Goal: Task Accomplishment & Management: Manage account settings

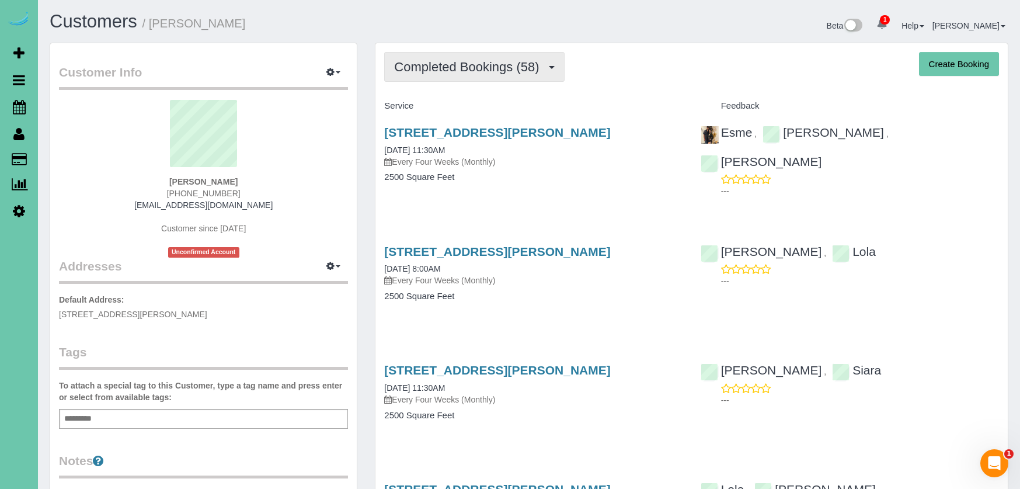
click at [535, 65] on span "Completed Bookings (58)" at bounding box center [469, 67] width 151 height 15
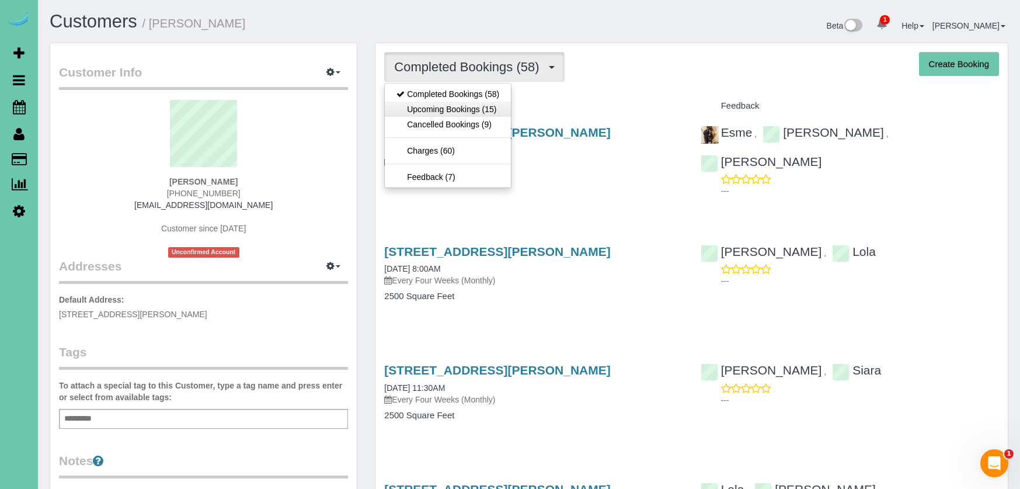
click at [489, 113] on link "Upcoming Bookings (15)" at bounding box center [448, 109] width 126 height 15
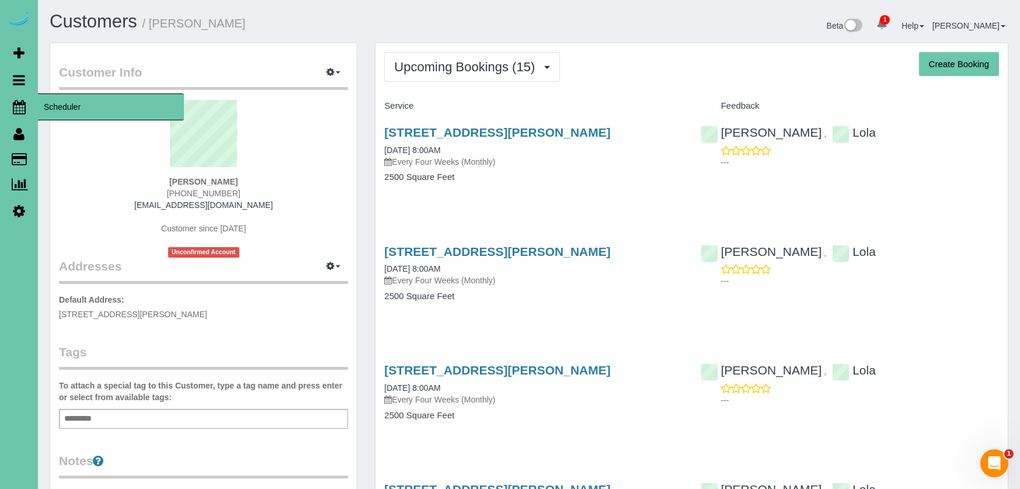
click at [17, 110] on icon at bounding box center [19, 107] width 13 height 14
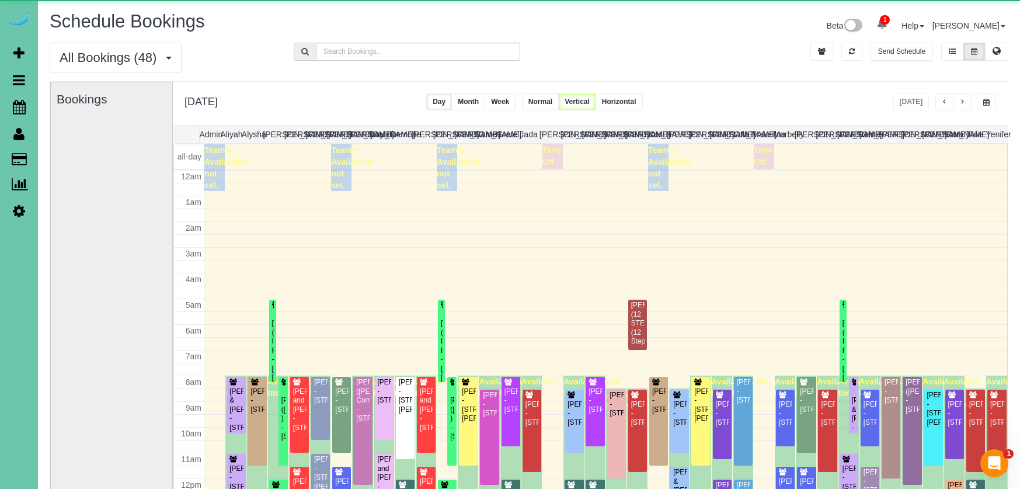
scroll to position [155, 0]
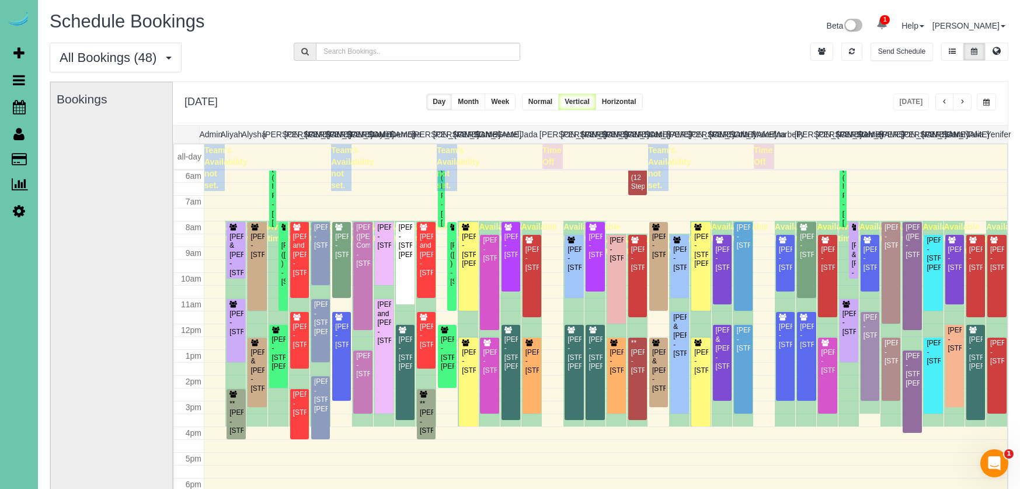
click at [992, 104] on button "button" at bounding box center [986, 101] width 19 height 17
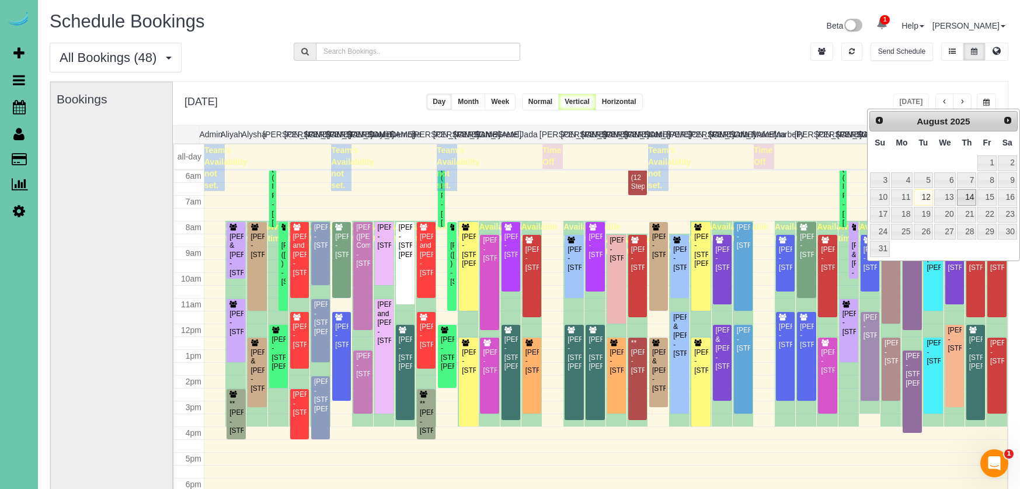
click at [972, 198] on link "14" at bounding box center [966, 197] width 19 height 16
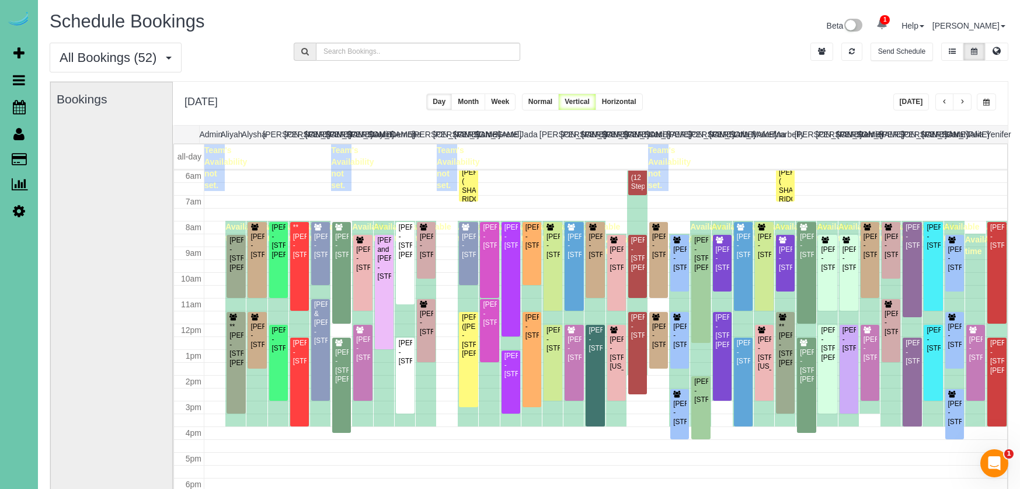
click at [910, 106] on button "[DATE]" at bounding box center [912, 101] width 36 height 17
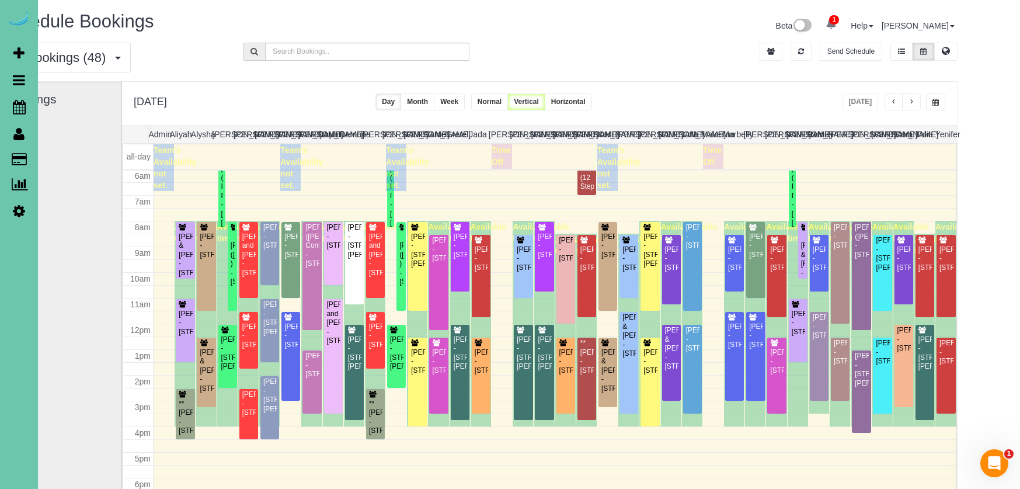
scroll to position [0, 52]
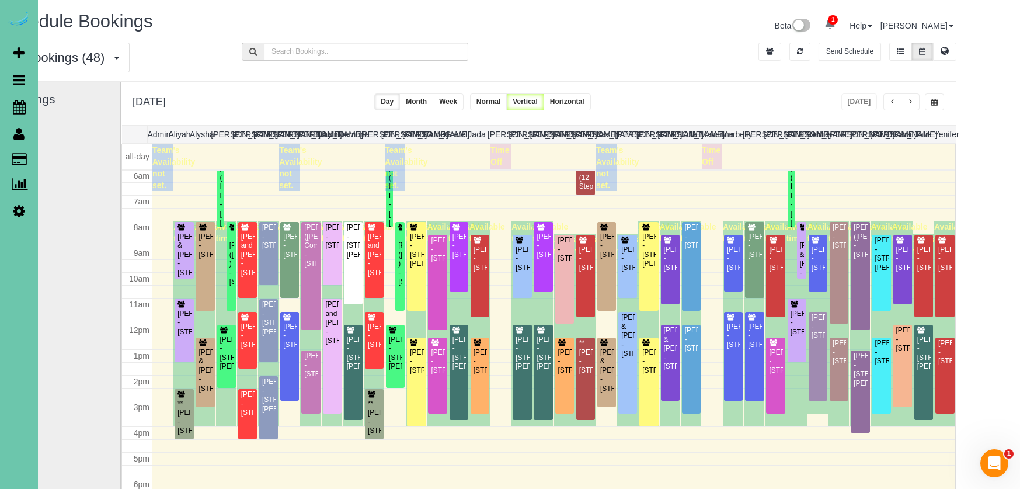
click at [936, 99] on button "button" at bounding box center [934, 101] width 19 height 17
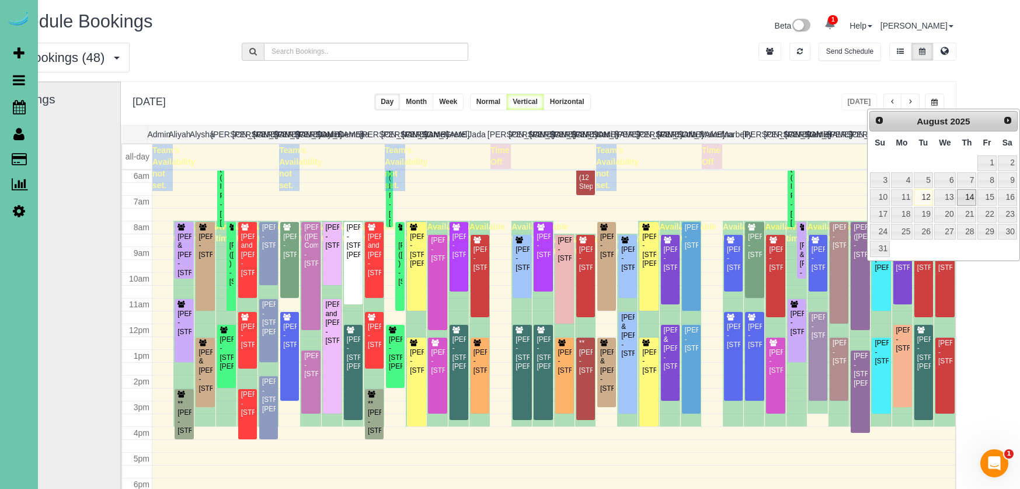
click at [964, 195] on link "14" at bounding box center [966, 197] width 19 height 16
type input "**********"
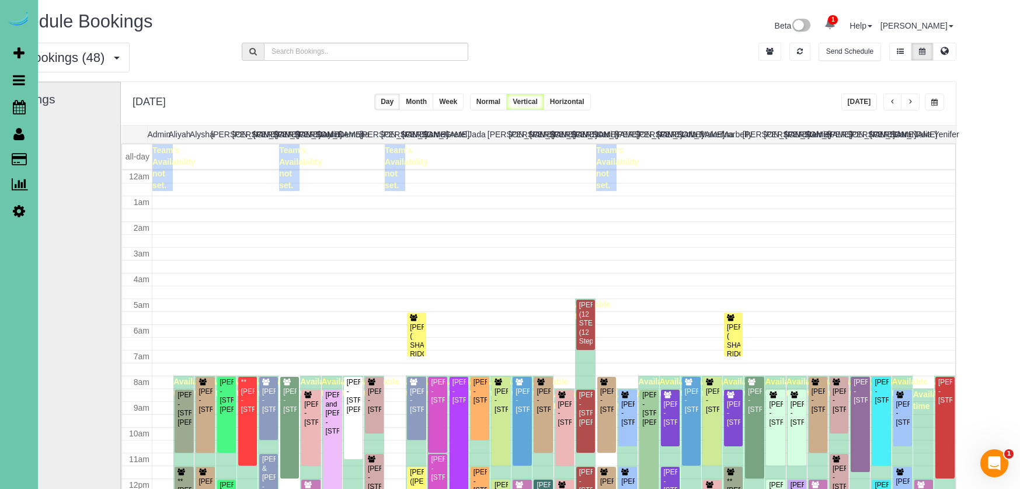
scroll to position [155, 0]
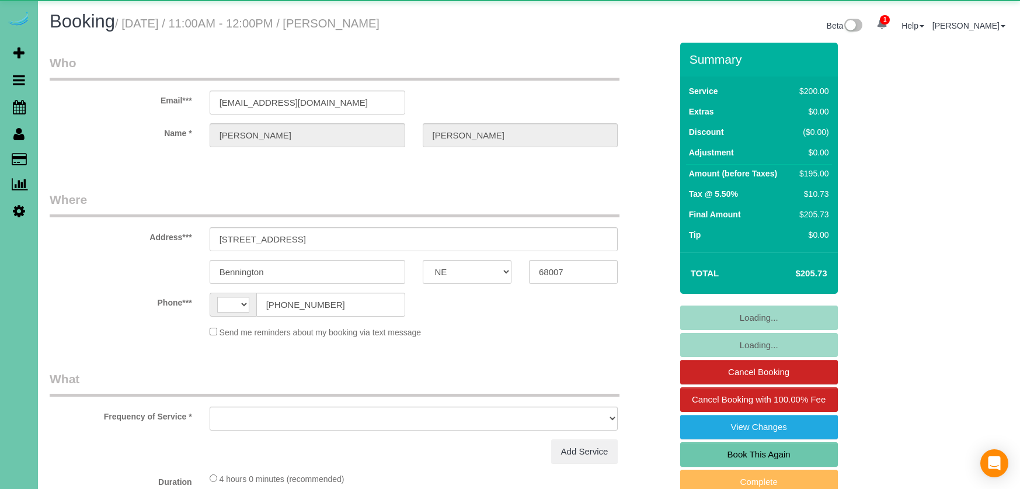
select select "NE"
select select "string:[GEOGRAPHIC_DATA]"
select select "object:634"
select select "string:fspay-d0110cc5-2584-4e6f-a826-87772a2ee13b"
select select "object:935"
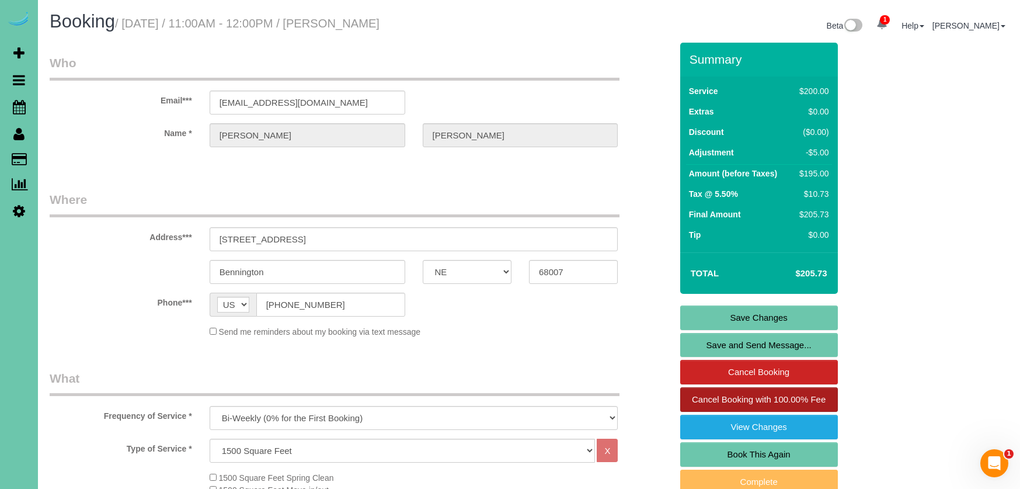
click at [734, 397] on span "Cancel Booking with 100.00% Fee" at bounding box center [759, 399] width 134 height 10
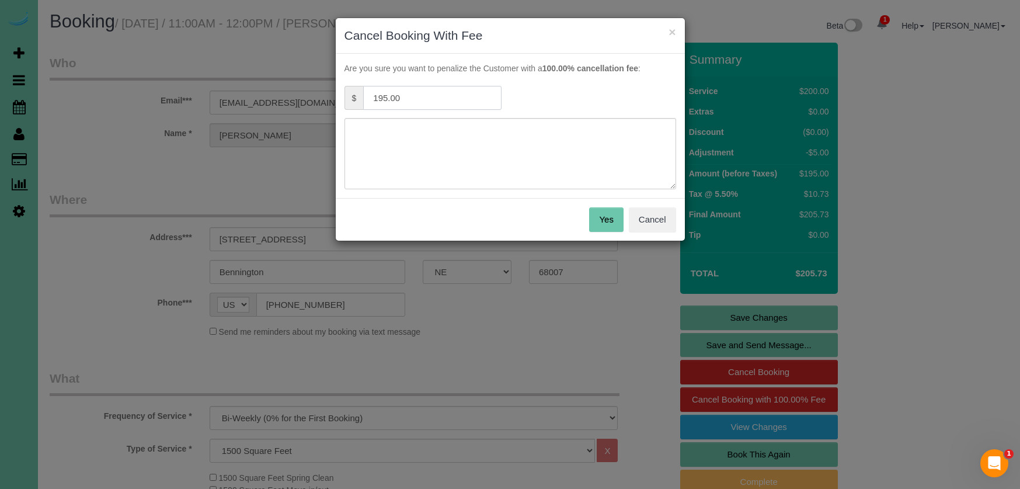
drag, startPoint x: 331, startPoint y: 90, endPoint x: 253, endPoint y: 77, distance: 79.3
click at [253, 77] on div "× Cancel Booking With Fee Are you sure you want to penalize the Customer with a…" at bounding box center [510, 244] width 1020 height 489
type input "97.5"
type textarea "50% cancellation charged - just put dog down, not ready to get cleaned"
click at [618, 222] on button "Yes" at bounding box center [606, 219] width 34 height 25
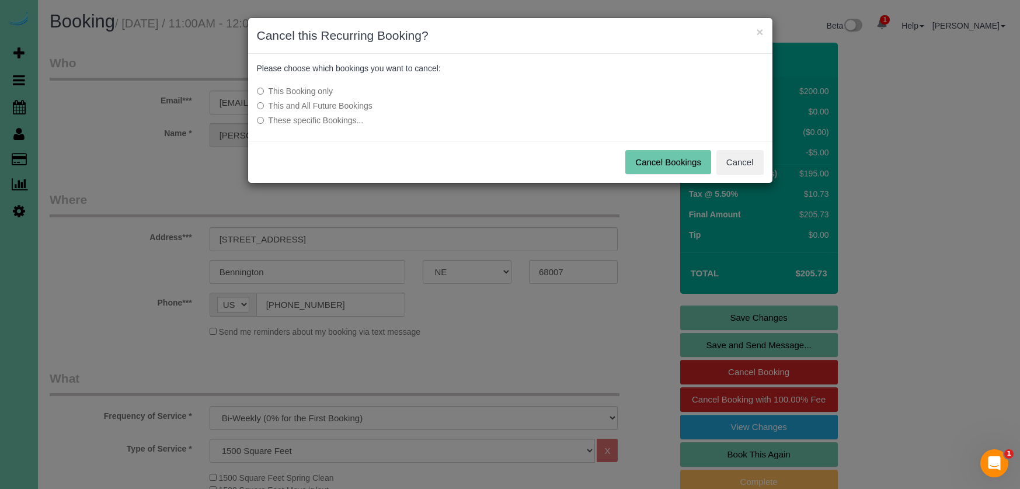
drag, startPoint x: 689, startPoint y: 164, endPoint x: 670, endPoint y: 162, distance: 19.4
click at [689, 164] on button "Cancel Bookings" at bounding box center [668, 162] width 86 height 25
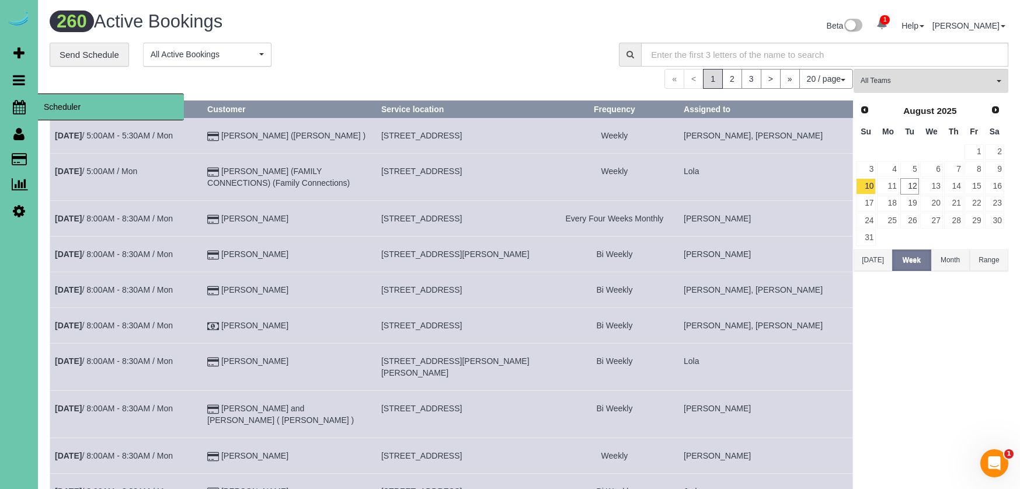
click at [19, 106] on icon at bounding box center [19, 107] width 13 height 14
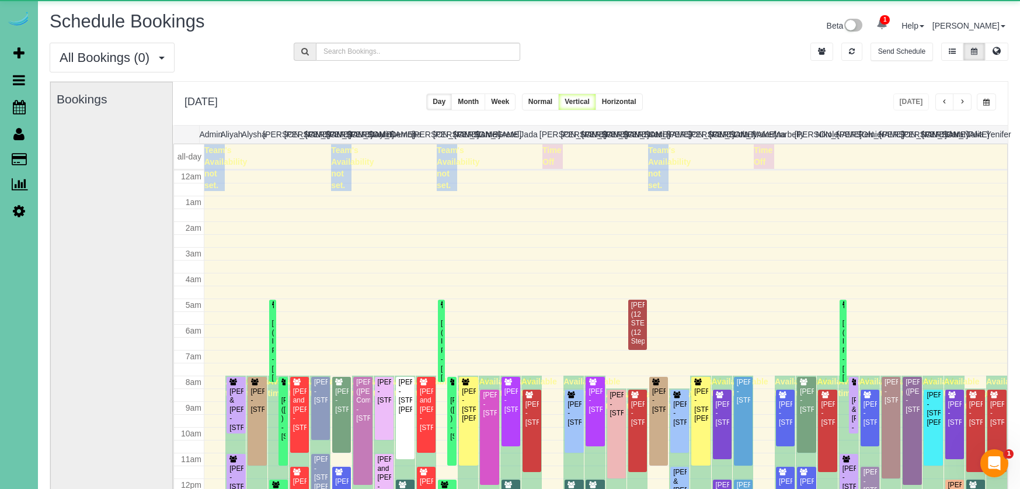
scroll to position [155, 0]
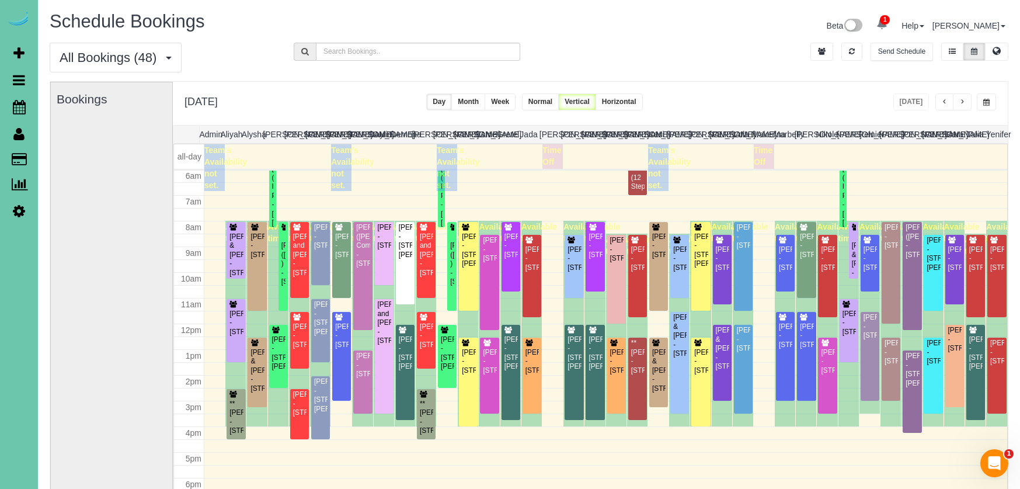
click at [958, 101] on button "button" at bounding box center [962, 101] width 19 height 17
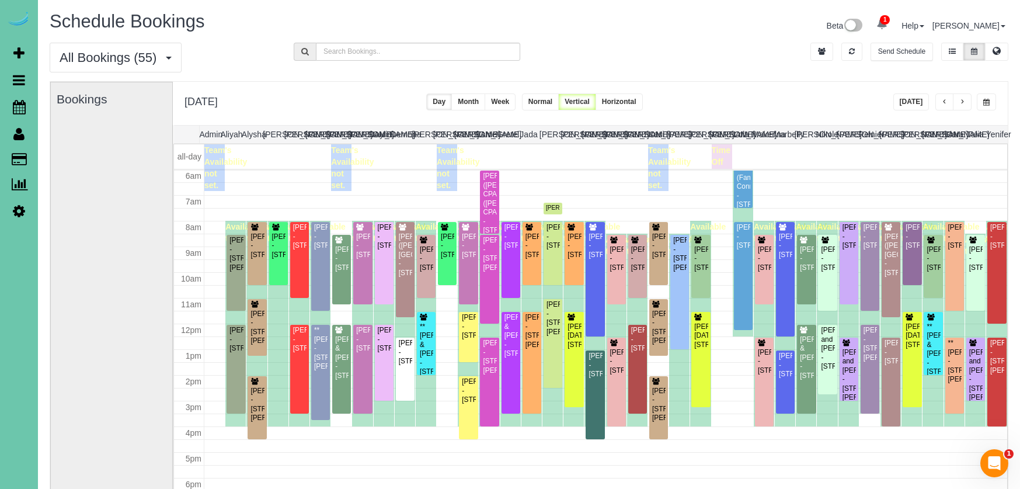
click at [992, 102] on button "button" at bounding box center [986, 101] width 19 height 17
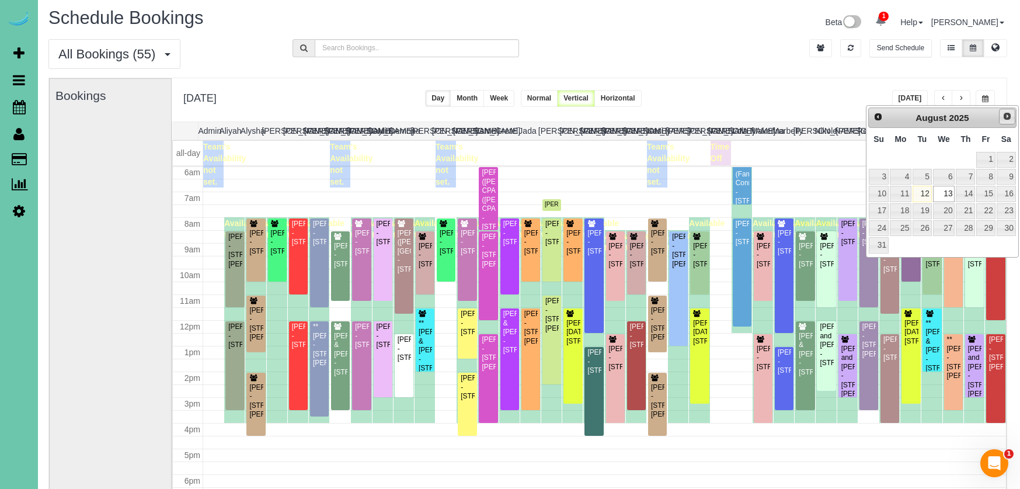
click at [1010, 121] on link "Next" at bounding box center [1007, 117] width 16 height 16
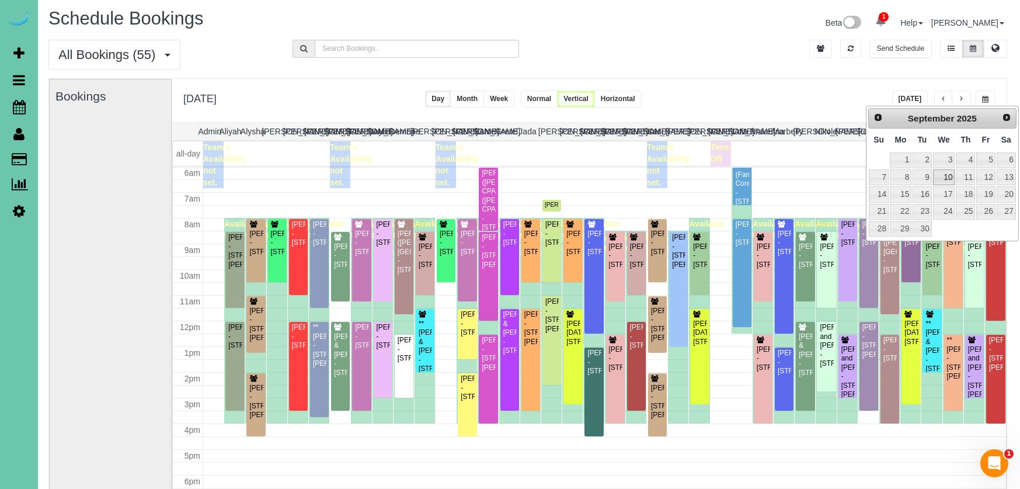
click at [946, 177] on link "10" at bounding box center [944, 177] width 22 height 16
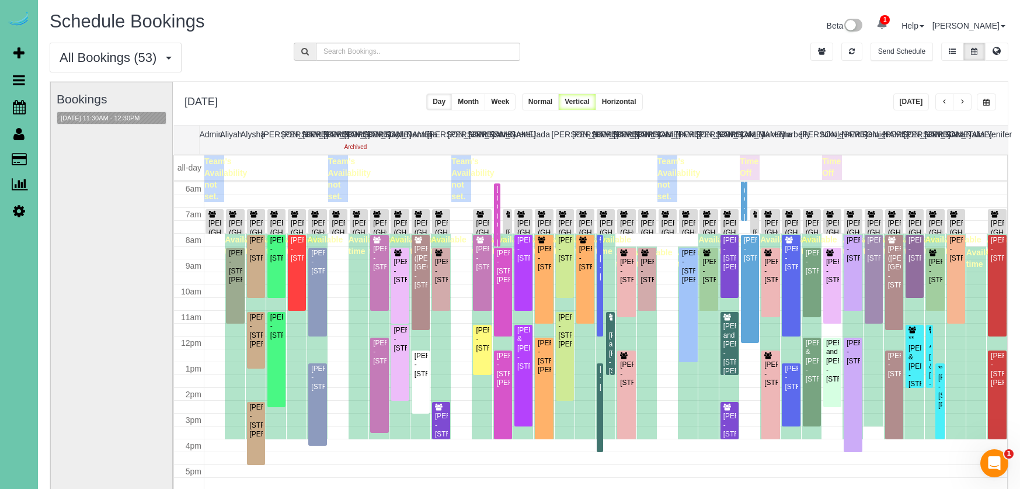
scroll to position [0, 1]
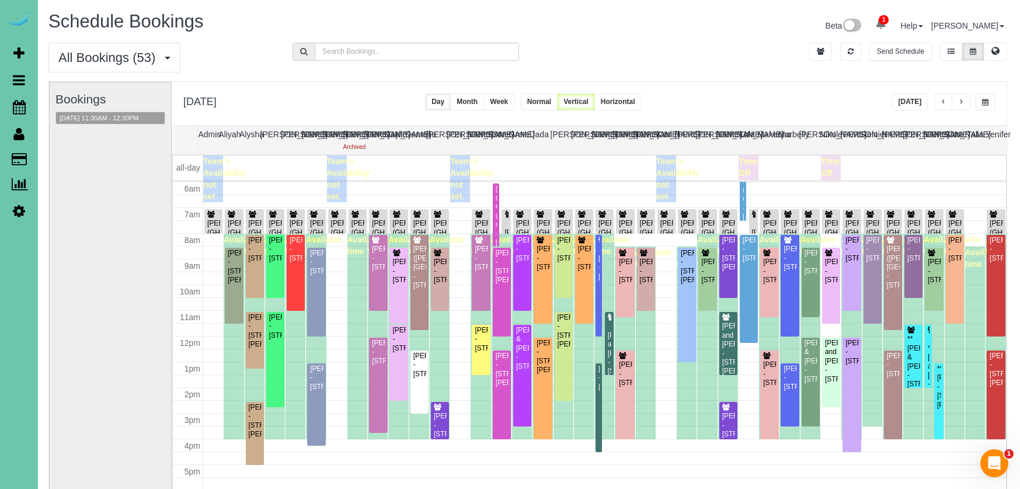
drag, startPoint x: 981, startPoint y: 95, endPoint x: 978, endPoint y: 106, distance: 11.5
click at [981, 96] on button "button" at bounding box center [985, 101] width 19 height 17
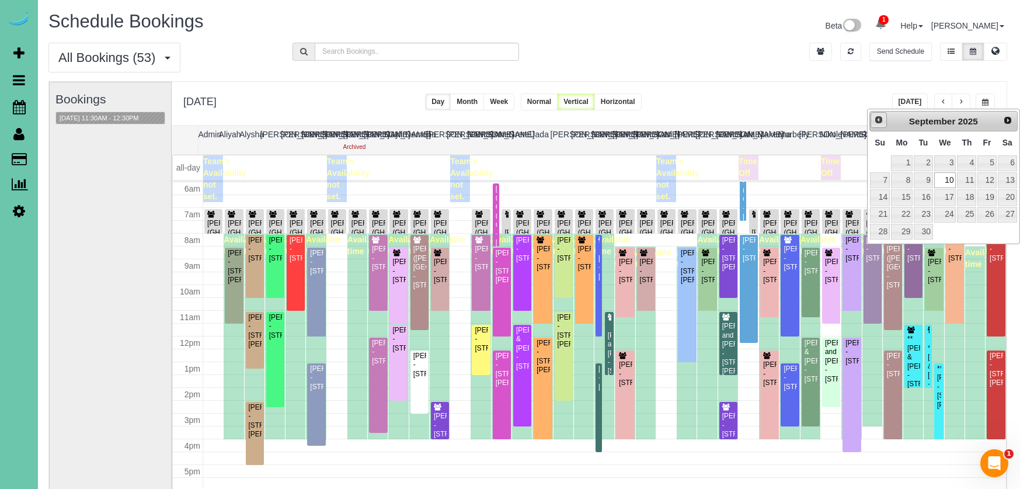
click at [881, 122] on span "Prev" at bounding box center [878, 119] width 9 height 9
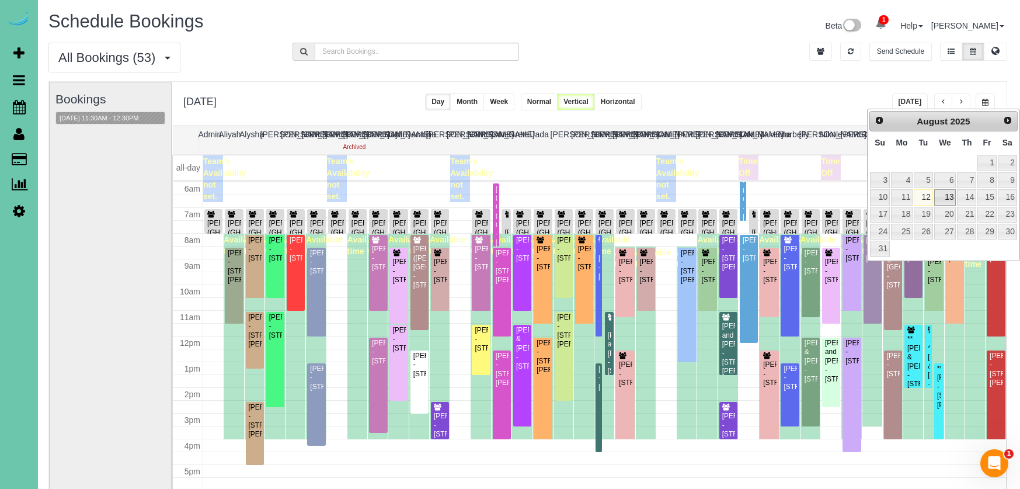
click at [946, 193] on link "13" at bounding box center [945, 197] width 22 height 16
type input "**********"
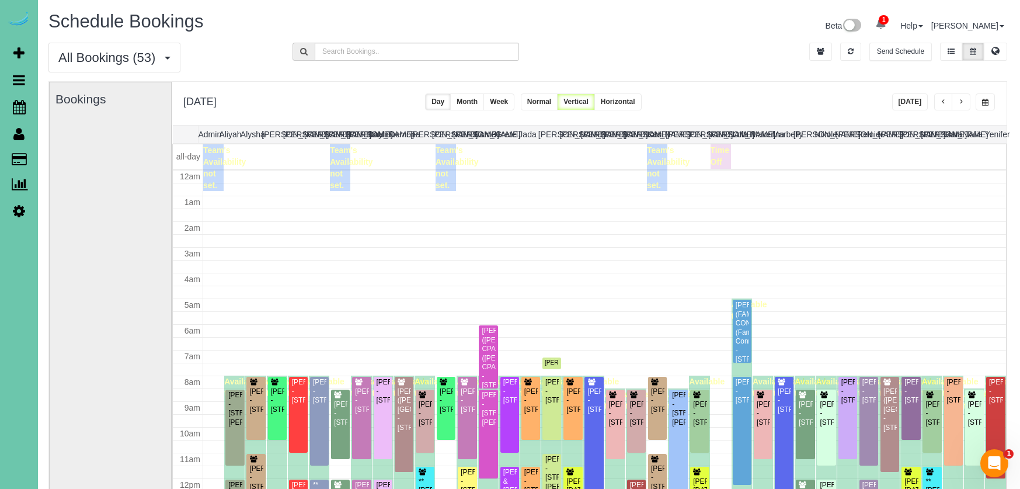
scroll to position [155, 0]
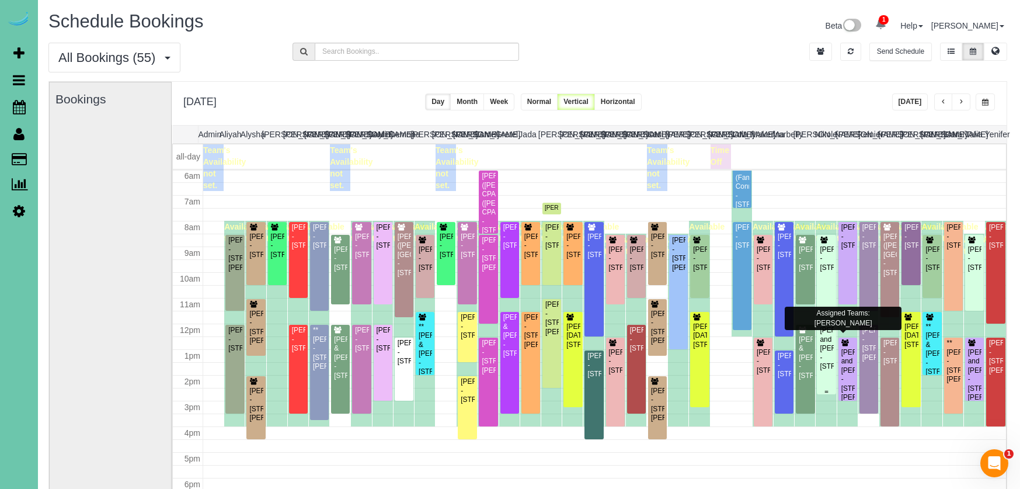
click at [829, 363] on div "[PERSON_NAME] and [PERSON_NAME] - [STREET_ADDRESS]" at bounding box center [826, 348] width 14 height 45
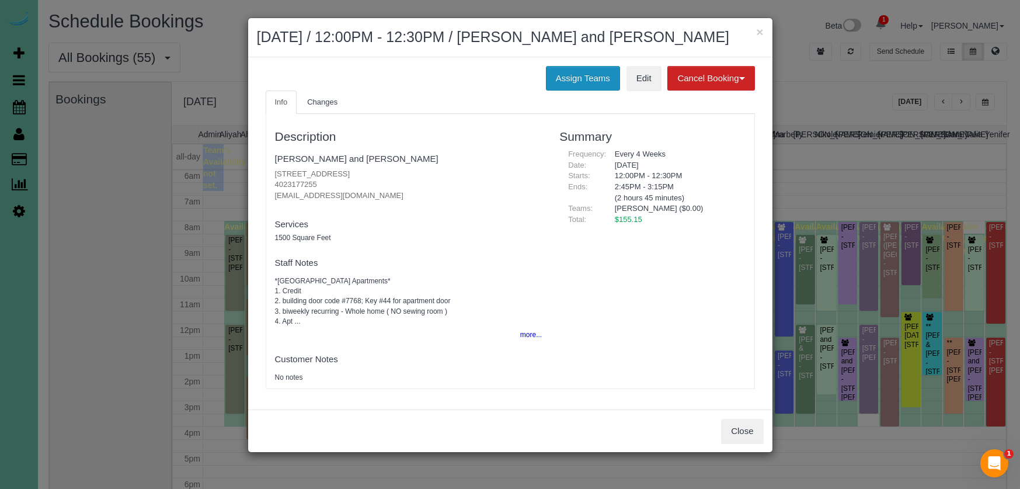
click at [599, 79] on button "Assign Teams" at bounding box center [583, 78] width 74 height 25
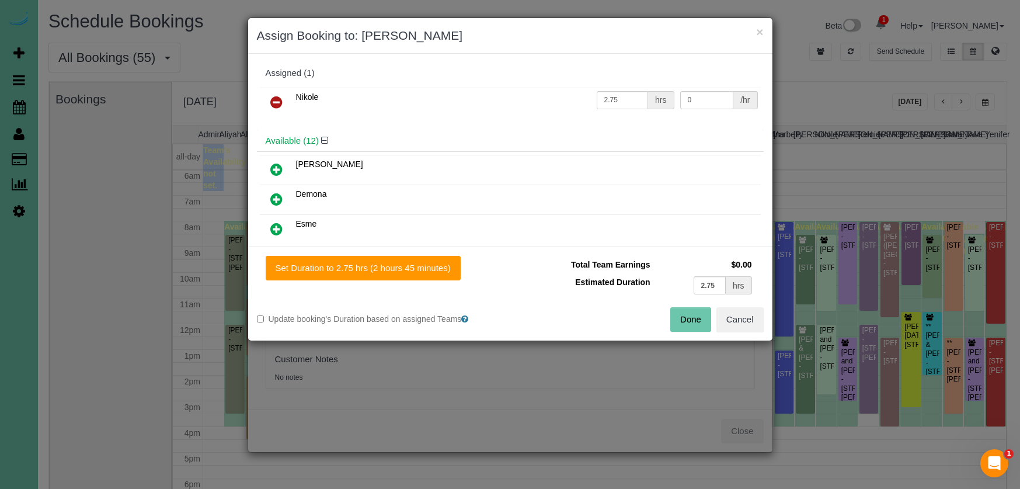
click at [274, 101] on icon at bounding box center [276, 102] width 12 height 14
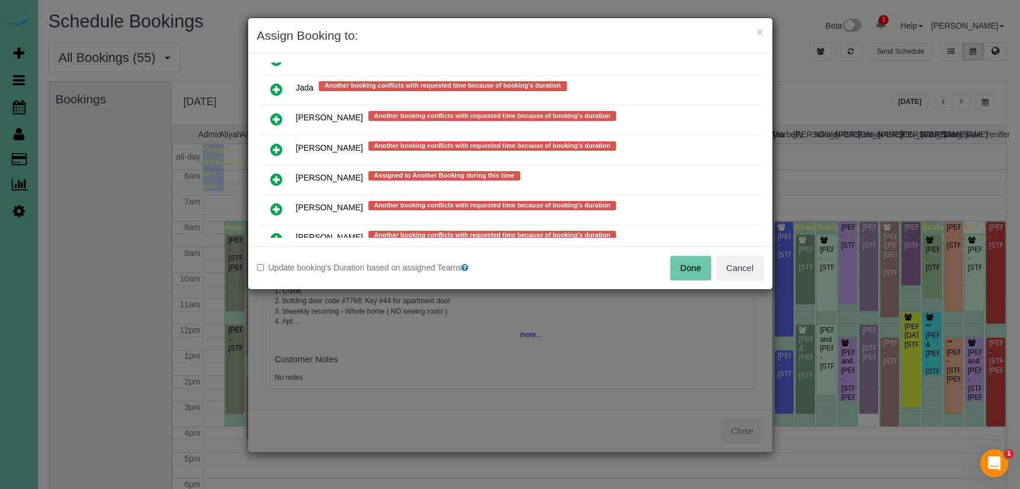
scroll to position [929, 0]
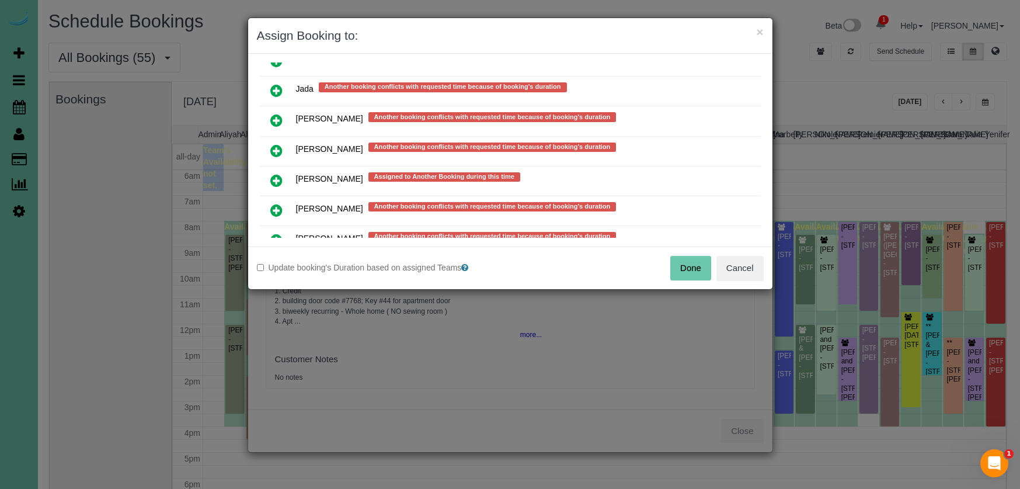
click at [274, 203] on icon at bounding box center [276, 210] width 12 height 14
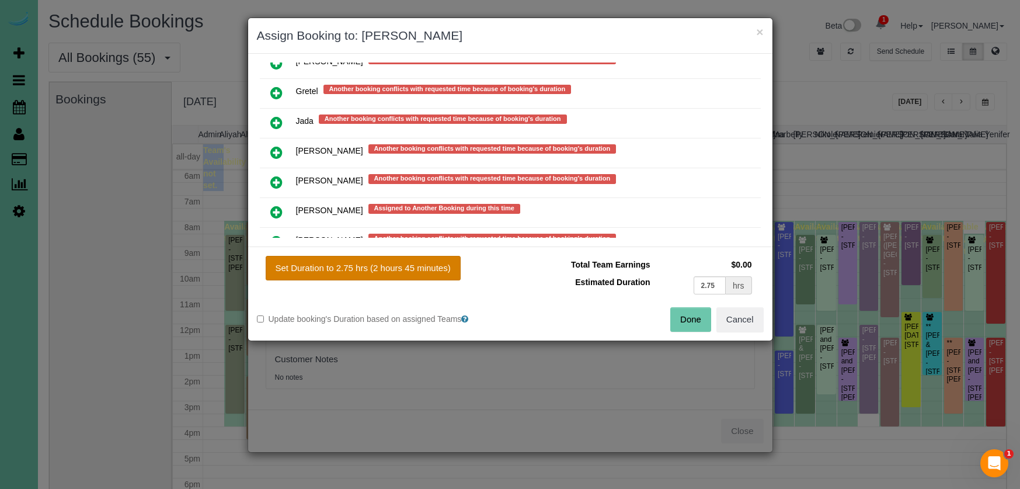
click at [378, 270] on button "Set Duration to 2.75 hrs (2 hours 45 minutes)" at bounding box center [363, 268] width 195 height 25
type input "2.75"
click at [683, 315] on button "Done" at bounding box center [690, 319] width 41 height 25
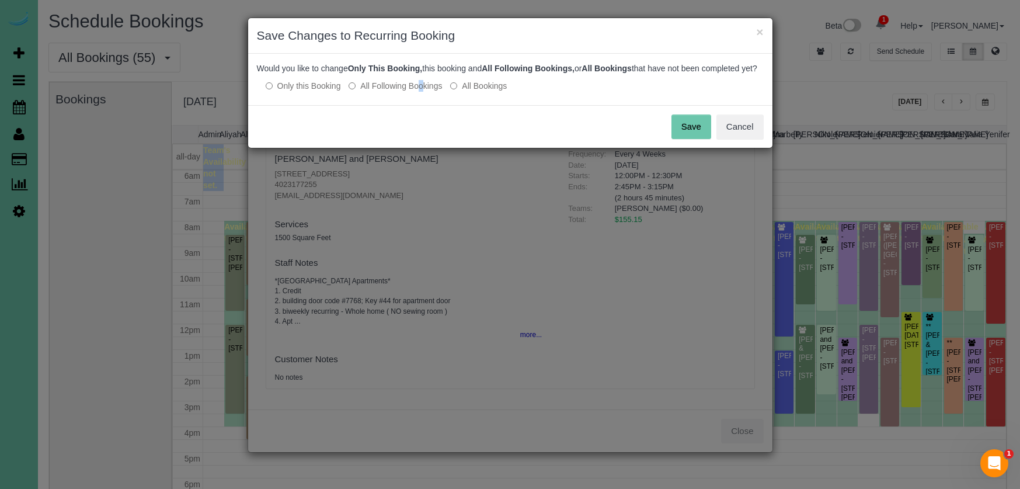
drag, startPoint x: 384, startPoint y: 96, endPoint x: 477, endPoint y: 106, distance: 93.4
click at [385, 92] on label "All Following Bookings" at bounding box center [395, 86] width 93 height 12
click at [700, 135] on button "Save" at bounding box center [692, 126] width 40 height 25
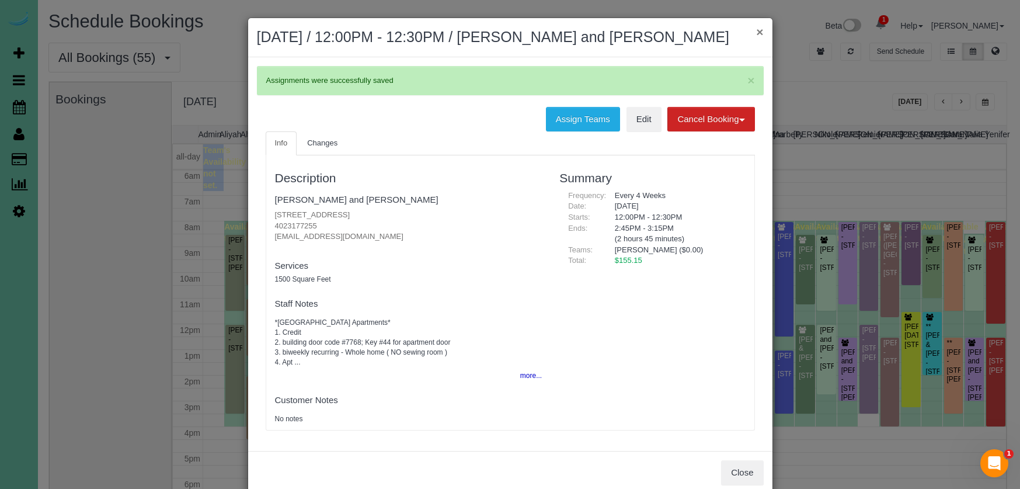
click at [758, 33] on button "×" at bounding box center [759, 32] width 7 height 12
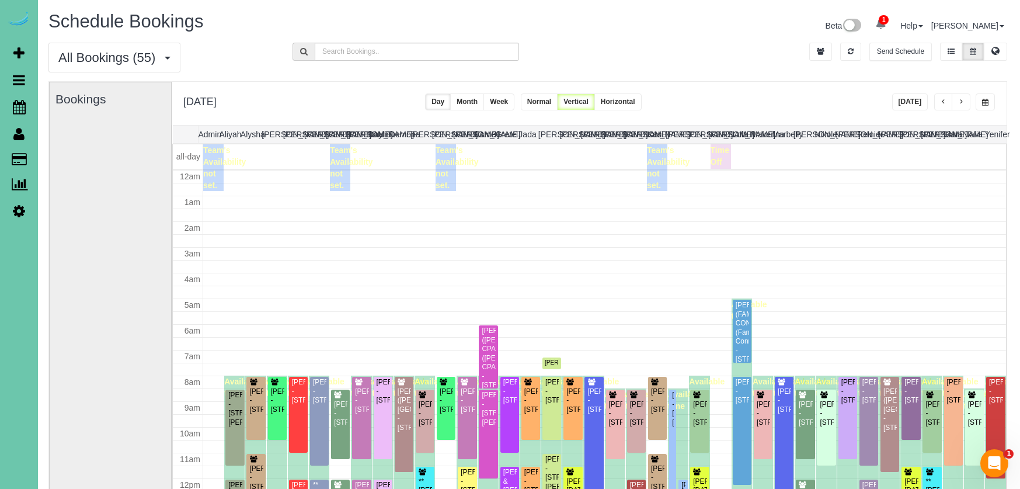
scroll to position [155, 0]
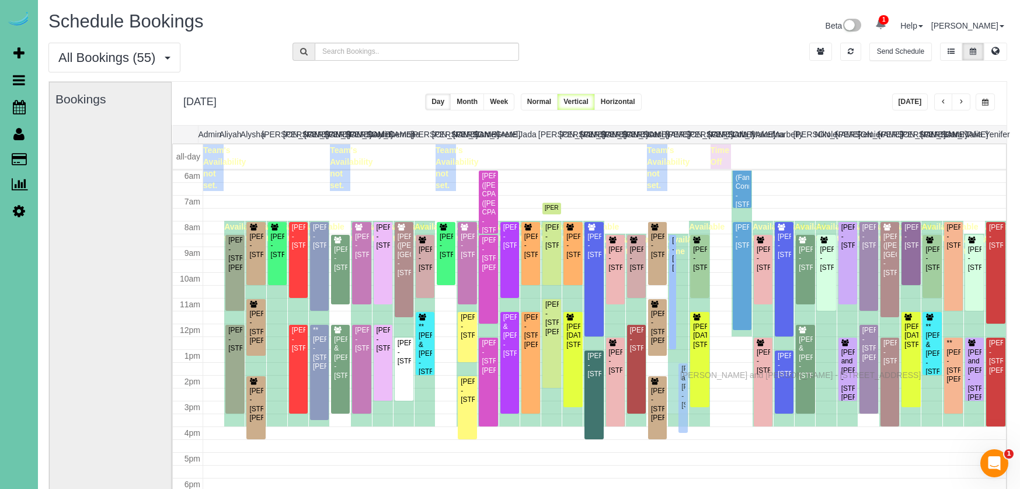
drag, startPoint x: 685, startPoint y: 338, endPoint x: 683, endPoint y: 373, distance: 35.7
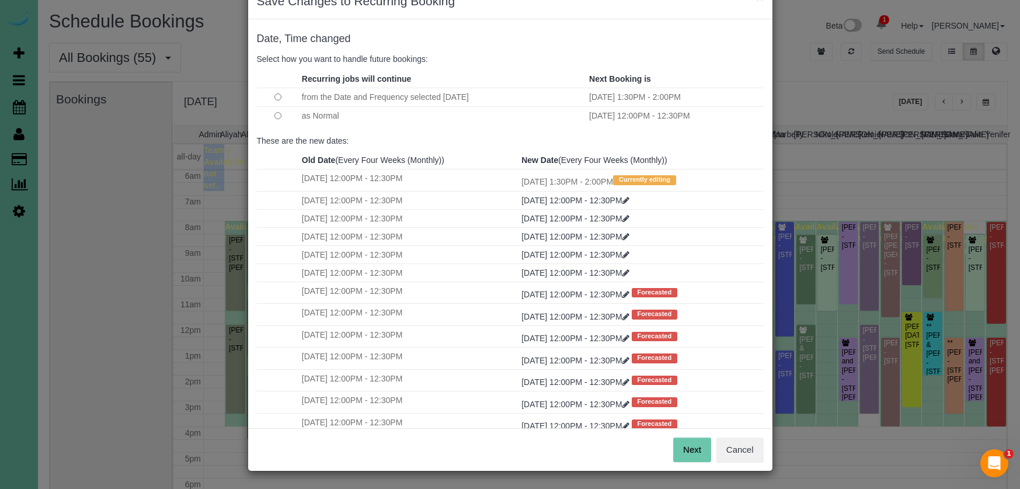
scroll to position [34, 0]
click at [686, 444] on button "Next" at bounding box center [692, 450] width 38 height 25
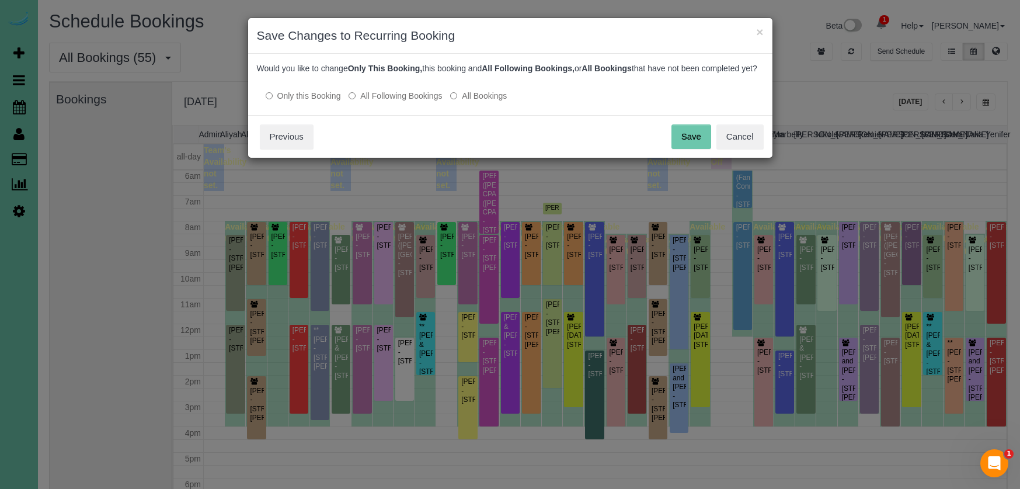
scroll to position [0, 0]
click at [692, 149] on button "Save" at bounding box center [692, 136] width 40 height 25
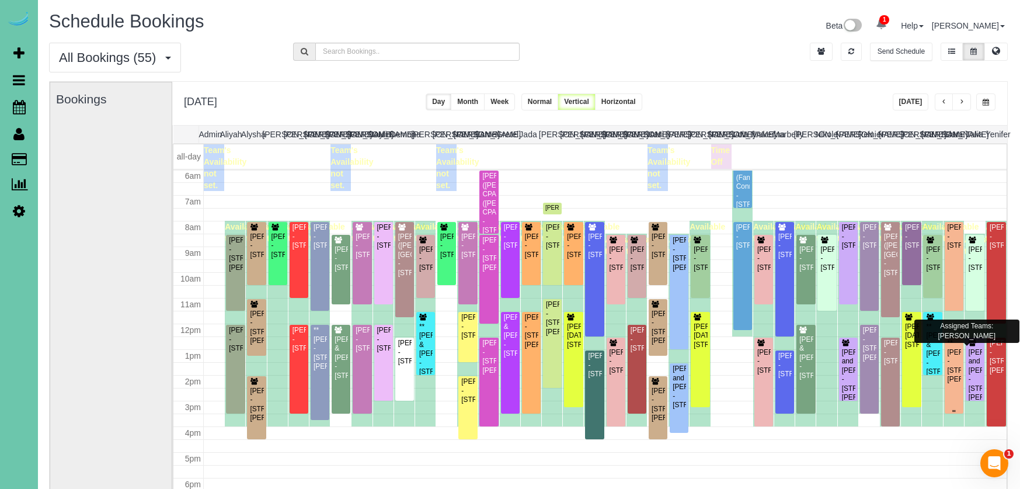
scroll to position [156, 0]
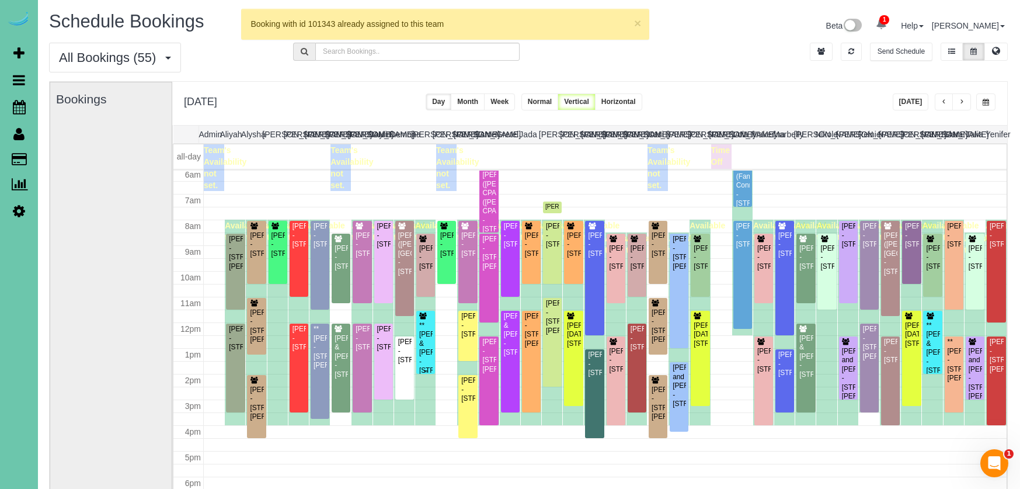
click at [430, 323] on div "**[PERSON_NAME] & [PERSON_NAME] - [STREET_ADDRESS]" at bounding box center [426, 348] width 14 height 54
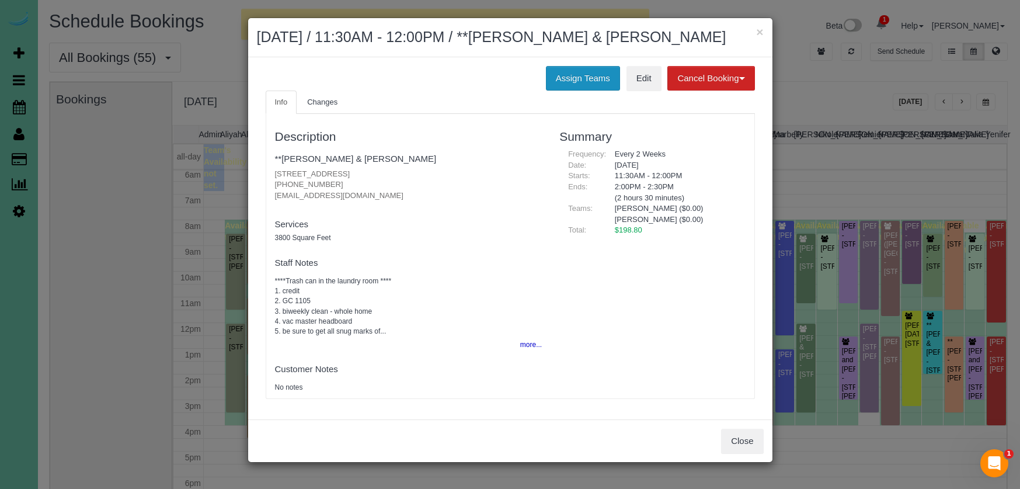
click at [558, 73] on button "Assign Teams" at bounding box center [583, 78] width 74 height 25
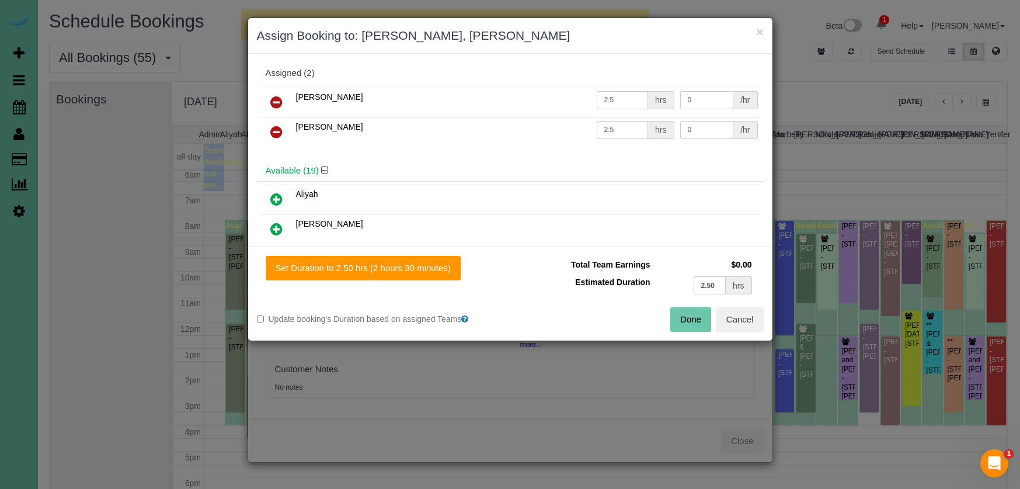
click at [277, 95] on icon at bounding box center [276, 102] width 12 height 14
click at [277, 125] on icon at bounding box center [276, 132] width 12 height 14
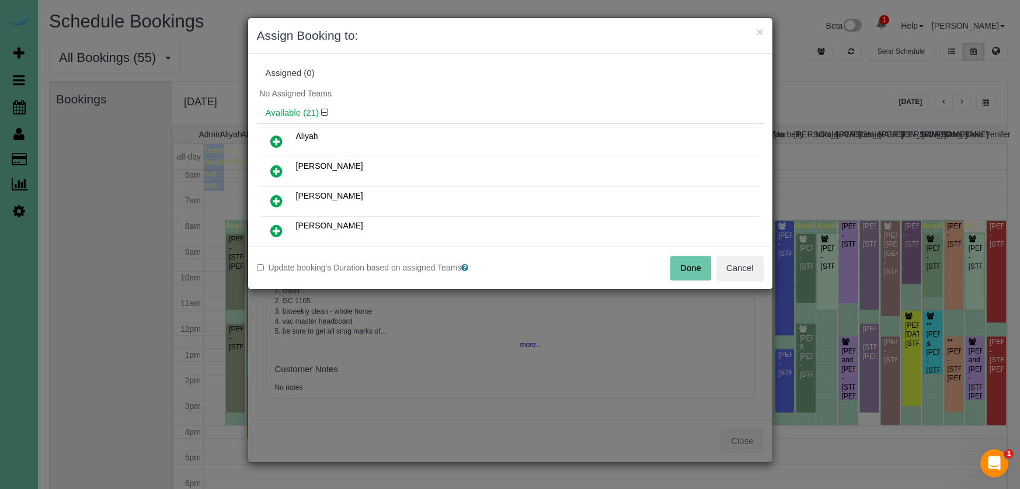
click at [274, 175] on icon at bounding box center [276, 171] width 12 height 14
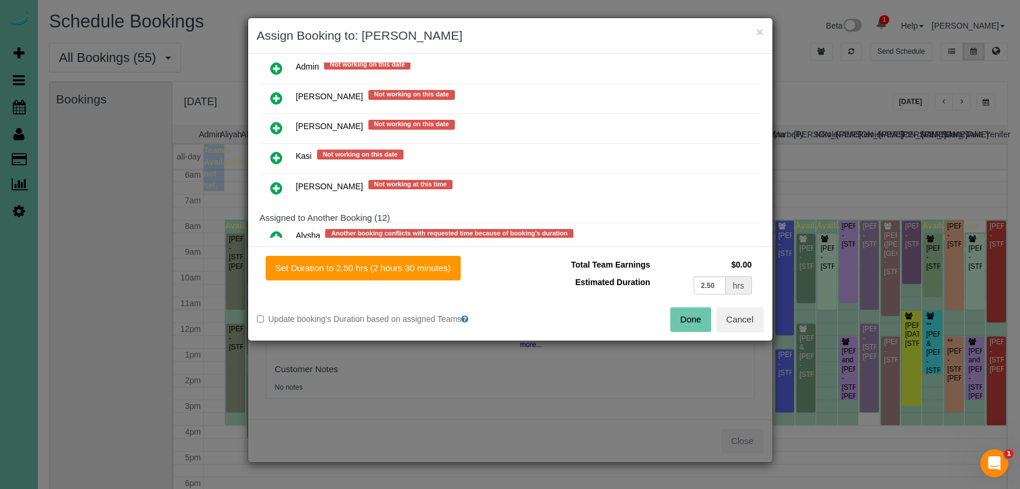
scroll to position [756, 0]
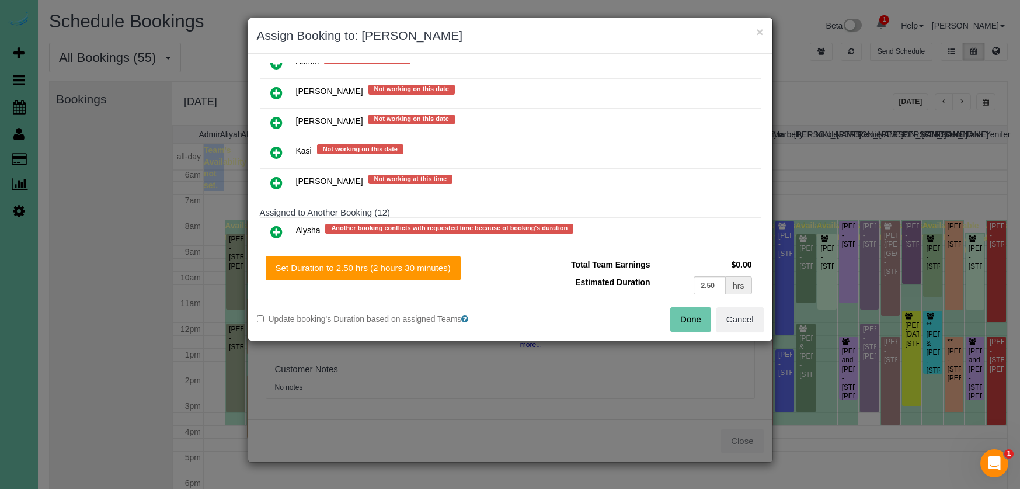
click at [272, 116] on icon at bounding box center [276, 123] width 12 height 14
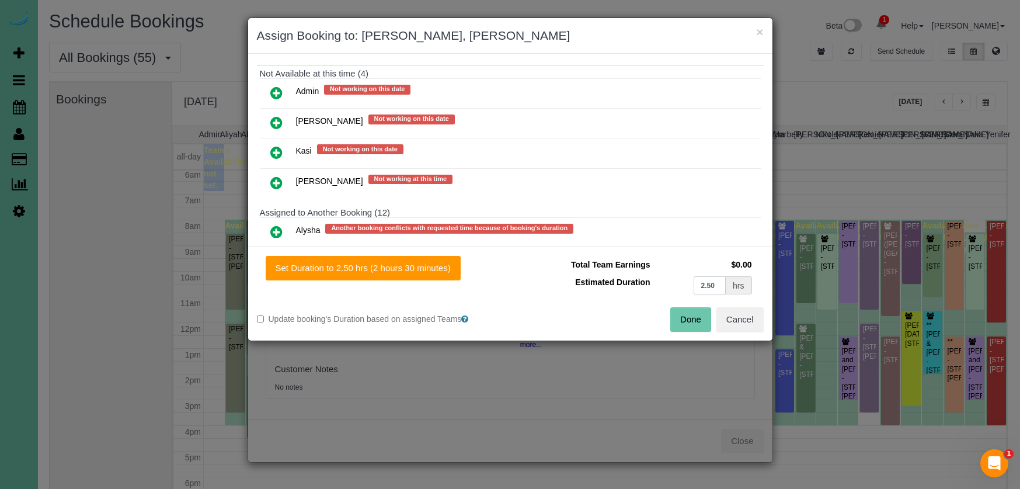
drag, startPoint x: 670, startPoint y: 281, endPoint x: 644, endPoint y: 277, distance: 26.0
click at [645, 277] on tr "Estimated Duration 2.50 hrs" at bounding box center [637, 285] width 236 height 24
type input "5"
drag, startPoint x: 416, startPoint y: 276, endPoint x: 436, endPoint y: 276, distance: 19.9
click at [416, 276] on button "Set Duration to 5.00 hrs (5 hours 0 minutes)" at bounding box center [361, 268] width 190 height 25
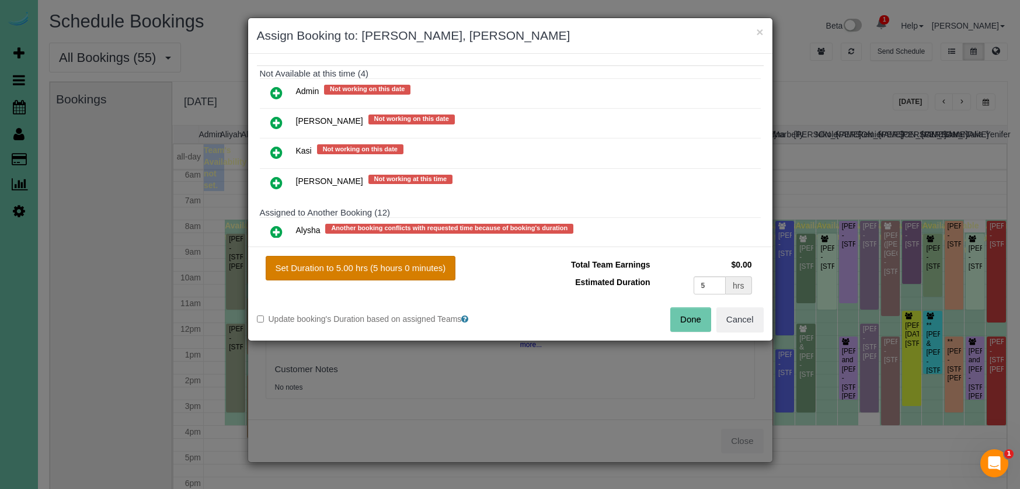
type input "5.00"
click at [674, 314] on button "Done" at bounding box center [690, 319] width 41 height 25
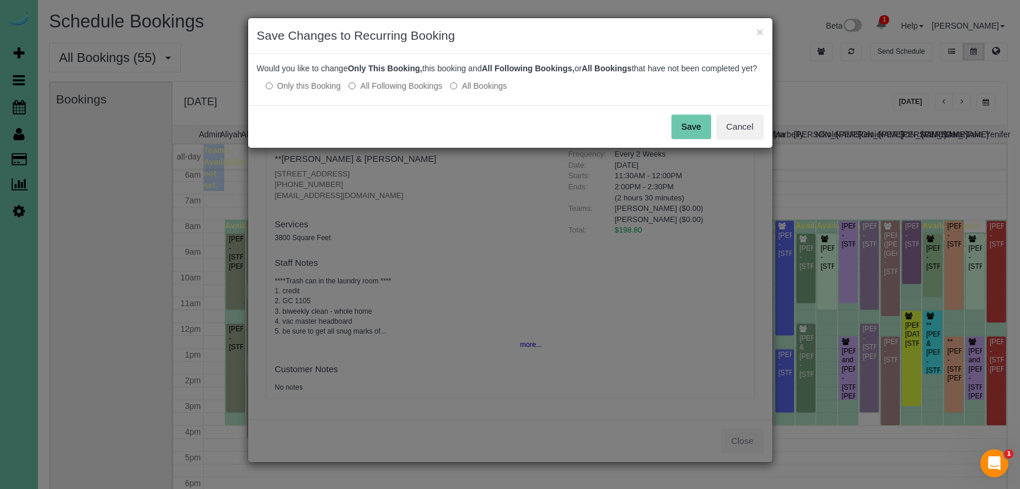
click at [681, 138] on button "Save" at bounding box center [692, 126] width 40 height 25
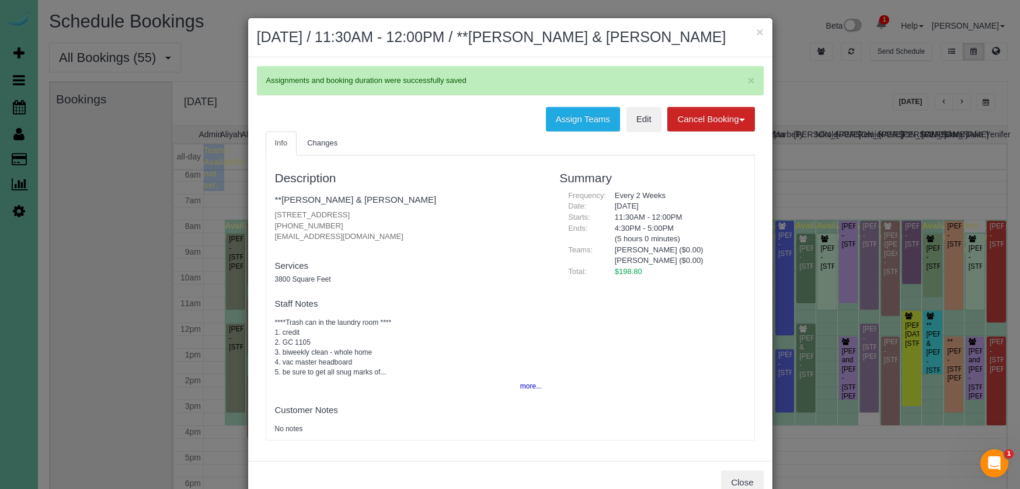
click at [758, 32] on button "×" at bounding box center [759, 32] width 7 height 12
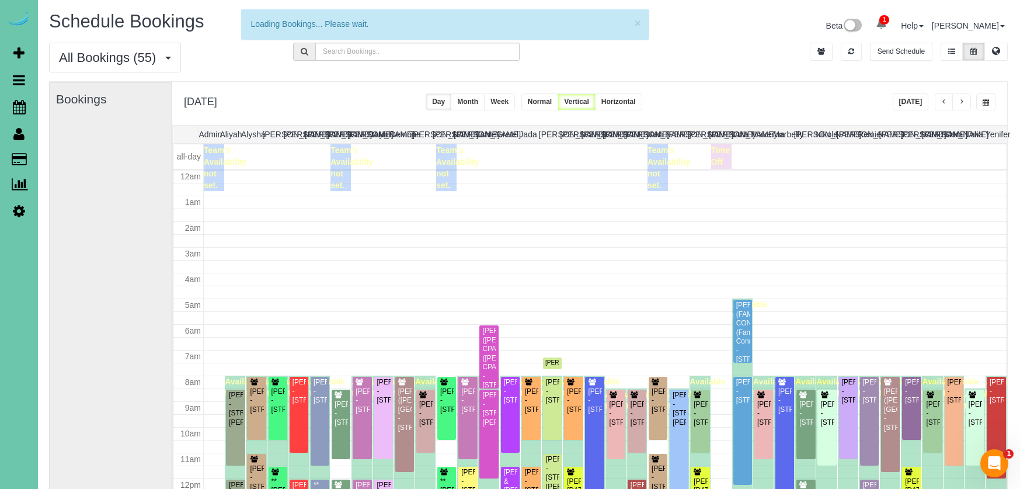
scroll to position [156, 0]
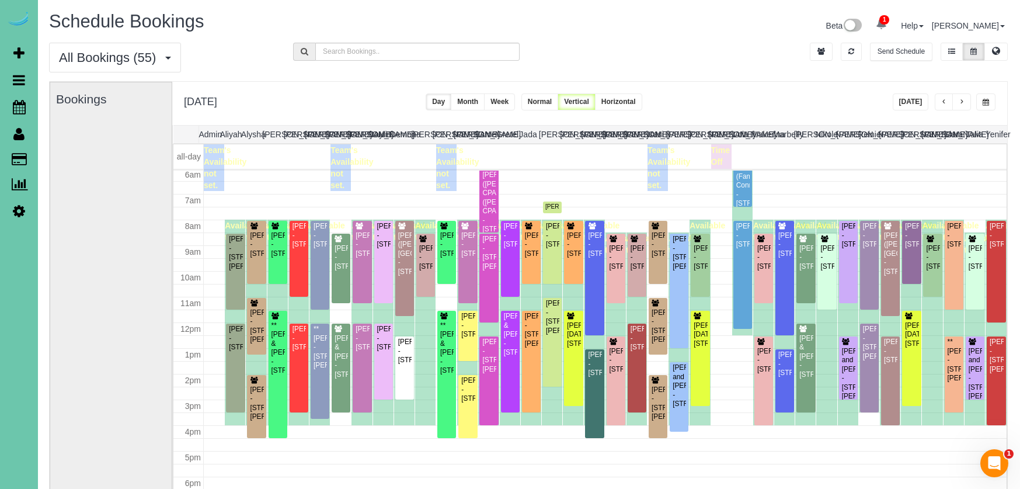
click at [960, 100] on span "button" at bounding box center [962, 102] width 6 height 7
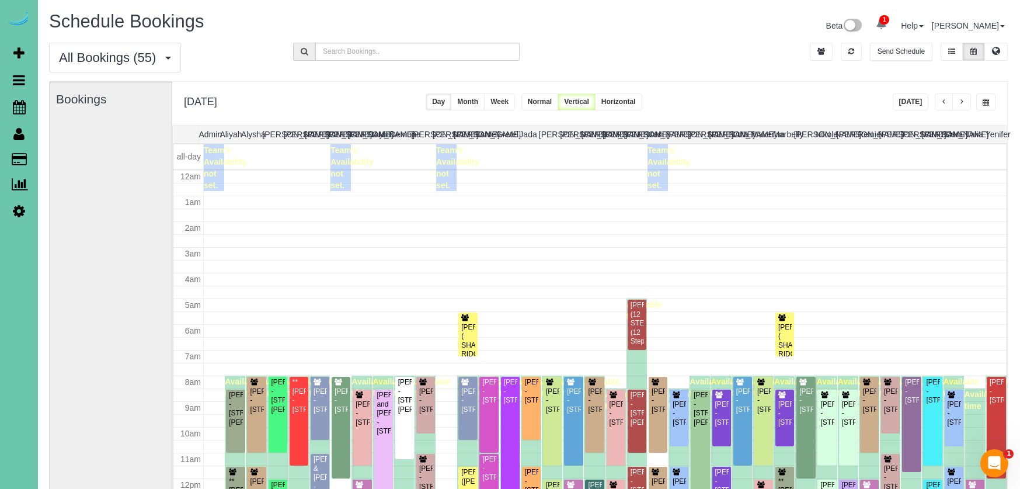
scroll to position [155, 0]
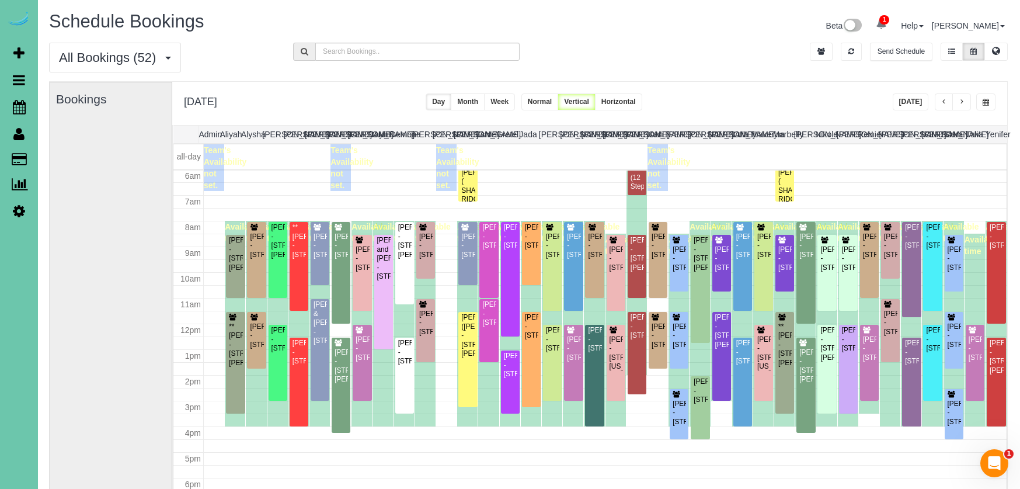
click at [946, 100] on span "button" at bounding box center [944, 102] width 6 height 7
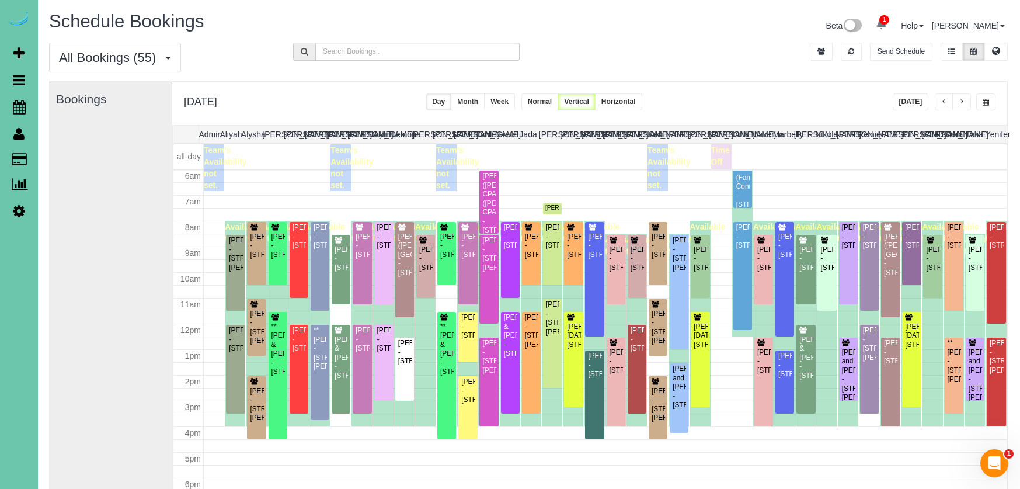
click at [958, 101] on button "button" at bounding box center [962, 101] width 19 height 17
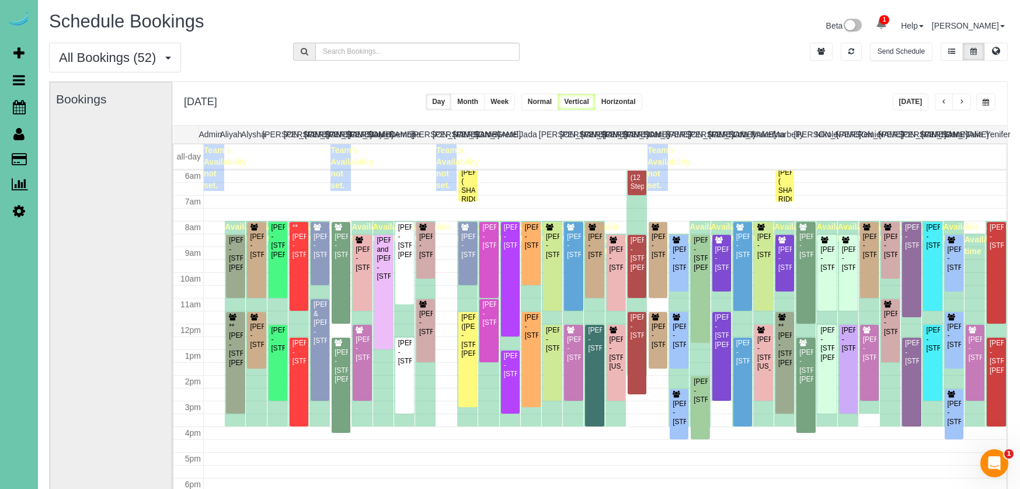
click at [958, 101] on button "button" at bounding box center [962, 101] width 19 height 17
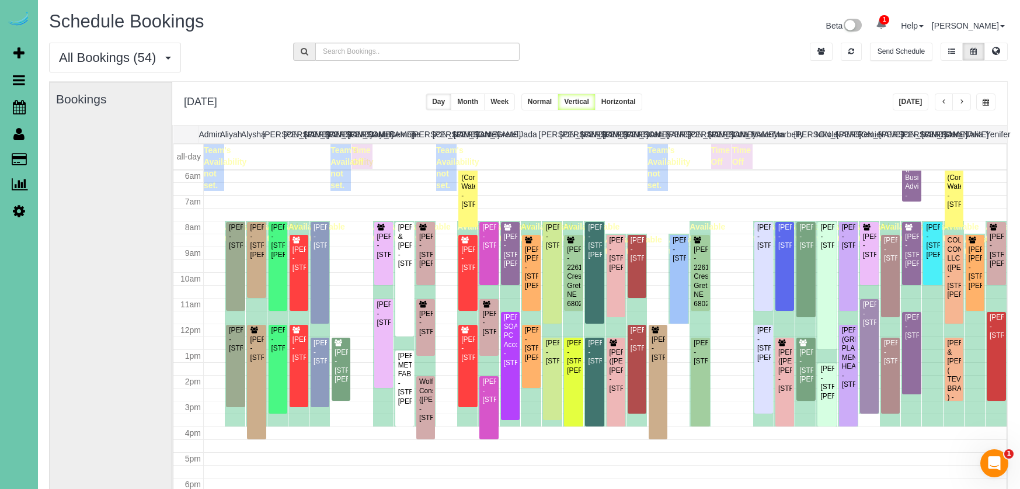
click at [985, 99] on span "button" at bounding box center [986, 102] width 6 height 7
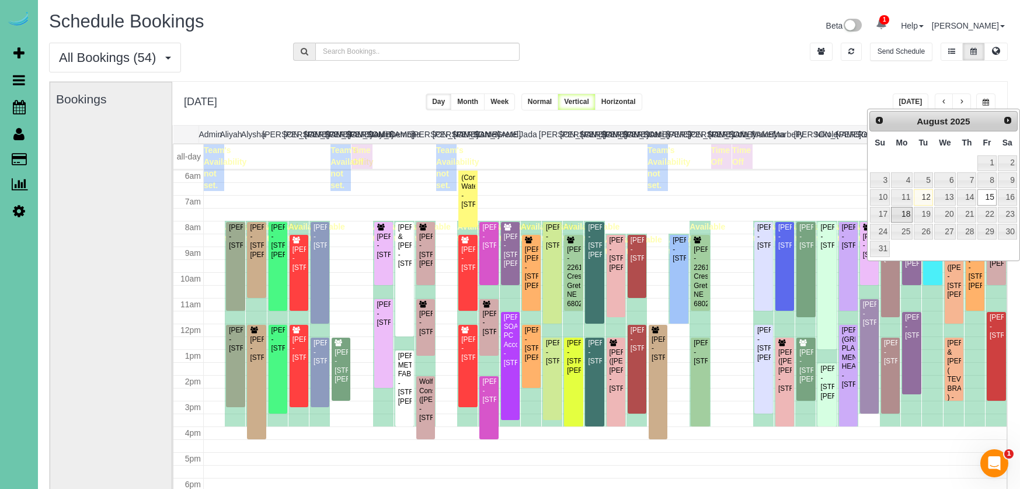
click at [912, 212] on link "18" at bounding box center [902, 215] width 22 height 16
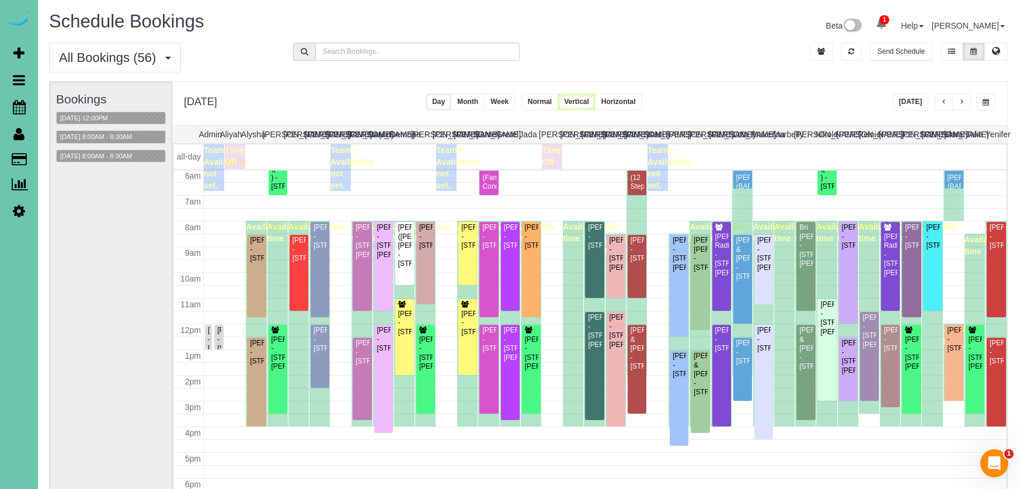
click at [980, 107] on button "button" at bounding box center [985, 101] width 19 height 17
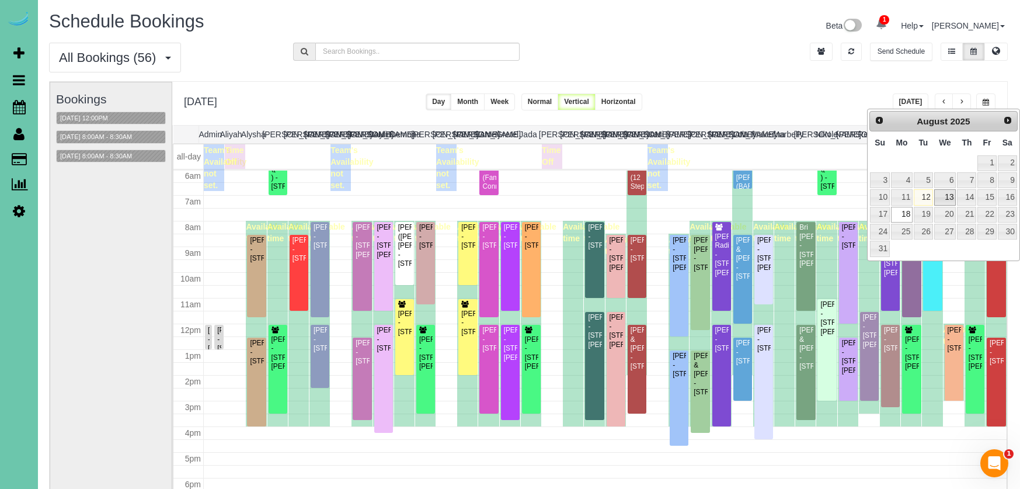
click at [947, 197] on link "13" at bounding box center [945, 197] width 22 height 16
type input "**********"
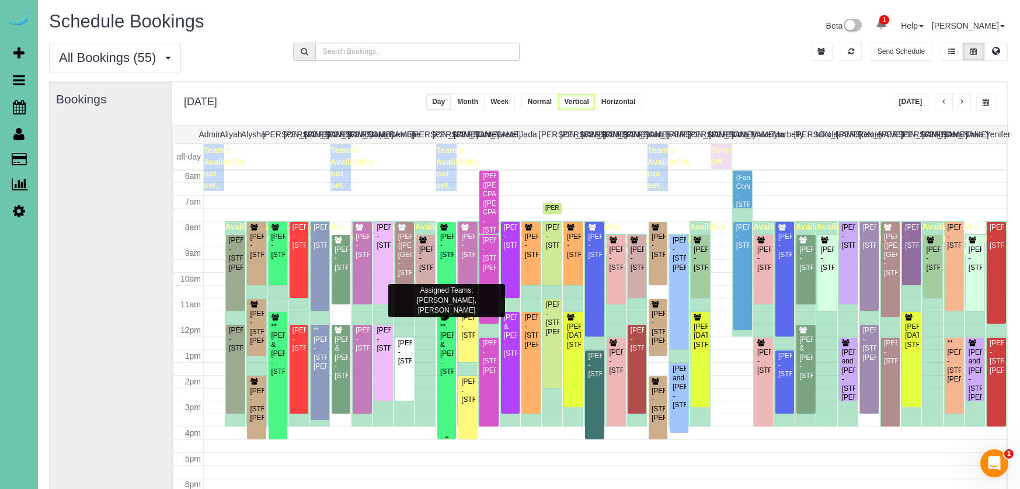
click at [445, 328] on div "**[PERSON_NAME] & [PERSON_NAME] - [STREET_ADDRESS]" at bounding box center [447, 349] width 14 height 54
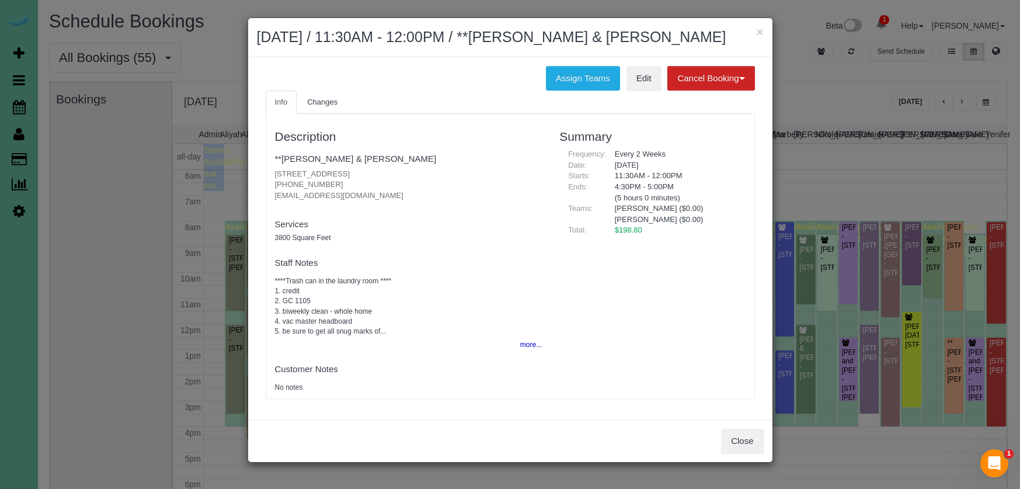
drag, startPoint x: 559, startPoint y: 76, endPoint x: 493, endPoint y: 93, distance: 68.8
click at [559, 76] on button "Assign Teams" at bounding box center [583, 78] width 74 height 25
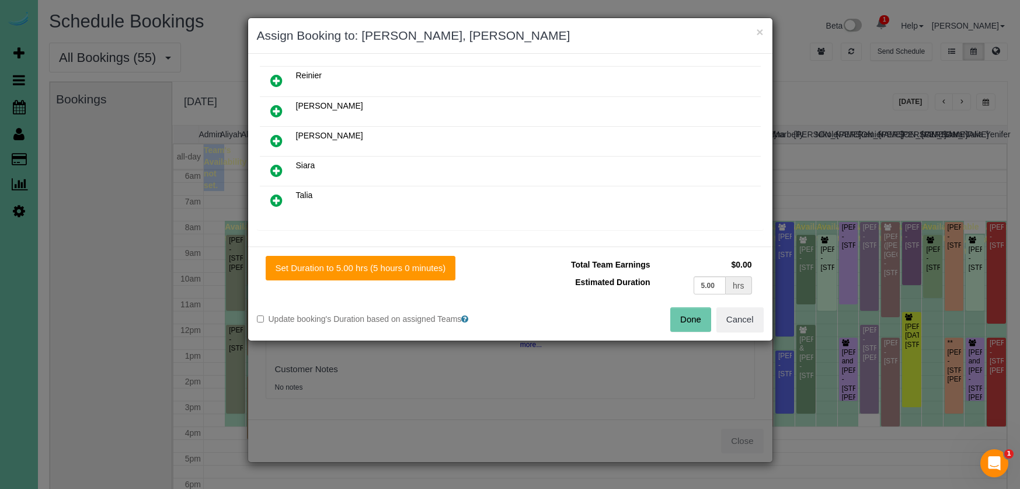
scroll to position [567, 0]
click at [279, 137] on icon at bounding box center [276, 140] width 12 height 14
drag, startPoint x: 722, startPoint y: 287, endPoint x: 666, endPoint y: 279, distance: 56.6
click at [666, 279] on td "5.00 hrs" at bounding box center [705, 285] width 102 height 24
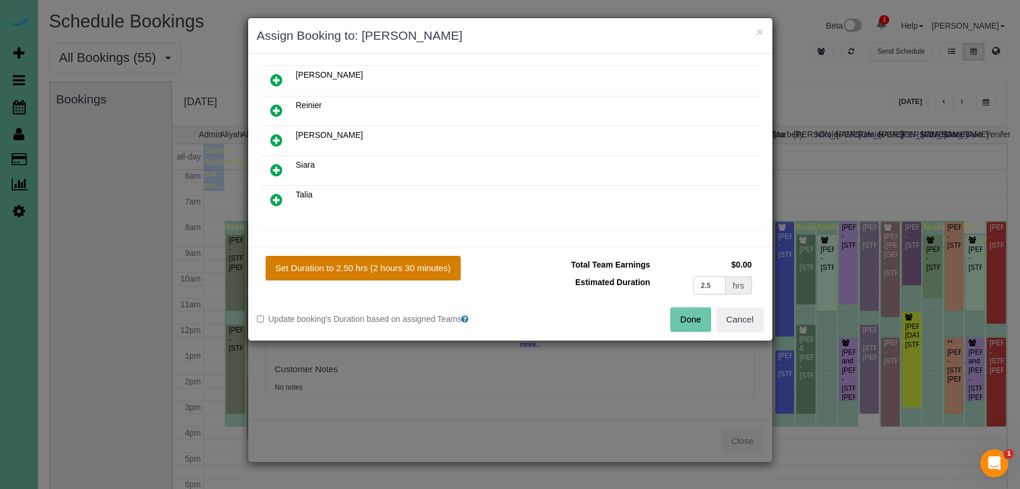
type input "2.5"
click at [429, 262] on button "Set Duration to 2.50 hrs (2 hours 30 minutes)" at bounding box center [363, 268] width 195 height 25
type input "2.50"
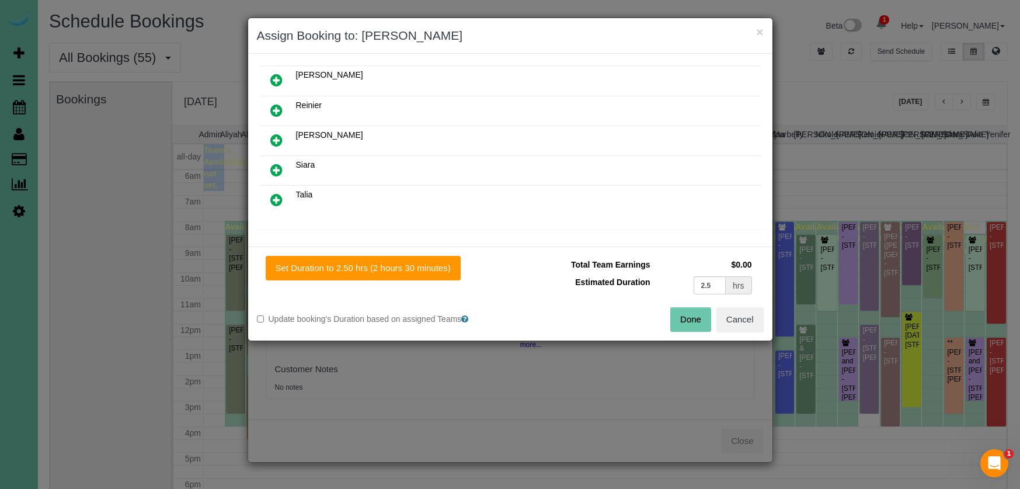
drag, startPoint x: 694, startPoint y: 319, endPoint x: 682, endPoint y: 312, distance: 14.1
click at [694, 319] on button "Done" at bounding box center [690, 319] width 41 height 25
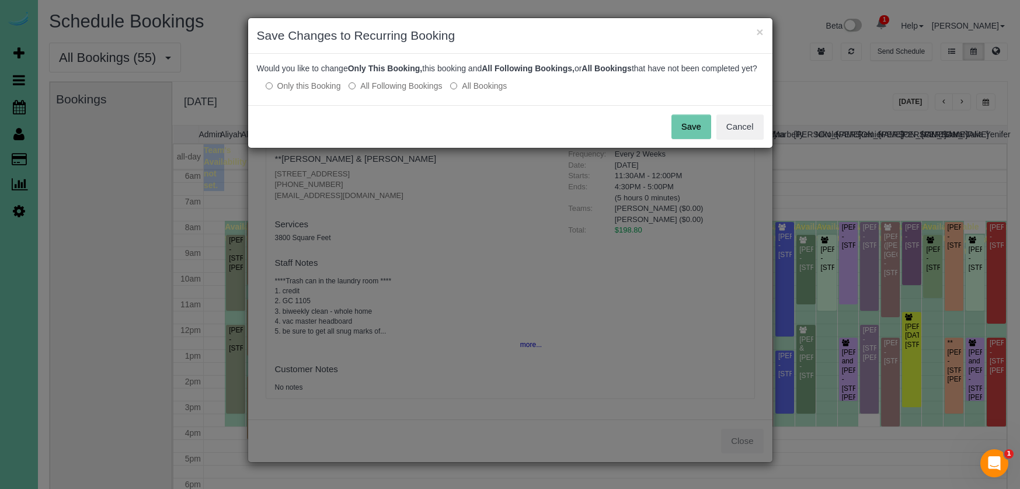
click at [689, 134] on button "Save" at bounding box center [692, 126] width 40 height 25
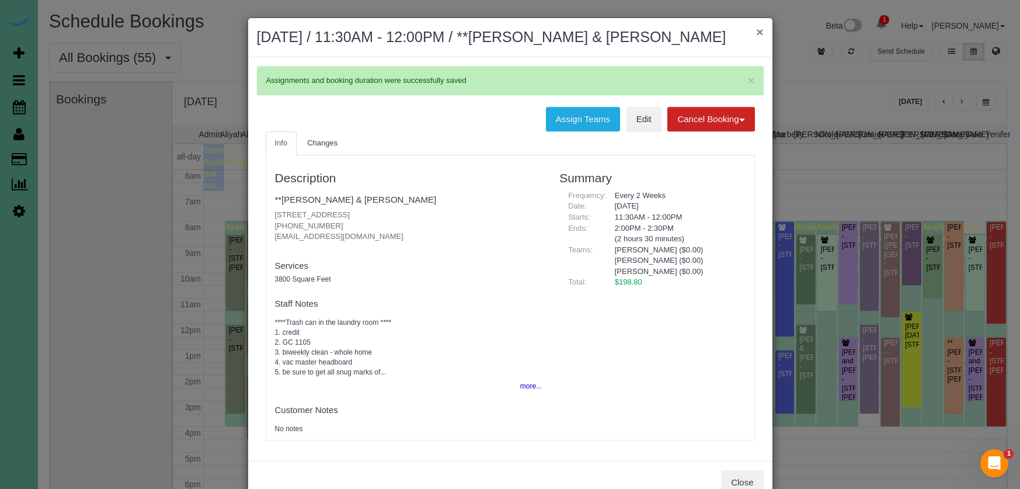
click at [762, 33] on button "×" at bounding box center [759, 32] width 7 height 12
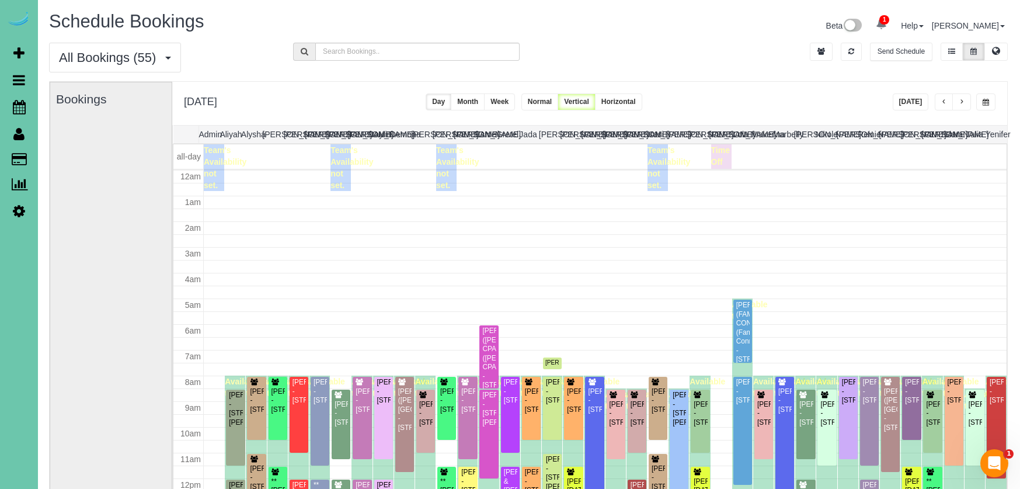
scroll to position [155, 0]
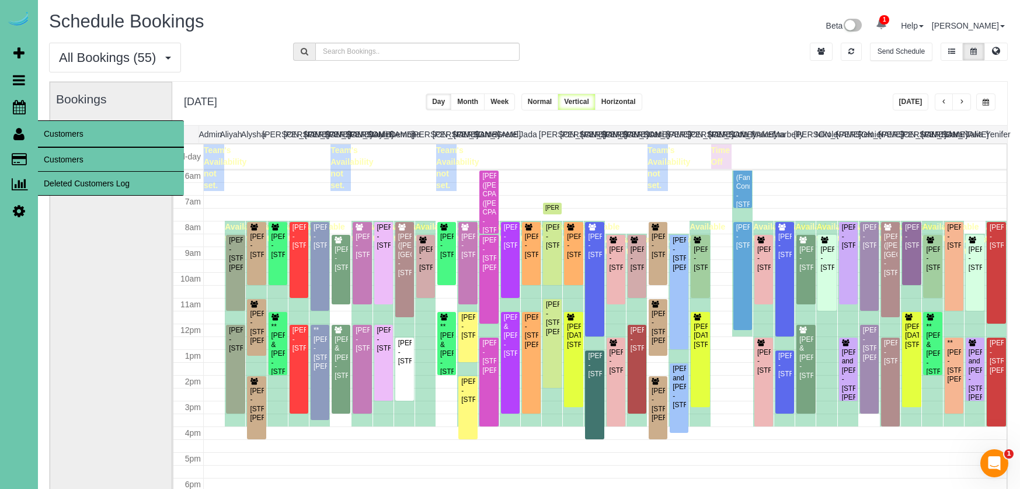
click at [77, 159] on link "Customers" at bounding box center [111, 159] width 146 height 23
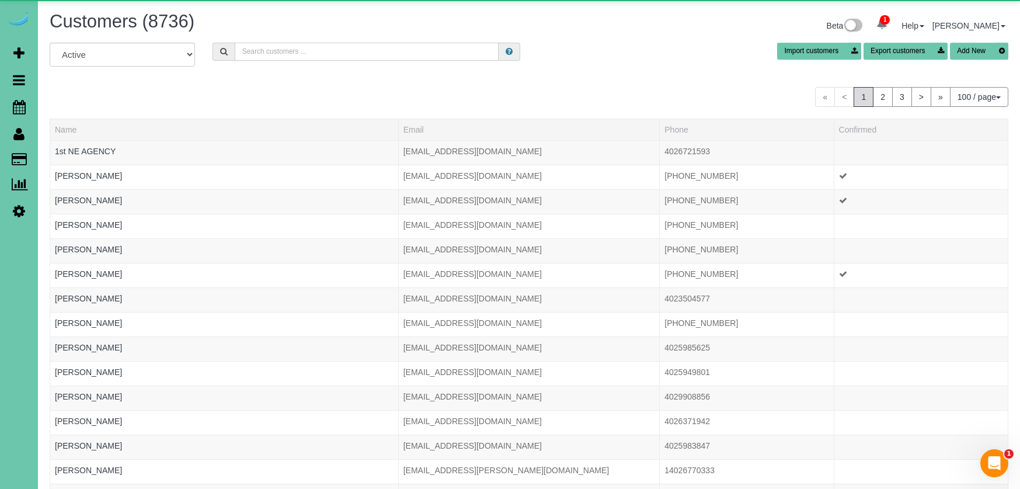
click at [330, 53] on input "text" at bounding box center [367, 52] width 264 height 18
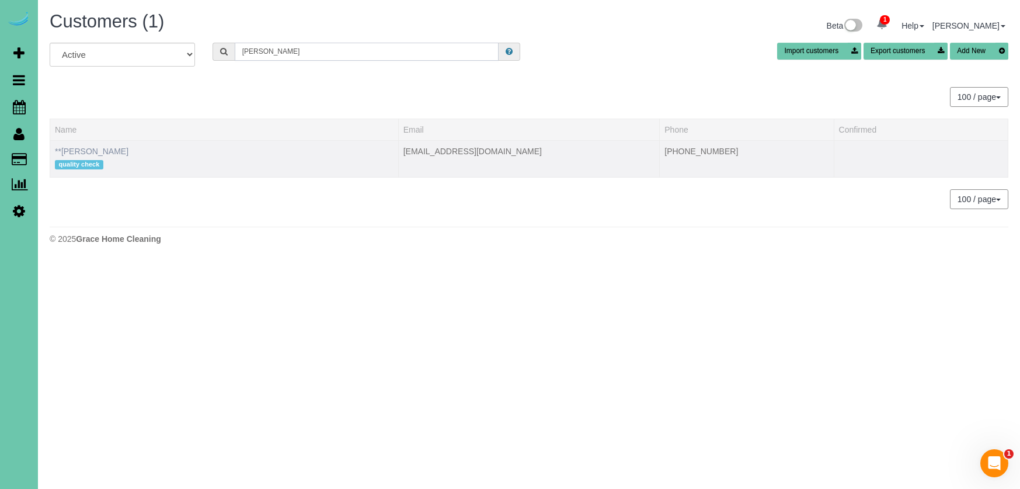
type input "Samantha t"
click at [116, 154] on link "**Samantha Timmons" at bounding box center [92, 151] width 74 height 9
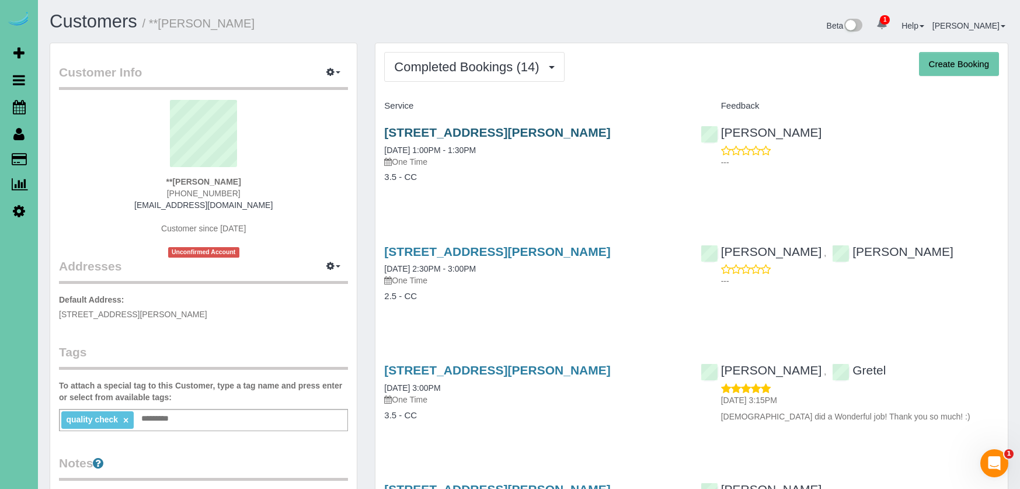
click at [392, 131] on link "16156 Wakeley Street, Omaha, NE 68118" at bounding box center [497, 132] width 226 height 13
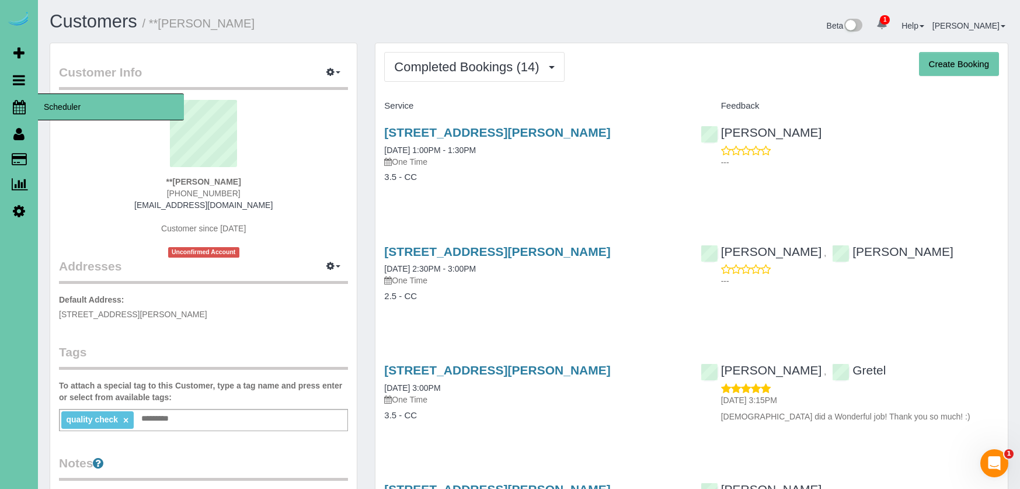
click at [11, 109] on link "Scheduler" at bounding box center [19, 106] width 38 height 27
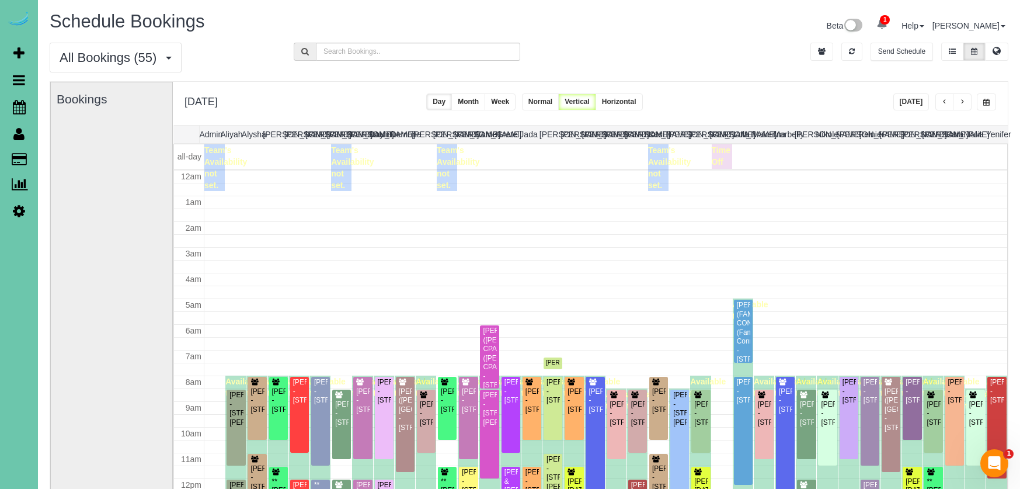
scroll to position [155, 0]
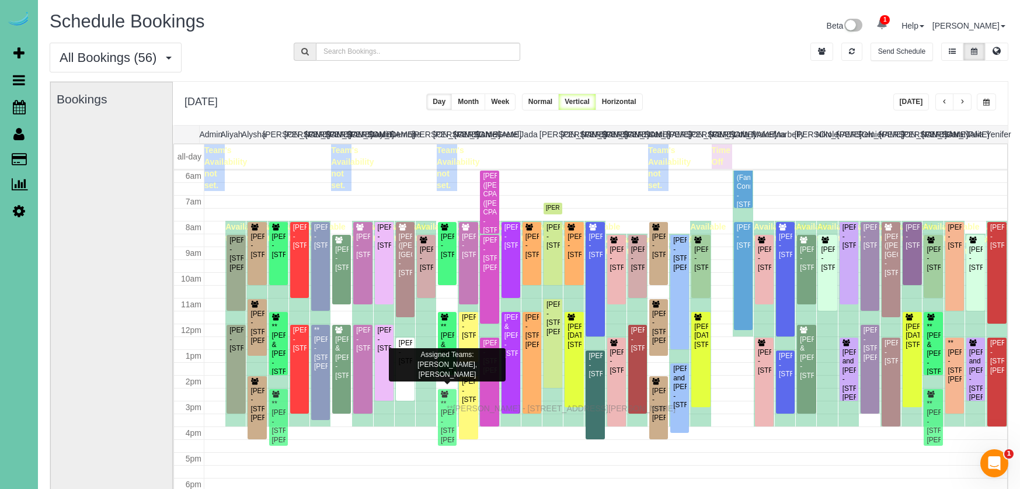
drag, startPoint x: 450, startPoint y: 399, endPoint x: 449, endPoint y: 406, distance: 7.1
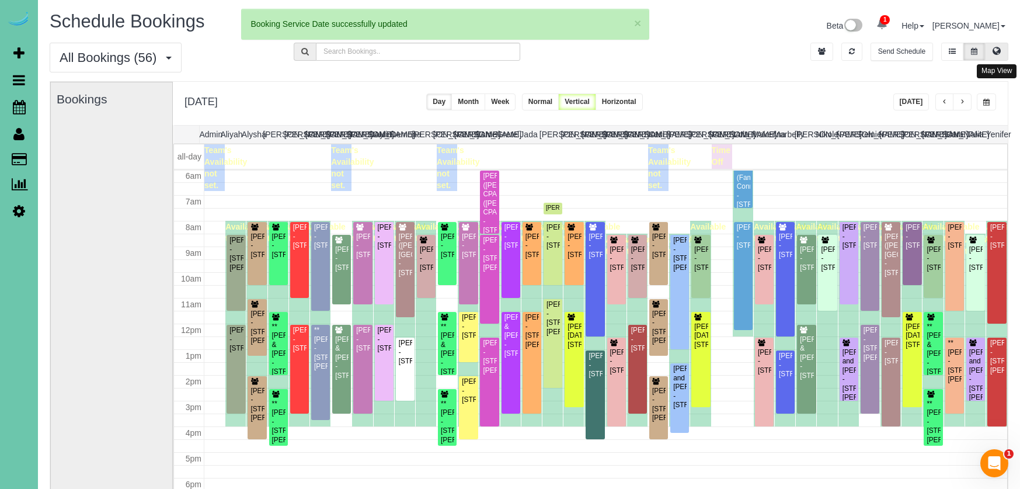
click at [999, 47] on icon at bounding box center [997, 50] width 8 height 7
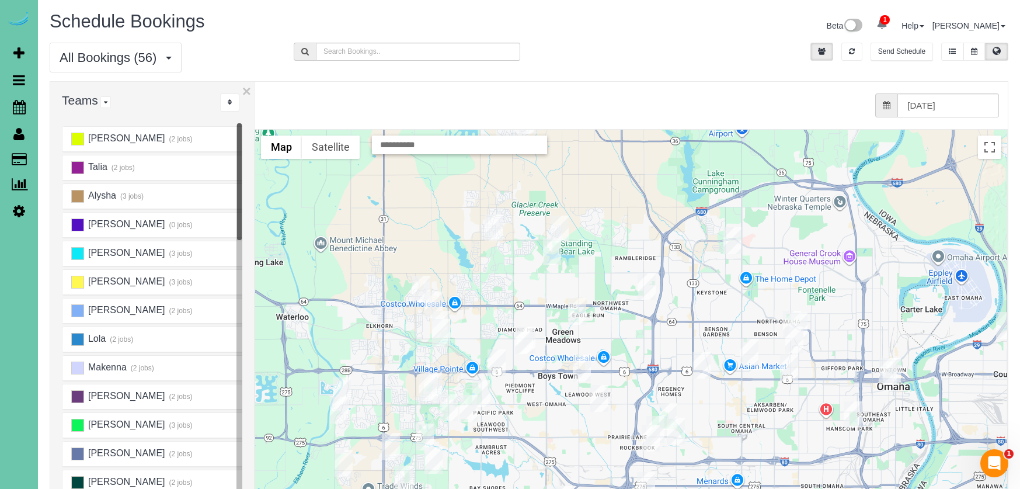
click at [580, 364] on img "08/13/2025 8:00AM - Jan Brannen - 13045 Heavenly Drive, Omaha, NE 68154" at bounding box center [582, 367] width 18 height 27
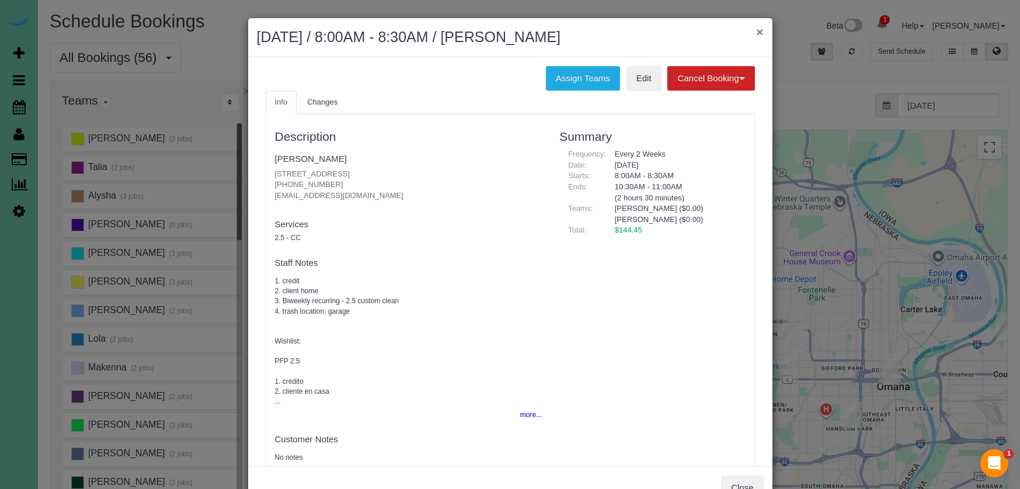
click at [762, 32] on button "×" at bounding box center [759, 32] width 7 height 12
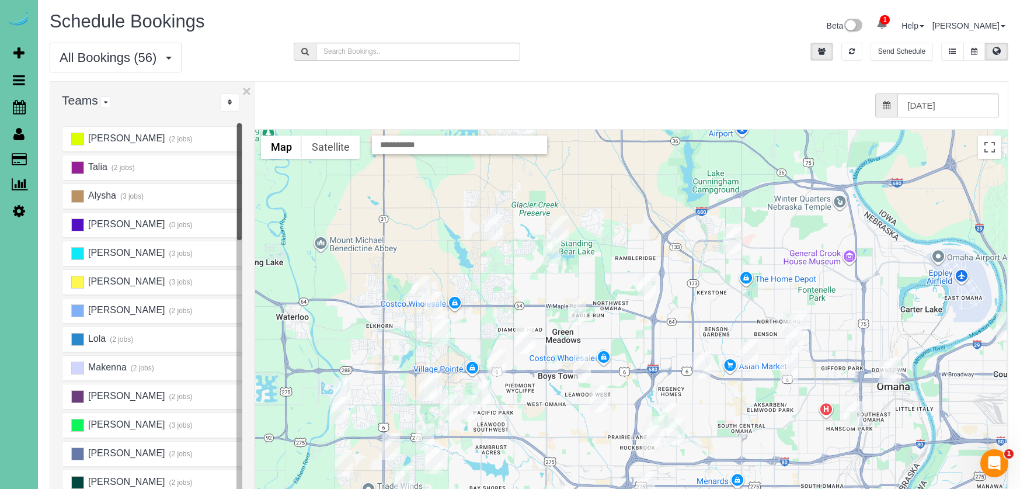
click at [581, 368] on img "08/13/2025 8:00AM - Jan Brannen - 13045 Heavenly Drive, Omaha, NE 68154" at bounding box center [582, 367] width 18 height 27
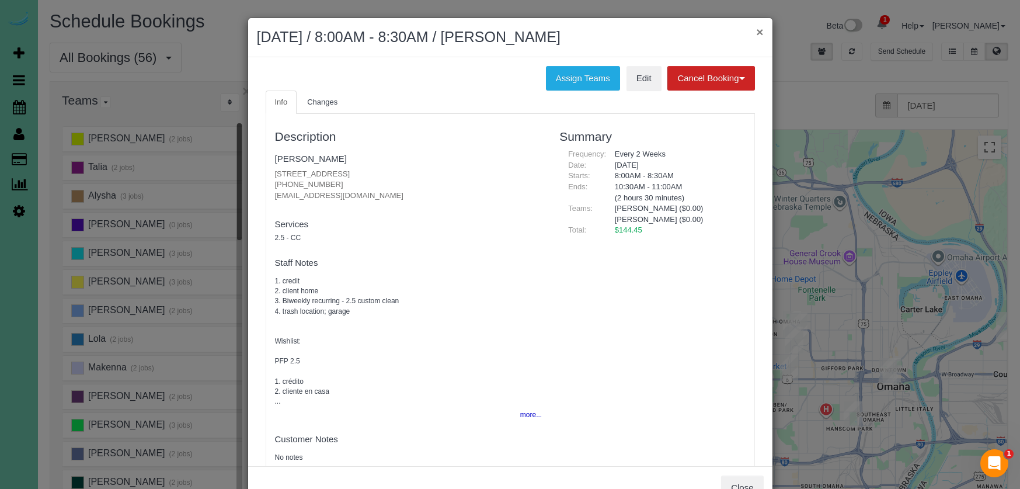
click at [763, 30] on button "×" at bounding box center [759, 32] width 7 height 12
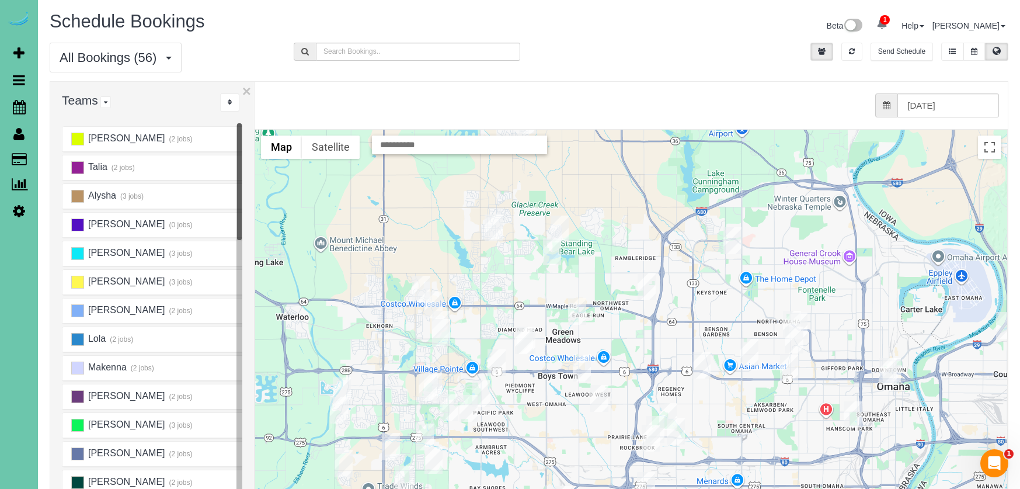
click at [495, 359] on img "08/13/2025 2:30PM - **Samantha Timmons - 16156 Wakeley Street, Omaha, NE 68118" at bounding box center [497, 362] width 18 height 27
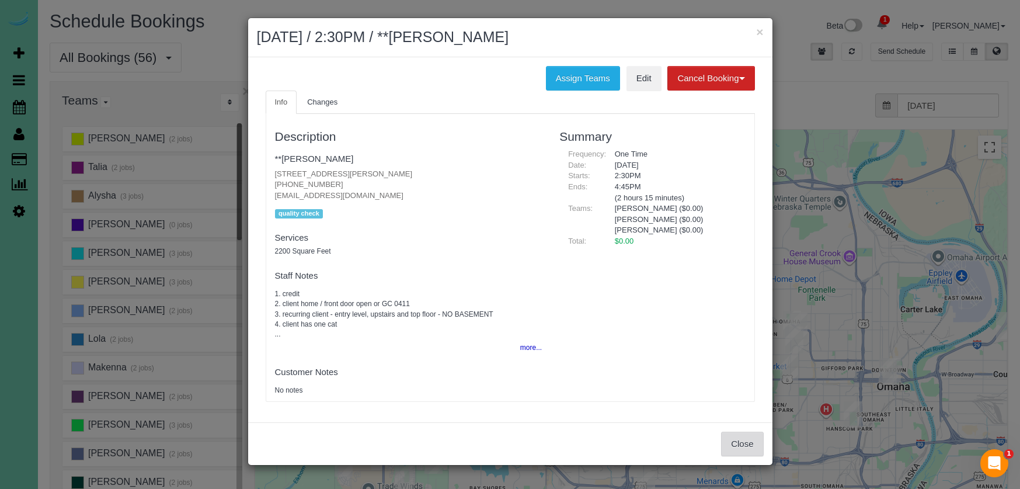
drag, startPoint x: 767, startPoint y: 440, endPoint x: 760, endPoint y: 442, distance: 6.7
click at [767, 440] on div "Close" at bounding box center [510, 443] width 524 height 43
click at [755, 441] on button "Close" at bounding box center [742, 444] width 42 height 25
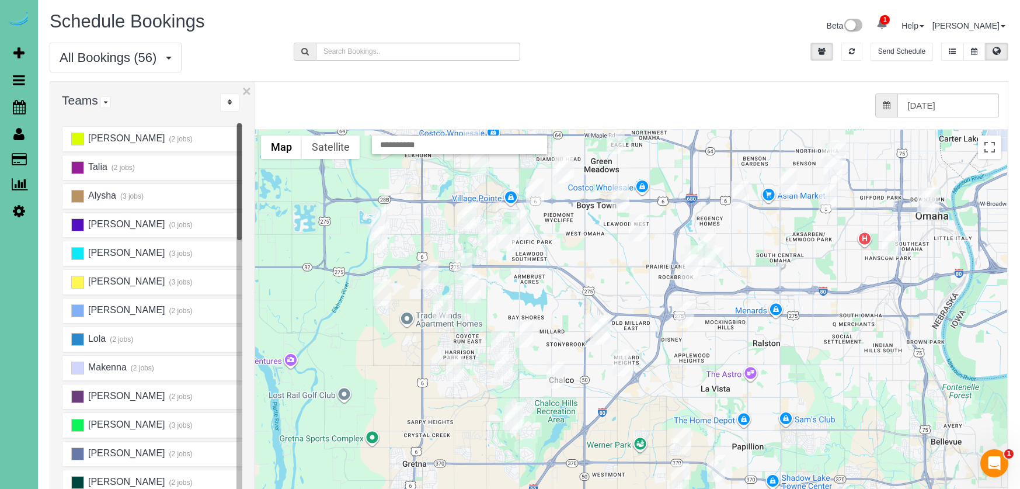
drag, startPoint x: 369, startPoint y: 345, endPoint x: 407, endPoint y: 174, distance: 174.8
click at [407, 174] on div at bounding box center [631, 363] width 752 height 466
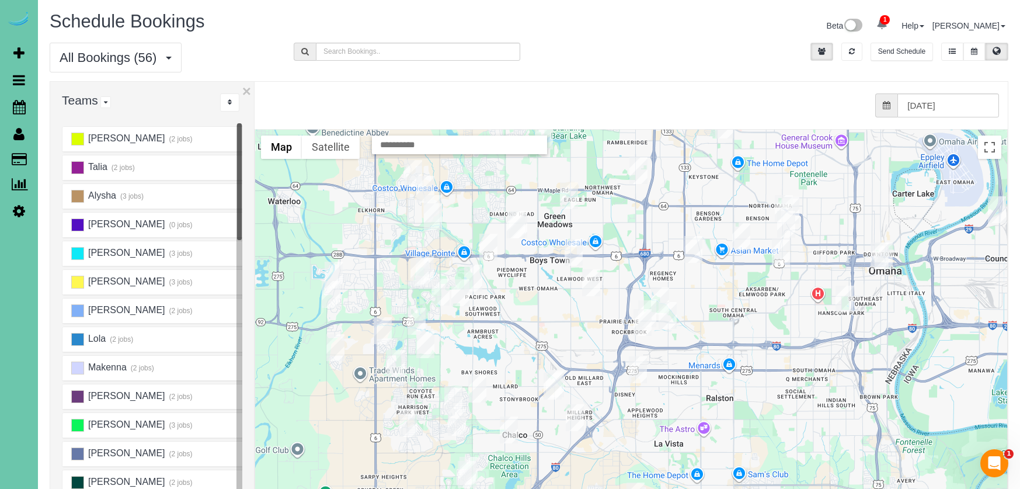
drag, startPoint x: 408, startPoint y: 315, endPoint x: 364, endPoint y: 364, distance: 65.8
click at [364, 364] on div at bounding box center [631, 363] width 752 height 466
click at [431, 214] on img "08/13/2025 8:30AM - Nicole Wojtalewicz - 18163 Honeysuckle Drive, Elkhorn, NE 6…" at bounding box center [433, 216] width 18 height 27
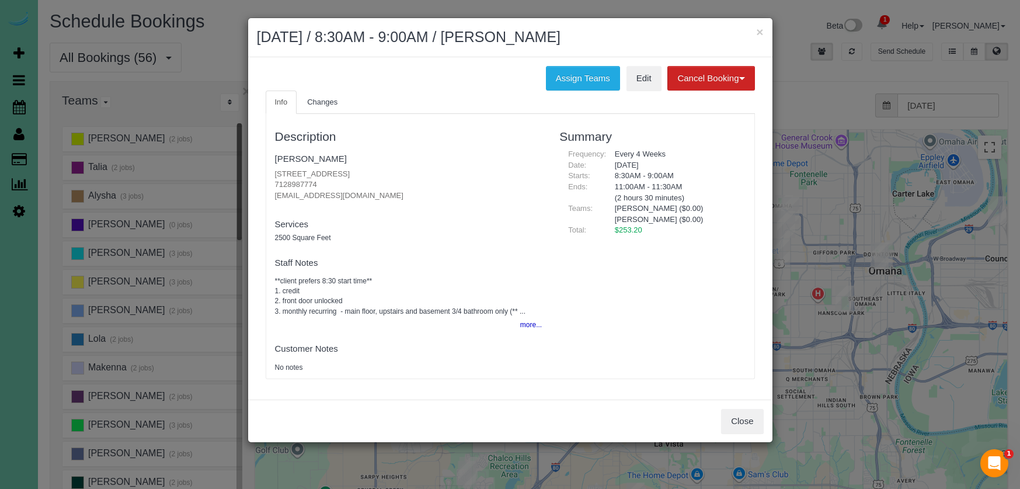
drag, startPoint x: 752, startPoint y: 409, endPoint x: 743, endPoint y: 377, distance: 33.7
click at [751, 409] on button "Close" at bounding box center [742, 421] width 42 height 25
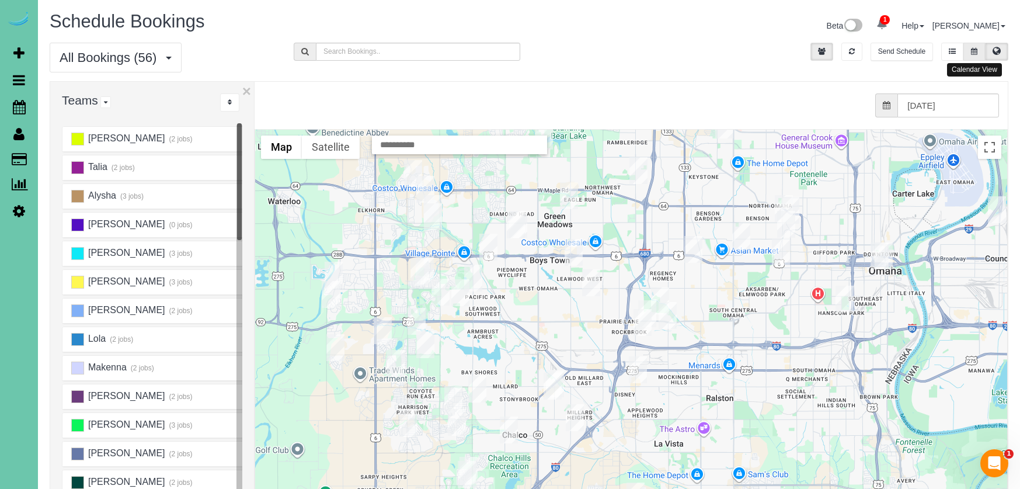
drag, startPoint x: 974, startPoint y: 46, endPoint x: 965, endPoint y: 55, distance: 13.2
click at [975, 46] on button at bounding box center [975, 52] width 22 height 18
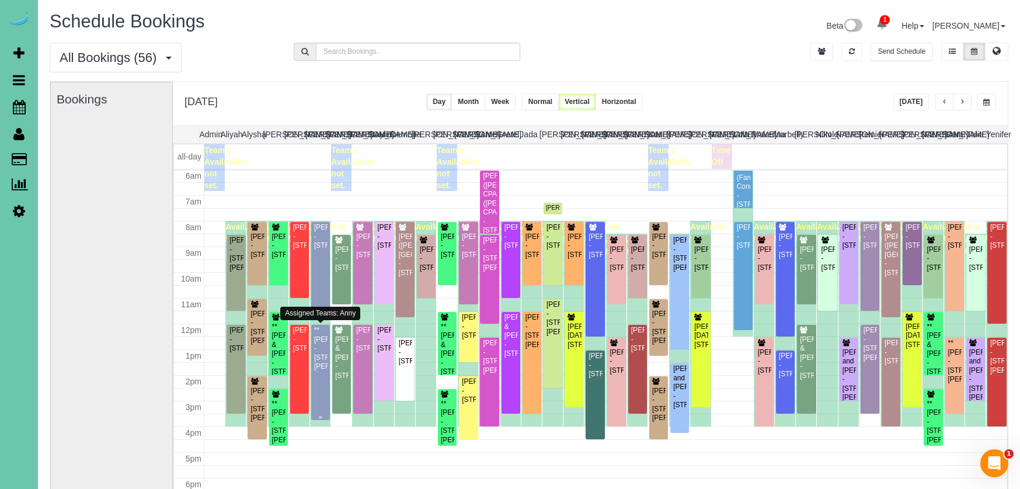
click at [320, 339] on div "**Carrie Olson - 16754 Pierce Circle, Omaha, NE 68130" at bounding box center [321, 348] width 14 height 45
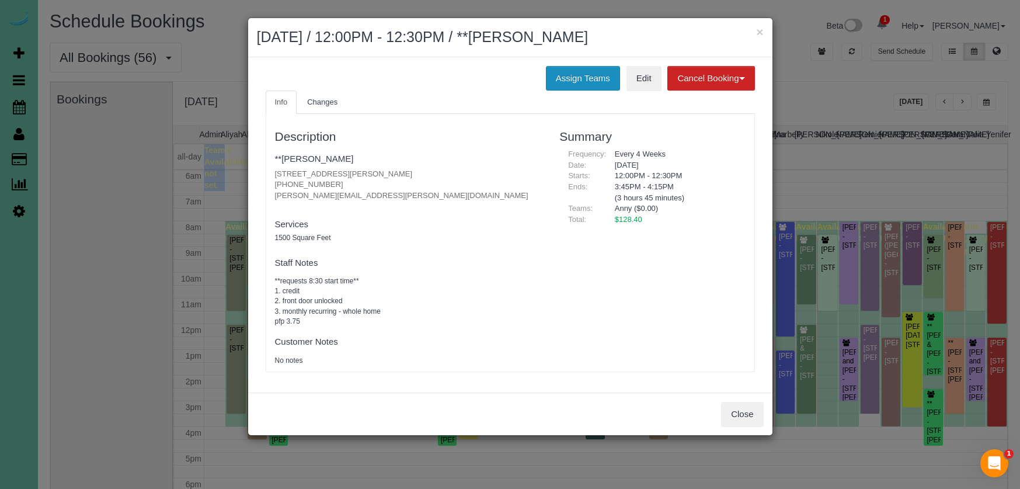
click at [570, 68] on button "Assign Teams" at bounding box center [583, 78] width 74 height 25
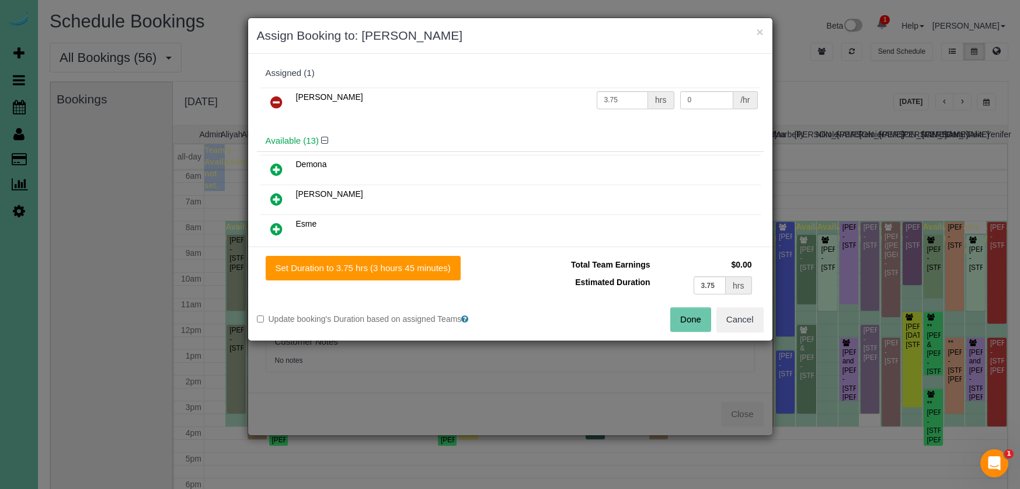
click at [270, 99] on icon at bounding box center [276, 102] width 12 height 14
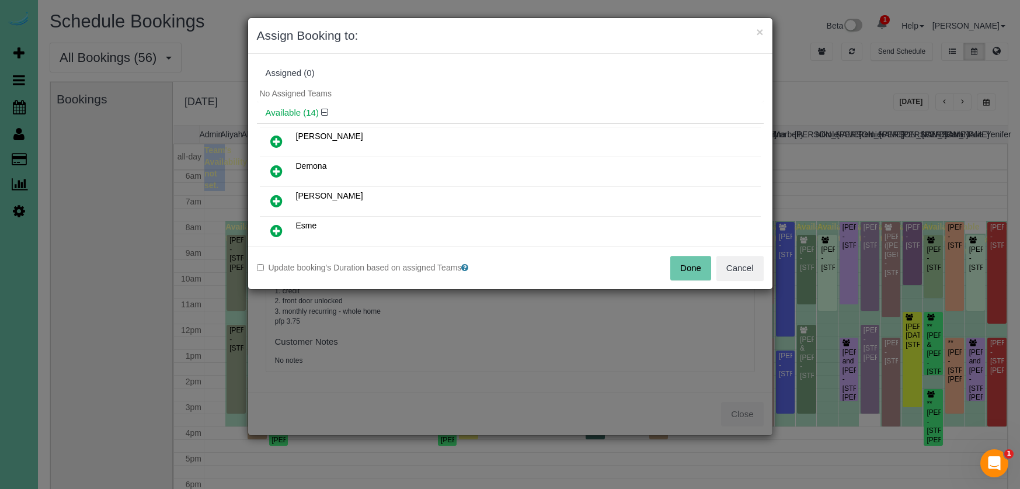
click at [279, 200] on icon at bounding box center [276, 201] width 12 height 14
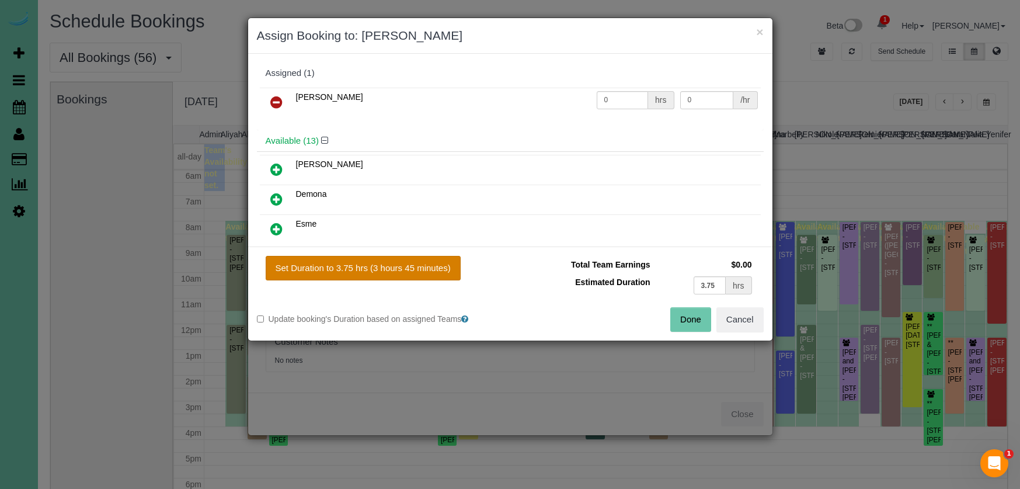
drag, startPoint x: 375, startPoint y: 259, endPoint x: 435, endPoint y: 273, distance: 61.8
click at [376, 259] on button "Set Duration to 3.75 hrs (3 hours 45 minutes)" at bounding box center [363, 268] width 195 height 25
type input "3.75"
click at [687, 320] on button "Done" at bounding box center [690, 319] width 41 height 25
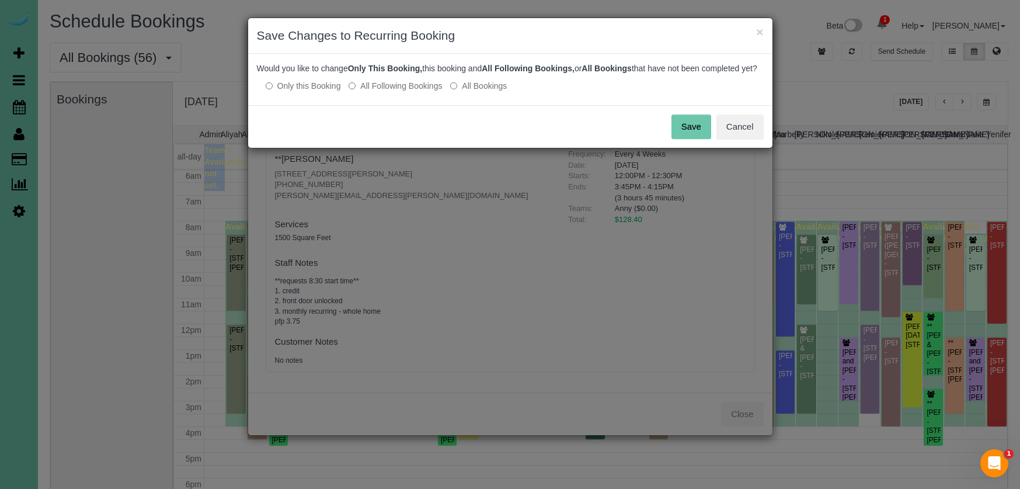
click at [682, 136] on button "Save" at bounding box center [692, 126] width 40 height 25
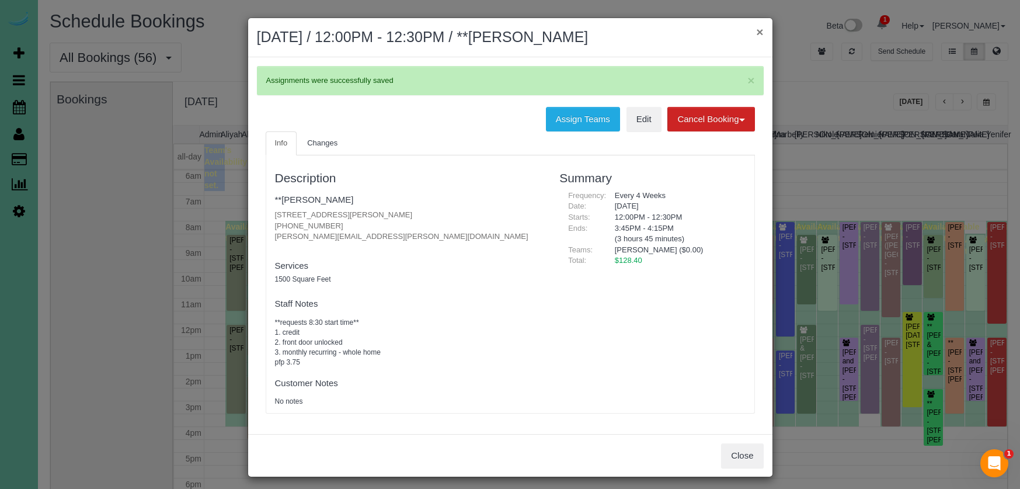
click at [762, 30] on button "×" at bounding box center [759, 32] width 7 height 12
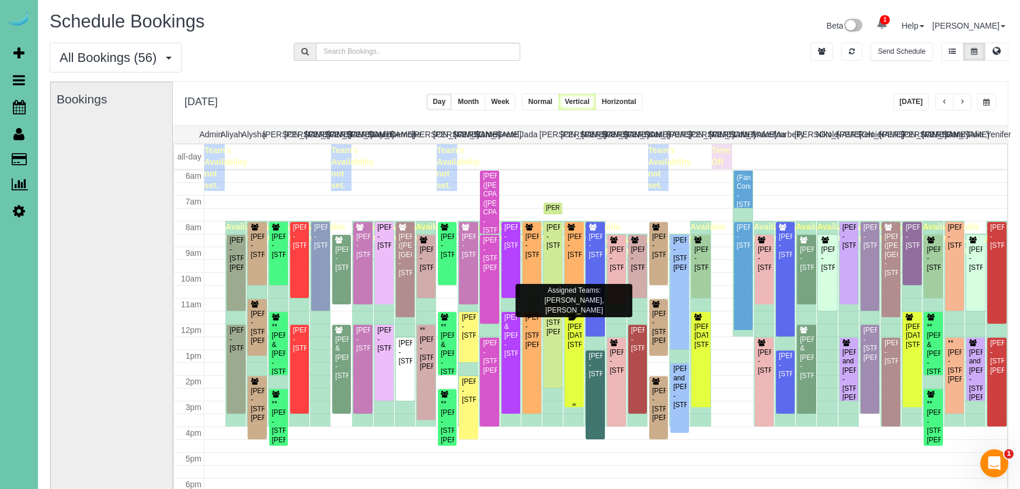
click at [573, 348] on div "Melissa Noel - 1909 N 50th Street, Omaha, NE 68104" at bounding box center [574, 335] width 14 height 27
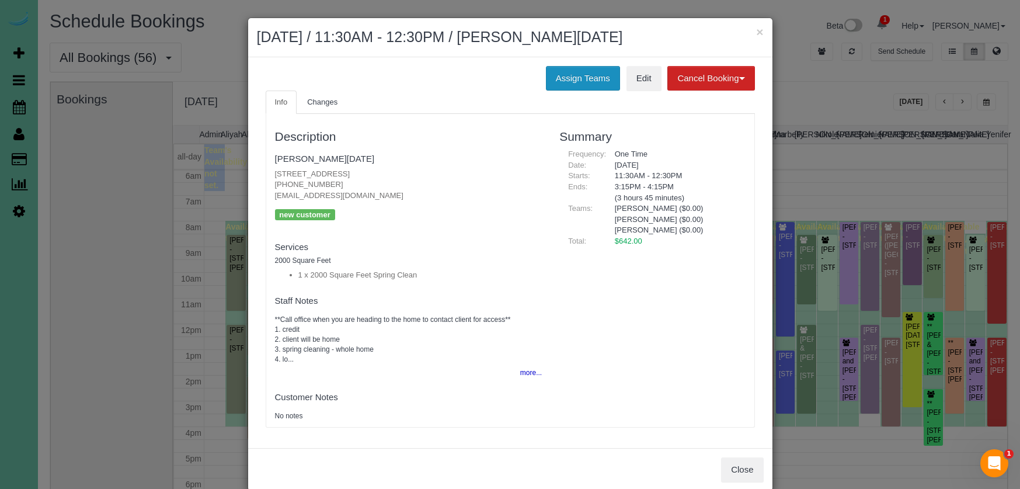
drag, startPoint x: 566, startPoint y: 77, endPoint x: 560, endPoint y: 75, distance: 6.5
click at [566, 77] on button "Assign Teams" at bounding box center [583, 78] width 74 height 25
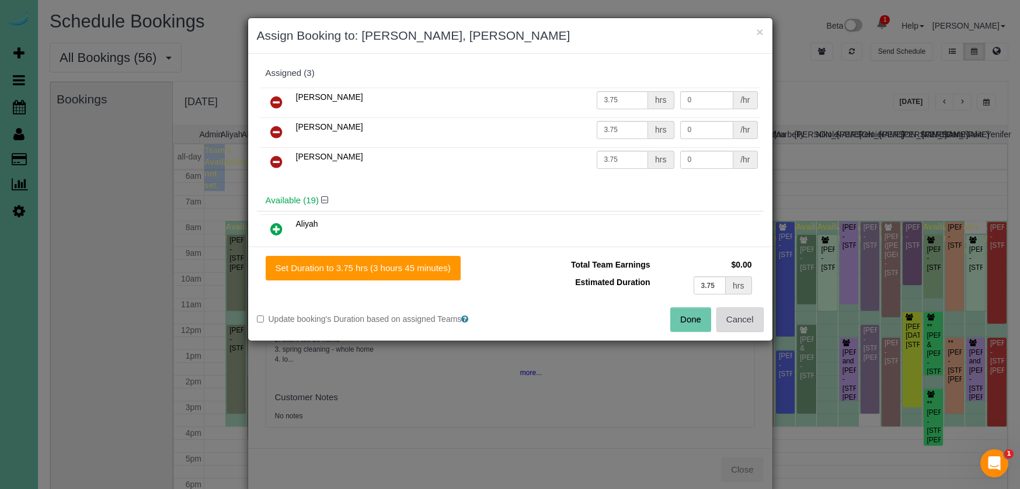
click at [744, 317] on button "Cancel" at bounding box center [740, 319] width 47 height 25
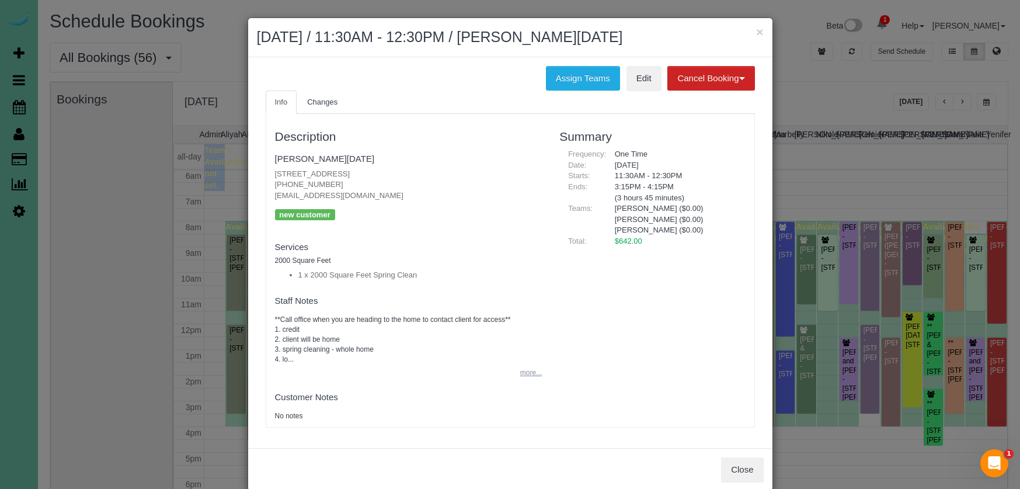
click at [528, 369] on button "more..." at bounding box center [527, 372] width 29 height 17
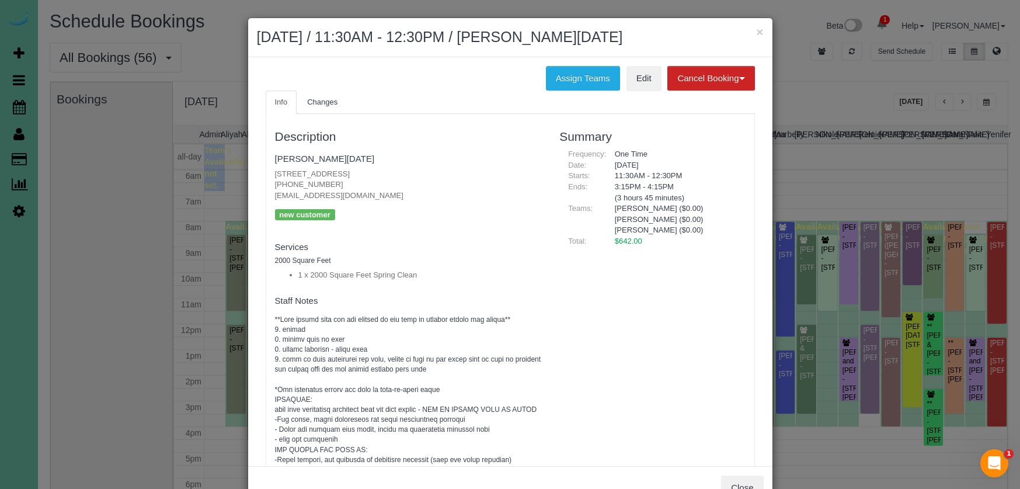
scroll to position [0, 0]
drag, startPoint x: 551, startPoint y: 83, endPoint x: 527, endPoint y: 92, distance: 26.0
click at [551, 83] on button "Assign Teams" at bounding box center [583, 78] width 74 height 25
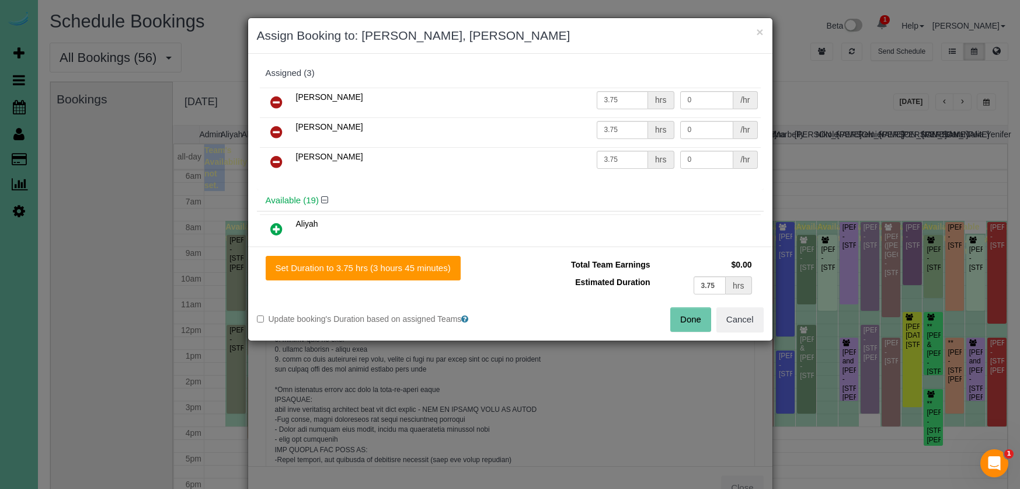
click at [274, 135] on icon at bounding box center [276, 132] width 12 height 14
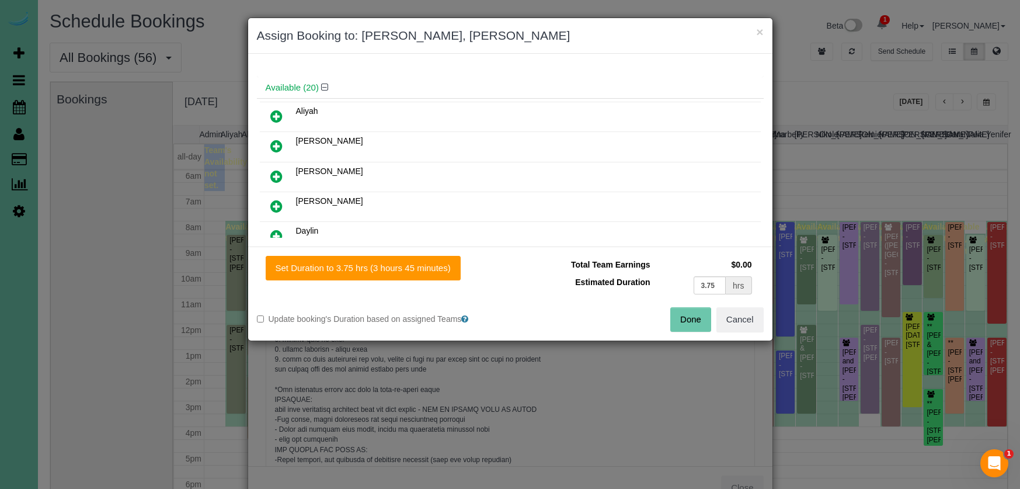
scroll to position [84, 0]
click at [280, 176] on icon at bounding box center [276, 176] width 12 height 14
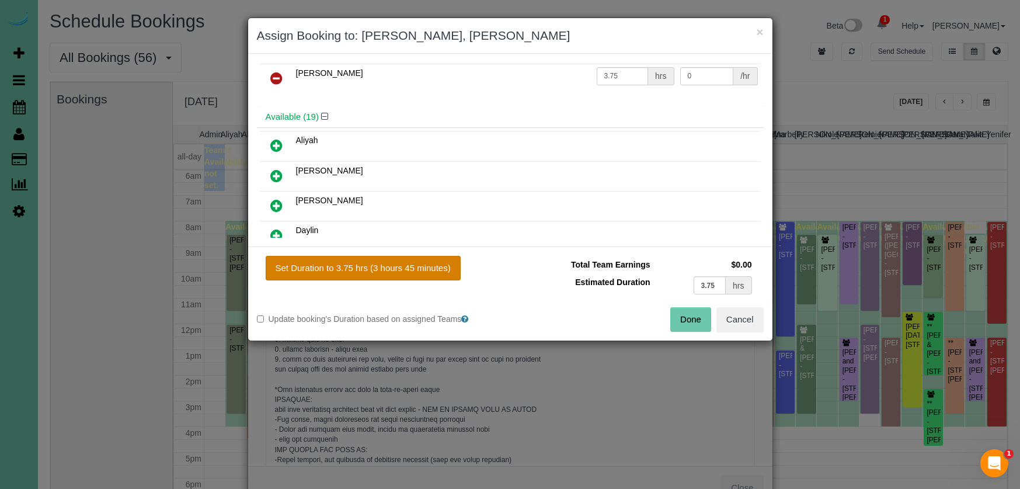
drag, startPoint x: 420, startPoint y: 276, endPoint x: 429, endPoint y: 277, distance: 9.4
click at [420, 276] on button "Set Duration to 3.75 hrs (3 hours 45 minutes)" at bounding box center [363, 268] width 195 height 25
type input "3.75"
click at [681, 321] on button "Done" at bounding box center [690, 319] width 41 height 25
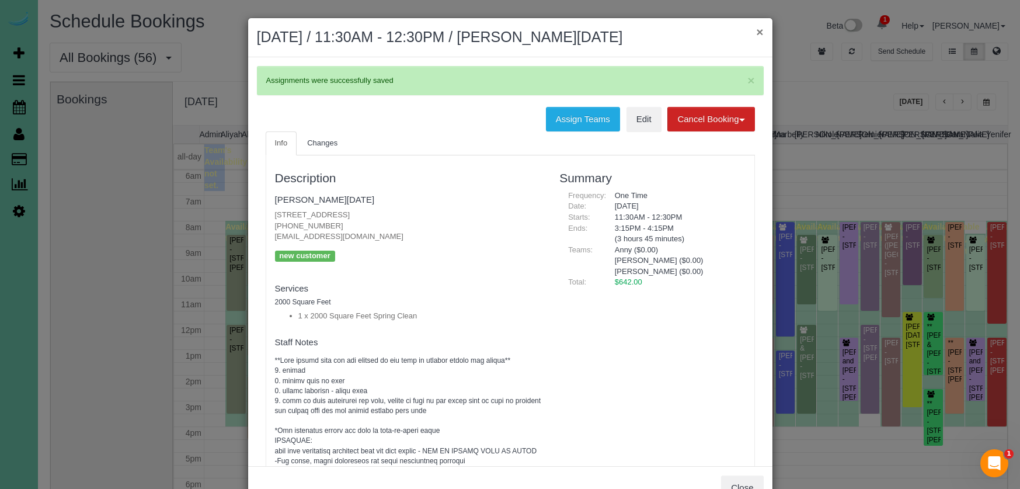
click at [759, 30] on button "×" at bounding box center [759, 32] width 7 height 12
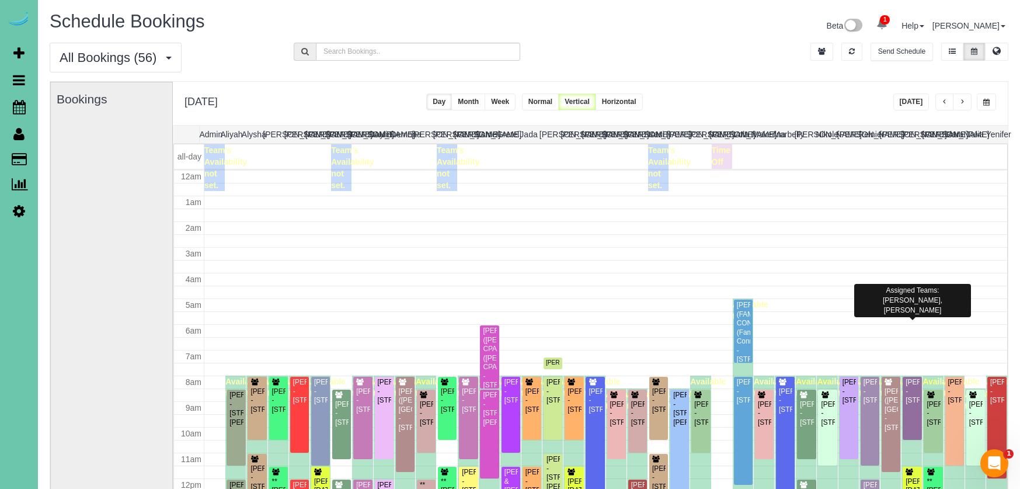
scroll to position [155, 0]
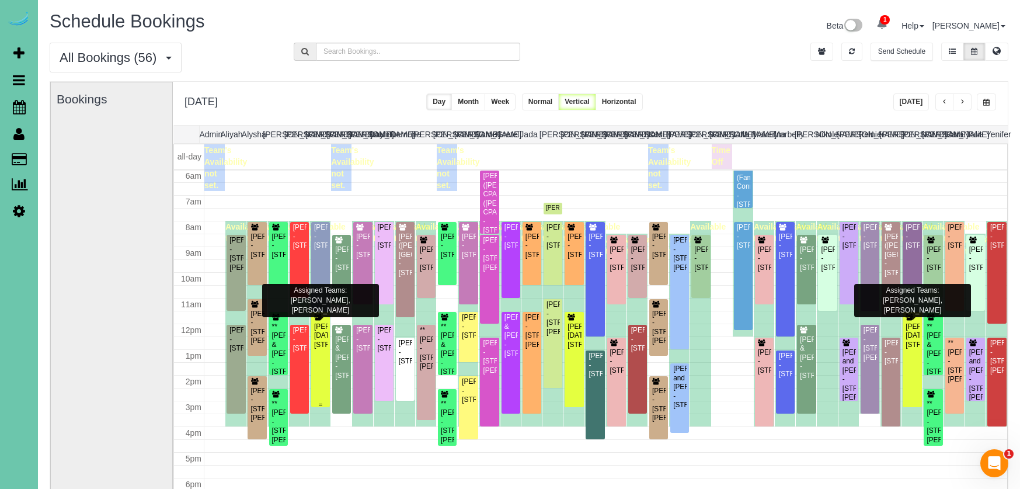
click at [320, 343] on div "Melissa Noel - 1909 N 50th Street, Omaha, NE 68104" at bounding box center [321, 335] width 14 height 27
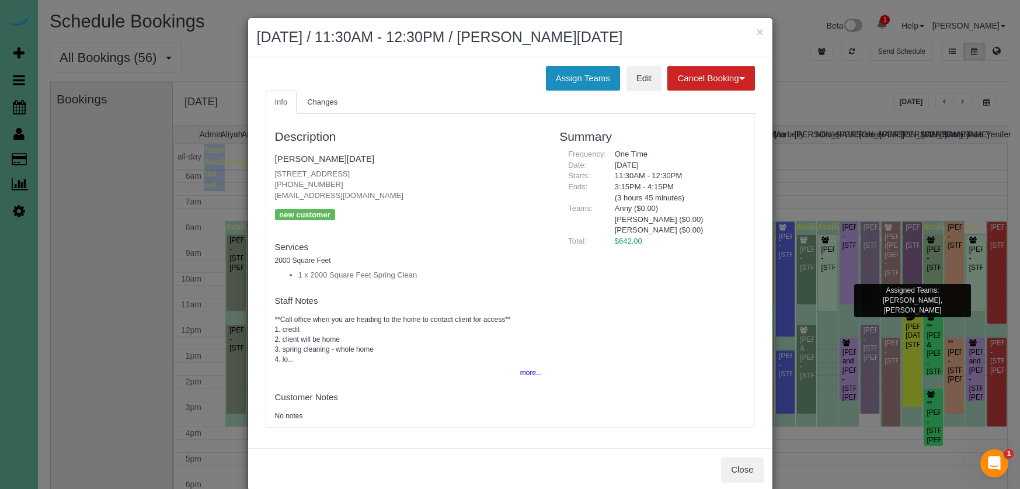
click at [550, 75] on button "Assign Teams" at bounding box center [583, 78] width 74 height 25
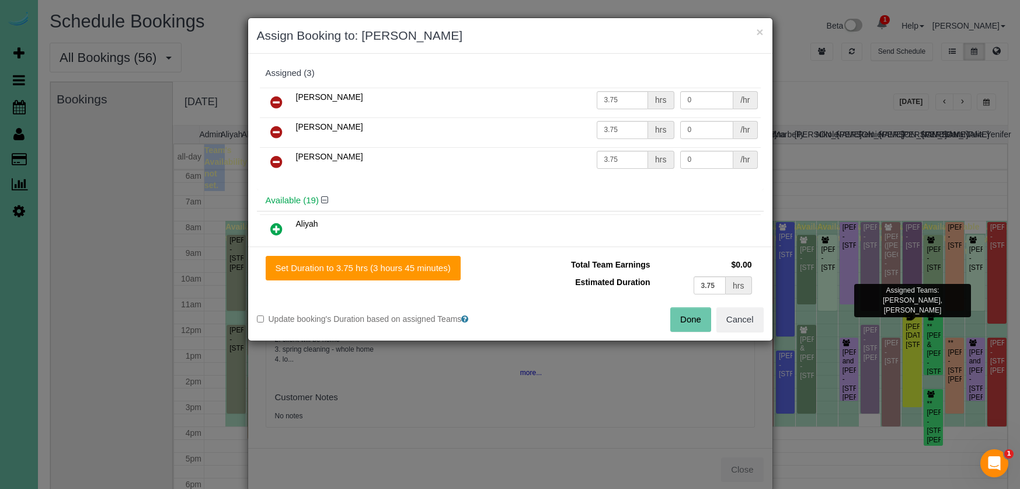
click at [277, 98] on icon at bounding box center [276, 102] width 12 height 14
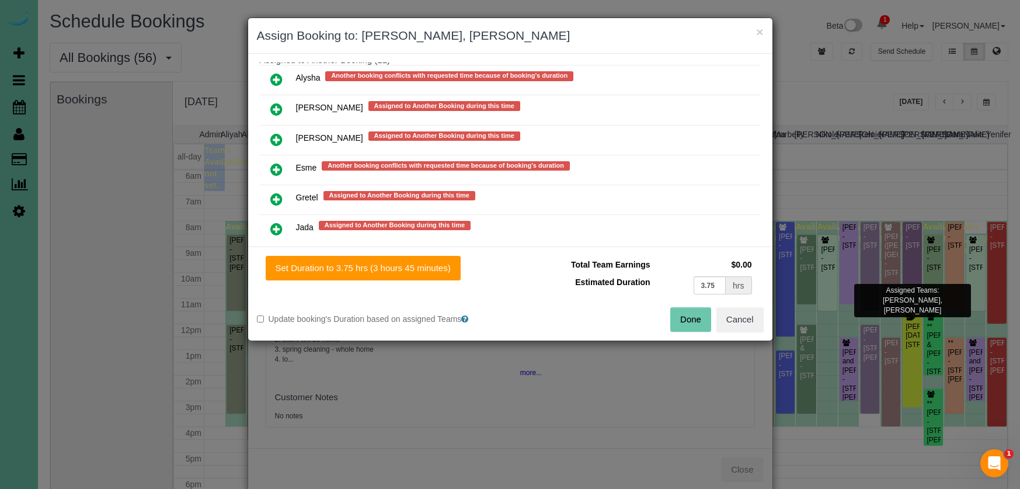
scroll to position [918, 0]
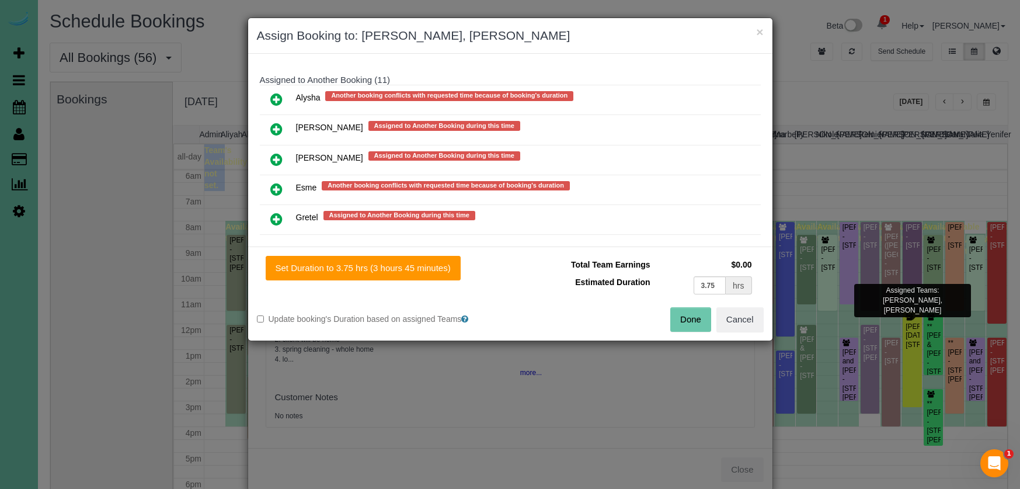
click at [277, 123] on icon at bounding box center [276, 129] width 12 height 14
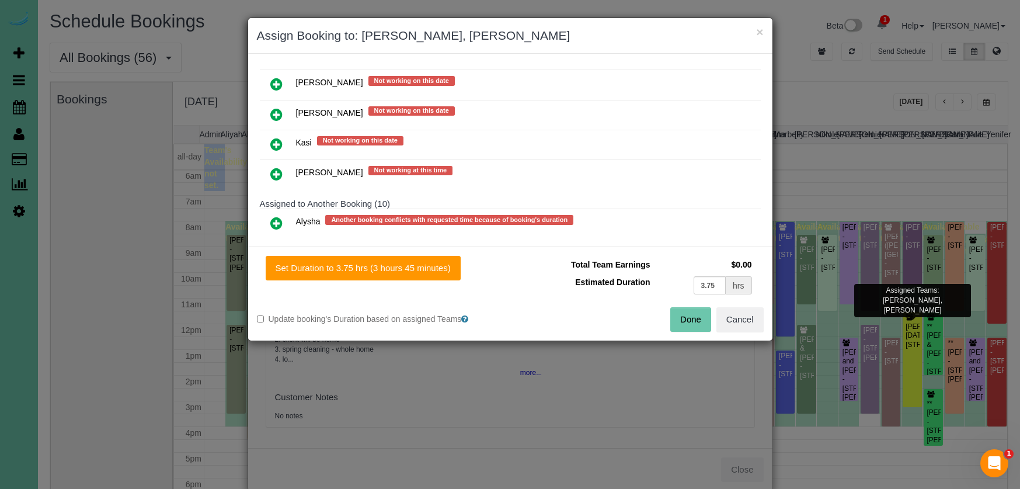
scroll to position [815, 0]
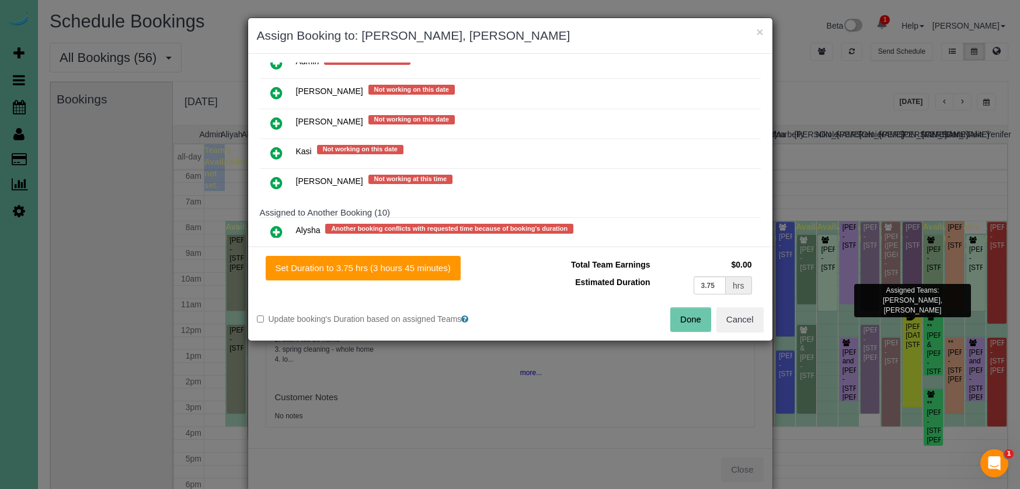
drag, startPoint x: 277, startPoint y: 125, endPoint x: 279, endPoint y: 134, distance: 9.5
click at [277, 125] on icon at bounding box center [276, 123] width 12 height 14
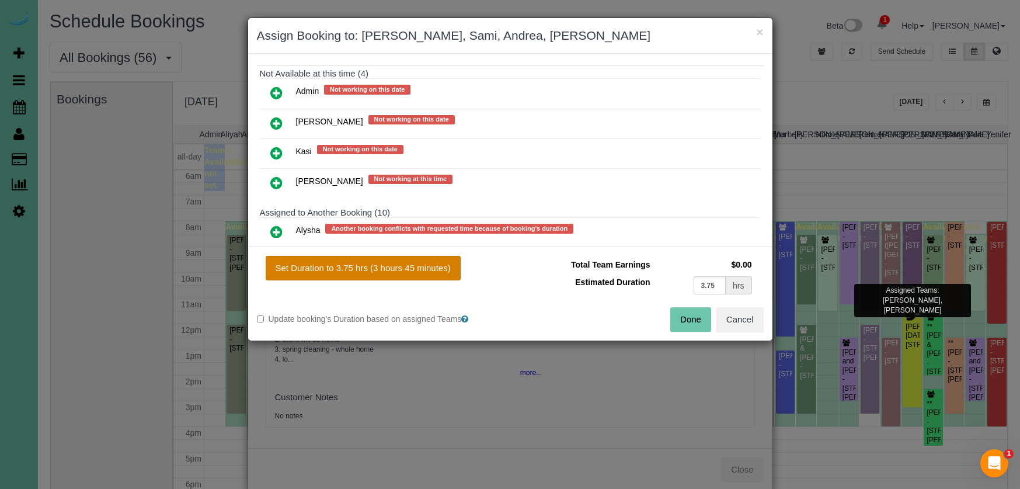
drag, startPoint x: 381, startPoint y: 269, endPoint x: 389, endPoint y: 269, distance: 7.6
click at [383, 269] on button "Set Duration to 3.75 hrs (3 hours 45 minutes)" at bounding box center [363, 268] width 195 height 25
type input "3.75"
click at [686, 319] on button "Done" at bounding box center [690, 319] width 41 height 25
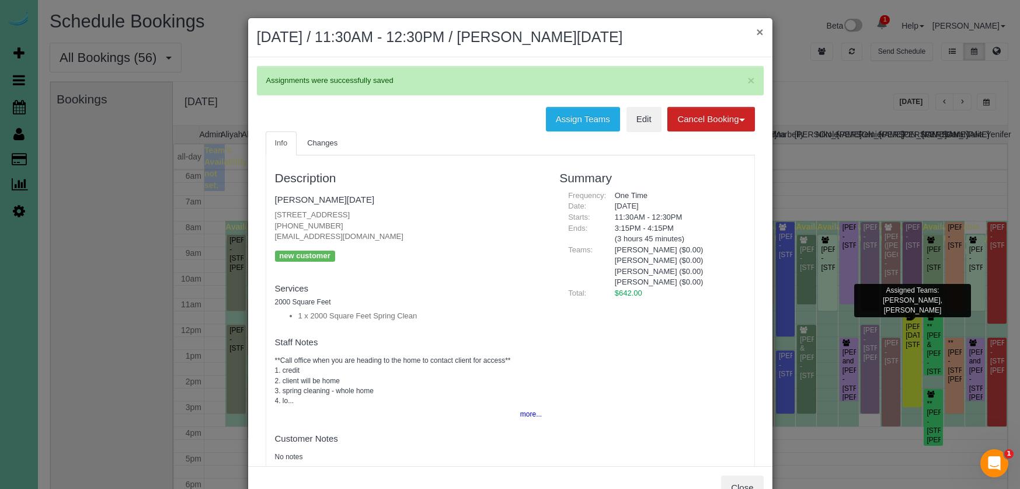
click at [760, 34] on button "×" at bounding box center [759, 32] width 7 height 12
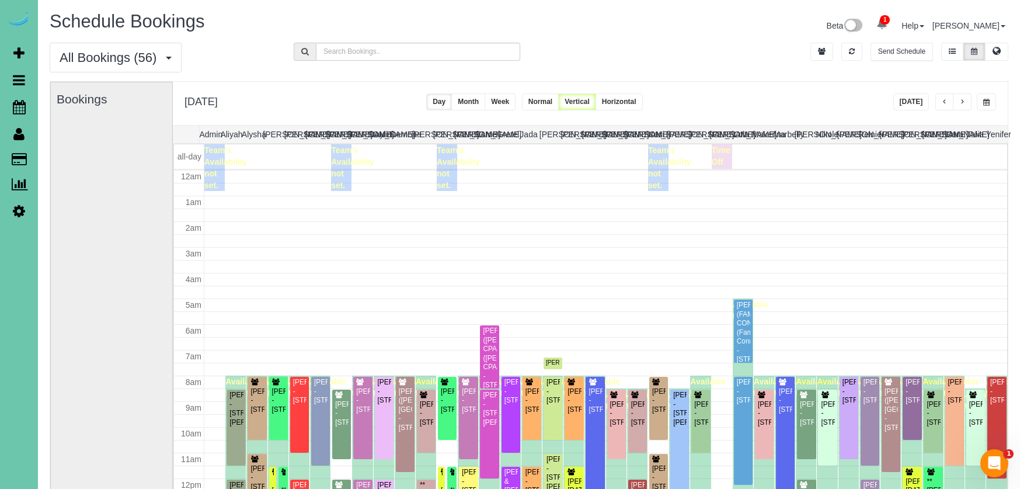
scroll to position [155, 0]
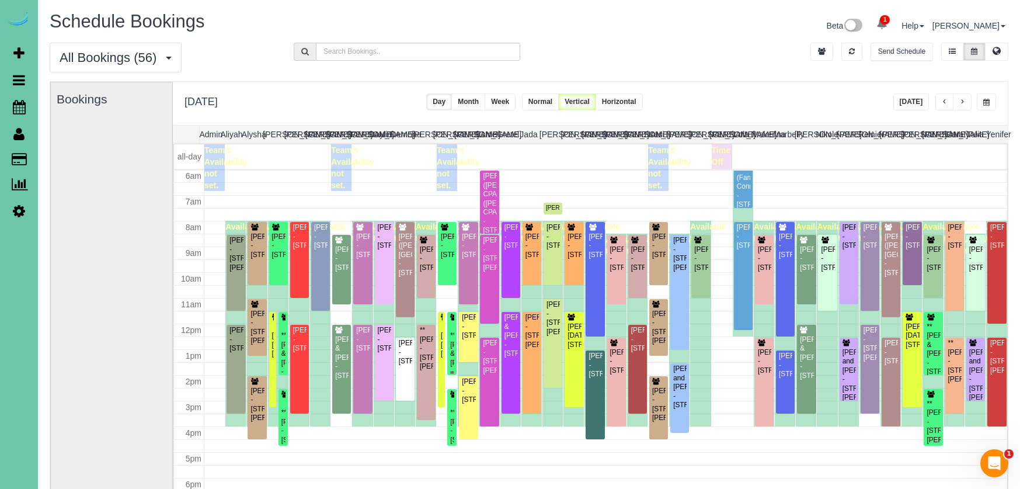
click at [451, 343] on div "**Terry & Joy Johnson - 3013 N 185th Street, Elkhorn, NE 68022" at bounding box center [452, 358] width 5 height 54
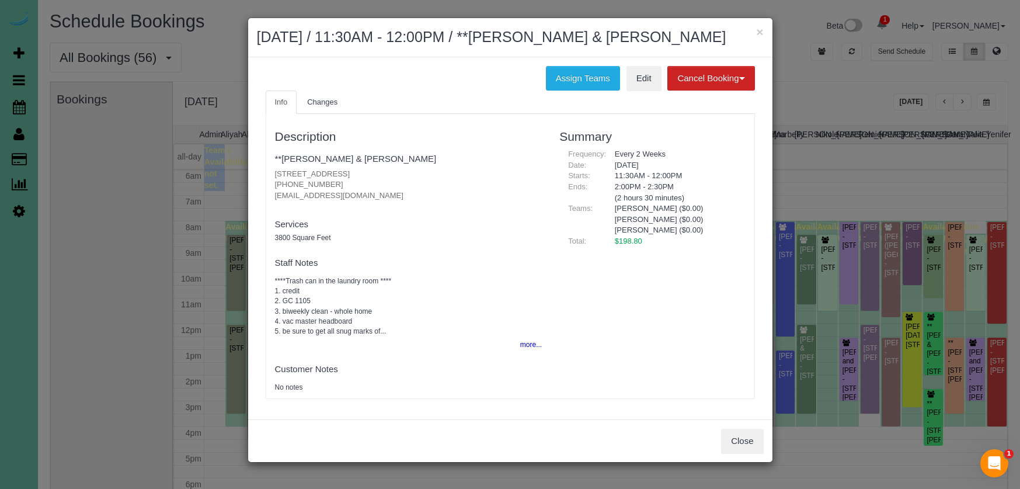
drag, startPoint x: 579, startPoint y: 73, endPoint x: 433, endPoint y: 75, distance: 146.0
click at [578, 72] on button "Assign Teams" at bounding box center [583, 78] width 74 height 25
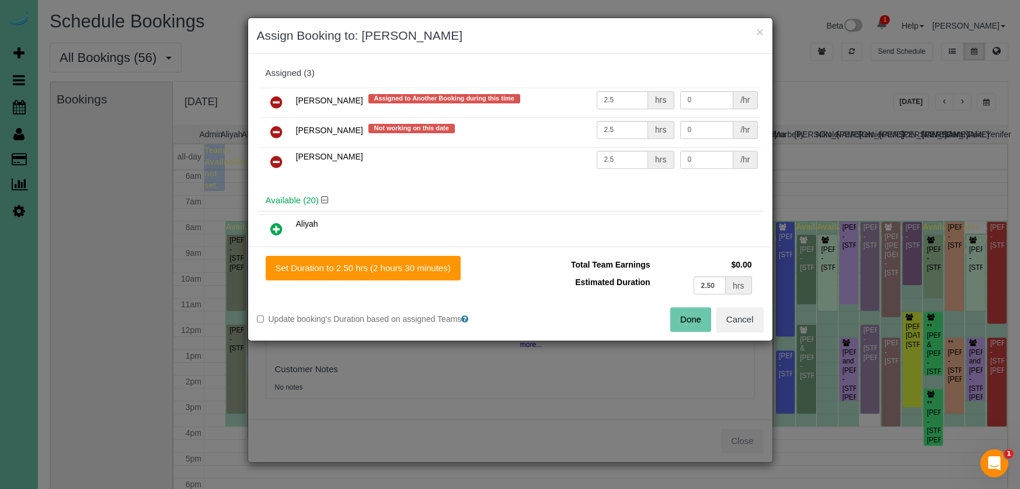
click at [276, 101] on icon at bounding box center [276, 102] width 12 height 14
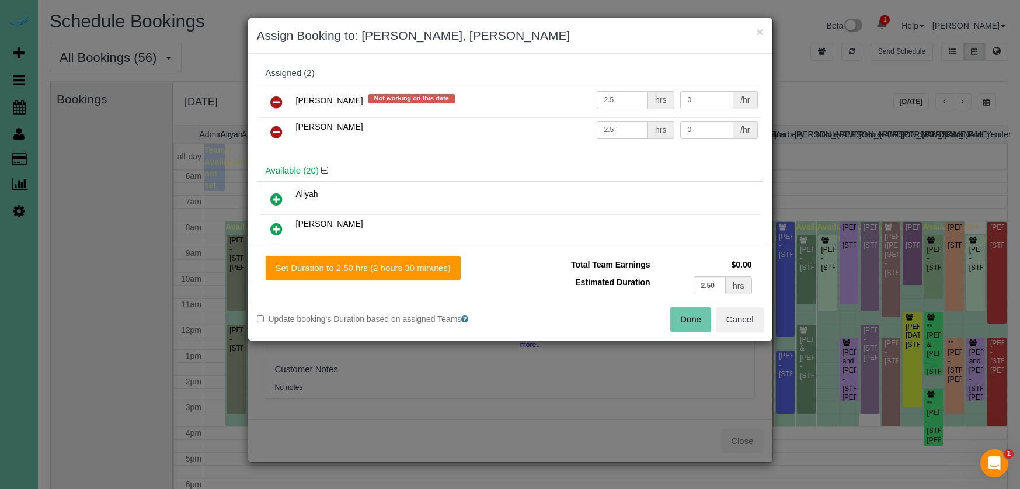
click at [276, 101] on icon at bounding box center [276, 102] width 12 height 14
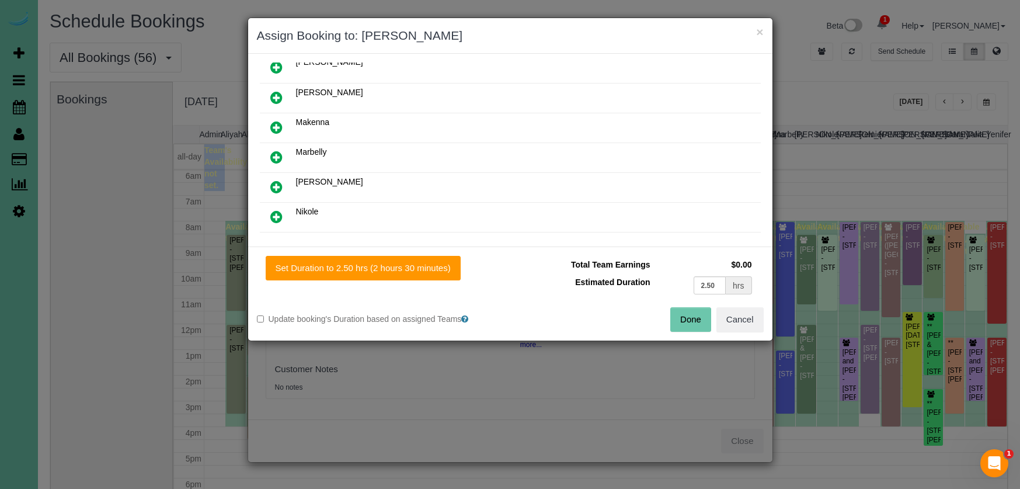
scroll to position [373, 0]
click at [274, 95] on icon at bounding box center [276, 96] width 12 height 14
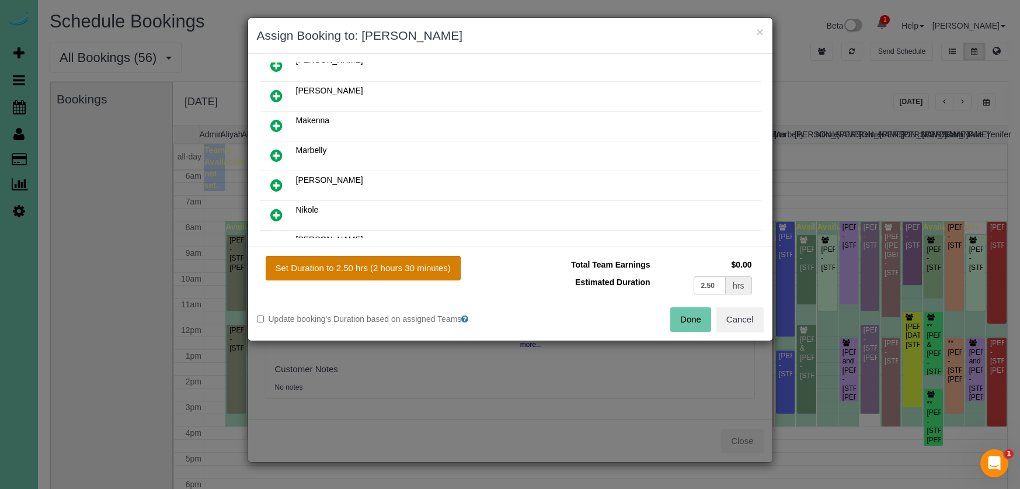
drag, startPoint x: 353, startPoint y: 278, endPoint x: 367, endPoint y: 269, distance: 17.0
click at [363, 273] on button "Set Duration to 2.50 hrs (2 hours 30 minutes)" at bounding box center [363, 268] width 195 height 25
type input "2.50"
drag, startPoint x: 367, startPoint y: 269, endPoint x: 498, endPoint y: 286, distance: 131.9
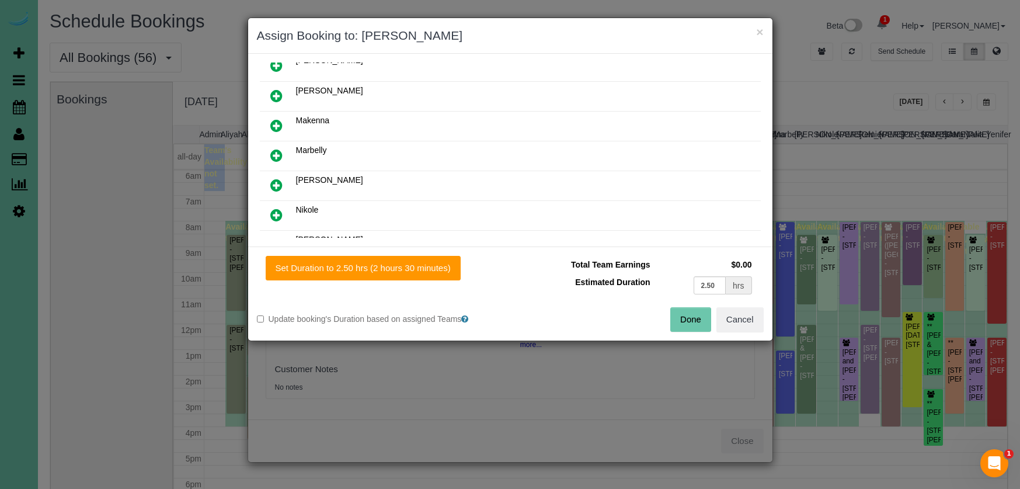
click at [368, 269] on button "Set Duration to 2.50 hrs (2 hours 30 minutes)" at bounding box center [363, 268] width 195 height 25
drag, startPoint x: 698, startPoint y: 321, endPoint x: 681, endPoint y: 325, distance: 17.9
click at [698, 321] on button "Done" at bounding box center [690, 319] width 41 height 25
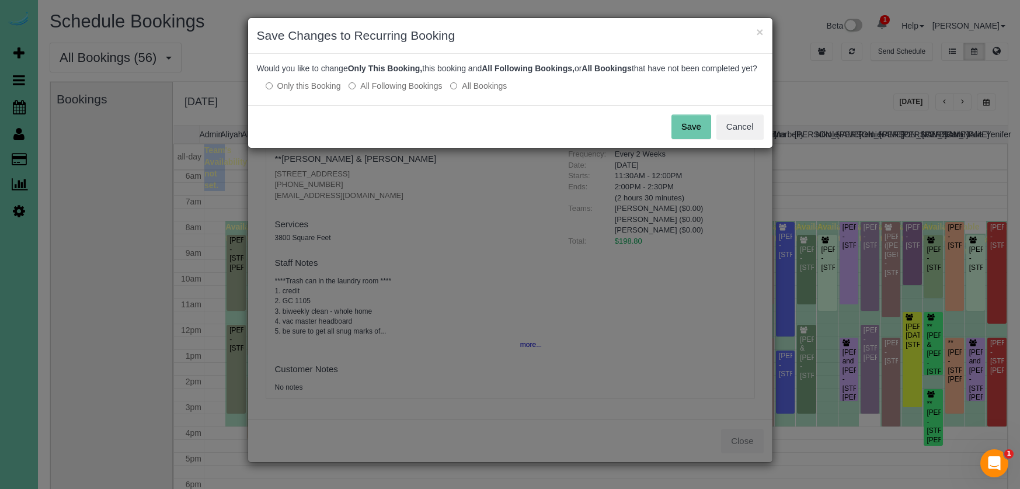
click at [684, 133] on button "Save" at bounding box center [692, 126] width 40 height 25
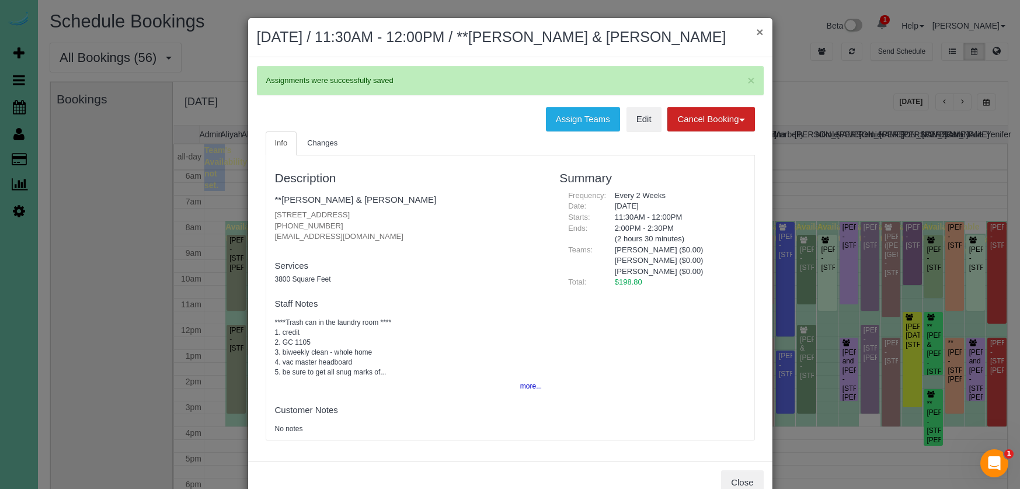
click at [757, 32] on button "×" at bounding box center [759, 32] width 7 height 12
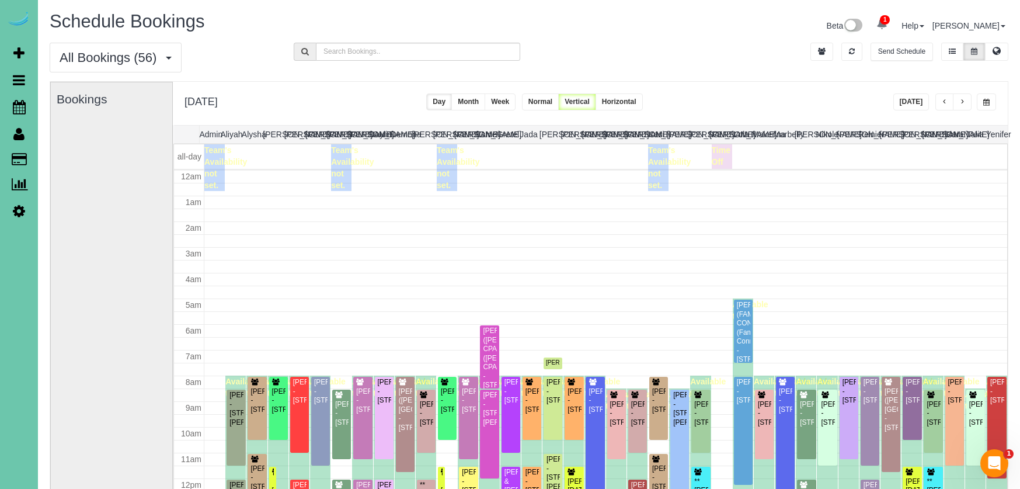
scroll to position [155, 0]
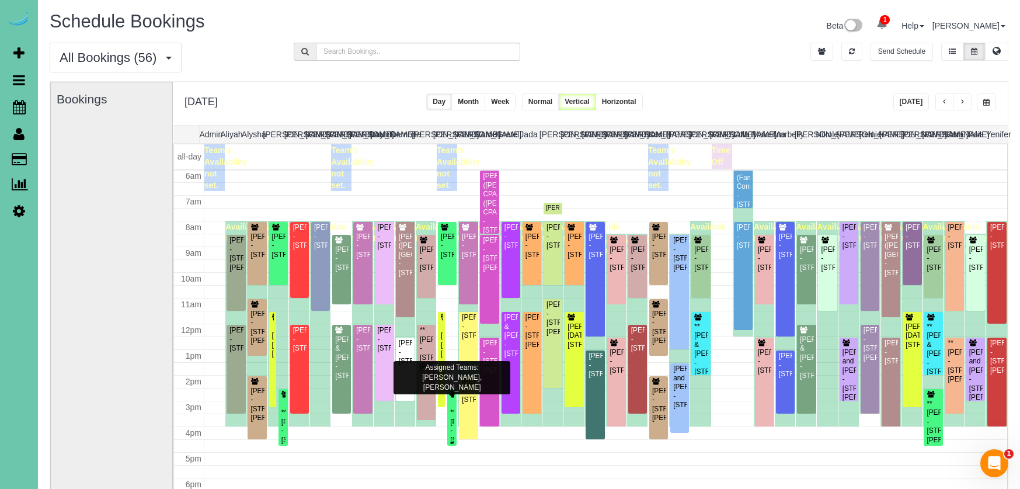
click at [454, 418] on div "**Samantha Timmons - 16156 Wakeley Street, Omaha, NE 68118" at bounding box center [452, 430] width 5 height 45
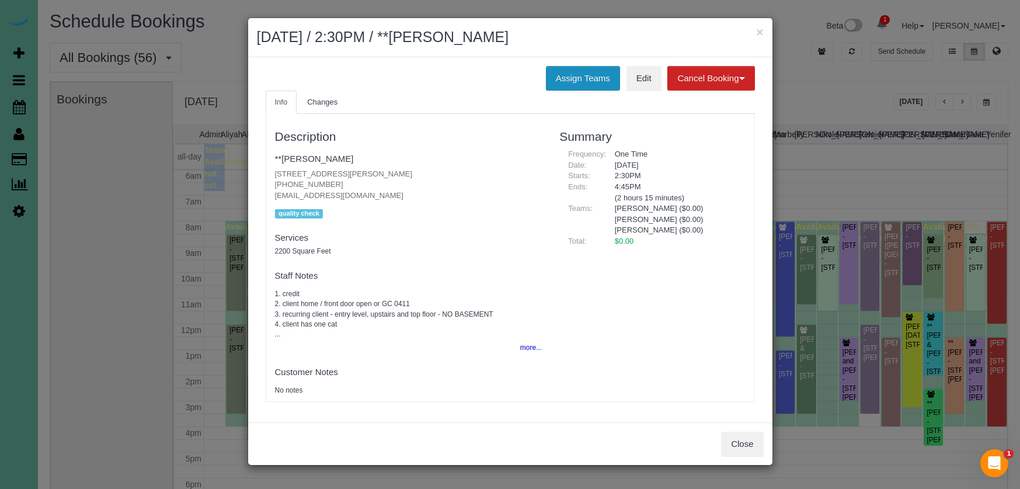
click at [571, 79] on button "Assign Teams" at bounding box center [583, 78] width 74 height 25
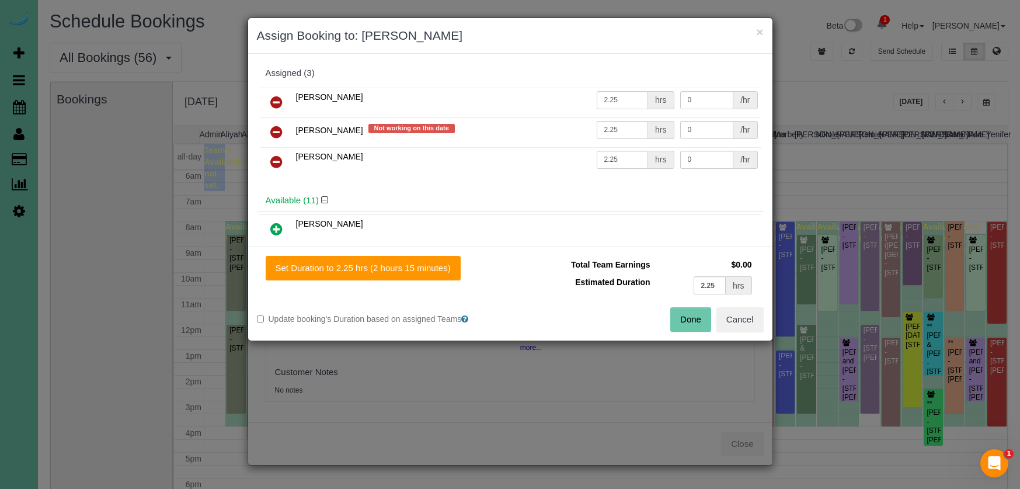
drag, startPoint x: 276, startPoint y: 130, endPoint x: 279, endPoint y: 118, distance: 12.5
click at [278, 126] on icon at bounding box center [276, 132] width 12 height 14
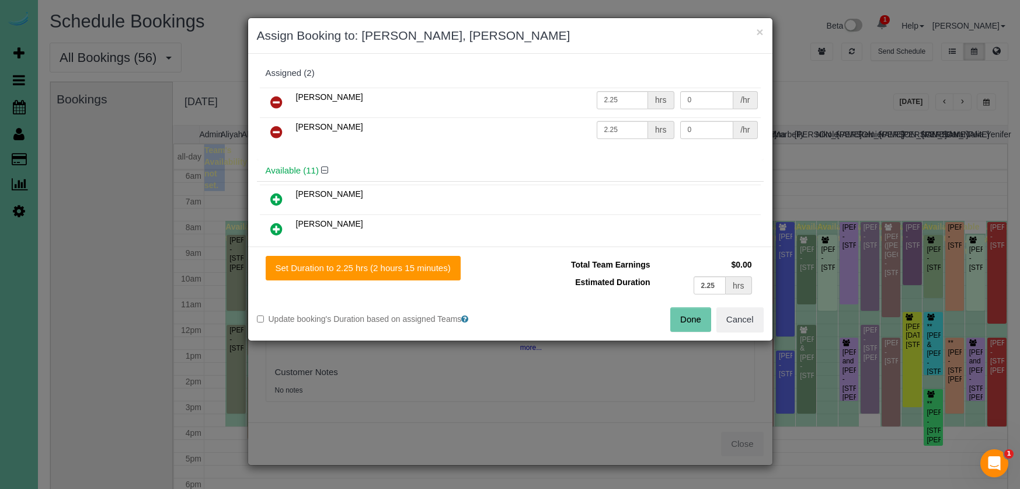
click at [278, 105] on icon at bounding box center [276, 102] width 12 height 14
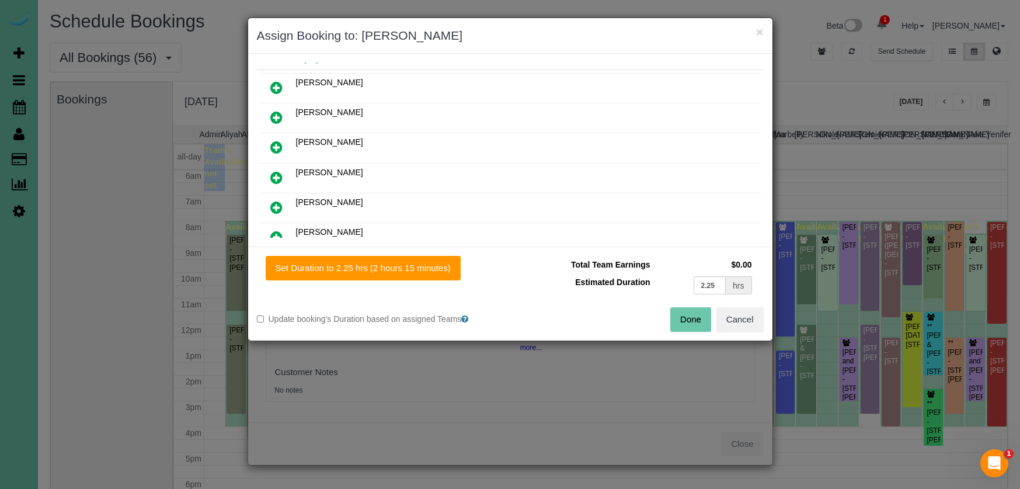
scroll to position [95, 0]
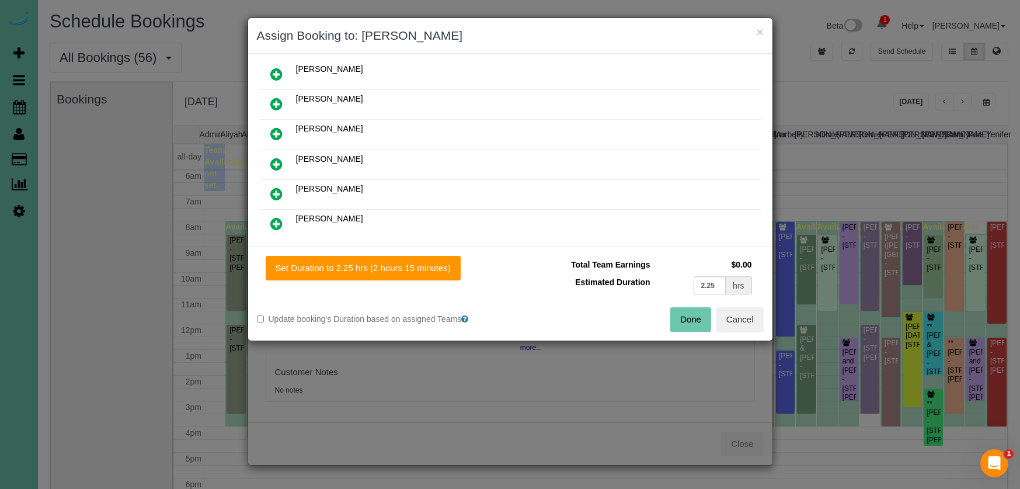
click at [281, 226] on icon at bounding box center [276, 224] width 12 height 14
drag, startPoint x: 328, startPoint y: 273, endPoint x: 558, endPoint y: 298, distance: 230.9
click at [333, 274] on button "Set Duration to 2.25 hrs (2 hours 15 minutes)" at bounding box center [363, 268] width 195 height 25
type input "2.25"
click at [688, 316] on button "Done" at bounding box center [690, 319] width 41 height 25
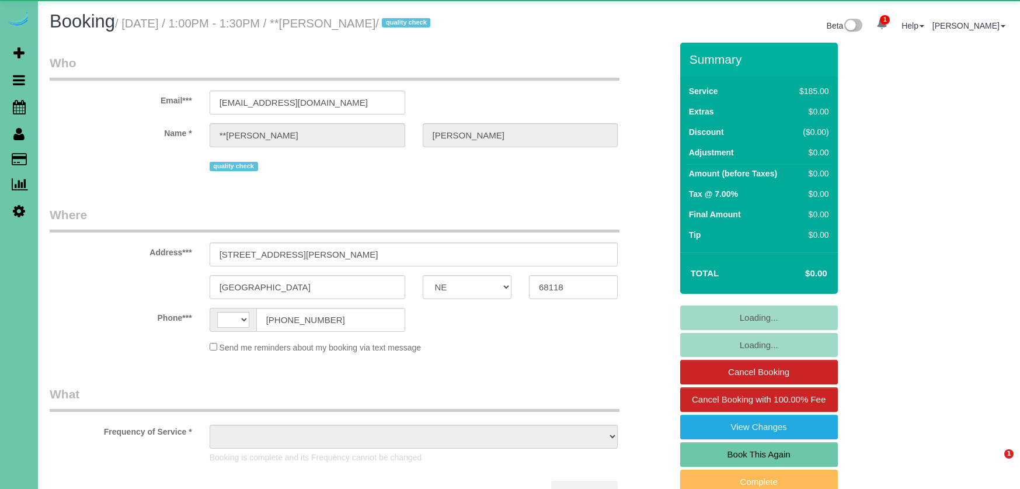
select select "NE"
select select "string:[GEOGRAPHIC_DATA]"
select select "object:665"
select select "number:36"
select select "number:42"
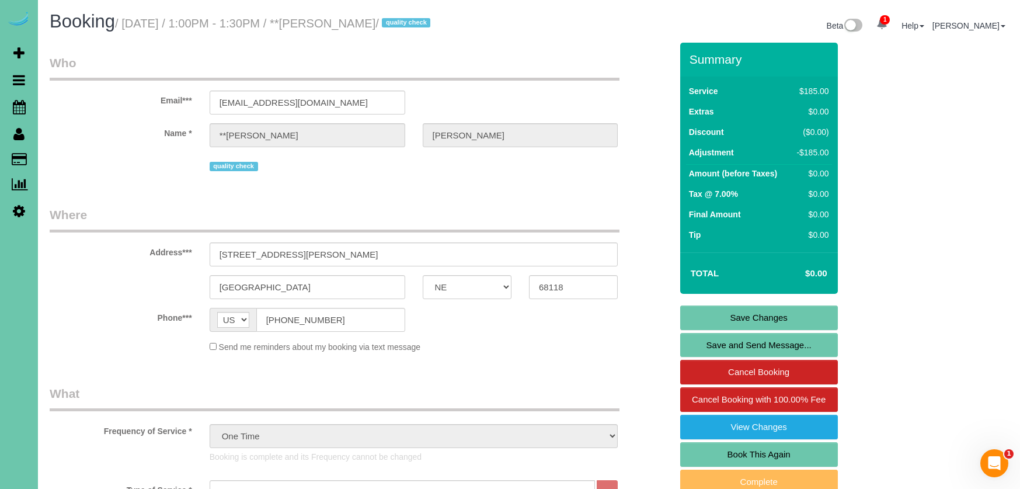
click at [722, 458] on link "Book This Again" at bounding box center [759, 454] width 158 height 25
select select "NE"
select select "number:36"
select select "number:42"
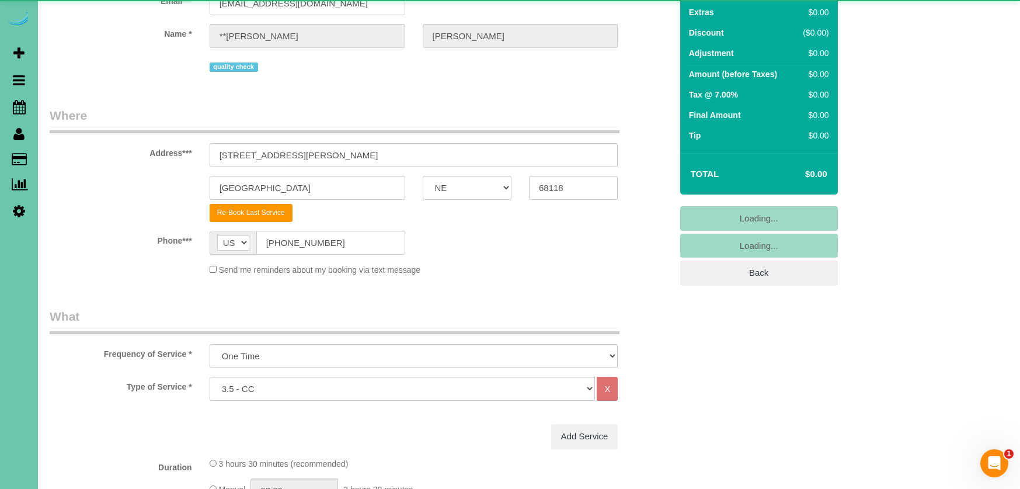
select select "object:1656"
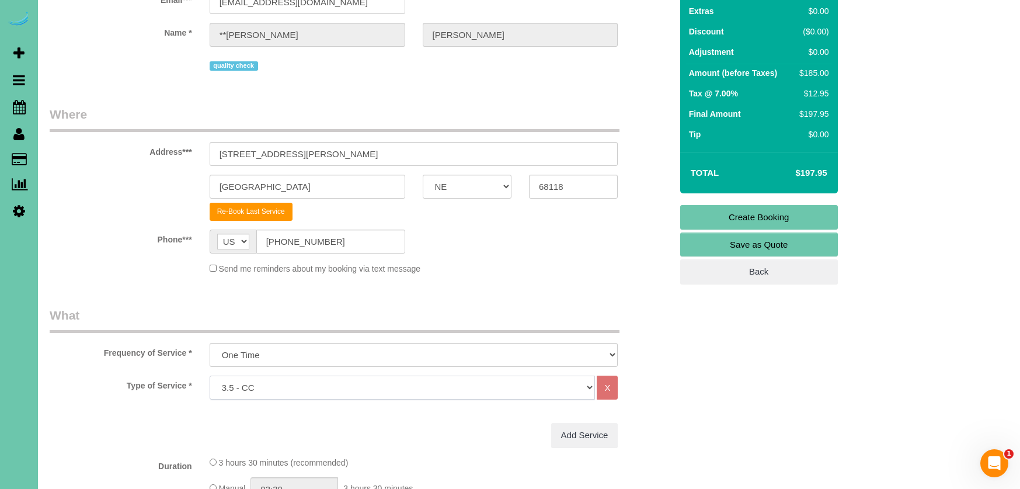
select select "69"
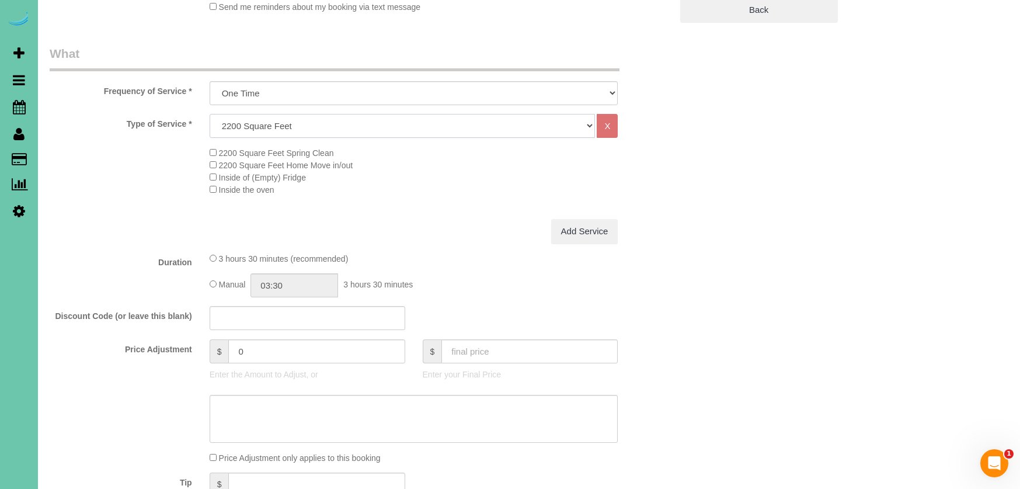
scroll to position [364, 0]
click at [491, 347] on input "text" at bounding box center [530, 350] width 176 height 24
type input "0"
type input "-180"
click at [296, 282] on input "03:30" at bounding box center [295, 284] width 88 height 24
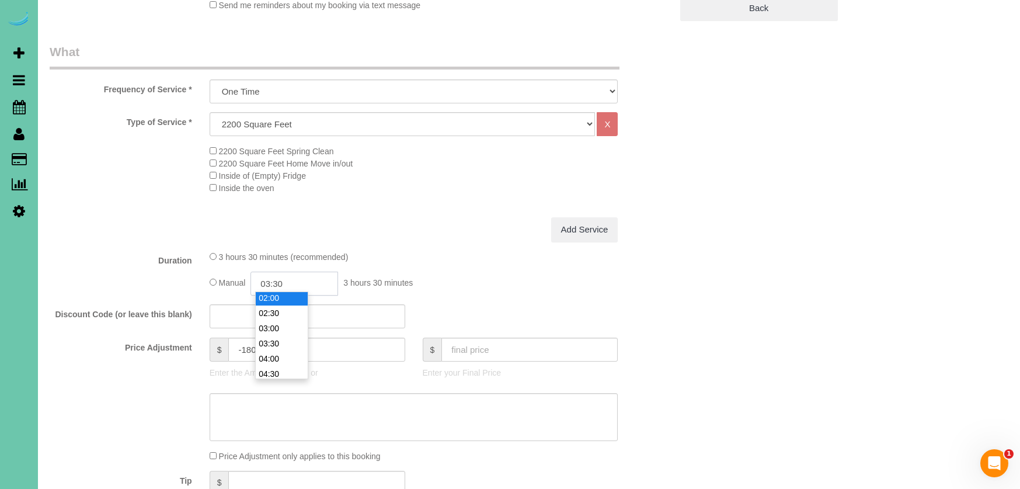
scroll to position [55, 0]
type input "02:00"
drag, startPoint x: 282, startPoint y: 301, endPoint x: 236, endPoint y: 301, distance: 46.1
click at [281, 301] on li "02:00" at bounding box center [282, 305] width 52 height 15
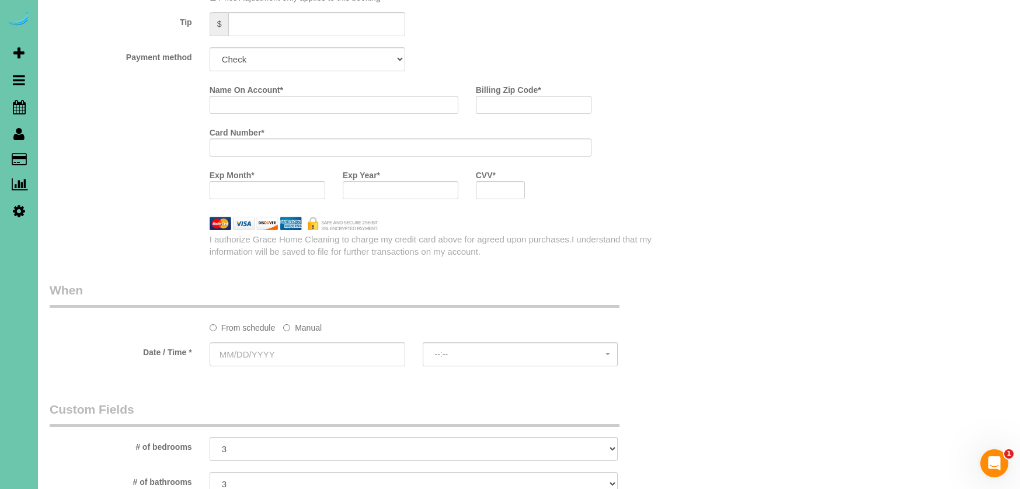
scroll to position [826, 0]
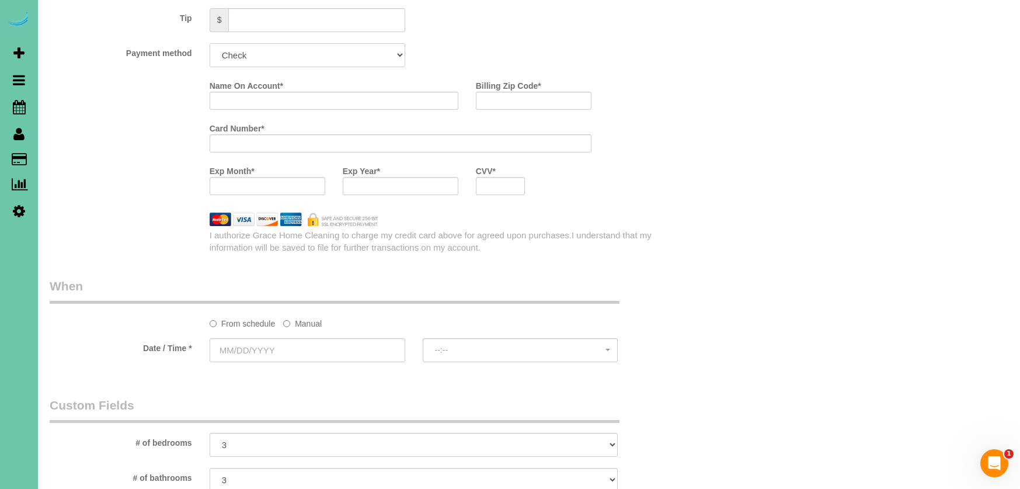
select select "string:check"
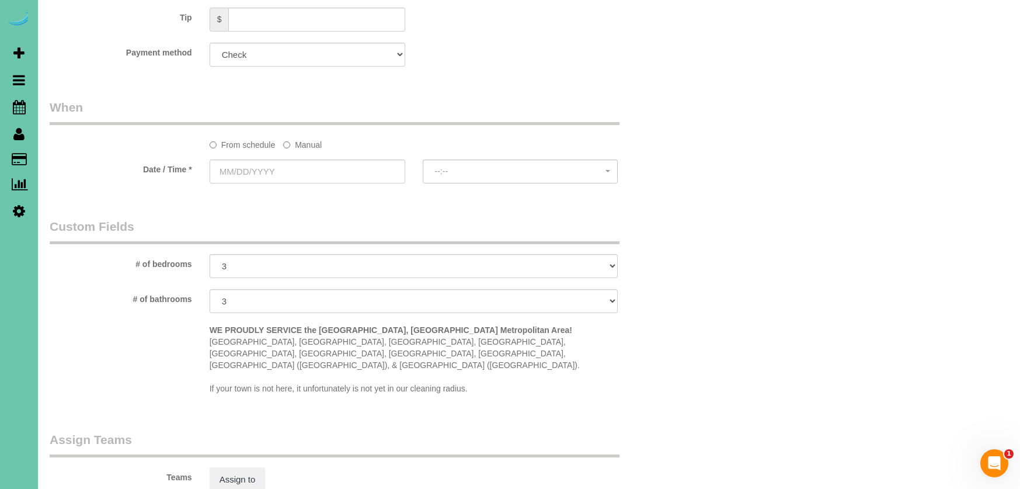
drag, startPoint x: 301, startPoint y: 138, endPoint x: 305, endPoint y: 151, distance: 13.5
click at [303, 138] on label "Manual" at bounding box center [302, 143] width 39 height 16
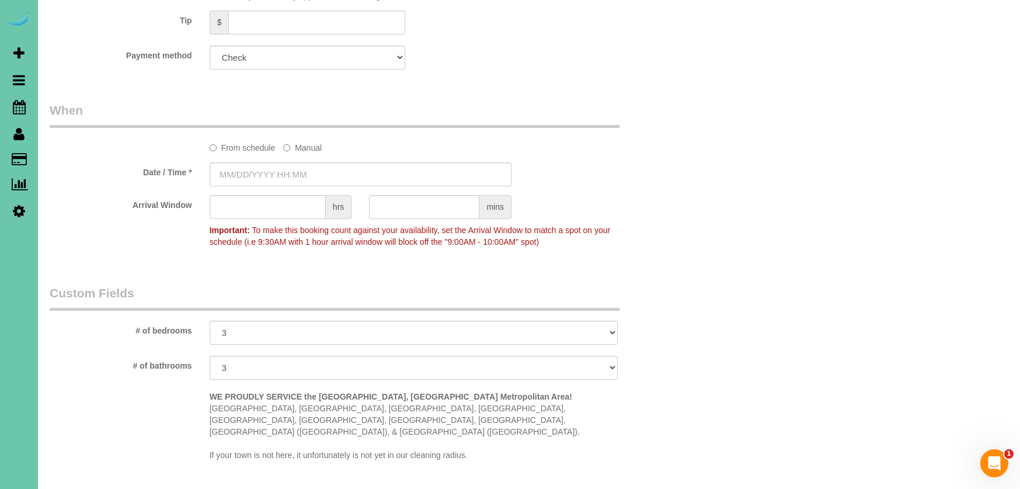
scroll to position [823, 0]
click at [307, 167] on input "08/12/2025 8:00AM" at bounding box center [361, 176] width 302 height 24
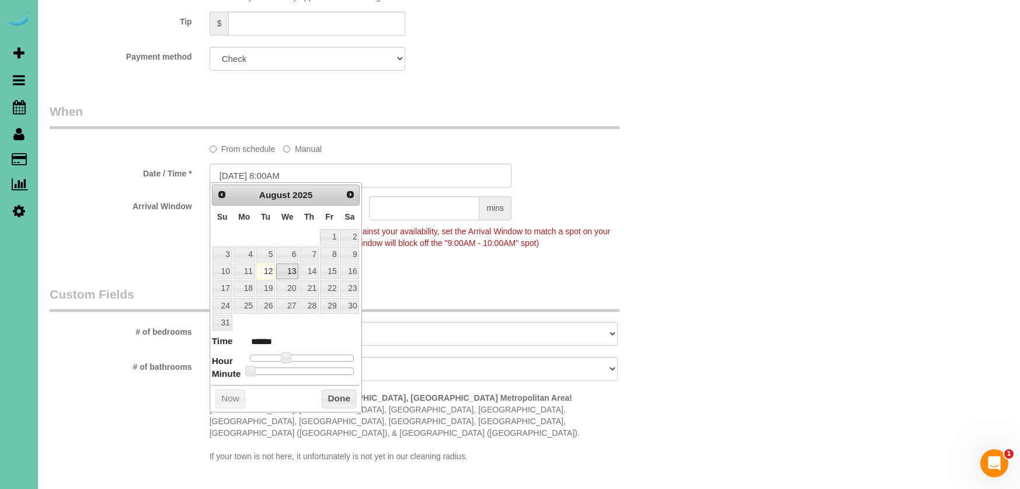
click at [290, 270] on link "13" at bounding box center [287, 271] width 22 height 16
type input "08/13/2025 9:00AM"
type input "******"
type input "08/13/2025 10:00AM"
type input "*******"
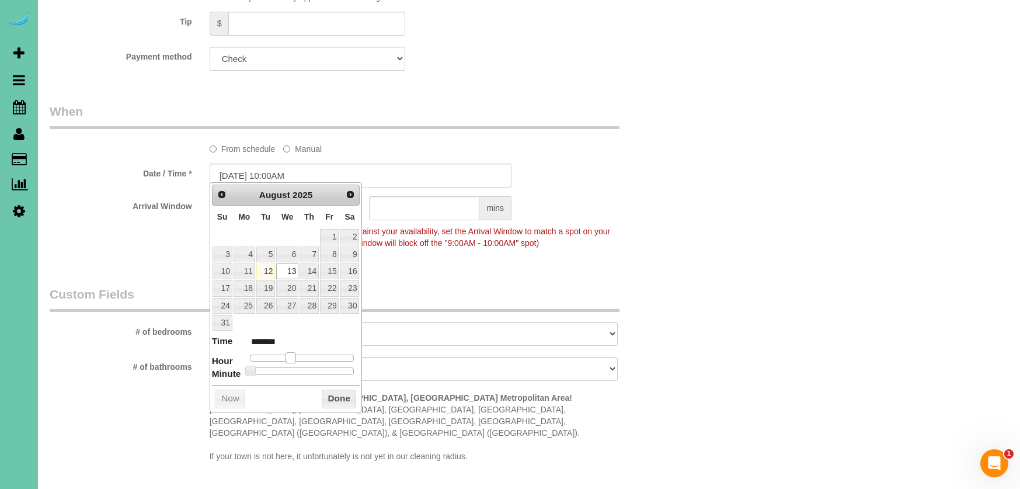
type input "08/13/2025 11:00AM"
type input "*******"
type input "08/13/2025 12:00PM"
type input "*******"
type input "08/13/2025 1:00PM"
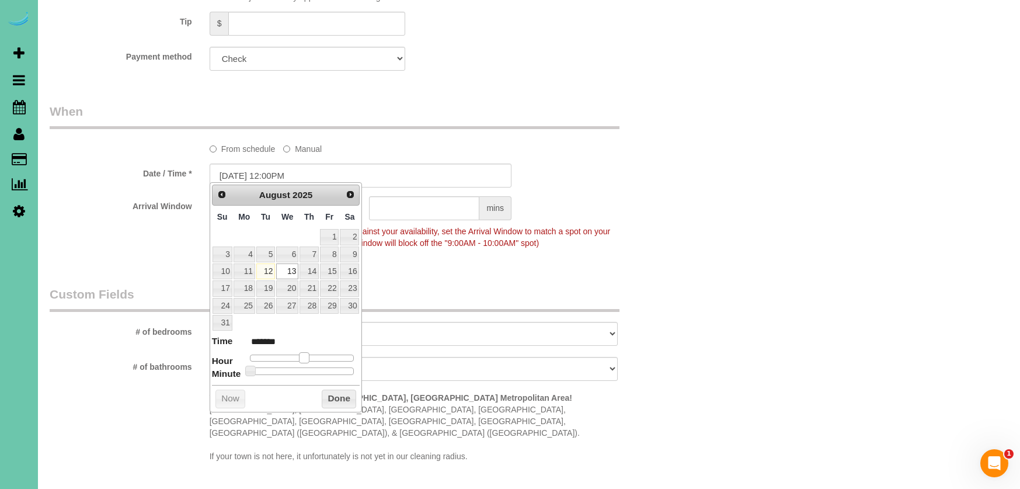
type input "******"
type input "08/13/2025 2:00PM"
type input "******"
drag, startPoint x: 288, startPoint y: 353, endPoint x: 316, endPoint y: 353, distance: 28.0
click at [315, 354] on span at bounding box center [313, 357] width 11 height 11
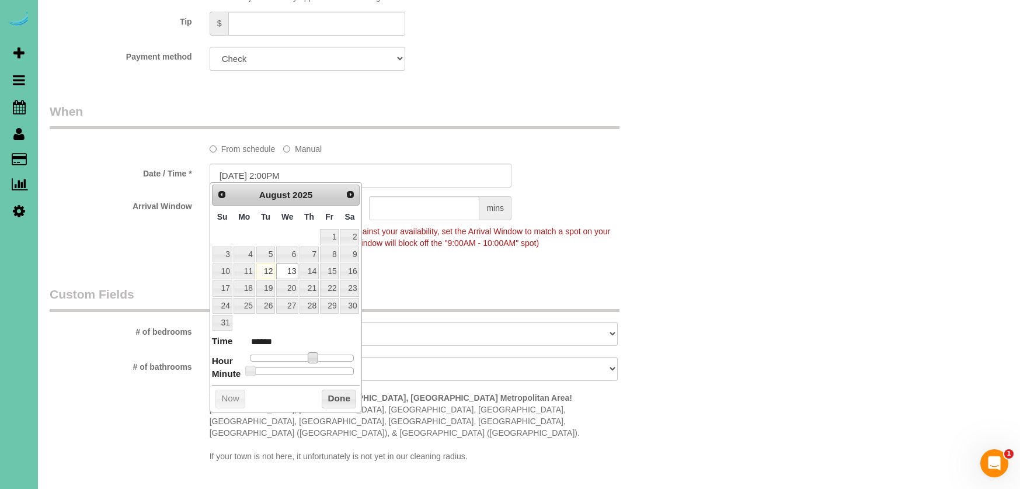
click at [422, 274] on div "Who Email*** kriskrug4k@gmail.com Name * **Samantha Timmons quality check Where…" at bounding box center [360, 38] width 639 height 1636
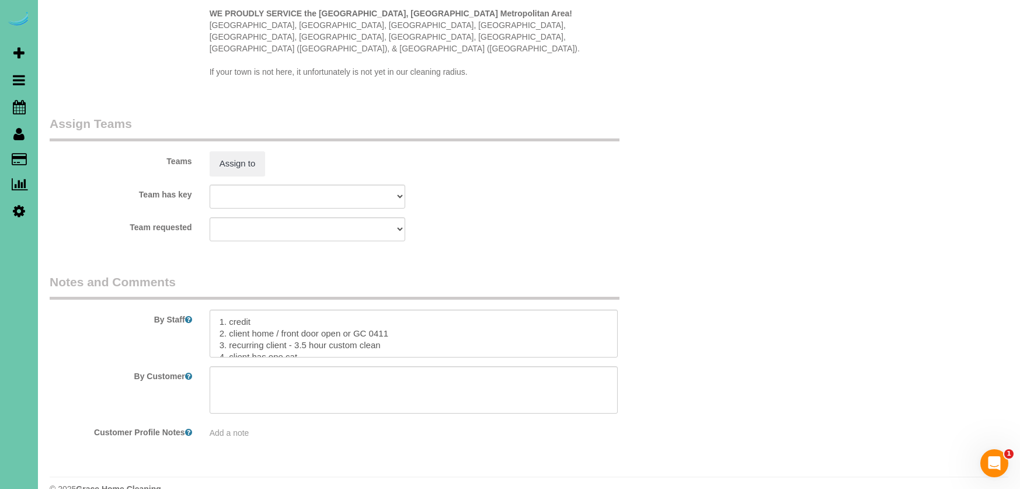
scroll to position [1208, 0]
drag, startPoint x: 377, startPoint y: 326, endPoint x: 329, endPoint y: 331, distance: 48.7
click at [293, 326] on textarea at bounding box center [414, 333] width 409 height 48
drag, startPoint x: 253, startPoint y: 366, endPoint x: 284, endPoint y: 403, distance: 48.1
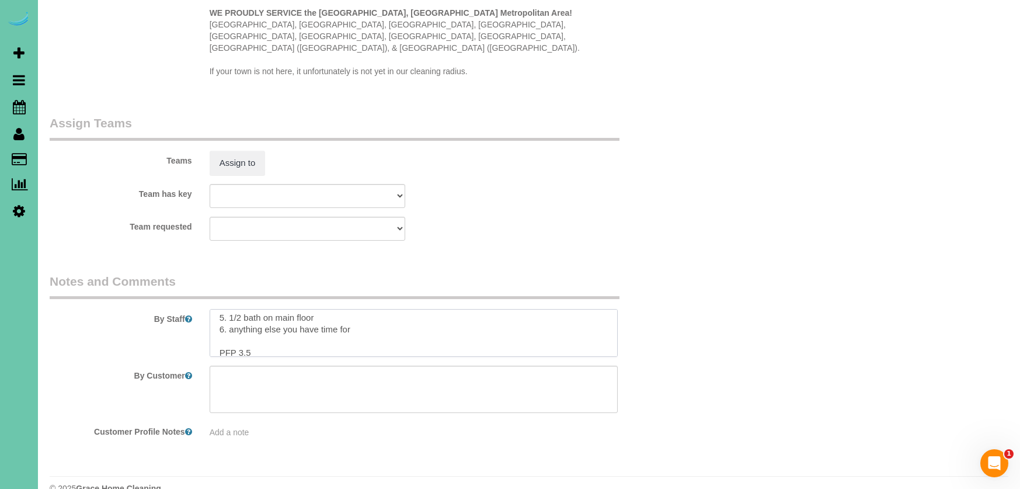
click at [284, 403] on sui-booking-comments "By Staff By Customer Customer Profile Notes Add a note" at bounding box center [361, 356] width 622 height 166
type textarea "1. credit 2. client home / front door open or GC 0411 3. recurring client - ent…"
click at [234, 151] on button "Assign to" at bounding box center [238, 163] width 56 height 25
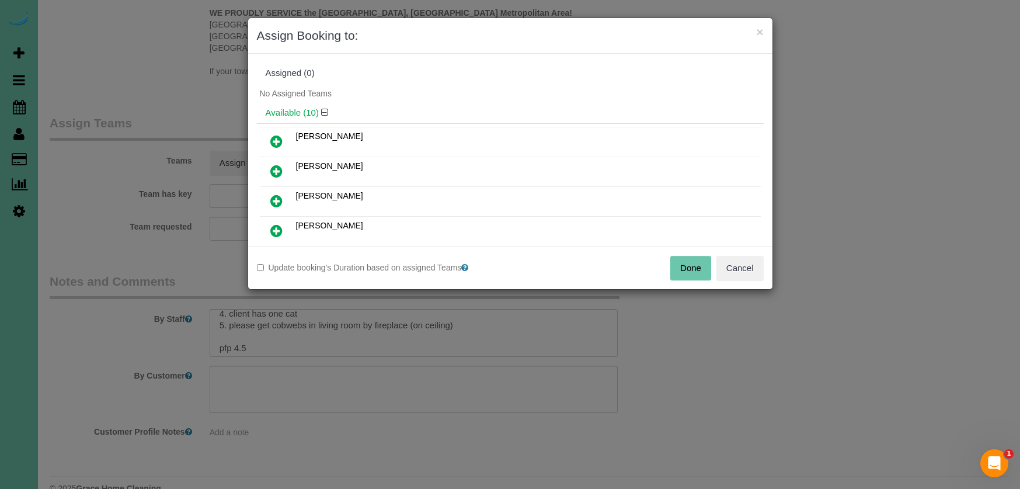
click at [274, 142] on icon at bounding box center [276, 141] width 12 height 14
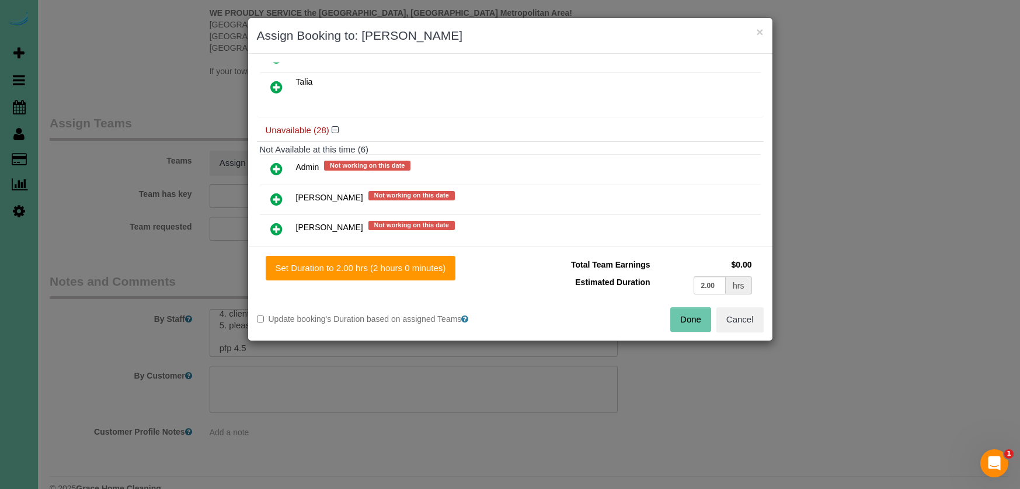
scroll to position [341, 0]
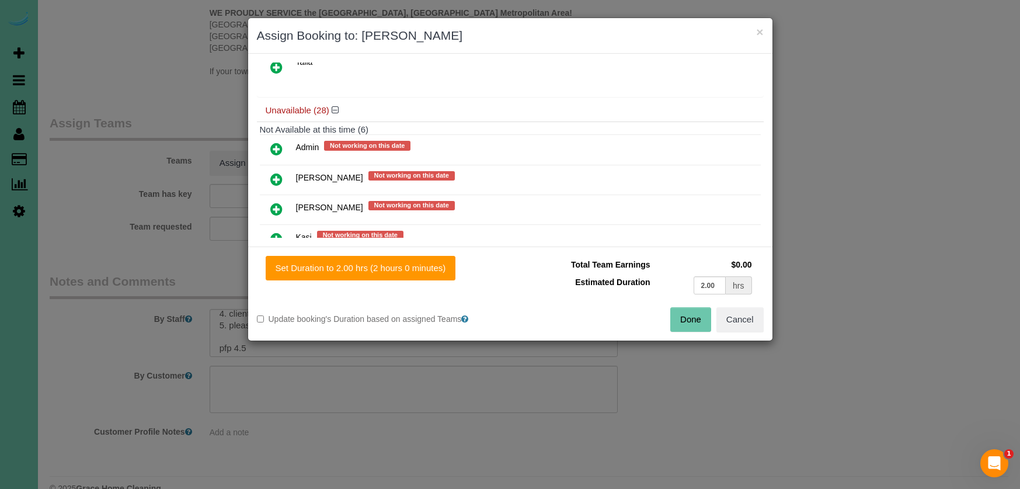
click at [280, 207] on icon at bounding box center [276, 209] width 12 height 14
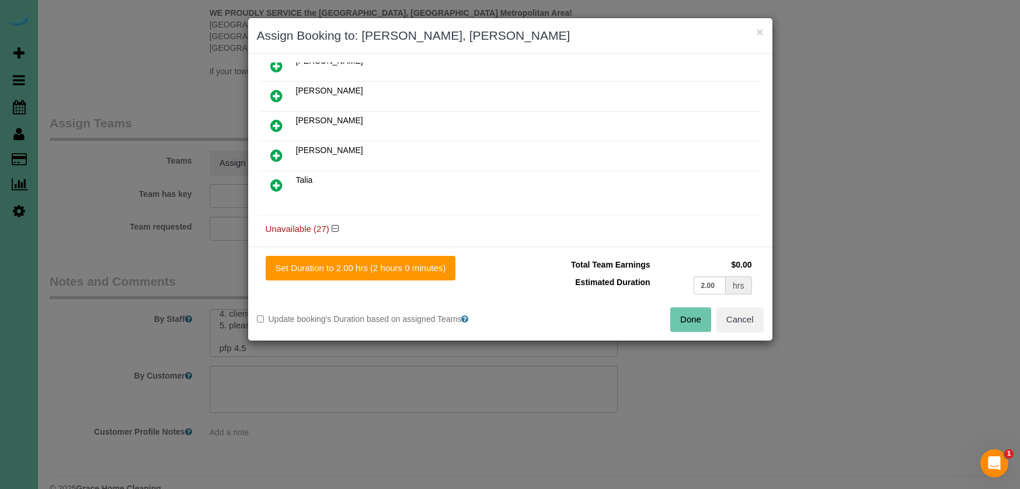
scroll to position [248, 0]
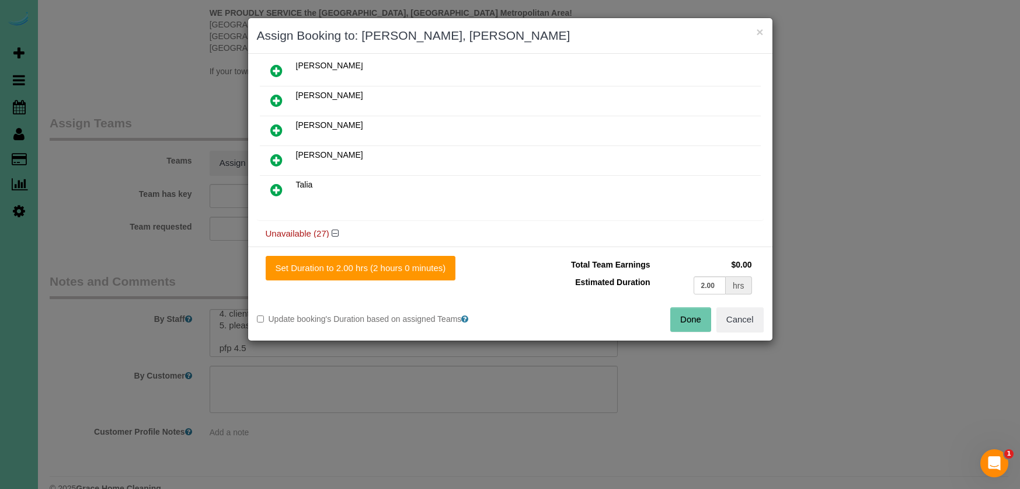
click at [284, 158] on link at bounding box center [276, 160] width 27 height 23
click at [722, 287] on input "2.00" at bounding box center [710, 285] width 33 height 18
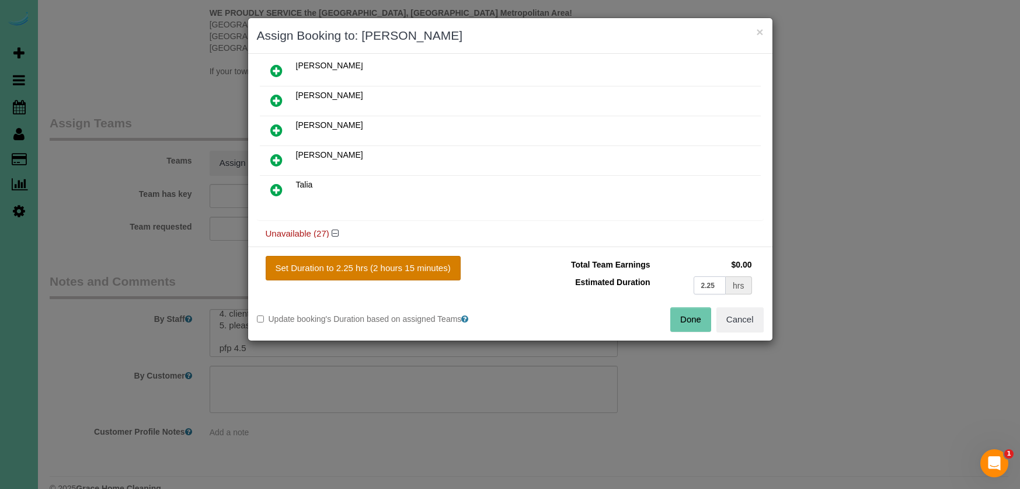
type input "2.25"
click at [430, 269] on button "Set Duration to 2.25 hrs (2 hours 15 minutes)" at bounding box center [363, 268] width 195 height 25
type input "2.25"
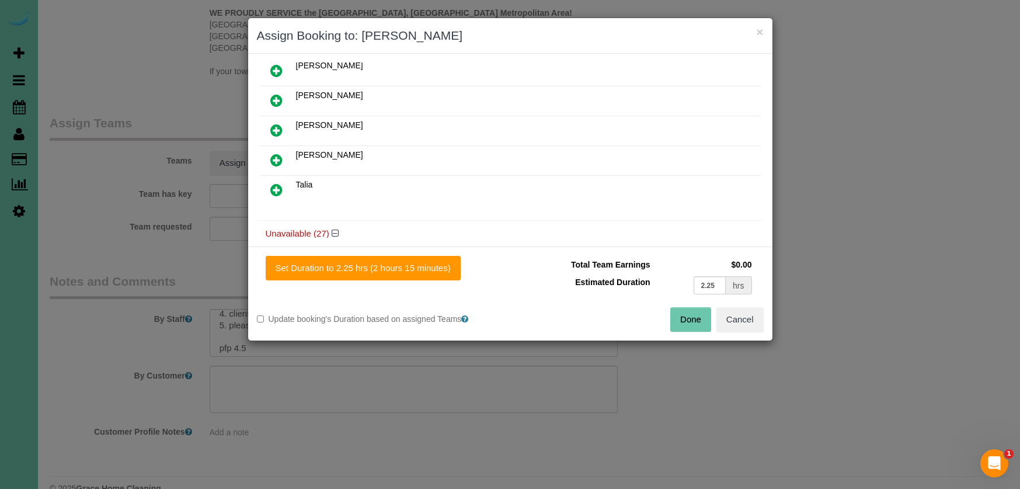
click at [691, 322] on button "Done" at bounding box center [690, 319] width 41 height 25
type input "02:15"
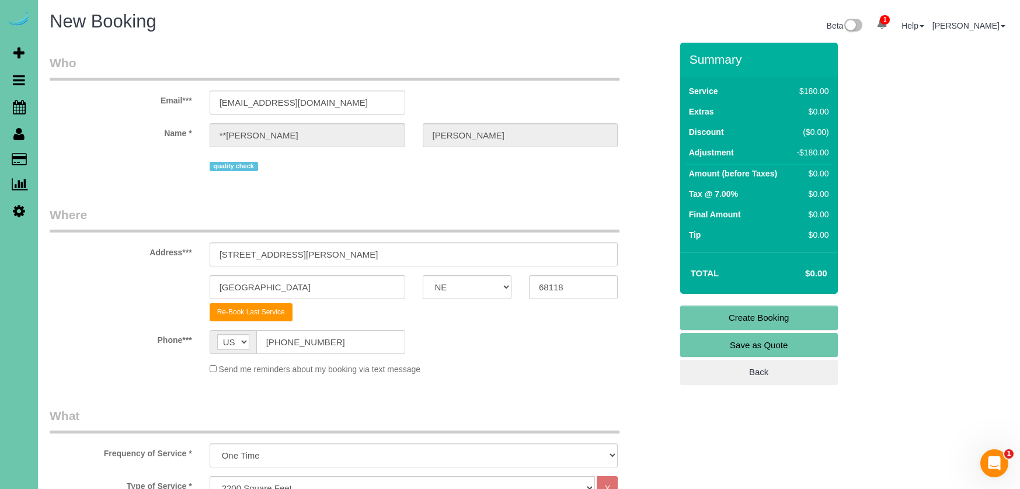
scroll to position [0, 0]
click at [738, 320] on link "Create Booking" at bounding box center [759, 317] width 158 height 25
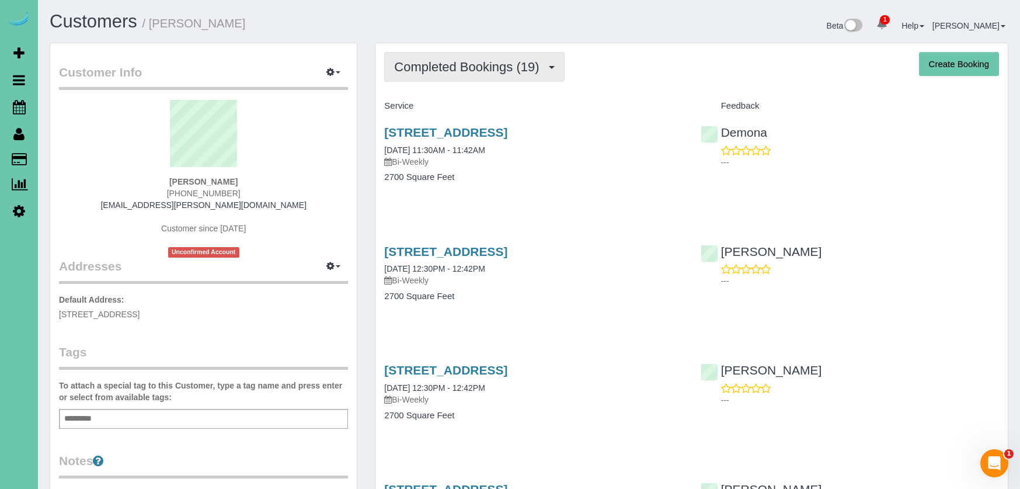
drag, startPoint x: 468, startPoint y: 71, endPoint x: 470, endPoint y: 78, distance: 7.2
click at [468, 71] on span "Completed Bookings (19)" at bounding box center [469, 67] width 151 height 15
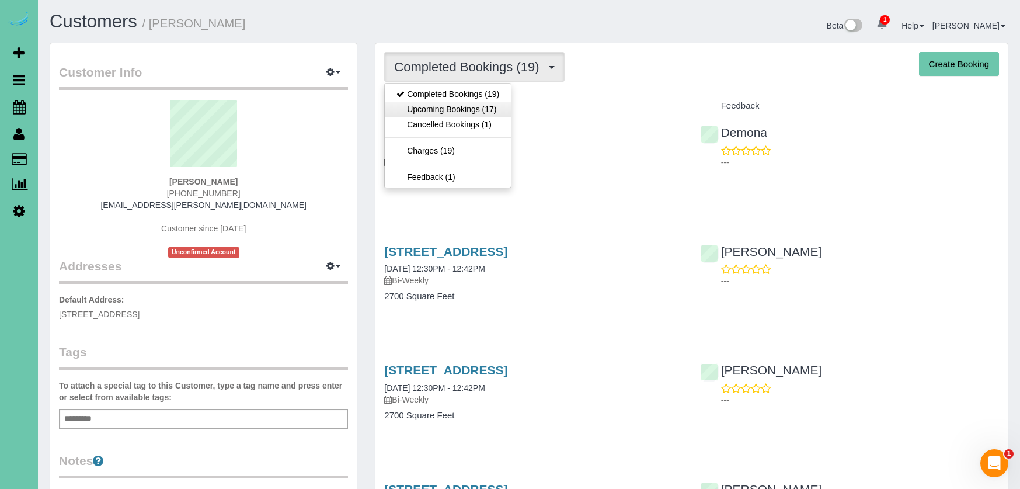
click at [468, 115] on link "Upcoming Bookings (17)" at bounding box center [448, 109] width 126 height 15
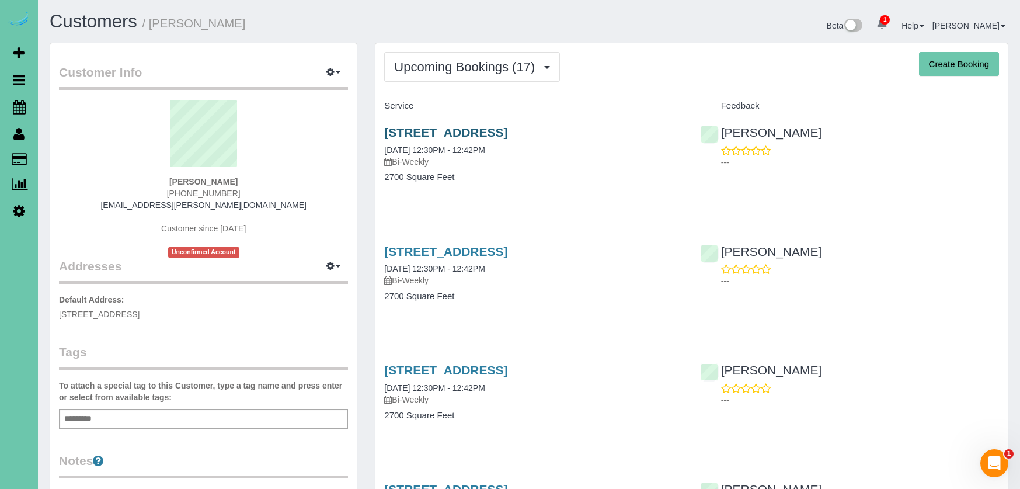
click at [485, 128] on link "816 Lake Vista Drive, Papillion, NE 68046" at bounding box center [445, 132] width 123 height 13
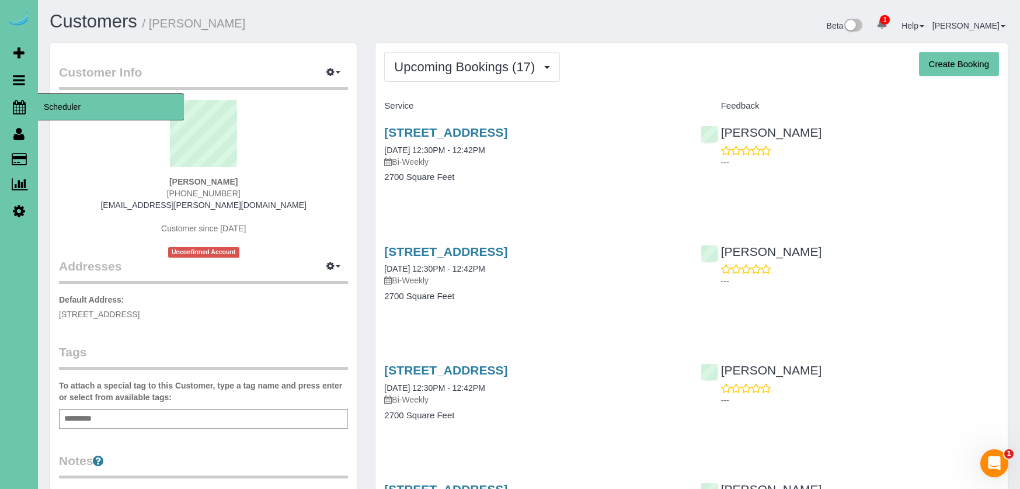
click at [20, 101] on icon at bounding box center [19, 107] width 13 height 14
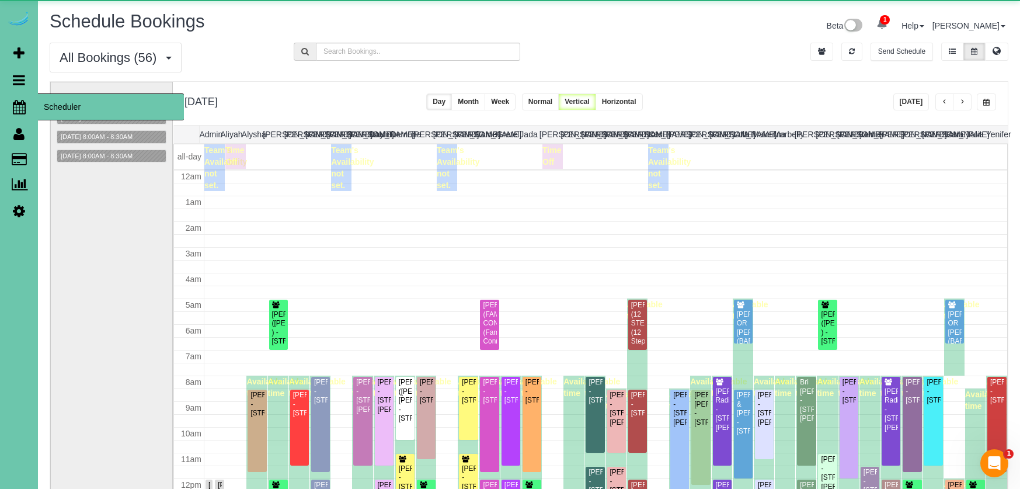
scroll to position [155, 0]
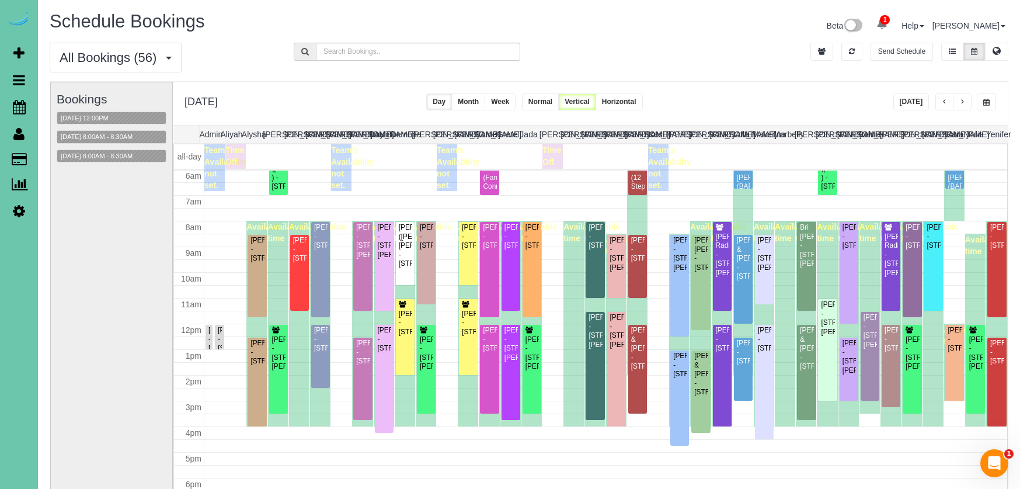
click at [912, 100] on button "[DATE]" at bounding box center [912, 101] width 36 height 17
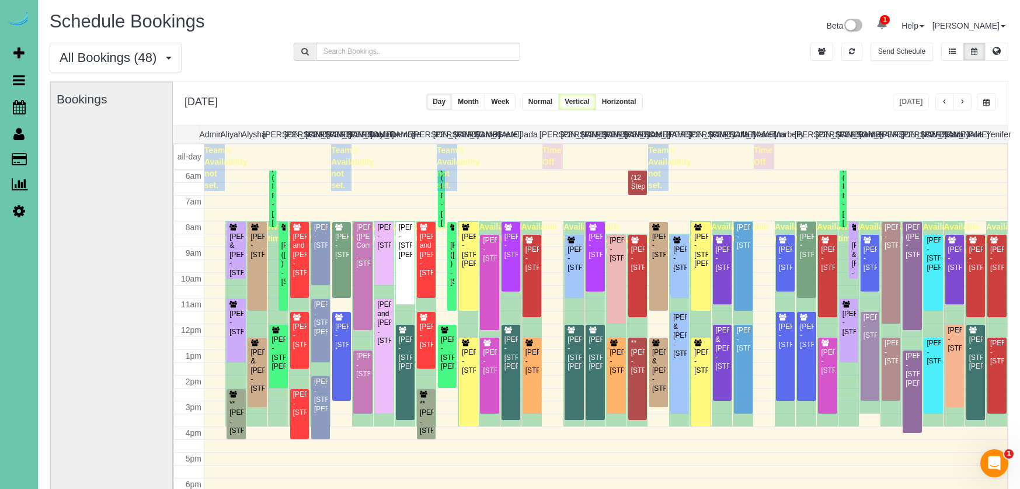
click at [962, 99] on span "button" at bounding box center [963, 102] width 6 height 7
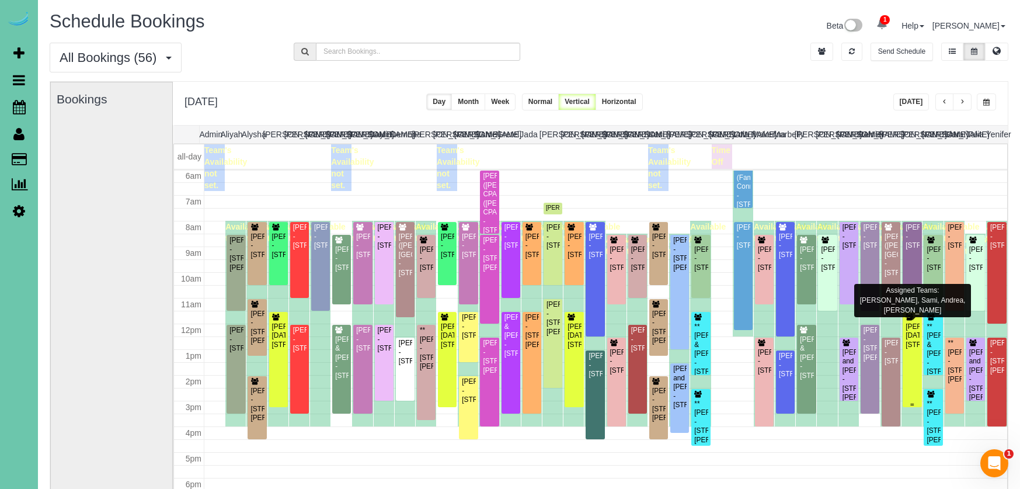
click at [914, 331] on div "[PERSON_NAME][DATE][STREET_ADDRESS]" at bounding box center [912, 335] width 14 height 27
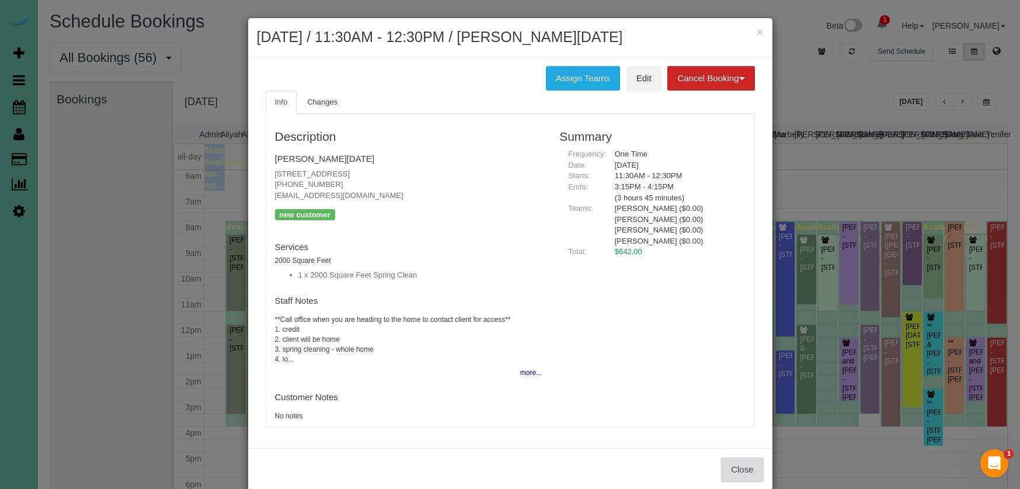
click at [745, 463] on button "Close" at bounding box center [742, 469] width 42 height 25
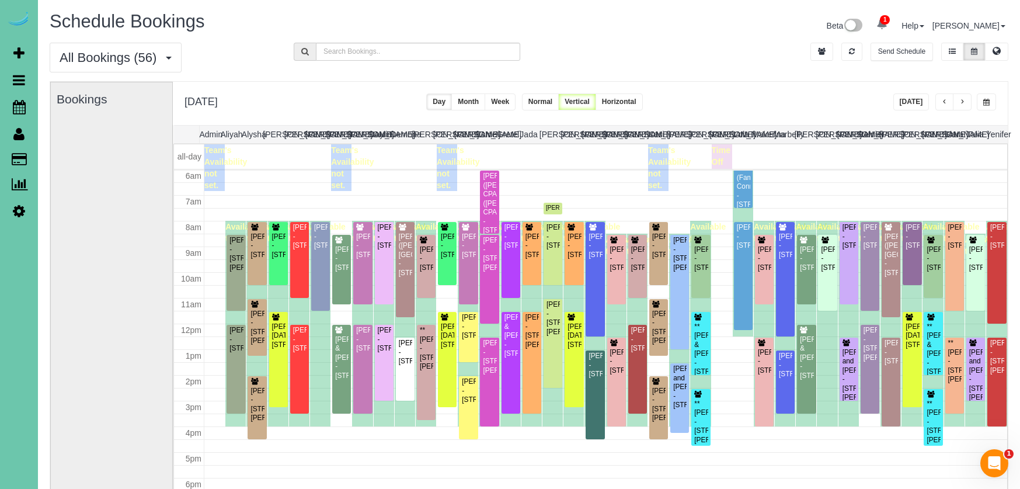
click at [961, 102] on span "button" at bounding box center [963, 102] width 6 height 7
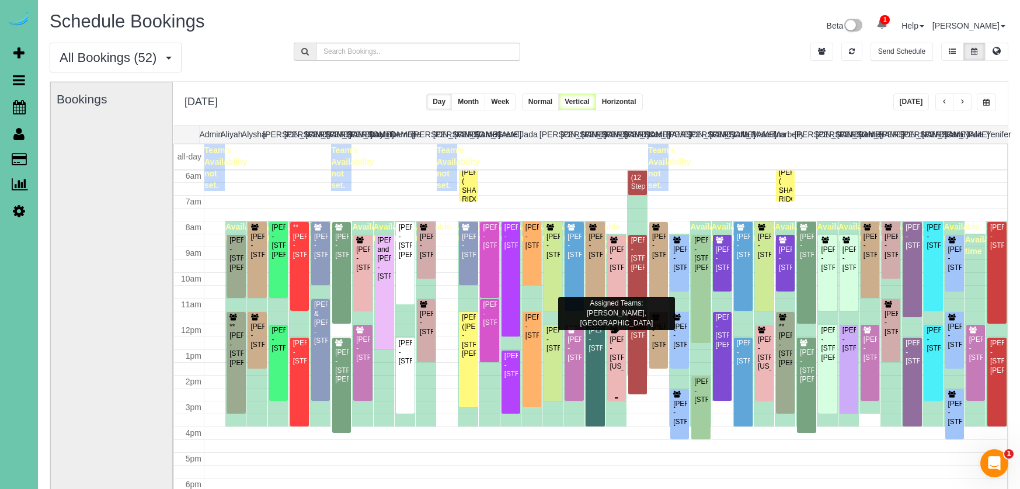
click at [617, 350] on div "[PERSON_NAME] - [STREET_ADDRESS][US_STATE]" at bounding box center [617, 353] width 14 height 36
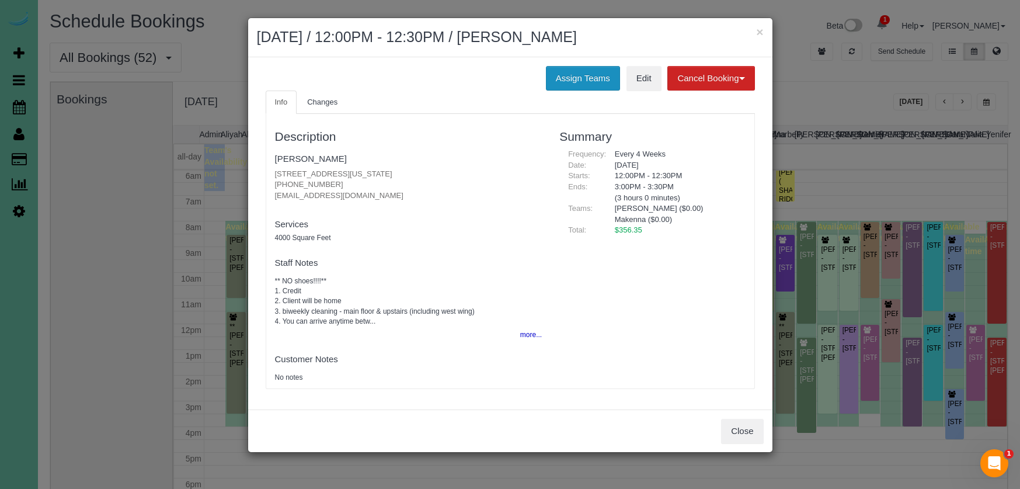
click at [576, 83] on button "Assign Teams" at bounding box center [583, 78] width 74 height 25
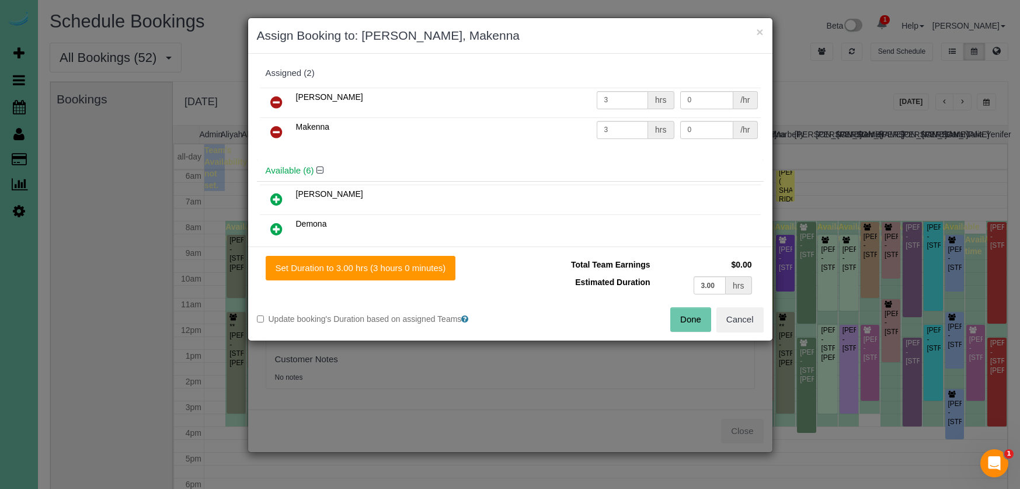
click at [279, 131] on icon at bounding box center [276, 132] width 12 height 14
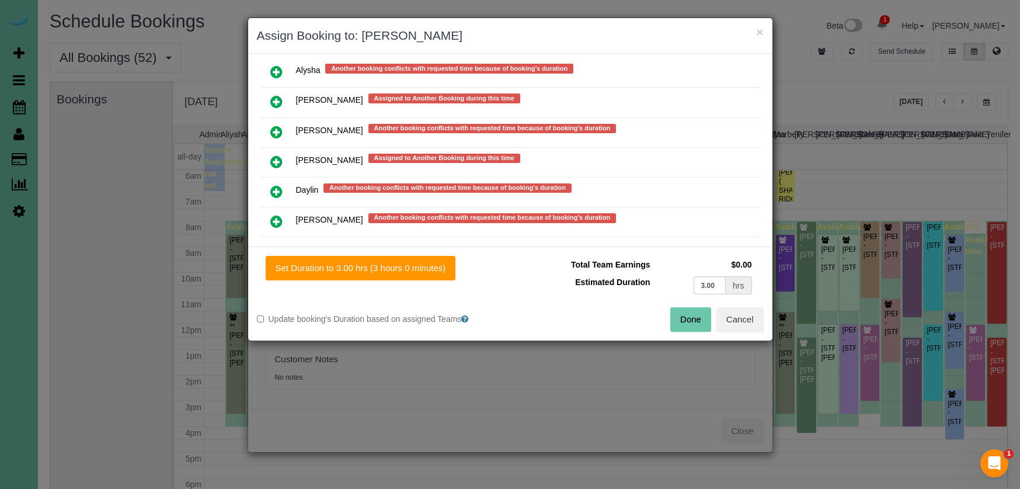
scroll to position [528, 0]
click at [279, 159] on icon at bounding box center [276, 161] width 12 height 14
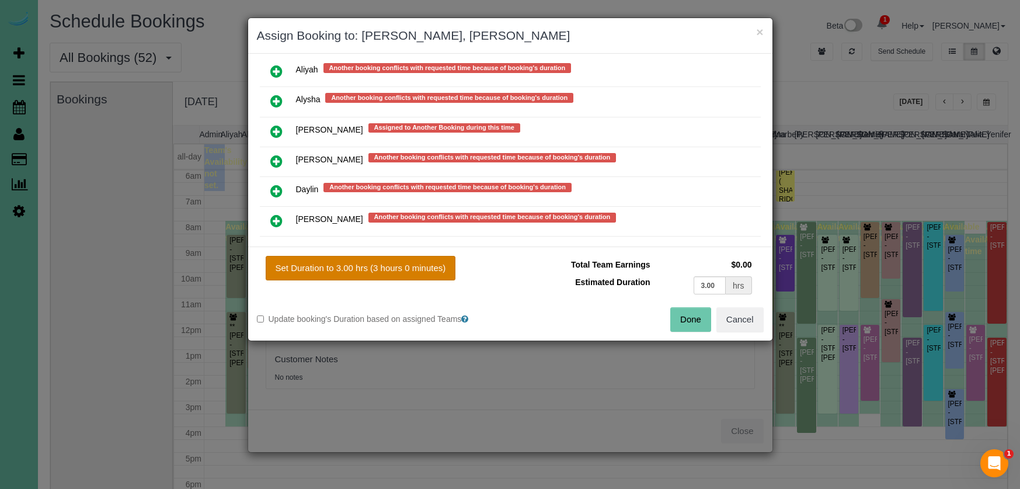
drag, startPoint x: 338, startPoint y: 260, endPoint x: 381, endPoint y: 262, distance: 43.8
click at [338, 261] on button "Set Duration to 3.00 hrs (3 hours 0 minutes)" at bounding box center [361, 268] width 190 height 25
type input "3.00"
click at [686, 317] on button "Done" at bounding box center [690, 319] width 41 height 25
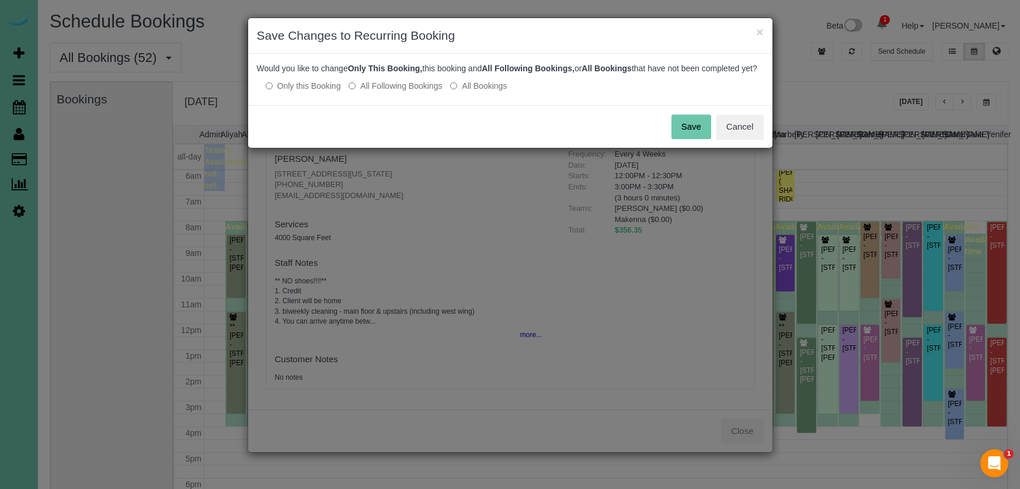
click at [693, 136] on button "Save" at bounding box center [692, 126] width 40 height 25
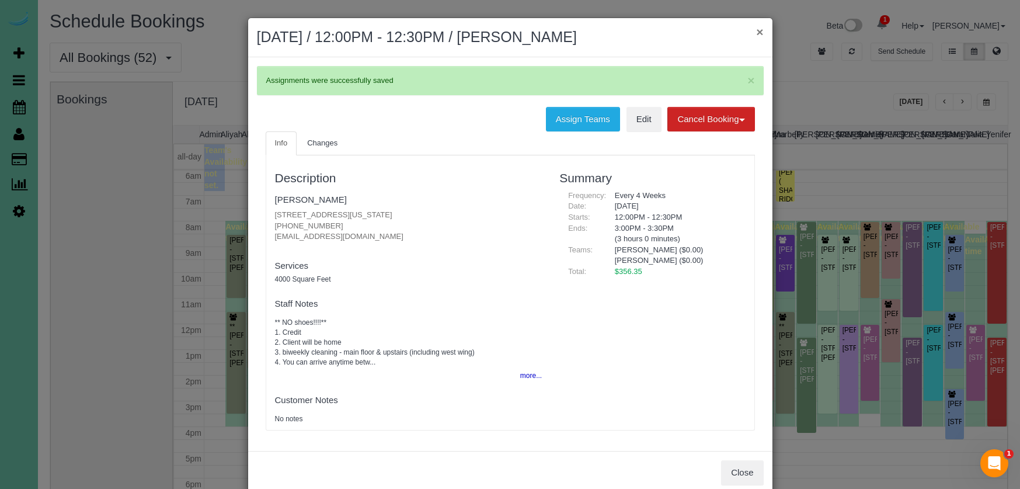
click at [759, 34] on button "×" at bounding box center [759, 32] width 7 height 12
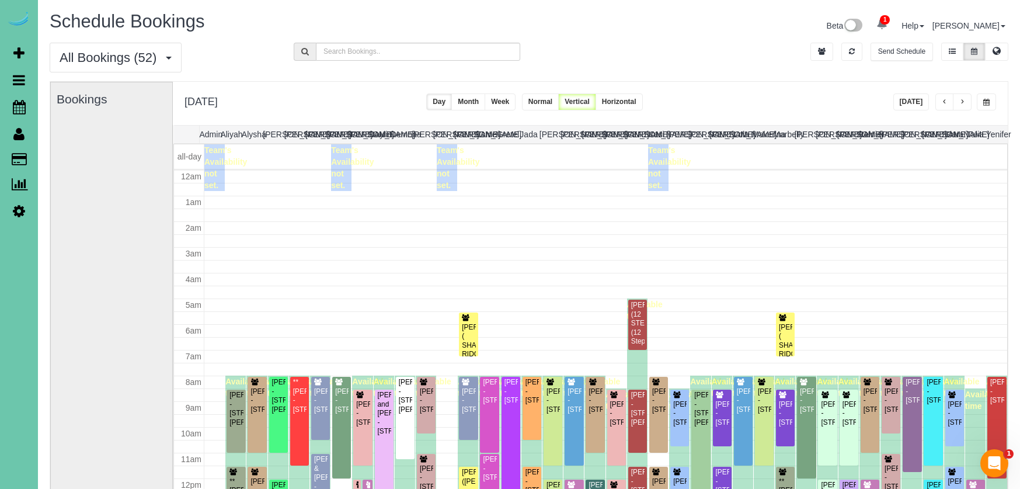
scroll to position [155, 0]
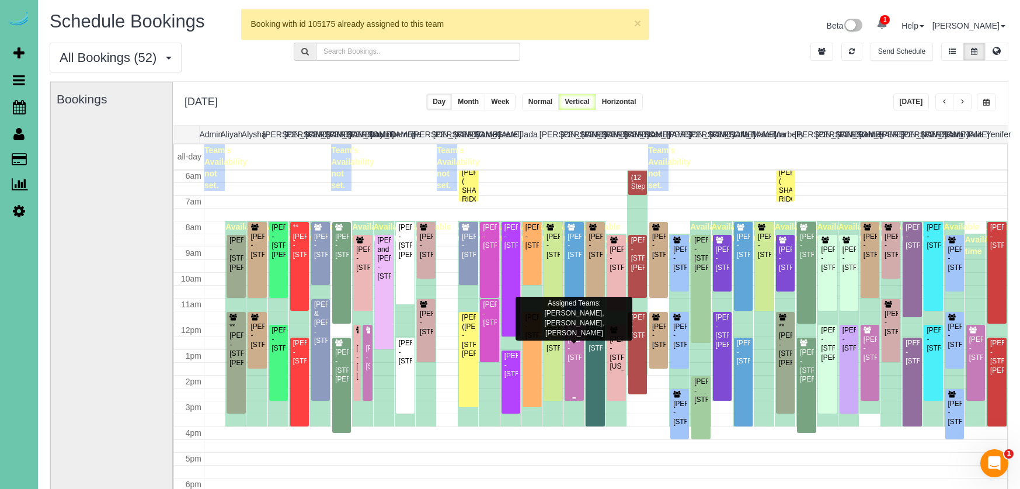
click at [579, 341] on div "William Reed - 15062 Bedford Dr, Omaha, NE 68116" at bounding box center [574, 348] width 14 height 27
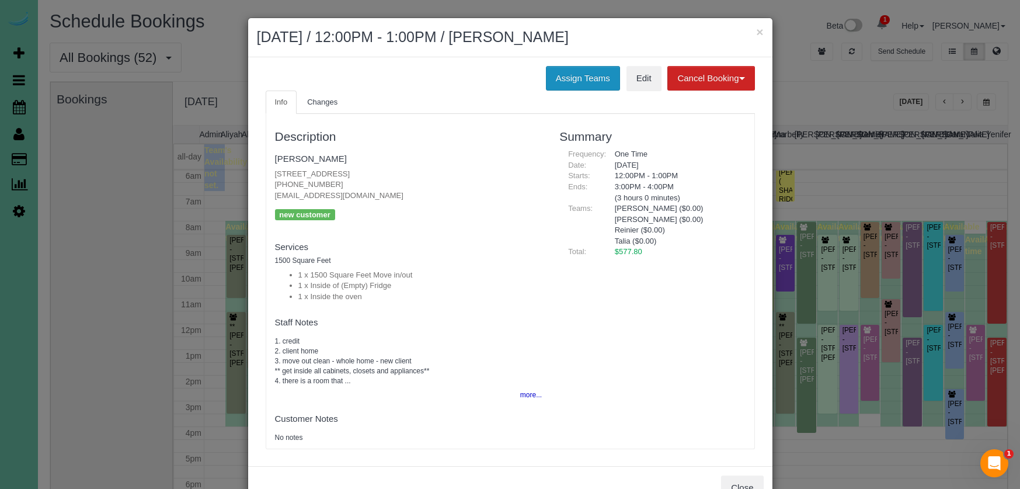
click at [562, 82] on button "Assign Teams" at bounding box center [583, 78] width 74 height 25
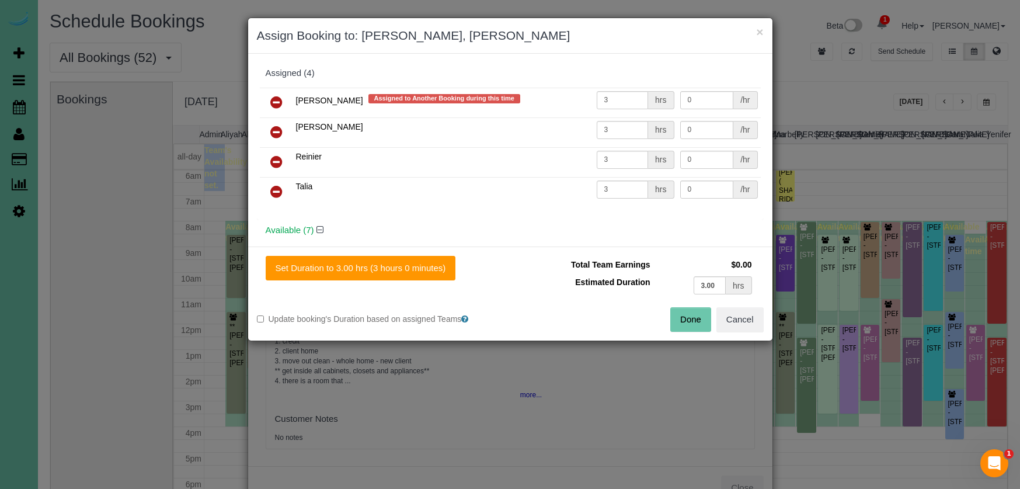
click at [281, 96] on icon at bounding box center [276, 102] width 12 height 14
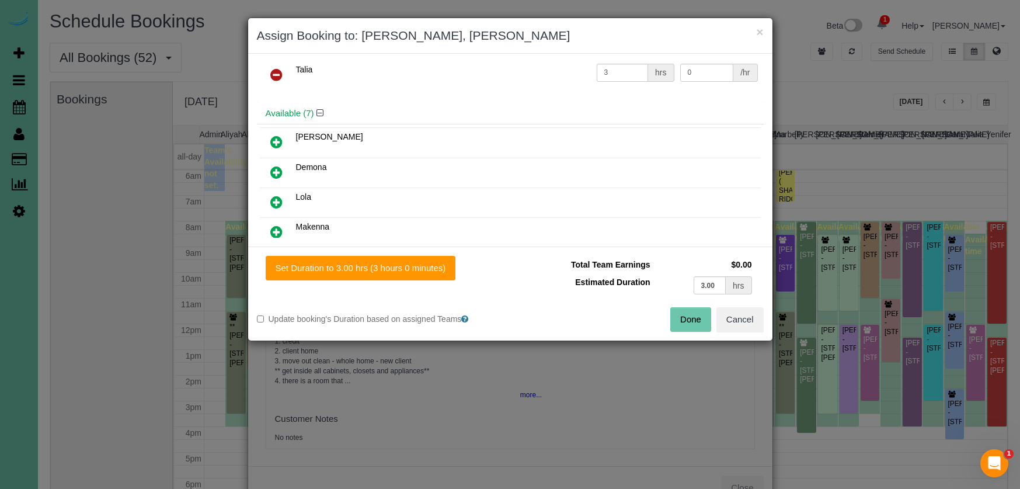
scroll to position [134, 0]
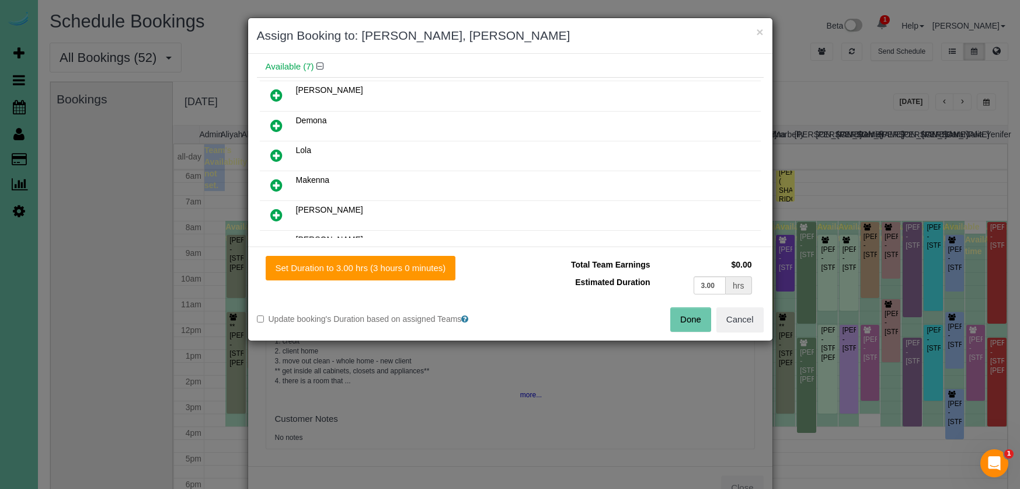
click at [286, 186] on link at bounding box center [276, 185] width 27 height 23
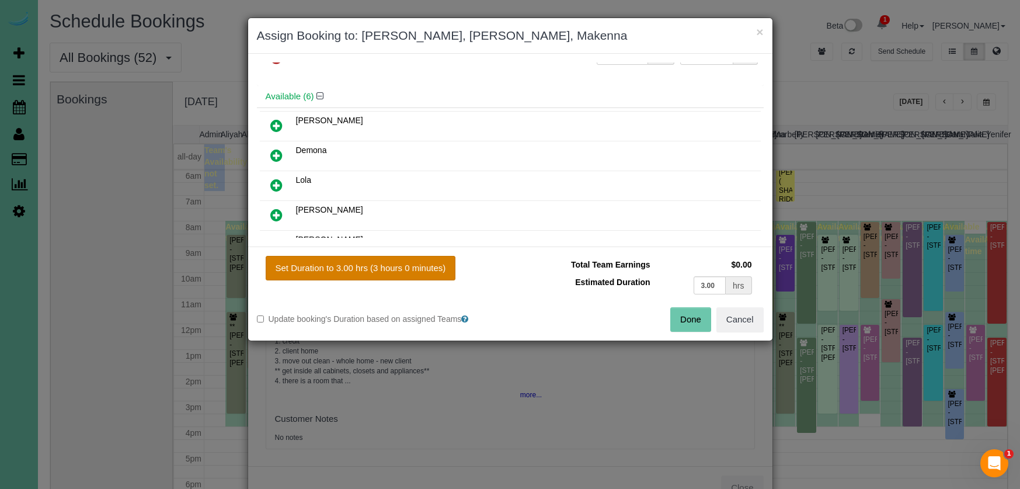
drag, startPoint x: 378, startPoint y: 268, endPoint x: 445, endPoint y: 276, distance: 67.7
click at [380, 268] on button "Set Duration to 3.00 hrs (3 hours 0 minutes)" at bounding box center [361, 268] width 190 height 25
type input "3.00"
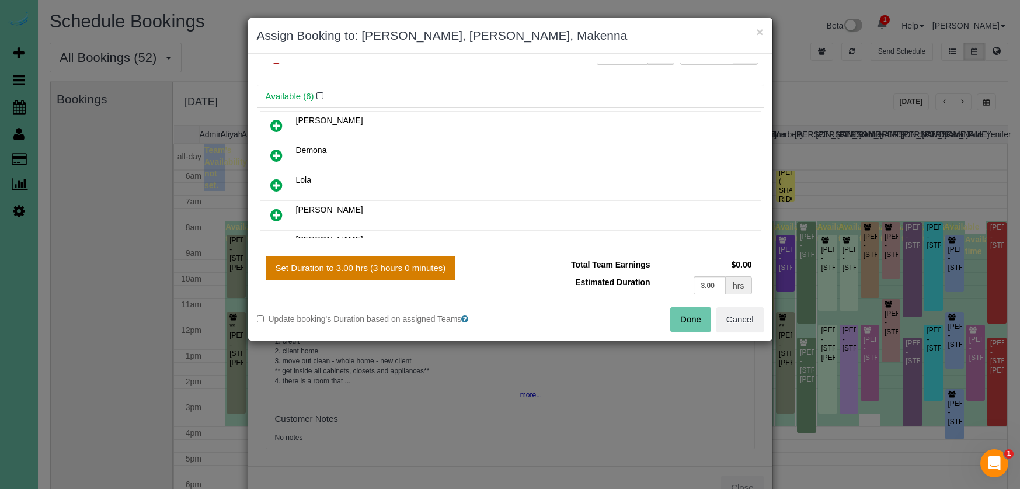
type input "3.00"
click at [704, 326] on button "Done" at bounding box center [690, 319] width 41 height 25
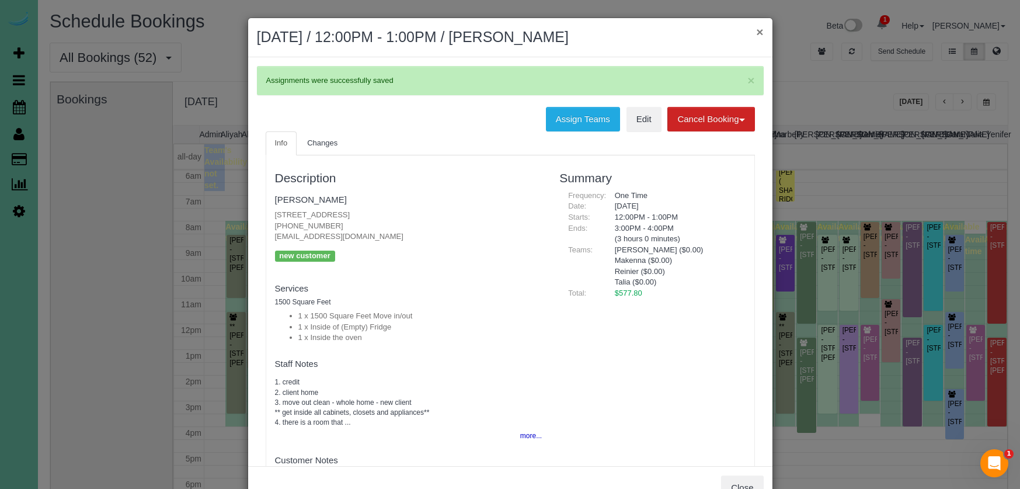
click at [763, 30] on button "×" at bounding box center [759, 32] width 7 height 12
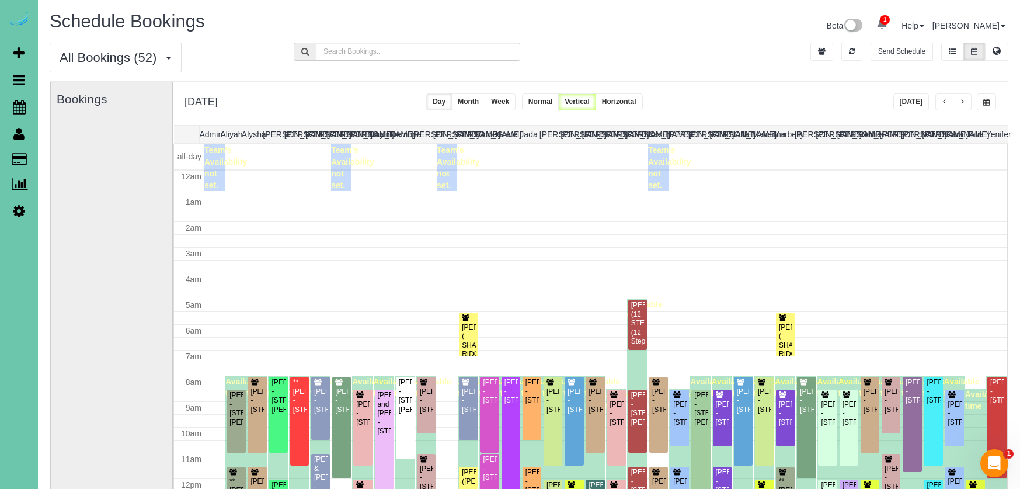
scroll to position [155, 0]
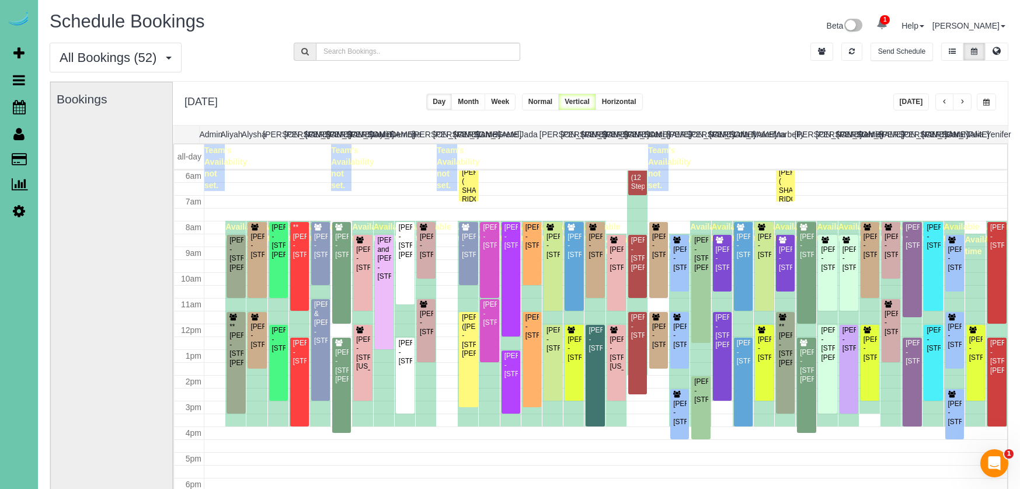
click at [959, 100] on button "button" at bounding box center [962, 101] width 19 height 17
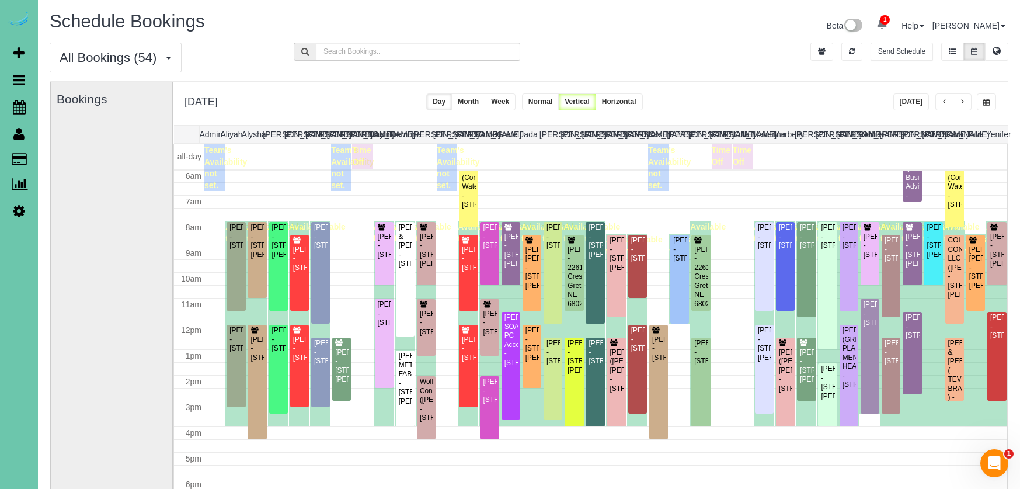
click at [984, 103] on span "button" at bounding box center [986, 102] width 6 height 7
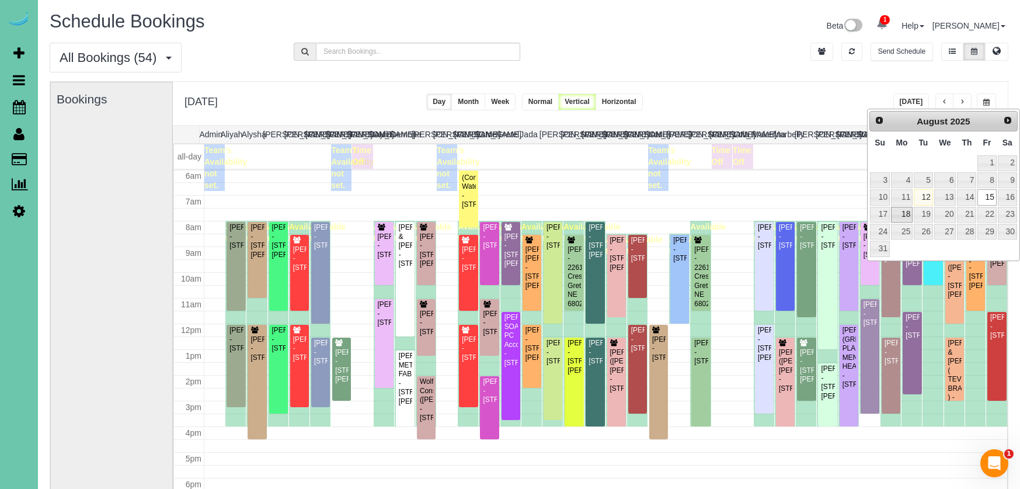
click at [905, 207] on link "18" at bounding box center [902, 215] width 22 height 16
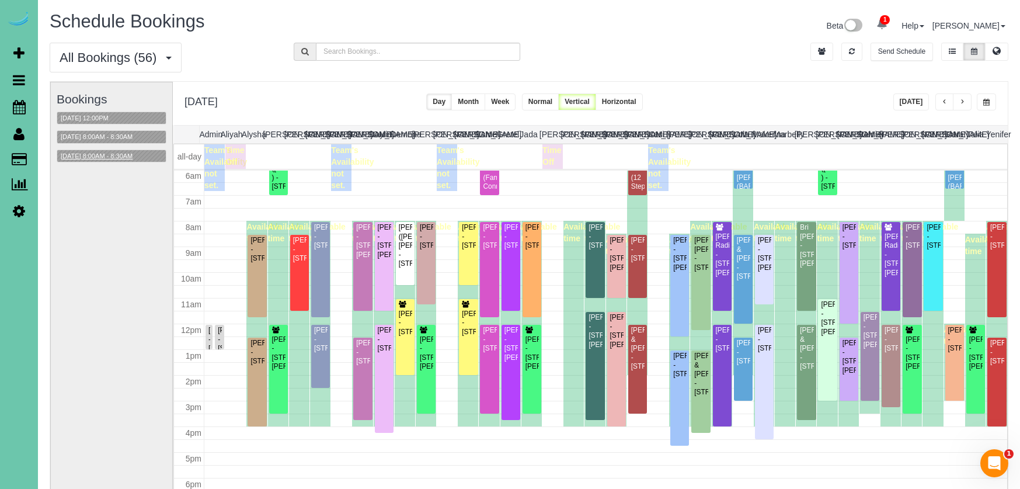
click at [120, 154] on button "08/18/2025 8:00AM - 8:30AM" at bounding box center [96, 156] width 79 height 12
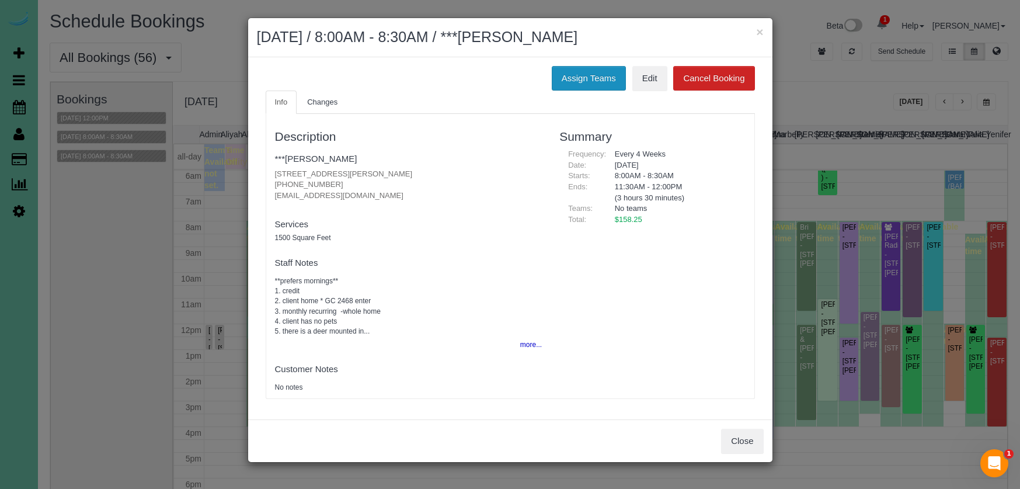
drag, startPoint x: 565, startPoint y: 82, endPoint x: 552, endPoint y: 81, distance: 12.3
click at [565, 82] on button "Assign Teams" at bounding box center [589, 78] width 74 height 25
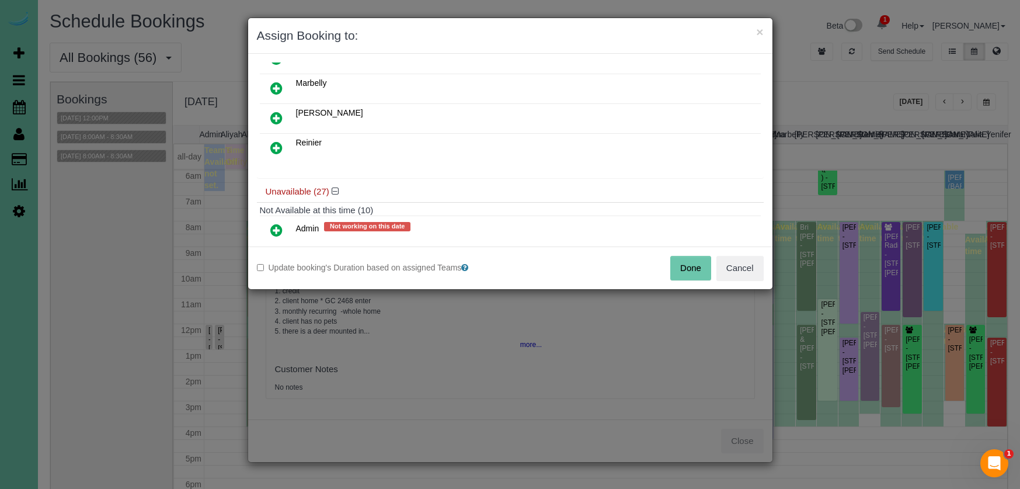
scroll to position [293, 0]
click at [729, 267] on button "Cancel" at bounding box center [740, 268] width 47 height 25
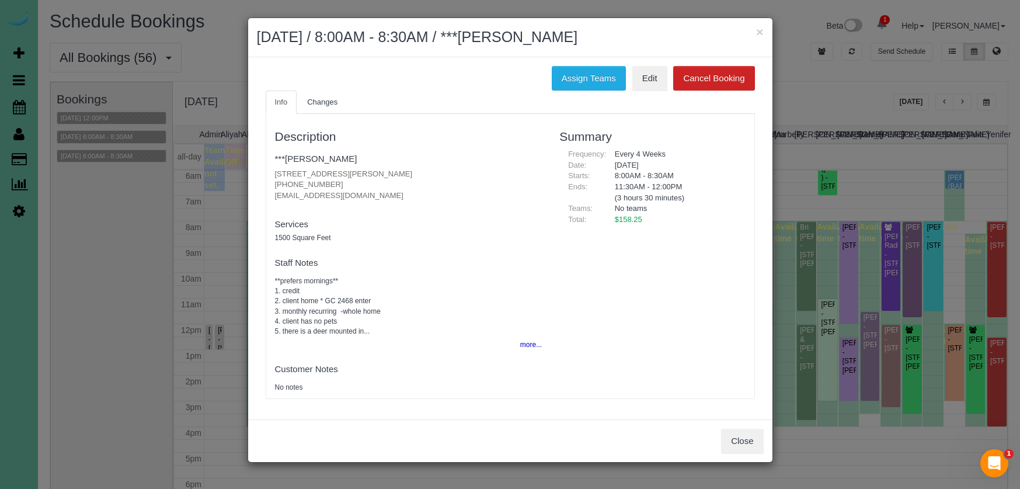
click at [729, 429] on button "Close" at bounding box center [742, 441] width 42 height 25
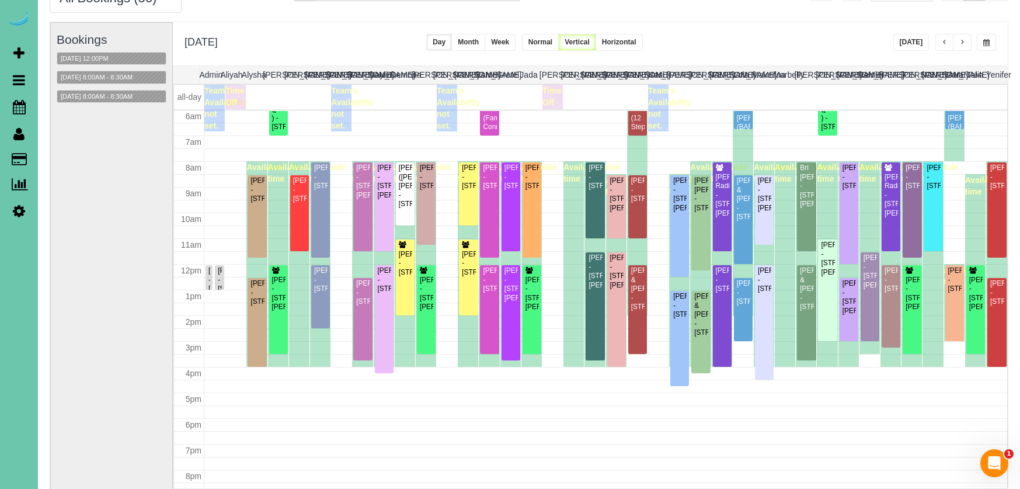
click at [988, 27] on div "**********" at bounding box center [590, 43] width 835 height 43
click at [988, 40] on span "button" at bounding box center [986, 42] width 6 height 7
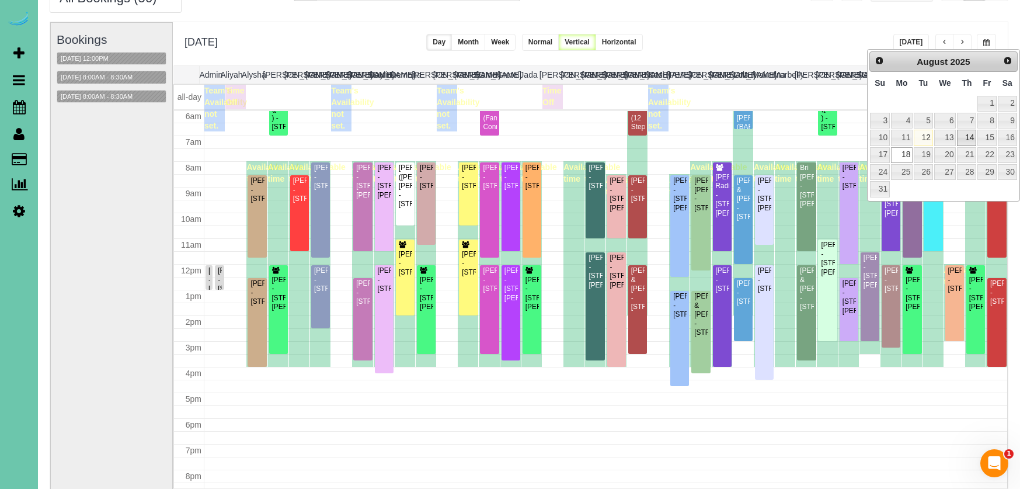
click at [968, 137] on link "14" at bounding box center [966, 138] width 19 height 16
type input "**********"
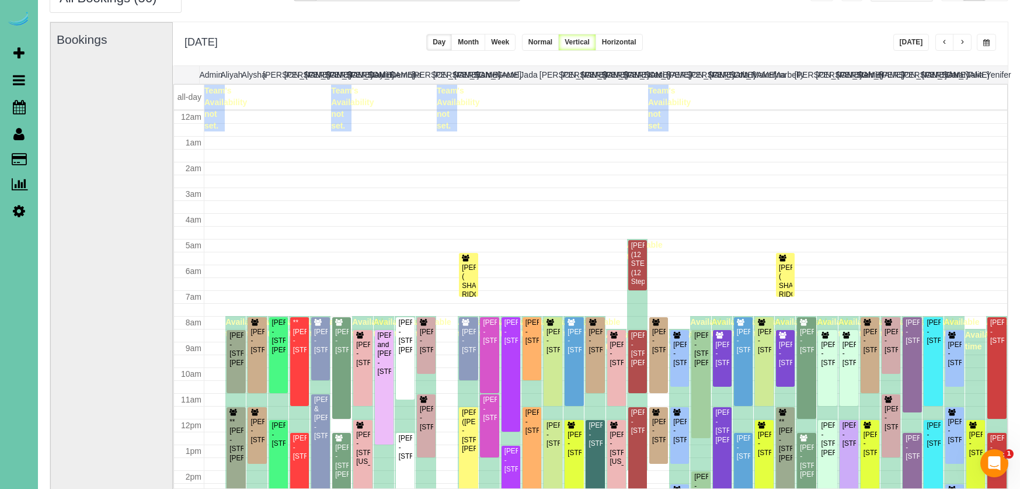
scroll to position [155, 0]
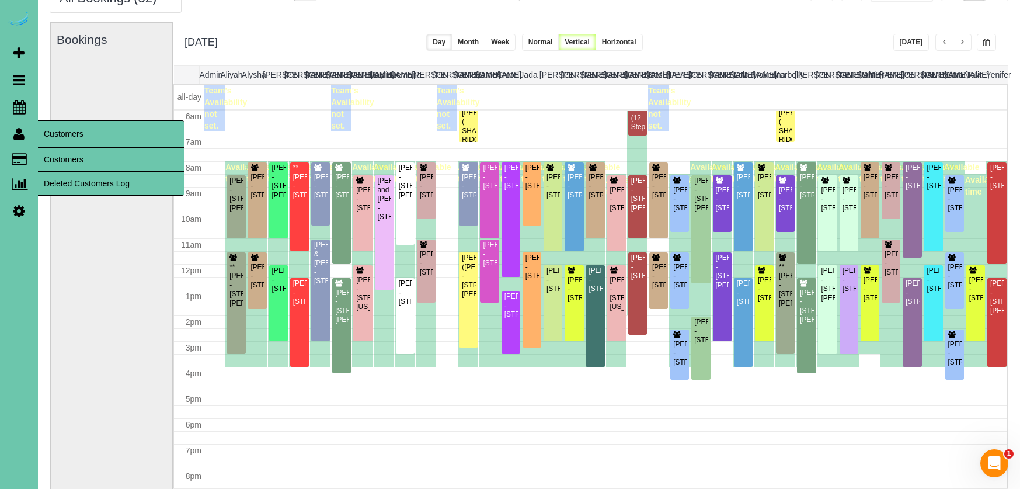
click at [58, 158] on link "Customers" at bounding box center [111, 159] width 146 height 23
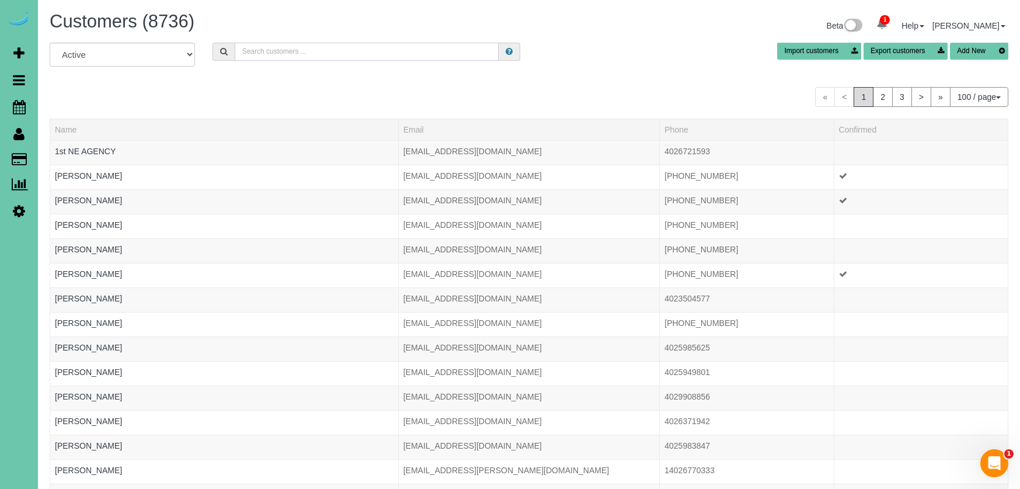
click at [317, 57] on input "text" at bounding box center [367, 52] width 264 height 18
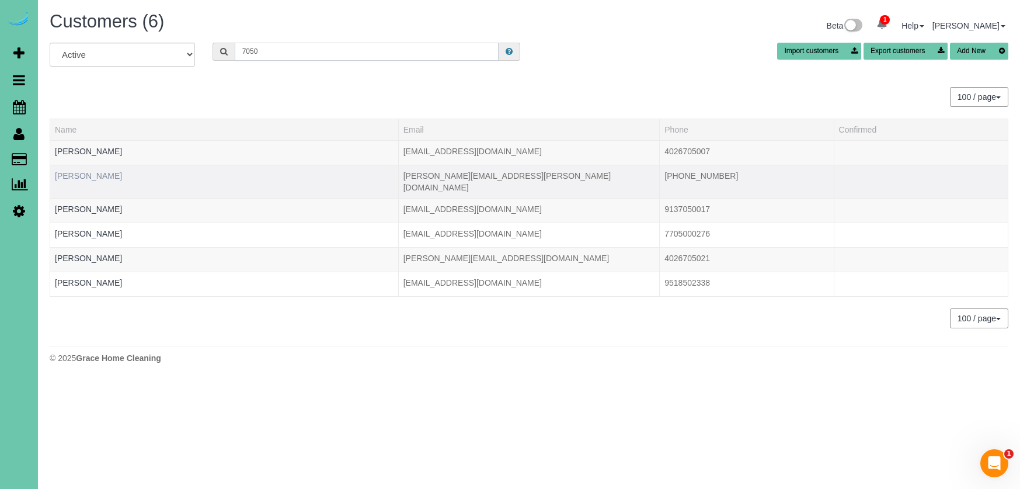
type input "7050"
click at [74, 171] on link "Jean Cully" at bounding box center [88, 175] width 67 height 9
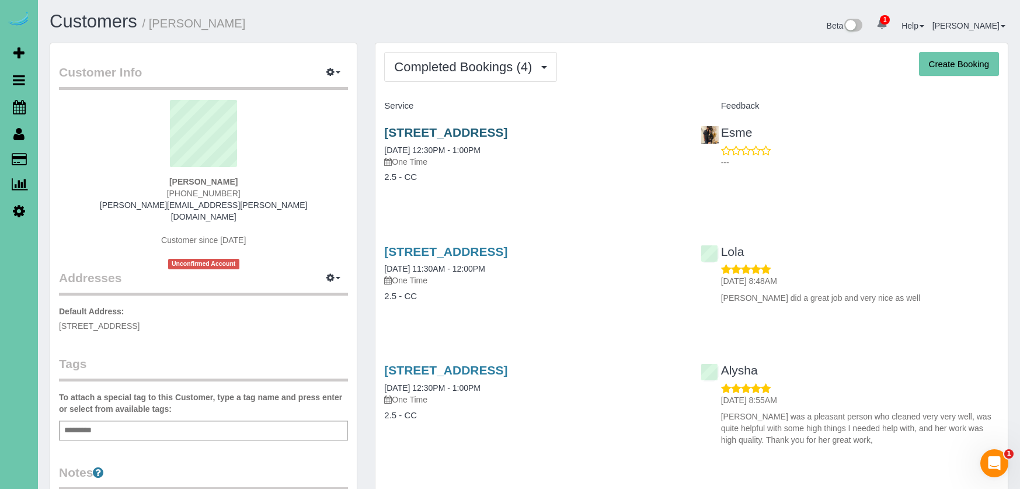
click at [442, 127] on link "711 N 92nd Court #401, Omaha, NE 68114" at bounding box center [445, 132] width 123 height 13
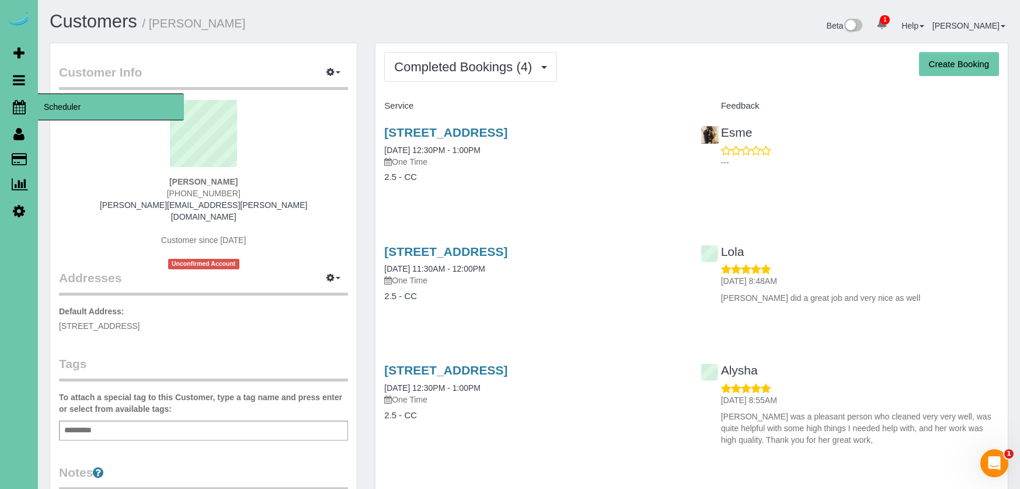
click at [25, 103] on icon at bounding box center [19, 107] width 13 height 14
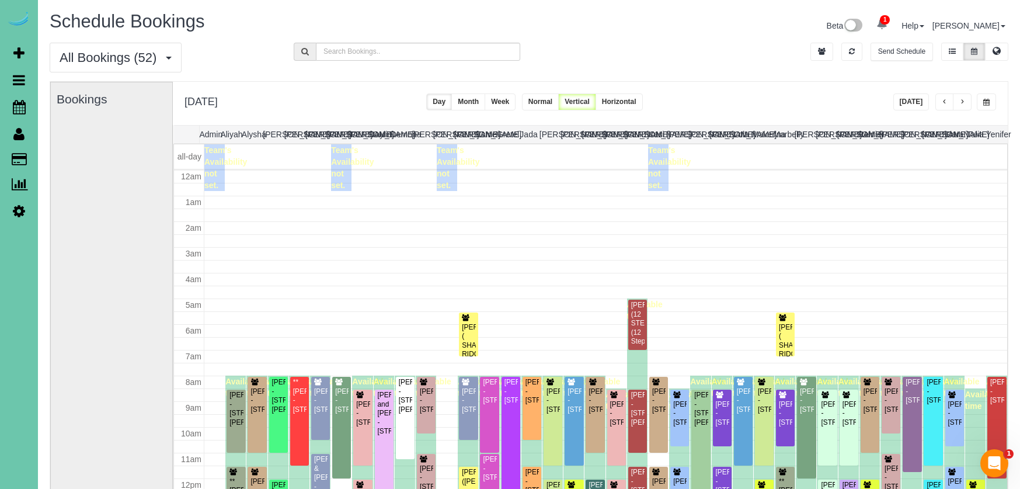
scroll to position [155, 0]
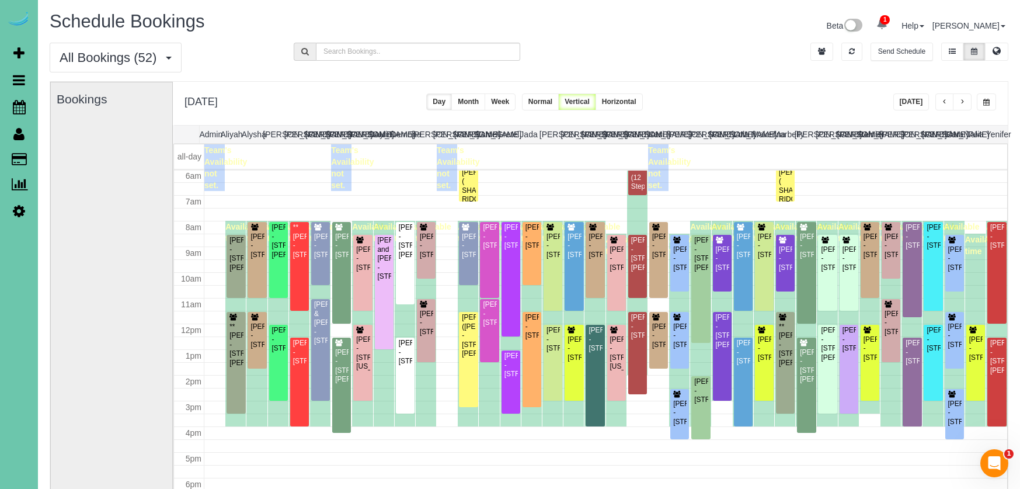
click at [984, 105] on span "button" at bounding box center [986, 102] width 6 height 7
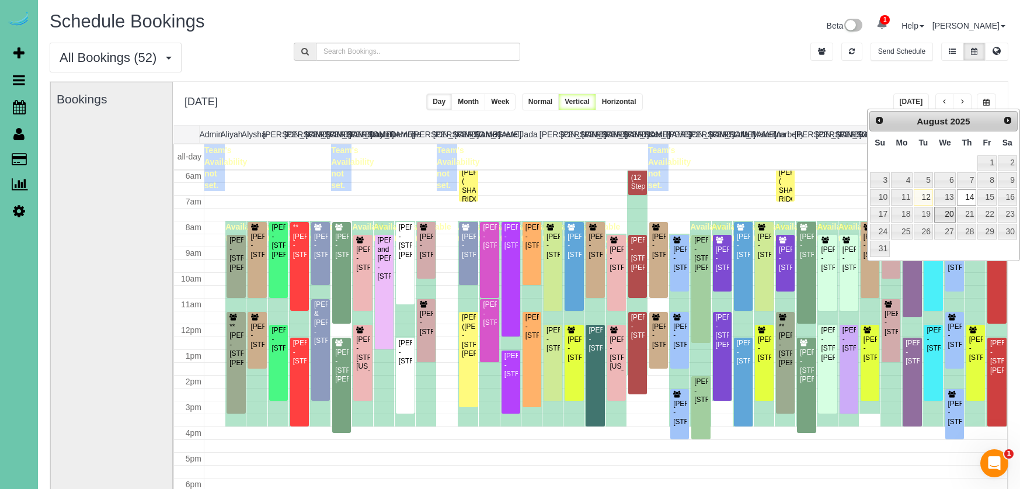
click at [945, 214] on link "20" at bounding box center [945, 215] width 22 height 16
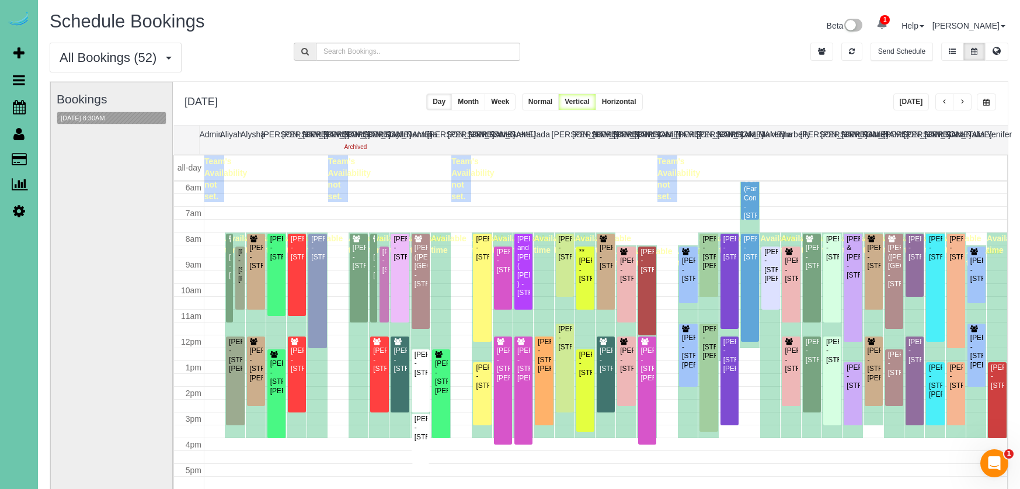
click at [989, 96] on button "button" at bounding box center [986, 101] width 19 height 17
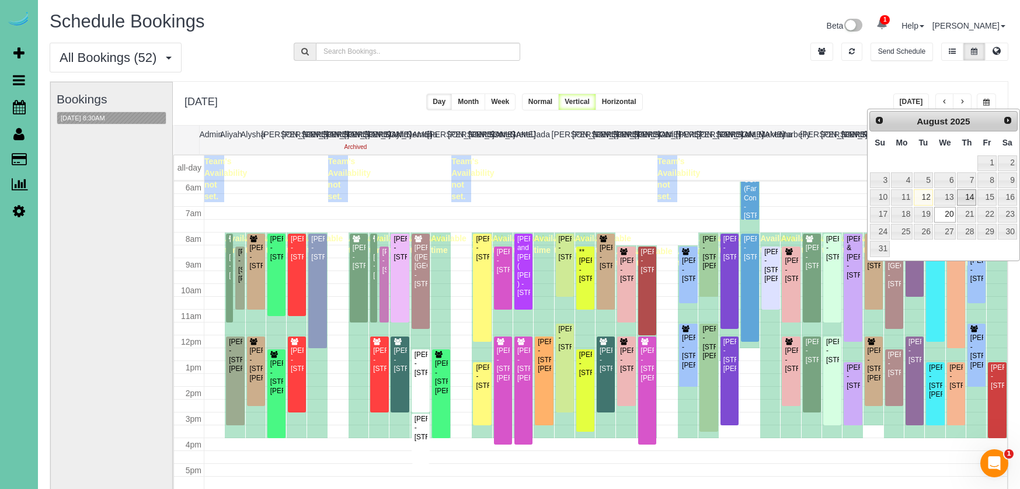
click at [964, 193] on link "14" at bounding box center [966, 197] width 19 height 16
type input "**********"
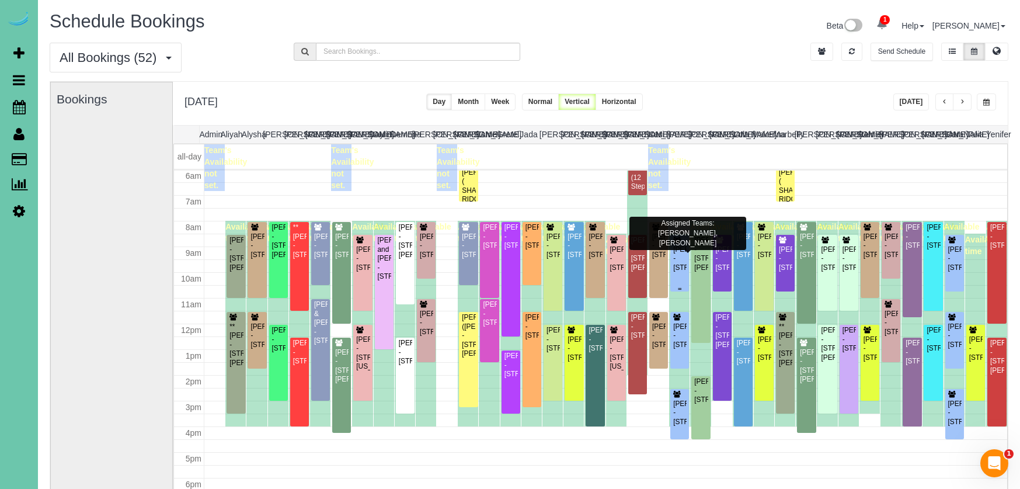
click at [679, 260] on div "Andrew Abraham - 5324 S 162 Ave, Omaha, NE 68135" at bounding box center [680, 258] width 14 height 27
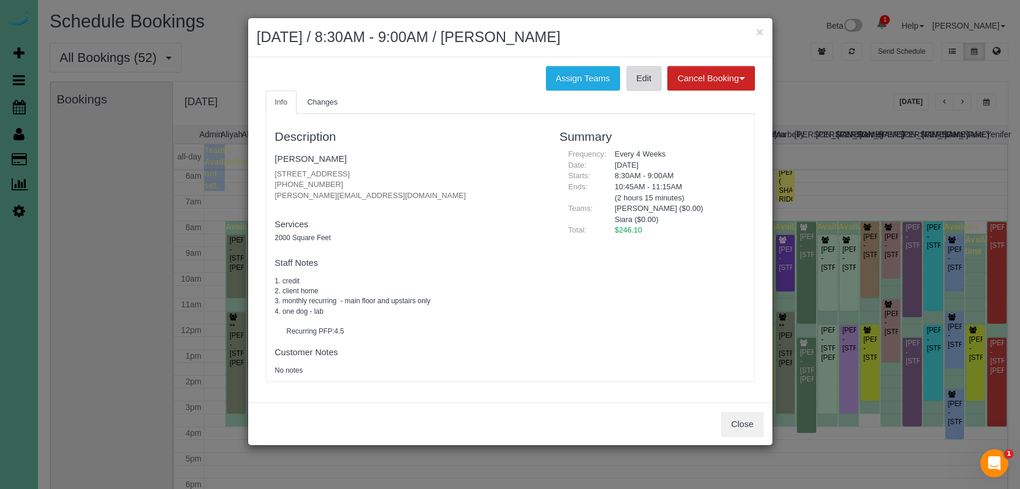
click at [652, 78] on link "Edit" at bounding box center [644, 78] width 35 height 25
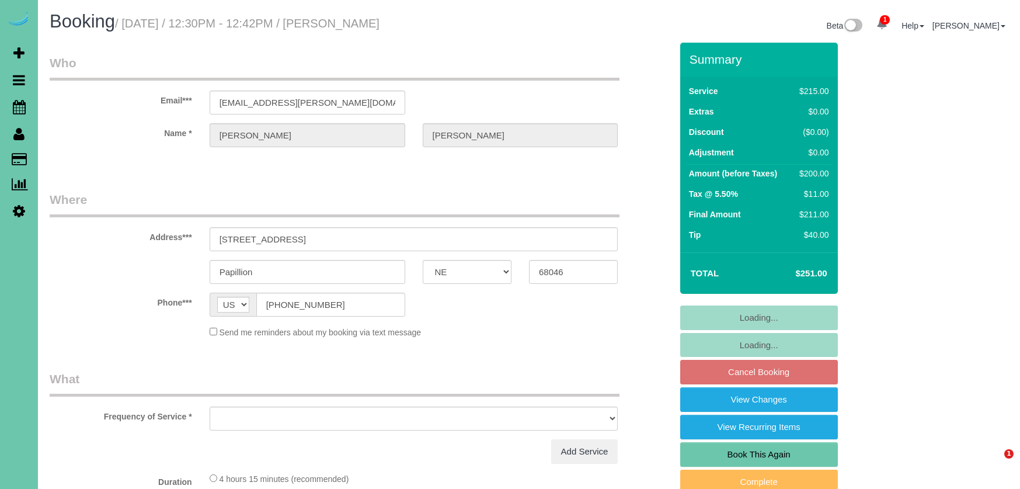
select select "NE"
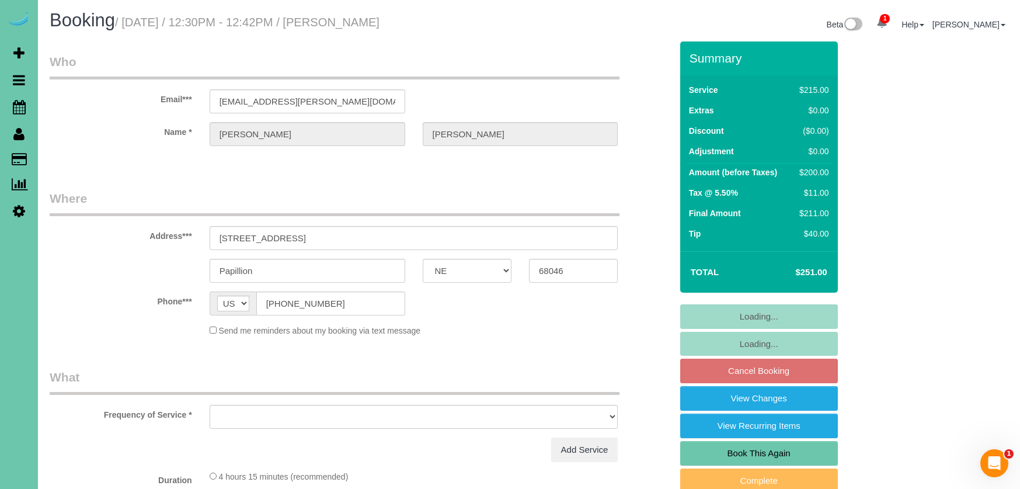
scroll to position [1, 0]
select select "object:661"
select select "string:fspay-56187ae0-9b95-47e7-8c82-74fccb6ee93f"
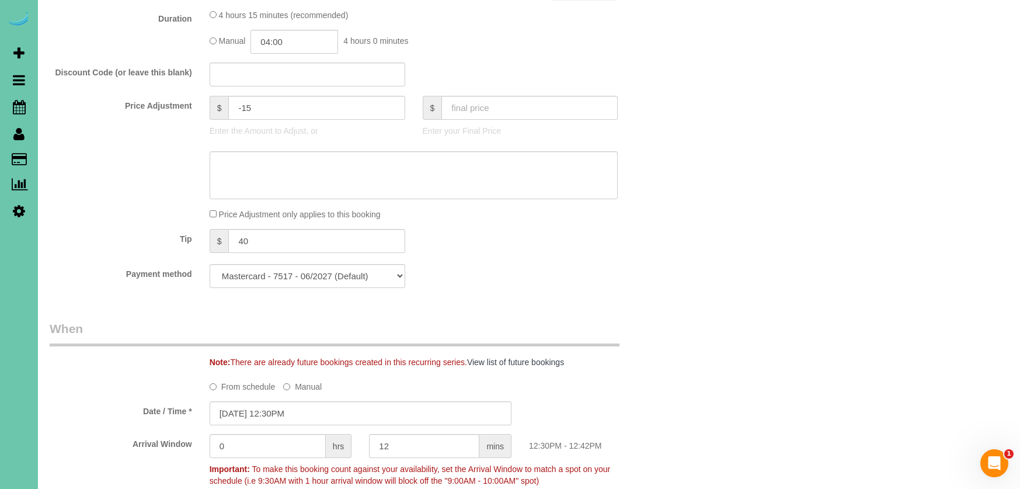
scroll to position [529, 0]
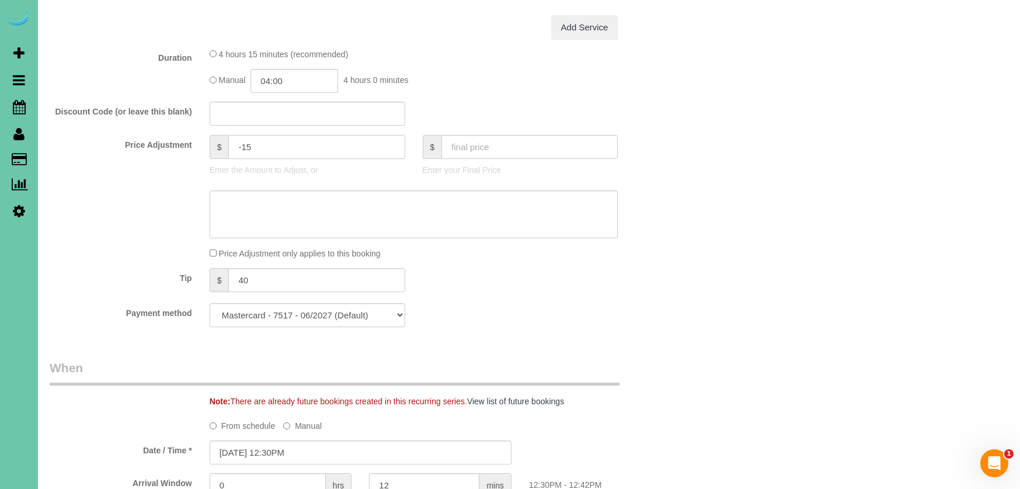
drag, startPoint x: 241, startPoint y: 146, endPoint x: 258, endPoint y: 145, distance: 17.6
click at [242, 145] on input "-15" at bounding box center [316, 147] width 176 height 24
type input "15"
click at [312, 77] on input "04:00" at bounding box center [295, 81] width 88 height 24
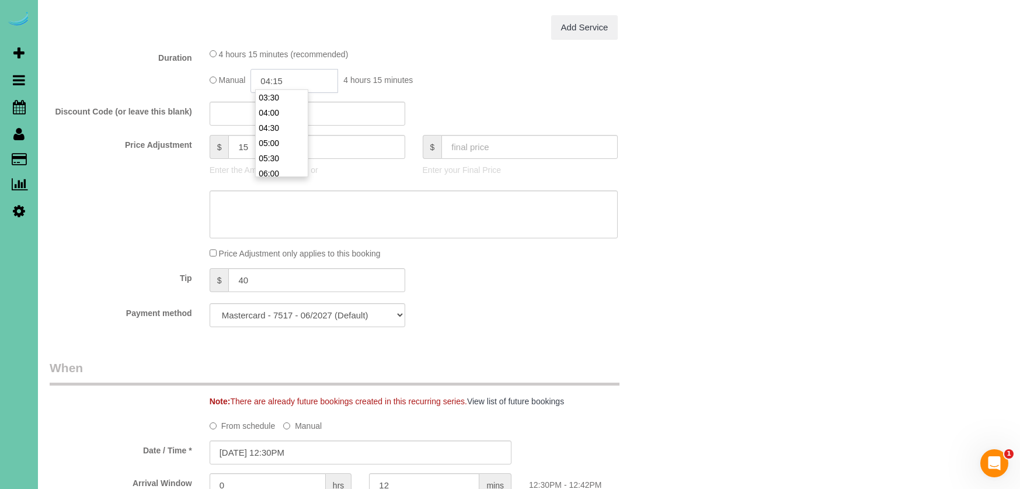
type input "04:15"
type textarea "d"
drag, startPoint x: 371, startPoint y: 198, endPoint x: 114, endPoint y: 164, distance: 259.3
click at [116, 164] on sui-booking-price-adjustment "Price Adjustment $ 15 Enter the Amount to Adjust, or $ Enter your Final Price P…" at bounding box center [361, 196] width 622 height 124
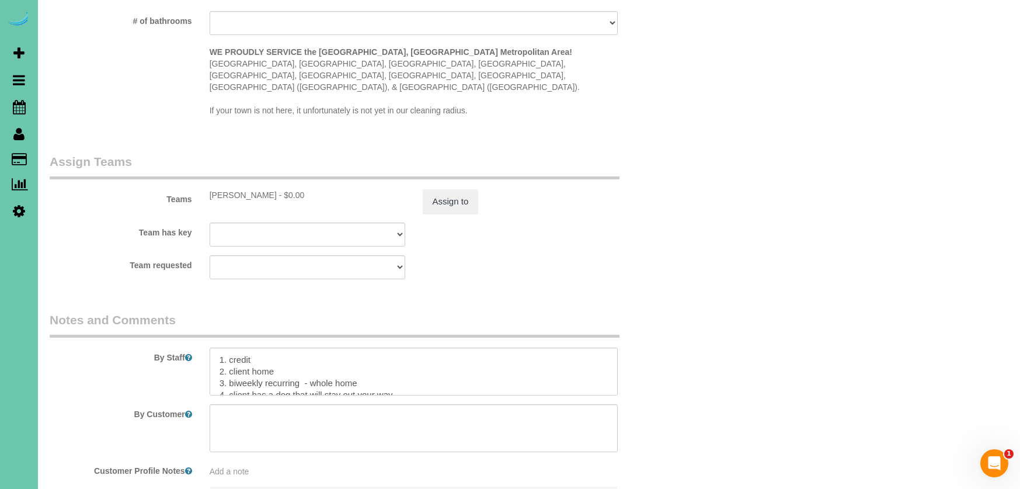
scroll to position [1150, 0]
type textarea "skipped last cleaning, added extra time"
click at [217, 349] on textarea at bounding box center [414, 373] width 409 height 48
paste textarea "skipped last cleaning, added extra time"
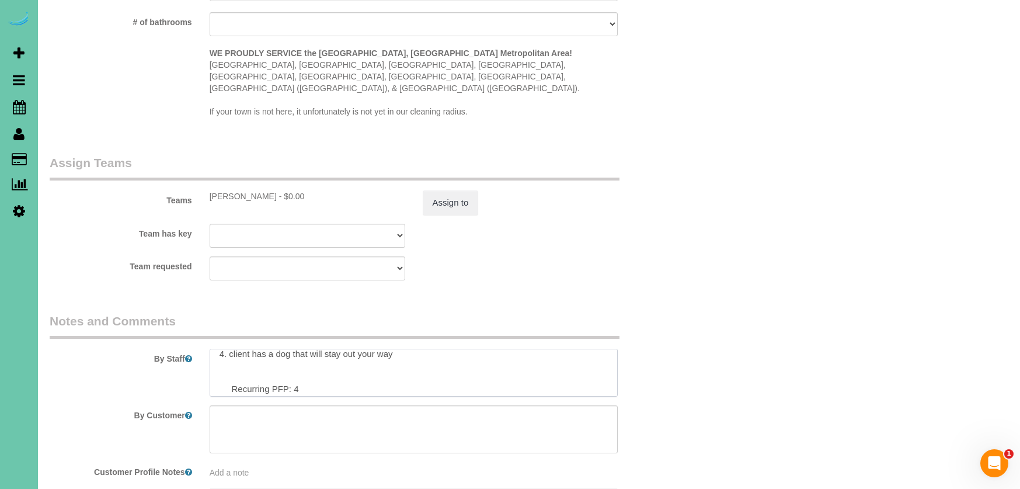
click at [314, 373] on textarea at bounding box center [414, 373] width 409 height 48
type textarea "skipped last cleaning, added extra time 1. credit 2. client home 3. biweekly re…"
click at [440, 190] on button "Assign to" at bounding box center [451, 202] width 56 height 25
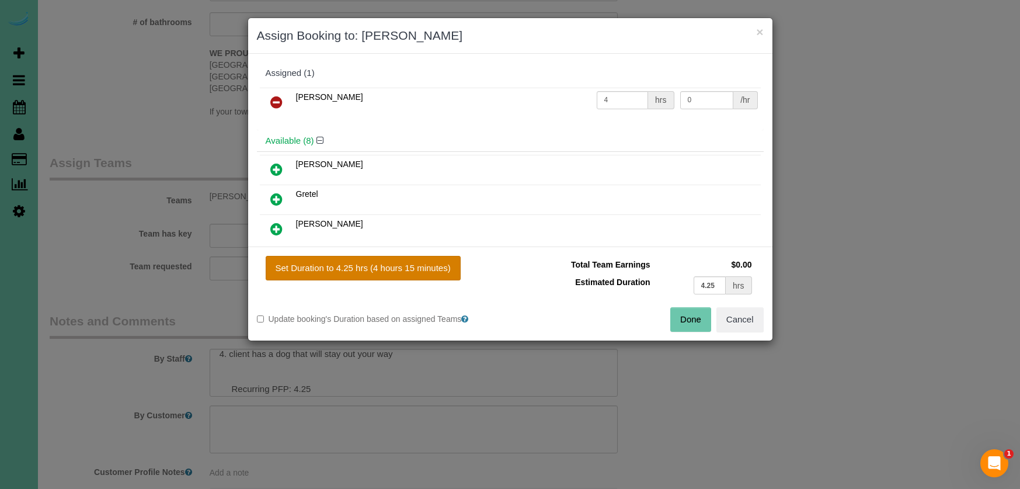
click at [416, 269] on button "Set Duration to 4.25 hrs (4 hours 15 minutes)" at bounding box center [363, 268] width 195 height 25
type input "4.25"
drag, startPoint x: 714, startPoint y: 327, endPoint x: 703, endPoint y: 322, distance: 12.3
click at [712, 327] on div "Done Cancel" at bounding box center [641, 319] width 262 height 25
drag, startPoint x: 692, startPoint y: 318, endPoint x: 630, endPoint y: 281, distance: 72.3
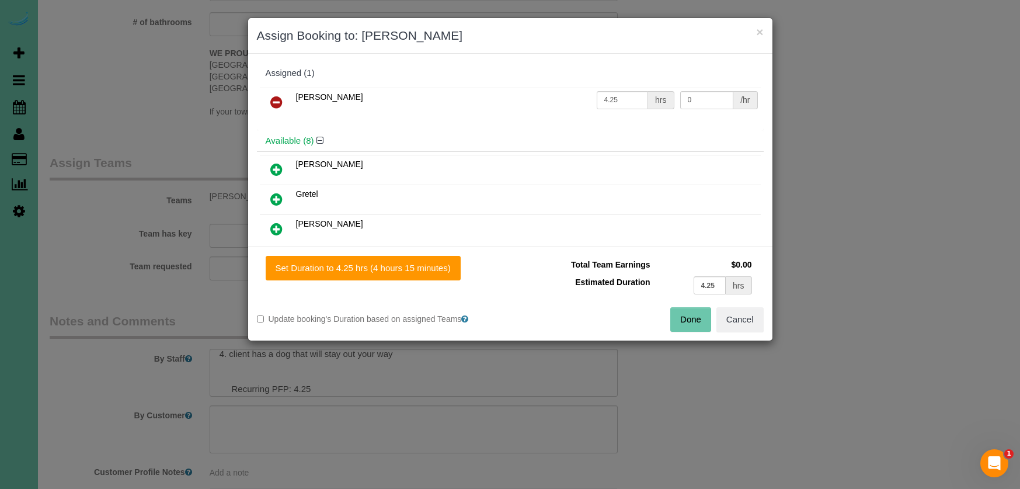
click at [691, 318] on button "Done" at bounding box center [690, 319] width 41 height 25
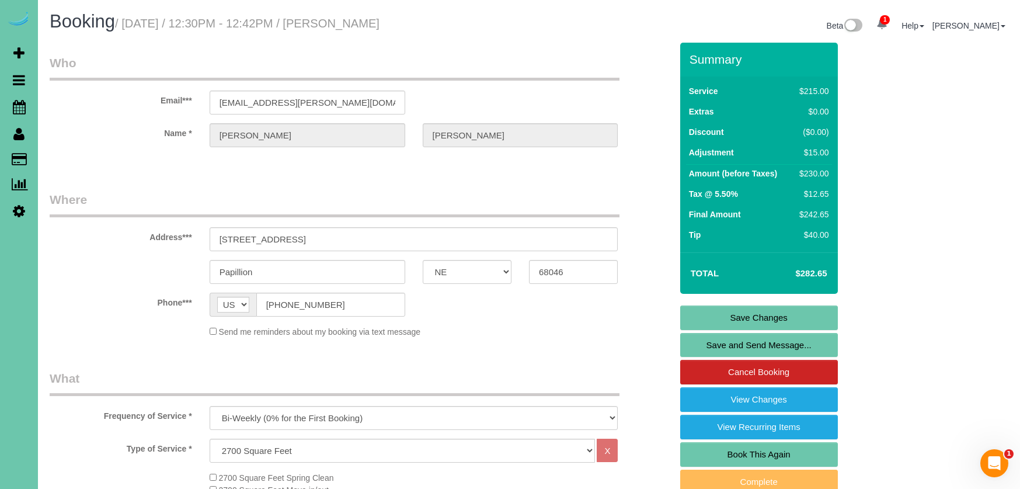
scroll to position [0, 0]
click at [701, 310] on link "Save Changes" at bounding box center [759, 317] width 158 height 25
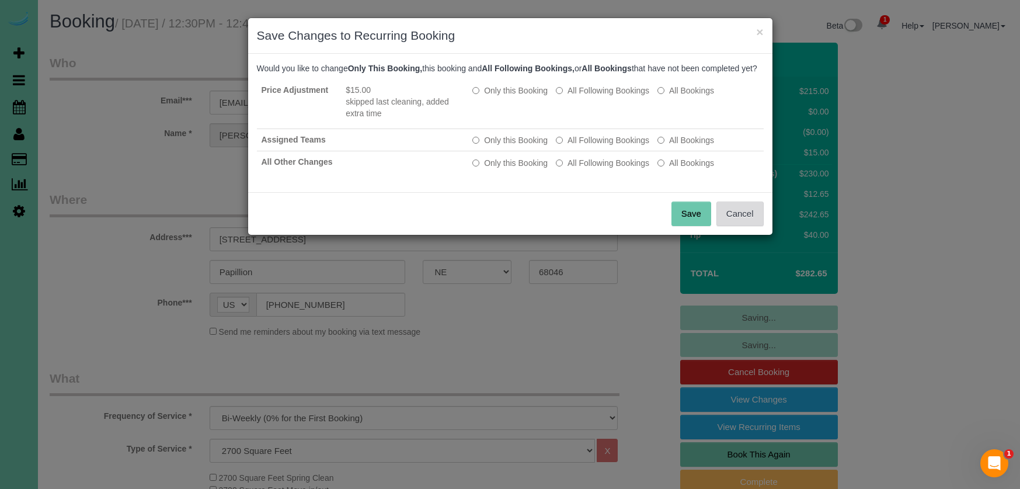
drag, startPoint x: 738, startPoint y: 228, endPoint x: 730, endPoint y: 230, distance: 8.4
click at [738, 226] on button "Cancel" at bounding box center [740, 213] width 47 height 25
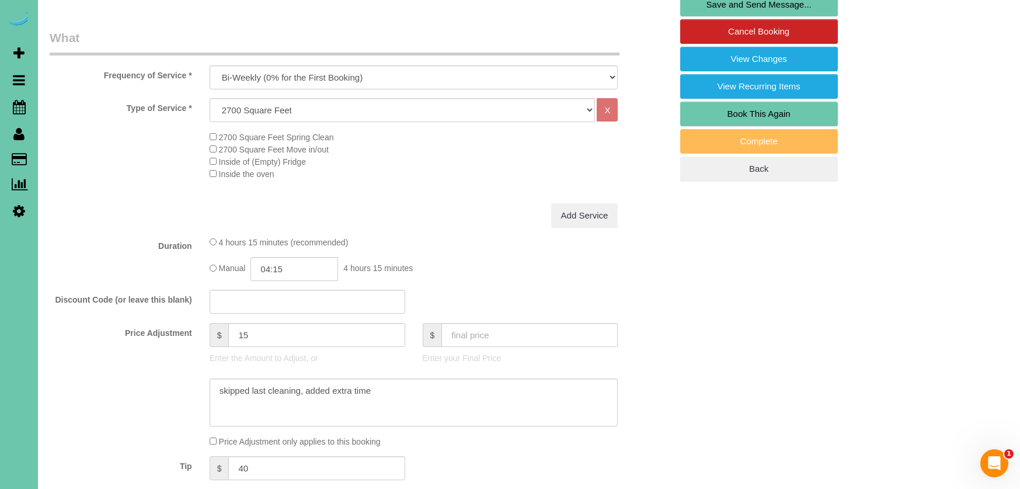
scroll to position [346, 0]
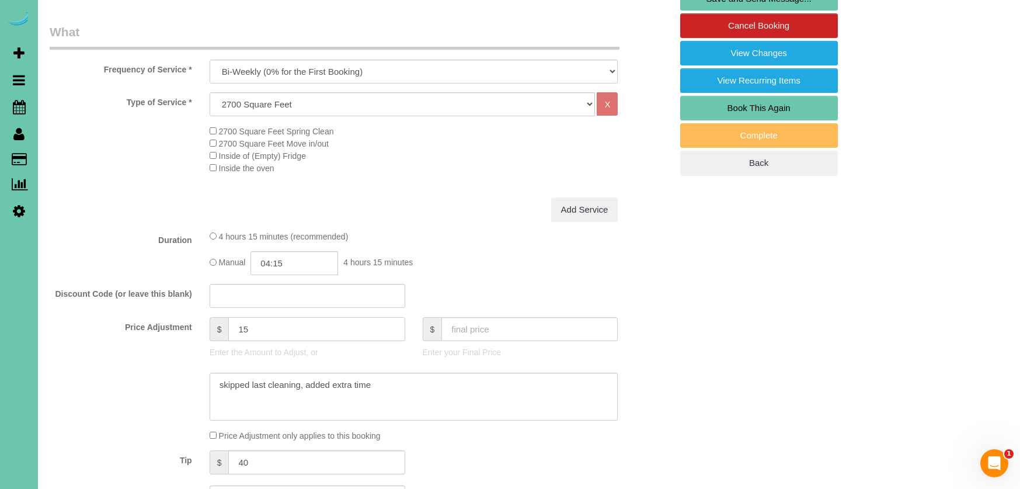
drag, startPoint x: 190, startPoint y: 314, endPoint x: 176, endPoint y: 312, distance: 14.2
click at [176, 312] on fieldset "What Frequency of Service * One Time Weekly (0% for the First Booking) Bi-Weekl…" at bounding box center [361, 270] width 622 height 495
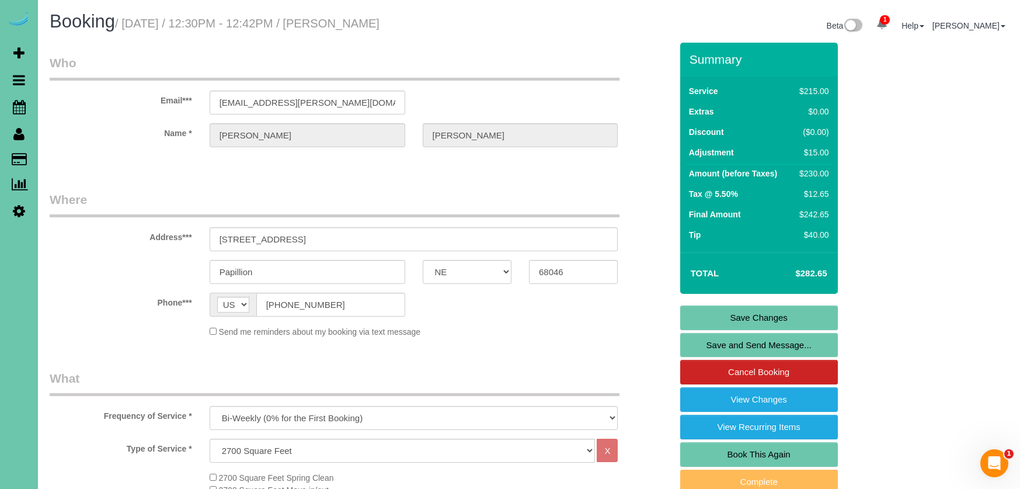
scroll to position [0, 0]
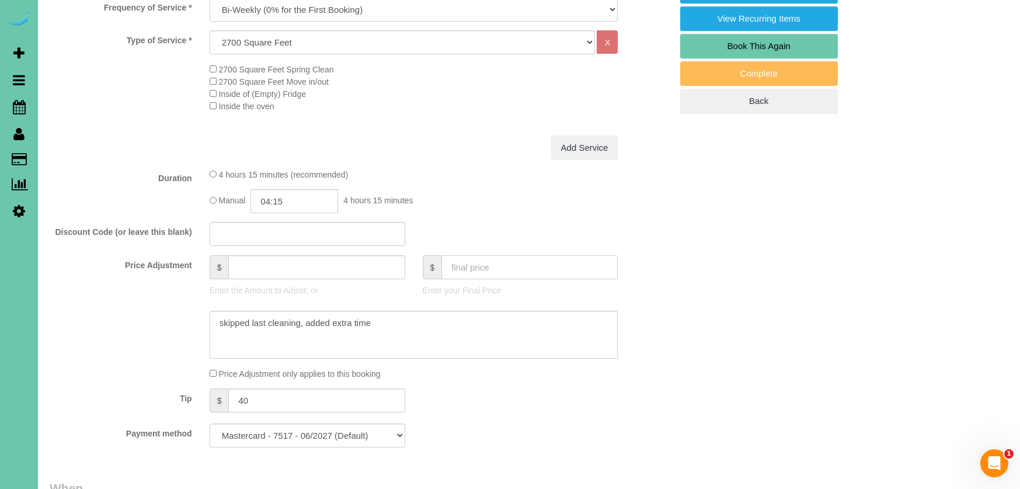
type input "0"
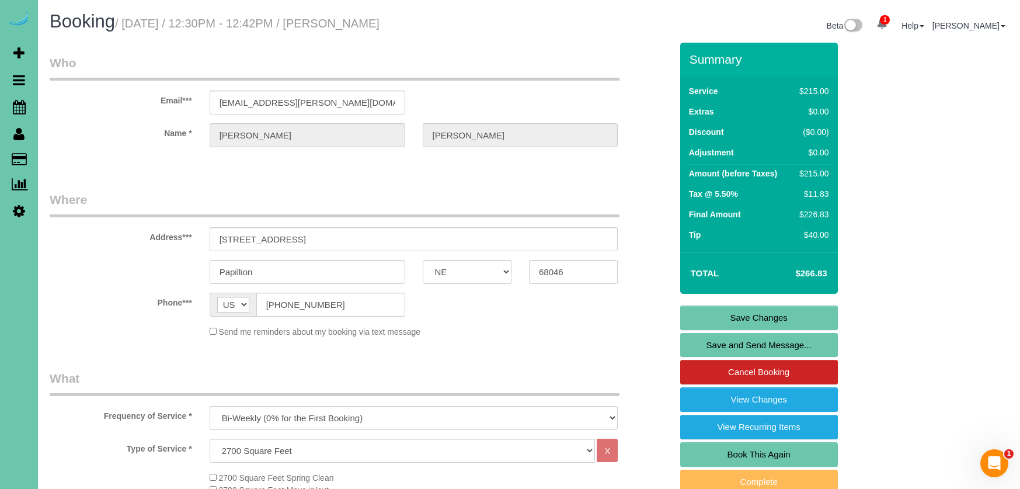
drag, startPoint x: 705, startPoint y: 312, endPoint x: 646, endPoint y: 299, distance: 60.9
click at [705, 312] on link "Save Changes" at bounding box center [759, 317] width 158 height 25
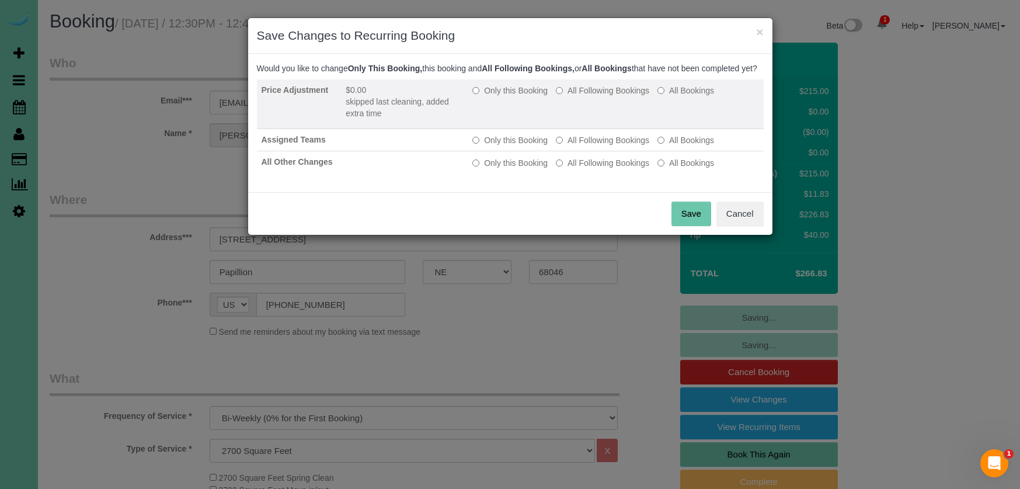
click at [496, 96] on label "Only this Booking" at bounding box center [509, 91] width 75 height 12
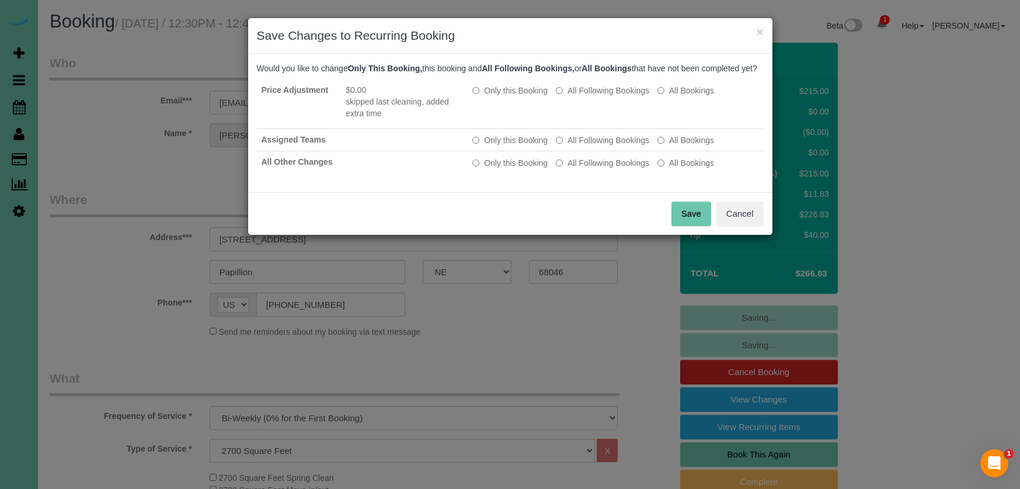
click at [688, 226] on button "Save" at bounding box center [692, 213] width 40 height 25
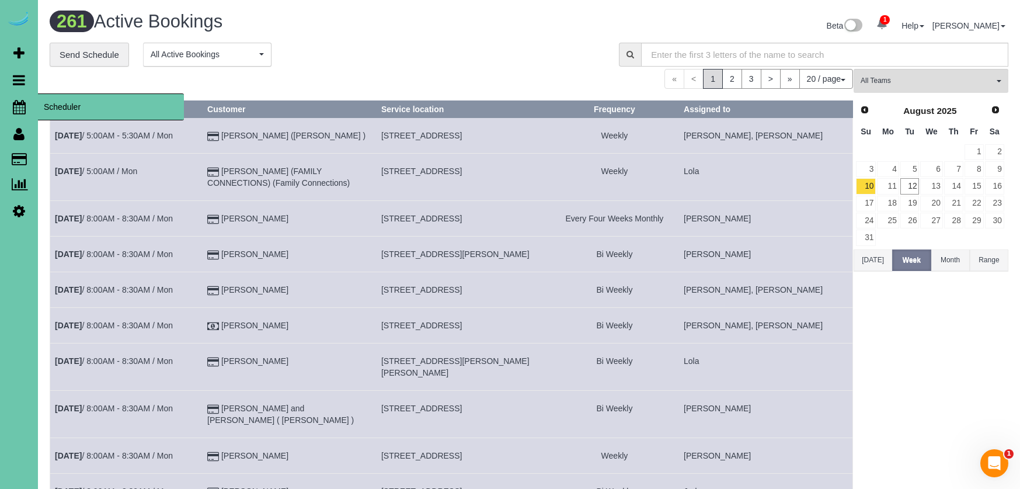
click at [20, 109] on icon at bounding box center [19, 107] width 13 height 14
click at [19, 109] on icon at bounding box center [19, 107] width 13 height 14
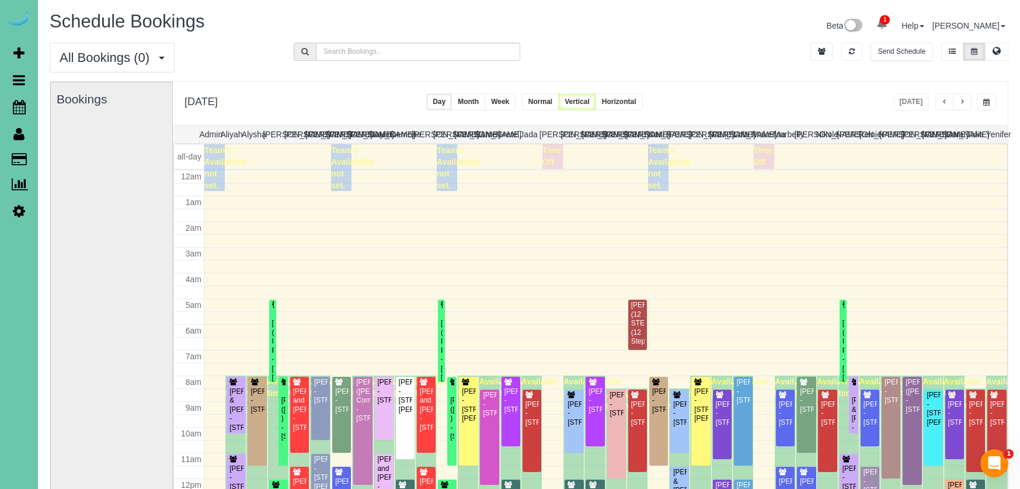
scroll to position [155, 0]
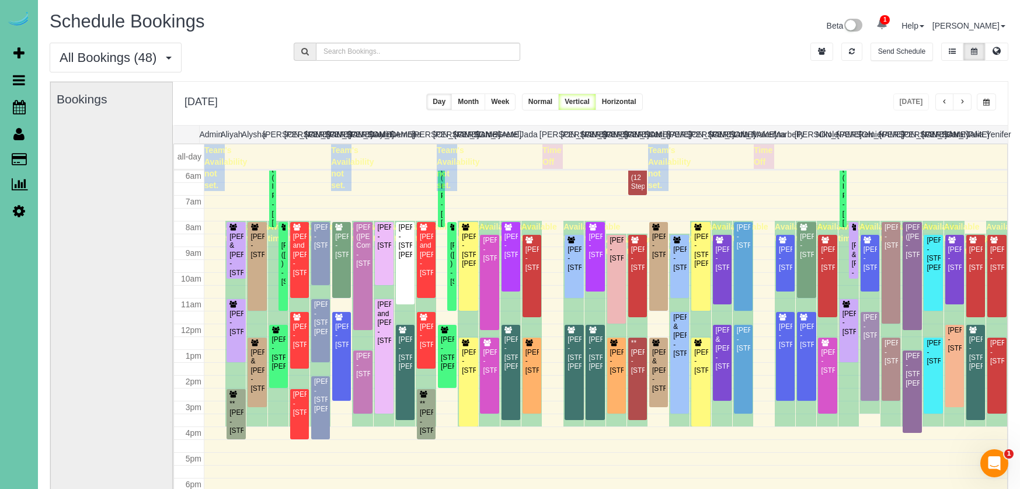
click at [957, 97] on button "button" at bounding box center [962, 101] width 19 height 17
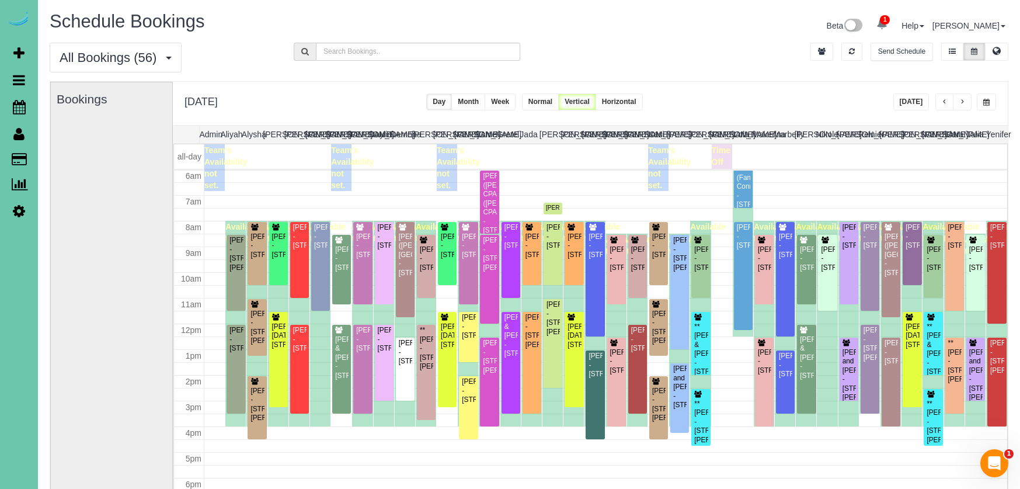
click at [960, 100] on span "button" at bounding box center [963, 102] width 6 height 7
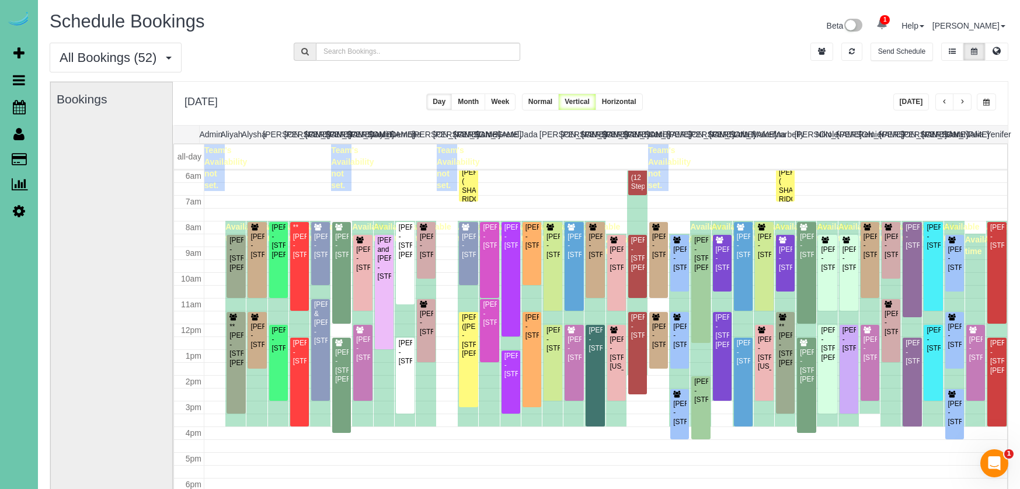
scroll to position [0, 0]
click at [946, 104] on span "button" at bounding box center [945, 102] width 6 height 7
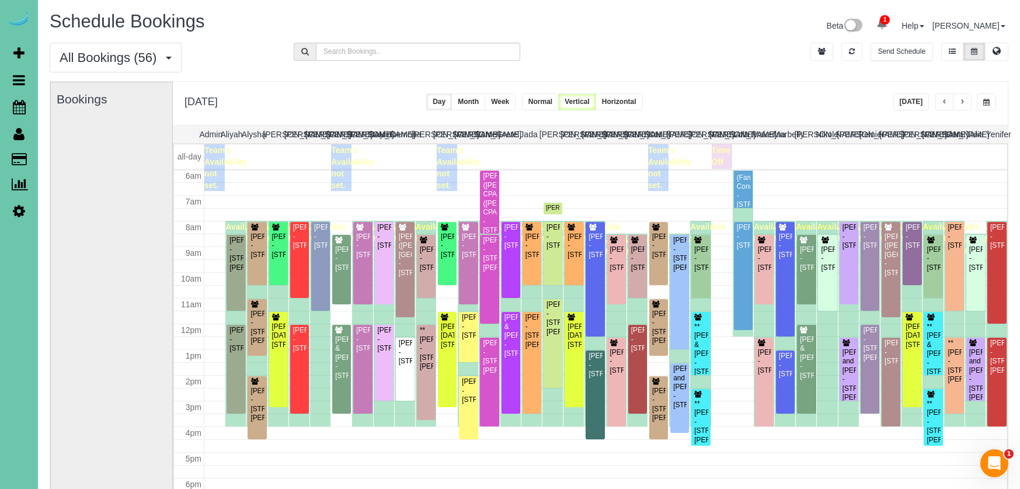
scroll to position [0, 1]
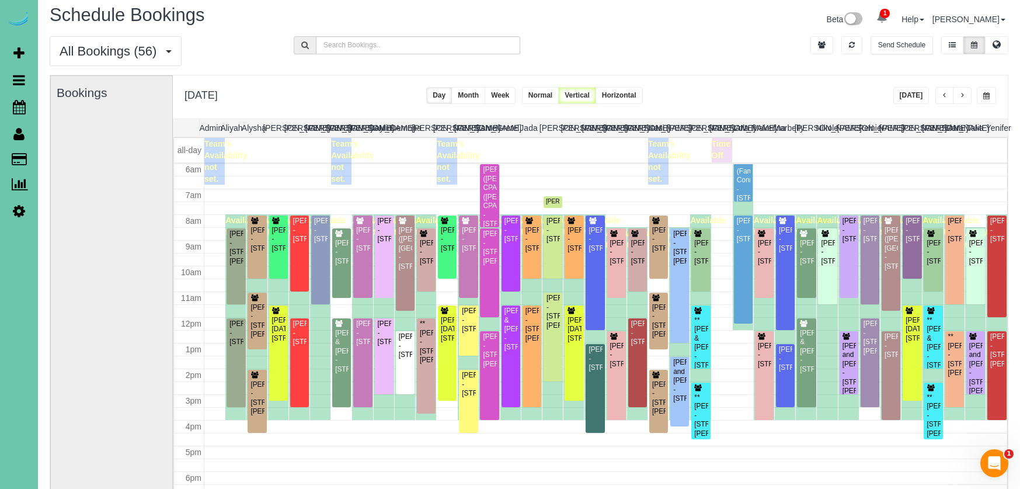
click at [962, 101] on button "button" at bounding box center [962, 95] width 19 height 17
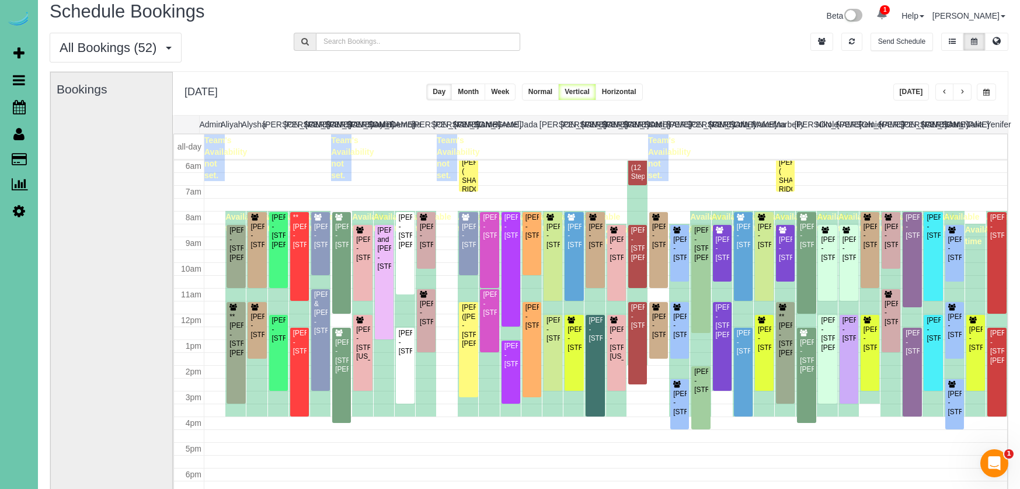
scroll to position [9, 0]
click at [981, 94] on button "button" at bounding box center [986, 92] width 19 height 17
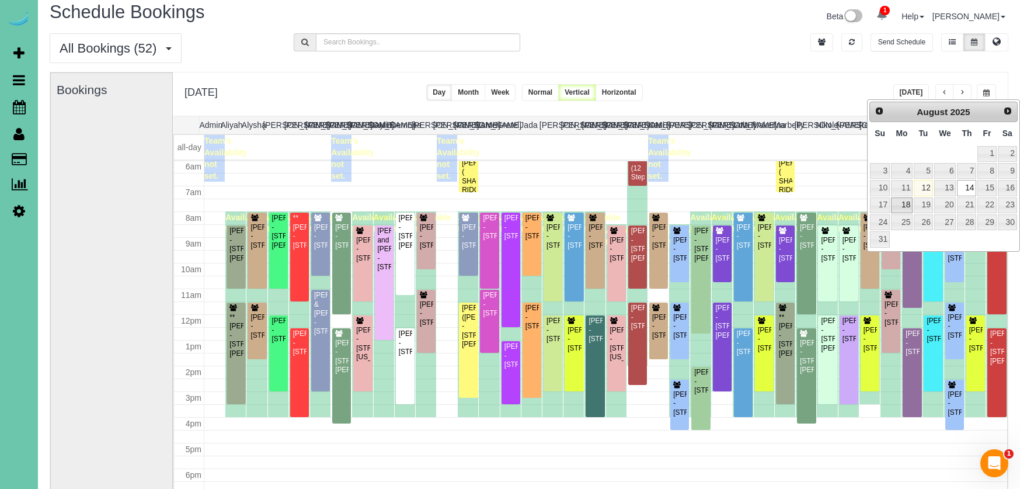
click at [906, 206] on link "18" at bounding box center [902, 205] width 22 height 16
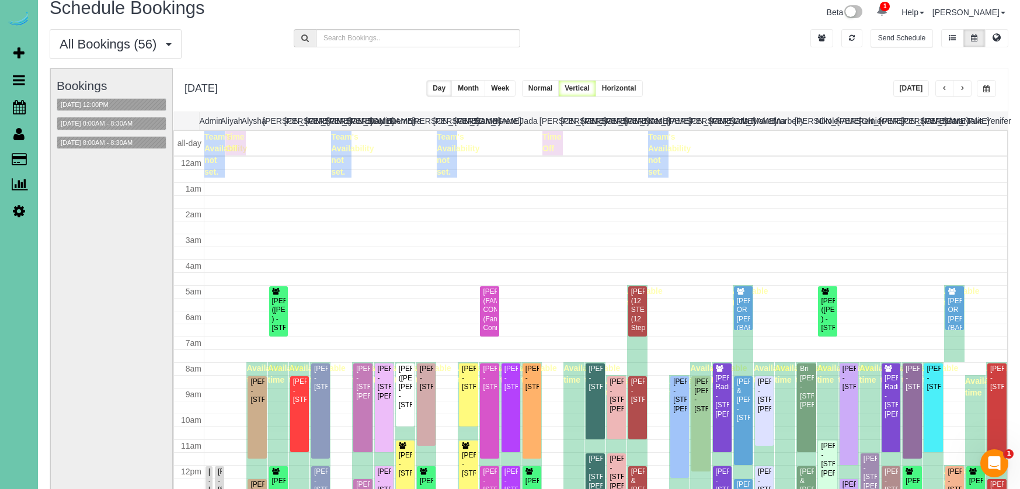
scroll to position [155, 0]
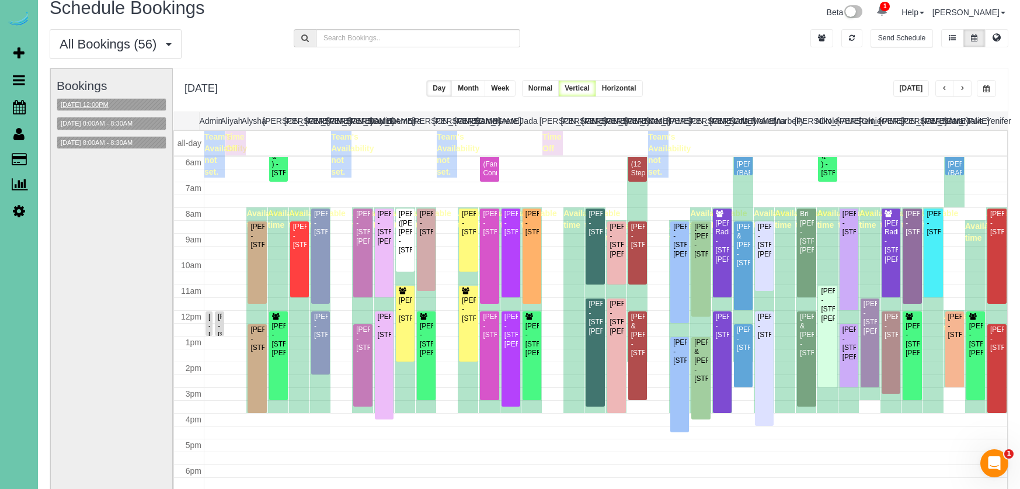
click at [103, 102] on button "[DATE] 12:00PM" at bounding box center [84, 105] width 55 height 12
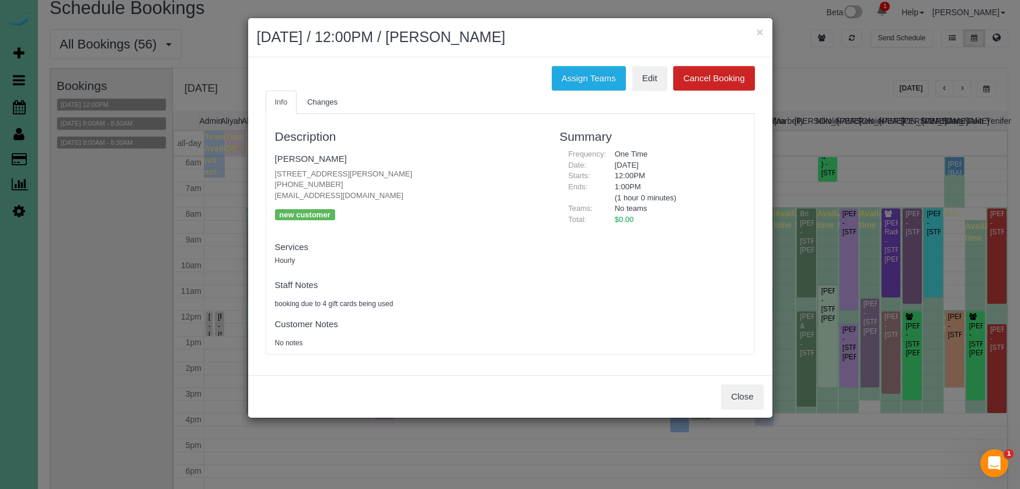
drag, startPoint x: 760, startPoint y: 33, endPoint x: 720, endPoint y: 29, distance: 40.5
click at [759, 33] on button "×" at bounding box center [759, 32] width 7 height 12
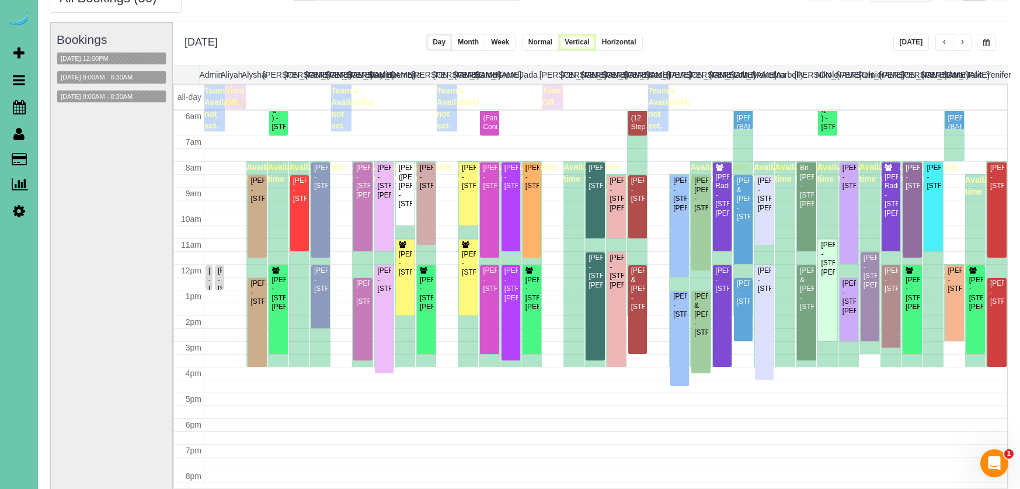
click at [984, 40] on span "button" at bounding box center [986, 42] width 6 height 7
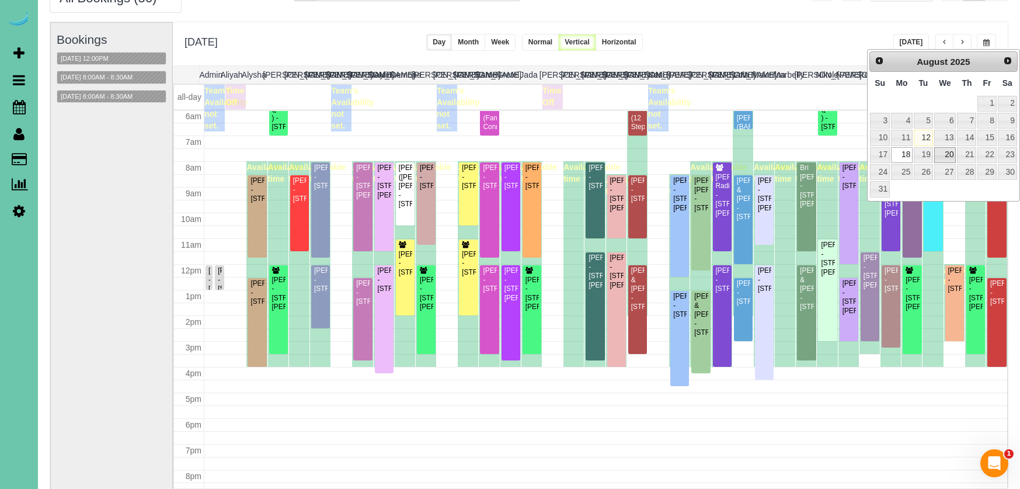
click at [946, 154] on link "20" at bounding box center [945, 155] width 22 height 16
type input "**********"
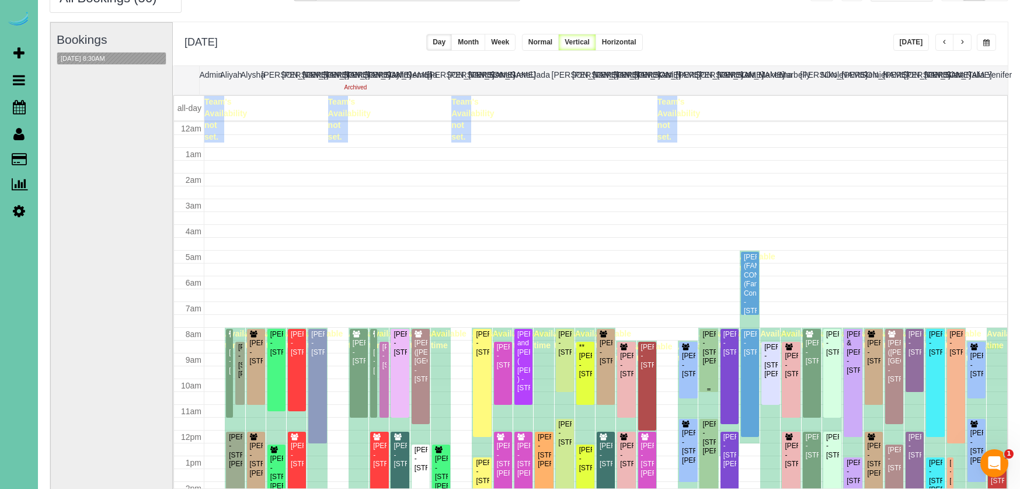
scroll to position [155, 0]
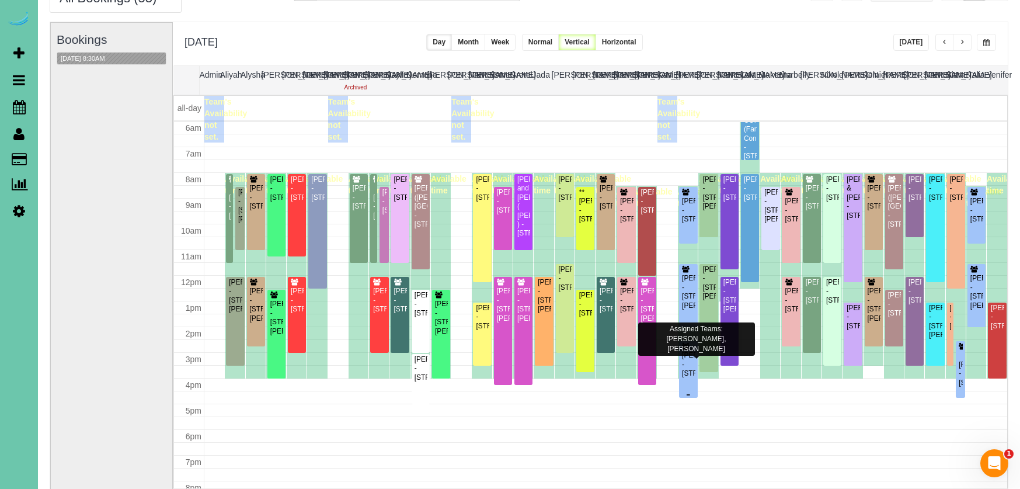
click at [690, 377] on div "[PERSON_NAME] - [STREET_ADDRESS]" at bounding box center [688, 364] width 13 height 27
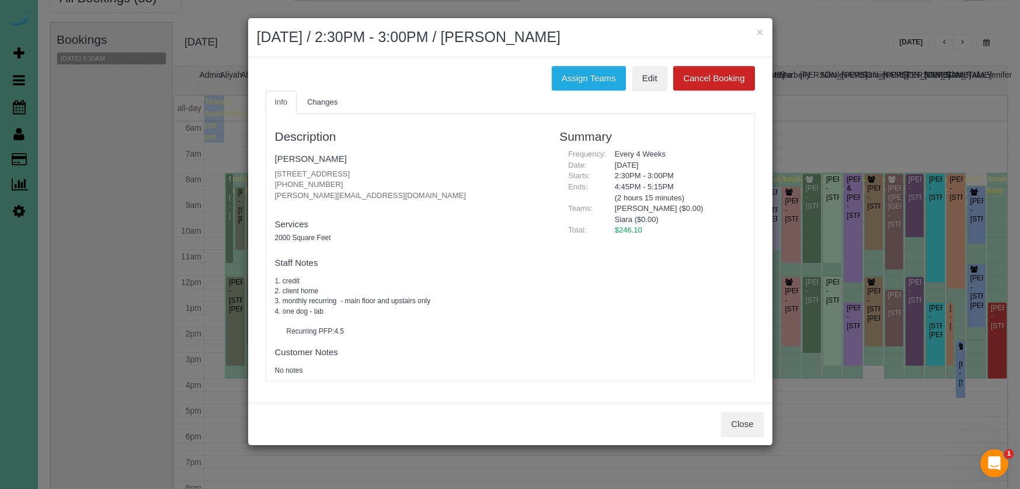
drag, startPoint x: 745, startPoint y: 420, endPoint x: 755, endPoint y: 419, distance: 10.1
click at [745, 420] on button "Close" at bounding box center [742, 424] width 42 height 25
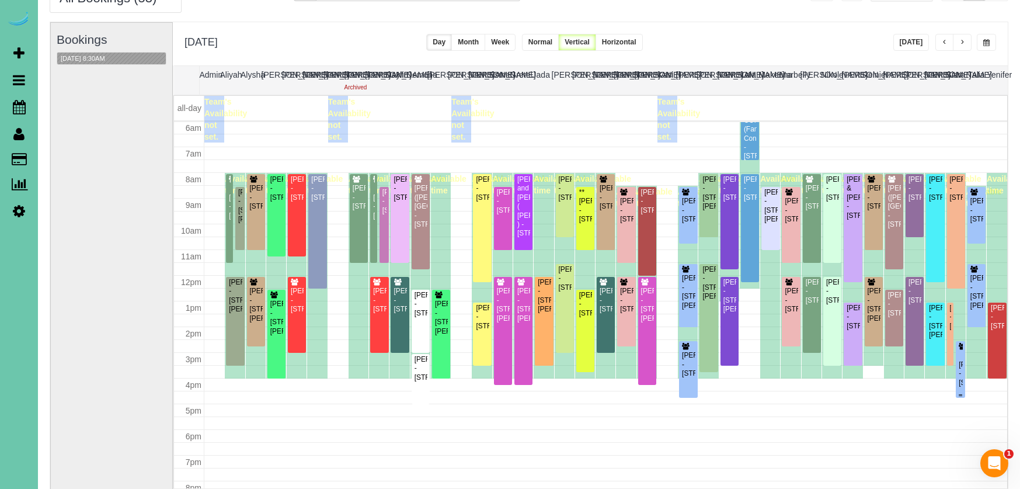
click at [962, 371] on div "[PERSON_NAME] - [STREET_ADDRESS]" at bounding box center [960, 373] width 5 height 27
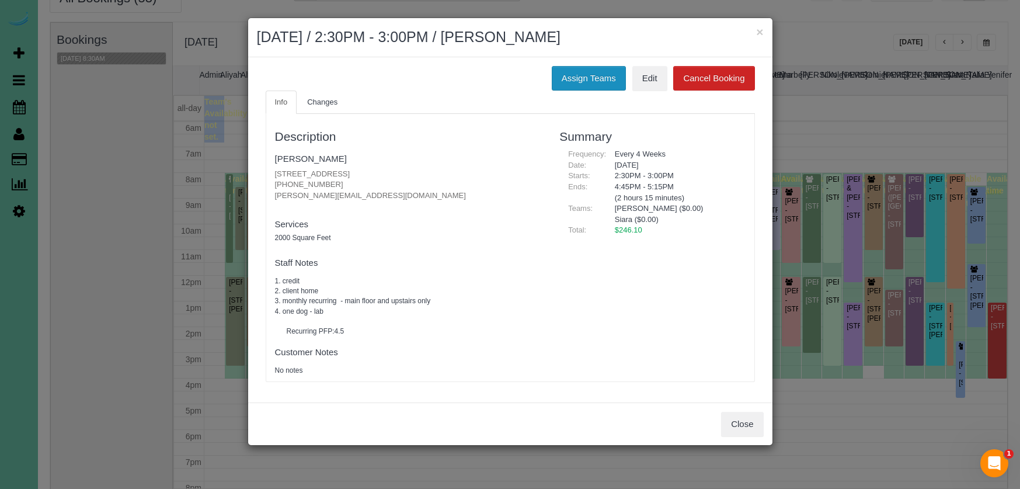
click at [587, 77] on button "Assign Teams" at bounding box center [589, 78] width 74 height 25
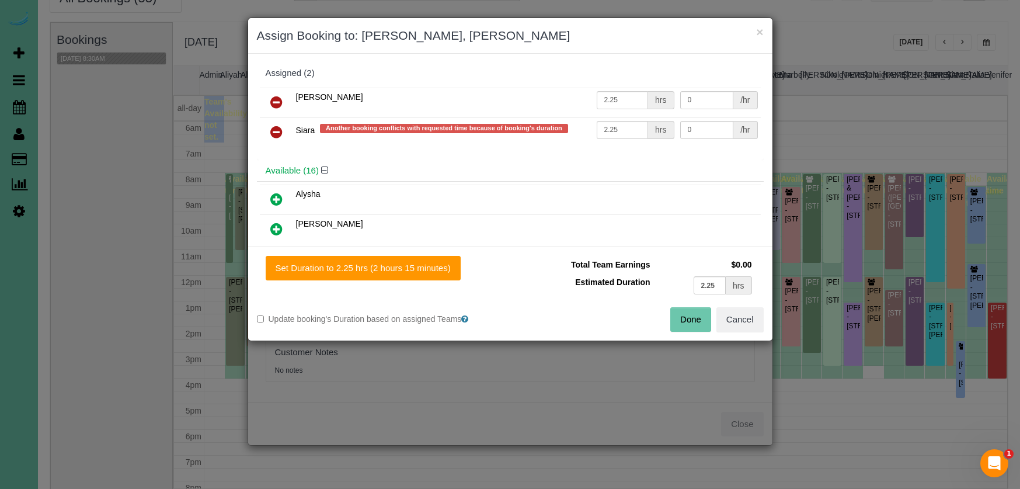
click at [274, 130] on icon at bounding box center [276, 132] width 12 height 14
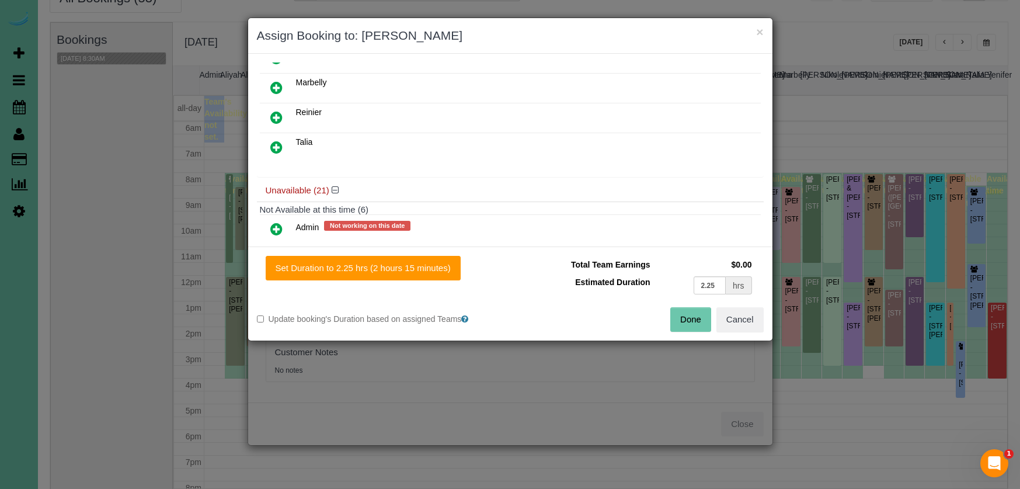
scroll to position [472, 0]
click at [274, 139] on icon at bounding box center [276, 145] width 12 height 14
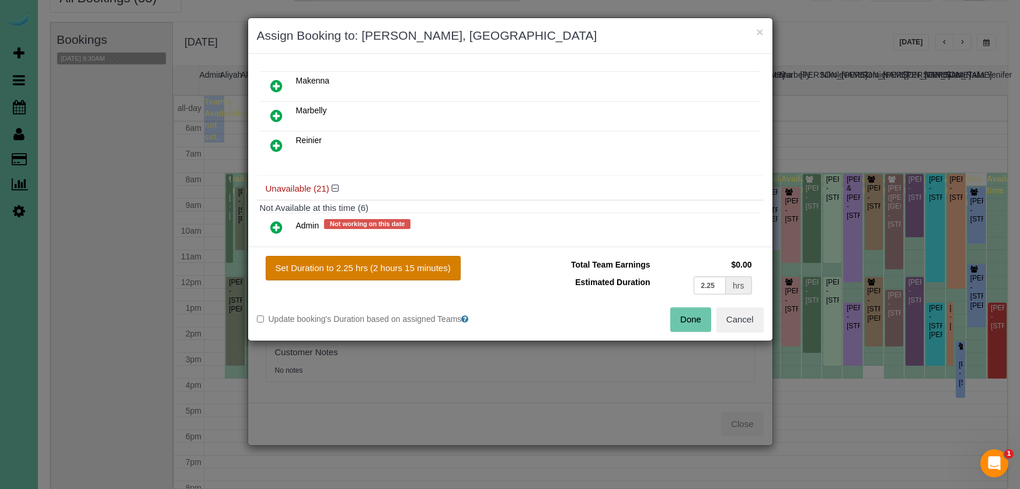
click at [352, 269] on button "Set Duration to 2.25 hrs (2 hours 15 minutes)" at bounding box center [363, 268] width 195 height 25
type input "2.25"
drag, startPoint x: 689, startPoint y: 326, endPoint x: 677, endPoint y: 313, distance: 17.4
click at [689, 326] on button "Done" at bounding box center [690, 319] width 41 height 25
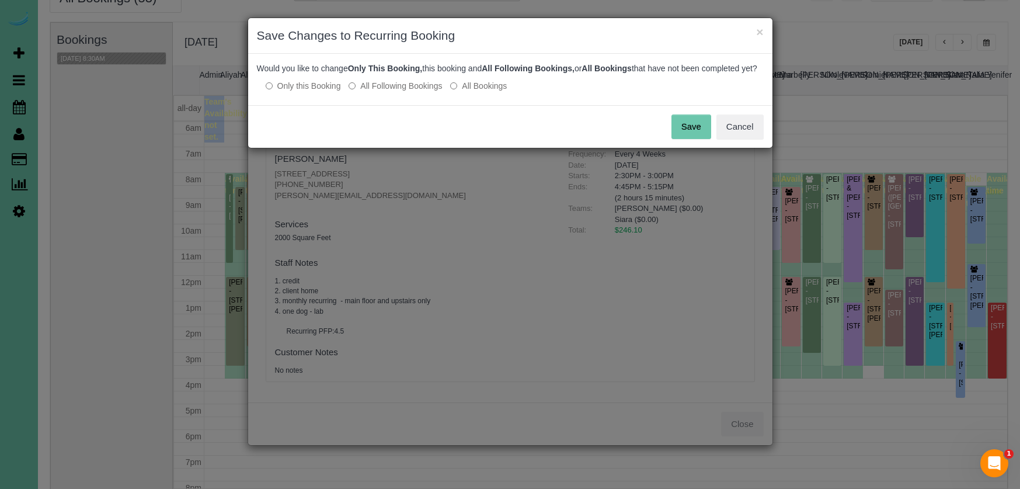
click at [683, 139] on button "Save" at bounding box center [692, 126] width 40 height 25
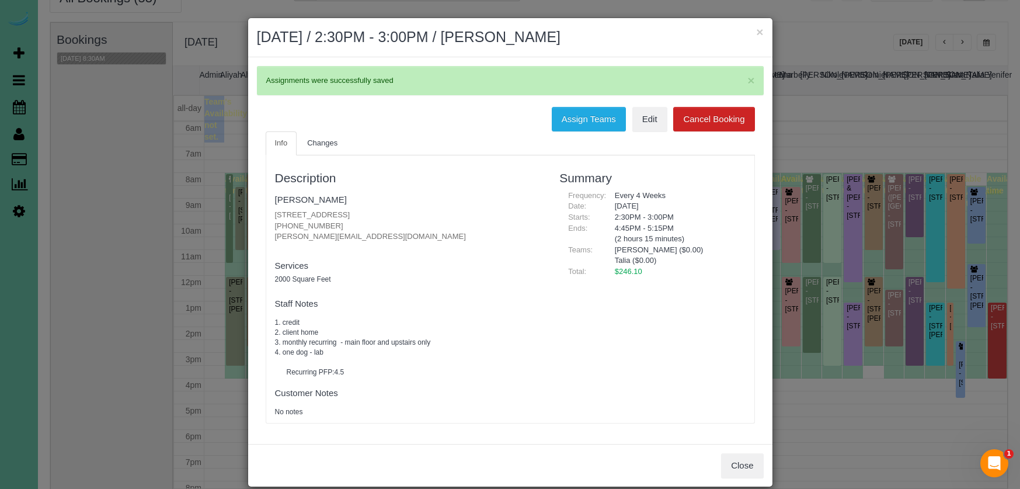
drag, startPoint x: 736, startPoint y: 463, endPoint x: 709, endPoint y: 459, distance: 27.2
click at [735, 463] on button "Close" at bounding box center [742, 465] width 42 height 25
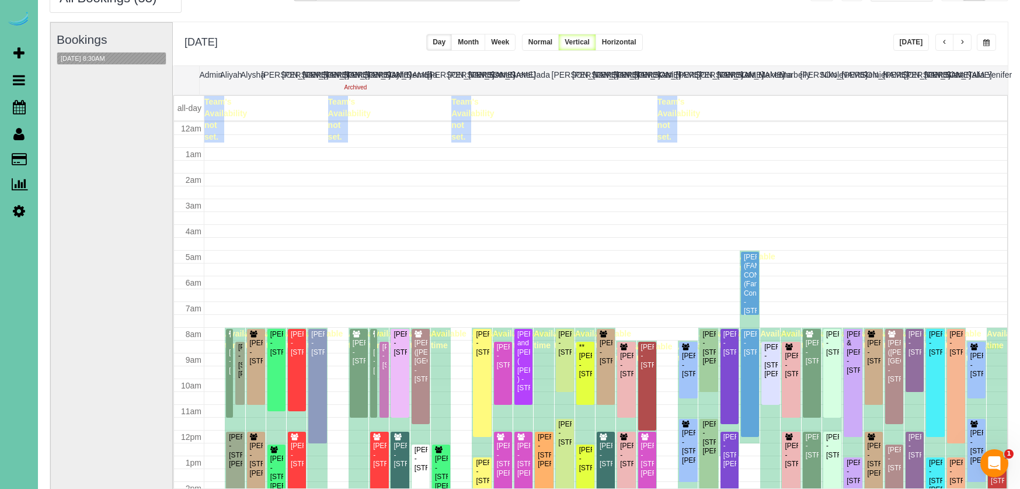
scroll to position [155, 0]
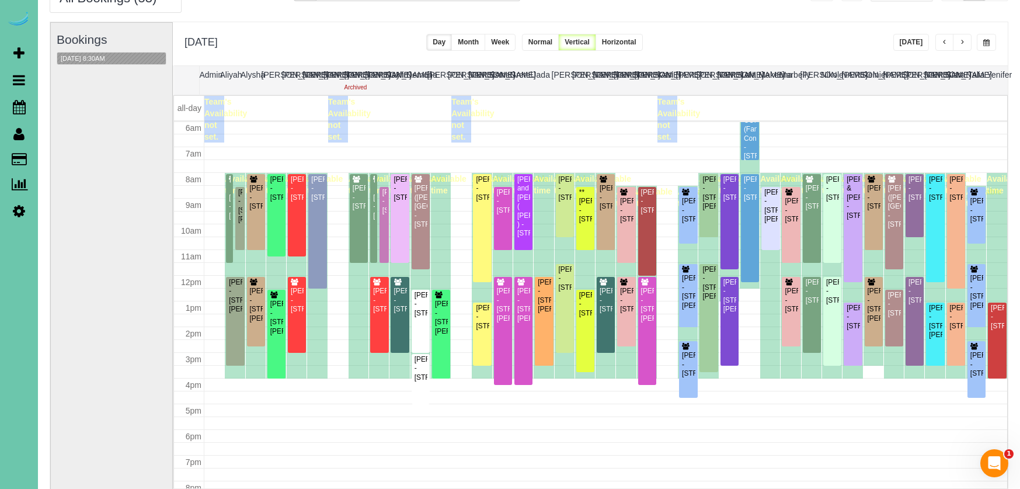
click at [908, 44] on button "[DATE]" at bounding box center [912, 42] width 36 height 17
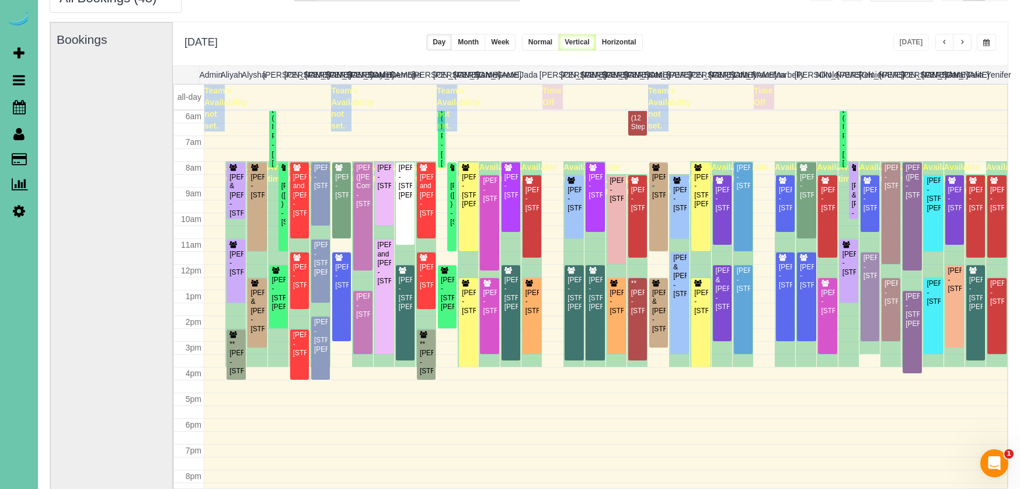
click at [988, 43] on span "button" at bounding box center [986, 42] width 6 height 7
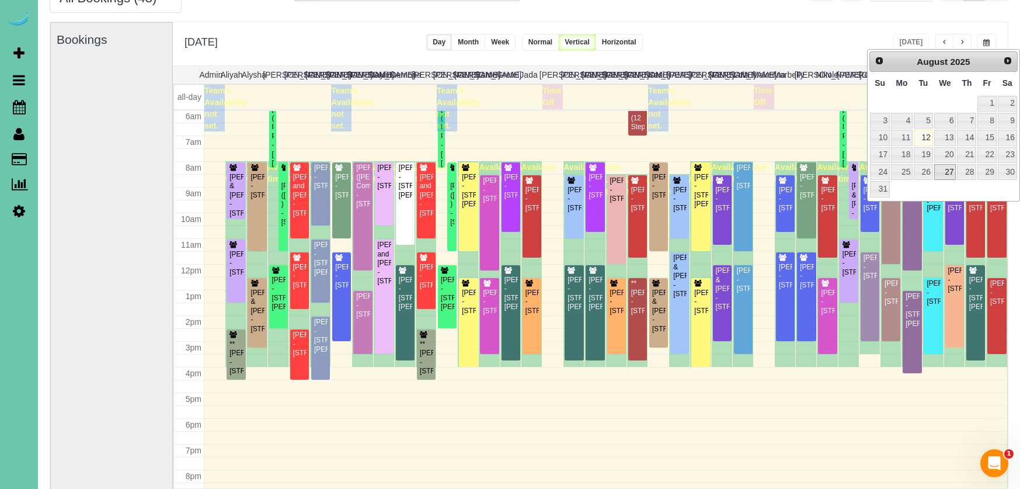
click at [943, 167] on link "27" at bounding box center [945, 172] width 22 height 16
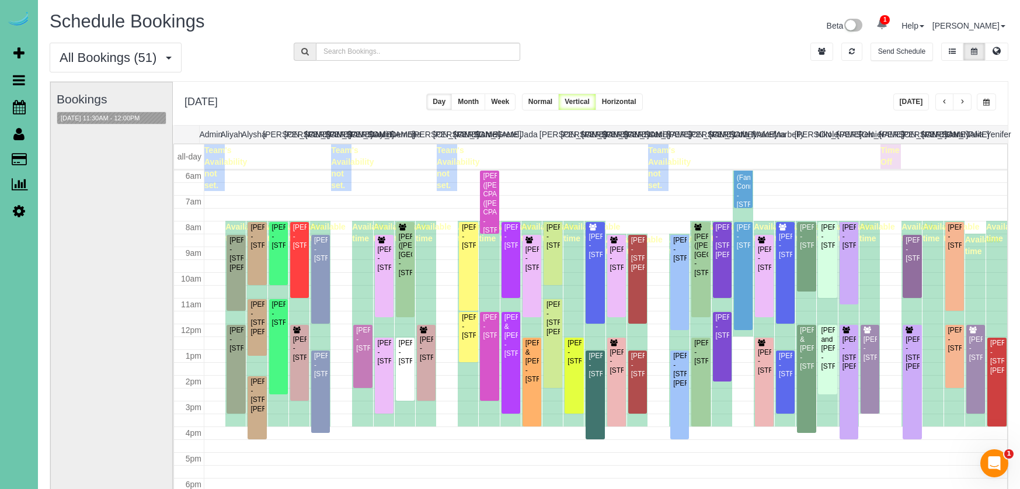
scroll to position [0, 0]
click at [913, 98] on button "[DATE]" at bounding box center [912, 101] width 36 height 17
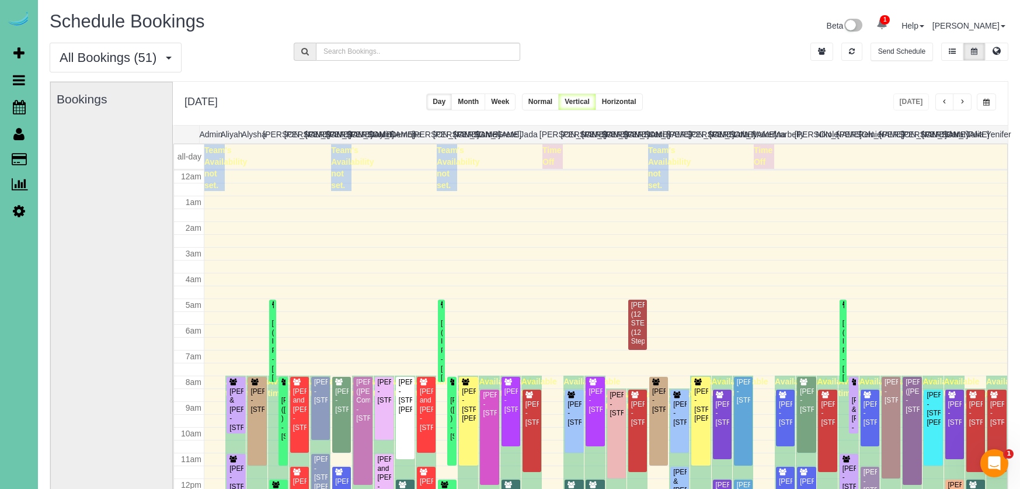
scroll to position [155, 0]
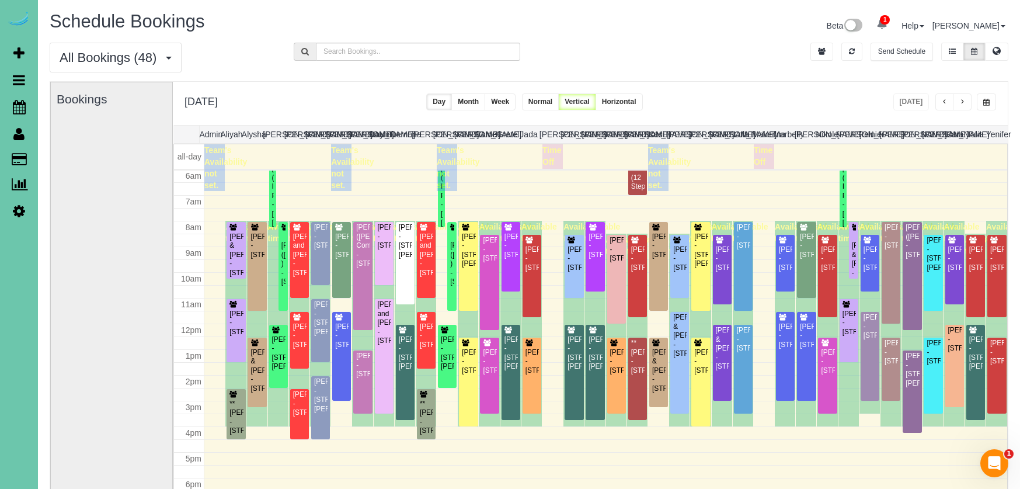
click at [965, 100] on button "button" at bounding box center [962, 101] width 19 height 17
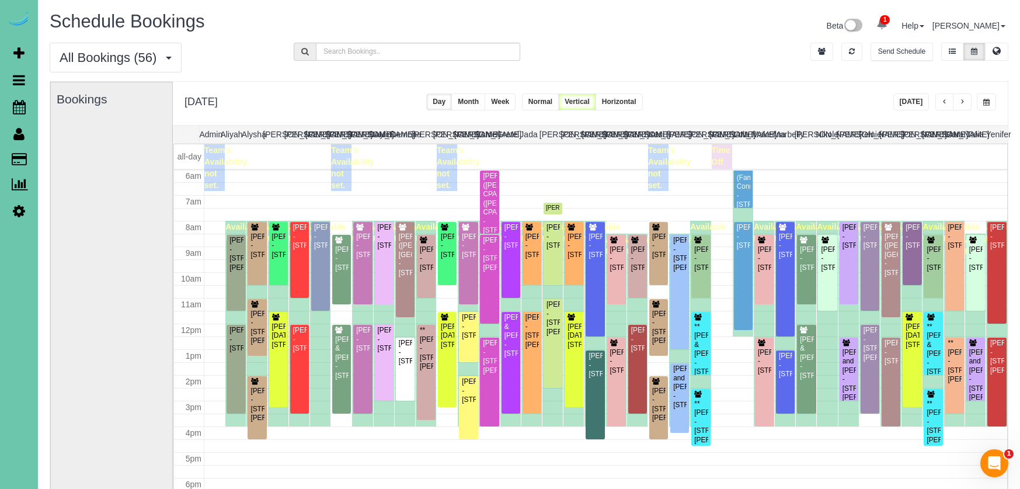
drag, startPoint x: 983, startPoint y: 99, endPoint x: 975, endPoint y: 100, distance: 7.6
click at [983, 99] on span "button" at bounding box center [986, 102] width 6 height 7
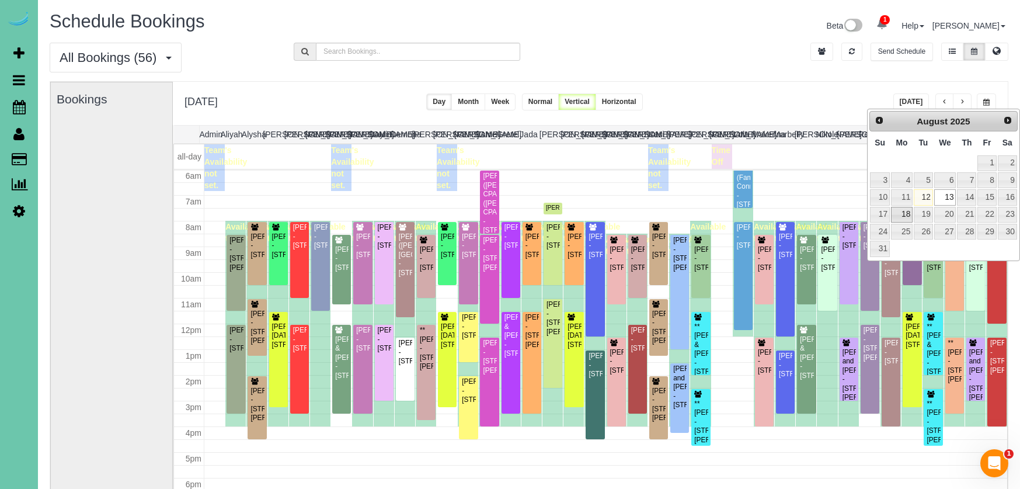
click at [899, 213] on link "18" at bounding box center [902, 215] width 22 height 16
type input "**********"
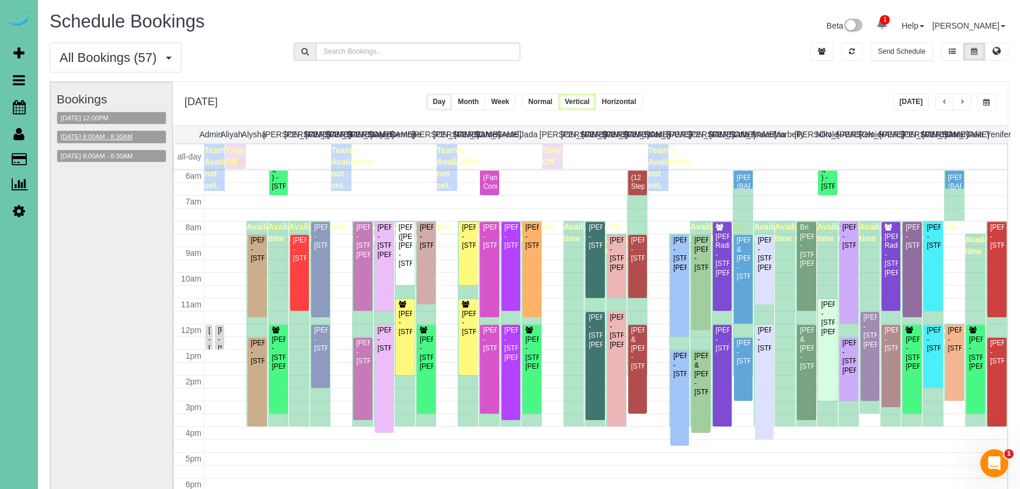
click at [123, 131] on button "[DATE] 8:00AM - 8:30AM" at bounding box center [96, 137] width 79 height 12
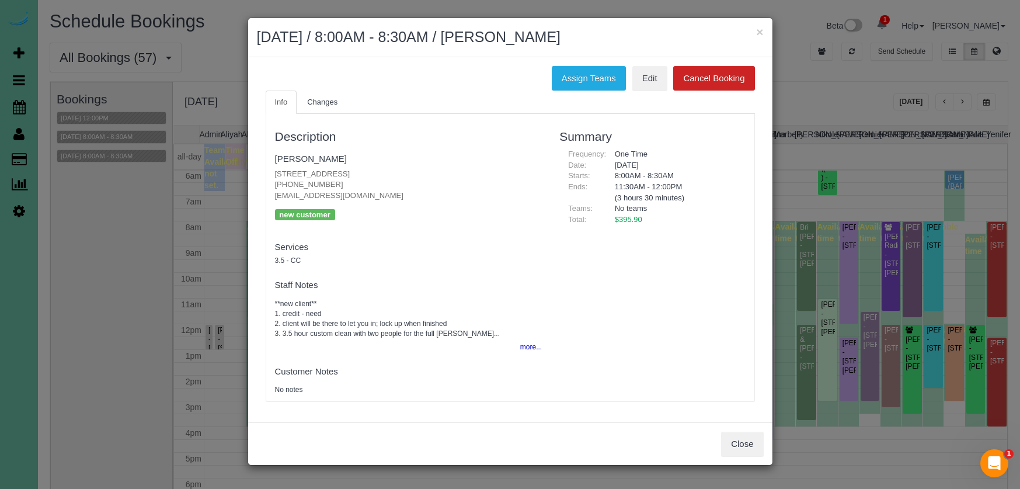
click at [720, 416] on div "Assign Teams Edit Cancel Booking Info Changes Description [PERSON_NAME] [STREET…" at bounding box center [510, 239] width 524 height 365
click at [720, 424] on div "Close" at bounding box center [510, 443] width 524 height 43
click at [728, 433] on button "Close" at bounding box center [742, 444] width 42 height 25
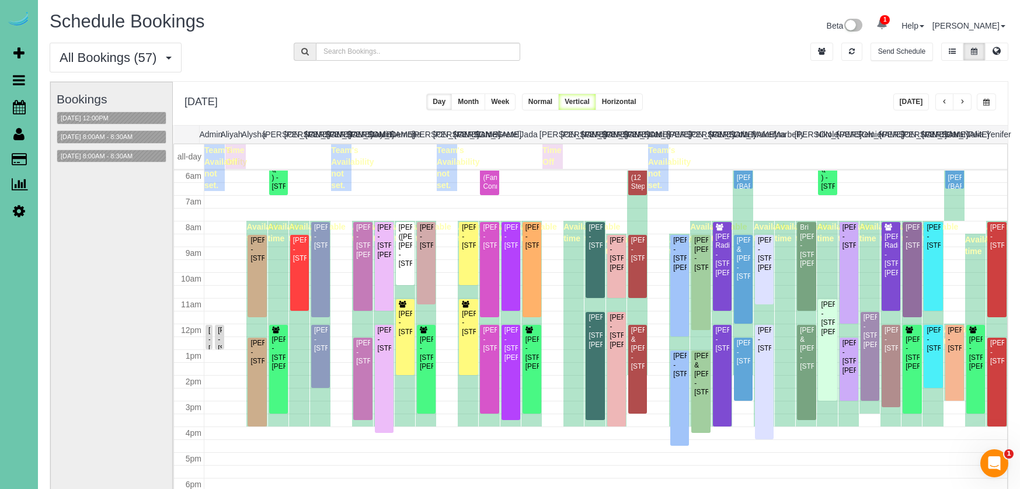
scroll to position [60, 0]
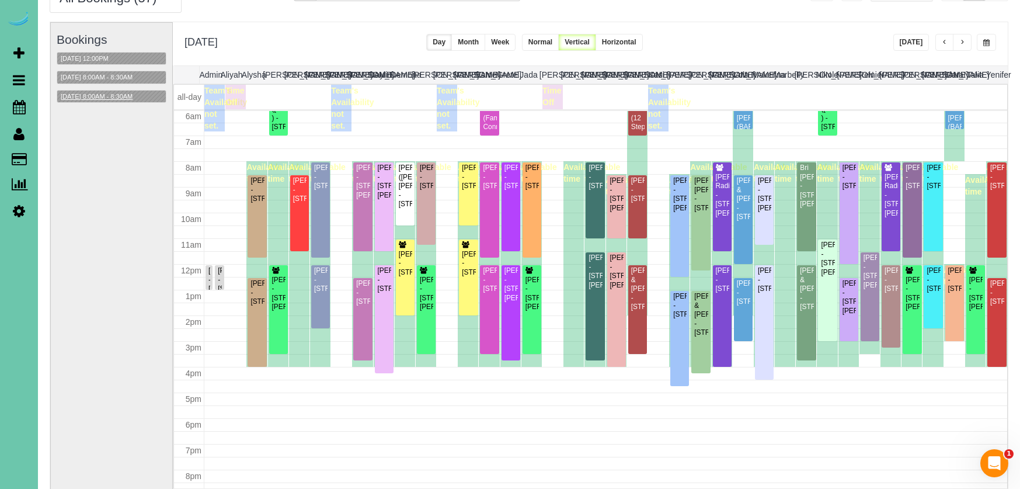
click at [92, 98] on button "[DATE] 8:00AM - 8:30AM" at bounding box center [96, 97] width 79 height 12
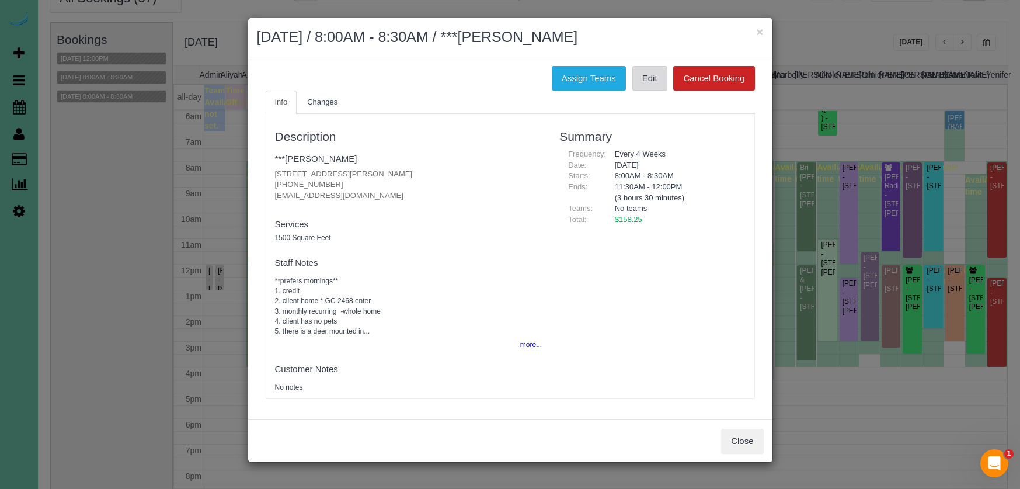
click at [649, 79] on link "Edit" at bounding box center [649, 78] width 35 height 25
click at [762, 33] on button "×" at bounding box center [759, 32] width 7 height 12
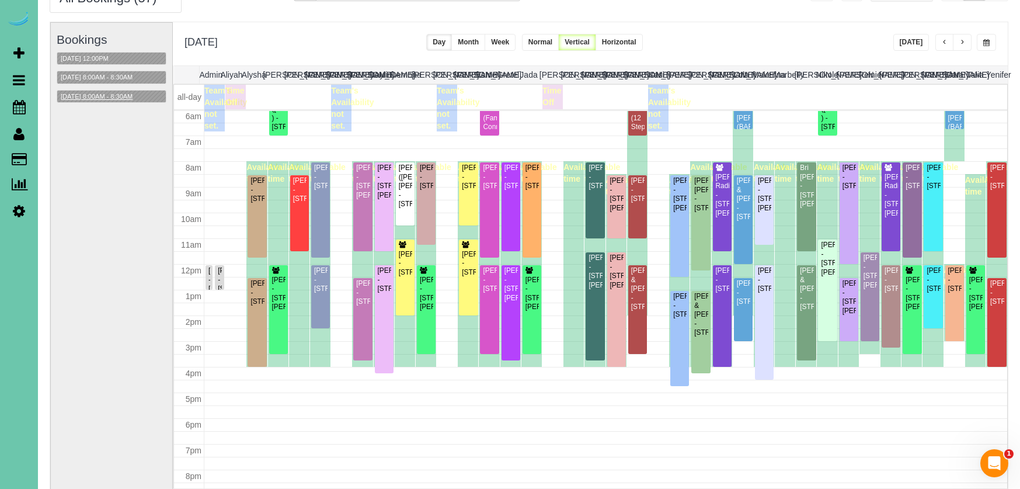
click at [97, 101] on button "[DATE] 8:00AM - 8:30AM" at bounding box center [96, 97] width 79 height 12
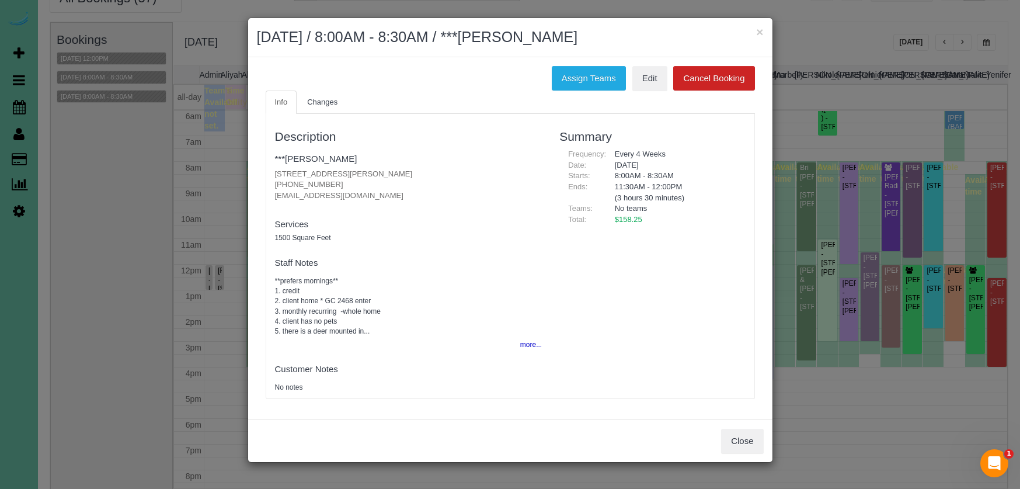
drag, startPoint x: 734, startPoint y: 431, endPoint x: 569, endPoint y: 288, distance: 217.7
click at [734, 431] on button "Close" at bounding box center [742, 441] width 42 height 25
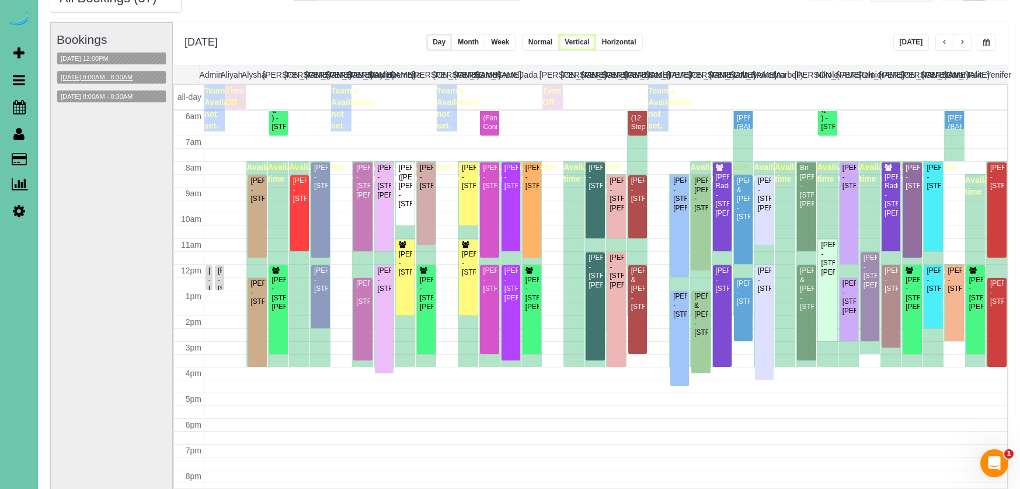
click at [119, 77] on button "[DATE] 8:00AM - 8:30AM" at bounding box center [96, 77] width 79 height 12
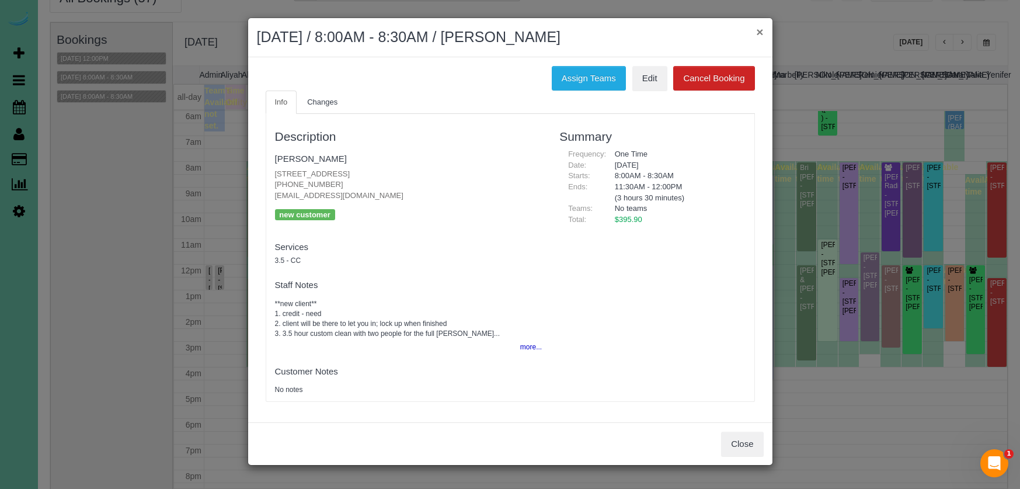
click at [758, 29] on button "×" at bounding box center [759, 32] width 7 height 12
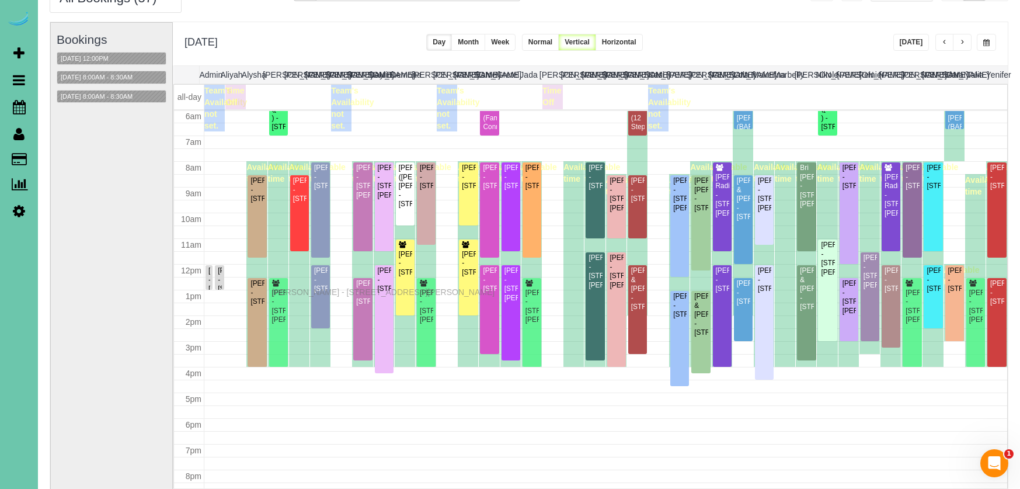
drag, startPoint x: 275, startPoint y: 283, endPoint x: 274, endPoint y: 290, distance: 7.6
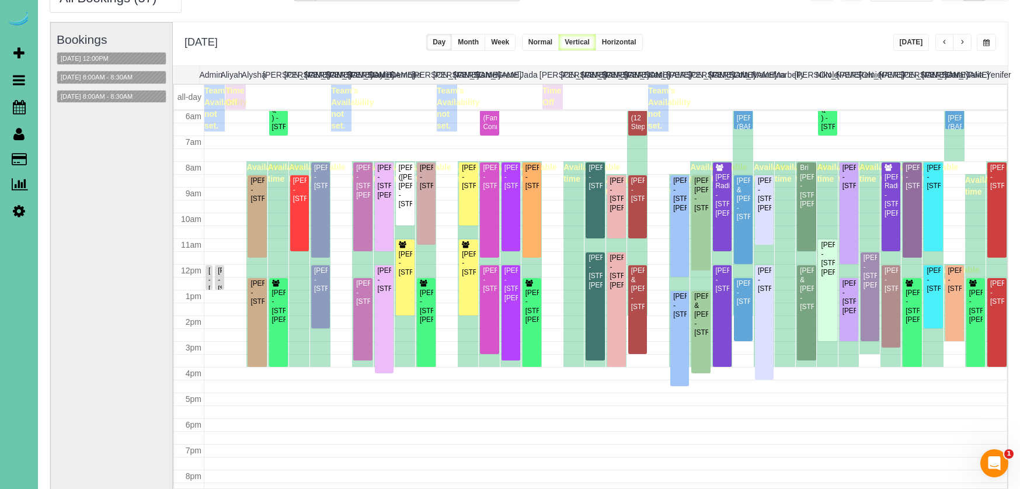
scroll to position [155, 0]
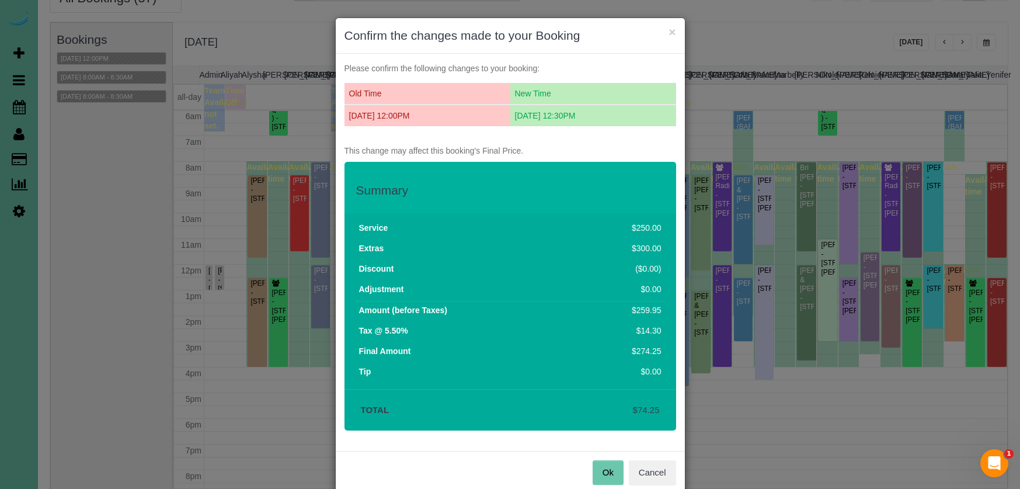
click at [609, 469] on button "Ok" at bounding box center [608, 472] width 31 height 25
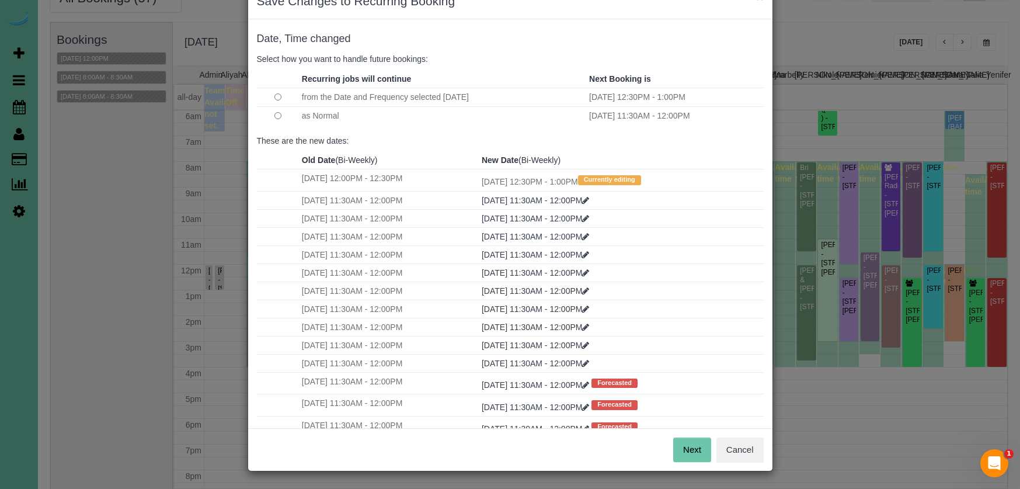
scroll to position [34, 0]
click at [698, 452] on button "Next" at bounding box center [692, 450] width 38 height 25
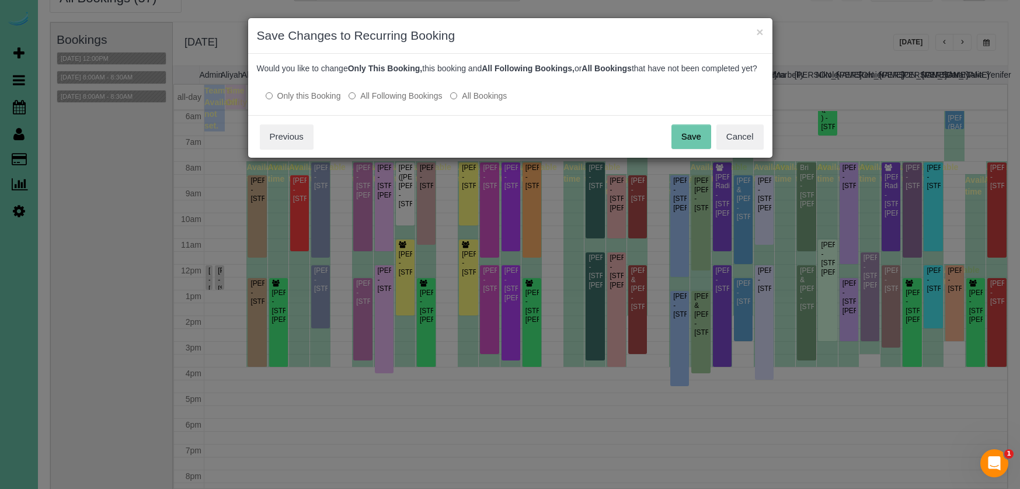
scroll to position [0, 0]
drag, startPoint x: 682, startPoint y: 151, endPoint x: 632, endPoint y: 151, distance: 49.1
click at [682, 149] on button "Save" at bounding box center [692, 136] width 40 height 25
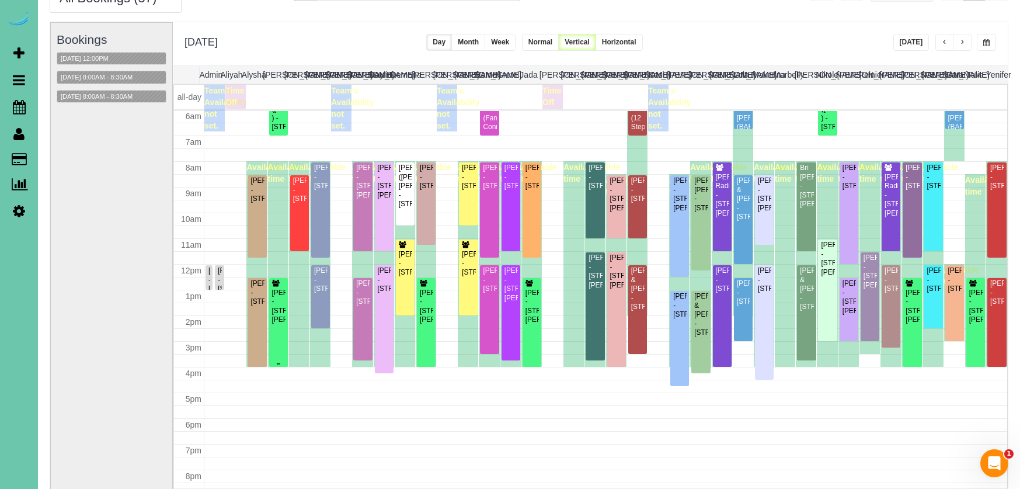
click at [279, 293] on div "[PERSON_NAME] - [STREET_ADDRESS][PERSON_NAME]" at bounding box center [279, 307] width 14 height 36
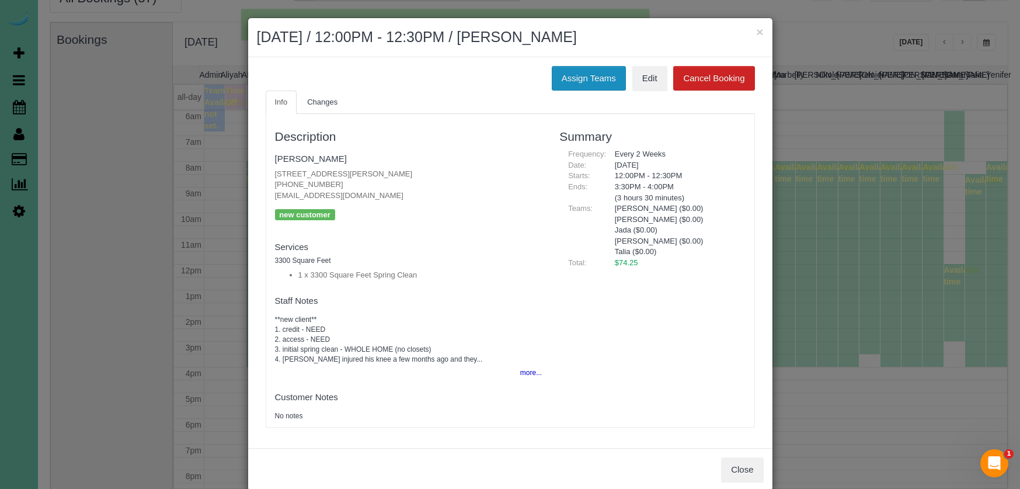
click at [588, 77] on button "Assign Teams" at bounding box center [589, 78] width 74 height 25
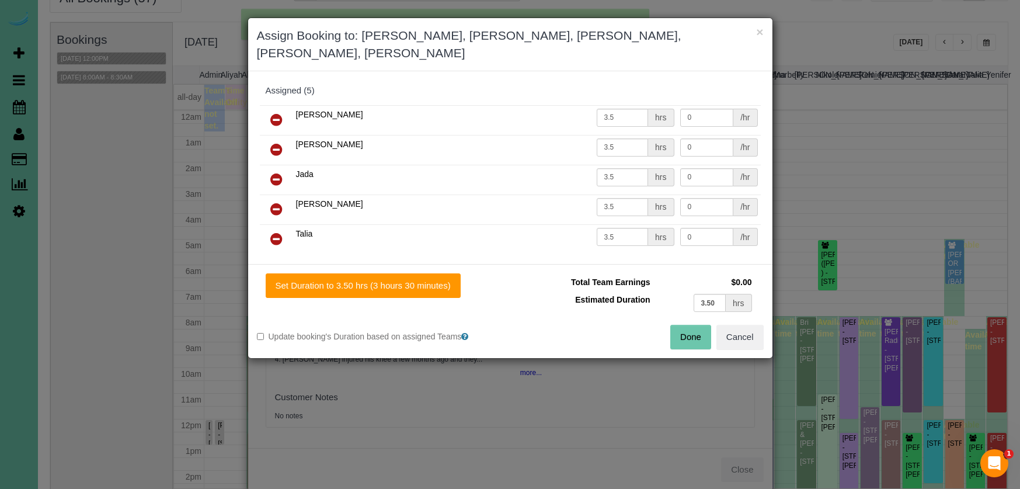
scroll to position [155, 0]
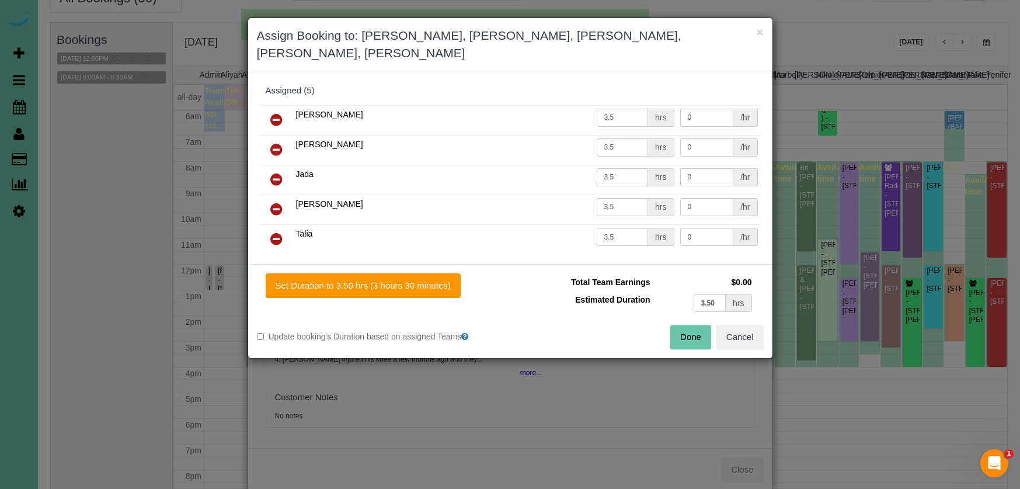
click at [273, 113] on icon at bounding box center [276, 120] width 12 height 14
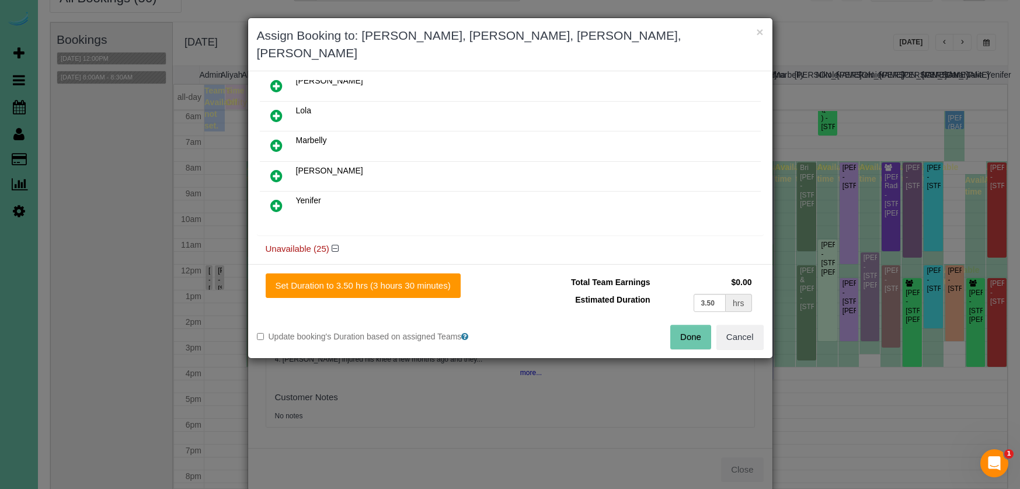
scroll to position [311, 0]
click at [276, 133] on link at bounding box center [276, 144] width 27 height 23
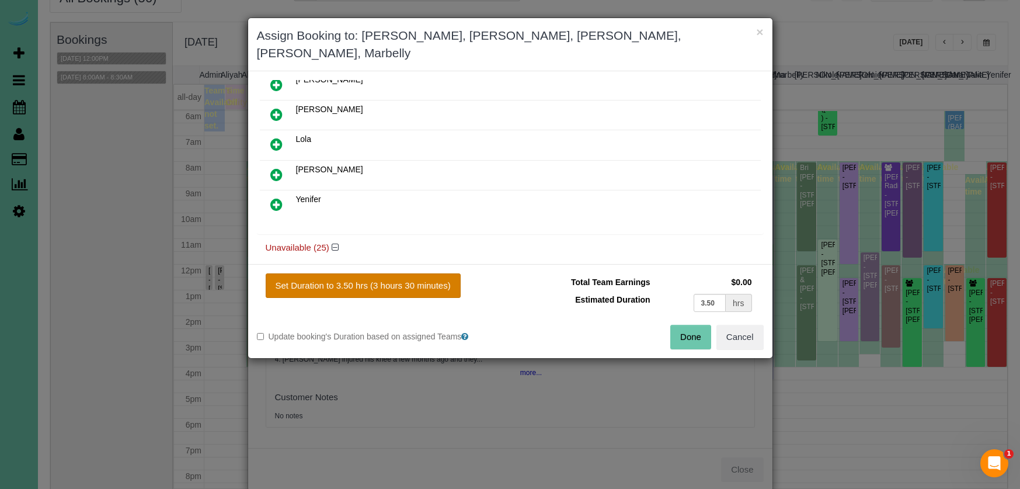
drag, startPoint x: 357, startPoint y: 270, endPoint x: 416, endPoint y: 272, distance: 58.4
click at [358, 273] on button "Set Duration to 3.50 hrs (3 hours 30 minutes)" at bounding box center [363, 285] width 195 height 25
type input "3.50"
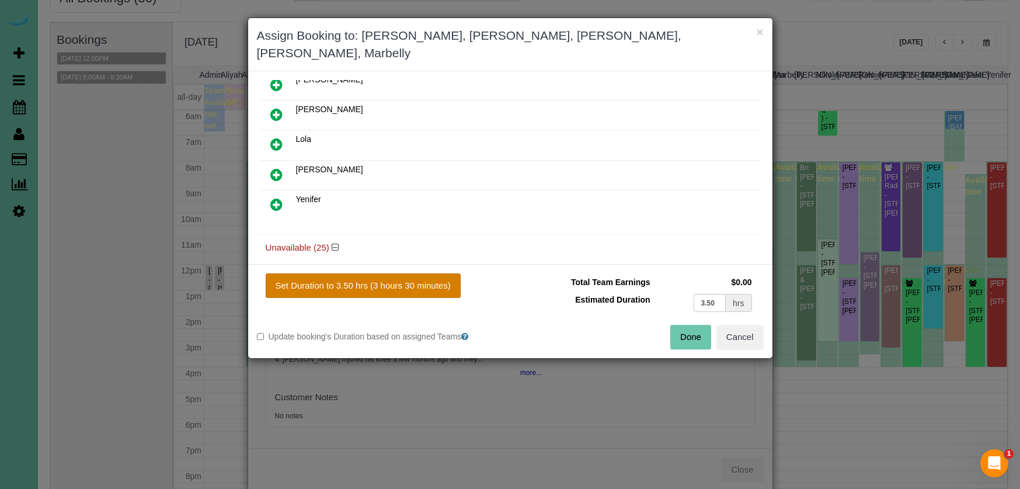
type input "3.50"
click at [685, 325] on button "Done" at bounding box center [690, 337] width 41 height 25
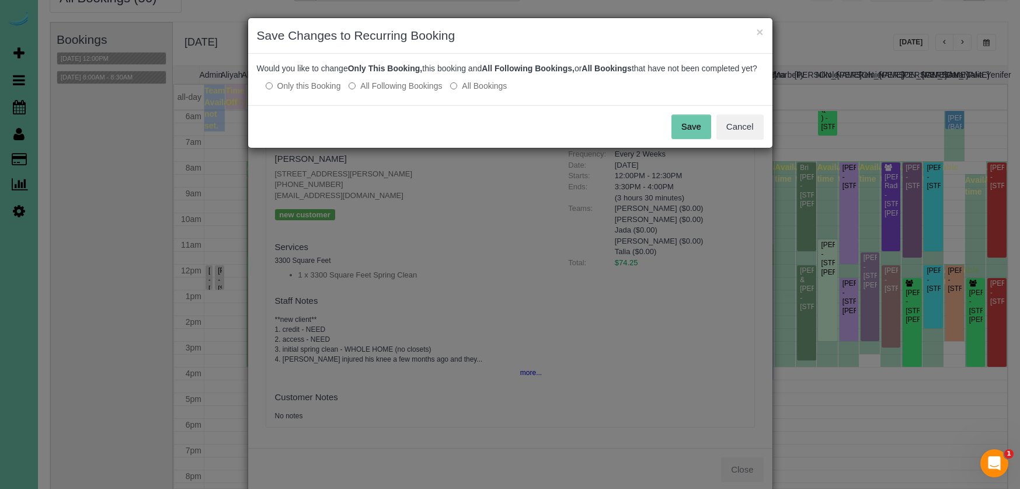
click at [685, 133] on button "Save" at bounding box center [692, 126] width 40 height 25
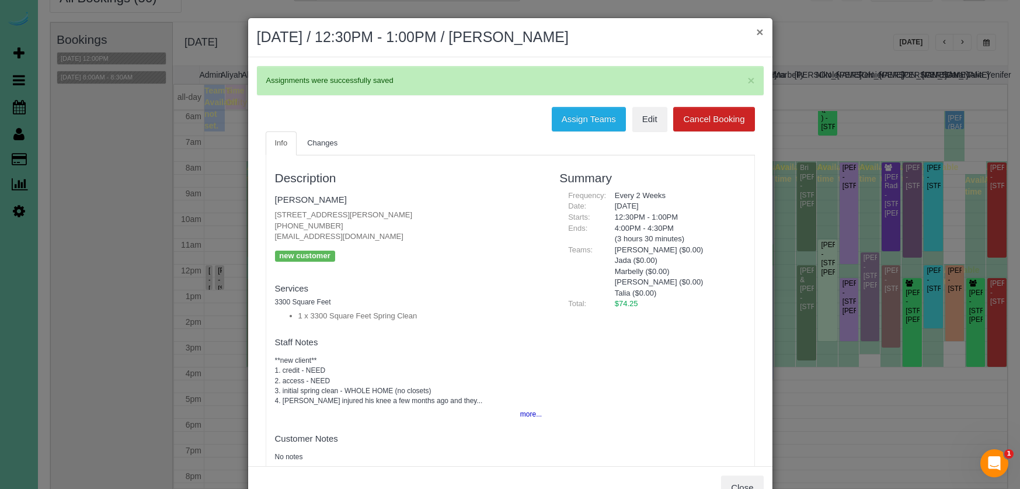
click at [763, 29] on button "×" at bounding box center [759, 32] width 7 height 12
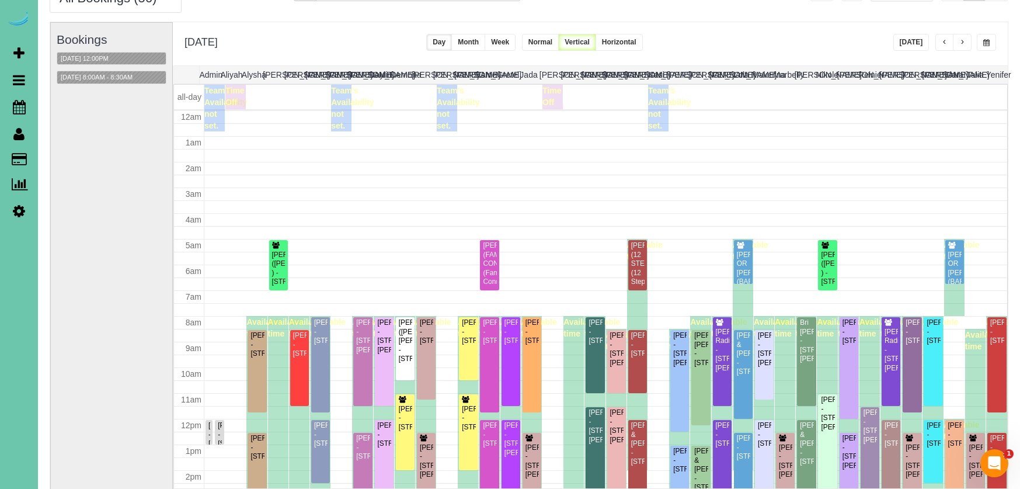
scroll to position [155, 0]
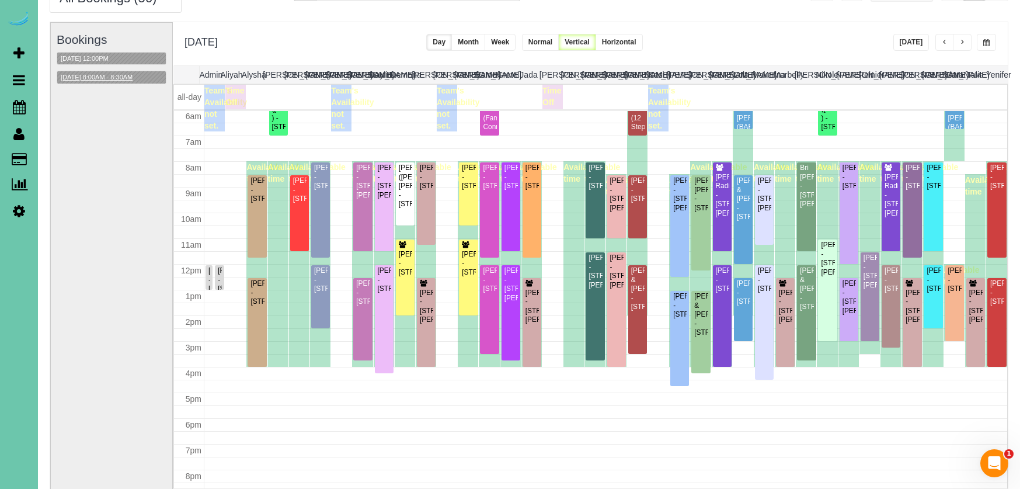
click at [122, 72] on button "[DATE] 8:00AM - 8:30AM" at bounding box center [96, 77] width 79 height 12
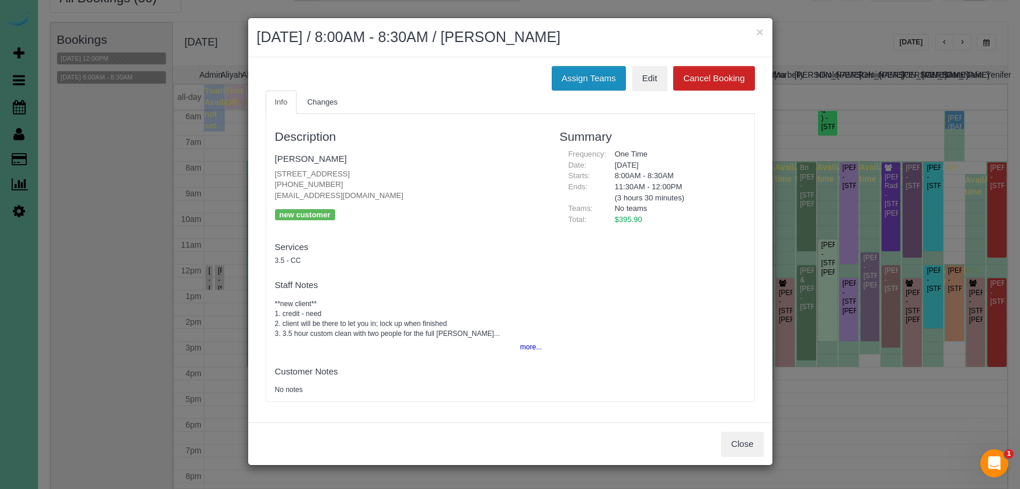
drag, startPoint x: 586, startPoint y: 72, endPoint x: 564, endPoint y: 74, distance: 21.7
click at [586, 71] on button "Assign Teams" at bounding box center [589, 78] width 74 height 25
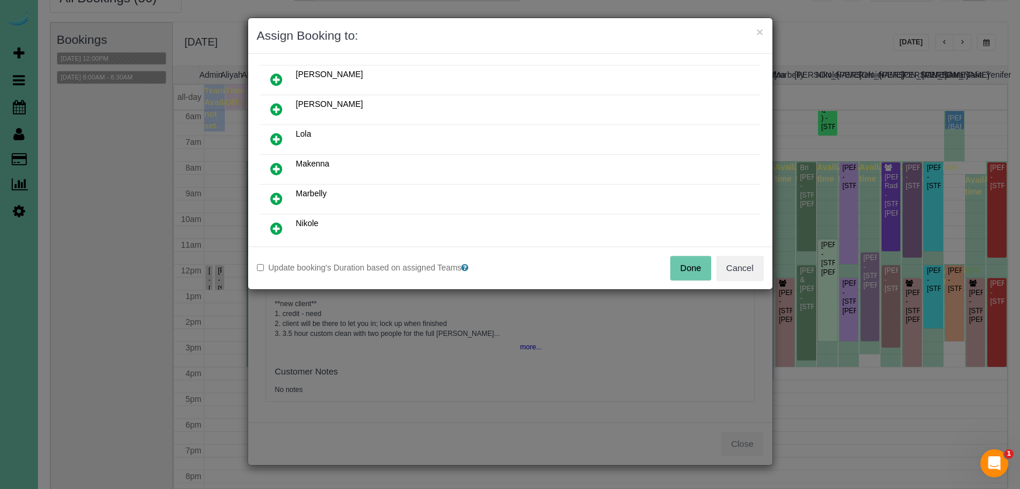
click at [277, 196] on icon at bounding box center [276, 199] width 12 height 14
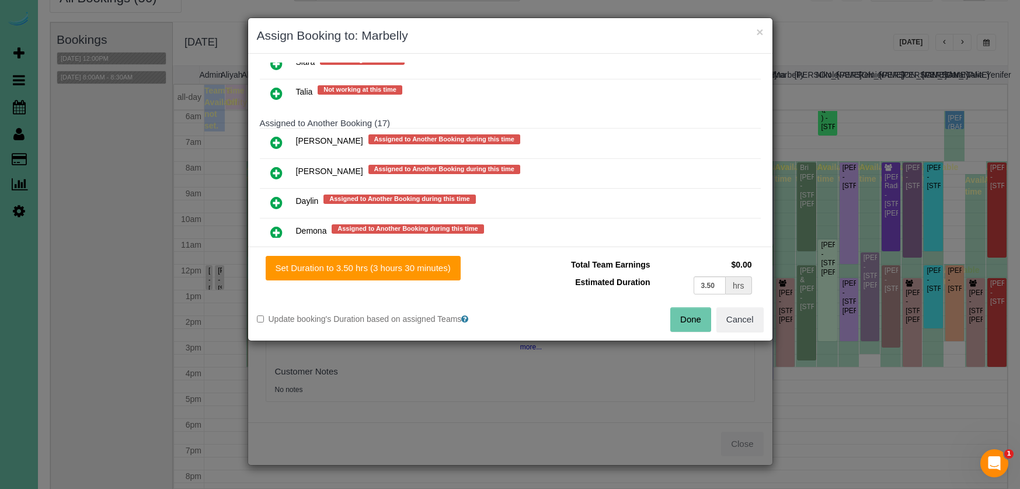
scroll to position [698, 0]
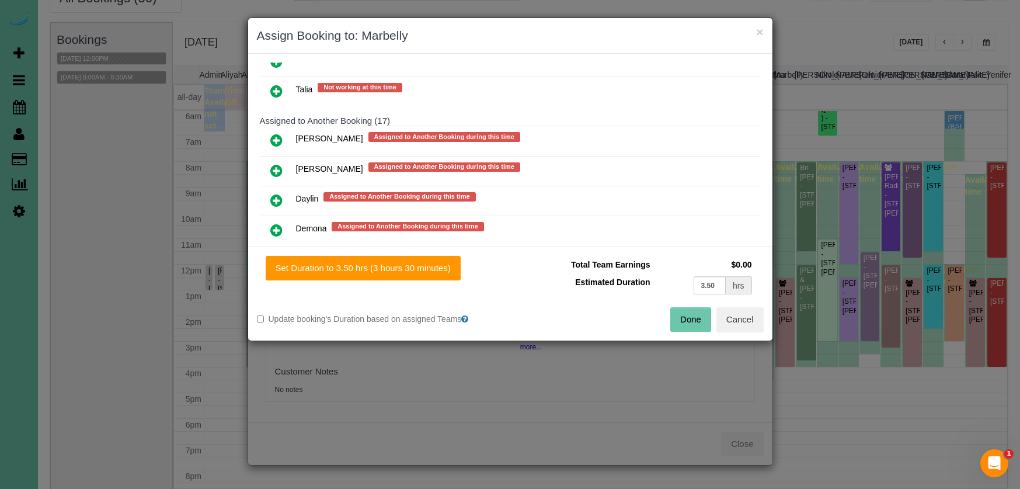
drag, startPoint x: 273, startPoint y: 86, endPoint x: 317, endPoint y: 157, distance: 83.4
click at [273, 86] on icon at bounding box center [276, 91] width 12 height 14
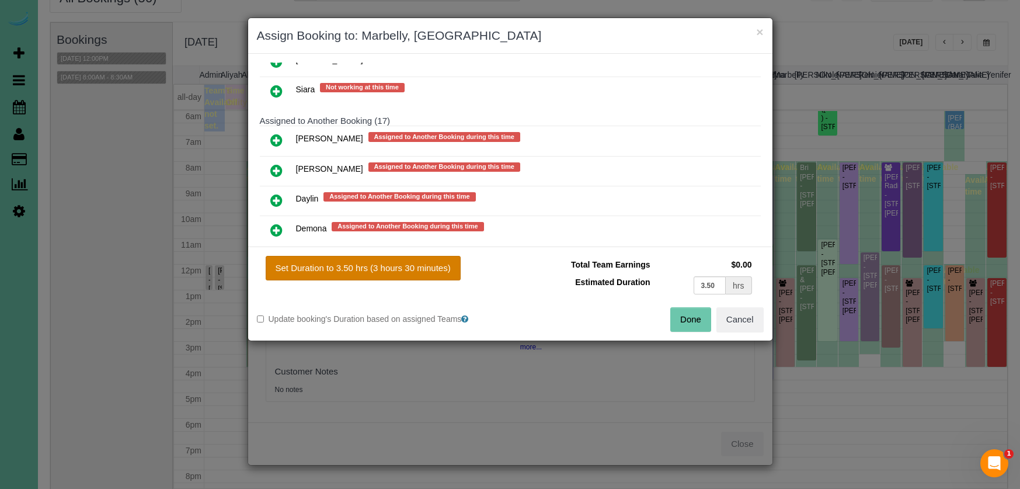
click at [437, 273] on button "Set Duration to 3.50 hrs (3 hours 30 minutes)" at bounding box center [363, 268] width 195 height 25
type input "3.50"
click at [689, 319] on button "Done" at bounding box center [690, 319] width 41 height 25
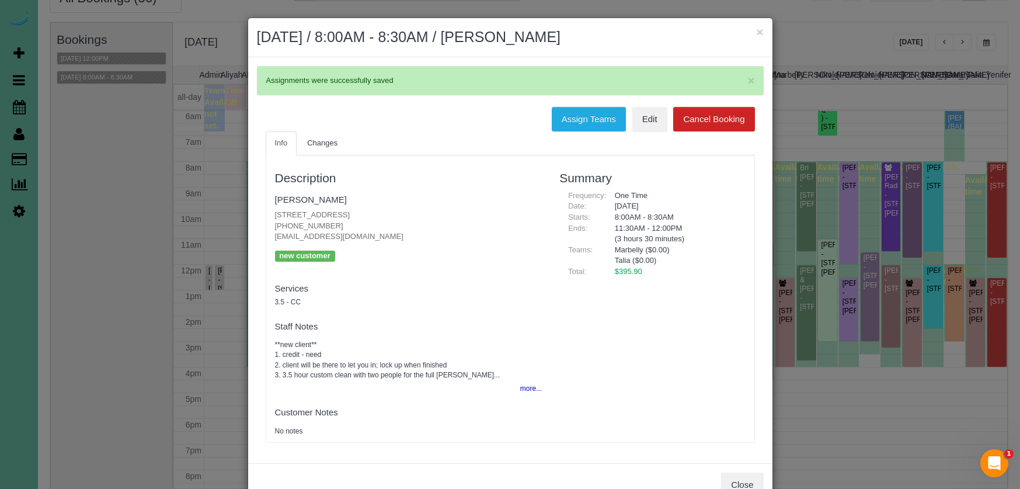
click at [764, 32] on div "× [DATE] / 8:00AM - 8:30AM / [PERSON_NAME]" at bounding box center [510, 37] width 524 height 39
click at [756, 30] on h2 "[DATE] / 8:00AM - 8:30AM / [PERSON_NAME]" at bounding box center [510, 37] width 507 height 21
click at [755, 32] on h2 "[DATE] / 8:00AM - 8:30AM / [PERSON_NAME]" at bounding box center [510, 37] width 507 height 21
click at [758, 31] on button "×" at bounding box center [759, 32] width 7 height 12
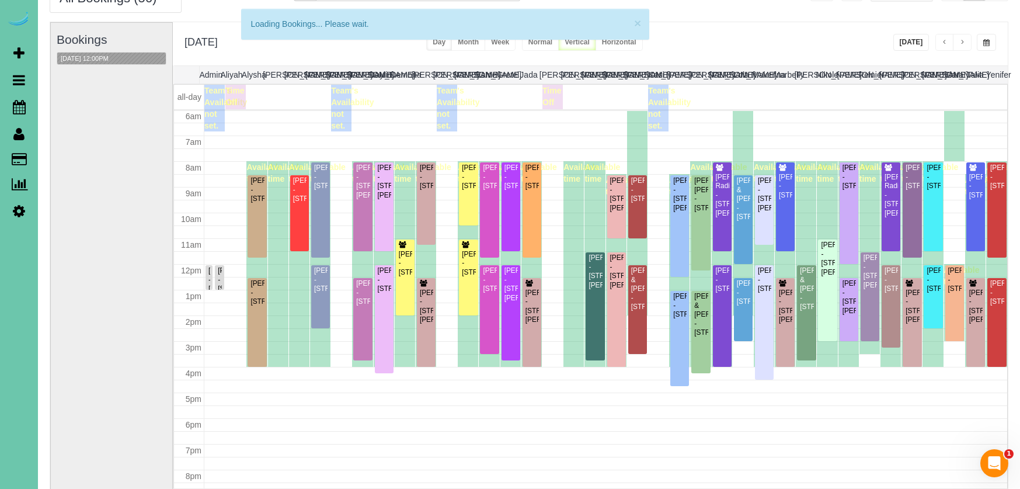
scroll to position [155, 0]
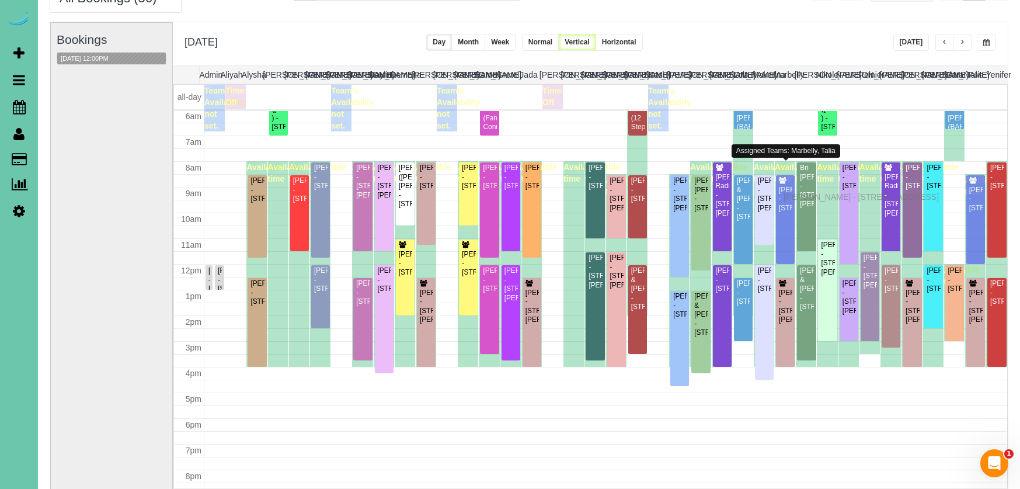
drag, startPoint x: 787, startPoint y: 185, endPoint x: 787, endPoint y: 196, distance: 10.5
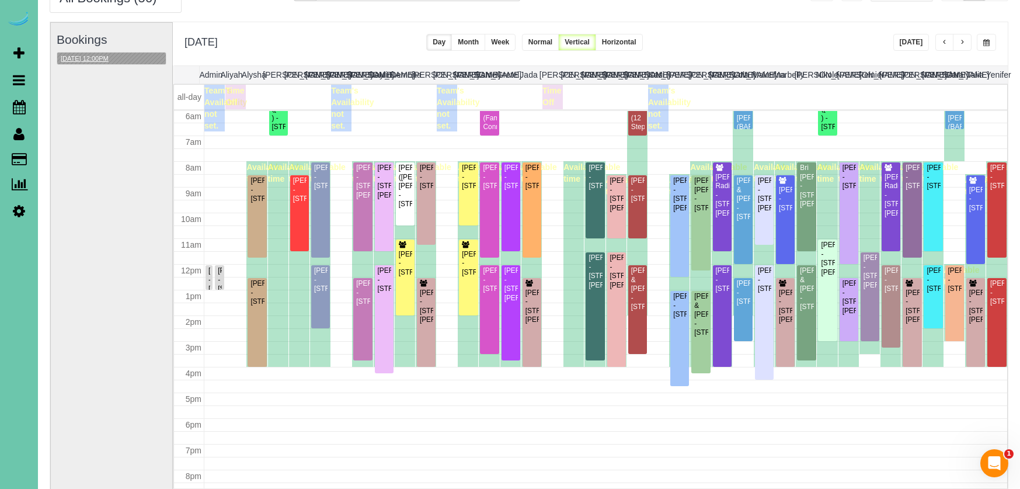
click at [109, 54] on button "[DATE] 12:00PM" at bounding box center [84, 59] width 55 height 12
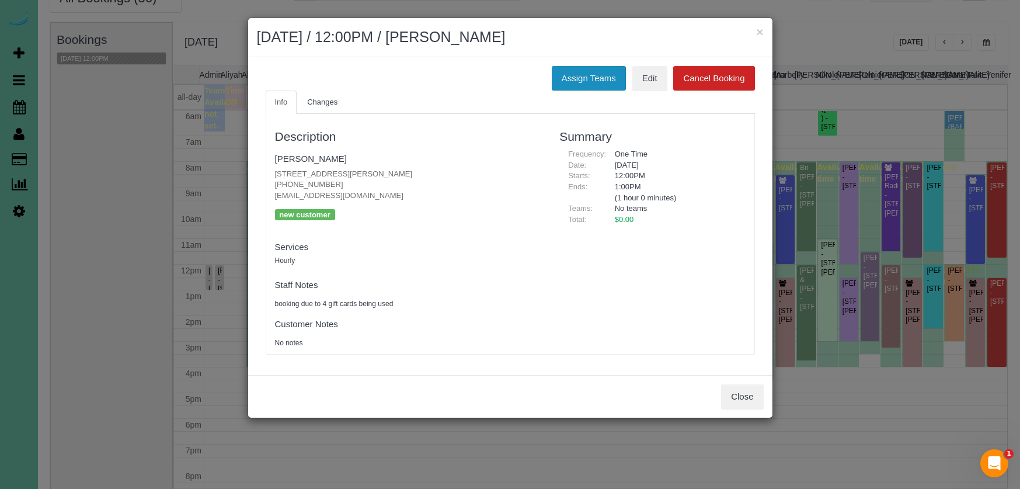
click at [600, 77] on button "Assign Teams" at bounding box center [589, 78] width 74 height 25
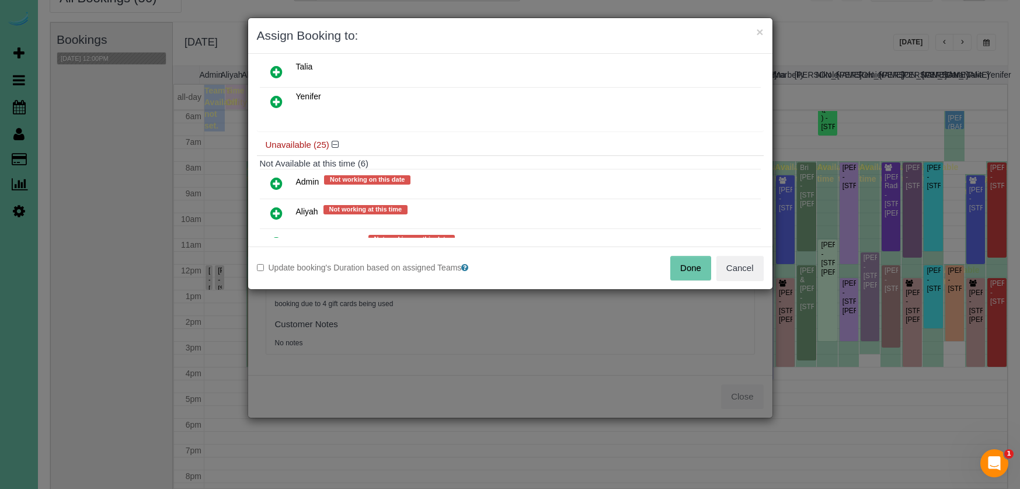
scroll to position [402, 0]
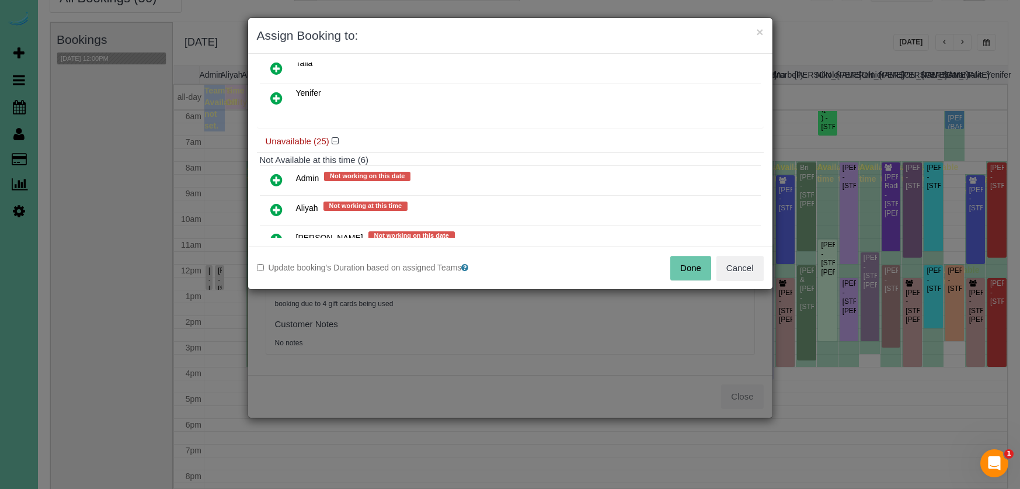
click at [274, 178] on icon at bounding box center [276, 180] width 12 height 14
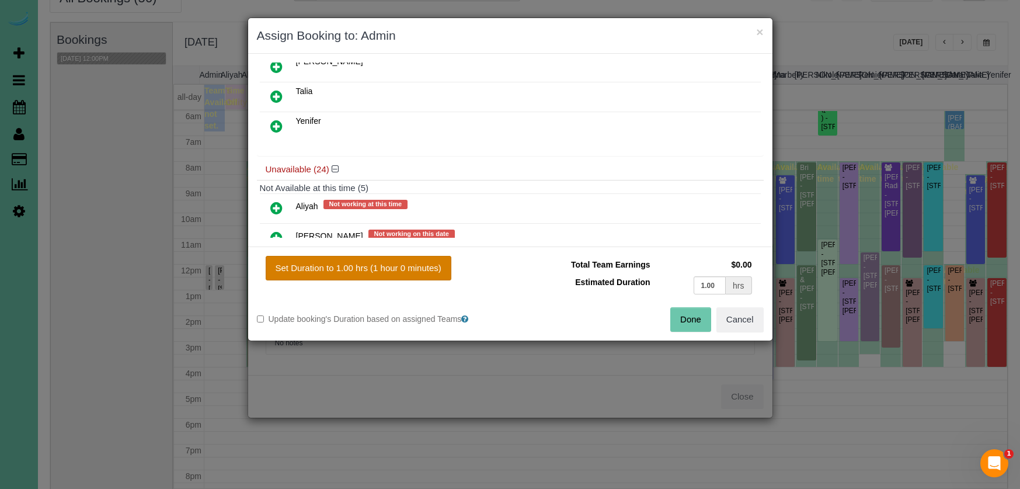
click at [428, 267] on button "Set Duration to 1.00 hrs (1 hour 0 minutes)" at bounding box center [359, 268] width 186 height 25
type input "1.00"
click at [692, 313] on button "Done" at bounding box center [690, 319] width 41 height 25
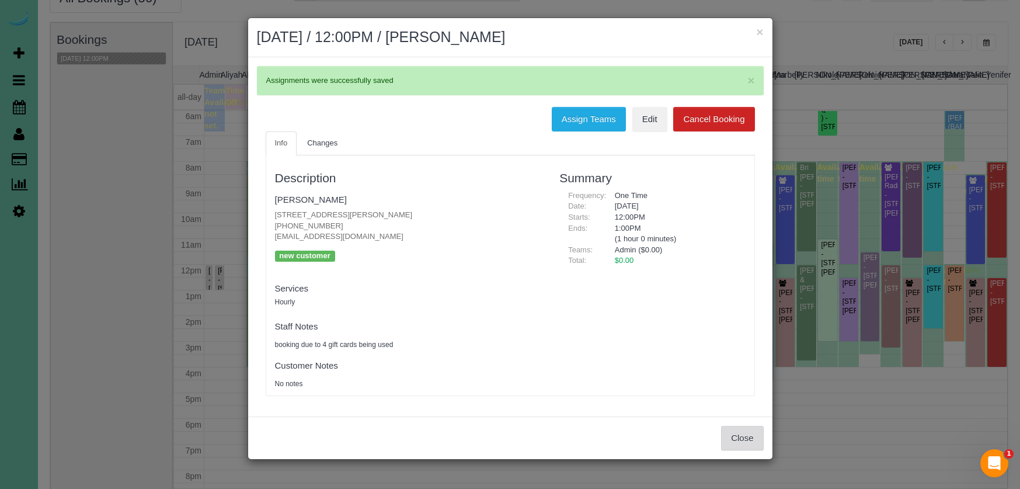
click at [750, 429] on button "Close" at bounding box center [742, 438] width 42 height 25
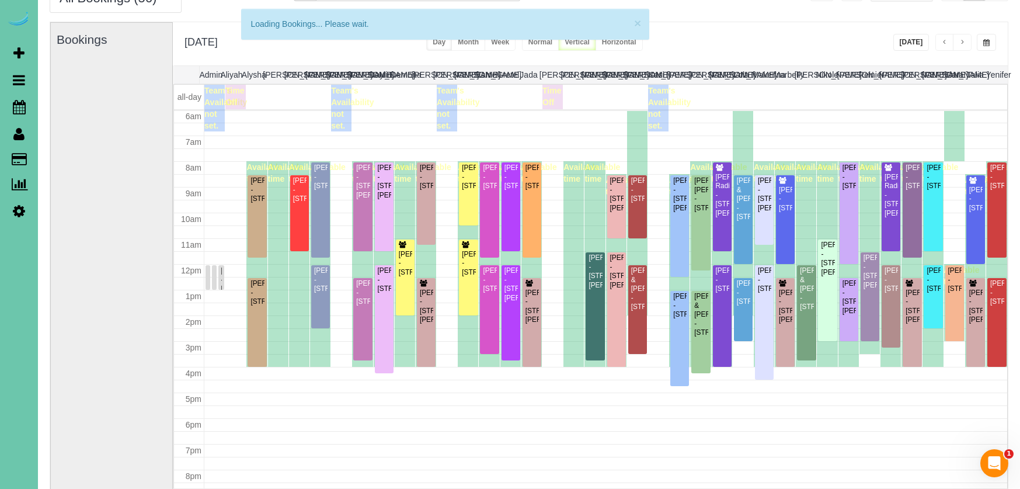
scroll to position [155, 0]
drag, startPoint x: 906, startPoint y: 41, endPoint x: 935, endPoint y: 39, distance: 29.3
click at [906, 41] on button "[DATE]" at bounding box center [912, 42] width 36 height 17
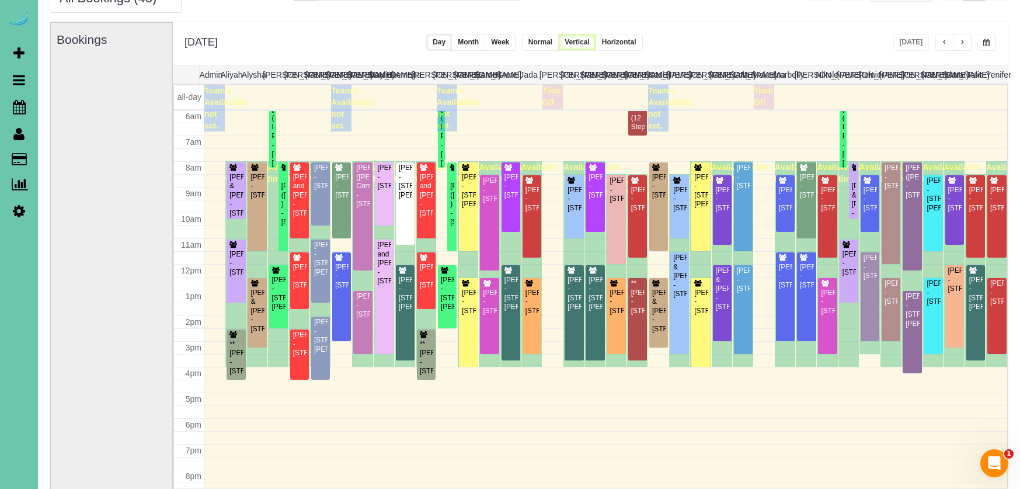
click at [964, 39] on span "button" at bounding box center [963, 42] width 6 height 7
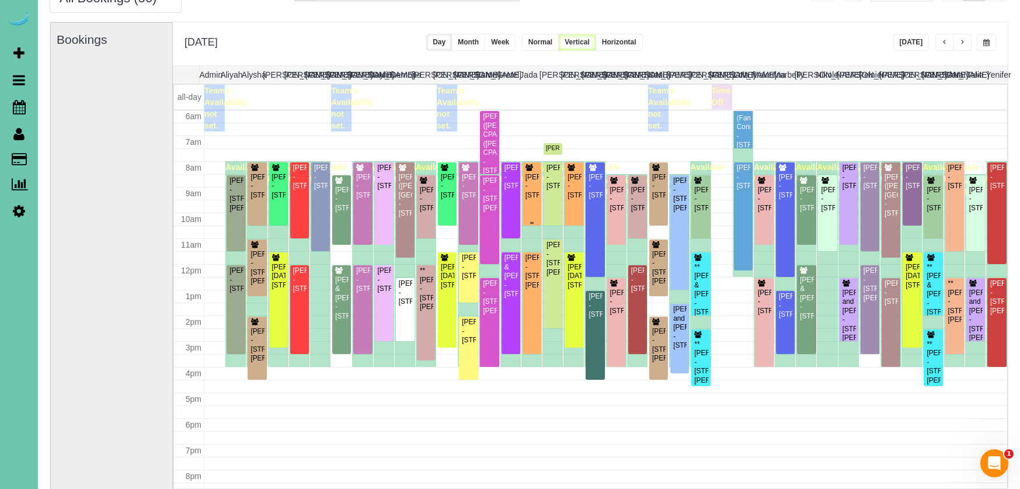
click at [525, 197] on div "Joshua Borer - 110 S 52nd Street, Omaha, NE 68132" at bounding box center [532, 186] width 14 height 27
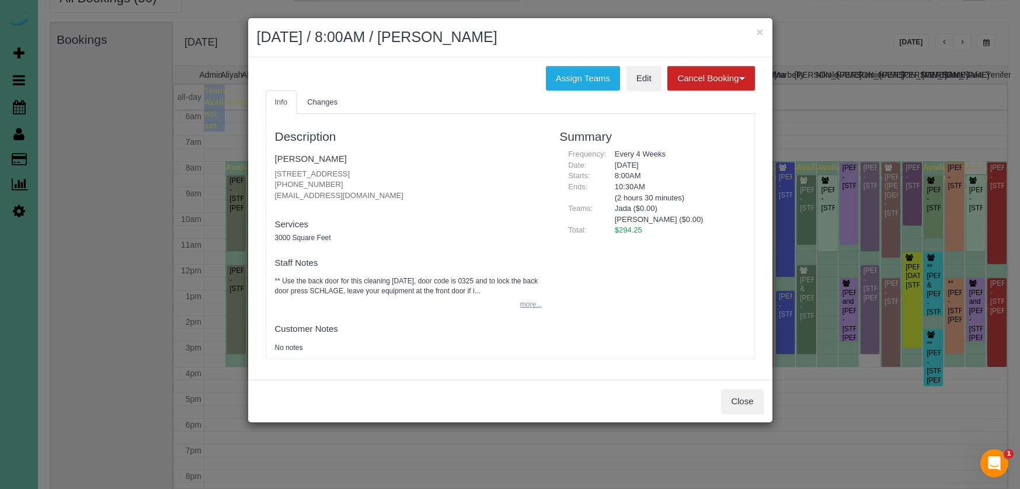
click at [533, 304] on button "more..." at bounding box center [527, 304] width 29 height 17
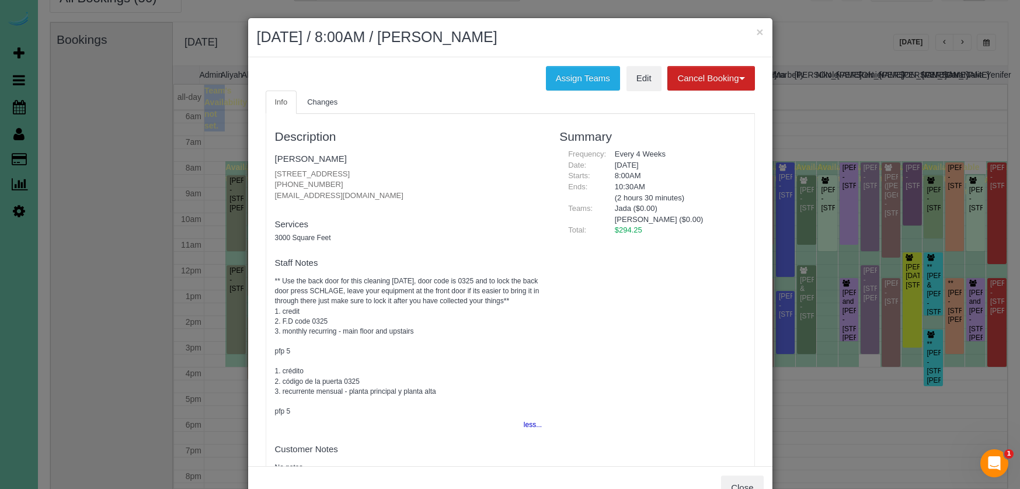
click at [759, 27] on button "×" at bounding box center [759, 32] width 7 height 12
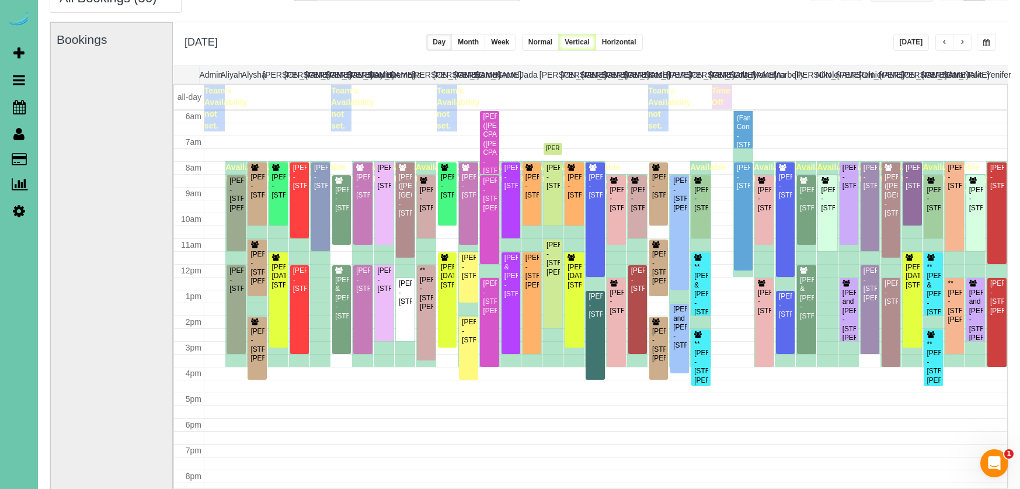
click at [979, 41] on button "button" at bounding box center [986, 42] width 19 height 17
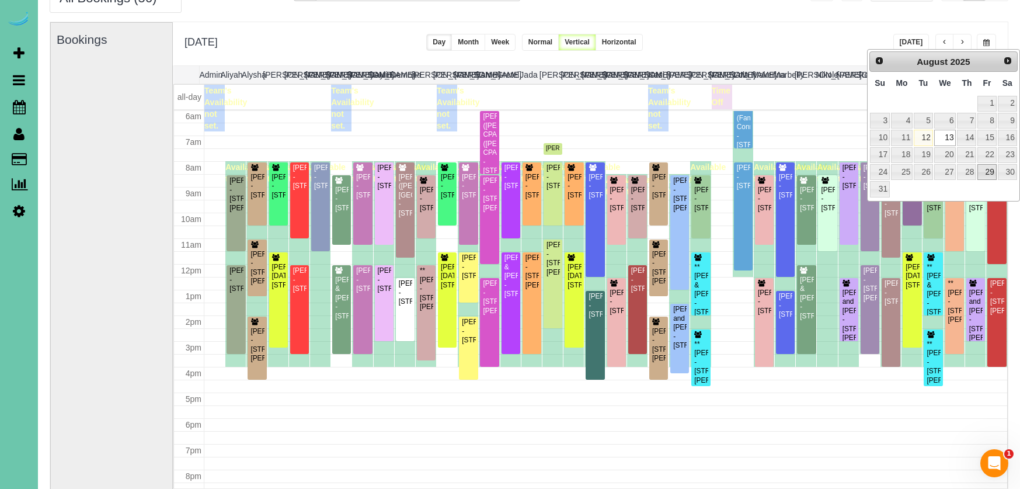
click at [995, 168] on link "29" at bounding box center [987, 172] width 19 height 16
type input "**********"
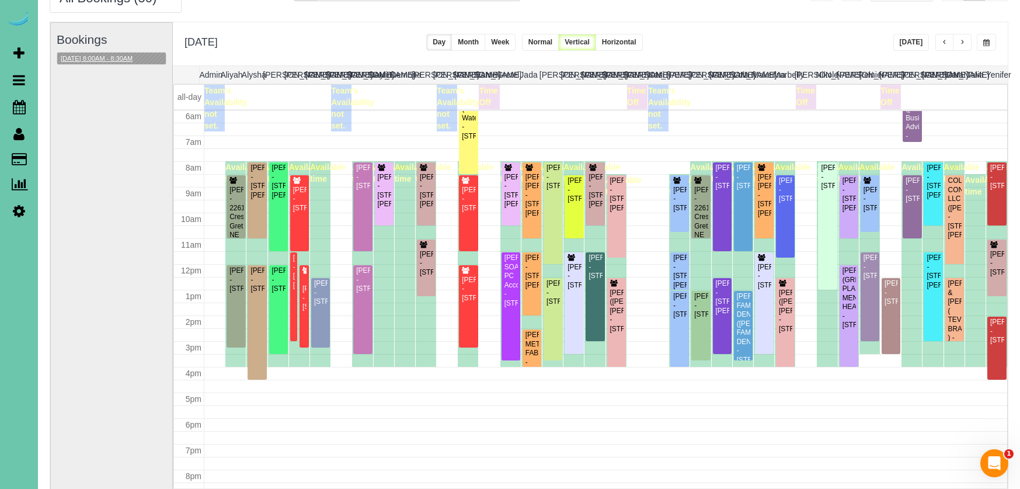
click at [96, 60] on button "08/29/2025 8:00AM - 8:30AM" at bounding box center [96, 59] width 79 height 12
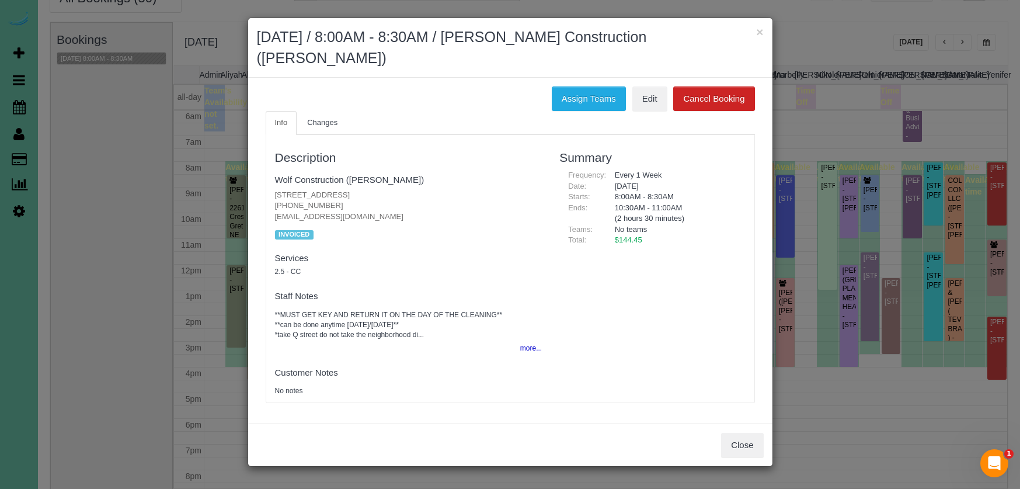
drag, startPoint x: 737, startPoint y: 420, endPoint x: 715, endPoint y: 419, distance: 22.2
click at [734, 433] on button "Close" at bounding box center [742, 445] width 42 height 25
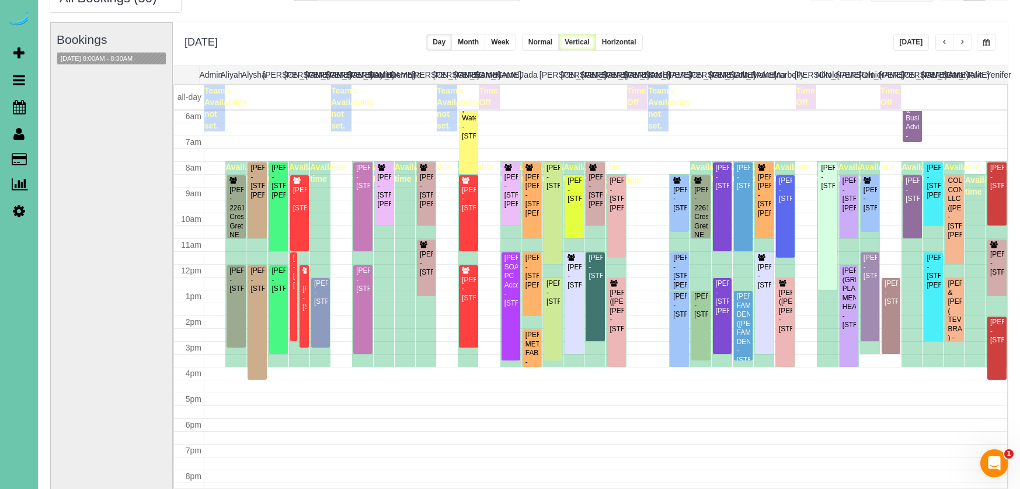
click at [943, 40] on span "button" at bounding box center [945, 42] width 6 height 7
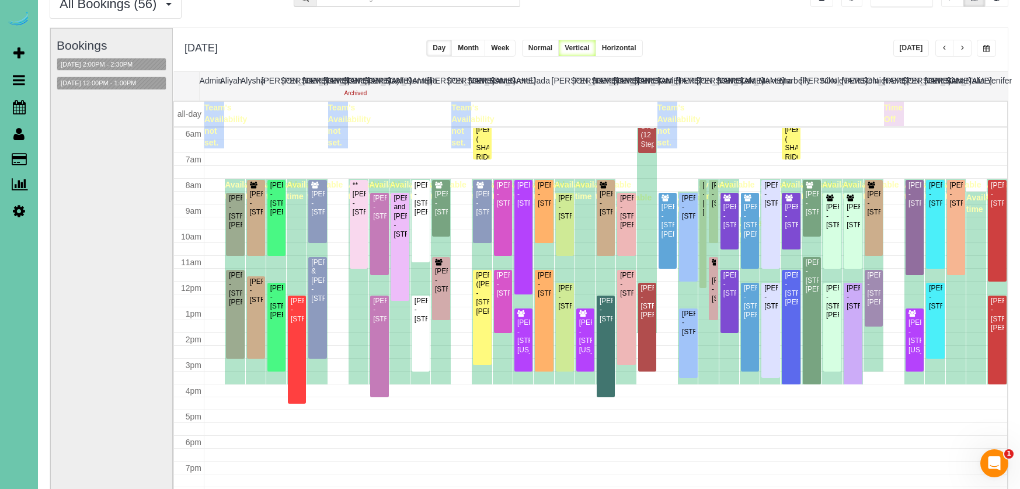
click at [943, 40] on button "button" at bounding box center [945, 48] width 19 height 17
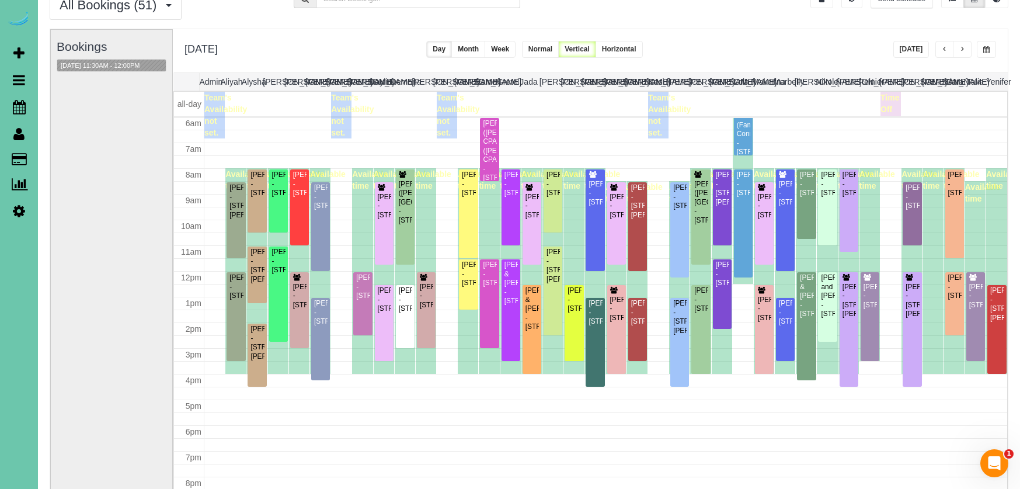
scroll to position [55, 1]
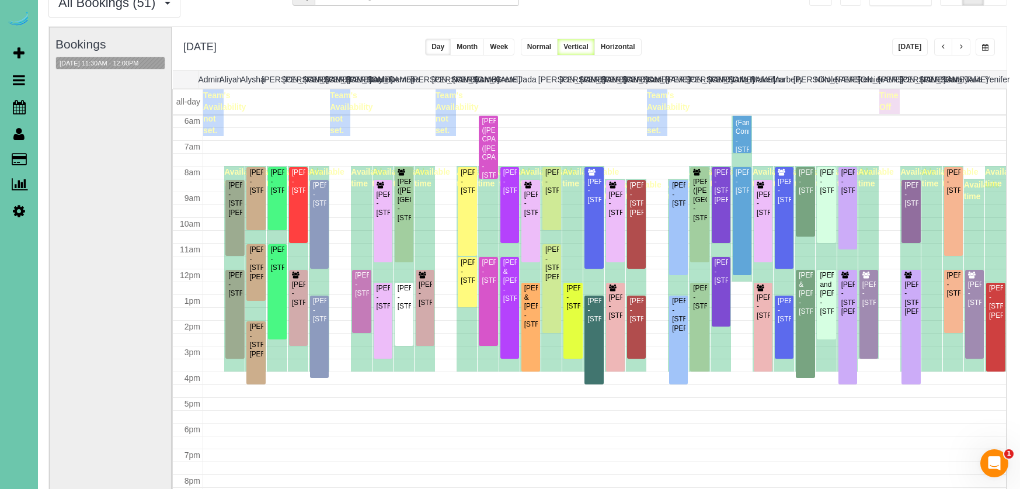
click at [890, 46] on div "**********" at bounding box center [589, 48] width 835 height 43
click at [907, 47] on button "[DATE]" at bounding box center [910, 47] width 36 height 17
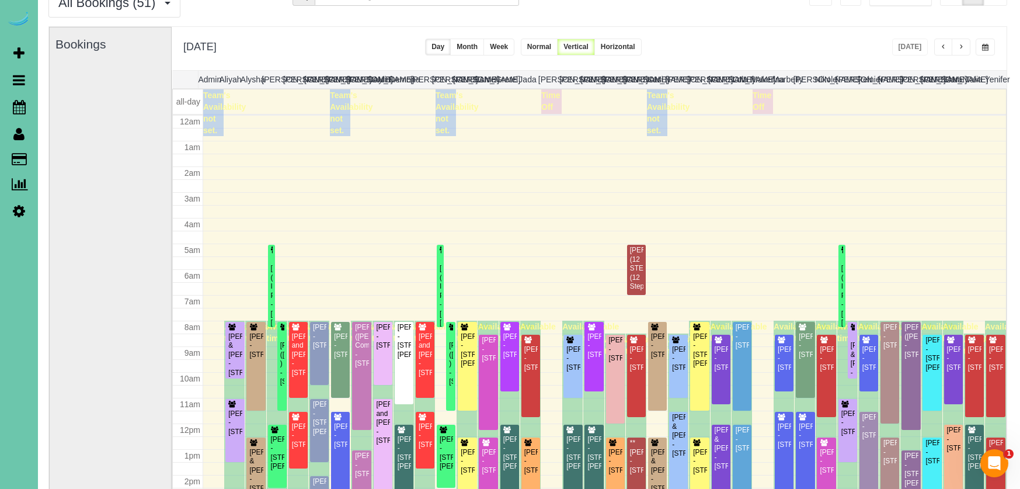
scroll to position [155, 0]
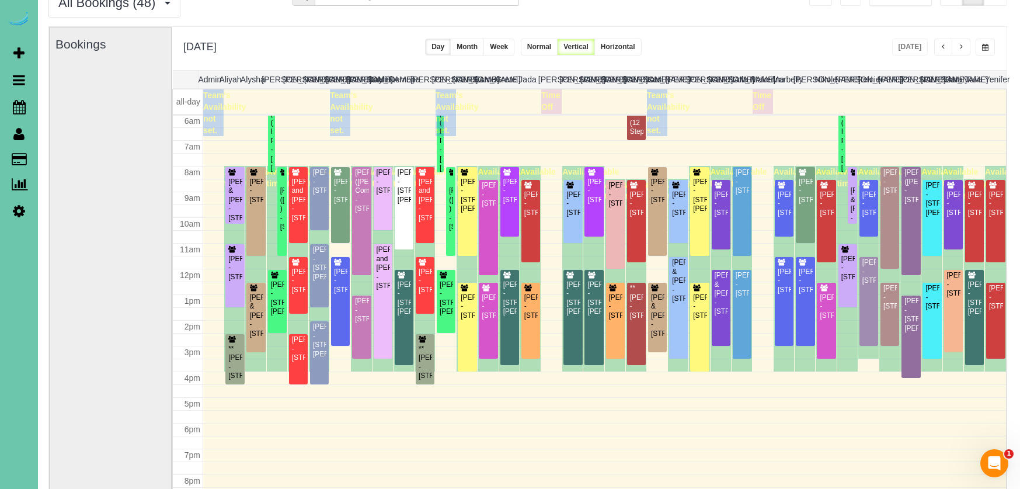
click at [957, 44] on button "button" at bounding box center [961, 47] width 19 height 17
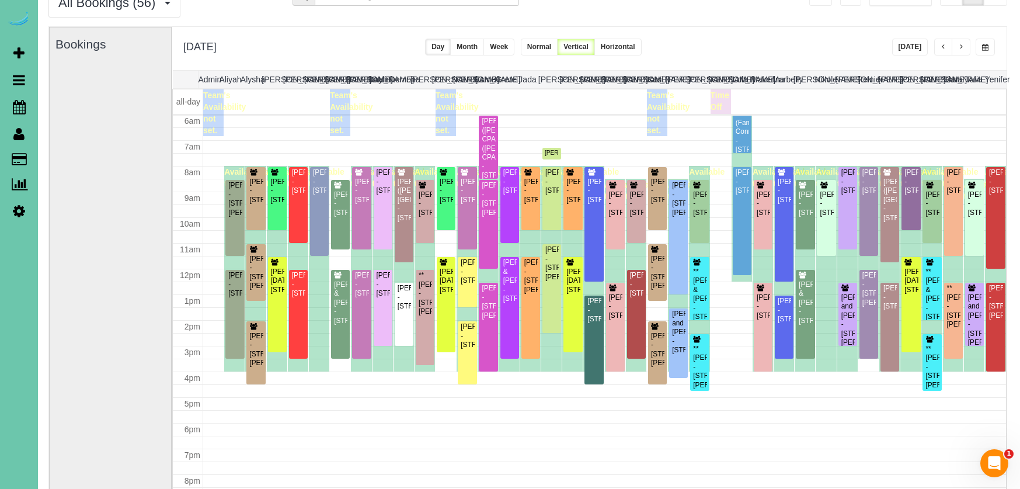
click at [18, 207] on icon at bounding box center [19, 211] width 12 height 14
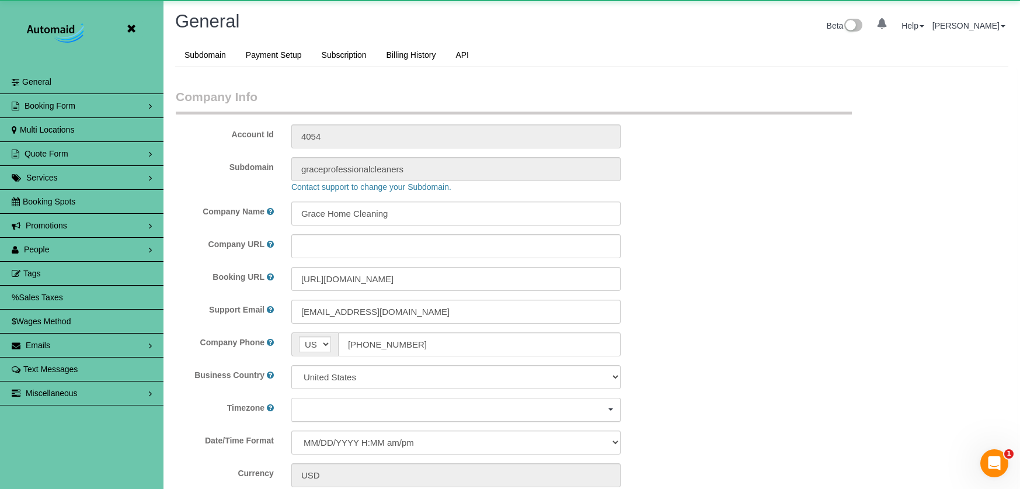
scroll to position [2494, 1020]
select select "5796"
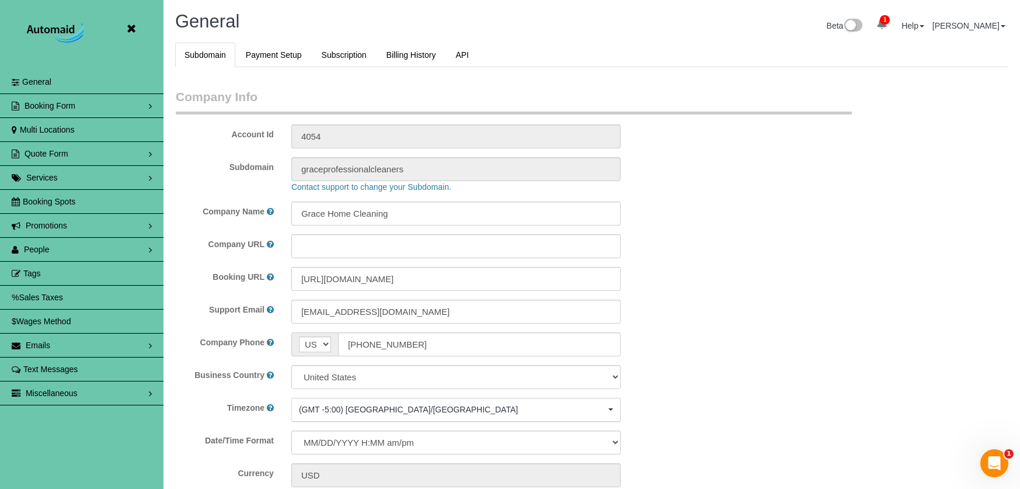
drag, startPoint x: 105, startPoint y: 252, endPoint x: 98, endPoint y: 257, distance: 8.4
click at [105, 252] on link "People" at bounding box center [82, 249] width 164 height 23
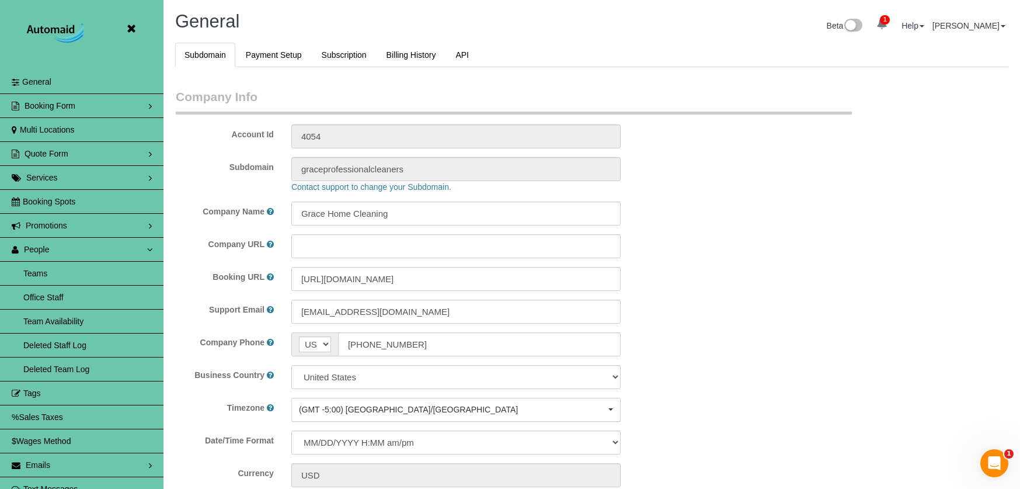
click at [75, 322] on link "Team Availability" at bounding box center [82, 321] width 164 height 23
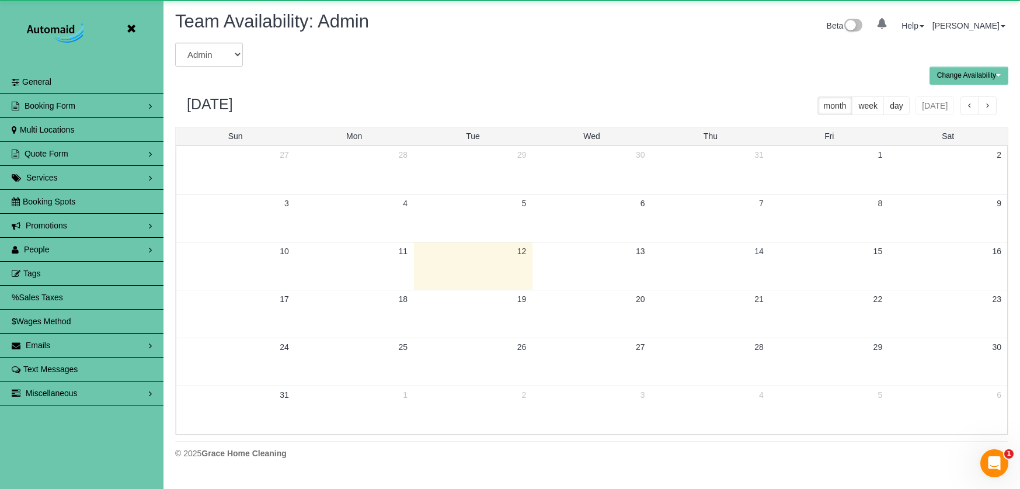
scroll to position [57925, 57381]
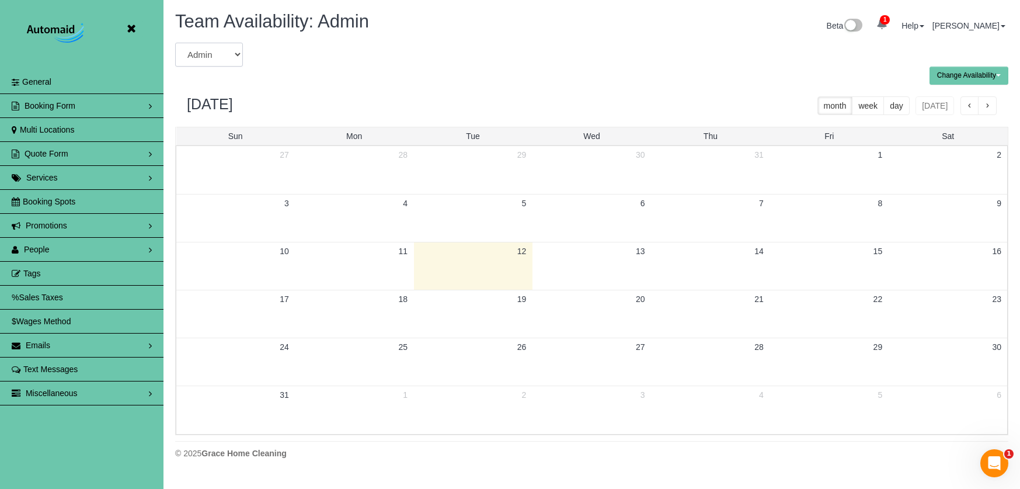
select select "number:5388"
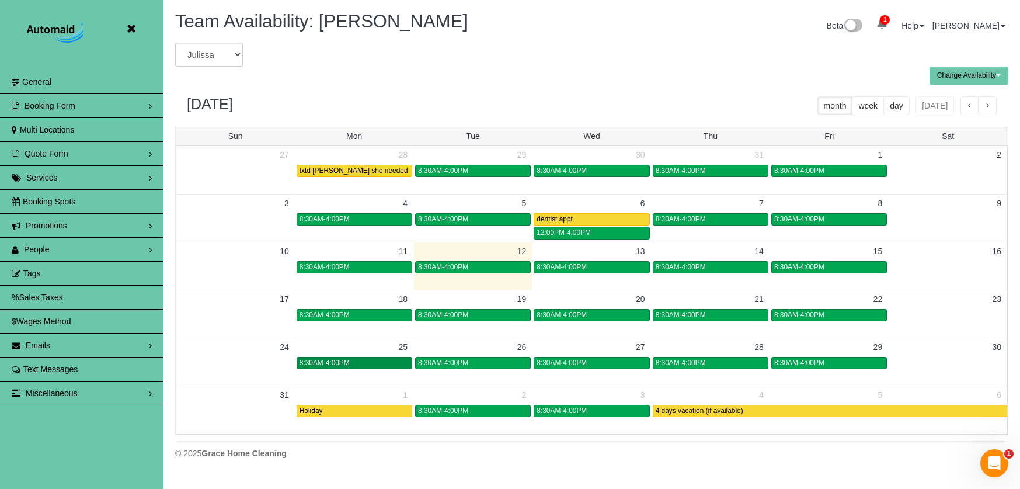
click at [382, 363] on div "8:30AM-4:00PM" at bounding box center [355, 363] width 110 height 9
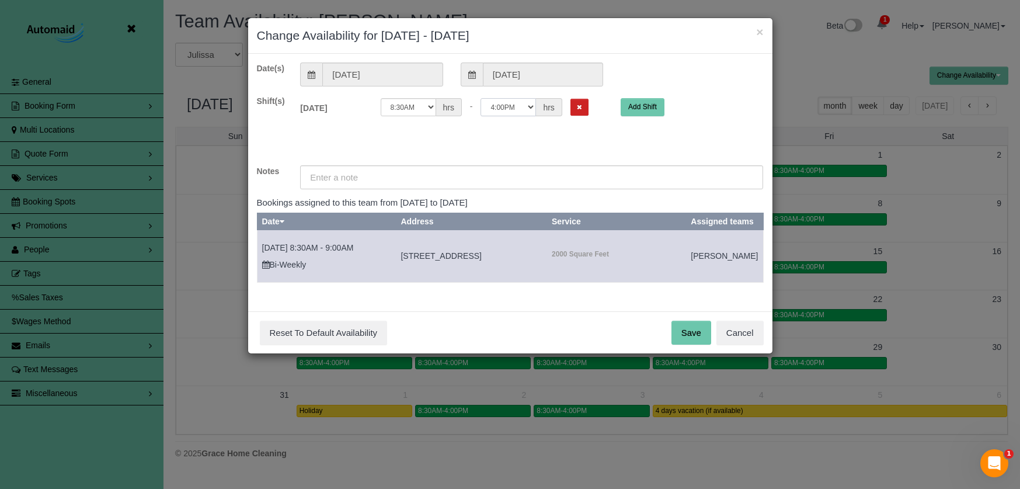
select select "string:12:00"
click at [453, 177] on input "text" at bounding box center [531, 177] width 463 height 24
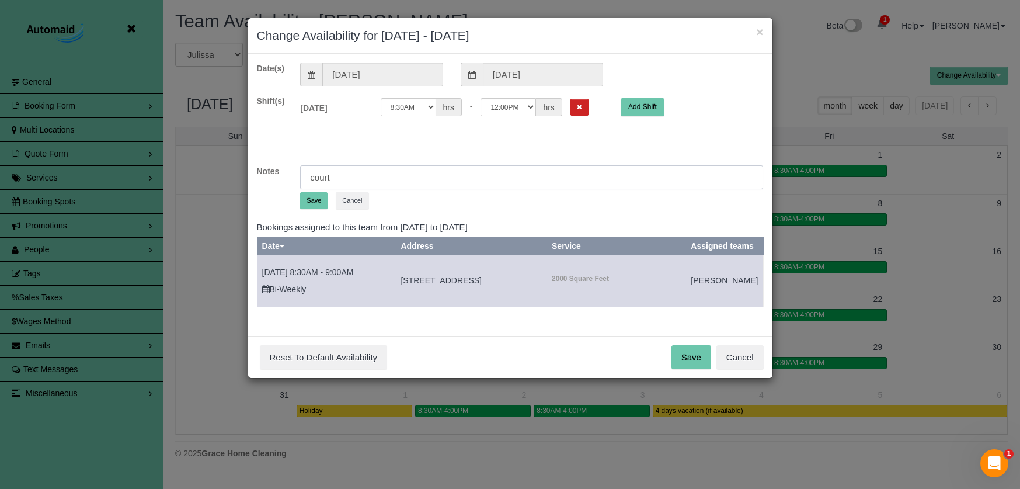
type input "court"
click at [313, 203] on button "Save" at bounding box center [313, 200] width 27 height 17
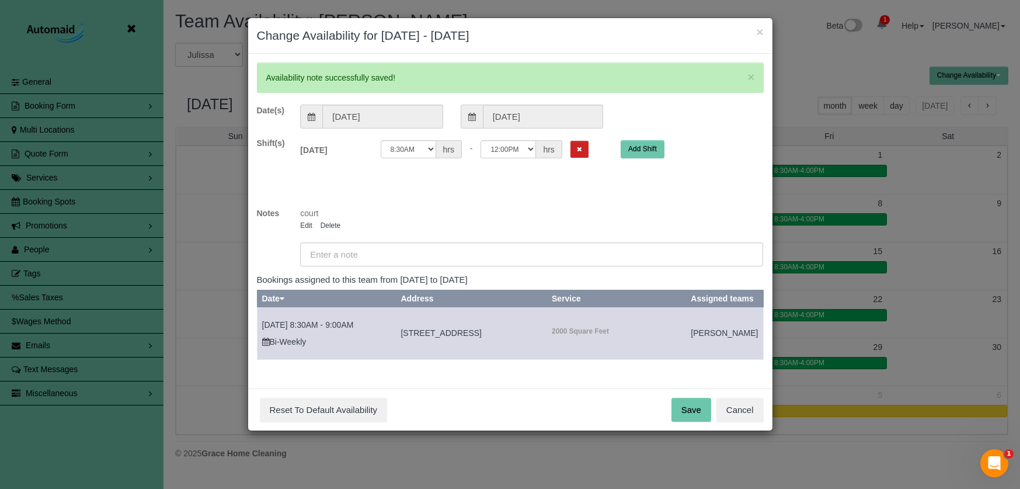
click at [701, 418] on button "Save" at bounding box center [692, 410] width 40 height 25
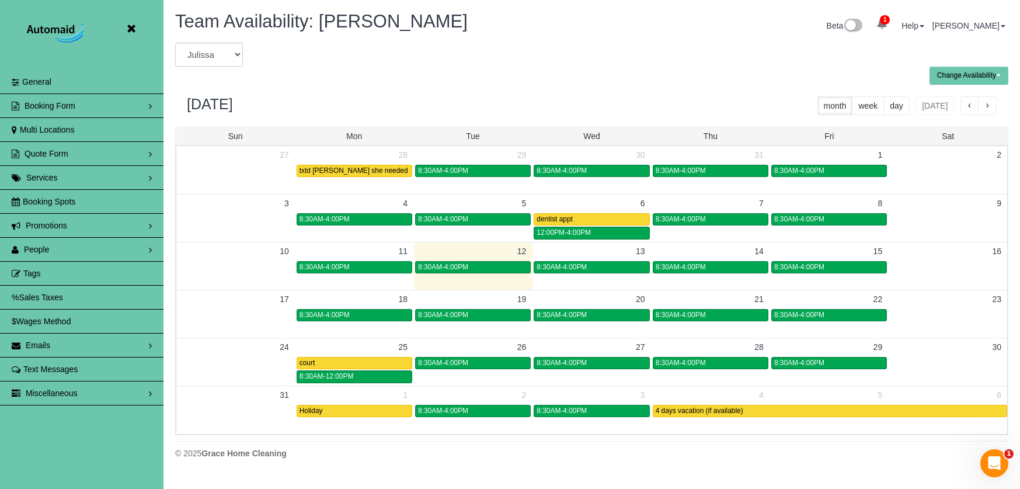
click at [134, 30] on icon at bounding box center [131, 29] width 15 height 15
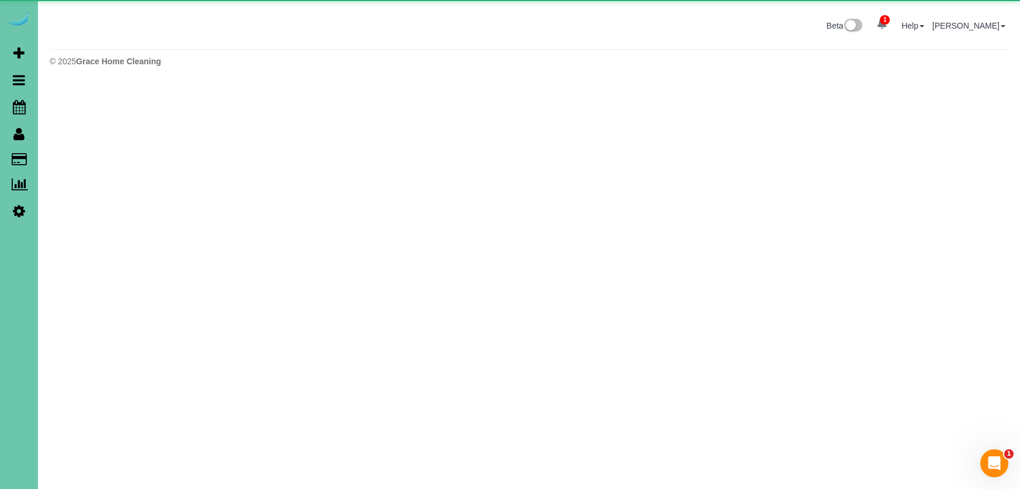
click at [133, 30] on div "Beta 1 Your Notifications You have 0 alerts × You have 2 to charge for 08/11/20…" at bounding box center [529, 27] width 976 height 31
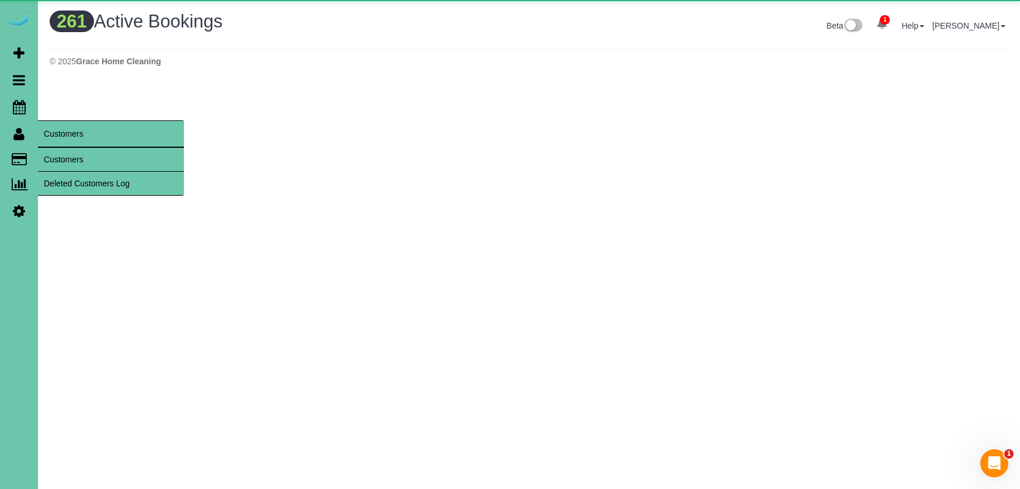
scroll to position [967, 1020]
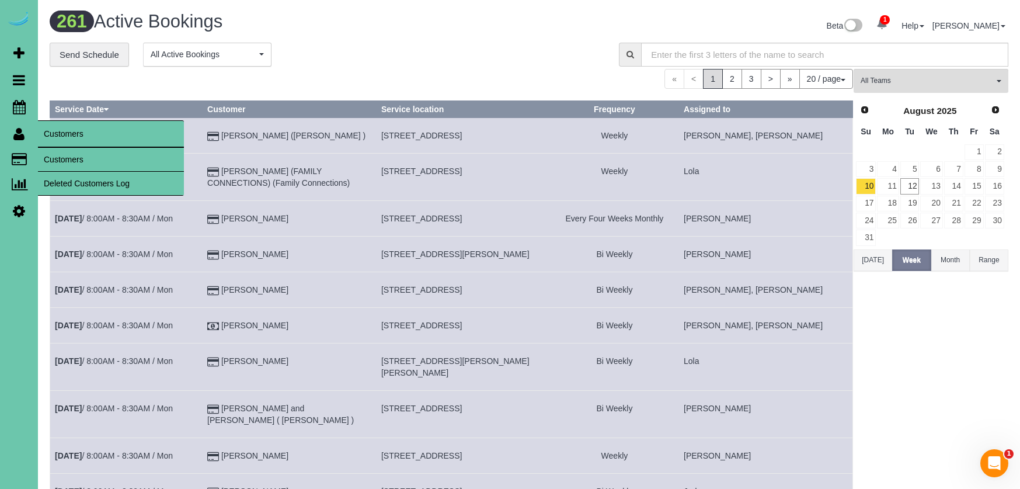
click at [56, 157] on link "Customers" at bounding box center [111, 159] width 146 height 23
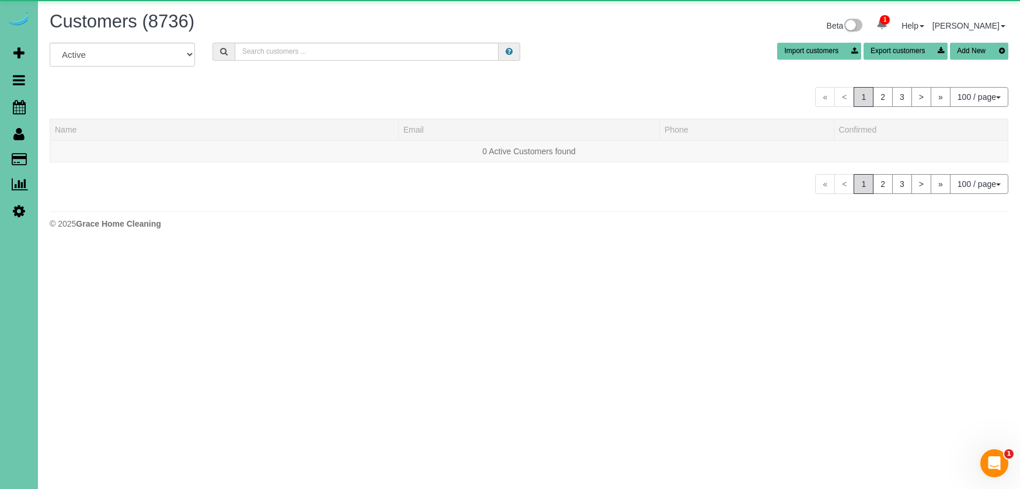
scroll to position [2677, 1020]
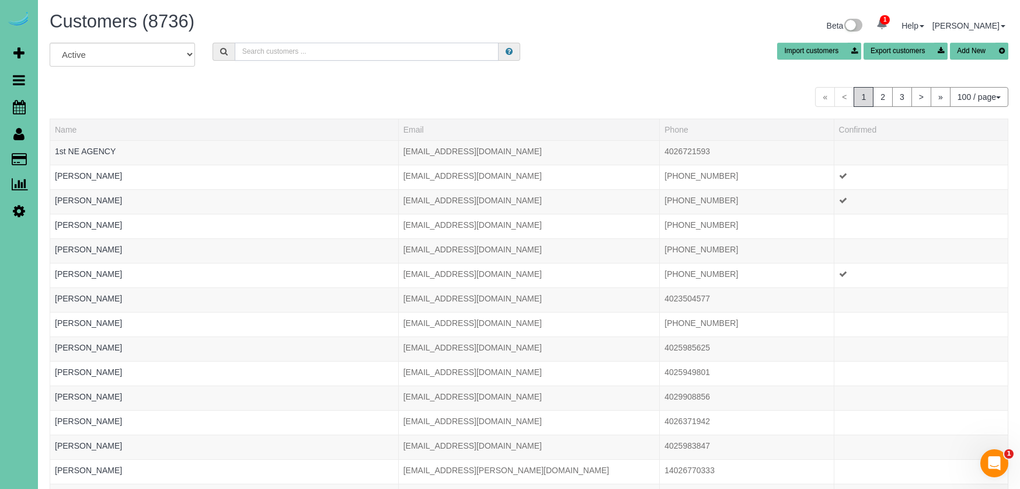
click at [276, 46] on input "text" at bounding box center [367, 52] width 264 height 18
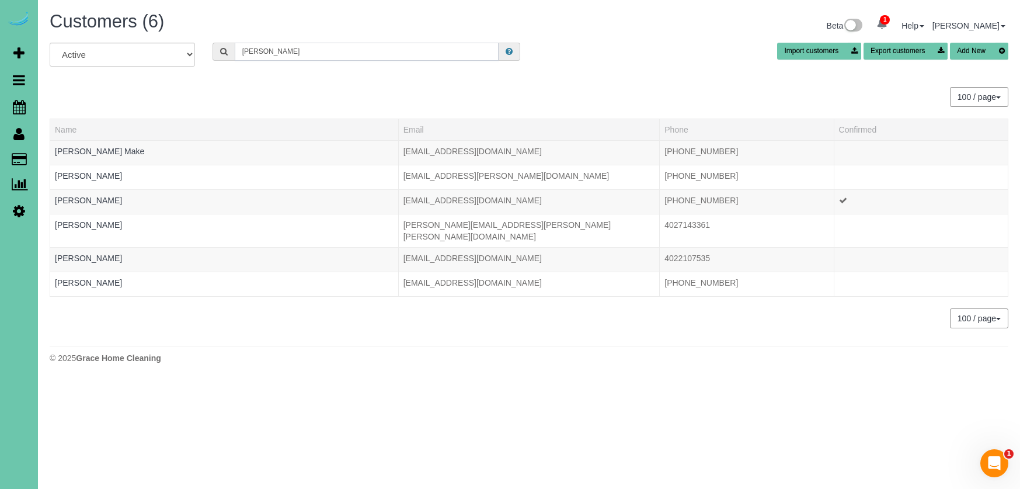
scroll to position [58029, 57381]
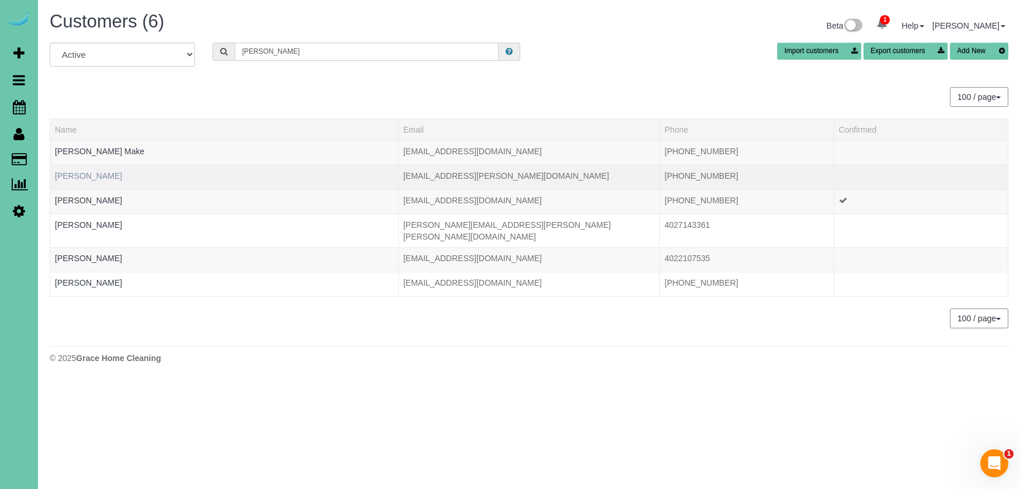
type input "Lisa m"
click at [88, 173] on link "Lisa Mason" at bounding box center [88, 175] width 67 height 9
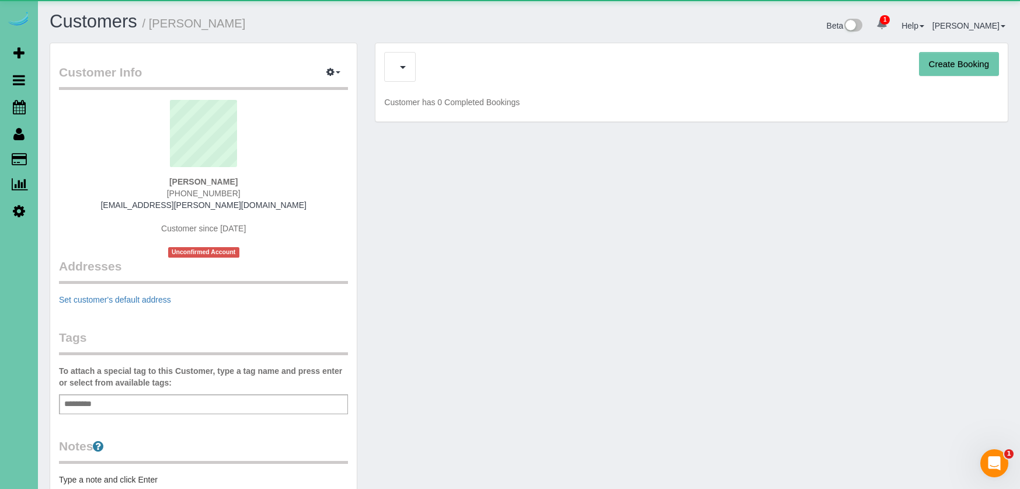
scroll to position [759, 1020]
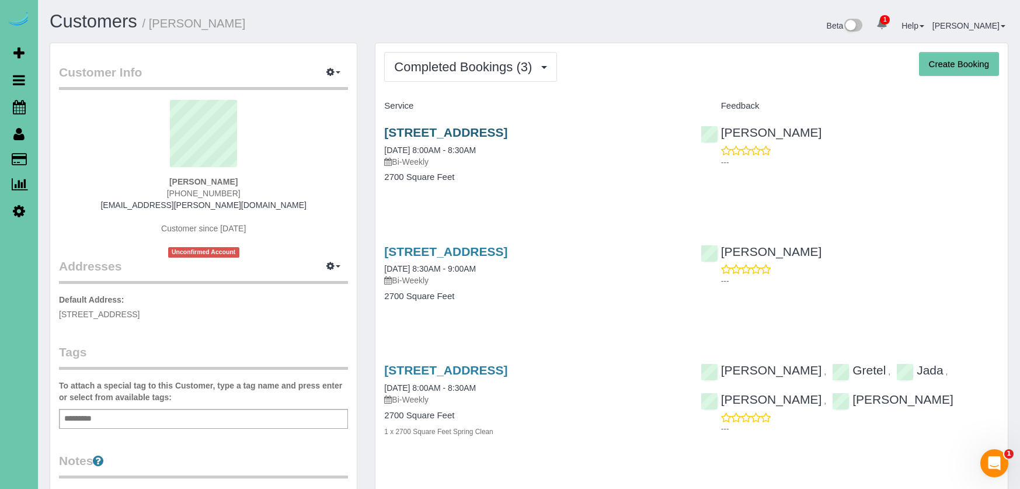
click at [508, 135] on link "12028 S 44th Street, Bellevue, NE 68128" at bounding box center [445, 132] width 123 height 13
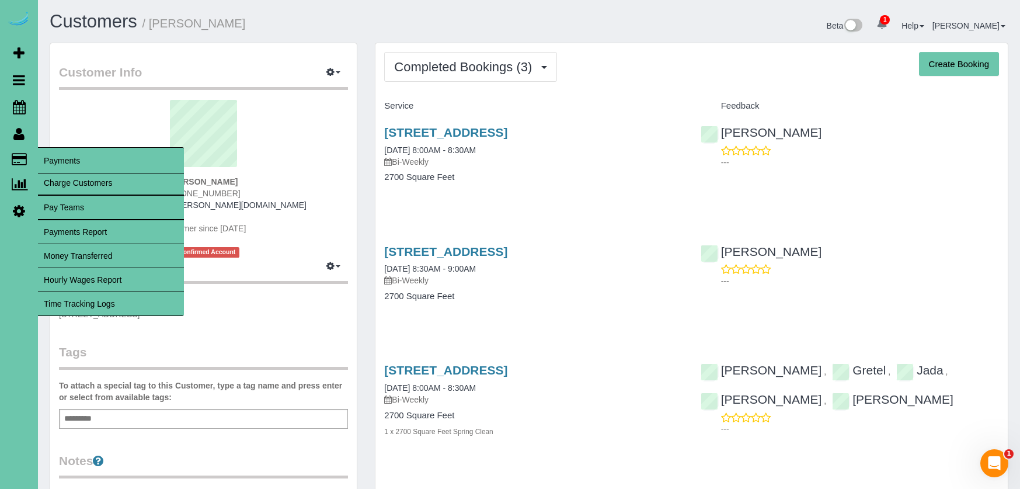
click at [144, 305] on link "Time Tracking Logs" at bounding box center [111, 303] width 146 height 23
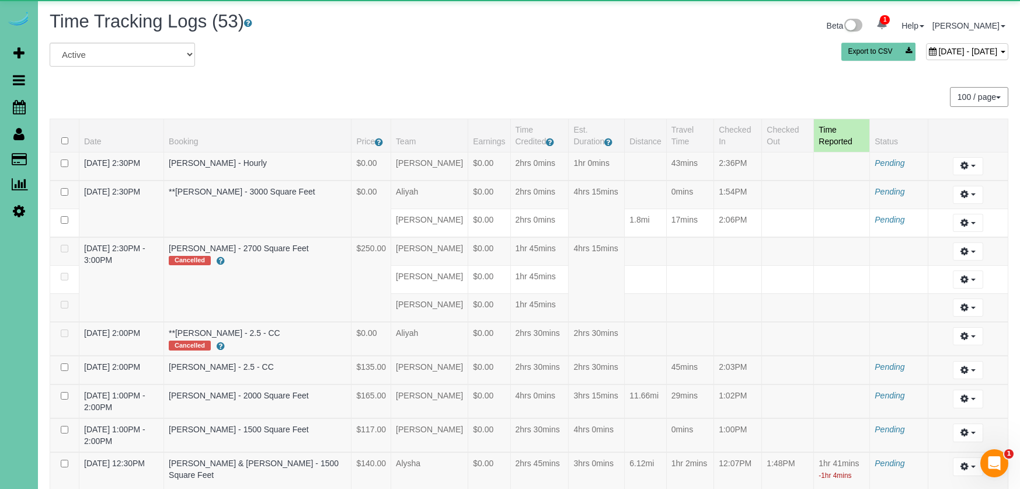
scroll to position [3780, 1020]
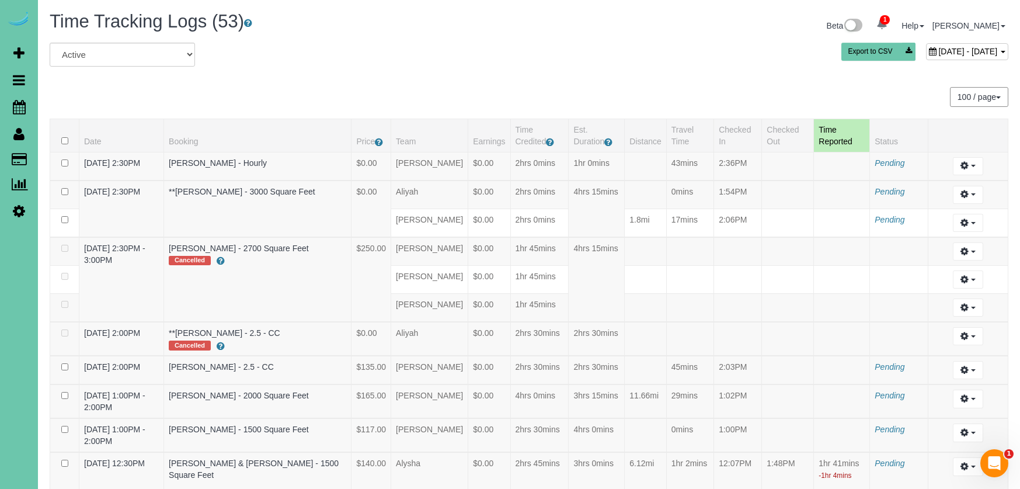
click at [939, 49] on span "August 12, 2025 - August 12, 2025" at bounding box center [968, 51] width 59 height 9
type input "**********"
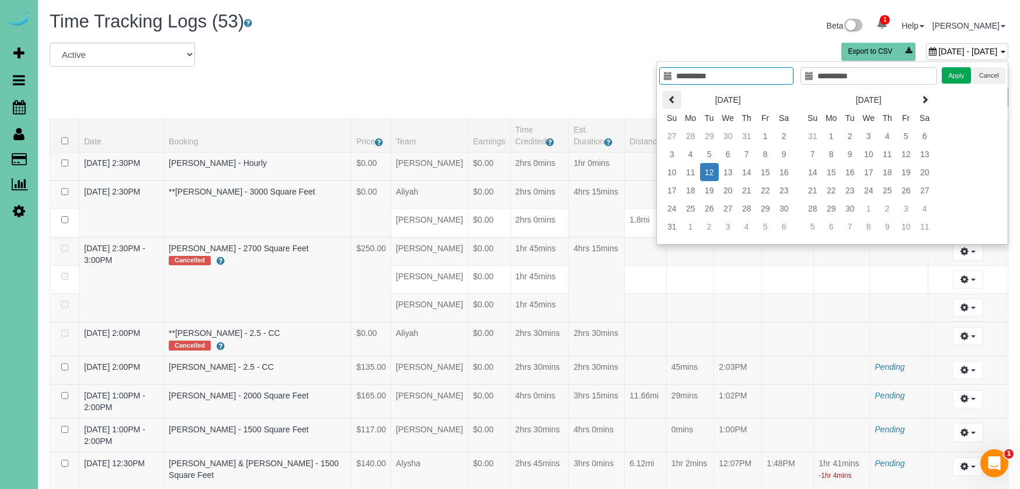
scroll to position [0, 0]
type input "**********"
click at [727, 152] on td "6" at bounding box center [728, 154] width 19 height 18
type input "**********"
click at [727, 152] on td "6" at bounding box center [728, 154] width 19 height 18
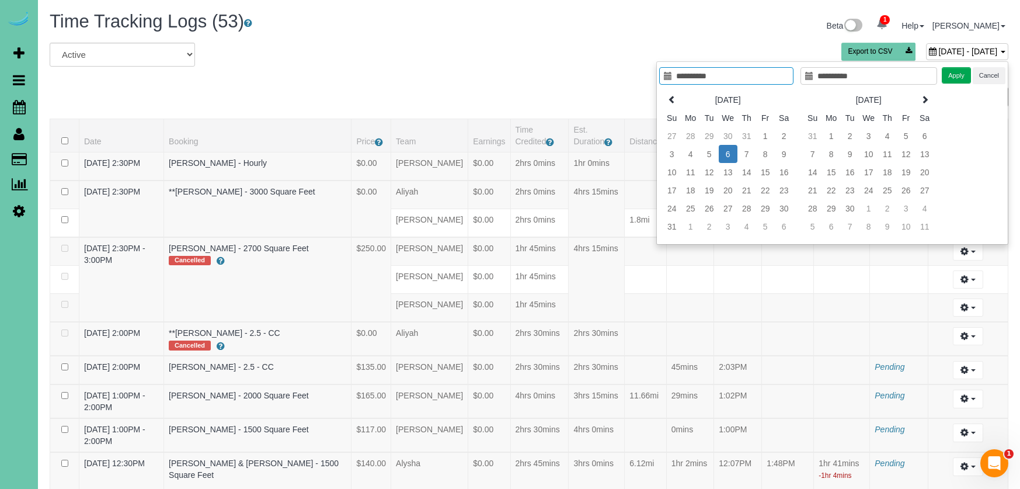
click at [960, 69] on button "Apply" at bounding box center [956, 75] width 29 height 17
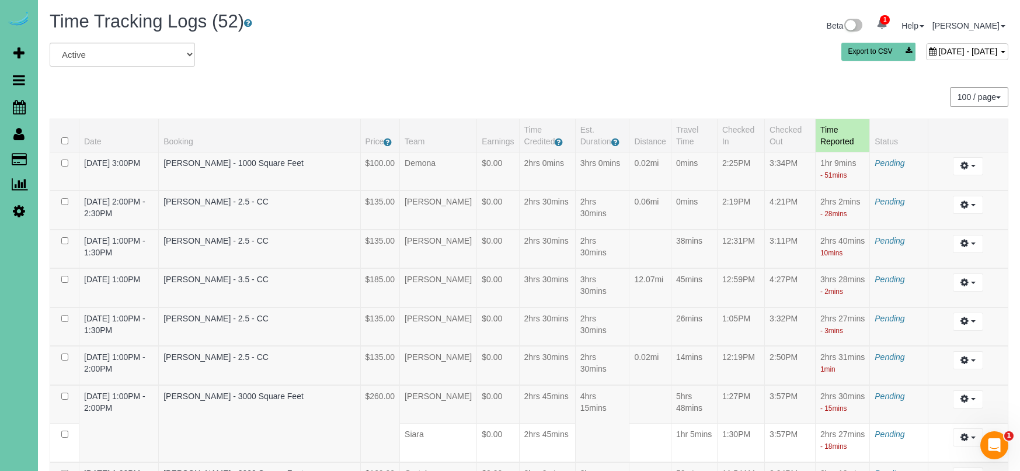
scroll to position [2777, 0]
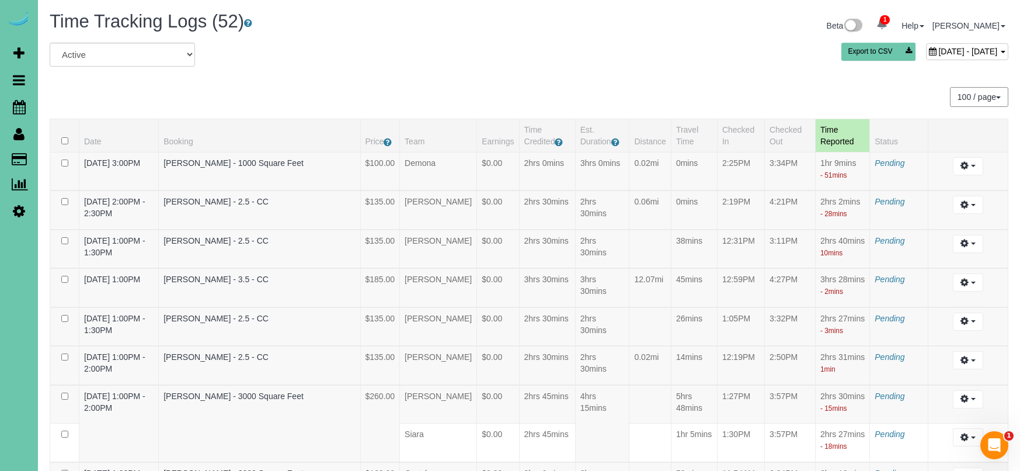
scroll to position [0, 0]
click at [939, 53] on span "August 06, 2025 - August 06, 2025" at bounding box center [968, 51] width 59 height 9
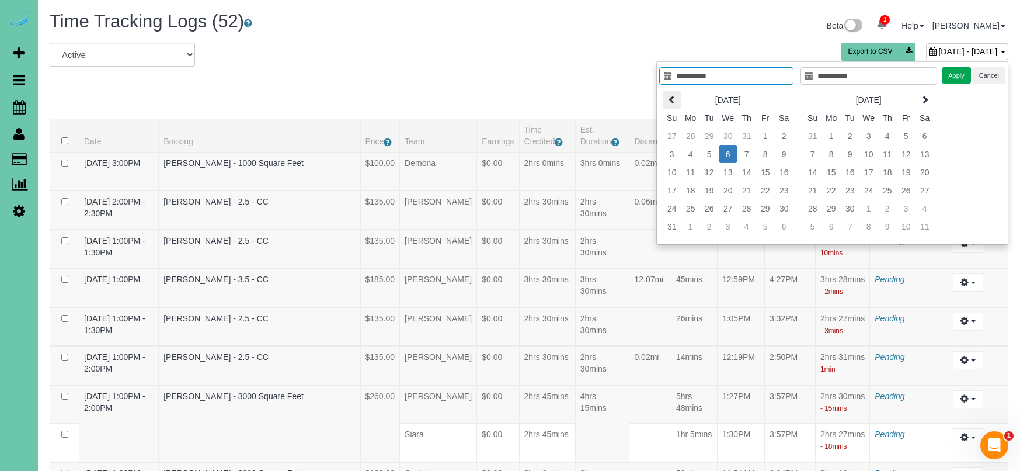
click at [669, 99] on icon at bounding box center [672, 99] width 8 height 8
type input "**********"
click at [729, 153] on td "9" at bounding box center [728, 154] width 19 height 18
type input "**********"
click at [729, 153] on td "9" at bounding box center [728, 154] width 19 height 18
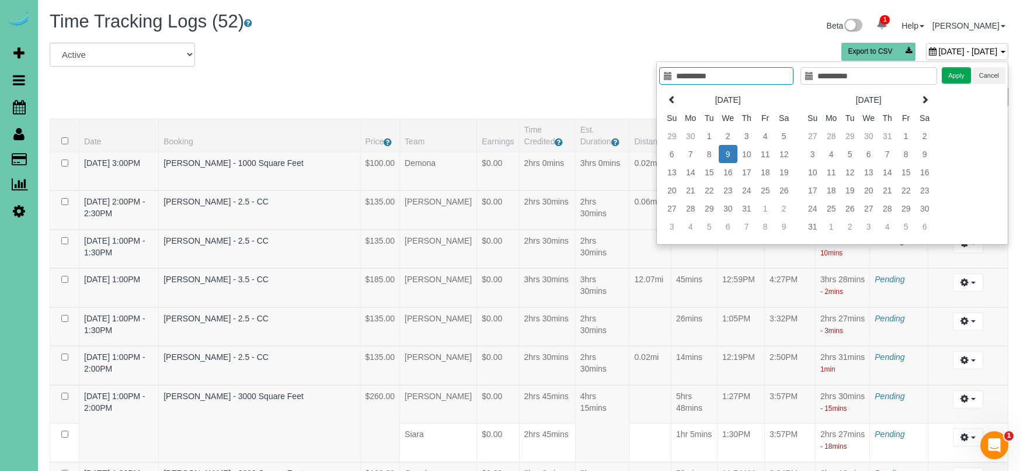
type input "**********"
click at [957, 75] on button "Apply" at bounding box center [956, 75] width 29 height 17
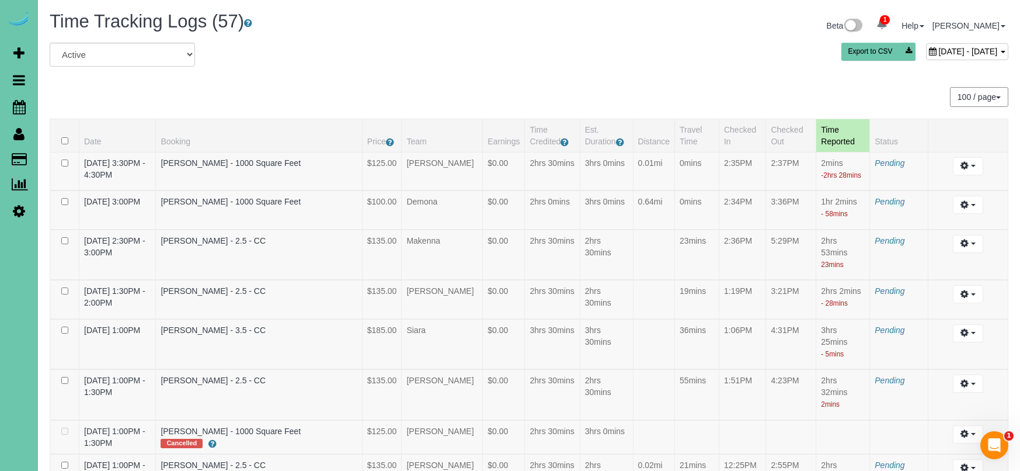
scroll to position [1697, 0]
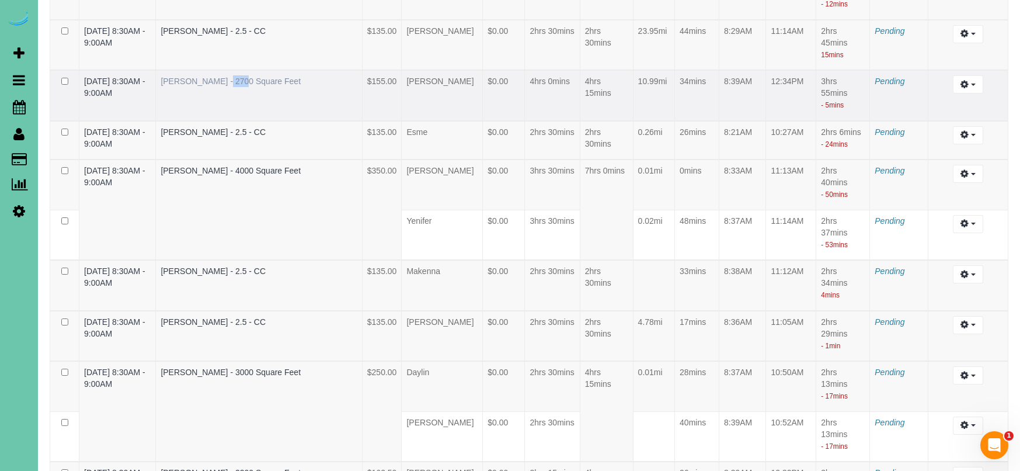
click at [263, 86] on link "Lisa Mason - 2700 Square Feet" at bounding box center [231, 81] width 140 height 9
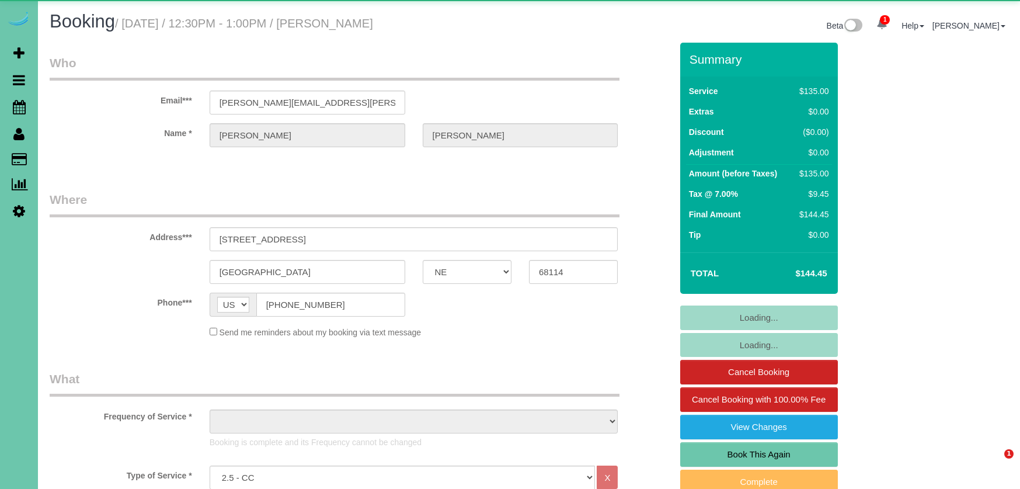
select select "NE"
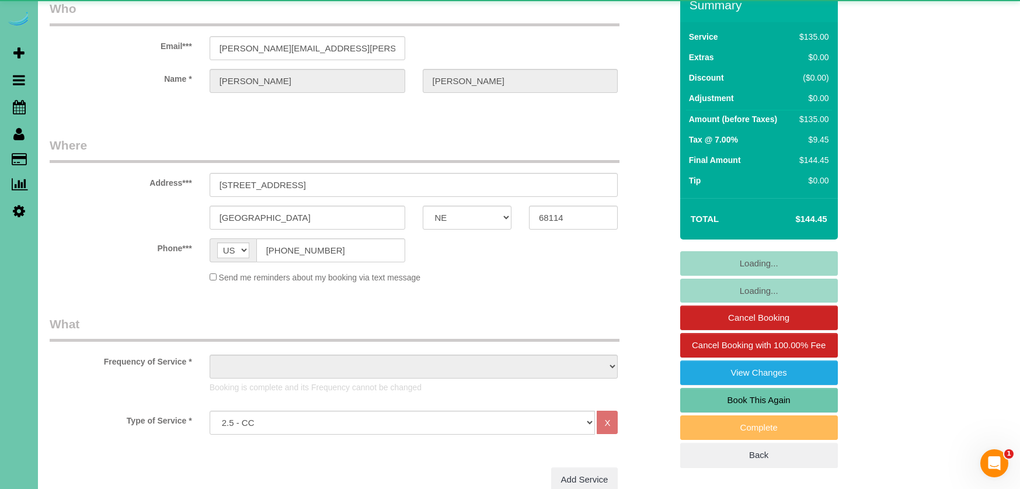
select select "object:922"
select select "number:35"
select select "number:41"
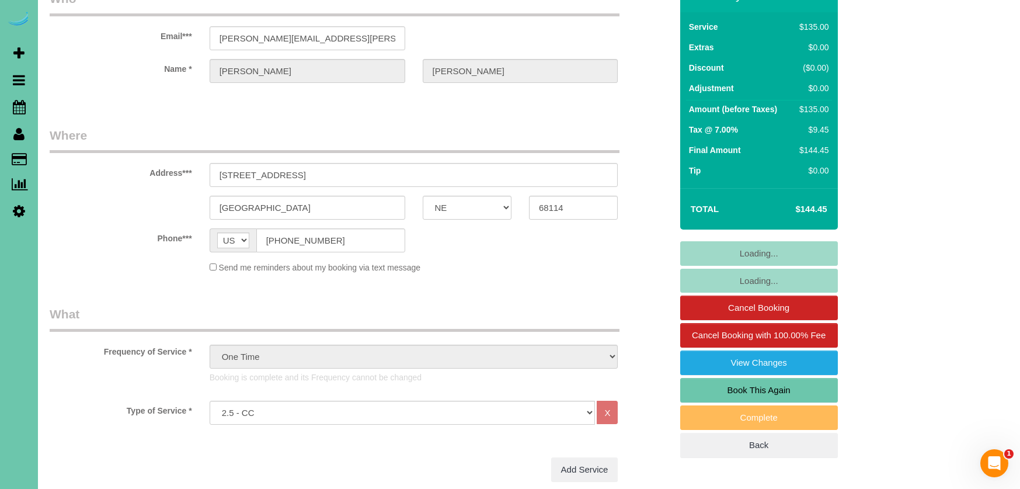
scroll to position [62, 0]
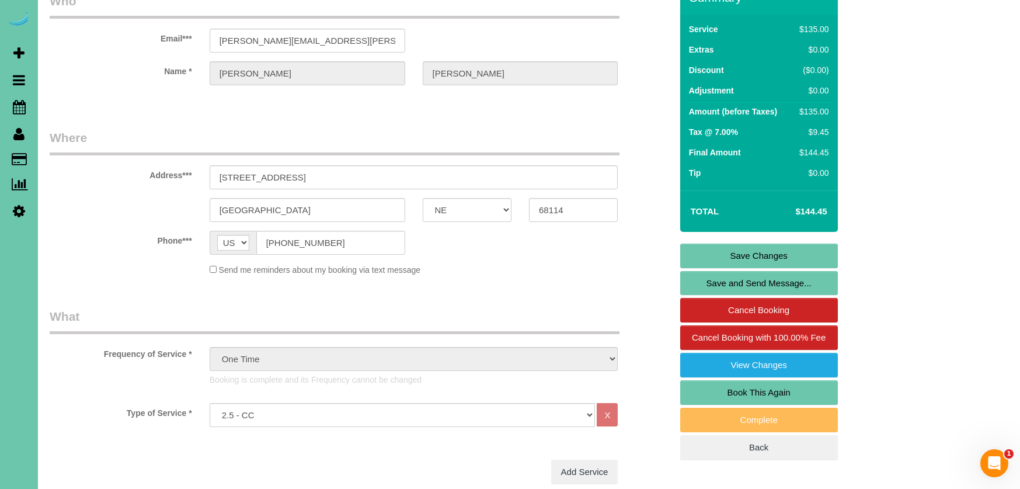
click at [735, 390] on link "Book This Again" at bounding box center [759, 392] width 158 height 25
select select "NE"
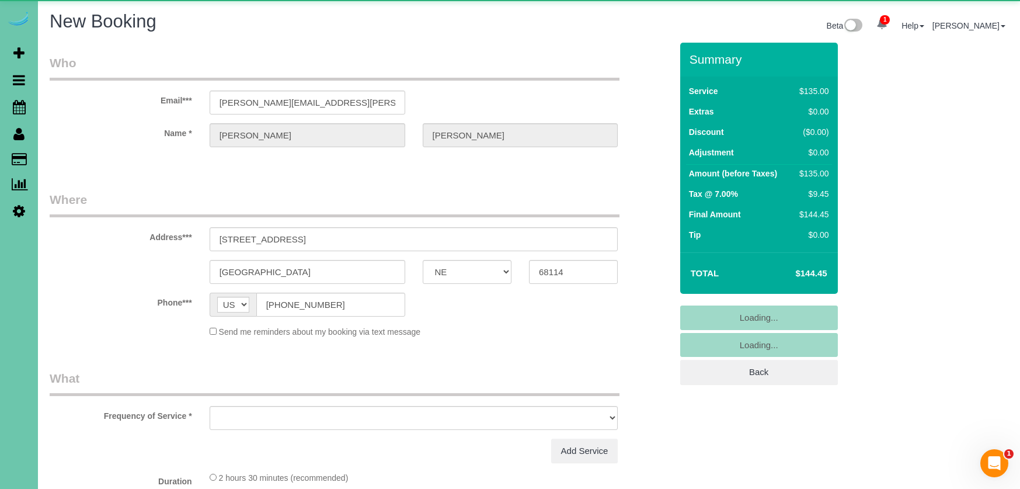
select select "object:1444"
select select "string:fspay-b520df95-8be6-412c-9922-844246145b06"
select select "number:35"
select select "number:41"
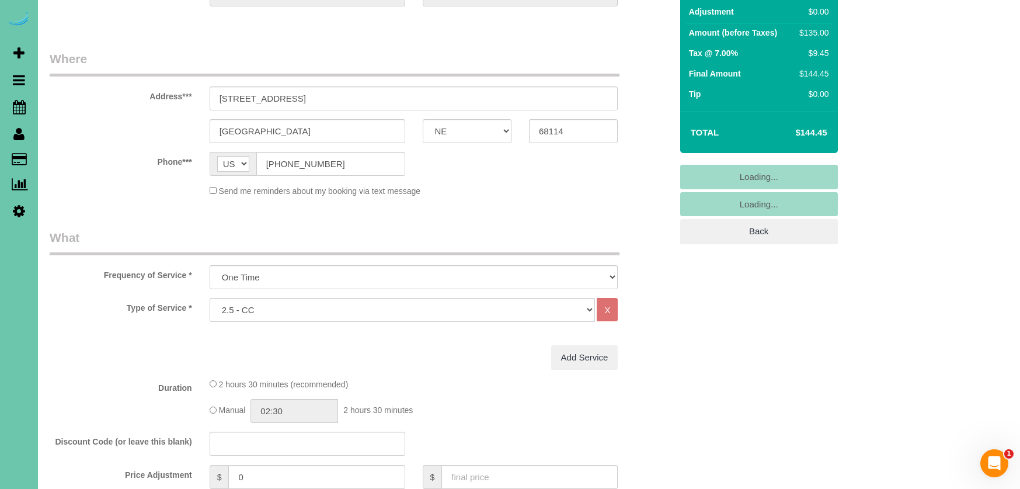
select select "object:1659"
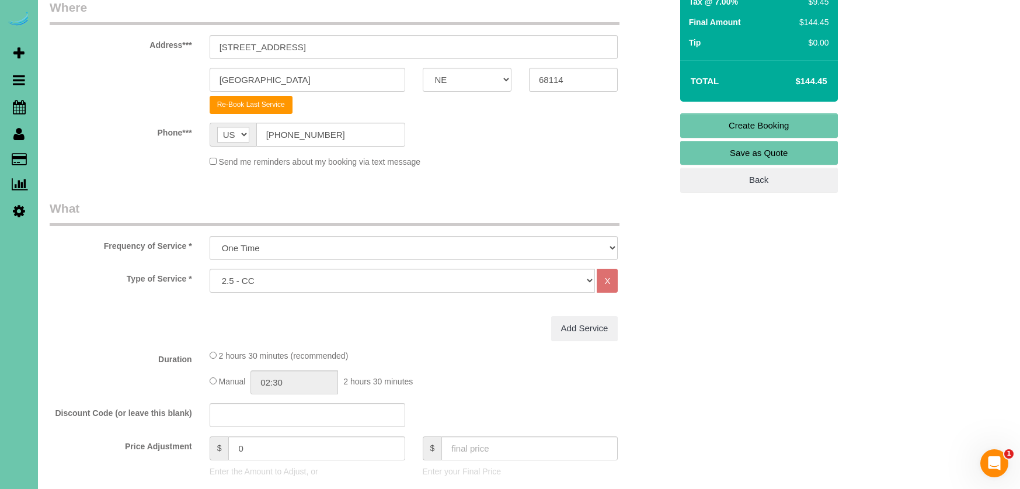
scroll to position [193, 0]
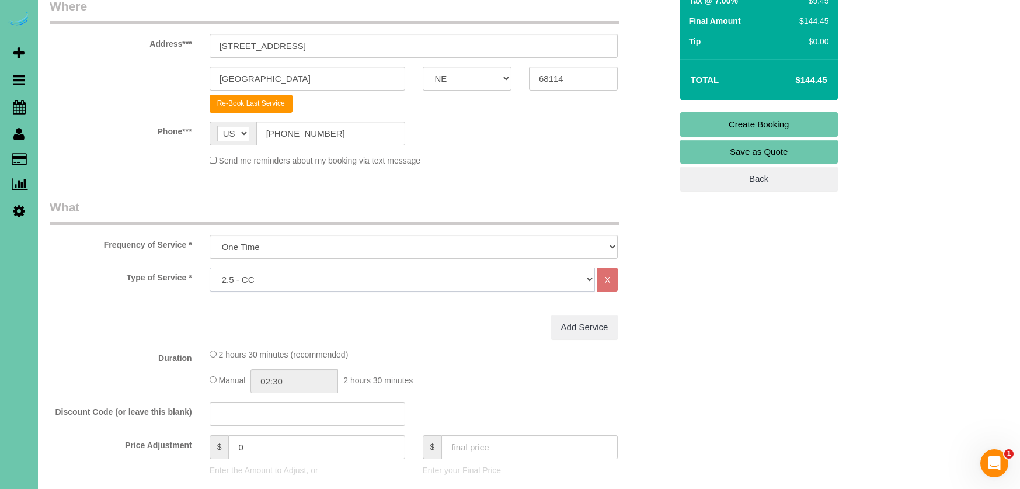
select select "159"
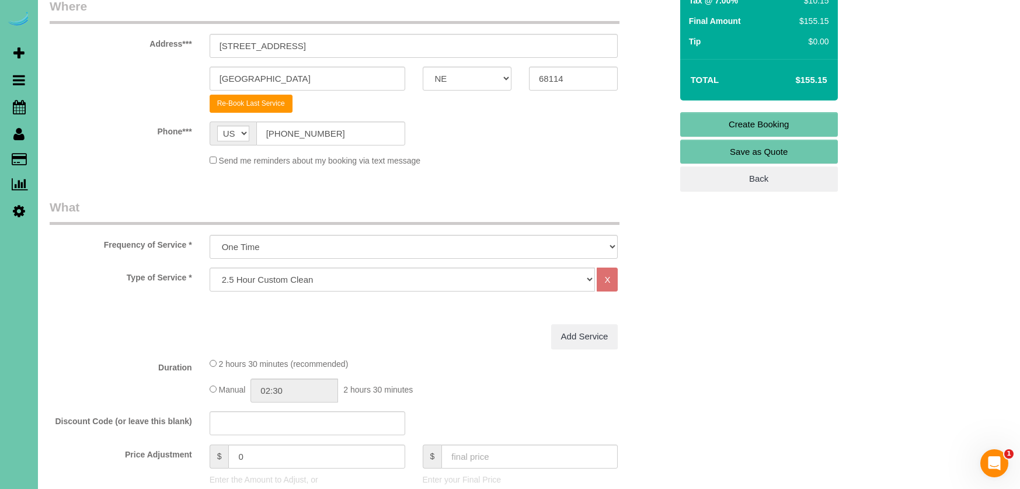
click at [178, 246] on label "Frequency of Service *" at bounding box center [121, 243] width 160 height 16
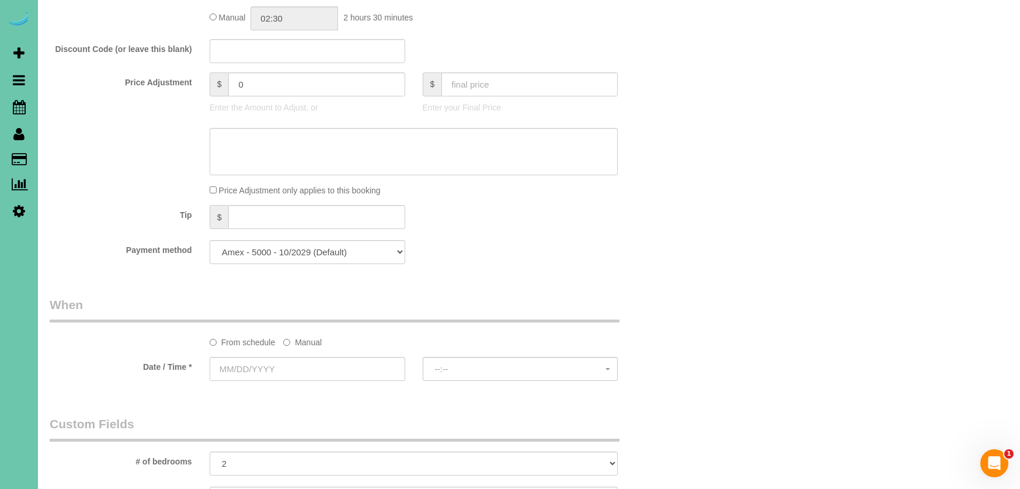
scroll to position [576, 0]
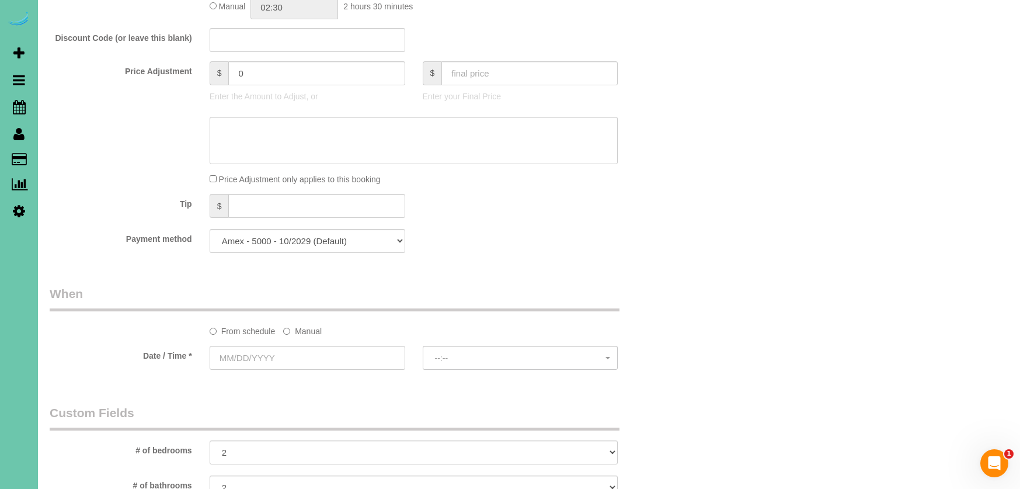
drag, startPoint x: 298, startPoint y: 328, endPoint x: 296, endPoint y: 336, distance: 8.4
click at [298, 328] on label "Manual" at bounding box center [302, 329] width 39 height 16
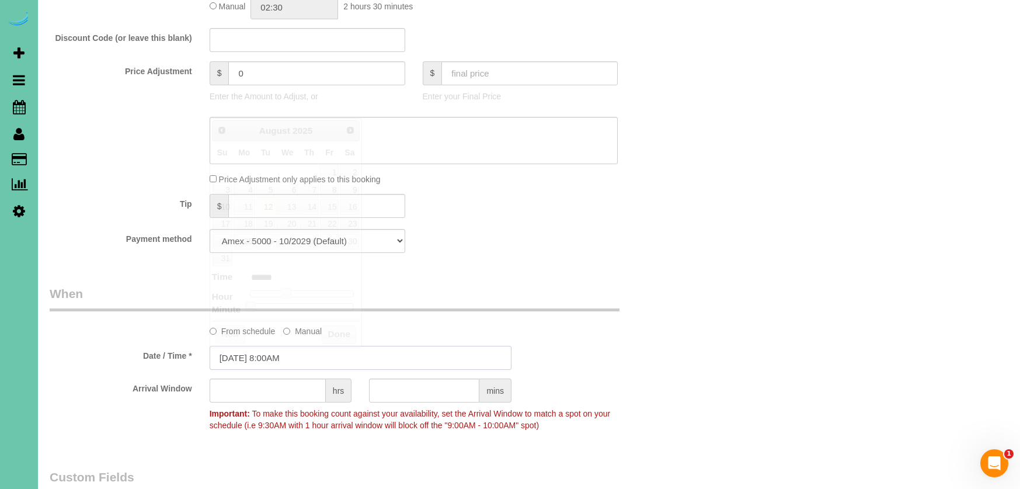
click at [291, 354] on input "[DATE] 8:00AM" at bounding box center [361, 358] width 302 height 24
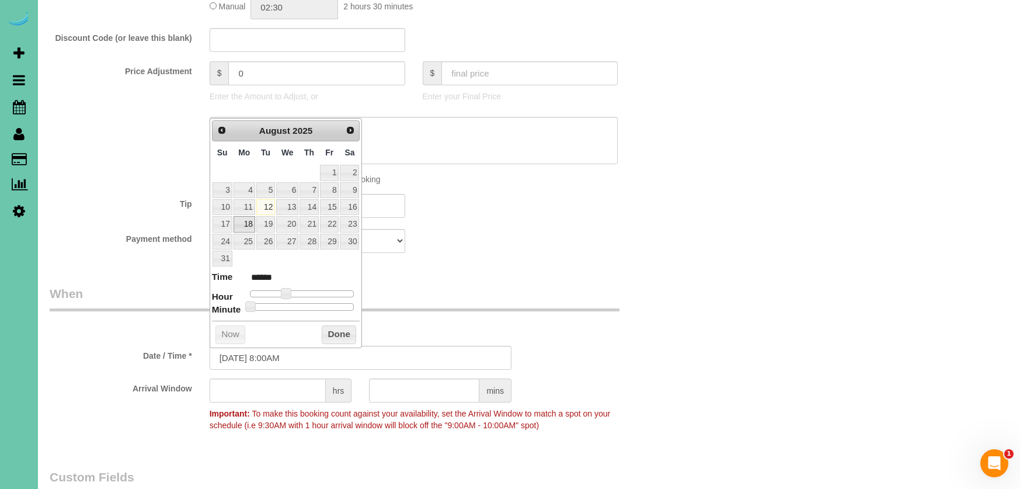
click at [244, 220] on link "18" at bounding box center [245, 224] width 22 height 16
type input "[DATE] 9:00AM"
type input "******"
type input "[DATE] 10:00AM"
type input "*******"
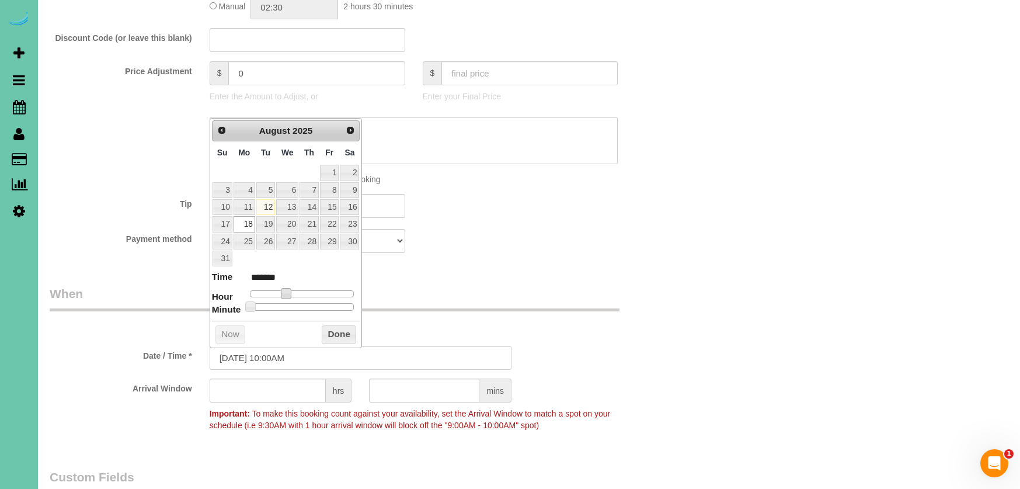
type input "[DATE] 11:00AM"
type input "*******"
type input "[DATE] 12:00PM"
type input "*******"
type input "[DATE] 1:00PM"
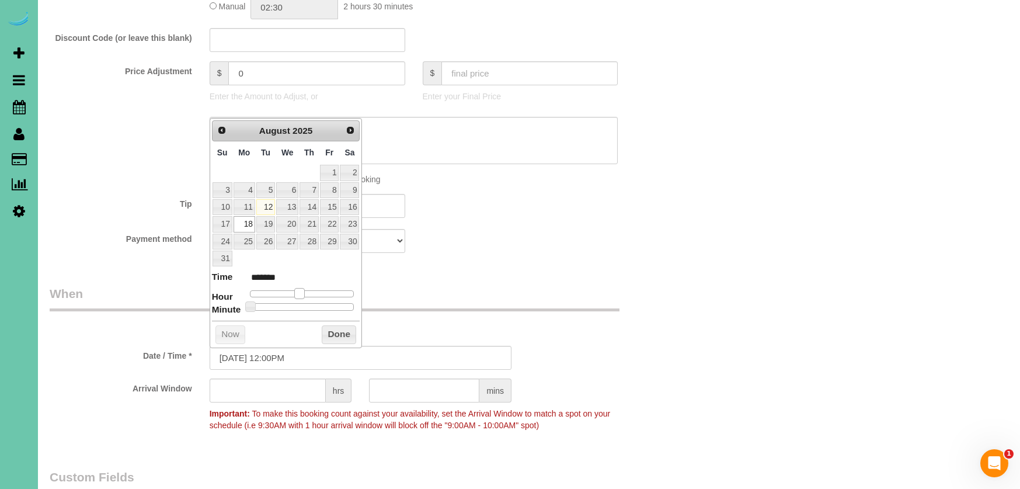
type input "******"
type input "[DATE] 12:00PM"
type input "*******"
drag, startPoint x: 299, startPoint y: 290, endPoint x: 321, endPoint y: 314, distance: 32.2
click at [307, 290] on span at bounding box center [304, 293] width 11 height 11
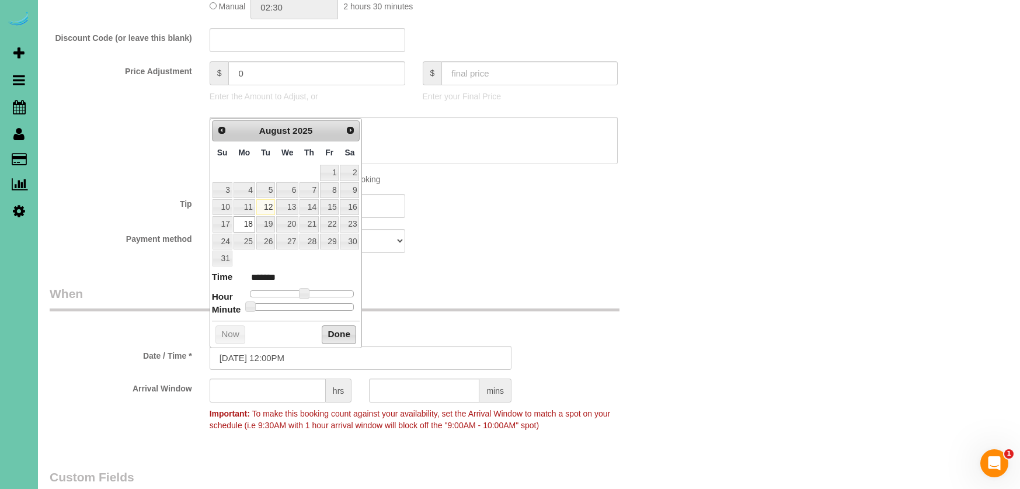
drag, startPoint x: 340, startPoint y: 335, endPoint x: 314, endPoint y: 343, distance: 27.7
click at [340, 335] on button "Done" at bounding box center [339, 334] width 34 height 19
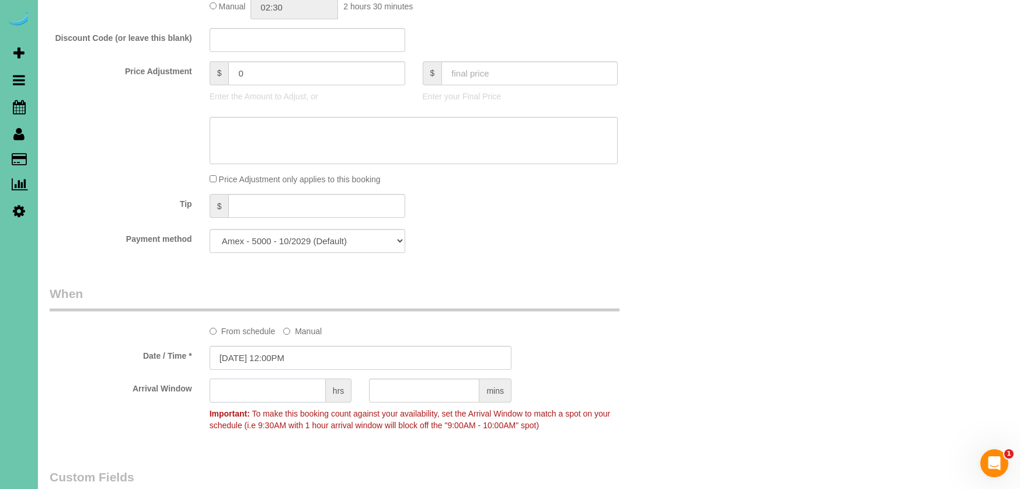
click at [301, 389] on input "text" at bounding box center [268, 390] width 116 height 24
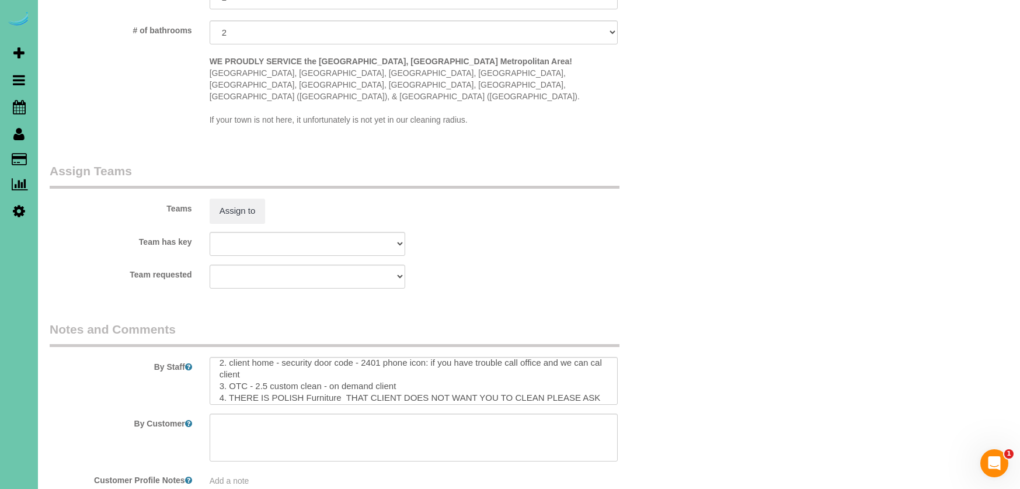
scroll to position [22, 0]
type input "1"
click at [418, 368] on textarea at bounding box center [414, 381] width 409 height 48
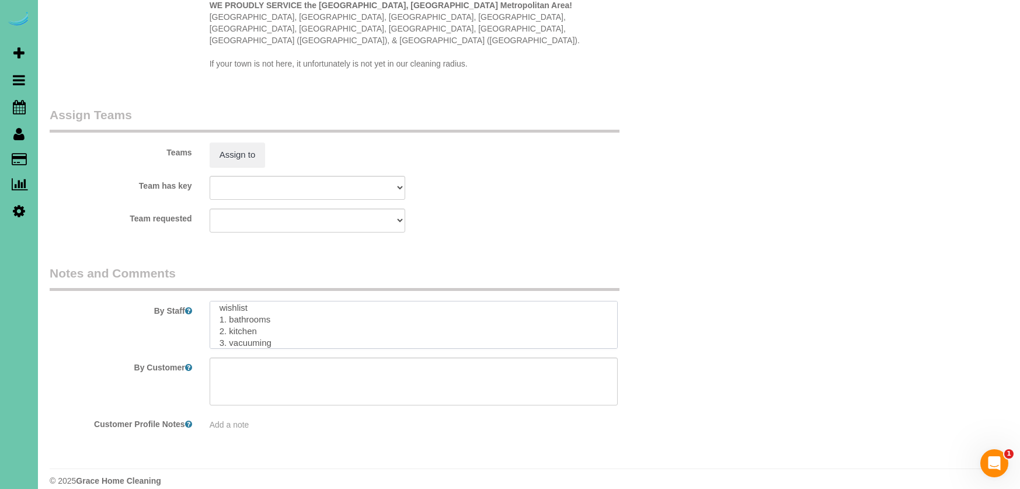
scroll to position [109, 0]
click at [281, 317] on textarea at bounding box center [414, 325] width 409 height 48
type textarea "1. credit 2. client home - security door code - 2401 phone icon: if you have tr…"
click at [244, 142] on button "Assign to" at bounding box center [238, 154] width 56 height 25
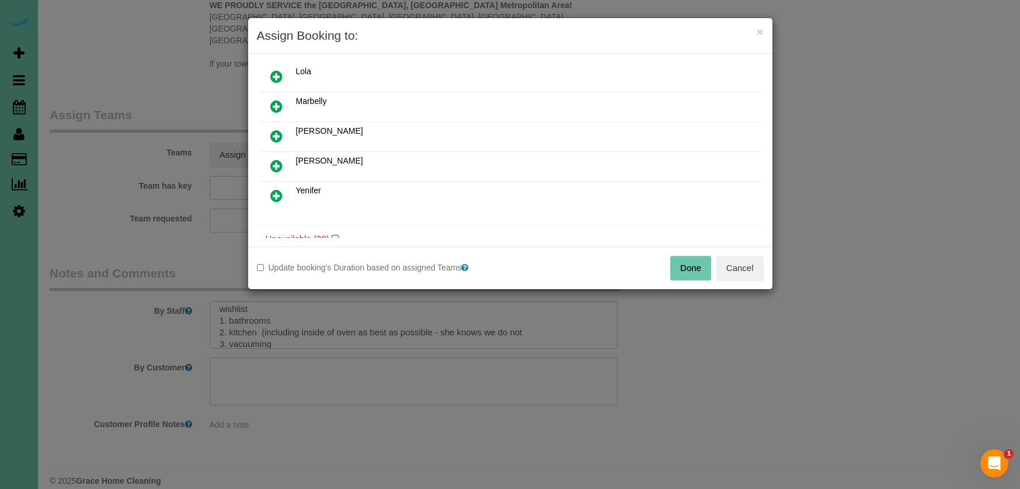
scroll to position [183, 0]
drag, startPoint x: 278, startPoint y: 166, endPoint x: 281, endPoint y: 172, distance: 6.8
click at [279, 166] on icon at bounding box center [276, 168] width 12 height 14
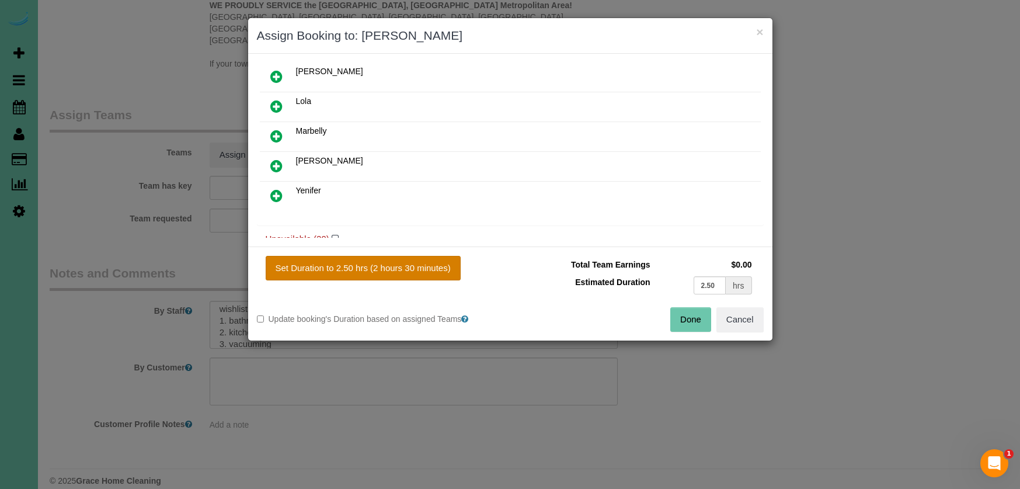
click at [429, 265] on button "Set Duration to 2.50 hrs (2 hours 30 minutes)" at bounding box center [363, 268] width 195 height 25
type input "2.50"
click at [689, 318] on button "Done" at bounding box center [690, 319] width 41 height 25
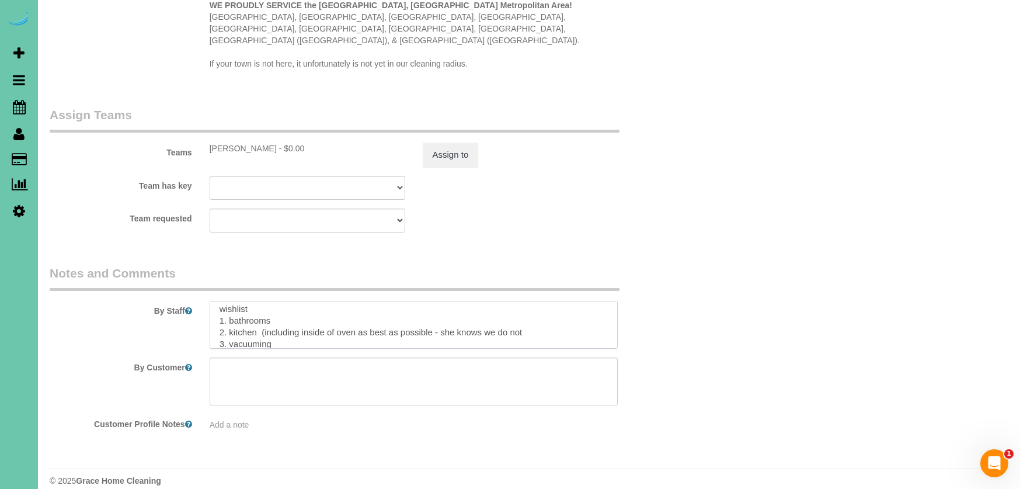
click at [537, 312] on textarea at bounding box center [414, 325] width 409 height 48
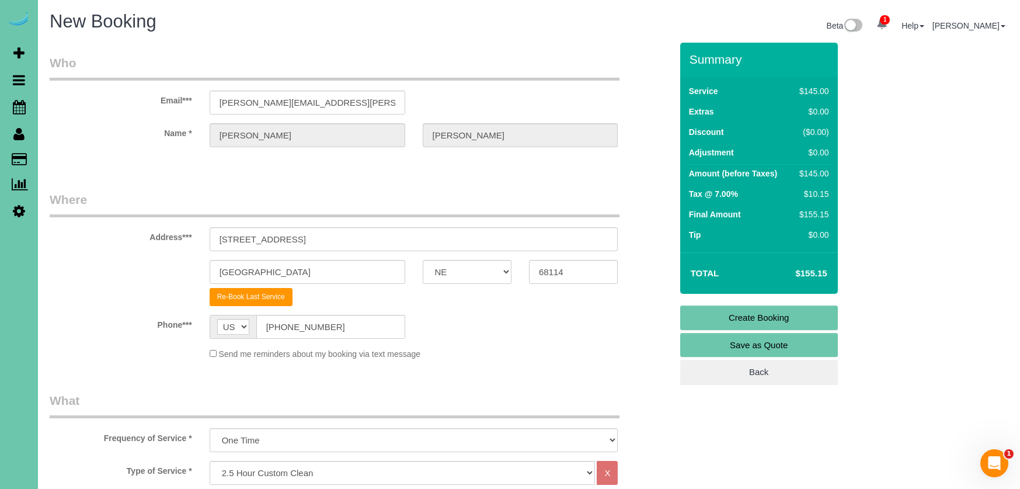
scroll to position [5, 0]
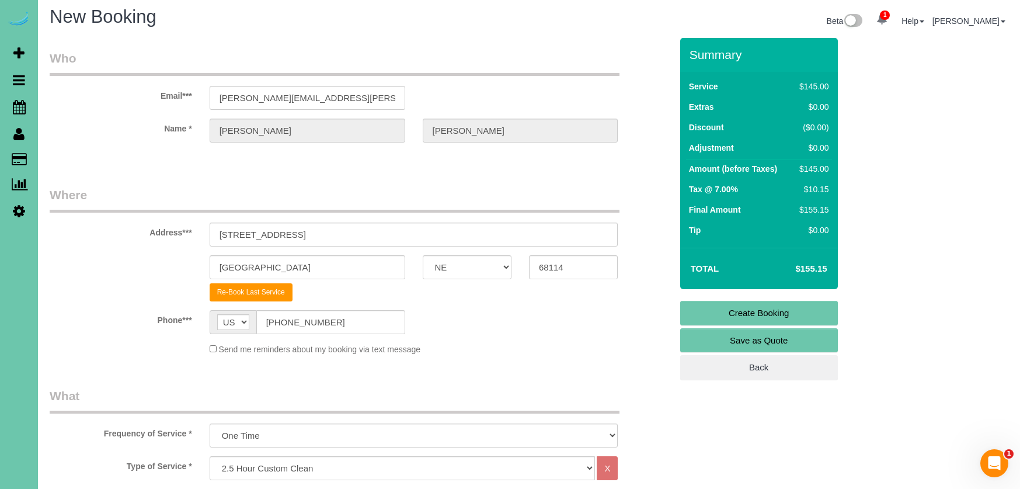
type textarea "1. credit 2. client home - security door code - 2401 phone icon: if you have tr…"
click at [722, 305] on link "Create Booking" at bounding box center [759, 313] width 158 height 25
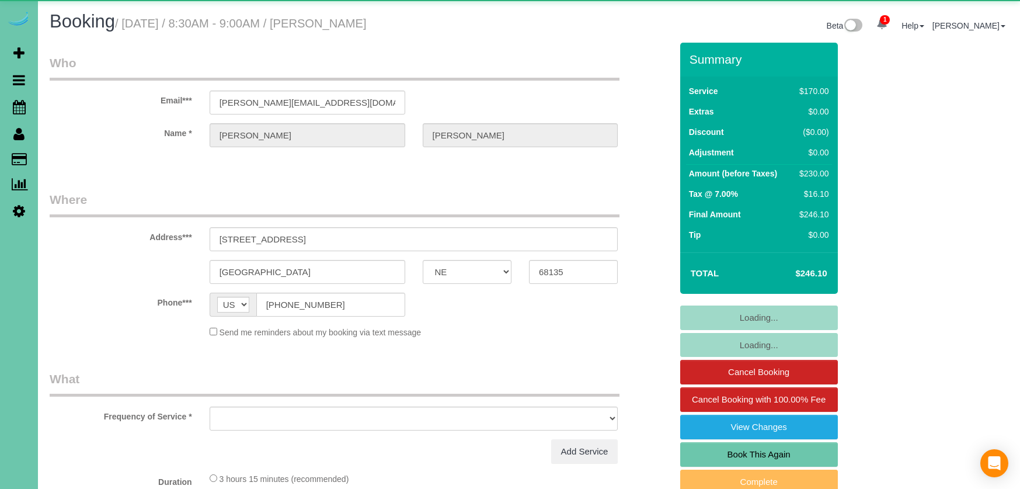
select select "NE"
select select "object:867"
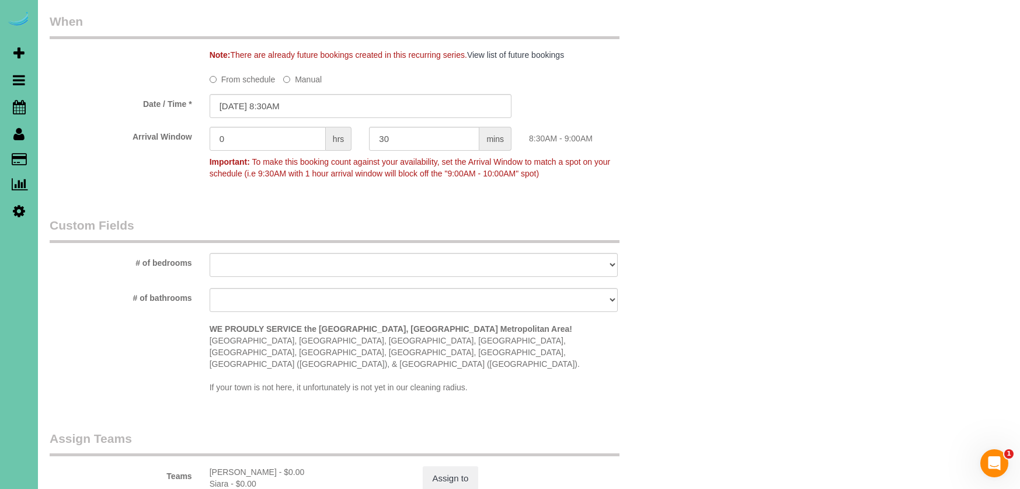
scroll to position [864, 0]
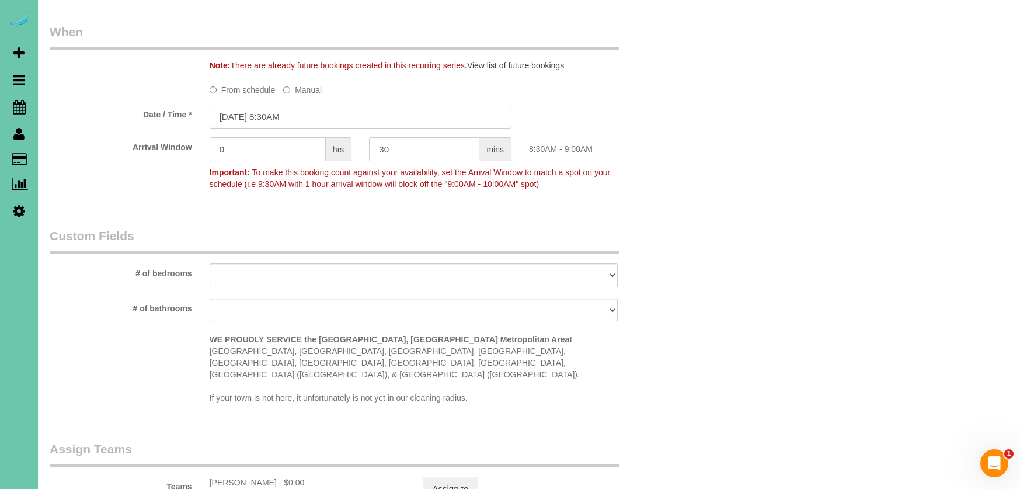
click at [315, 113] on input "08/14/2025 8:30AM" at bounding box center [361, 117] width 302 height 24
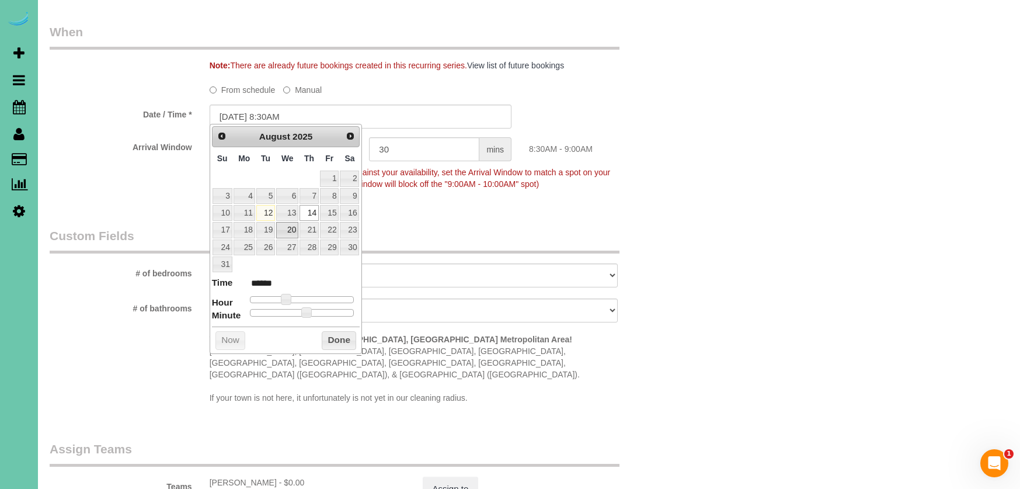
click at [287, 225] on link "20" at bounding box center [287, 230] width 22 height 16
type input "08/20/2025 9:30AM"
type input "******"
type input "08/20/2025 10:30AM"
type input "*******"
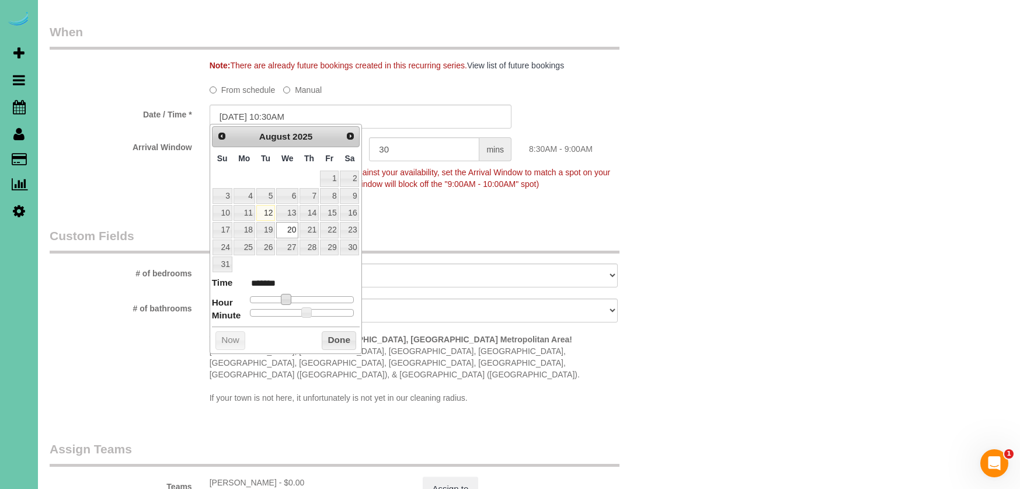
type input "08/20/2025 11:30AM"
type input "*******"
type input "08/20/2025 12:30PM"
type input "*******"
type input "08/20/2025 1:30PM"
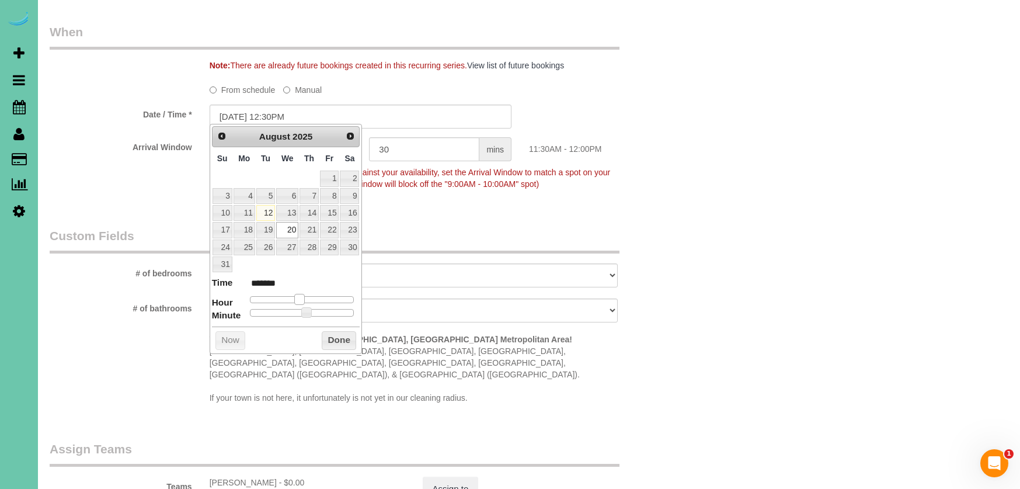
type input "******"
type input "08/20/2025 2:30PM"
type input "******"
drag, startPoint x: 297, startPoint y: 293, endPoint x: 316, endPoint y: 296, distance: 18.9
click at [315, 295] on span at bounding box center [313, 299] width 11 height 11
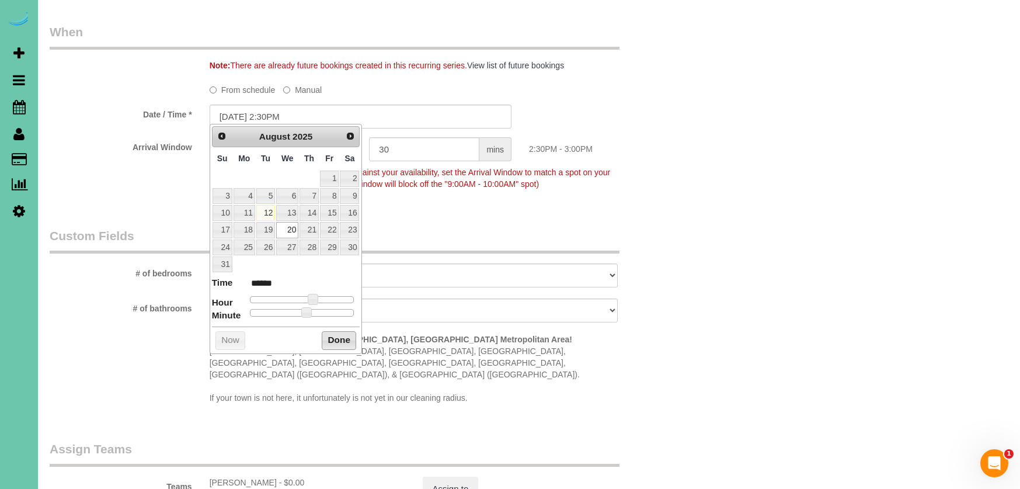
scroll to position [863, 1]
drag, startPoint x: 352, startPoint y: 335, endPoint x: 372, endPoint y: 239, distance: 97.8
click at [352, 335] on button "Done" at bounding box center [339, 342] width 34 height 19
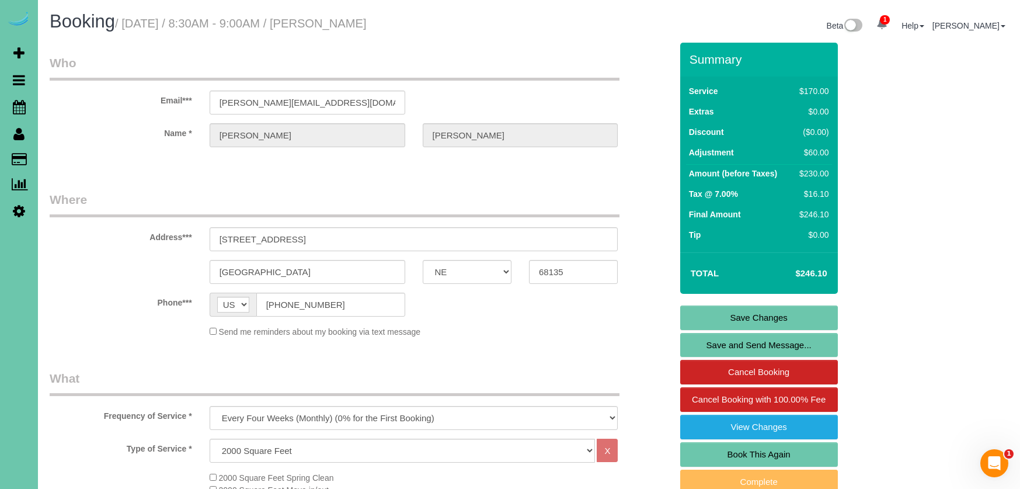
scroll to position [0, 0]
click at [721, 321] on link "Save Changes" at bounding box center [759, 317] width 158 height 25
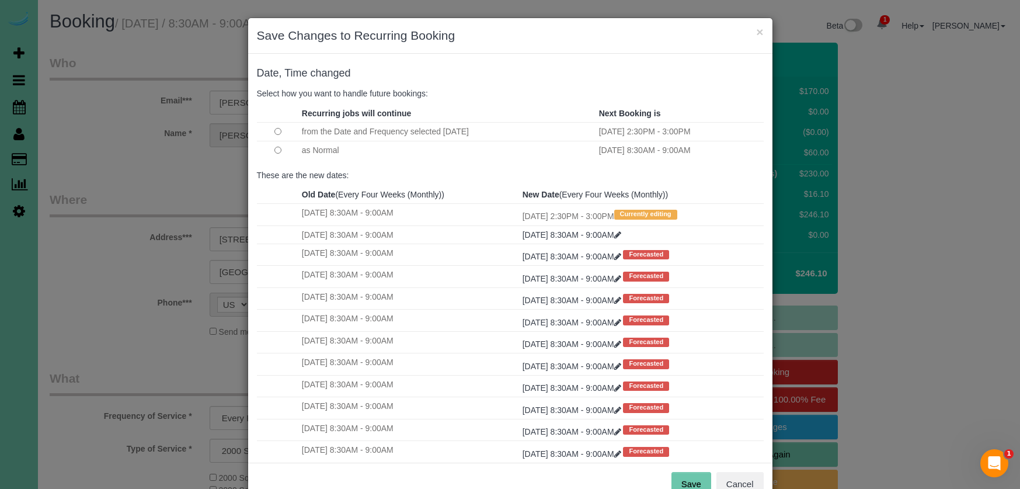
click at [697, 481] on button "Save" at bounding box center [692, 484] width 40 height 25
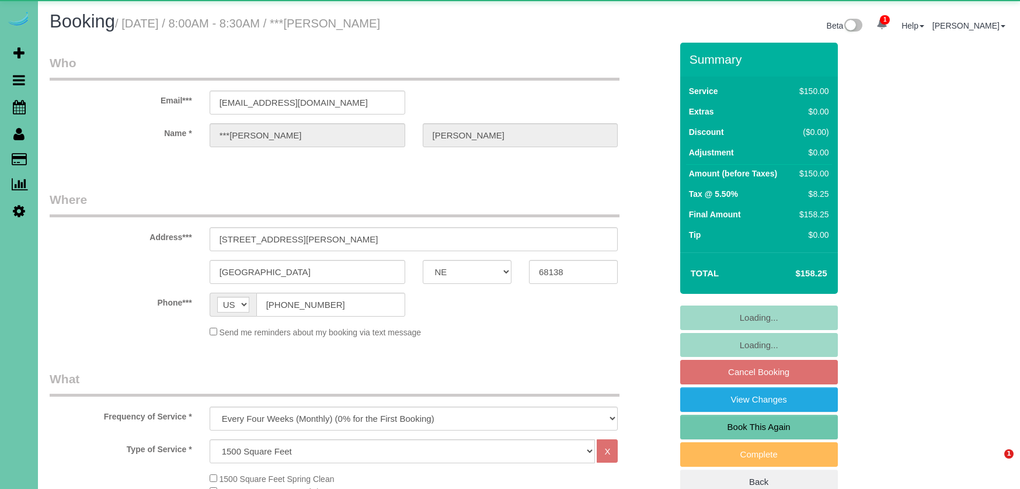
select select "NE"
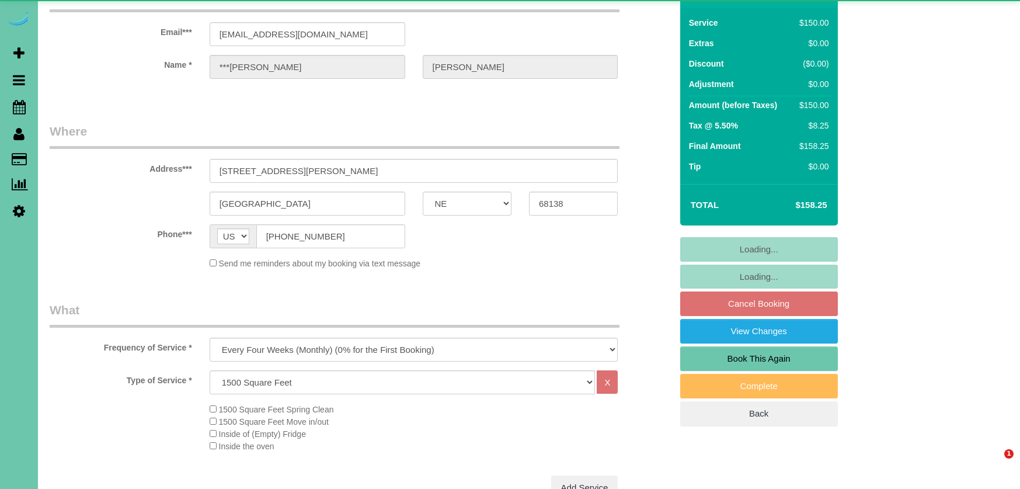
select select "object:903"
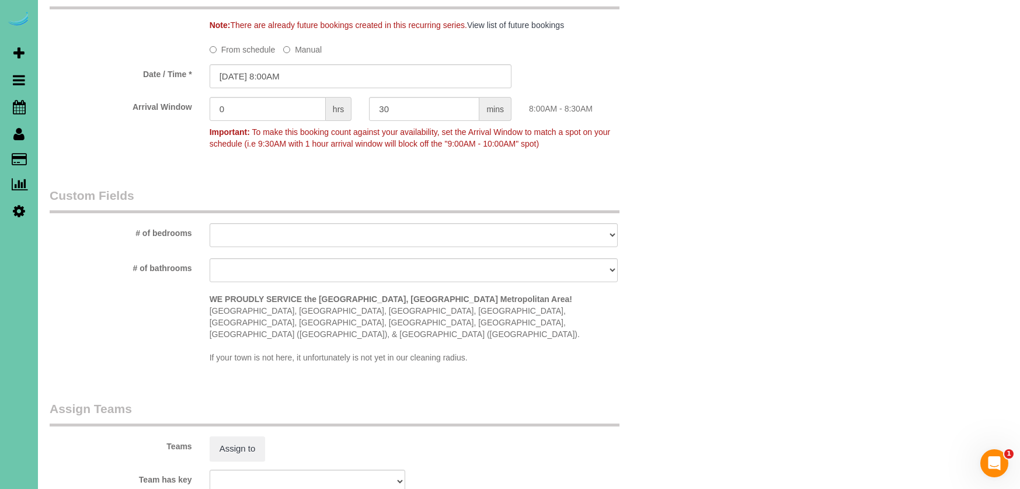
scroll to position [915, 0]
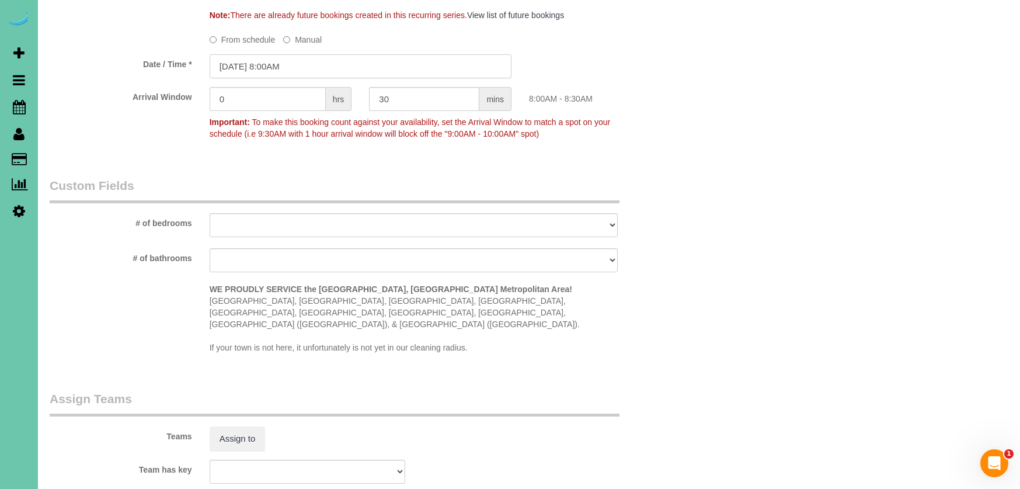
click at [304, 55] on input "[DATE] 8:00AM" at bounding box center [361, 66] width 302 height 24
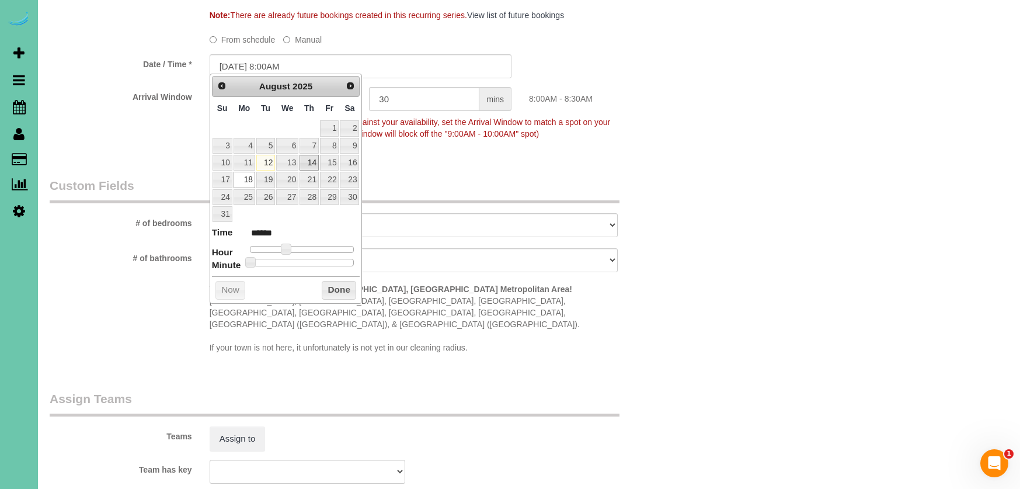
click at [308, 159] on link "14" at bounding box center [309, 163] width 19 height 16
type input "[DATE] 8:00AM"
click at [338, 281] on button "Done" at bounding box center [339, 290] width 34 height 19
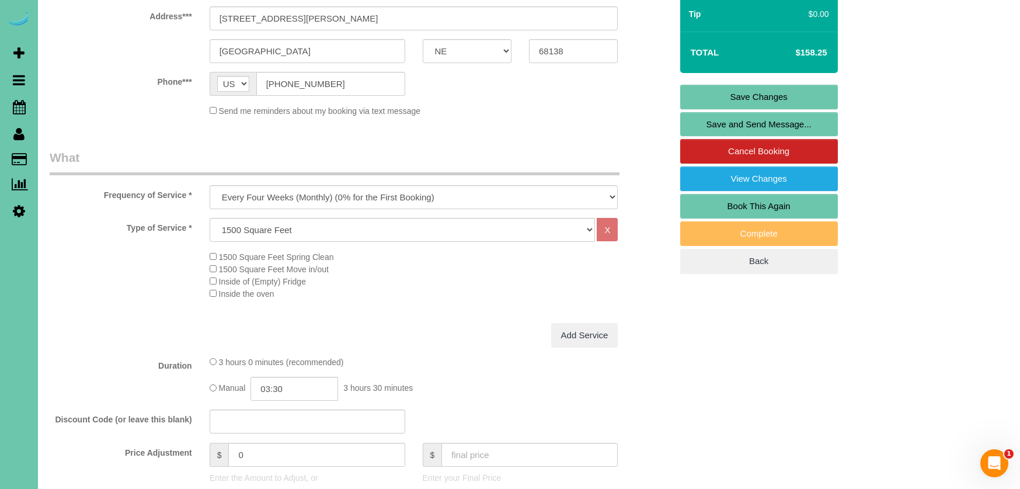
scroll to position [214, 0]
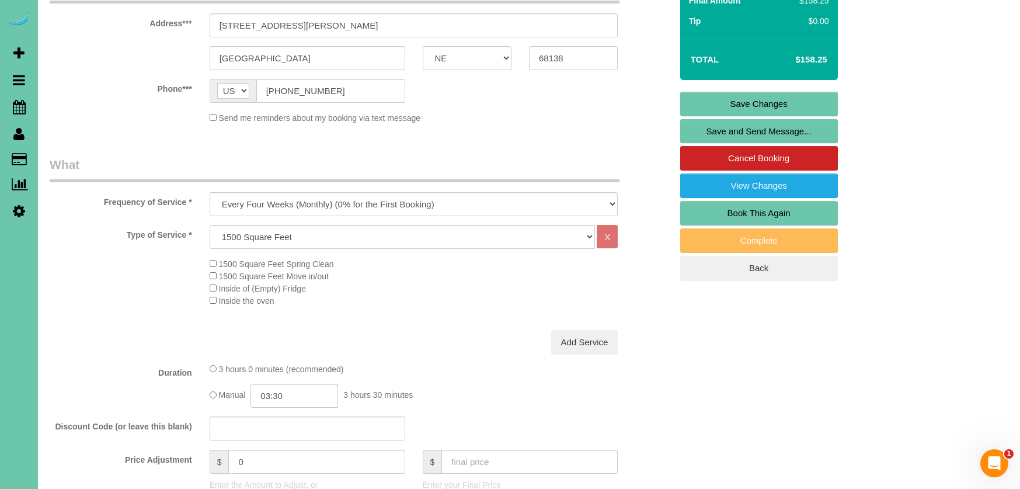
click at [697, 102] on link "Save Changes" at bounding box center [759, 104] width 158 height 25
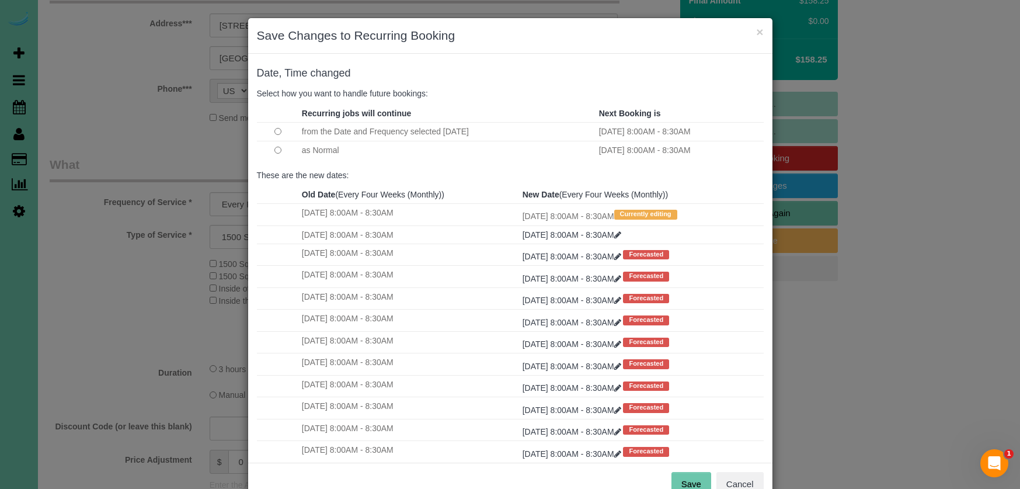
click at [687, 478] on button "Save" at bounding box center [692, 484] width 40 height 25
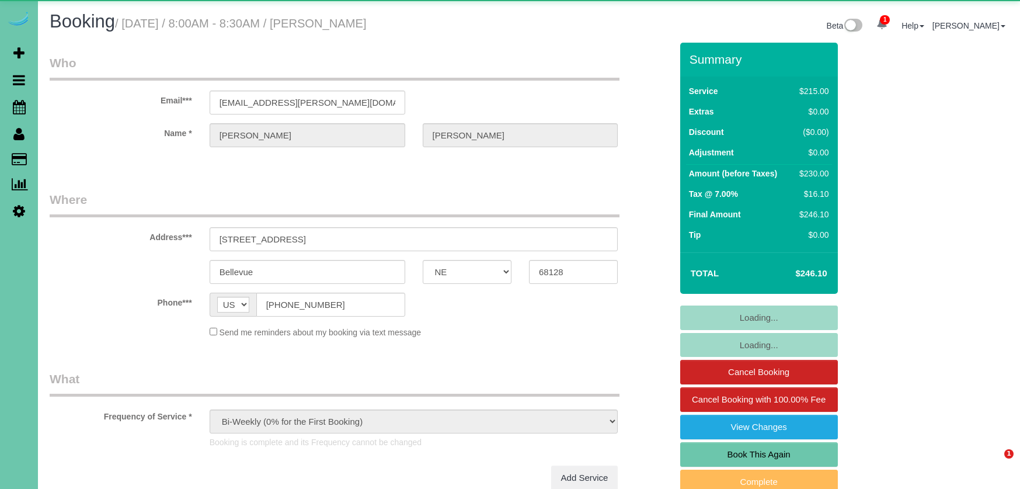
select select "NE"
select select "object:868"
select select "number:37"
select select "number:43"
select select "NE"
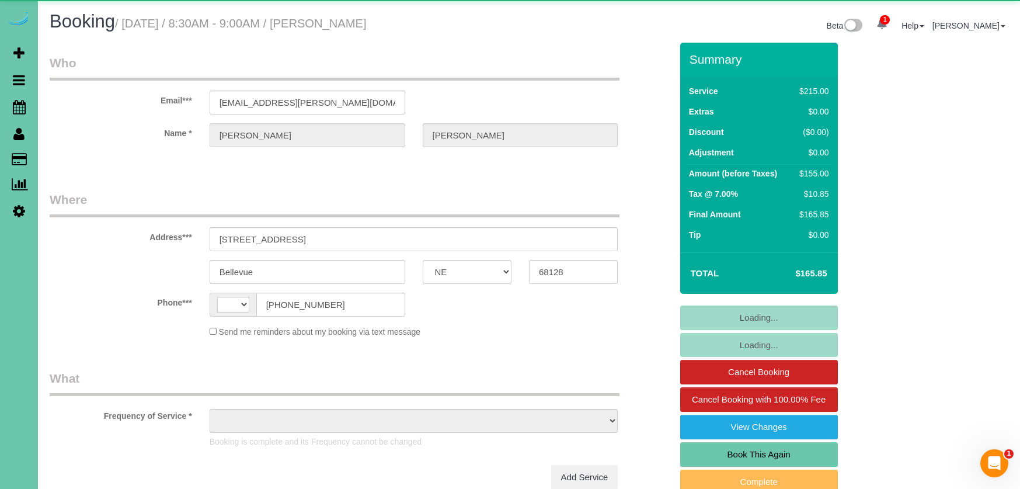
select select "string:[GEOGRAPHIC_DATA]"
select select "object:654"
select select "number:37"
select select "number:43"
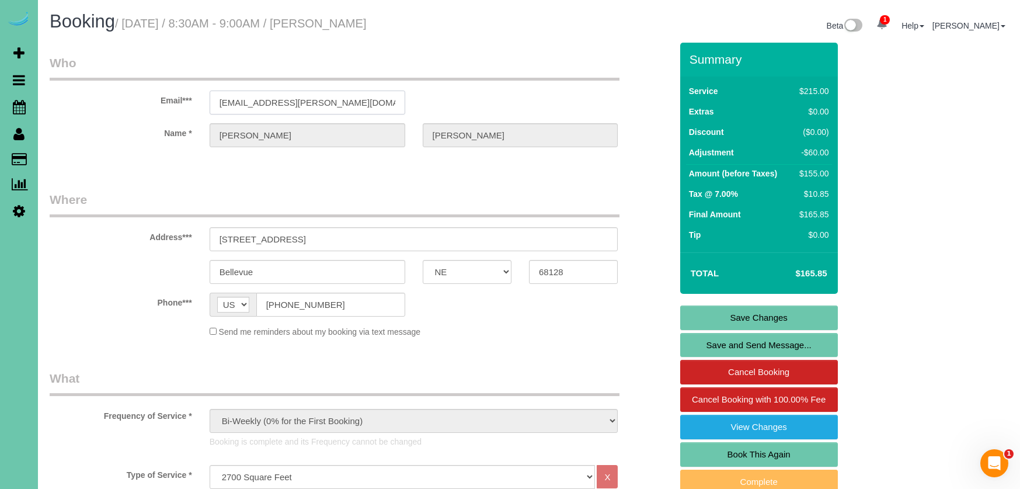
drag, startPoint x: 309, startPoint y: 108, endPoint x: 147, endPoint y: 91, distance: 162.7
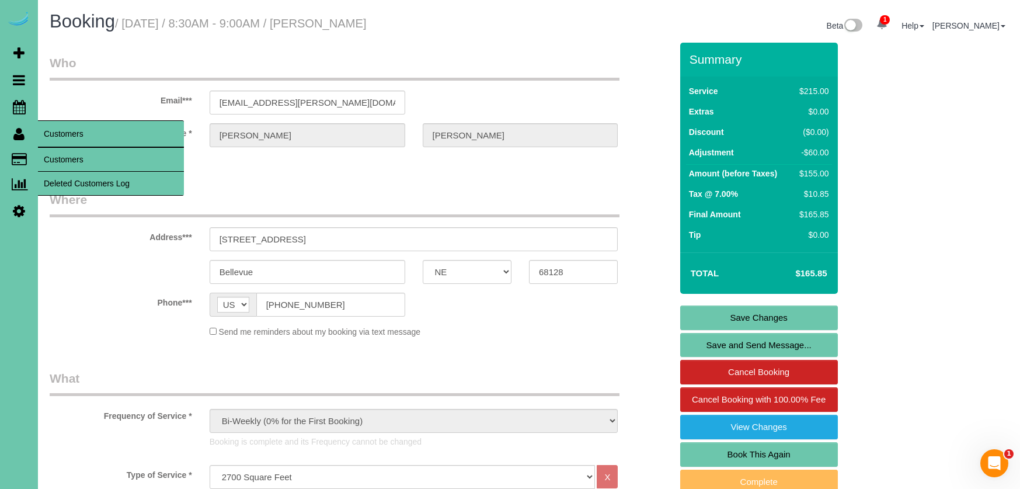
click at [113, 172] on link "Deleted Customers Log" at bounding box center [111, 183] width 146 height 23
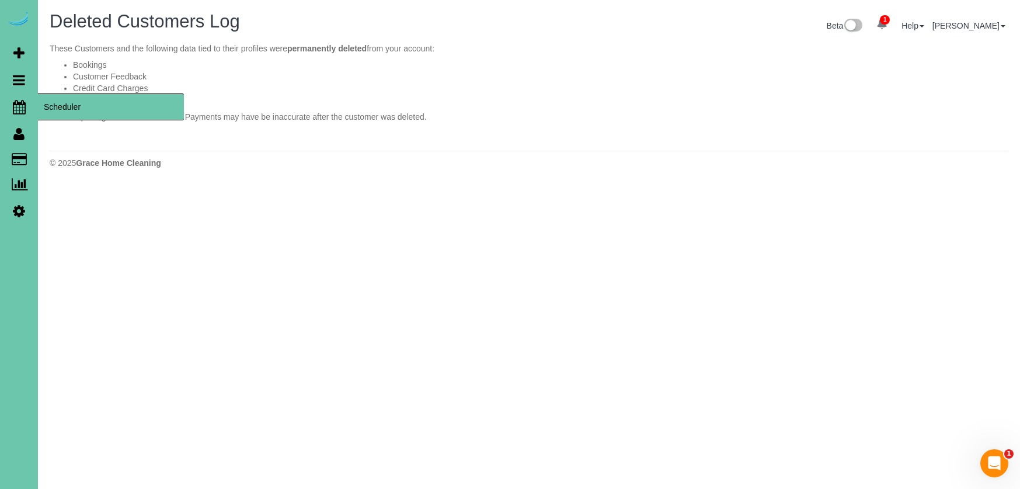
click at [15, 105] on icon at bounding box center [19, 107] width 13 height 14
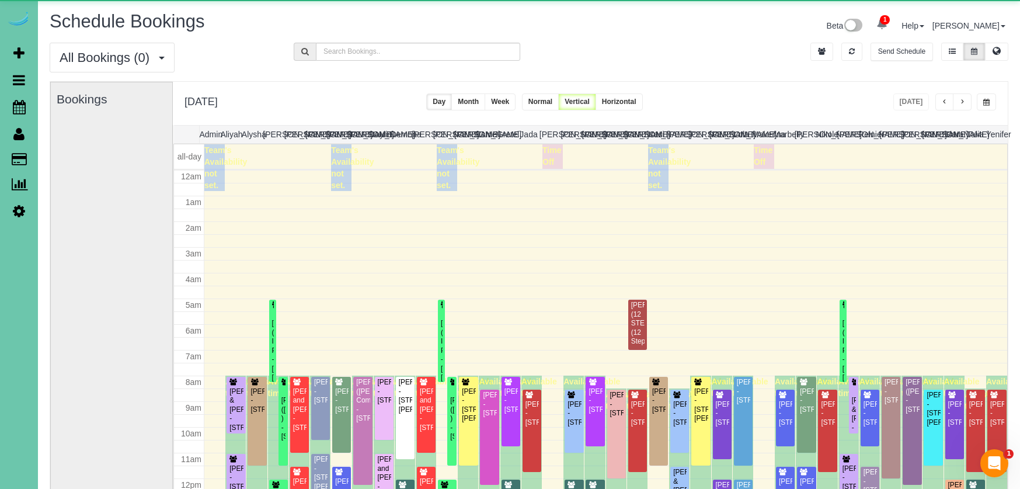
scroll to position [155, 0]
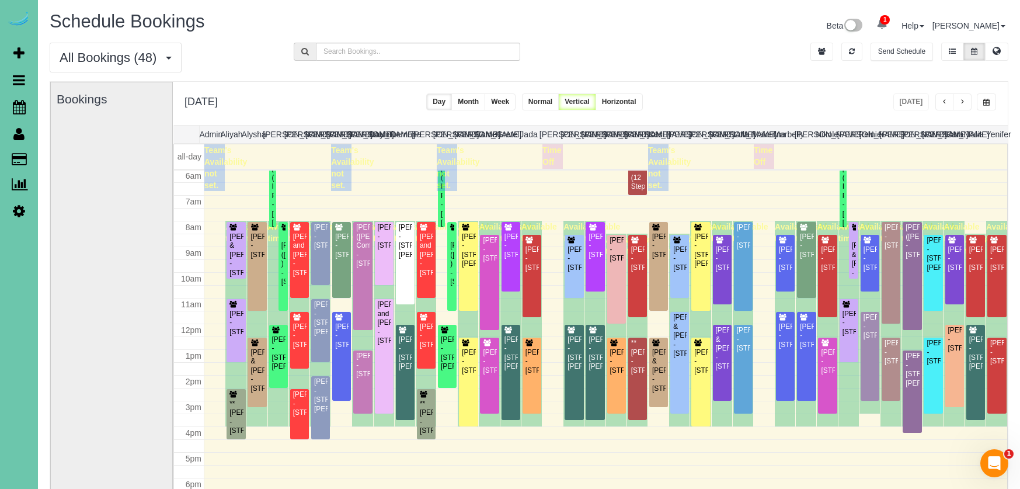
click at [964, 100] on span "button" at bounding box center [963, 102] width 6 height 7
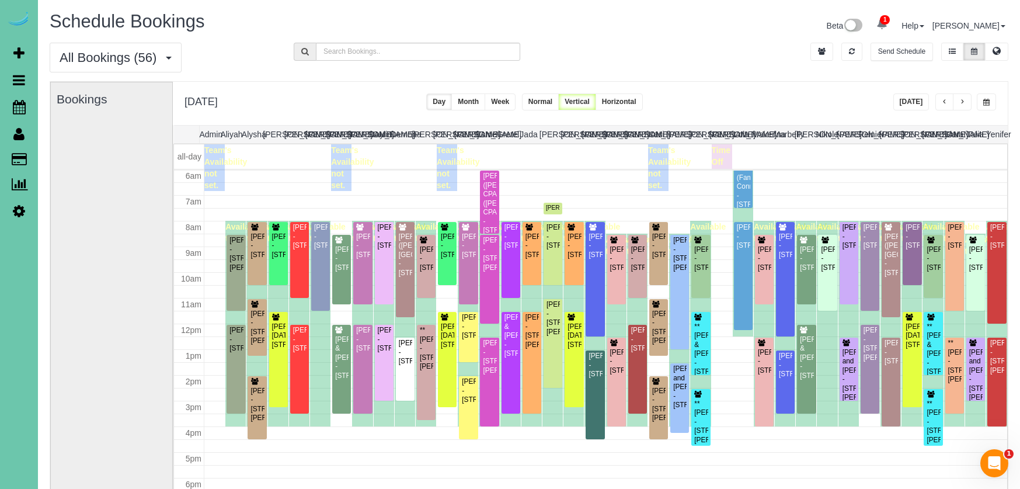
click at [309, 345] on div "Available time" at bounding box center [299, 324] width 20 height 206
click at [304, 346] on div "[PERSON_NAME] - [STREET_ADDRESS]" at bounding box center [300, 339] width 14 height 27
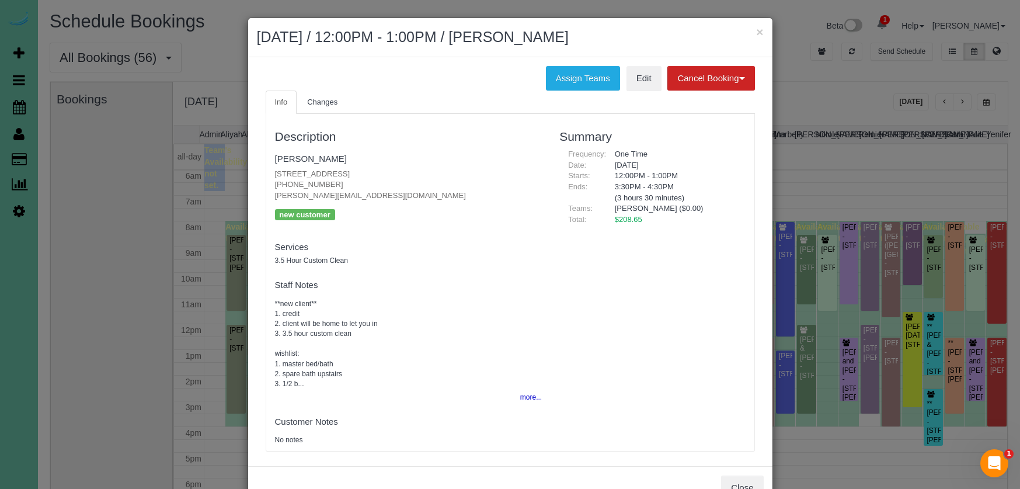
drag, startPoint x: 300, startPoint y: 155, endPoint x: 331, endPoint y: 160, distance: 31.3
click at [300, 155] on link "Naomi Adjei" at bounding box center [311, 159] width 72 height 10
click at [764, 32] on div "× August 13, 2025 / 12:00PM - 1:00PM / Naomi Adjei" at bounding box center [510, 37] width 524 height 39
drag, startPoint x: 762, startPoint y: 33, endPoint x: 706, endPoint y: 30, distance: 55.5
click at [760, 33] on button "×" at bounding box center [759, 32] width 7 height 12
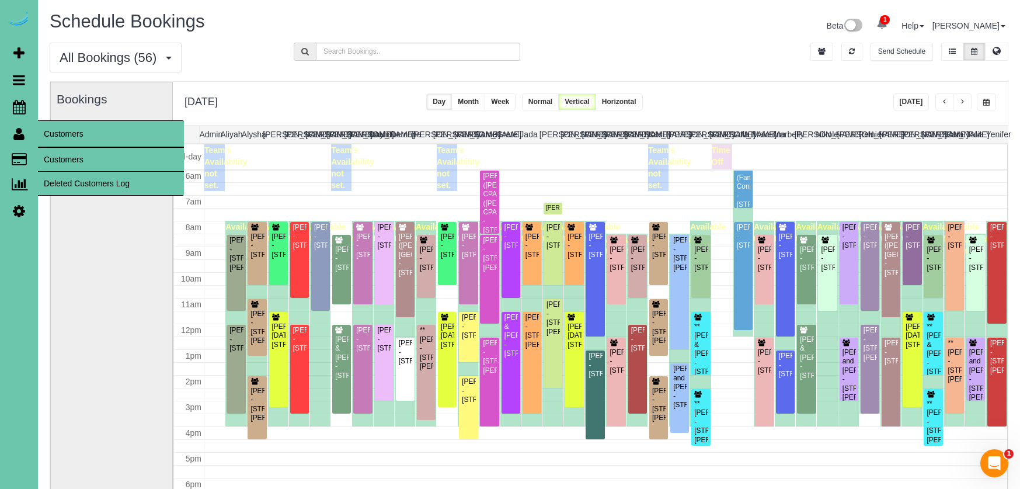
click at [71, 161] on link "Customers" at bounding box center [111, 159] width 146 height 23
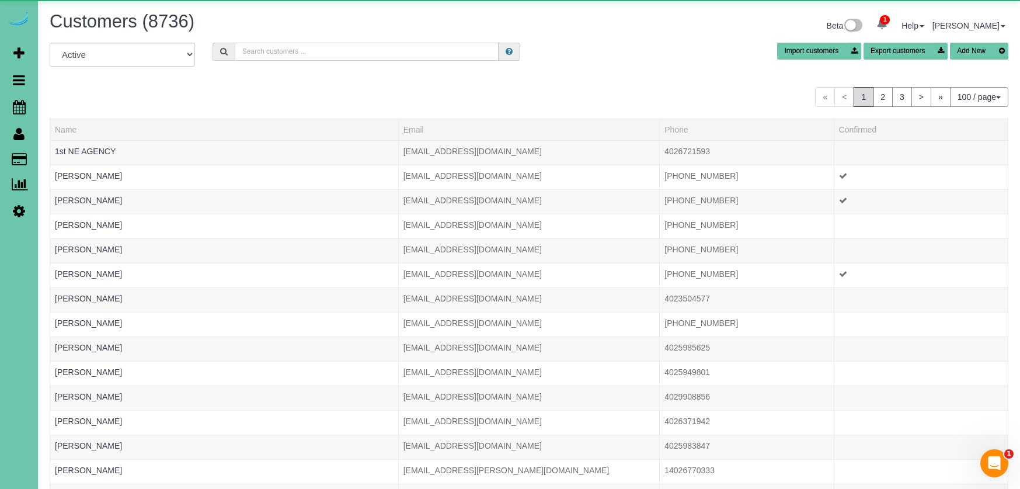
click at [307, 54] on input "text" at bounding box center [367, 52] width 264 height 18
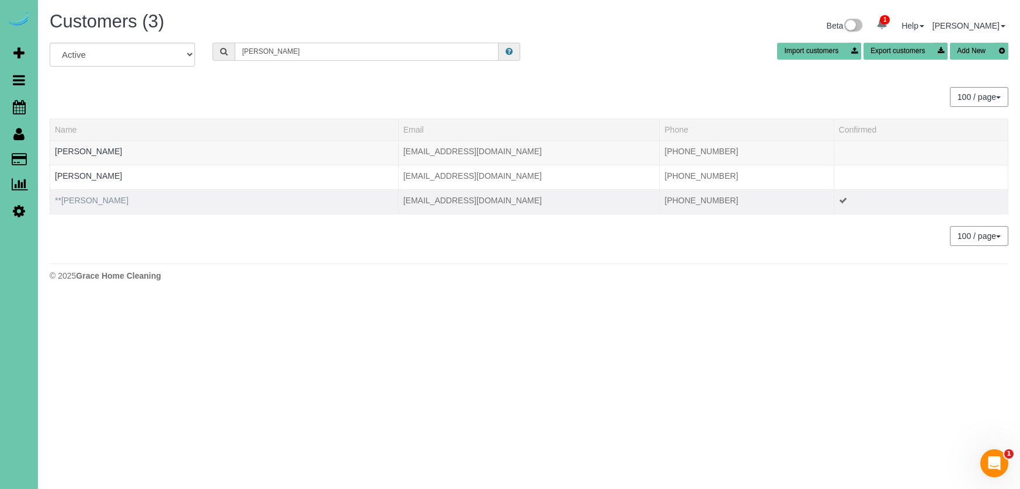
type input "kari p"
drag, startPoint x: 85, startPoint y: 196, endPoint x: 119, endPoint y: 191, distance: 34.2
click at [85, 196] on link "**Kari Petry" at bounding box center [92, 200] width 74 height 9
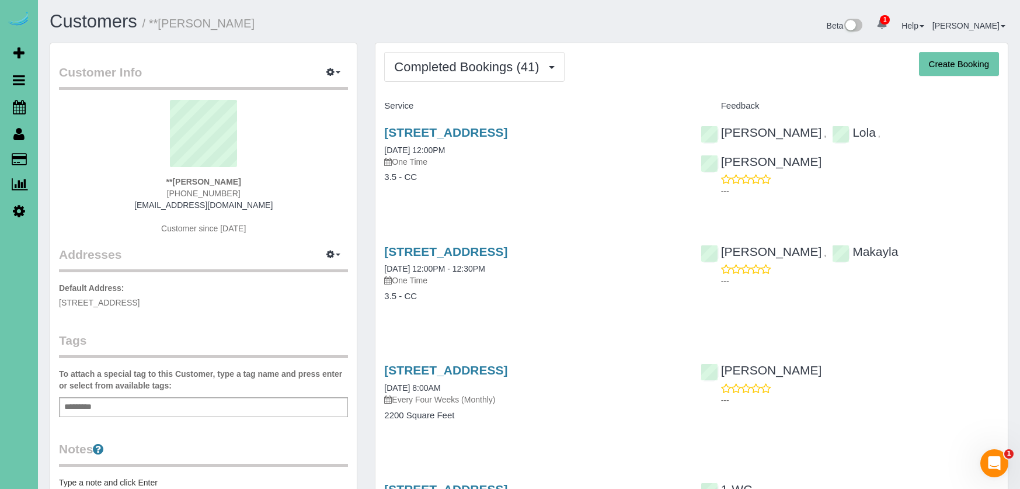
click at [604, 124] on div "11203 Cove Hollow Drive, Papillion, NE 68046 03/14/2025 12:00PM One Time 3.5 - …" at bounding box center [534, 161] width 316 height 90
click at [508, 132] on link "11203 Cove Hollow Drive, Papillion, NE 68046" at bounding box center [445, 132] width 123 height 13
click at [478, 255] on link "11203 Cove Hollow Drive, Papillion, NE 68046" at bounding box center [445, 251] width 123 height 13
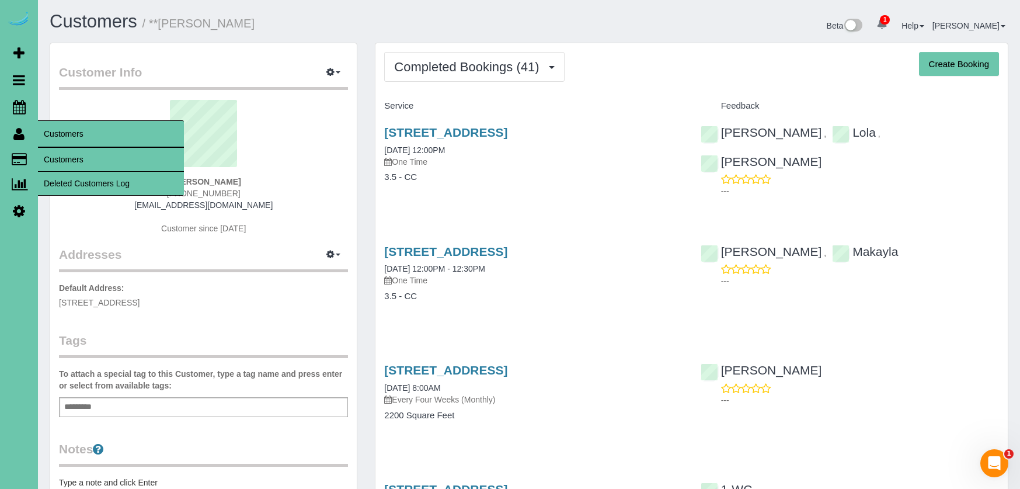
click at [64, 157] on link "Customers" at bounding box center [111, 159] width 146 height 23
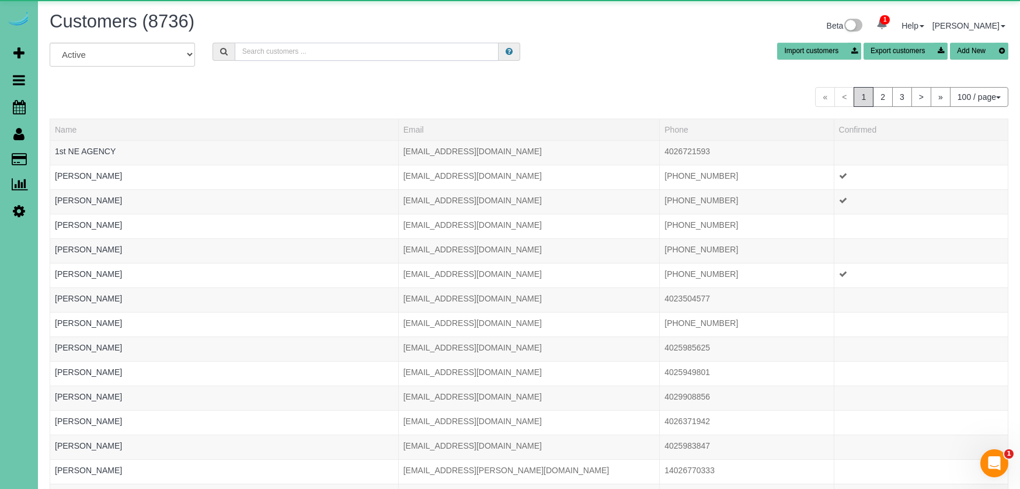
drag, startPoint x: 266, startPoint y: 50, endPoint x: 274, endPoint y: 52, distance: 7.8
click at [270, 51] on input "text" at bounding box center [367, 52] width 264 height 18
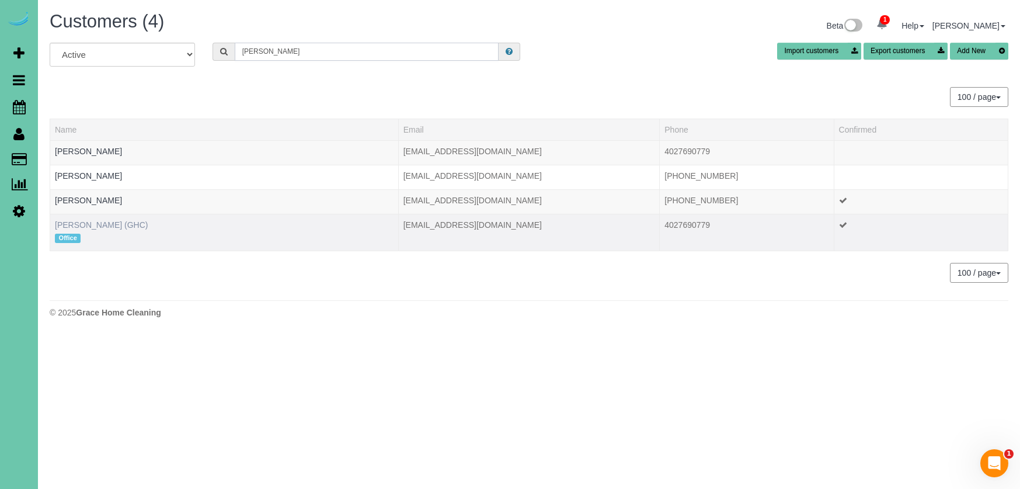
type input "Kevin smith"
click at [109, 223] on link "[PERSON_NAME] (GHC)" at bounding box center [101, 224] width 93 height 9
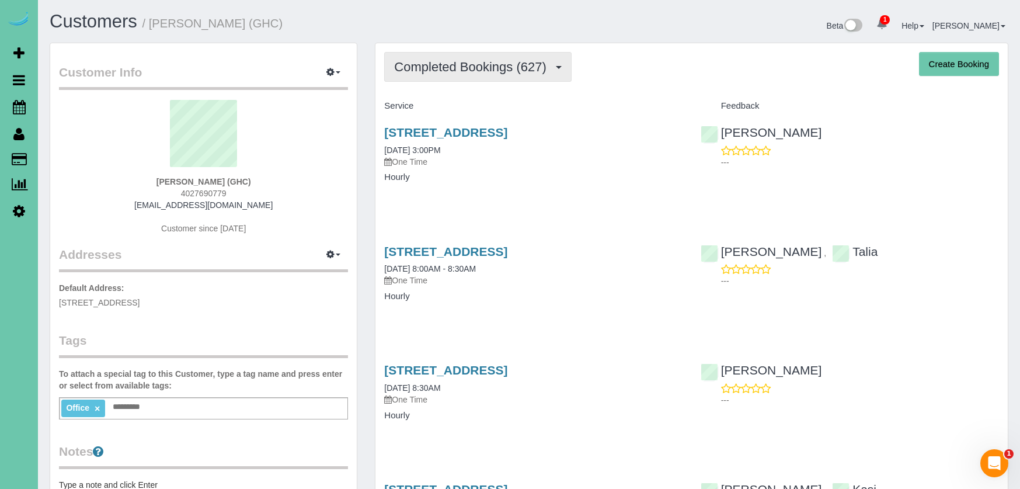
click at [439, 70] on span "Completed Bookings (627)" at bounding box center [473, 67] width 158 height 15
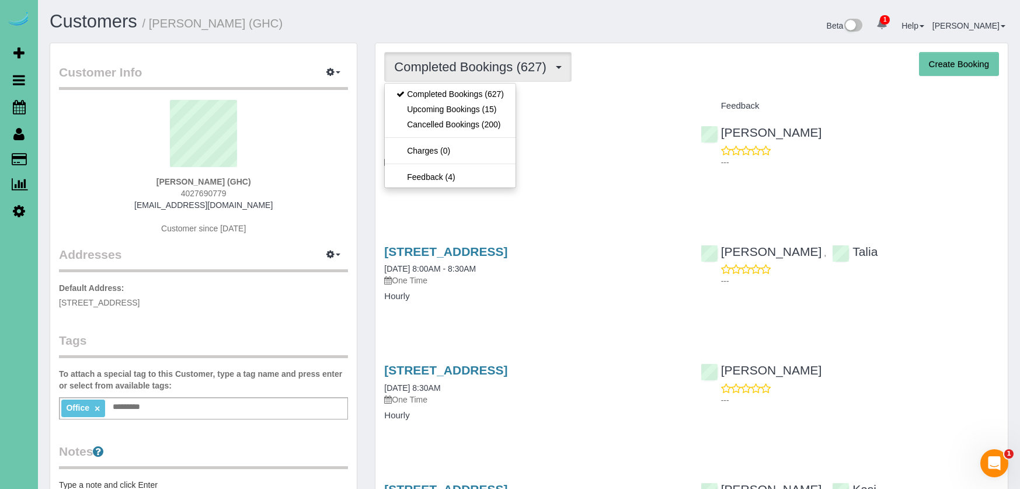
drag, startPoint x: 451, startPoint y: 112, endPoint x: 445, endPoint y: 114, distance: 6.5
click at [451, 112] on link "Upcoming Bookings (15)" at bounding box center [450, 109] width 131 height 15
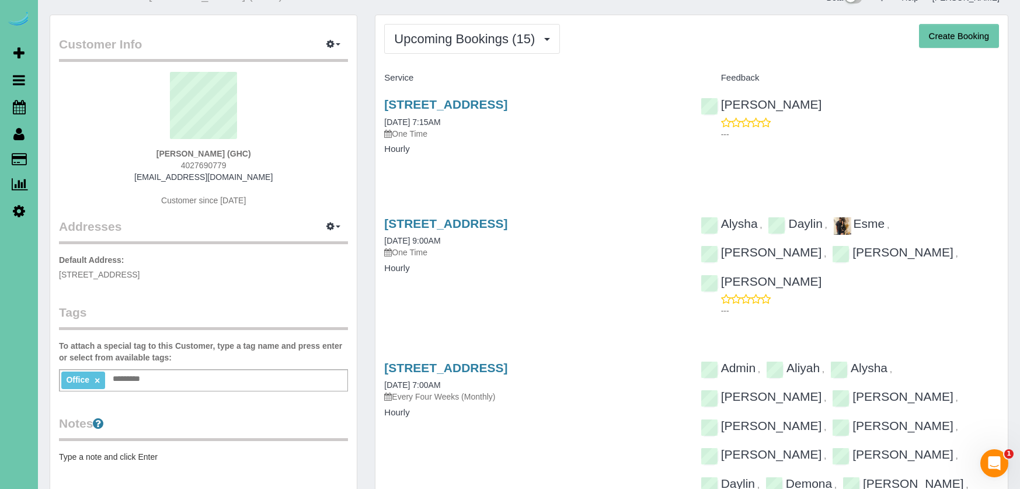
scroll to position [35, 0]
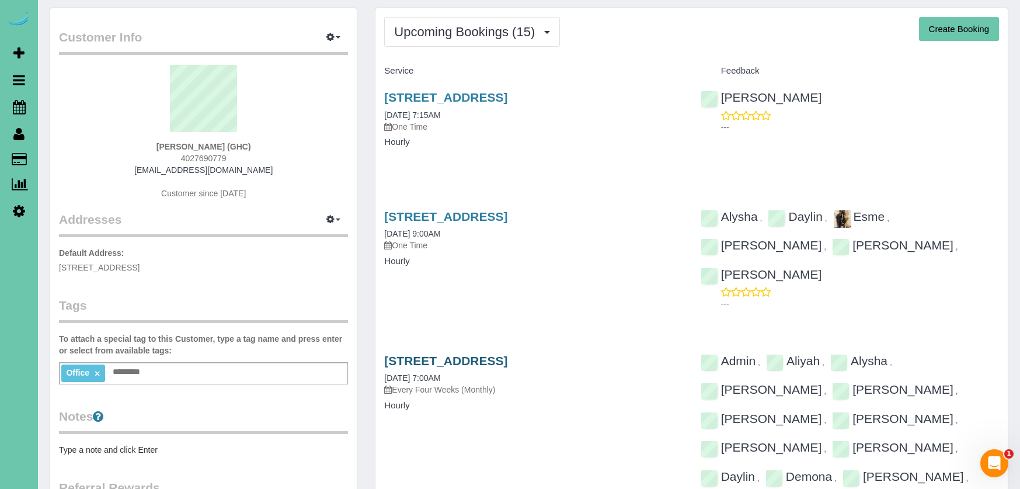
click at [508, 354] on link "5064 S 107th Street, Omaha, NE 68127" at bounding box center [445, 360] width 123 height 13
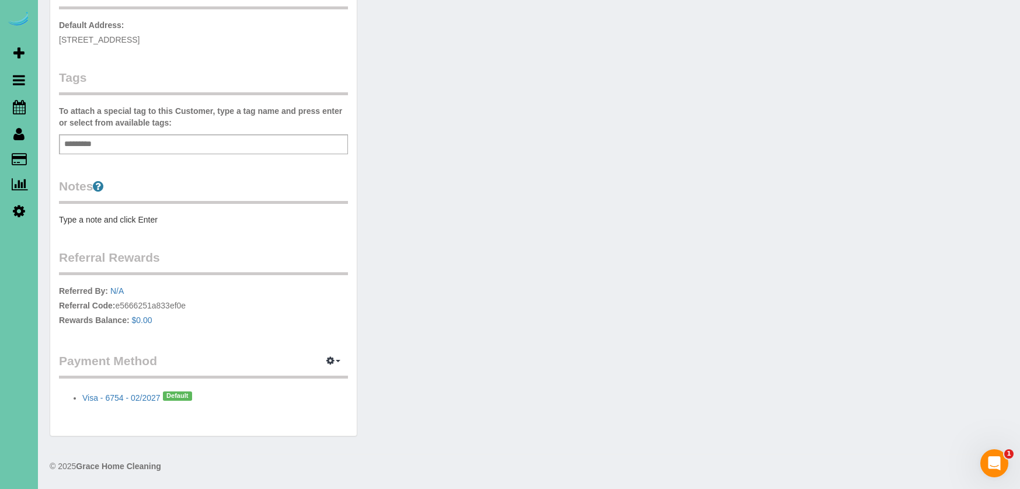
scroll to position [274, 0]
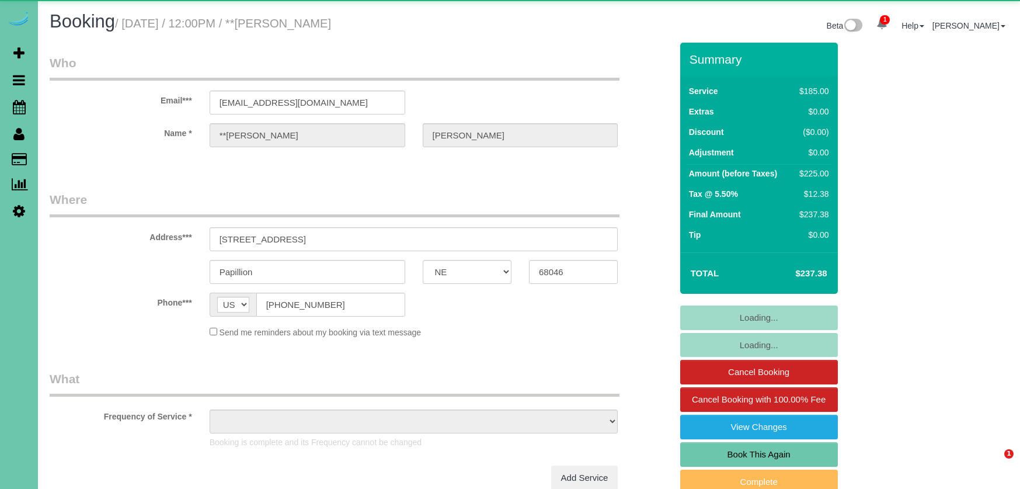
select select "NE"
select select "object:647"
select select "string:fspay-5c49deee-f67e-43a5-91a8-547102ee4078"
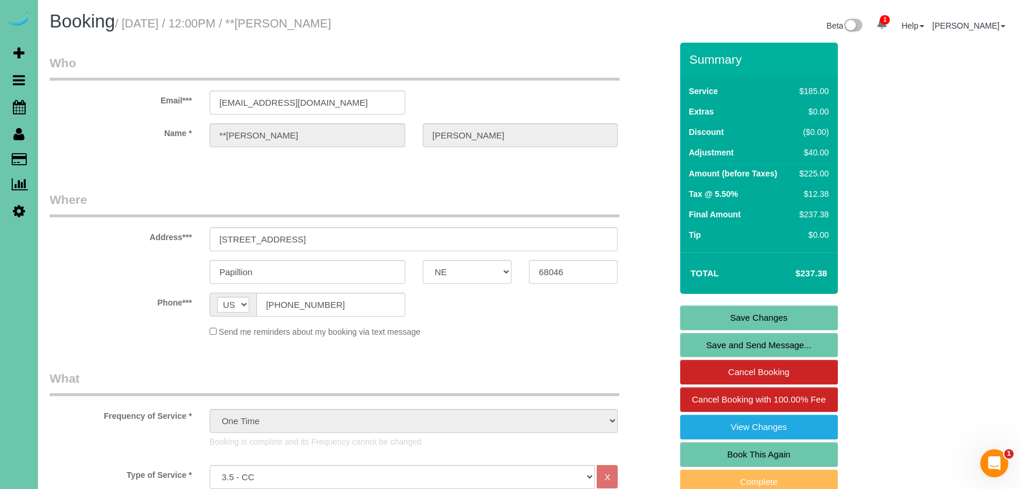
click at [764, 447] on link "Book This Again" at bounding box center [759, 454] width 158 height 25
select select "NE"
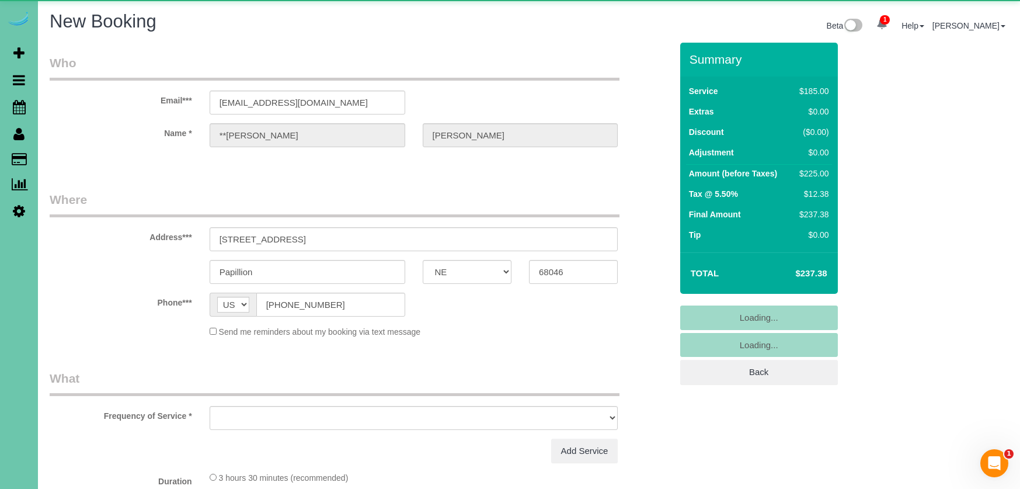
select select "object:1474"
select select "string:fspay-5c49deee-f67e-43a5-91a8-547102ee4078"
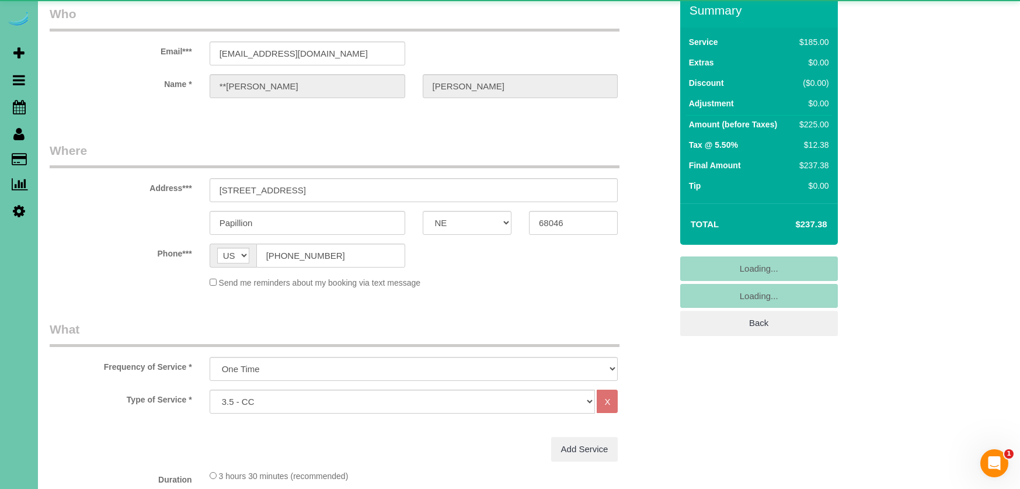
scroll to position [51, 0]
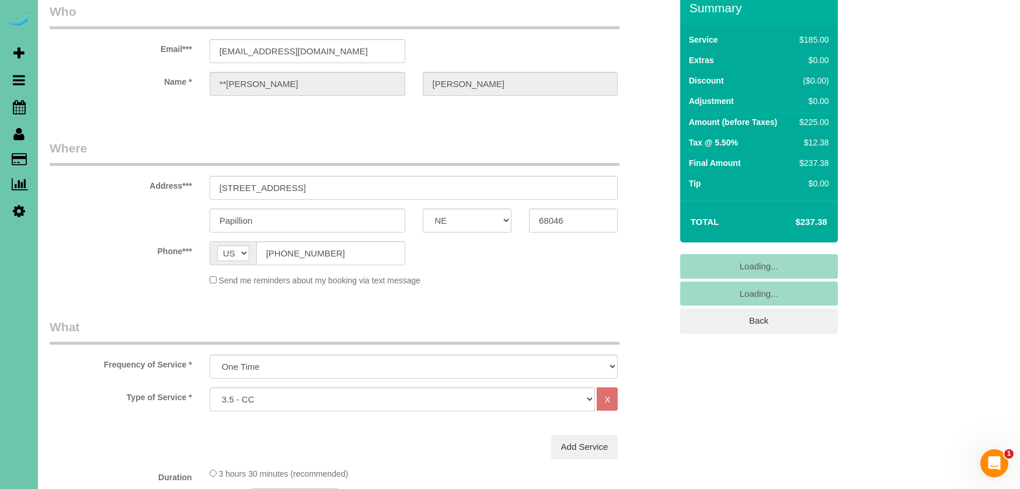
select select "object:1674"
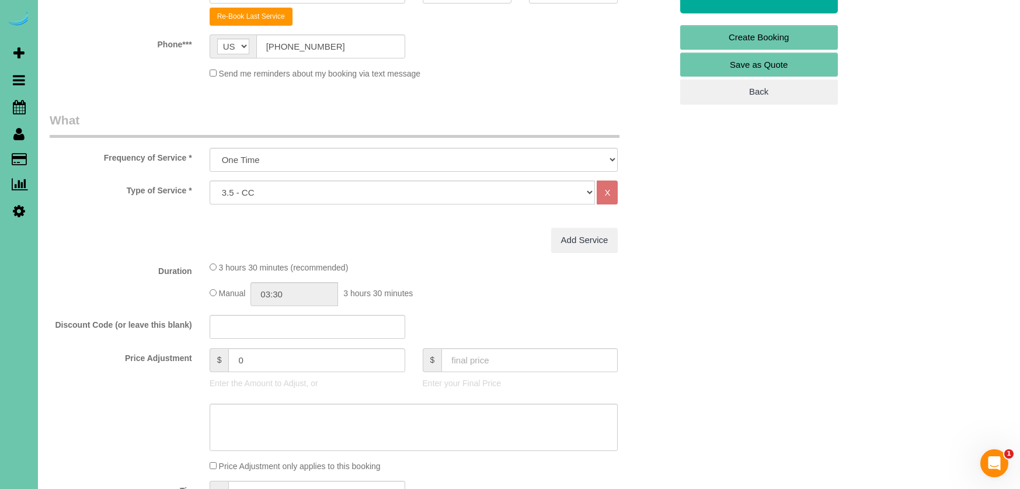
scroll to position [281, 0]
drag, startPoint x: 261, startPoint y: 363, endPoint x: 137, endPoint y: 301, distance: 138.9
click at [137, 301] on fieldset "What Frequency of Service * One Time Weekly (0% for the First Booking) Bi-Weekl…" at bounding box center [361, 328] width 622 height 437
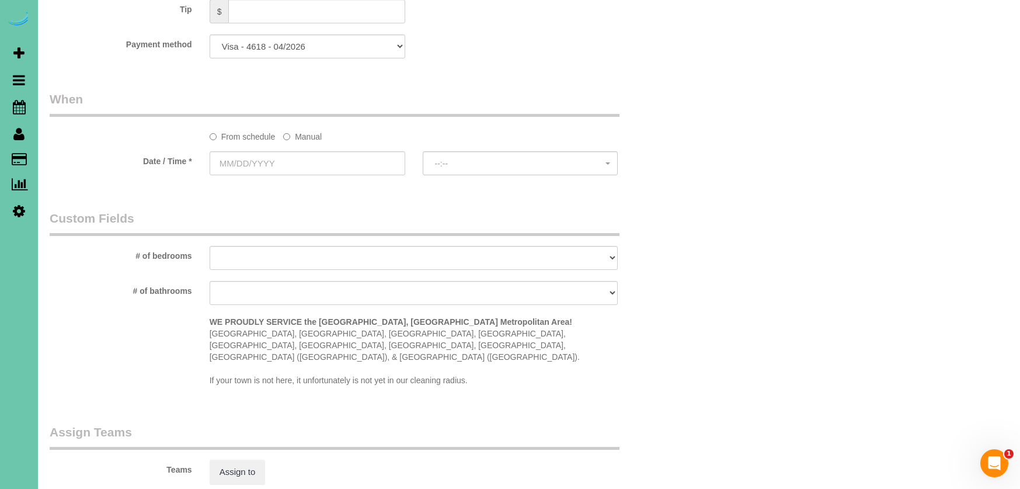
scroll to position [762, 0]
type input "40"
click at [297, 133] on label "Manual" at bounding box center [302, 135] width 39 height 16
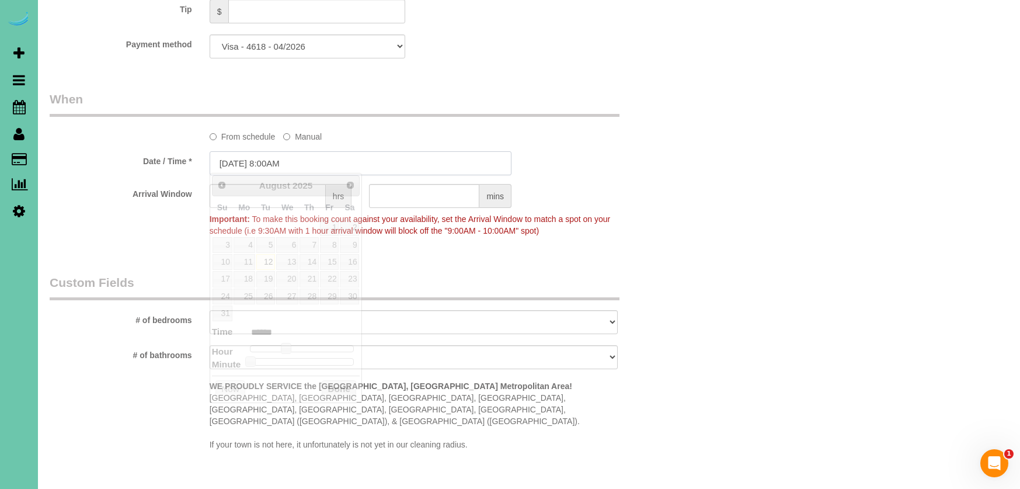
click at [283, 155] on input "[DATE] 8:00AM" at bounding box center [361, 163] width 302 height 24
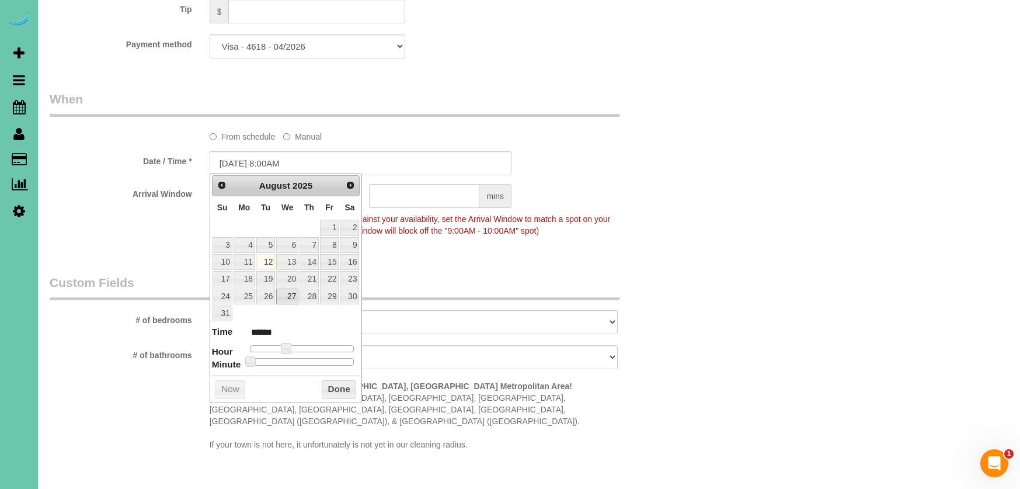
click at [286, 291] on link "27" at bounding box center [287, 297] width 22 height 16
type input "[DATE] 8:00AM"
click at [331, 384] on button "Done" at bounding box center [339, 389] width 34 height 19
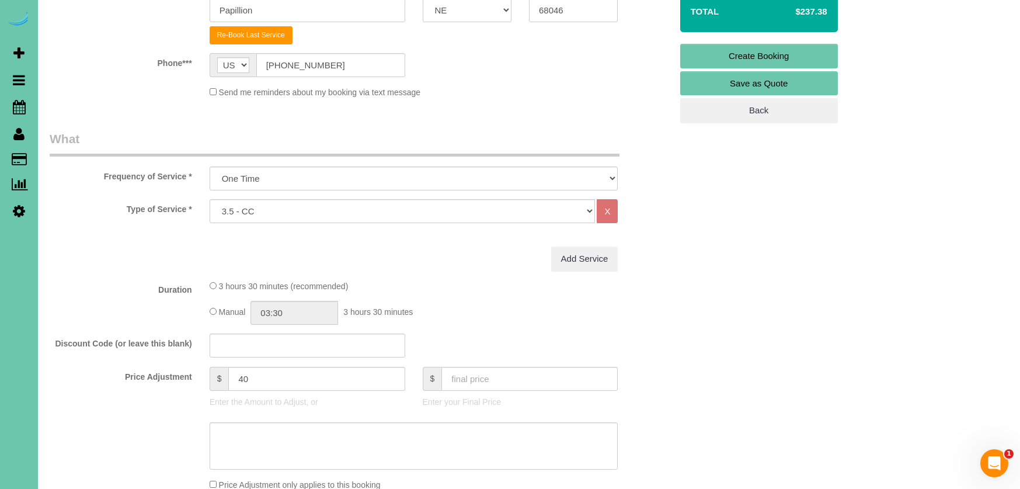
scroll to position [265, 0]
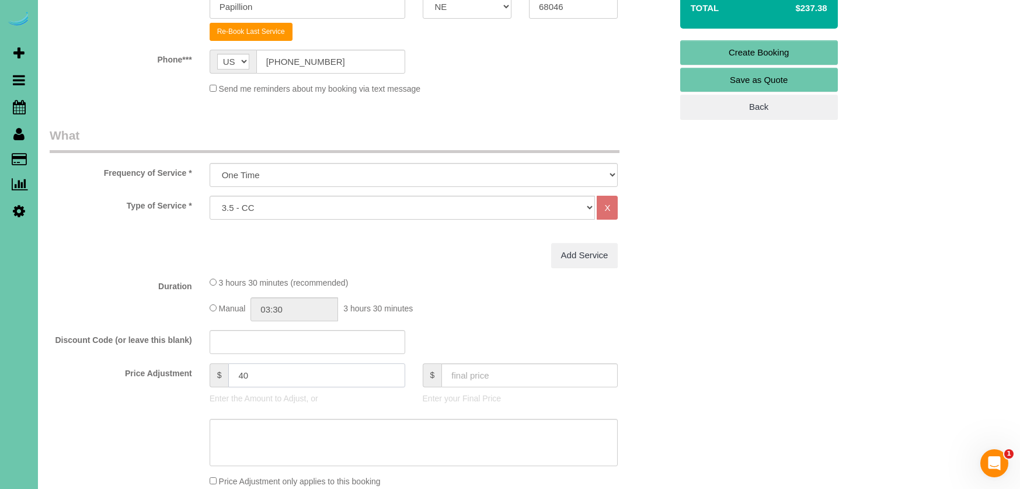
drag, startPoint x: 241, startPoint y: 373, endPoint x: 172, endPoint y: 358, distance: 70.4
click at [172, 358] on fieldset "What Frequency of Service * One Time Weekly (0% for the First Booking) Bi-Weekl…" at bounding box center [361, 345] width 622 height 437
type input "55"
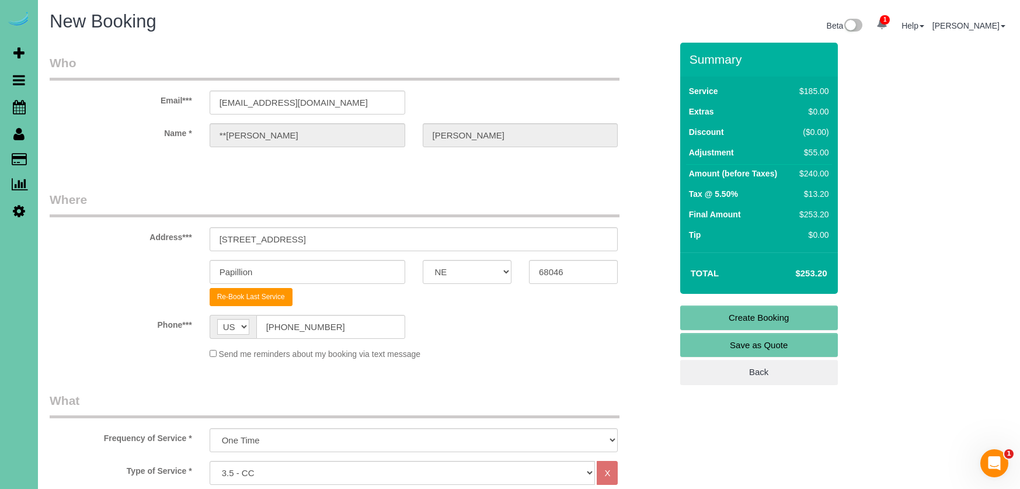
scroll to position [0, 0]
click at [698, 317] on link "Create Booking" at bounding box center [759, 317] width 158 height 25
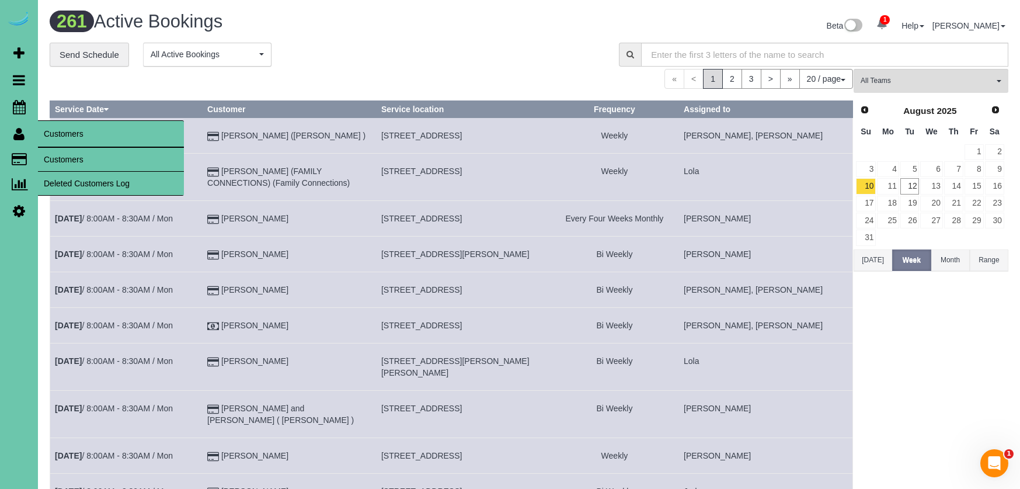
click at [91, 158] on link "Customers" at bounding box center [111, 159] width 146 height 23
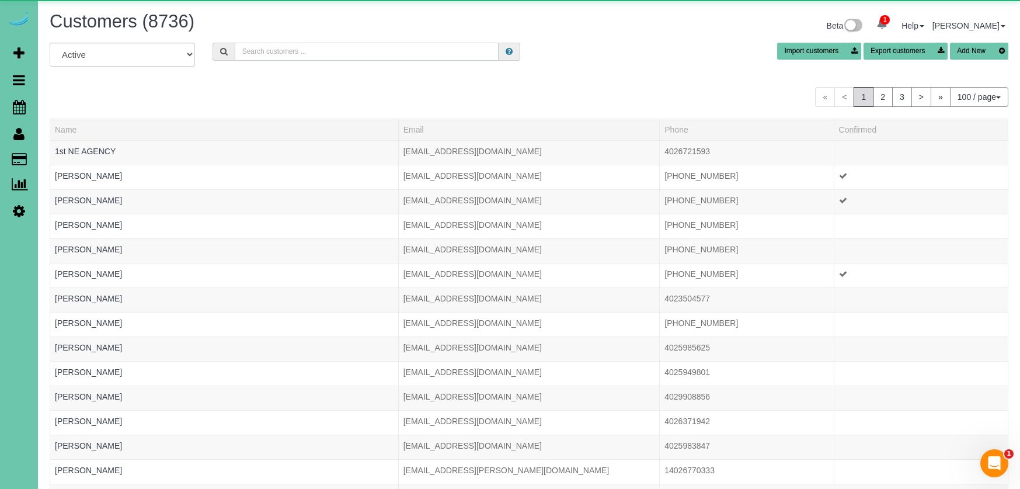
click at [327, 50] on input "text" at bounding box center [367, 52] width 264 height 18
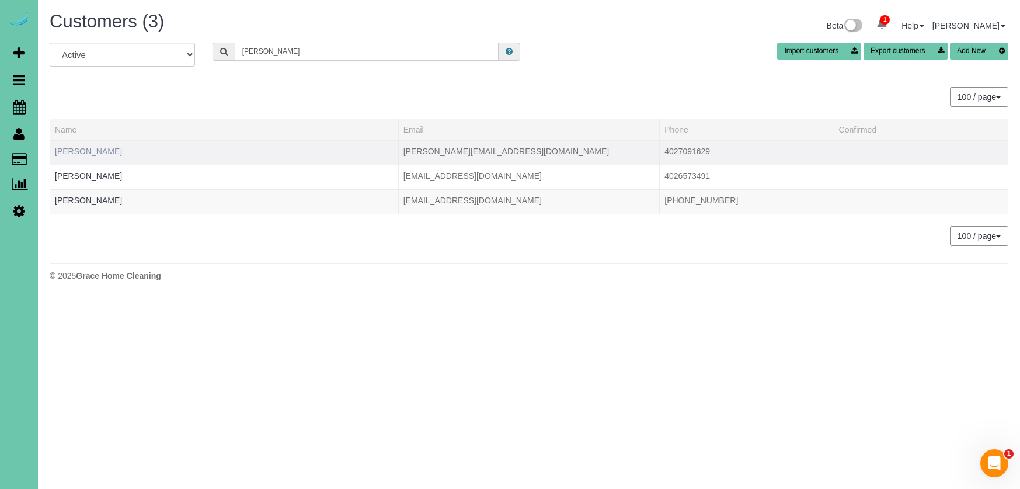
type input "Melissa s"
click at [81, 153] on link "Melissa Smith" at bounding box center [88, 151] width 67 height 9
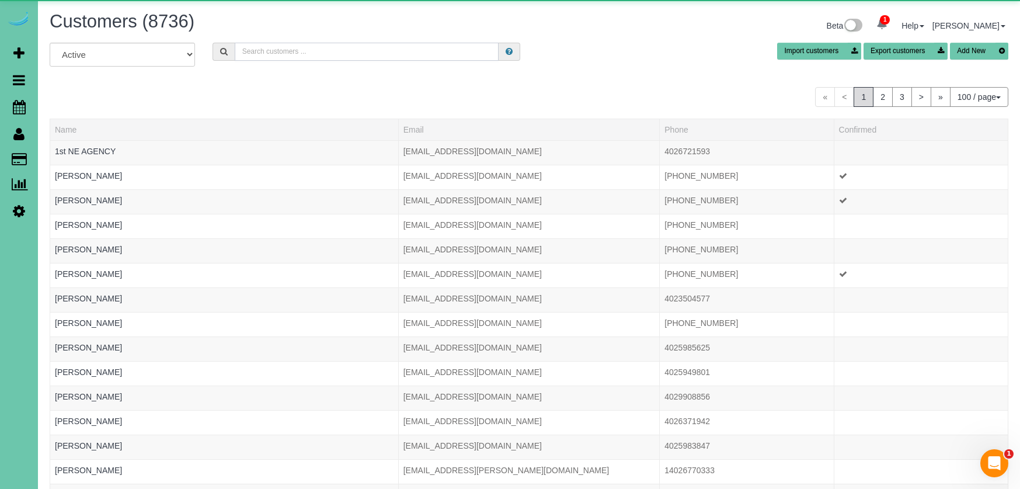
click at [256, 51] on input "text" at bounding box center [367, 52] width 264 height 18
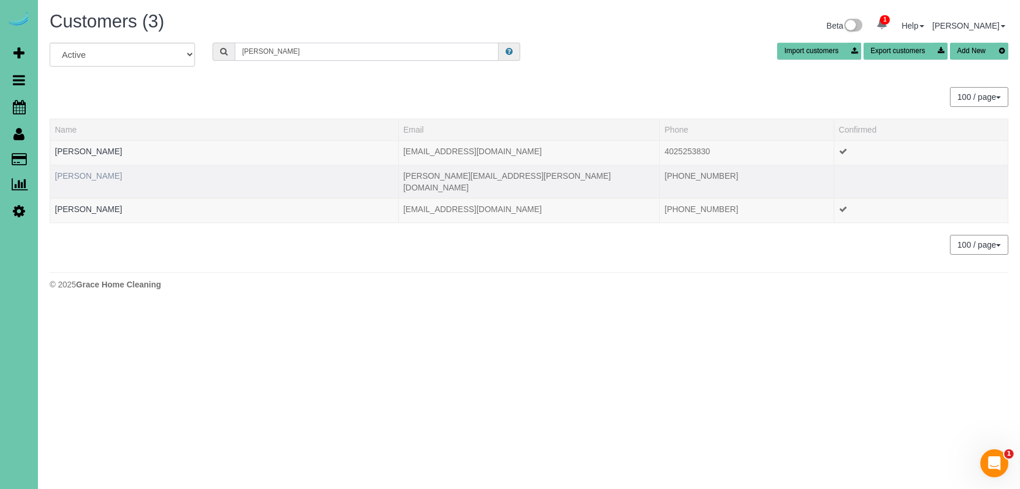
type input "Melissa h"
click at [101, 174] on link "[PERSON_NAME]" at bounding box center [88, 175] width 67 height 9
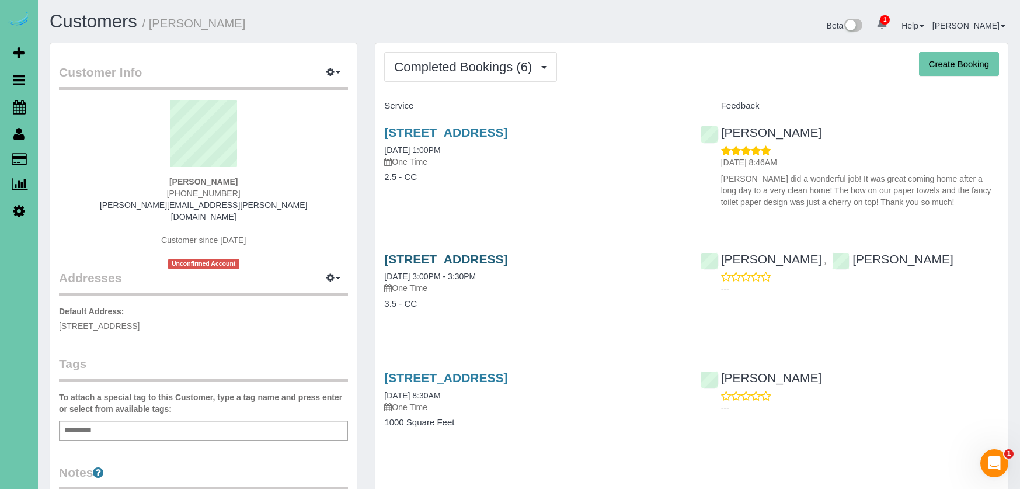
click at [420, 256] on link "[STREET_ADDRESS]" at bounding box center [445, 258] width 123 height 13
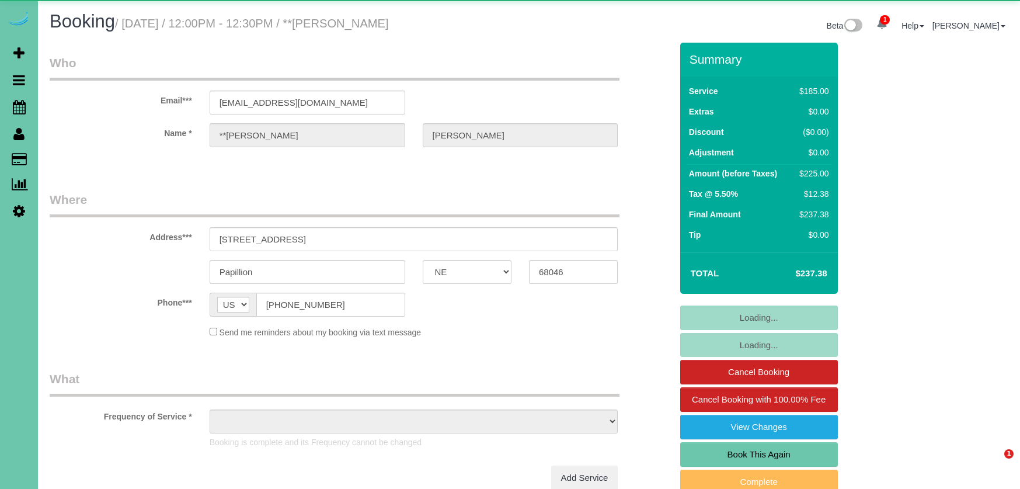
select select "NE"
select select "object:639"
select select "string:fspay-5c49deee-f67e-43a5-91a8-547102ee4078"
select select "object:863"
select select "NE"
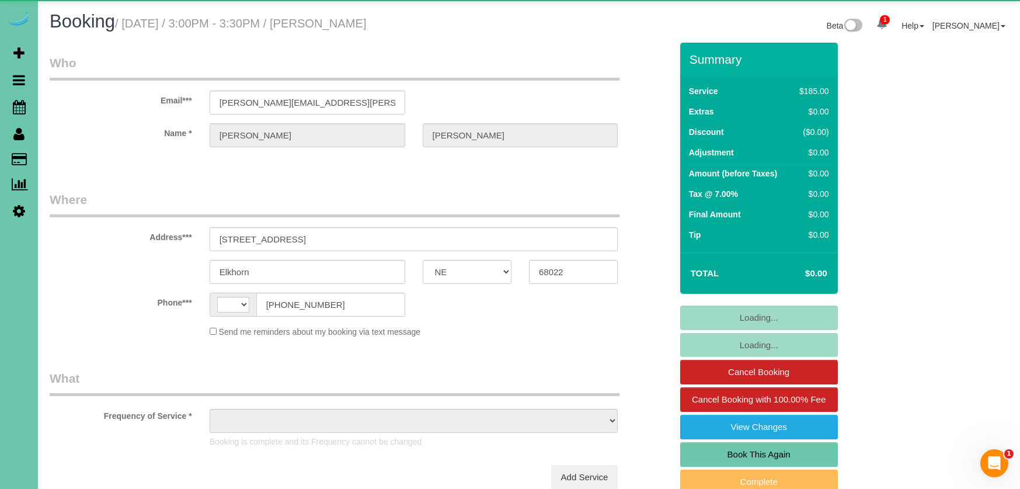
select select "string:[GEOGRAPHIC_DATA]"
select select "object:644"
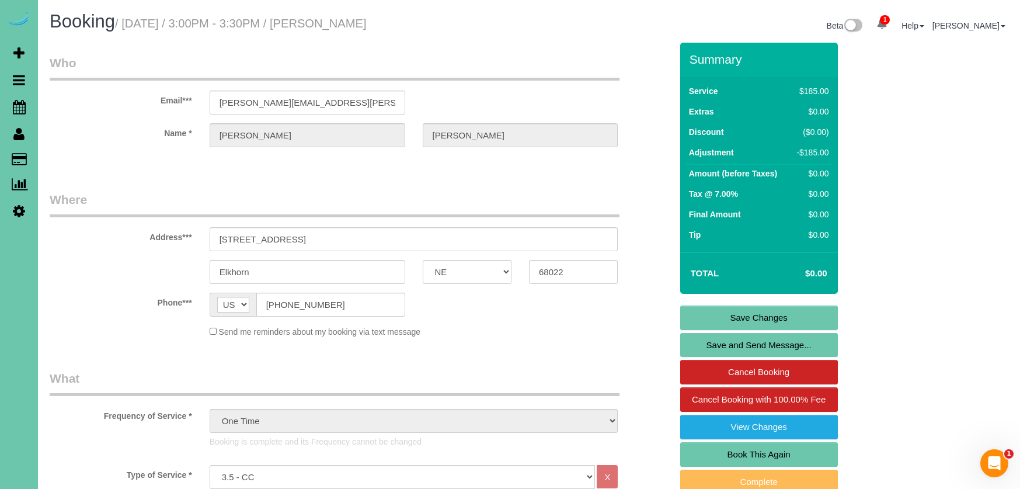
drag, startPoint x: 787, startPoint y: 447, endPoint x: 770, endPoint y: 449, distance: 17.6
click at [785, 449] on link "Book This Again" at bounding box center [759, 454] width 158 height 25
select select "NE"
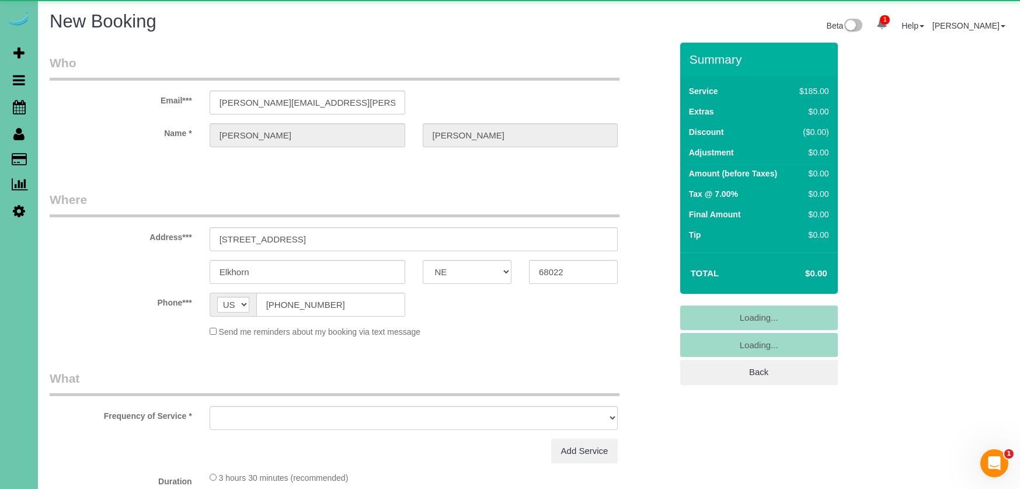
select select "string:fspay"
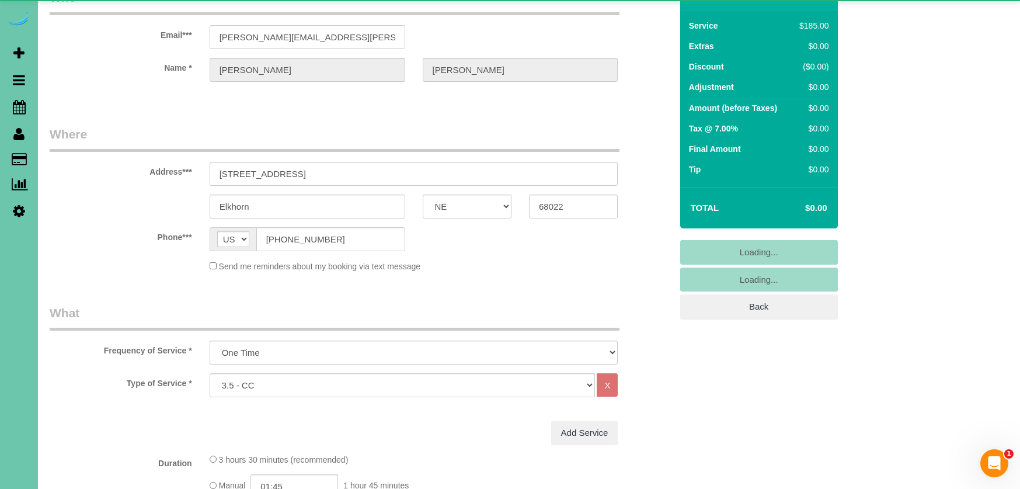
select select "object:1647"
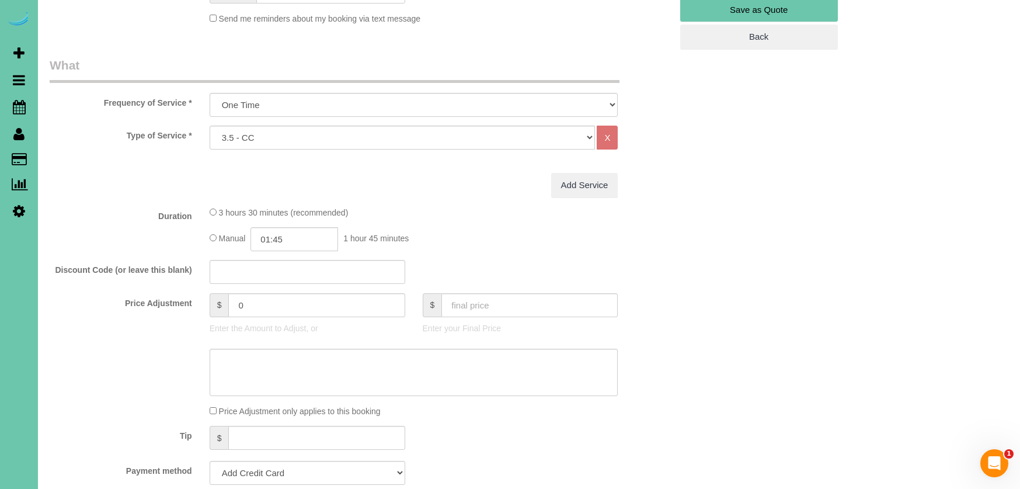
scroll to position [336, 0]
click at [537, 299] on input "text" at bounding box center [530, 305] width 176 height 24
type input "0"
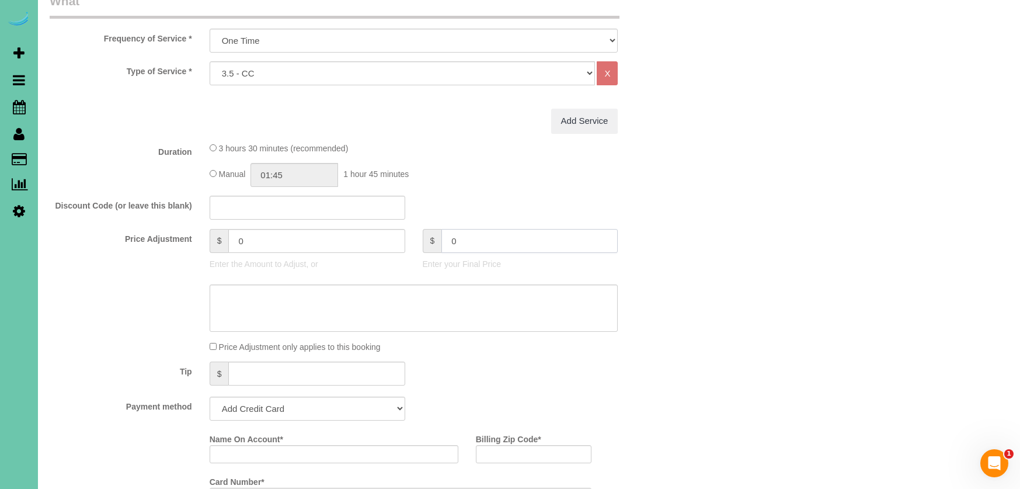
scroll to position [420, 0]
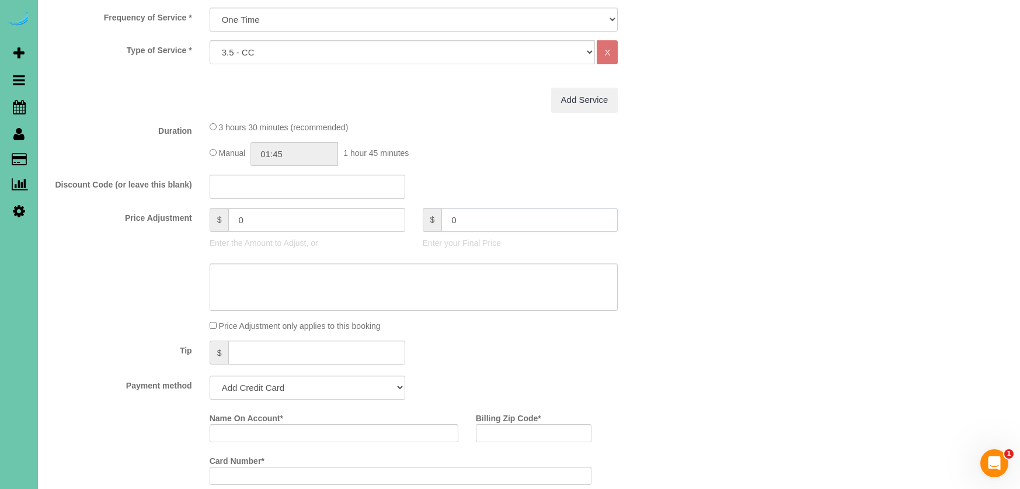
type input "-185"
select select "string:check"
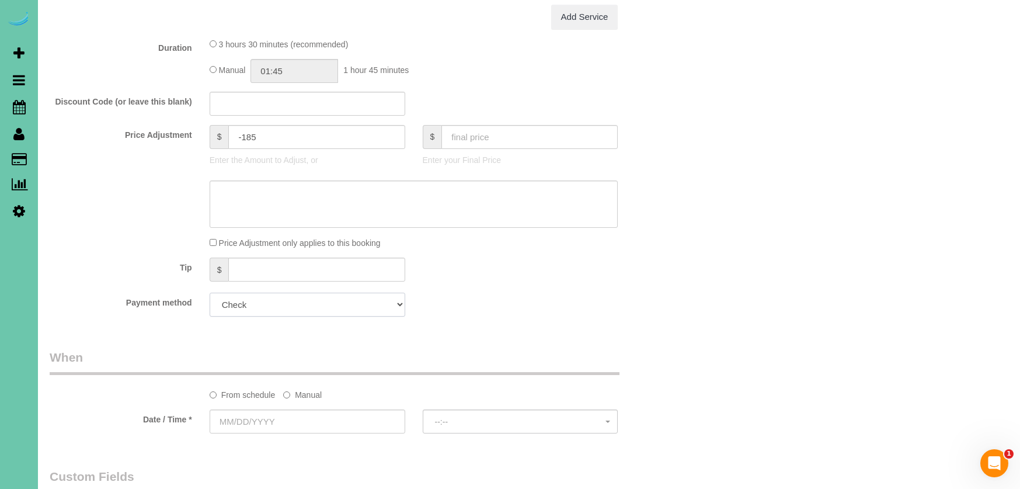
scroll to position [504, 0]
click at [305, 397] on label "Manual" at bounding box center [302, 392] width 39 height 16
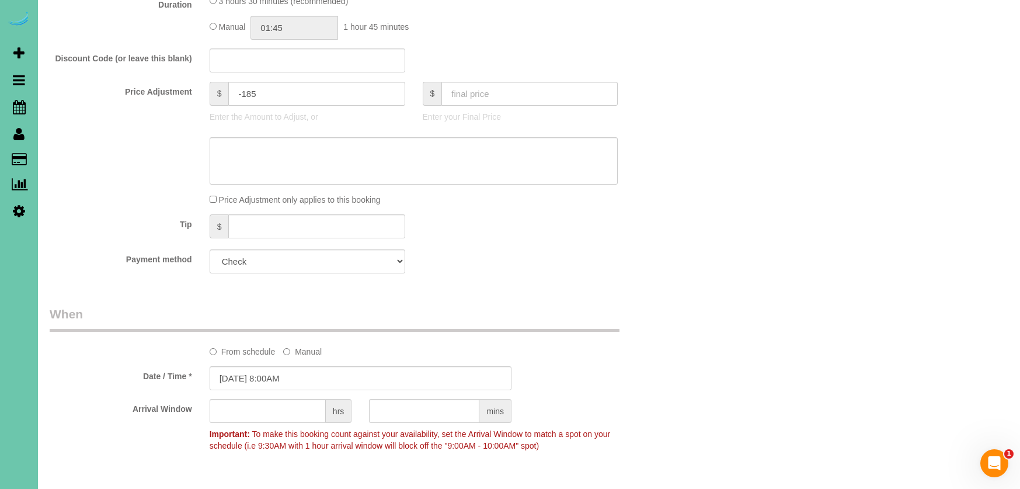
scroll to position [545, 0]
click at [319, 378] on input "[DATE] 8:00AM" at bounding box center [361, 380] width 302 height 24
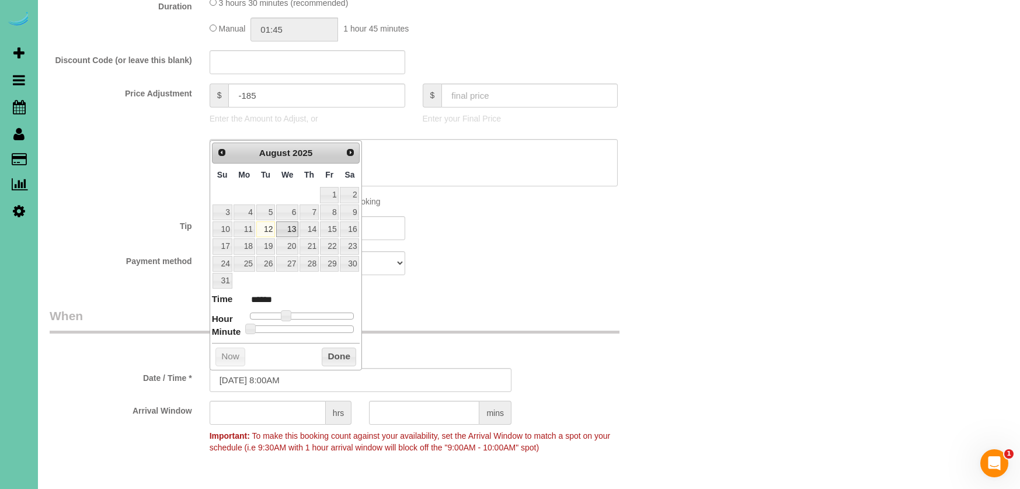
click at [289, 228] on link "13" at bounding box center [287, 229] width 22 height 16
type input "[DATE] 10:00AM"
type input "*******"
type input "[DATE] 11:00AM"
type input "*******"
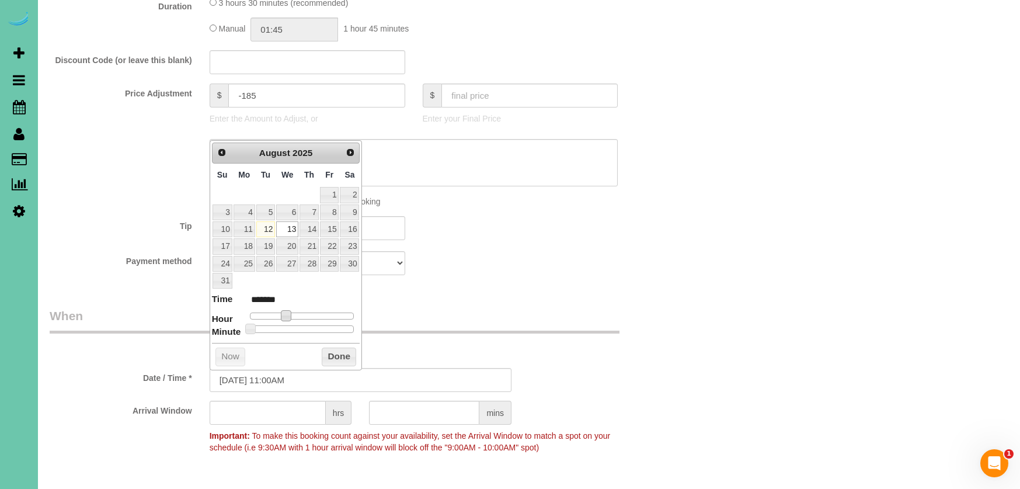
type input "[DATE] 12:00PM"
type input "*******"
type input "[DATE] 1:00PM"
type input "******"
type input "[DATE] 12:00PM"
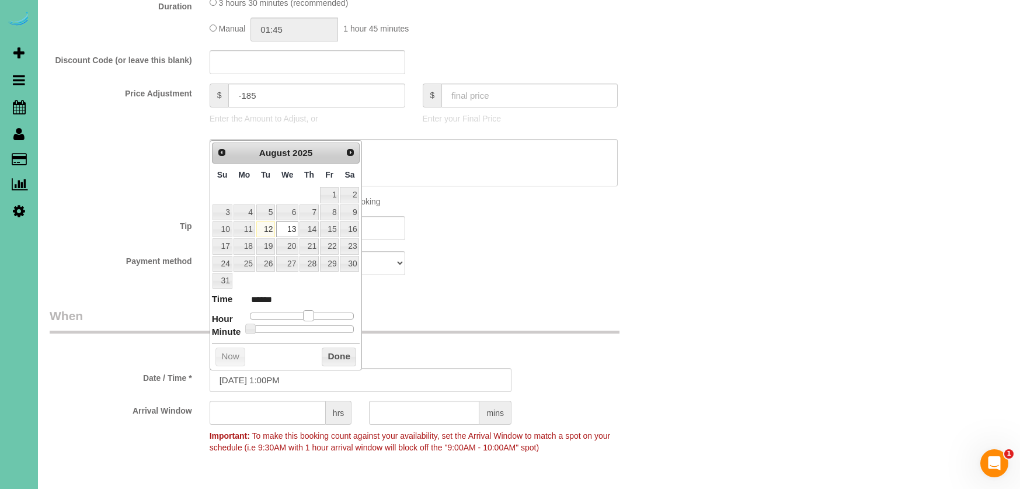
type input "*******"
drag, startPoint x: 289, startPoint y: 311, endPoint x: 309, endPoint y: 312, distance: 20.5
click at [309, 312] on span at bounding box center [304, 315] width 11 height 11
click at [322, 349] on button "Done" at bounding box center [339, 356] width 34 height 19
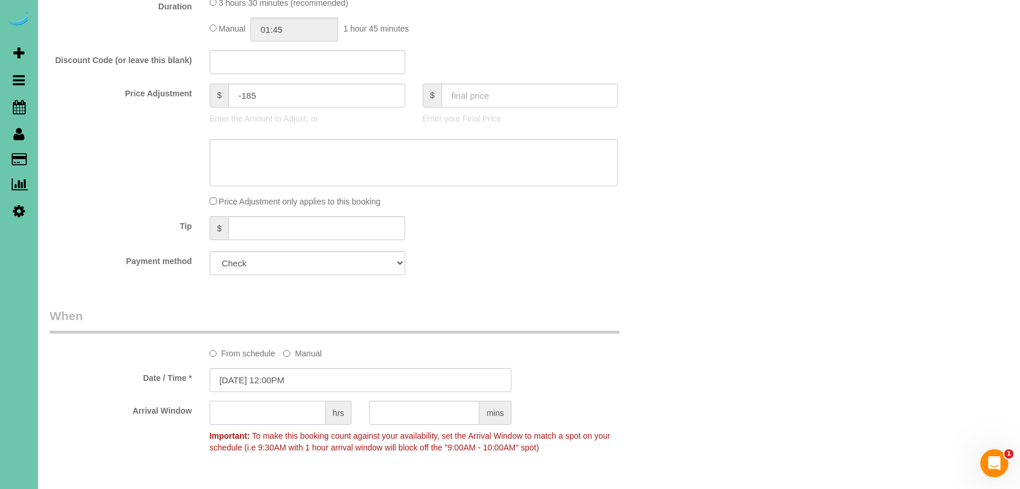
click at [275, 407] on input "text" at bounding box center [268, 413] width 116 height 24
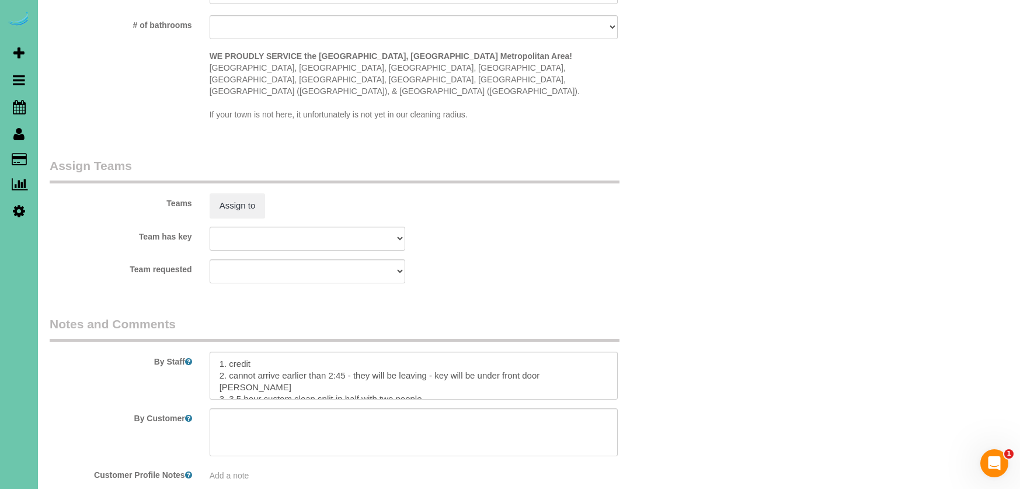
scroll to position [1093, 0]
type input "1"
drag, startPoint x: 436, startPoint y: 360, endPoint x: 232, endPoint y: 359, distance: 203.2
click at [232, 359] on textarea at bounding box center [414, 374] width 409 height 48
drag, startPoint x: 433, startPoint y: 373, endPoint x: 321, endPoint y: 368, distance: 112.2
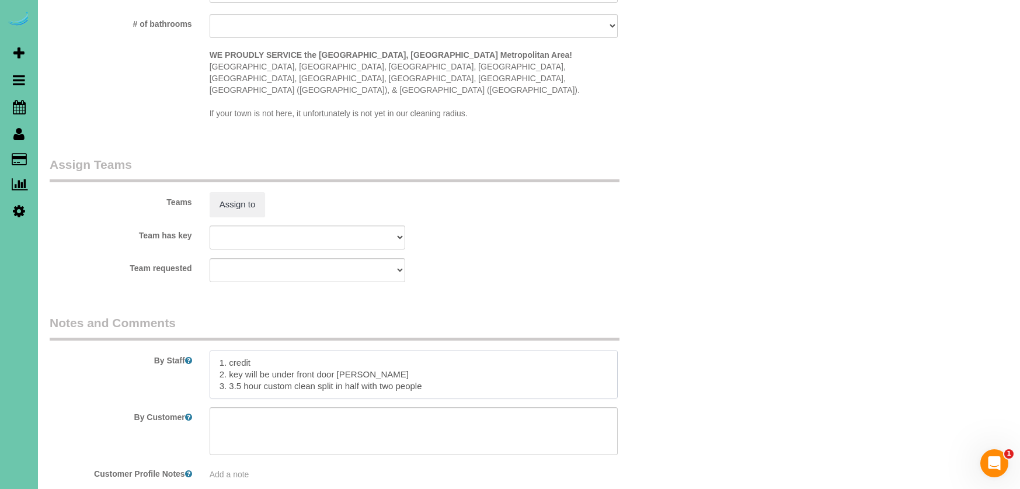
click at [320, 367] on textarea at bounding box center [414, 374] width 409 height 48
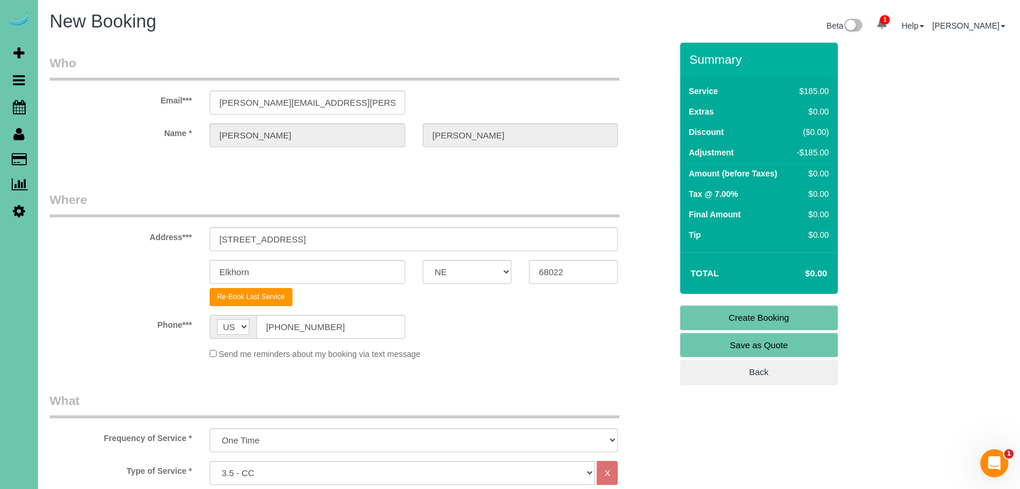
scroll to position [0, 0]
type textarea "1. credit 2. key will be under front door [PERSON_NAME] 3. 3.5 hour custom clea…"
drag, startPoint x: 717, startPoint y: 313, endPoint x: 709, endPoint y: 307, distance: 10.0
click at [717, 313] on link "Create Booking" at bounding box center [759, 317] width 158 height 25
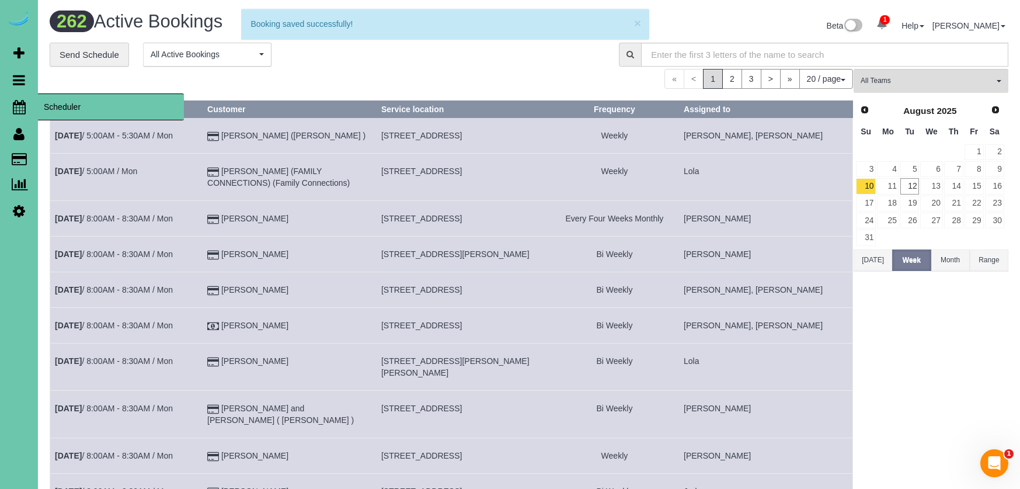
click at [15, 109] on icon at bounding box center [19, 107] width 13 height 14
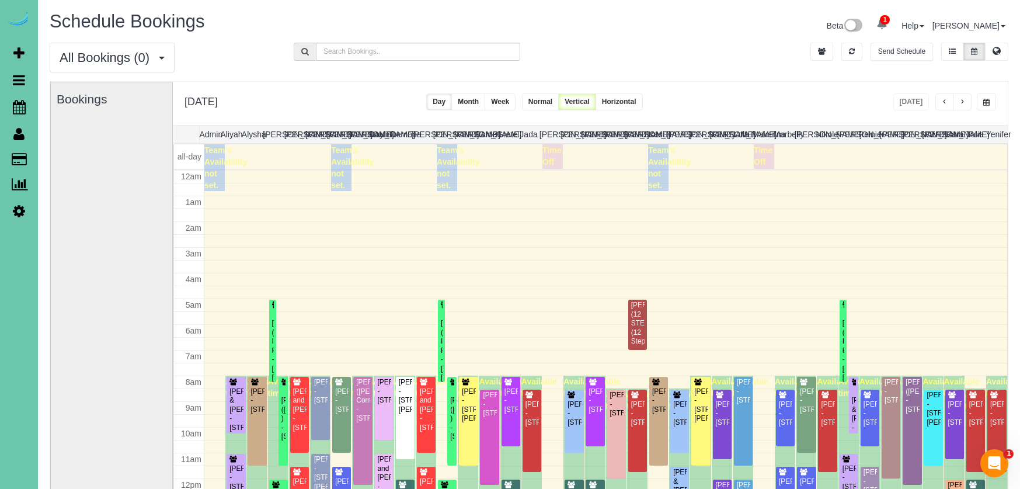
scroll to position [155, 0]
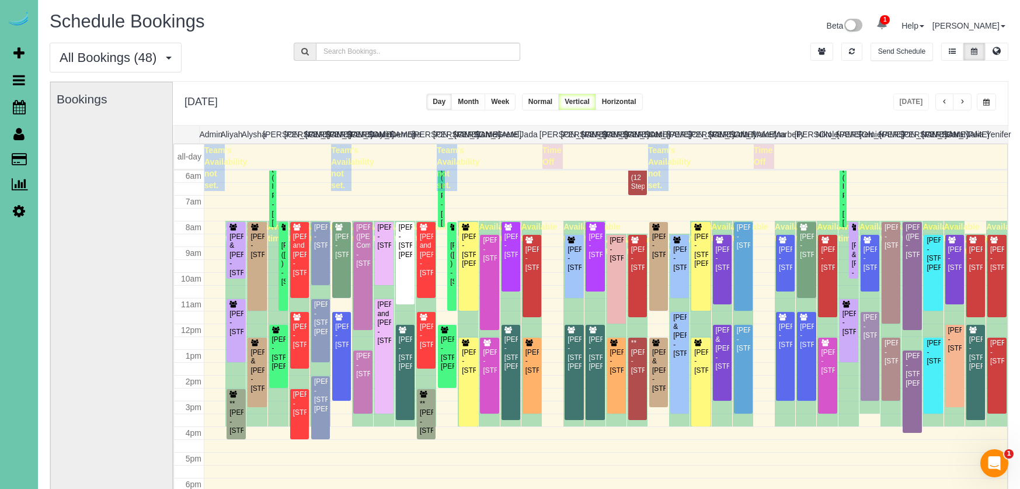
click at [964, 99] on span "button" at bounding box center [963, 102] width 6 height 7
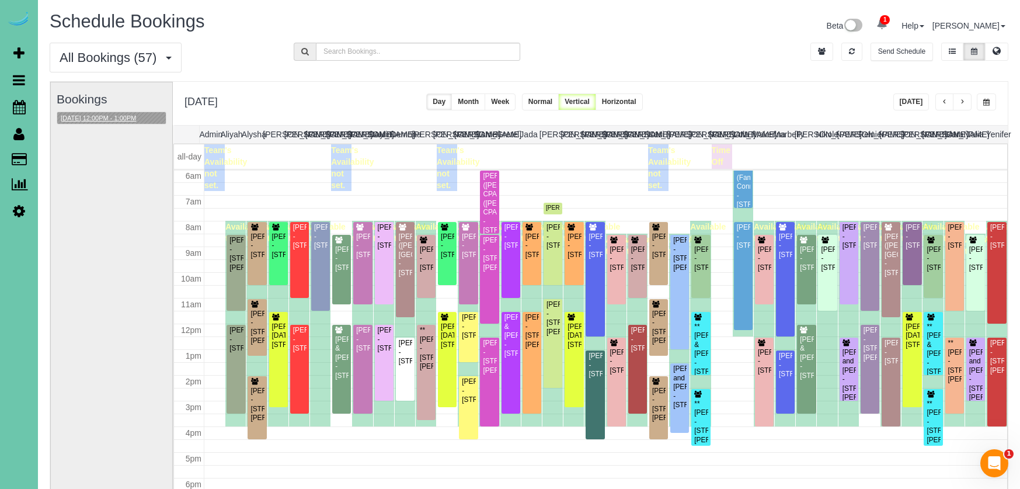
click at [120, 114] on button "08/13/2025 12:00PM - 1:00PM" at bounding box center [98, 118] width 82 height 12
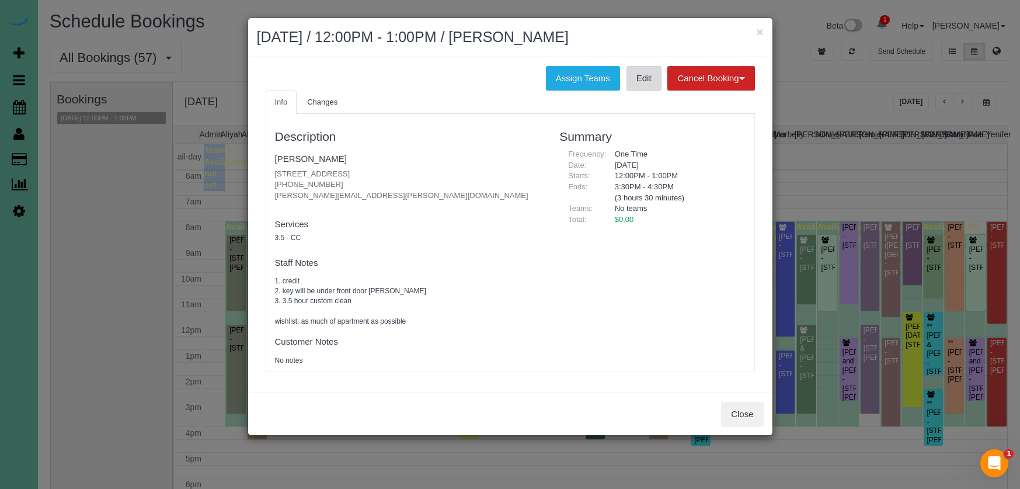
click at [638, 81] on link "Edit" at bounding box center [644, 78] width 35 height 25
click at [755, 30] on h2 "August 13, 2025 / 12:00PM - 1:00PM / Melissa Hennings" at bounding box center [510, 37] width 507 height 21
drag, startPoint x: 760, startPoint y: 31, endPoint x: 776, endPoint y: 53, distance: 27.1
click at [762, 32] on button "×" at bounding box center [759, 32] width 7 height 12
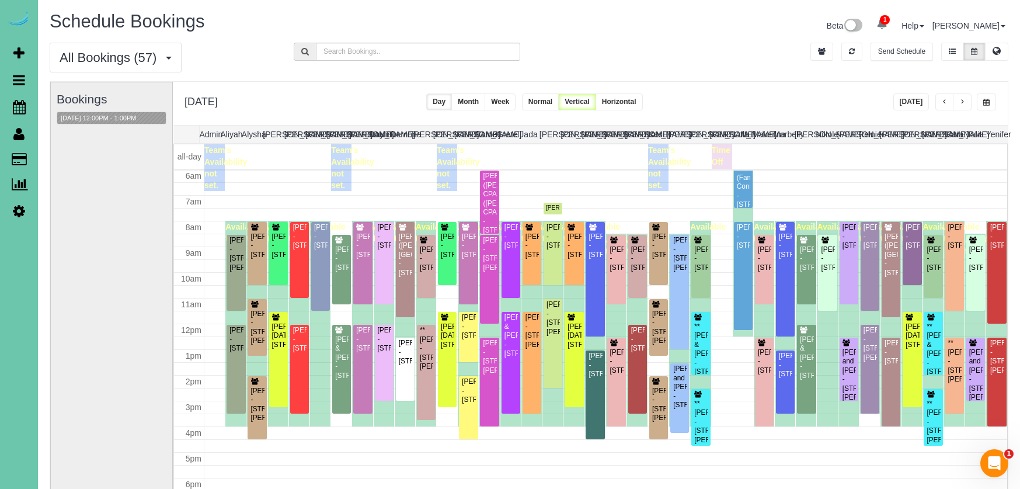
scroll to position [60, 0]
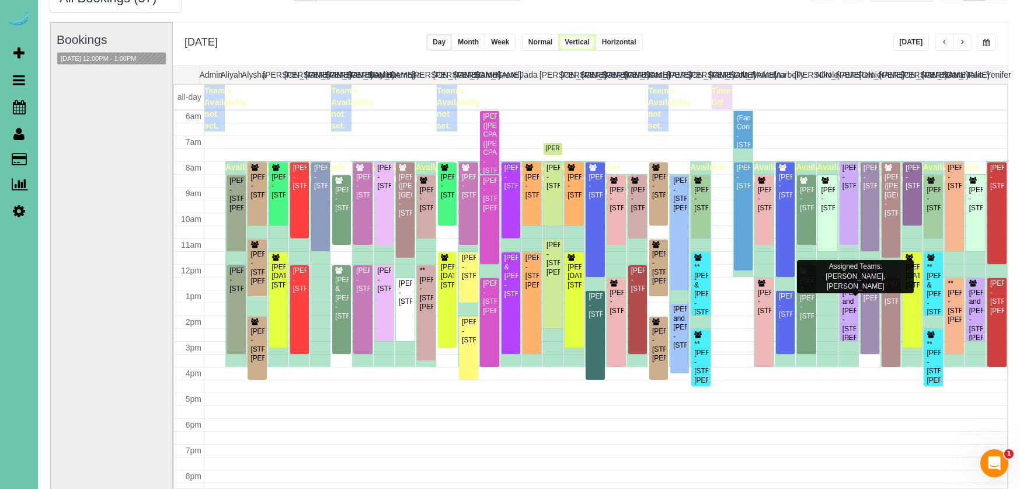
click at [853, 313] on div "Craig and Teresa Steffensmeier - 10738 Laramie St, Papillion, NE 68046" at bounding box center [849, 316] width 14 height 54
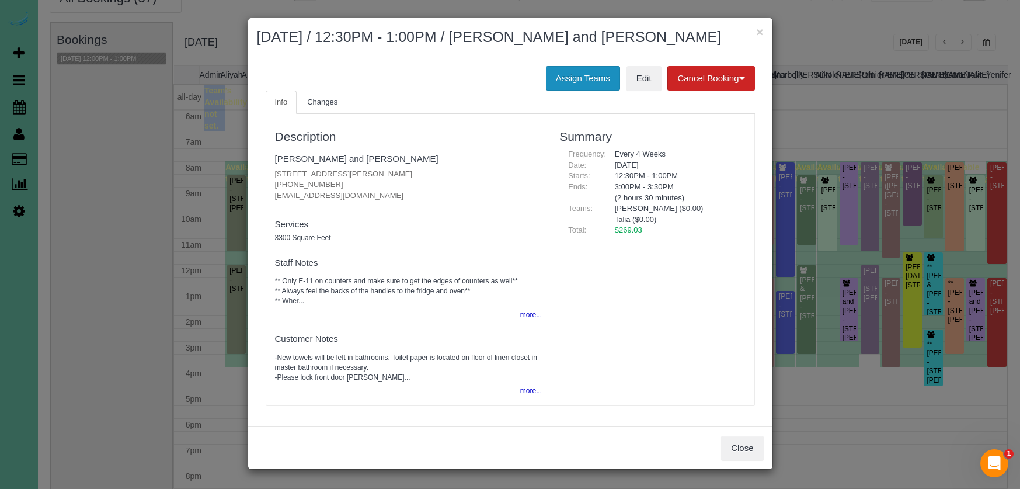
drag, startPoint x: 561, startPoint y: 75, endPoint x: 552, endPoint y: 81, distance: 10.5
click at [561, 75] on button "Assign Teams" at bounding box center [583, 78] width 74 height 25
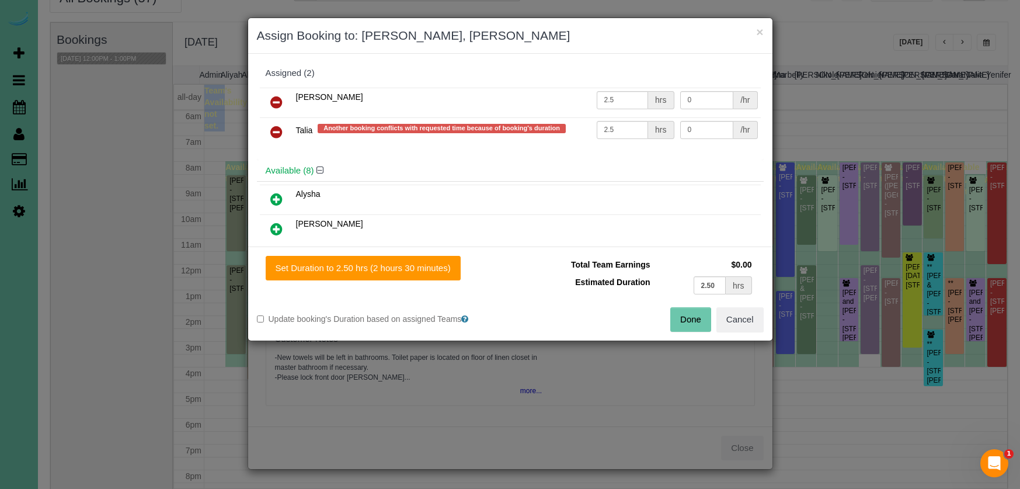
click at [280, 131] on icon at bounding box center [276, 132] width 12 height 14
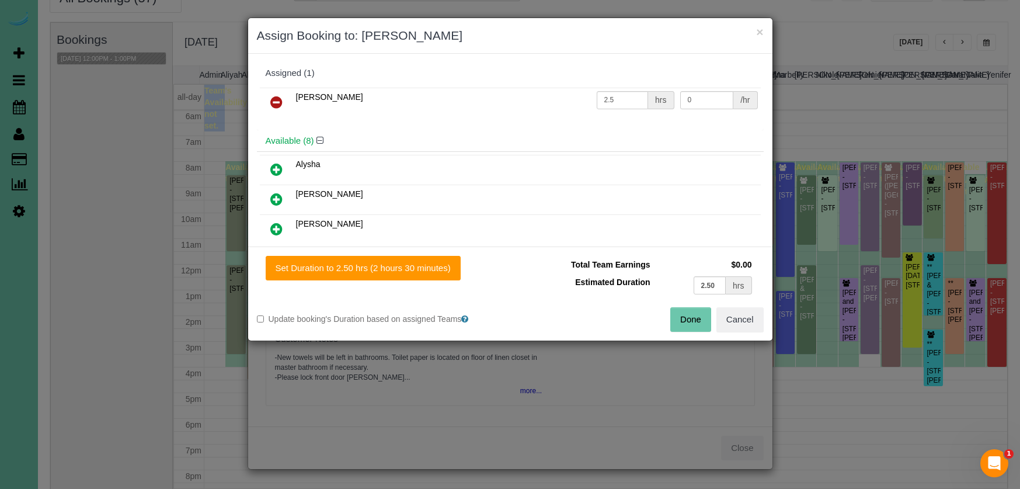
click at [277, 229] on icon at bounding box center [276, 229] width 12 height 14
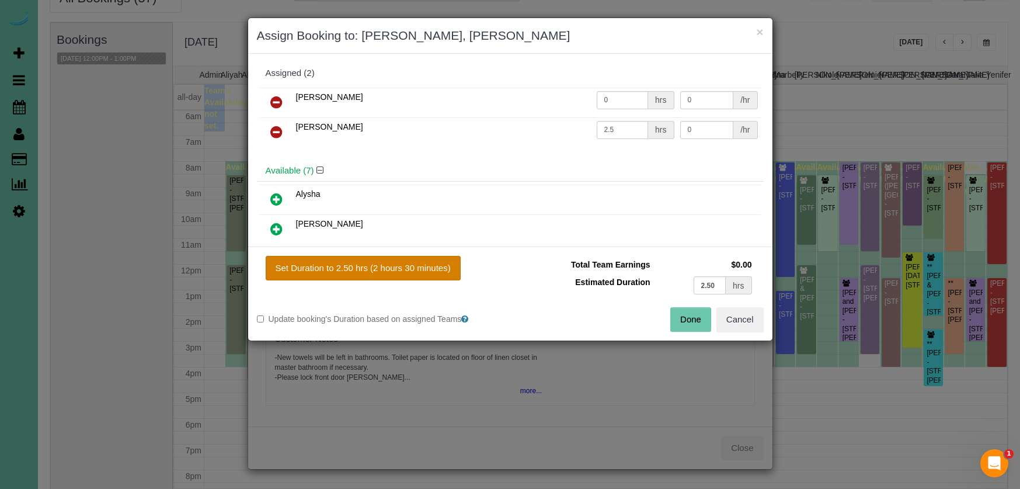
click at [387, 276] on button "Set Duration to 2.50 hrs (2 hours 30 minutes)" at bounding box center [363, 268] width 195 height 25
type input "2.50"
drag, startPoint x: 677, startPoint y: 318, endPoint x: 648, endPoint y: 315, distance: 29.9
click at [677, 318] on button "Done" at bounding box center [690, 319] width 41 height 25
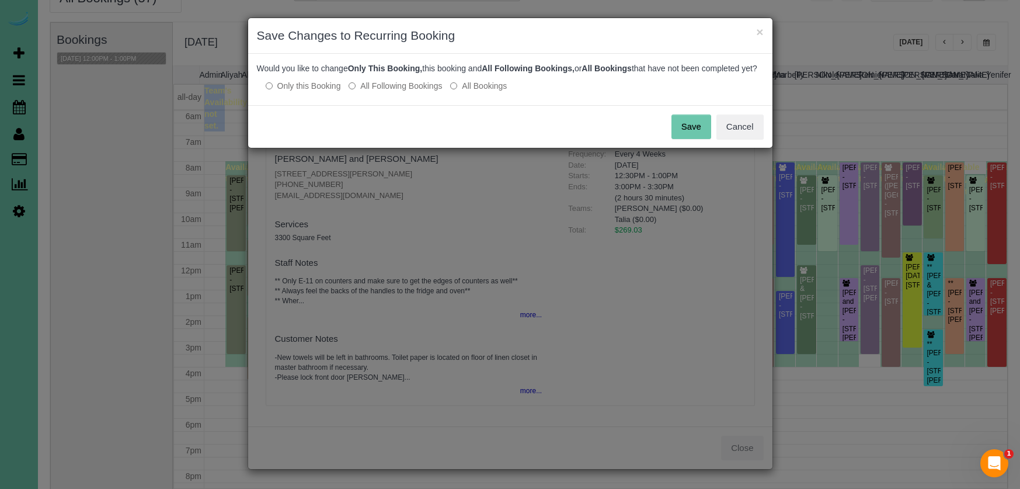
click at [701, 137] on button "Save" at bounding box center [692, 126] width 40 height 25
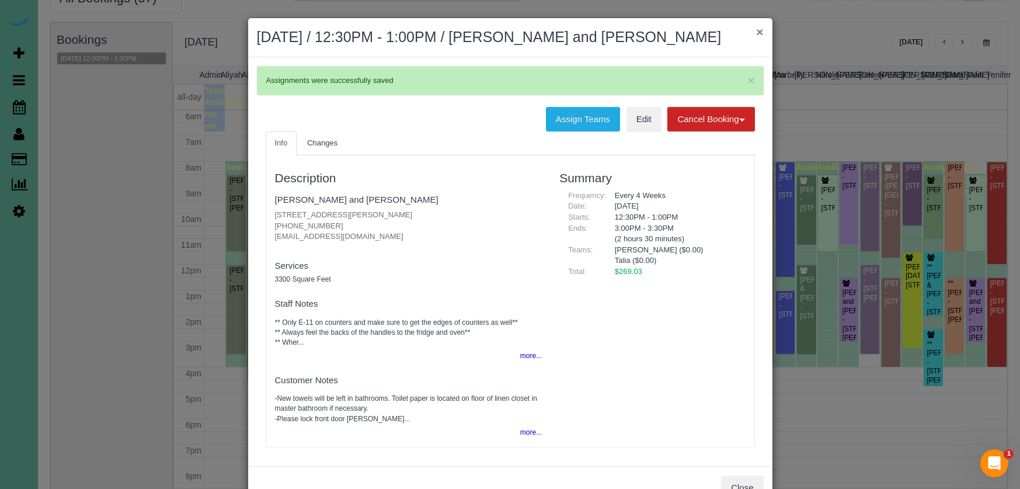
click at [759, 29] on button "×" at bounding box center [759, 32] width 7 height 12
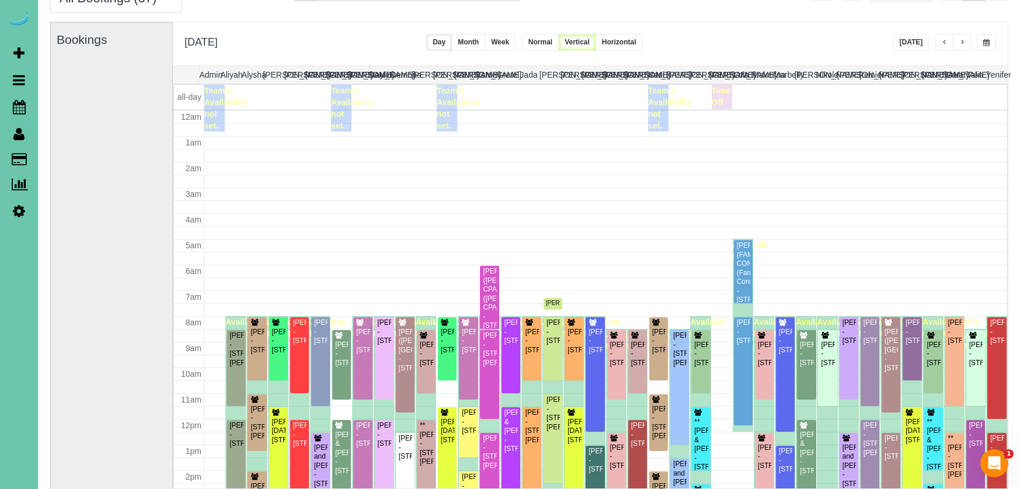
scroll to position [155, 0]
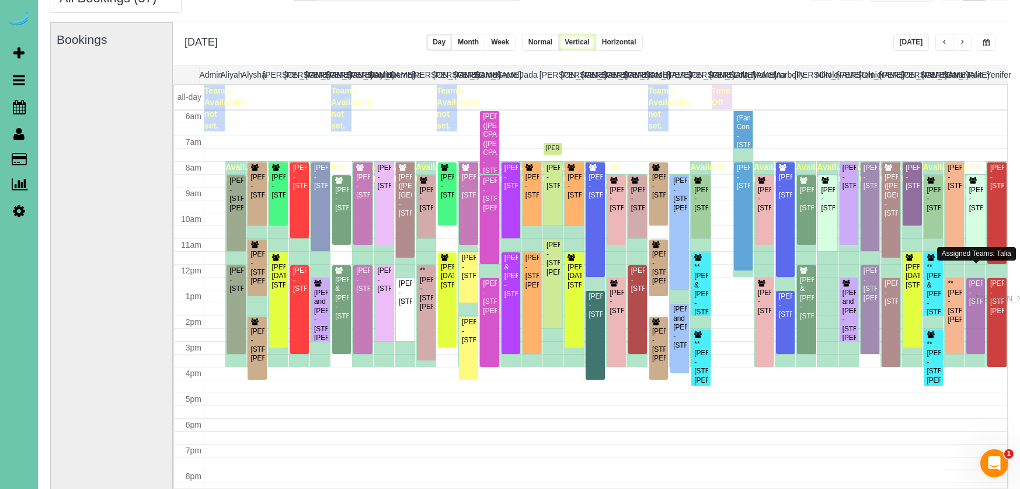
drag, startPoint x: 980, startPoint y: 289, endPoint x: 979, endPoint y: 297, distance: 7.7
click at [962, 39] on button "button" at bounding box center [962, 42] width 19 height 17
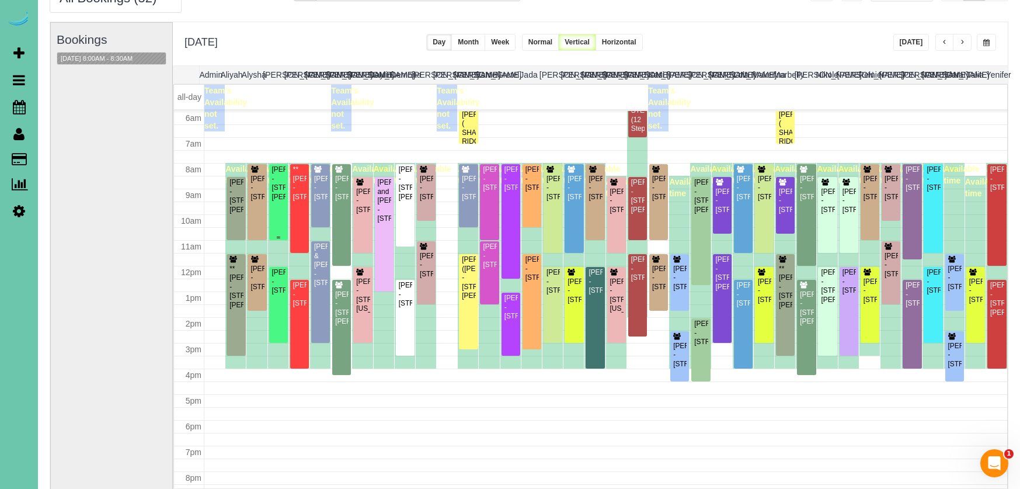
click at [278, 201] on div "Timothy Adams - 2961 Martha St, Omaha, NE 68105" at bounding box center [279, 183] width 14 height 36
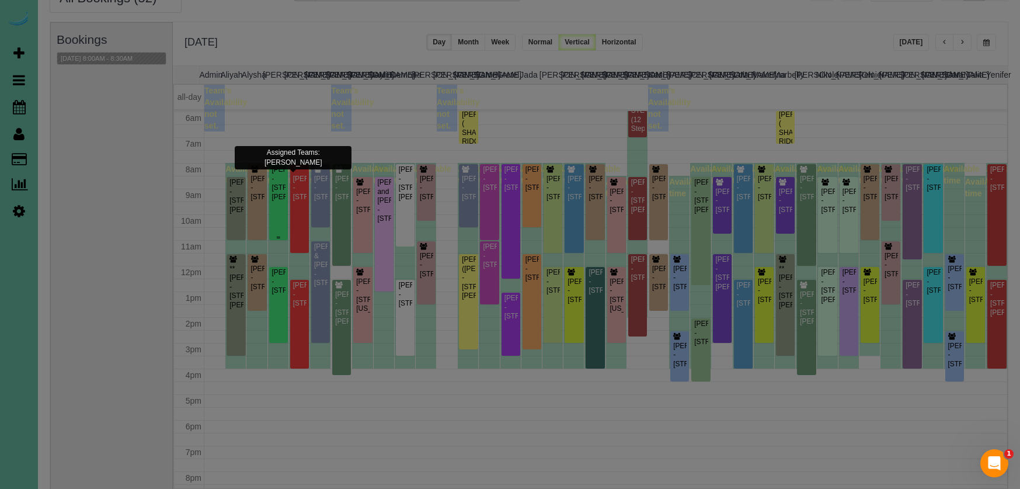
scroll to position [149, 0]
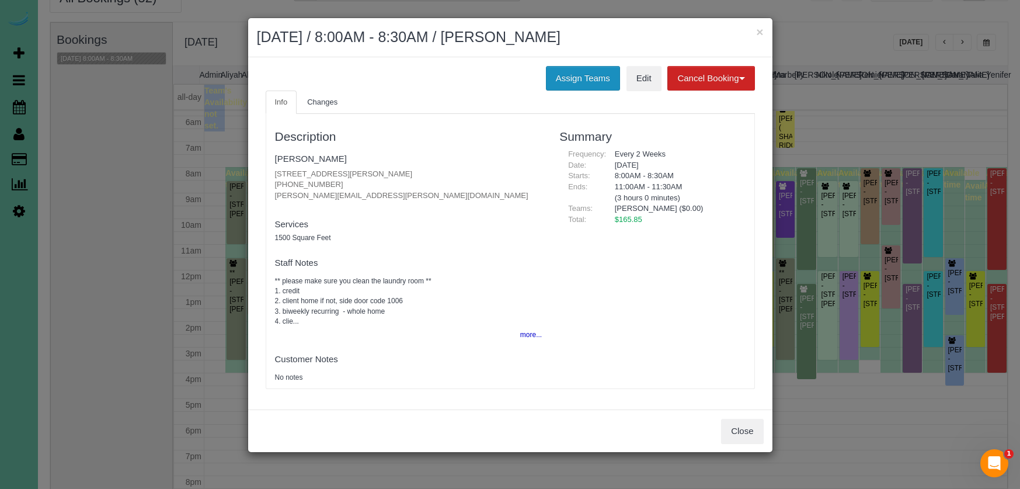
click at [571, 75] on button "Assign Teams" at bounding box center [583, 78] width 74 height 25
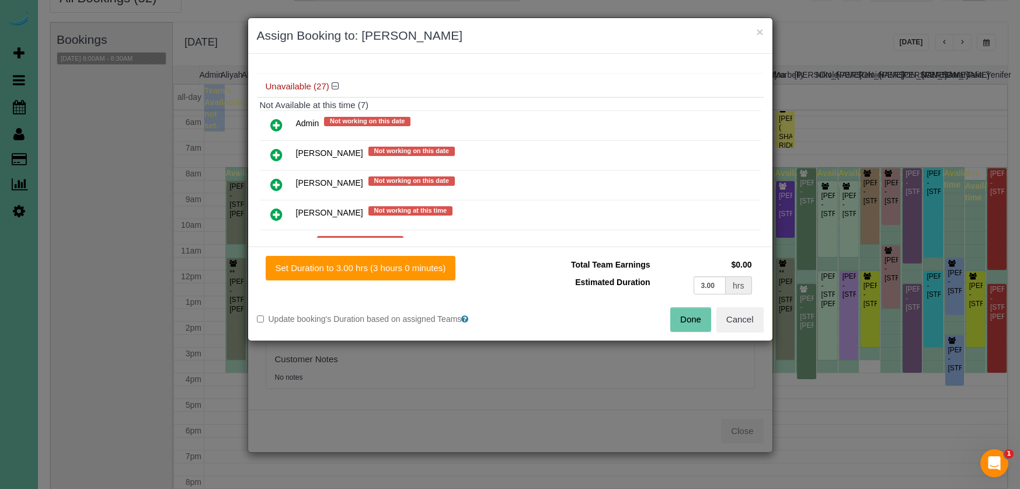
scroll to position [396, 0]
click at [277, 185] on icon at bounding box center [276, 184] width 12 height 14
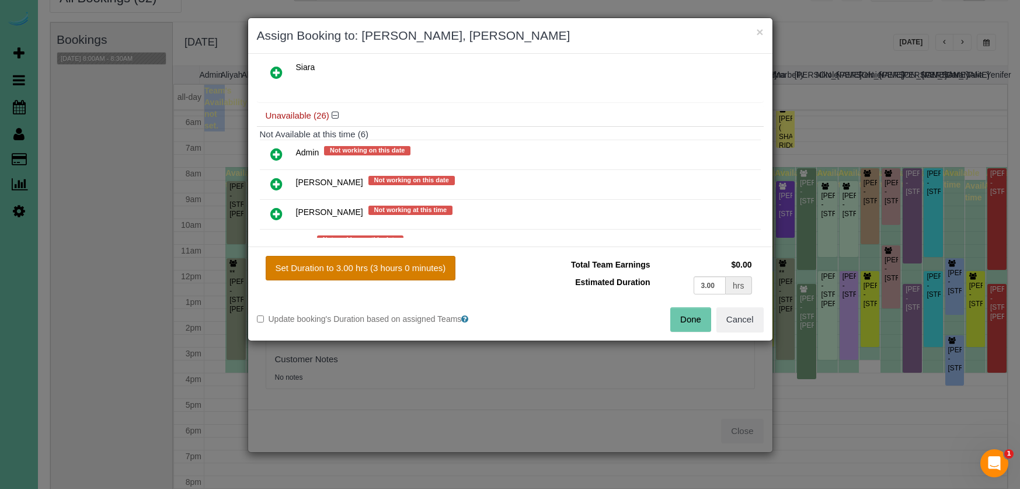
click at [408, 266] on button "Set Duration to 3.00 hrs (3 hours 0 minutes)" at bounding box center [361, 268] width 190 height 25
type input "3.00"
click at [398, 270] on button "Set Duration to 3.00 hrs (3 hours 0 minutes)" at bounding box center [361, 268] width 190 height 25
drag, startPoint x: 685, startPoint y: 315, endPoint x: 665, endPoint y: 317, distance: 20.5
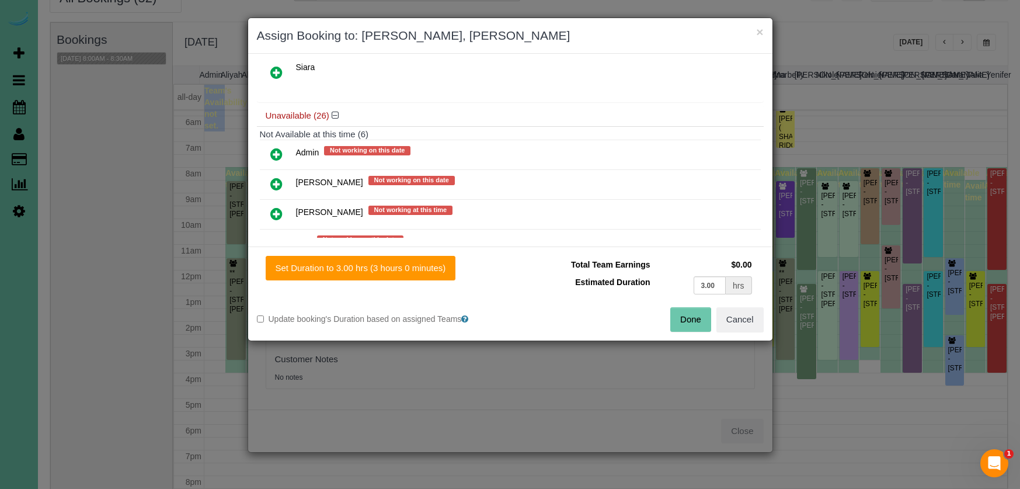
click at [684, 315] on button "Done" at bounding box center [690, 319] width 41 height 25
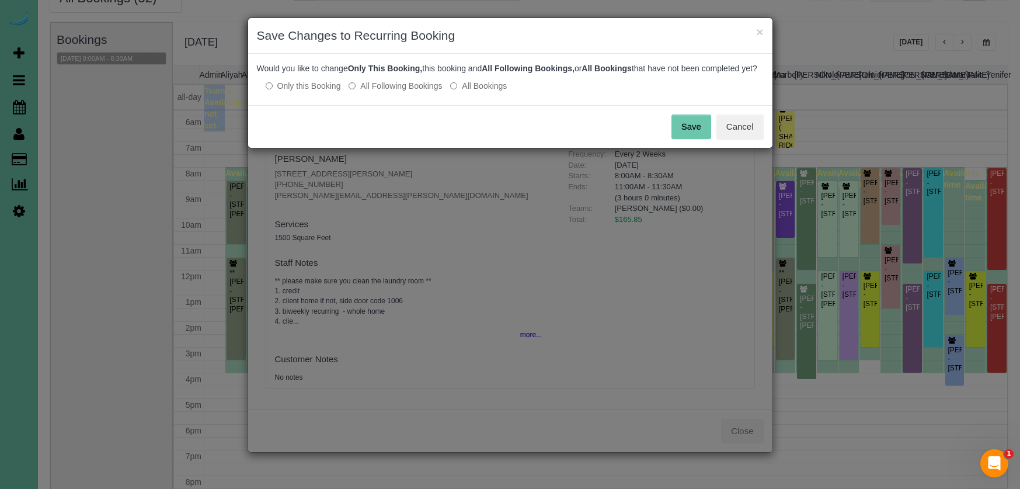
drag, startPoint x: 682, startPoint y: 143, endPoint x: 583, endPoint y: 137, distance: 98.9
click at [682, 139] on button "Save" at bounding box center [692, 126] width 40 height 25
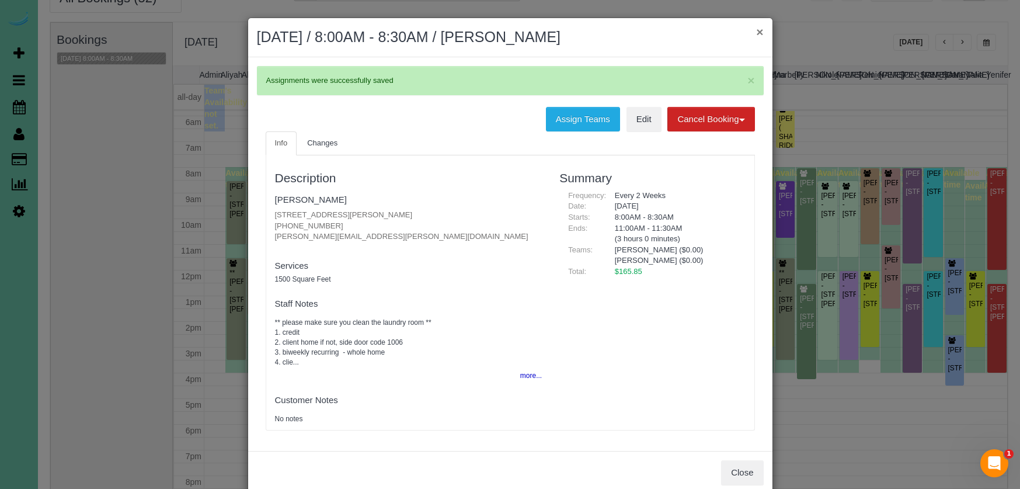
click at [759, 32] on button "×" at bounding box center [759, 32] width 7 height 12
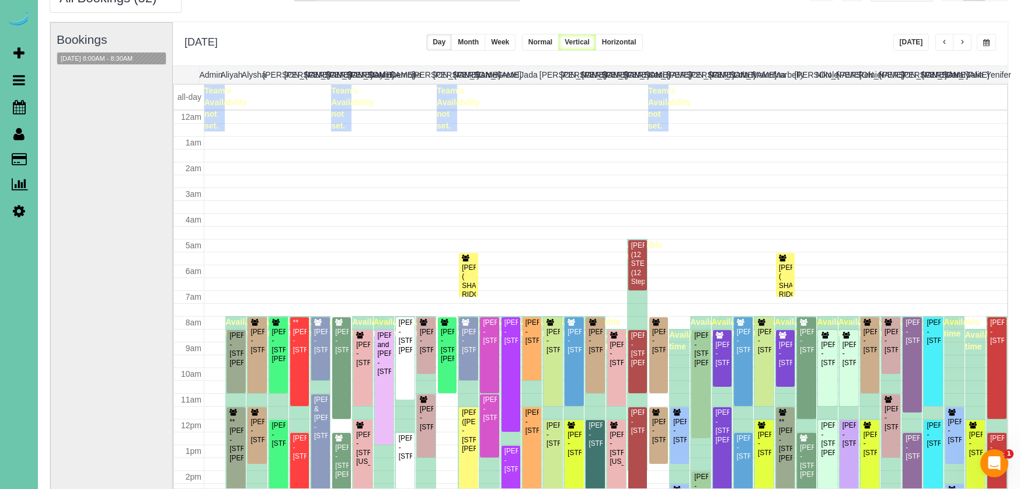
scroll to position [149, 0]
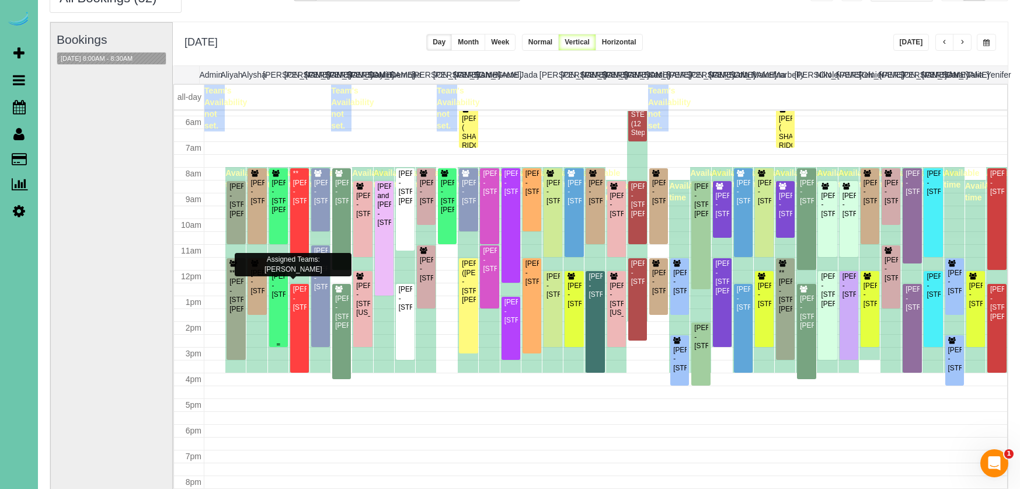
click at [277, 299] on div "Carly Pentzien - 2305 N 127th Circle, Omaha, NE 68164" at bounding box center [279, 285] width 14 height 27
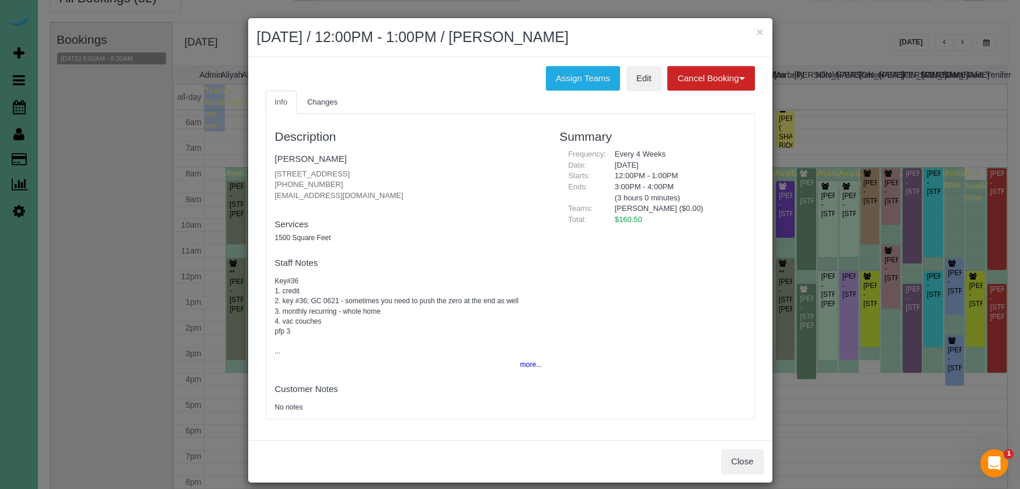
click at [739, 456] on button "Close" at bounding box center [742, 461] width 42 height 25
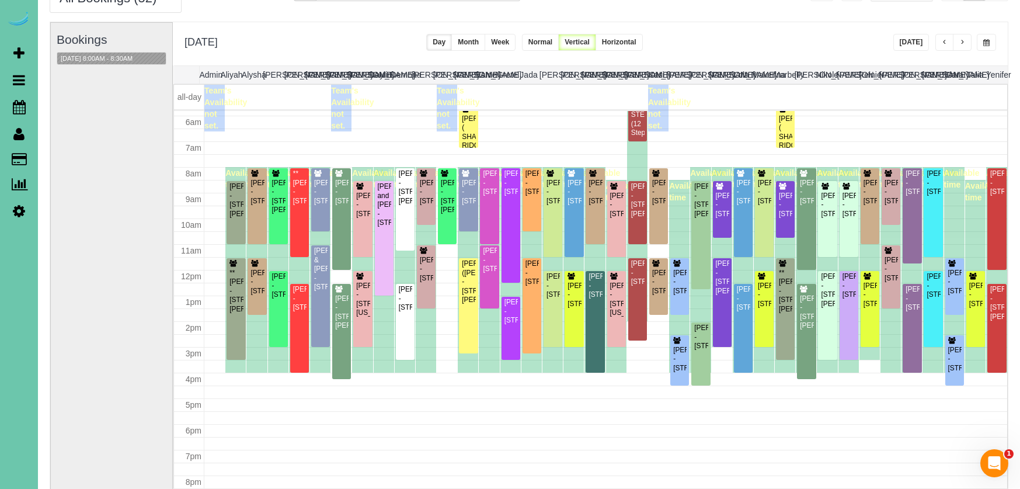
click at [905, 45] on button "[DATE]" at bounding box center [912, 42] width 36 height 17
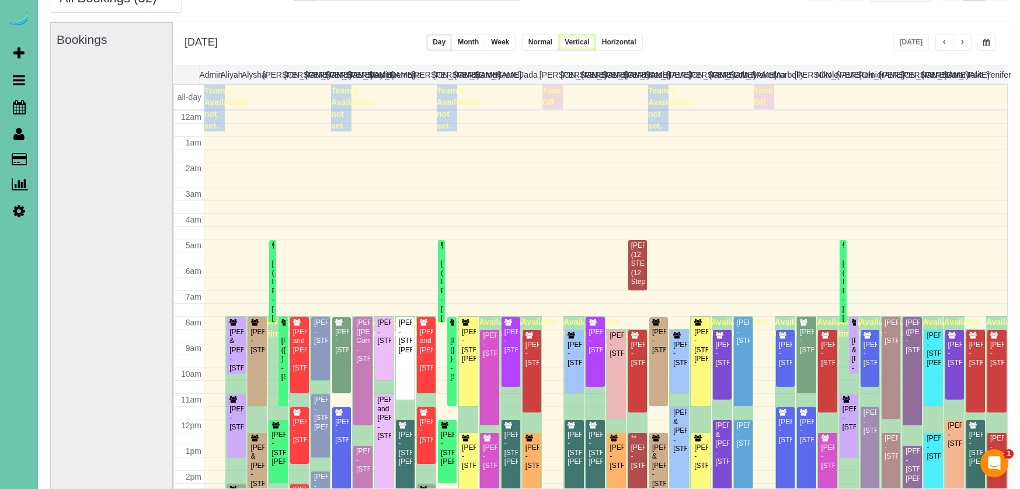
scroll to position [155, 0]
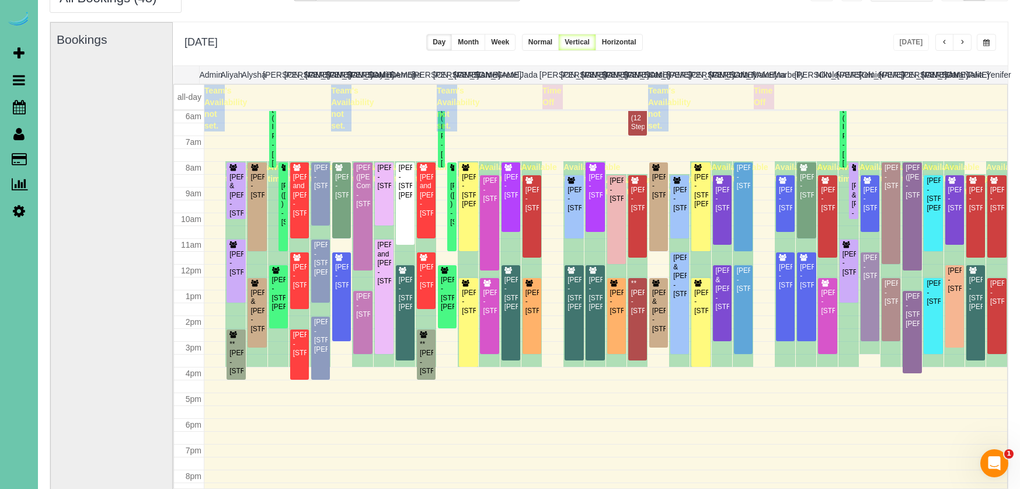
click at [964, 44] on span "button" at bounding box center [963, 42] width 6 height 7
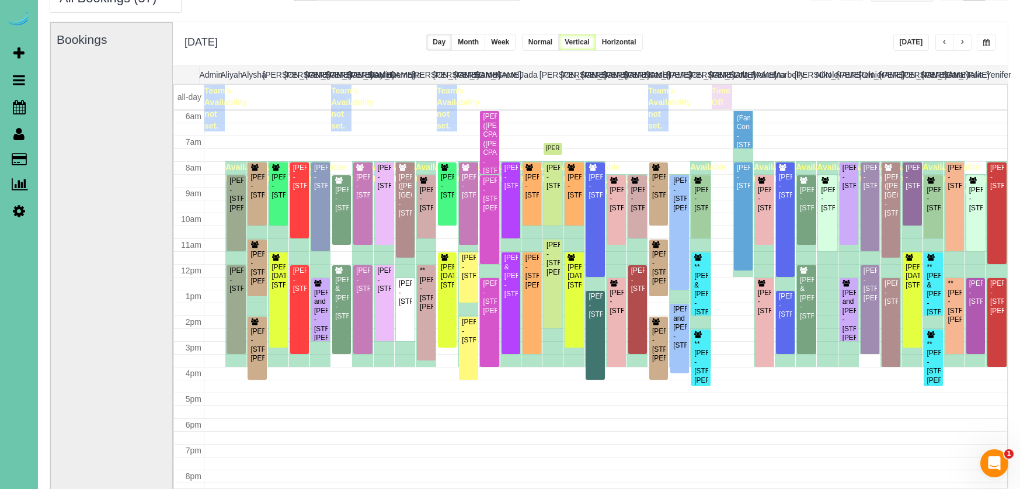
drag, startPoint x: 882, startPoint y: 28, endPoint x: 960, endPoint y: 35, distance: 77.4
click at [884, 28] on div "Wednesday, Aug 13, 2025 Today Day Month Week Normal Vertical Horizontal" at bounding box center [590, 43] width 835 height 43
click at [965, 45] on button "button" at bounding box center [962, 42] width 19 height 17
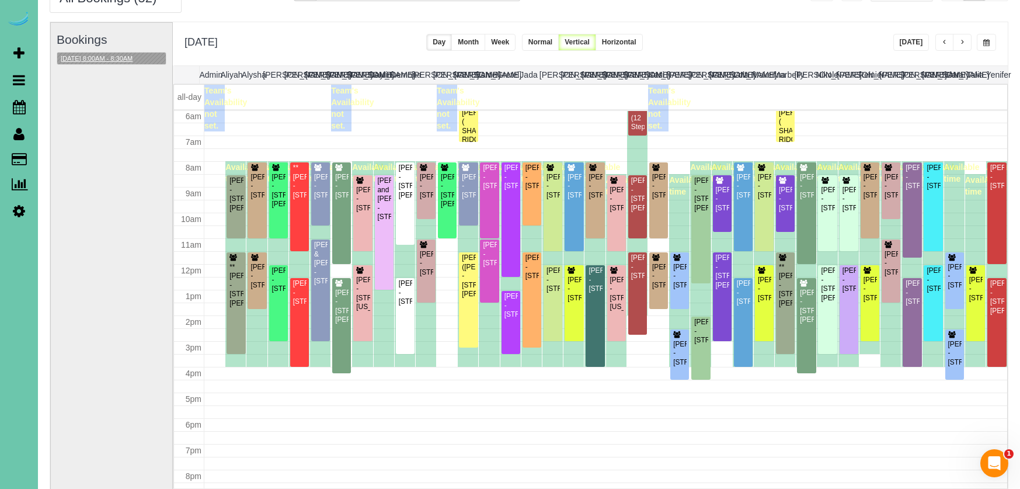
click at [133, 56] on button "08/14/2025 8:00AM - 8:30AM" at bounding box center [96, 59] width 79 height 12
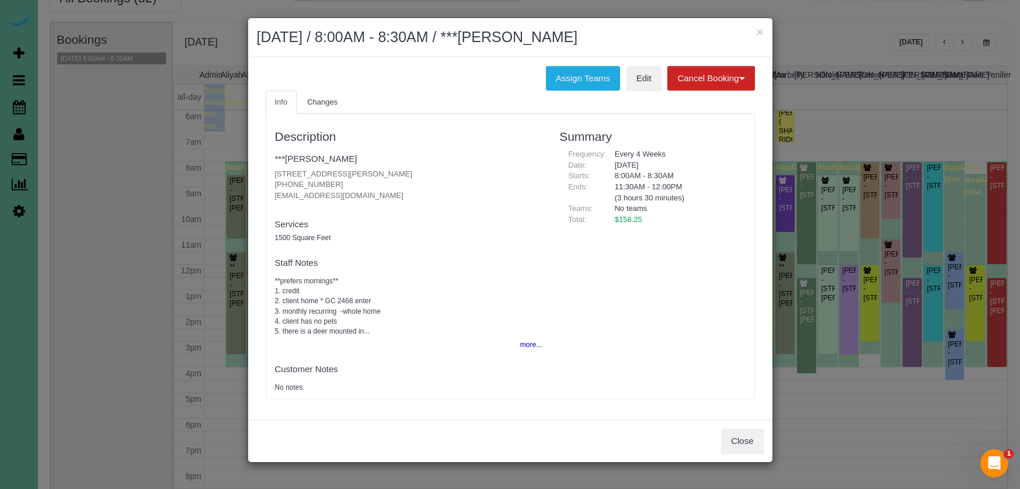
drag, startPoint x: 757, startPoint y: 441, endPoint x: 655, endPoint y: 431, distance: 103.3
click at [757, 441] on button "Close" at bounding box center [742, 441] width 42 height 25
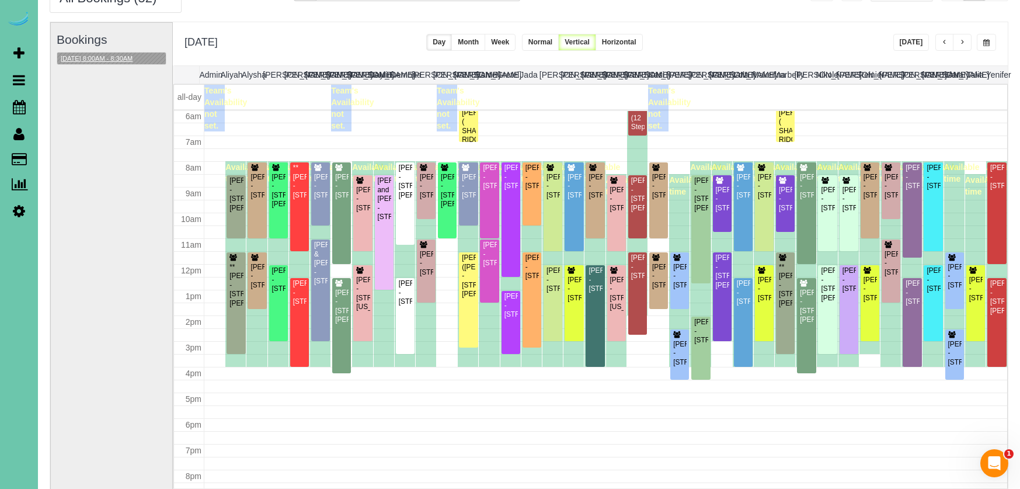
click at [112, 58] on button "08/14/2025 8:00AM - 8:30AM" at bounding box center [96, 59] width 79 height 12
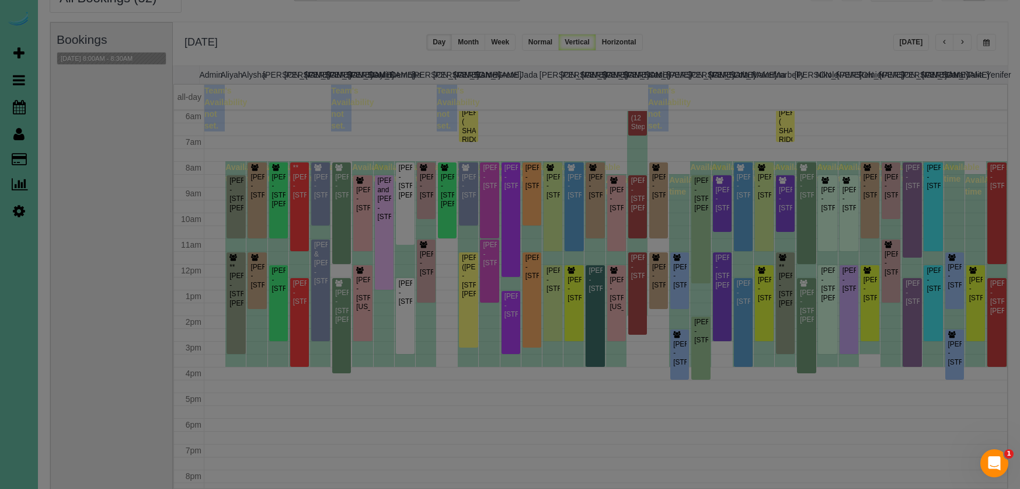
click at [112, 58] on body "× August 14, 2025 / 8:00AM - 8:30AM / ***Jill Beckstrom Assign Teams Edit Cance…" at bounding box center [510, 184] width 1020 height 489
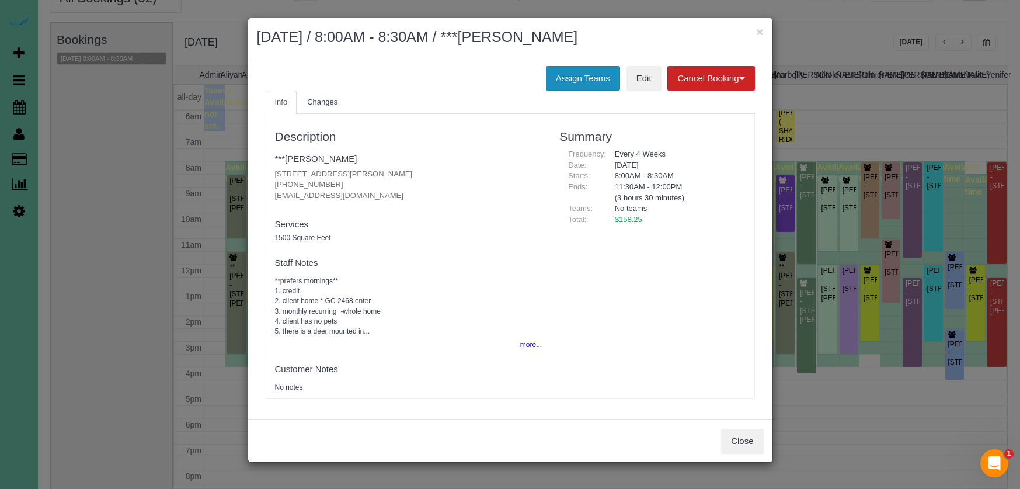
click at [561, 74] on button "Assign Teams" at bounding box center [583, 78] width 74 height 25
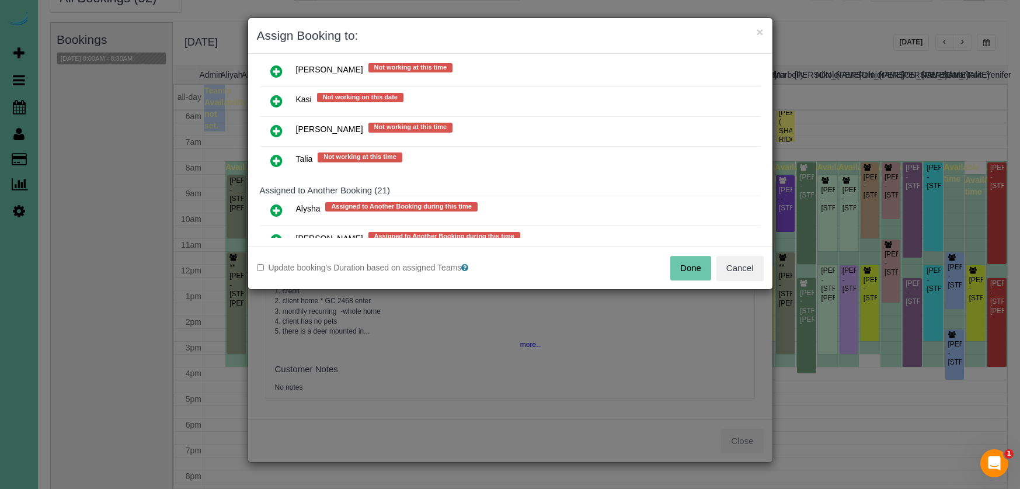
scroll to position [512, 0]
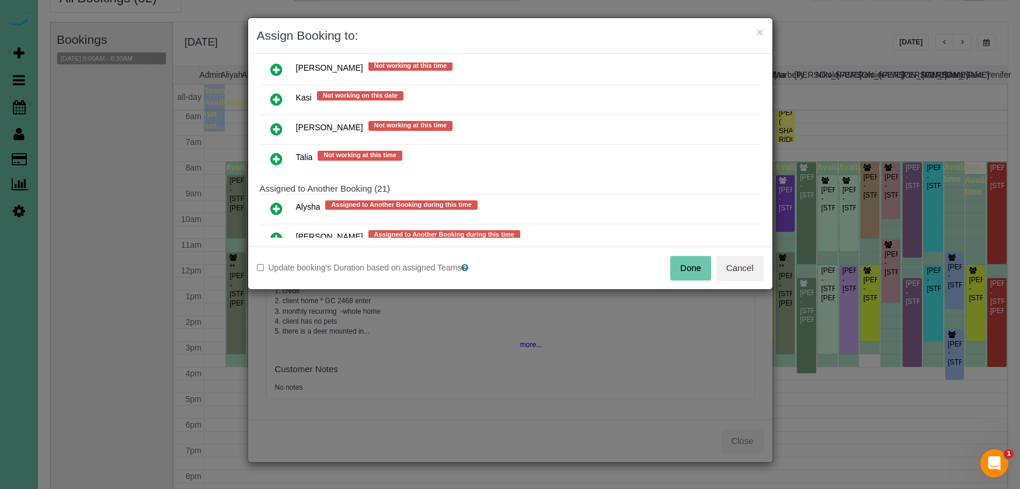
click at [280, 157] on icon at bounding box center [276, 159] width 12 height 14
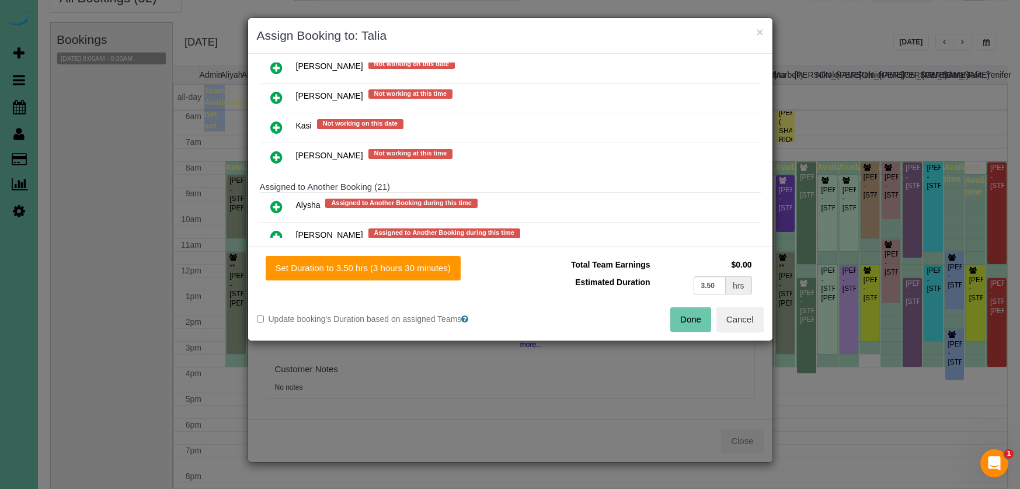
drag, startPoint x: 392, startPoint y: 265, endPoint x: 632, endPoint y: 294, distance: 241.8
click at [392, 265] on button "Set Duration to 3.50 hrs (3 hours 30 minutes)" at bounding box center [363, 268] width 195 height 25
type input "3.50"
drag, startPoint x: 693, startPoint y: 316, endPoint x: 677, endPoint y: 300, distance: 22.3
click at [693, 315] on button "Done" at bounding box center [690, 319] width 41 height 25
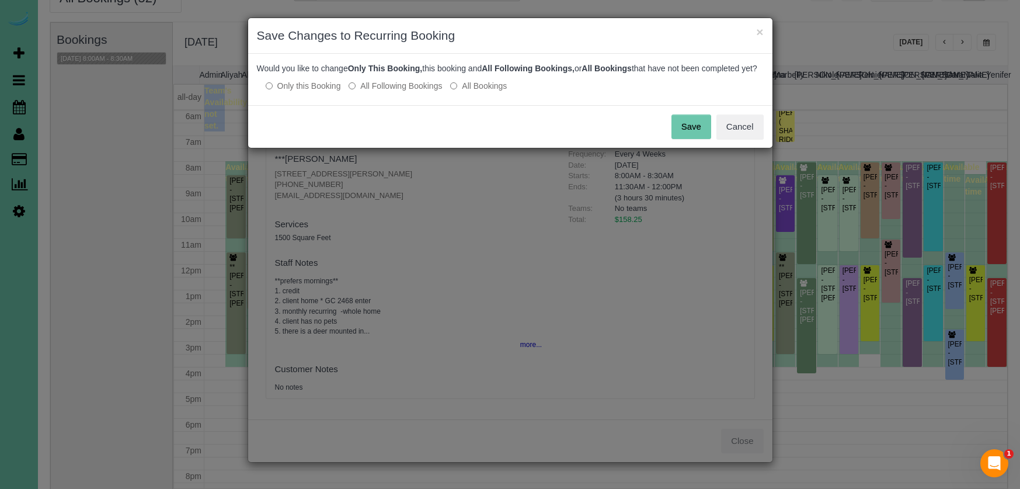
click at [687, 131] on button "Save" at bounding box center [692, 126] width 40 height 25
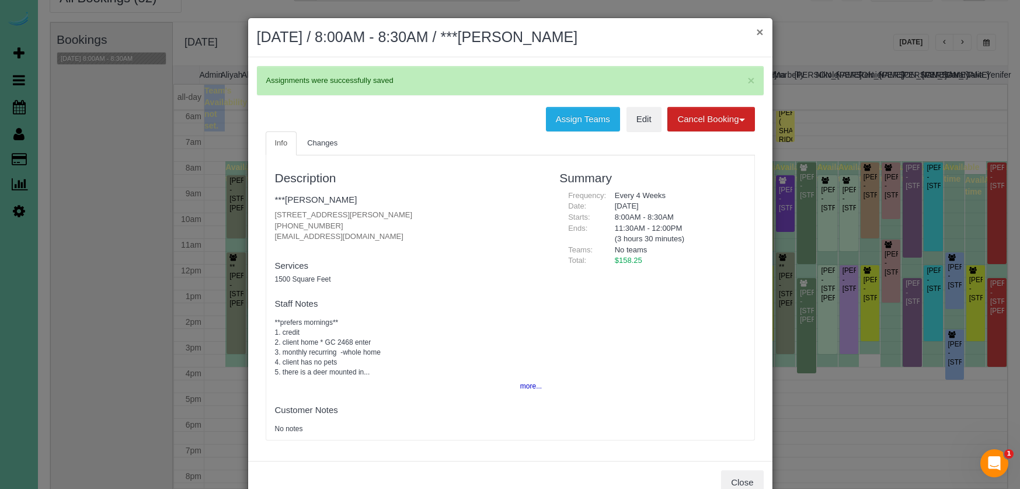
click at [760, 30] on button "×" at bounding box center [759, 32] width 7 height 12
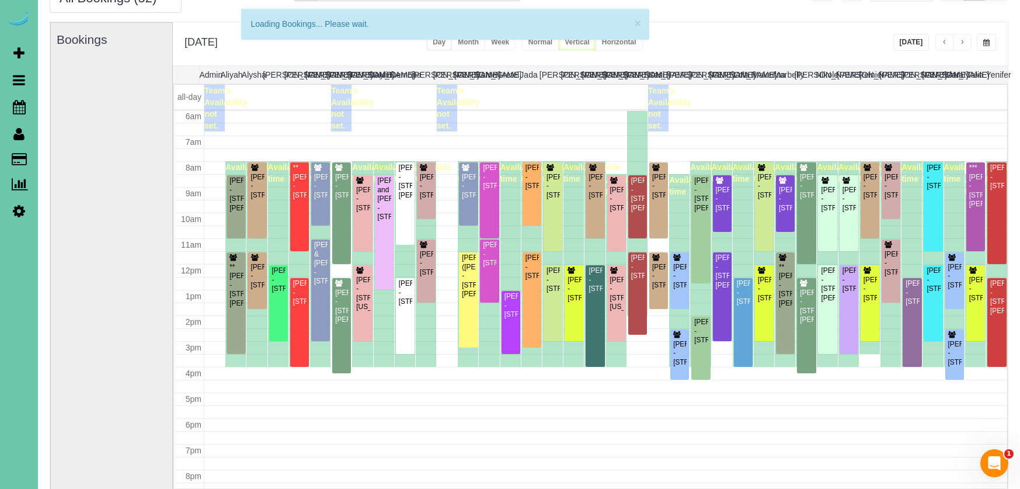
scroll to position [155, 0]
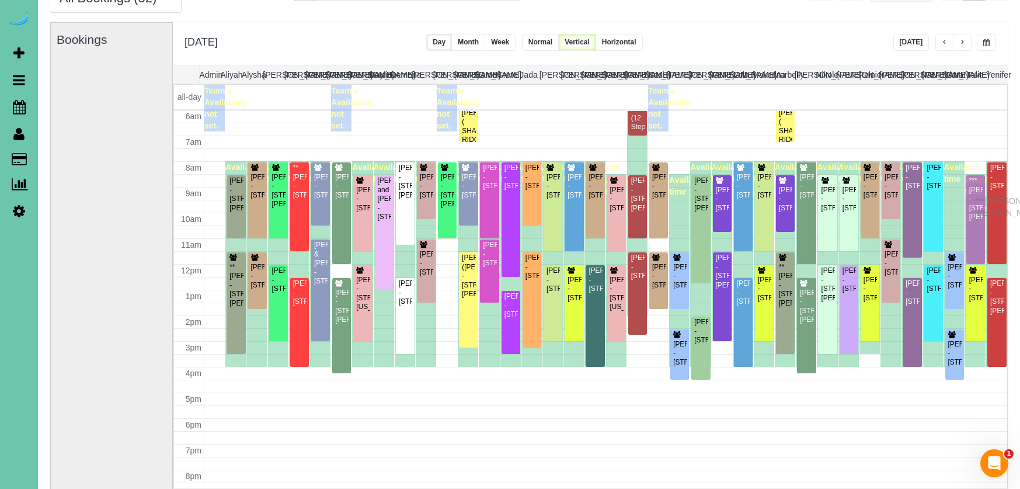
drag, startPoint x: 978, startPoint y: 190, endPoint x: 978, endPoint y: 199, distance: 8.8
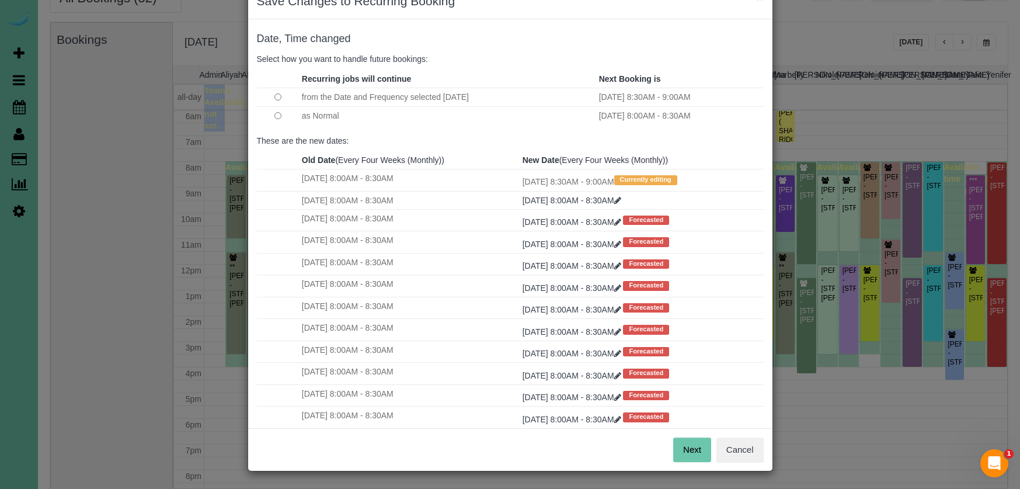
scroll to position [34, 0]
click at [688, 451] on button "Next" at bounding box center [692, 450] width 38 height 25
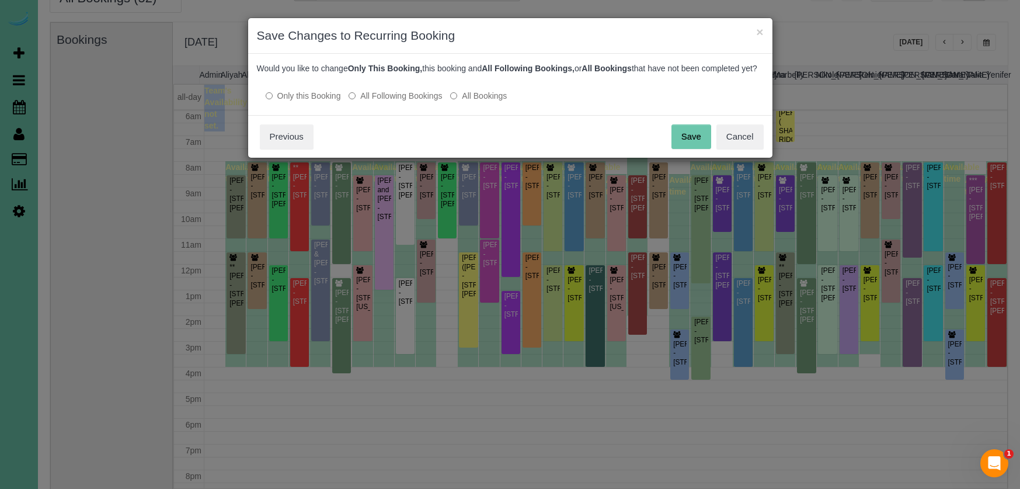
drag, startPoint x: 683, startPoint y: 142, endPoint x: 673, endPoint y: 145, distance: 10.0
click at [683, 142] on button "Save" at bounding box center [692, 136] width 40 height 25
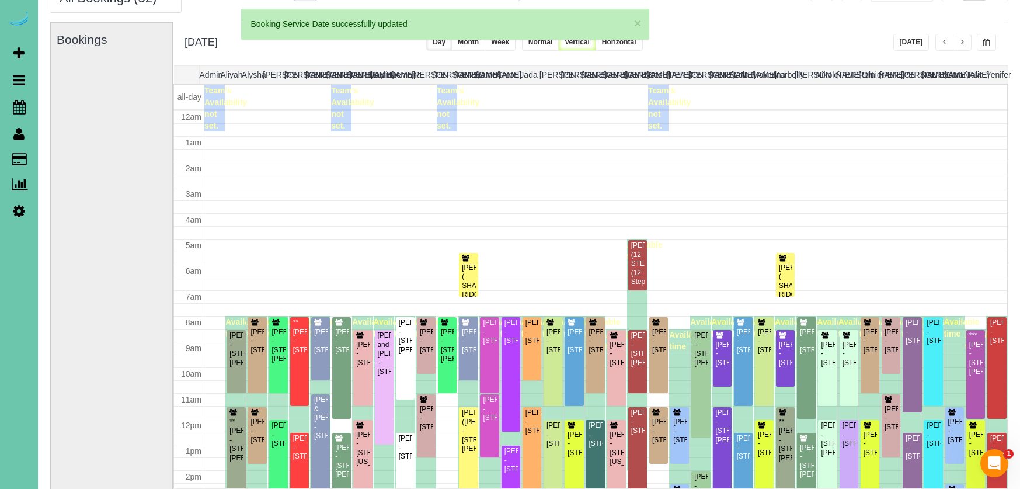
scroll to position [155, 0]
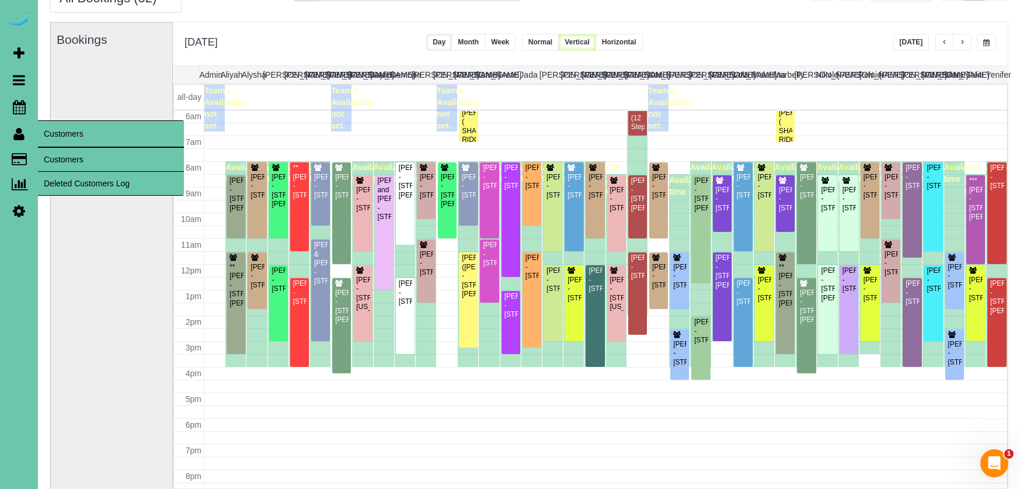
click at [84, 159] on link "Customers" at bounding box center [111, 159] width 146 height 23
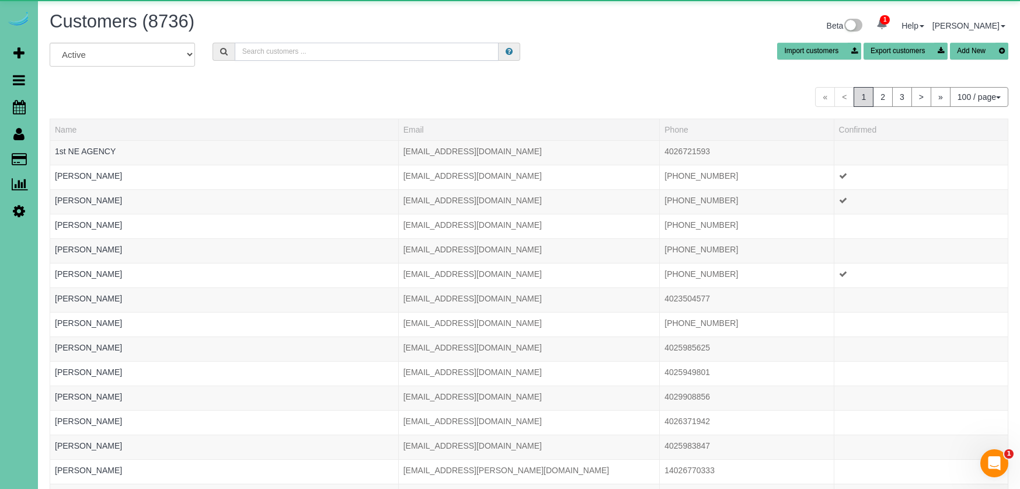
click at [272, 54] on input "text" at bounding box center [367, 52] width 264 height 18
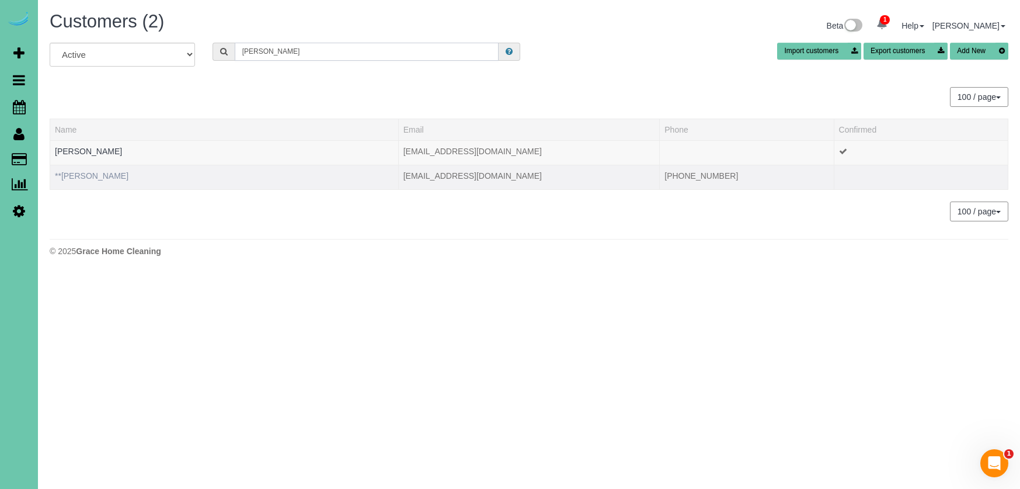
type input "Brianne s"
click at [100, 176] on link "**Brianne Skeem" at bounding box center [92, 175] width 74 height 9
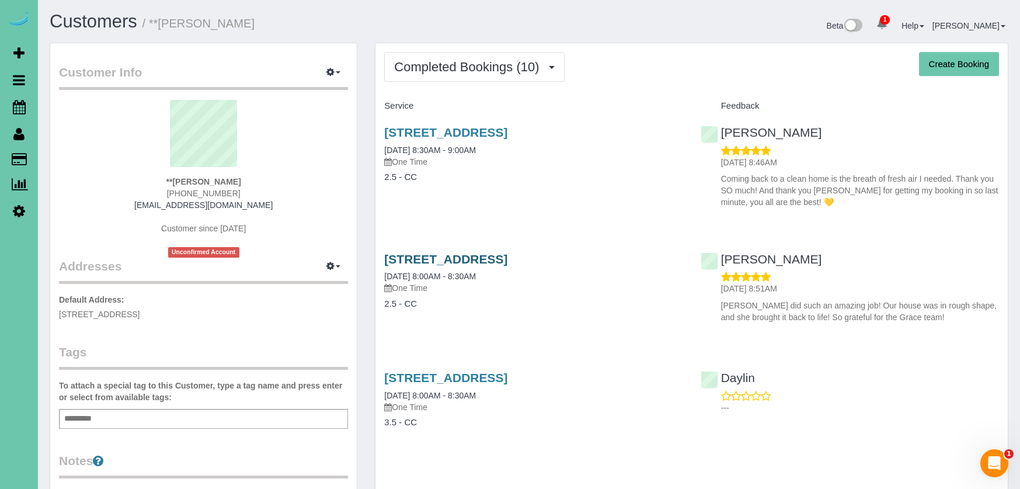
click at [440, 252] on link "1538 S 169th Ave, Omaha, NE 68130" at bounding box center [445, 258] width 123 height 13
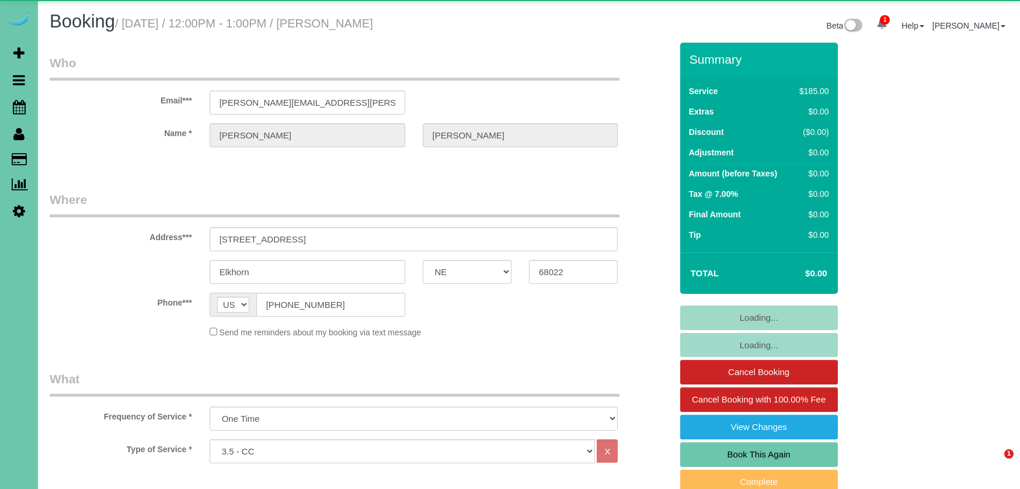
select select "NE"
select select "object:839"
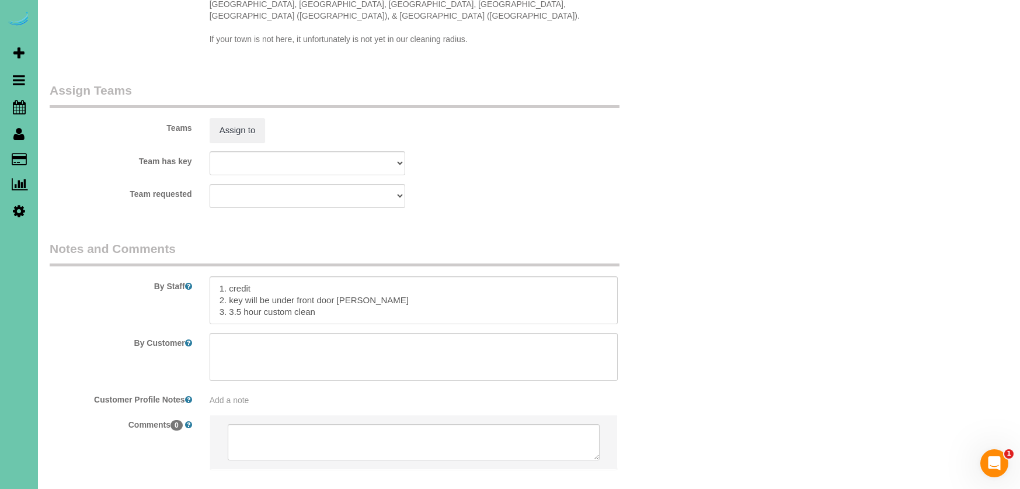
scroll to position [1155, 0]
drag, startPoint x: 324, startPoint y: 299, endPoint x: 280, endPoint y: 302, distance: 43.9
click at [230, 296] on textarea at bounding box center [414, 299] width 409 height 48
drag, startPoint x: 229, startPoint y: 298, endPoint x: 519, endPoint y: 312, distance: 290.6
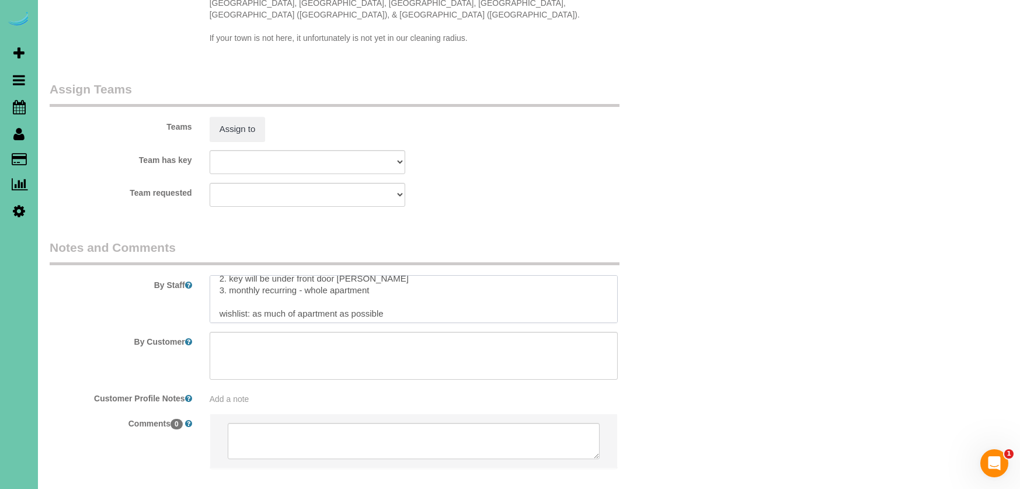
click at [519, 312] on sui-booking-comments "By Staff By Customer Customer Profile Notes Add a note Comments 0" at bounding box center [361, 359] width 622 height 241
type textarea "1. credit 2. key will be under front door [PERSON_NAME] 3. monthly recurring - …"
click at [252, 117] on button "Assign to" at bounding box center [238, 129] width 56 height 25
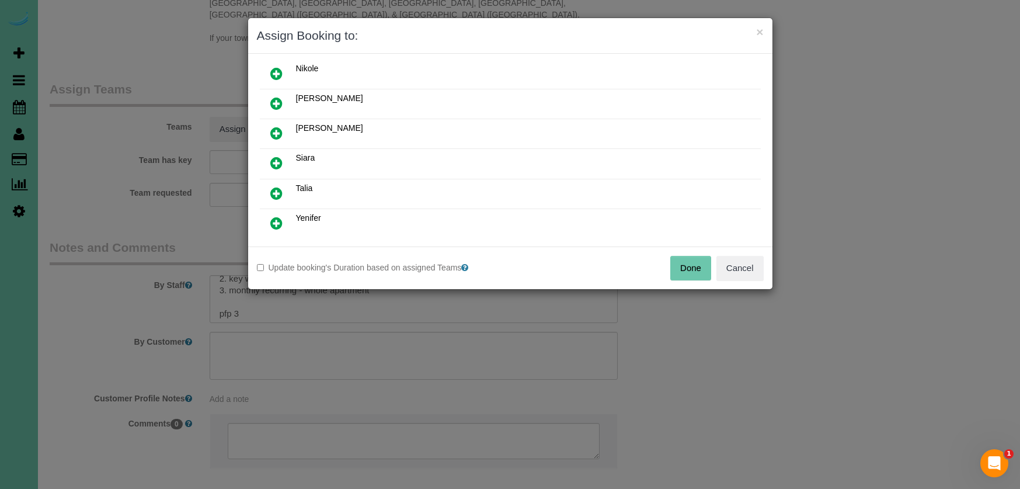
scroll to position [289, 0]
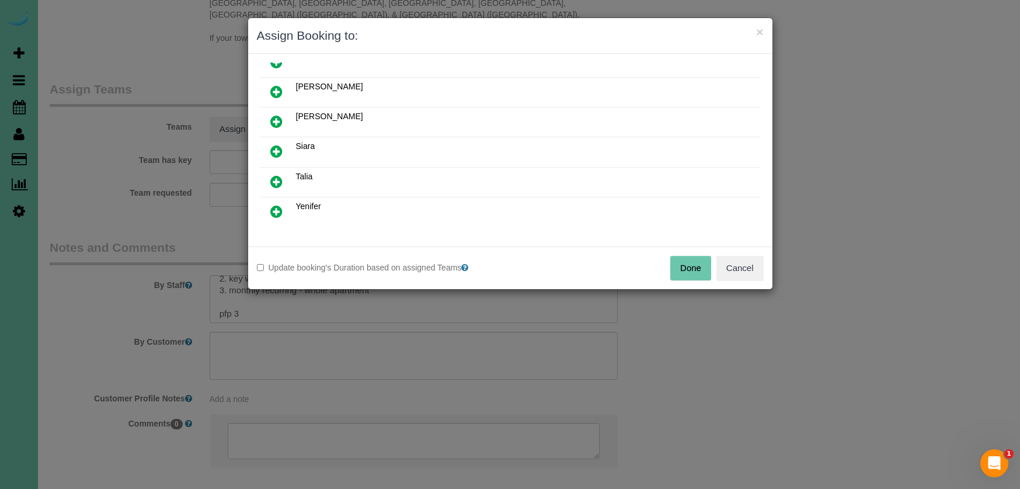
drag, startPoint x: 276, startPoint y: 179, endPoint x: 326, endPoint y: 218, distance: 63.3
click at [276, 179] on icon at bounding box center [276, 182] width 12 height 14
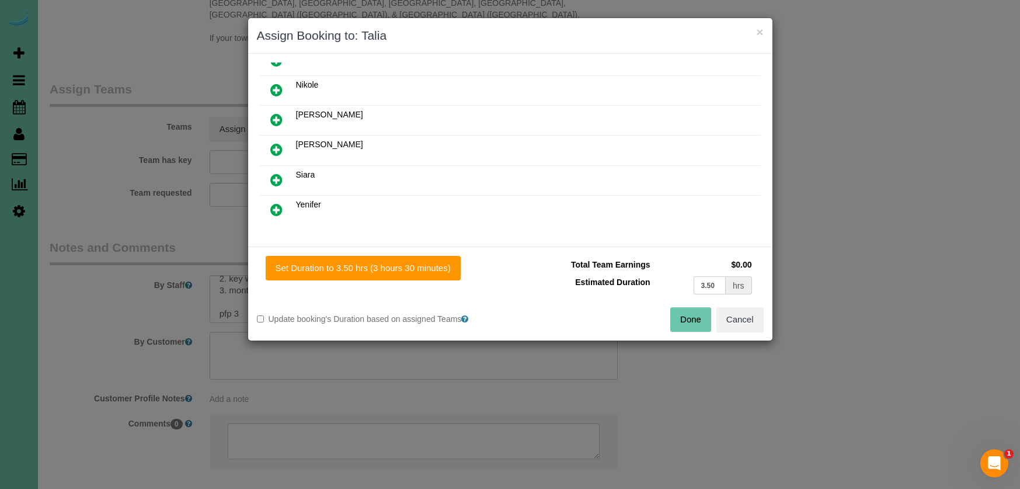
click at [613, 271] on tbody "Total Team Earnings $0.00 Estimated Duration 3.50 hrs" at bounding box center [637, 276] width 236 height 41
type input "3"
click at [363, 261] on button "Set Duration to 3.00 hrs (3 hours 0 minutes)" at bounding box center [361, 268] width 190 height 25
type input "3.00"
drag, startPoint x: 686, startPoint y: 321, endPoint x: 666, endPoint y: 315, distance: 20.7
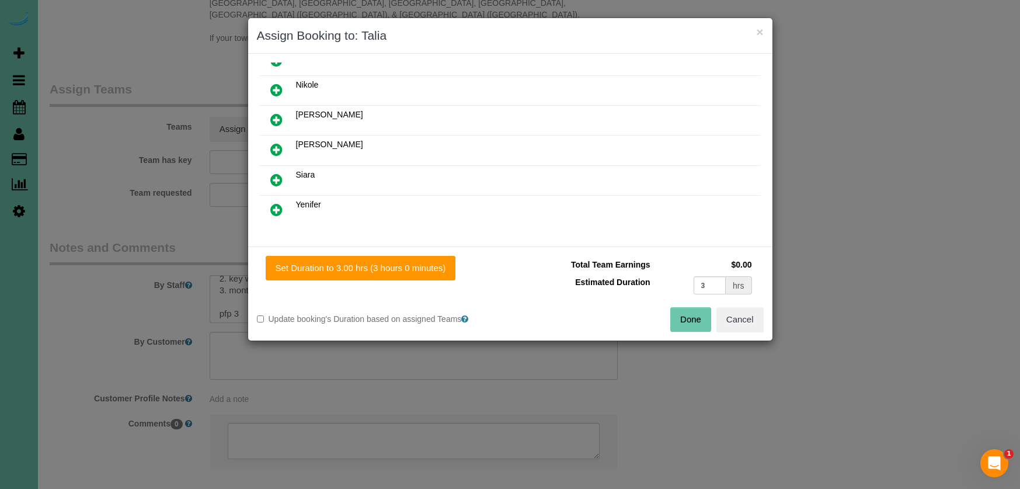
click at [686, 321] on button "Done" at bounding box center [690, 319] width 41 height 25
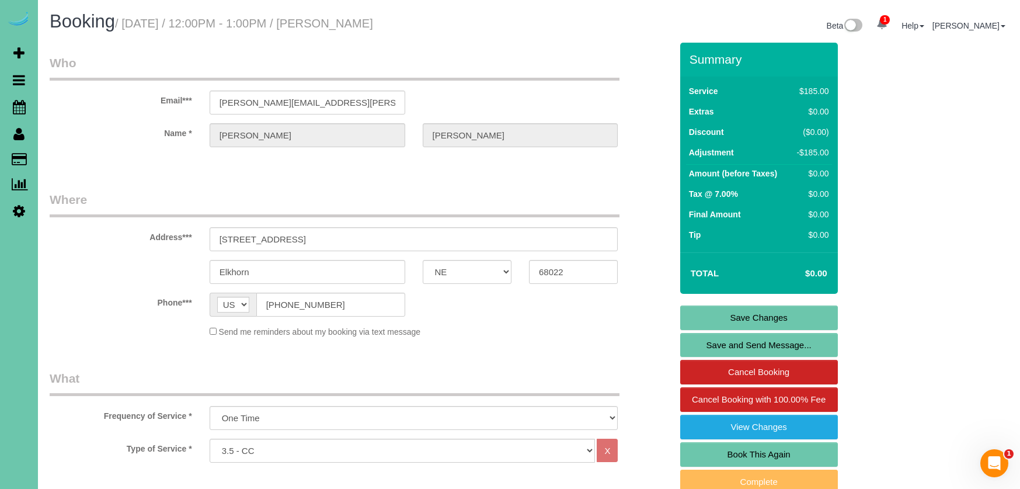
scroll to position [0, 0]
click at [730, 315] on link "Save Changes" at bounding box center [759, 317] width 158 height 25
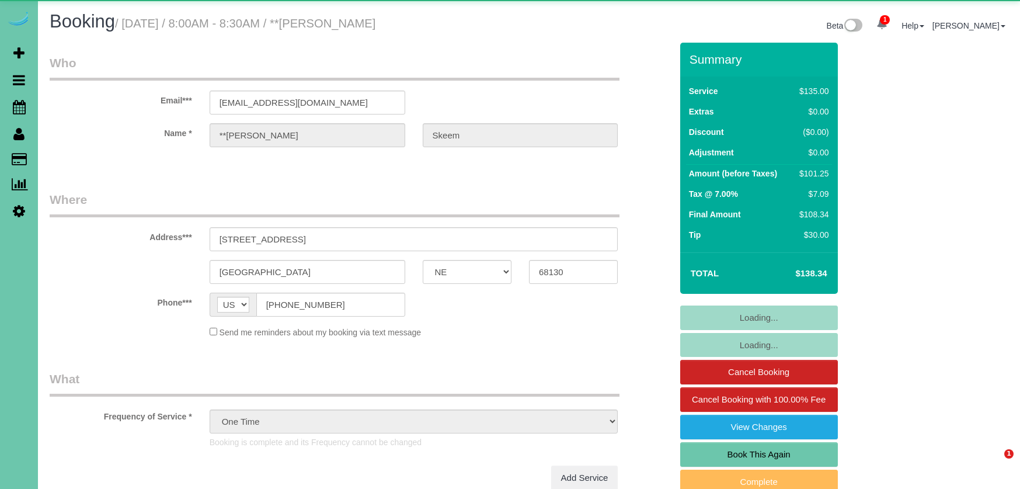
select select "NE"
select select "object:670"
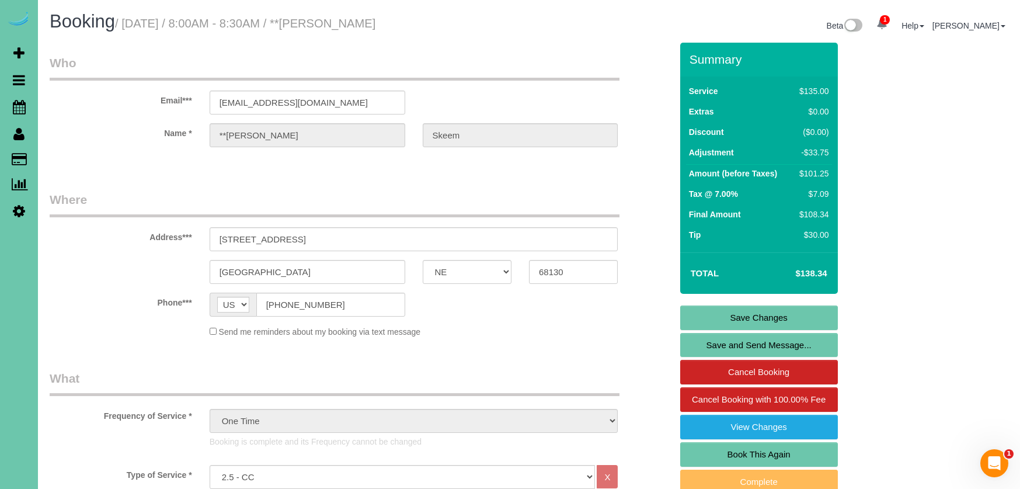
click at [721, 453] on link "Book This Again" at bounding box center [759, 454] width 158 height 25
select select "NE"
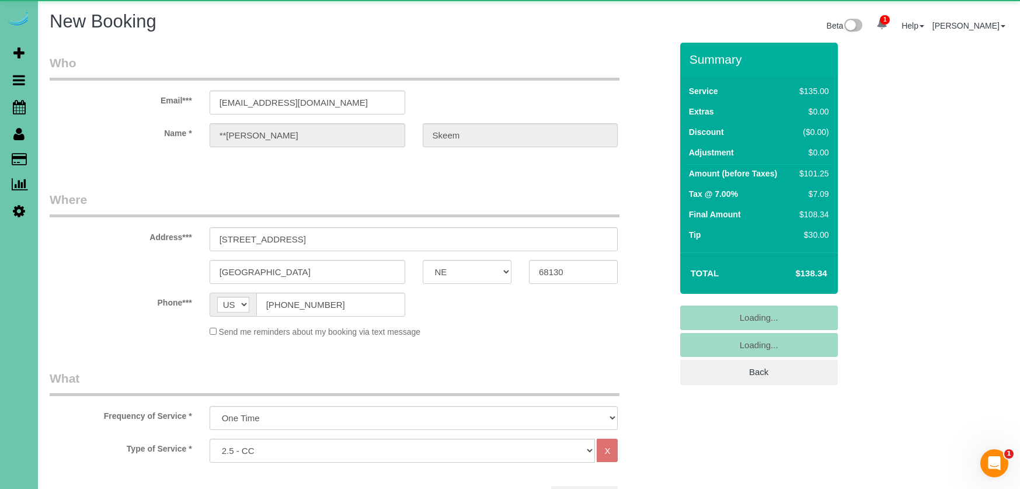
select select "object:1670"
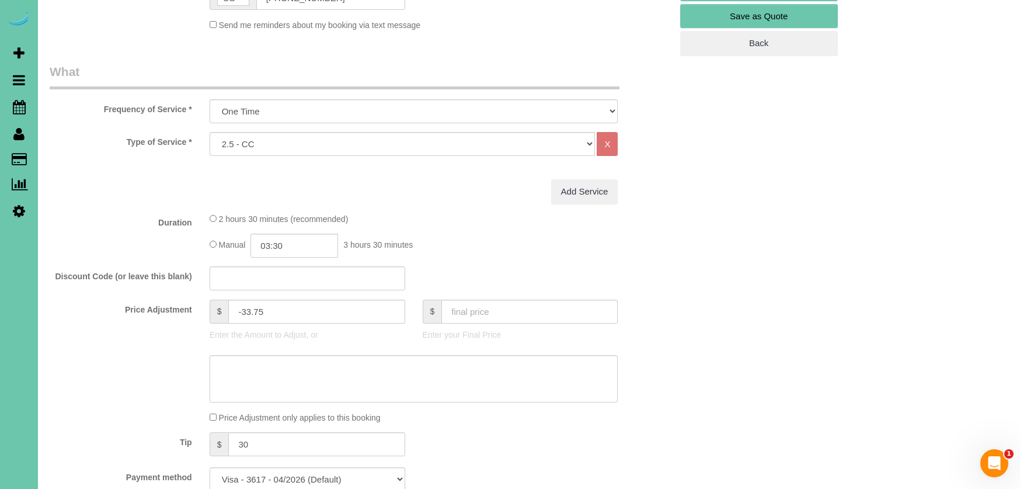
scroll to position [340, 0]
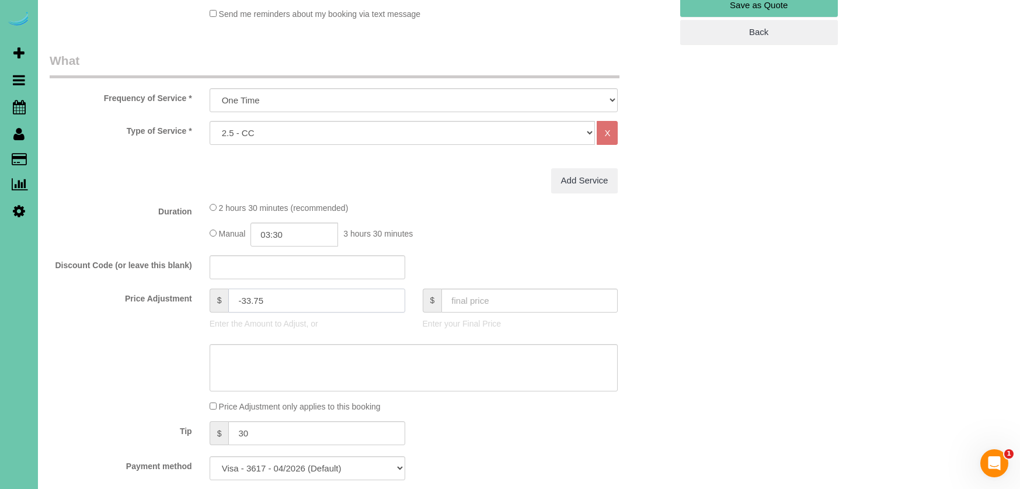
drag, startPoint x: 250, startPoint y: 300, endPoint x: 240, endPoint y: 298, distance: 10.0
click at [241, 298] on input "-33.75" at bounding box center [316, 301] width 176 height 24
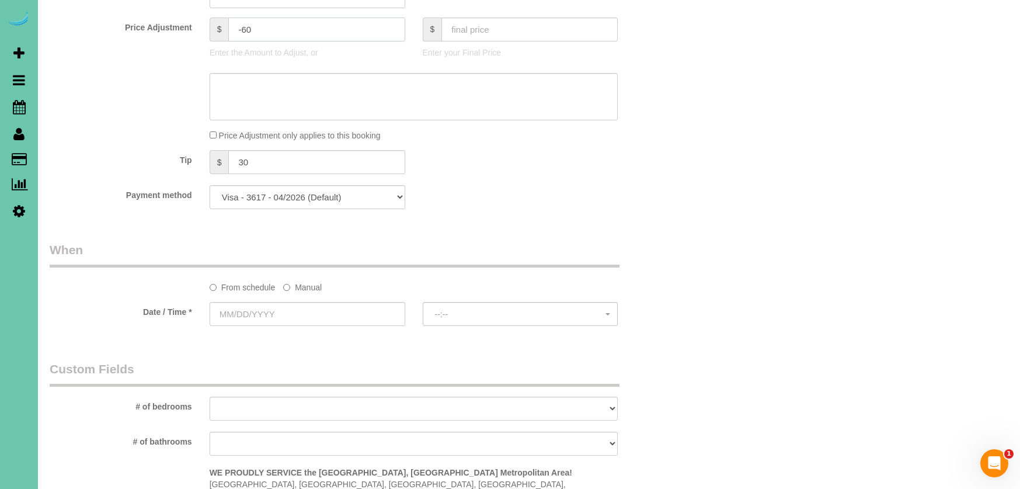
scroll to position [611, 0]
type input "-60"
drag, startPoint x: 303, startPoint y: 284, endPoint x: 301, endPoint y: 292, distance: 7.8
click at [303, 284] on label "Manual" at bounding box center [302, 285] width 39 height 16
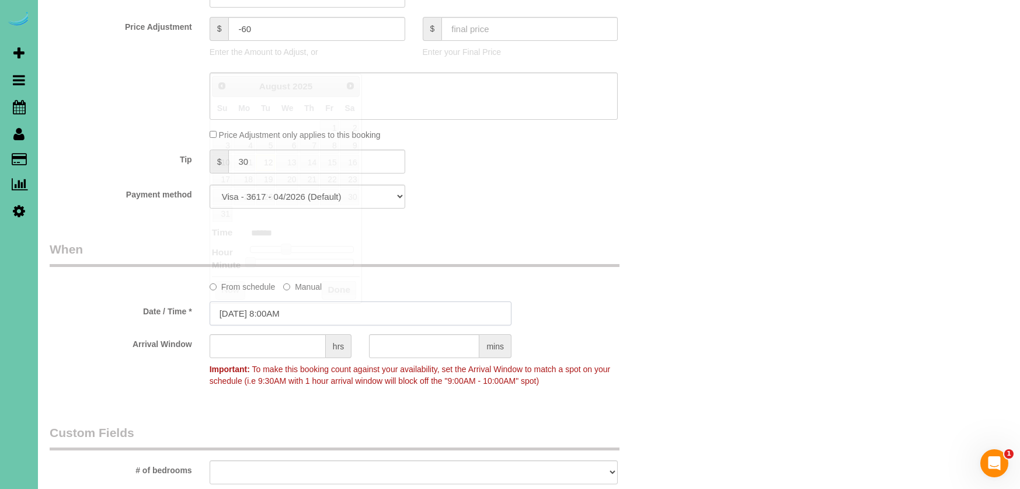
click at [304, 305] on input "[DATE] 8:00AM" at bounding box center [361, 313] width 302 height 24
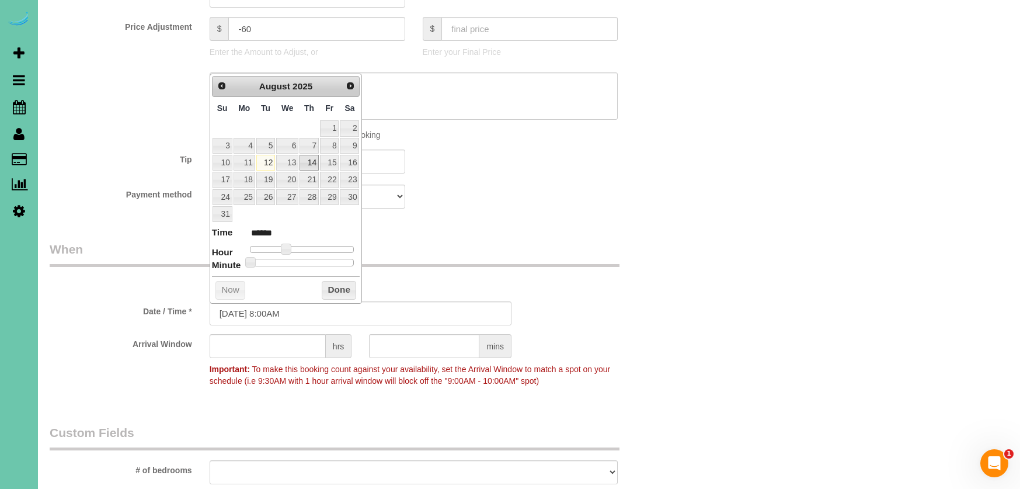
click at [310, 160] on link "14" at bounding box center [309, 163] width 19 height 16
click at [279, 314] on input "[DATE] 8:00AM" at bounding box center [361, 313] width 302 height 24
type input "[DATE] 8:30AM"
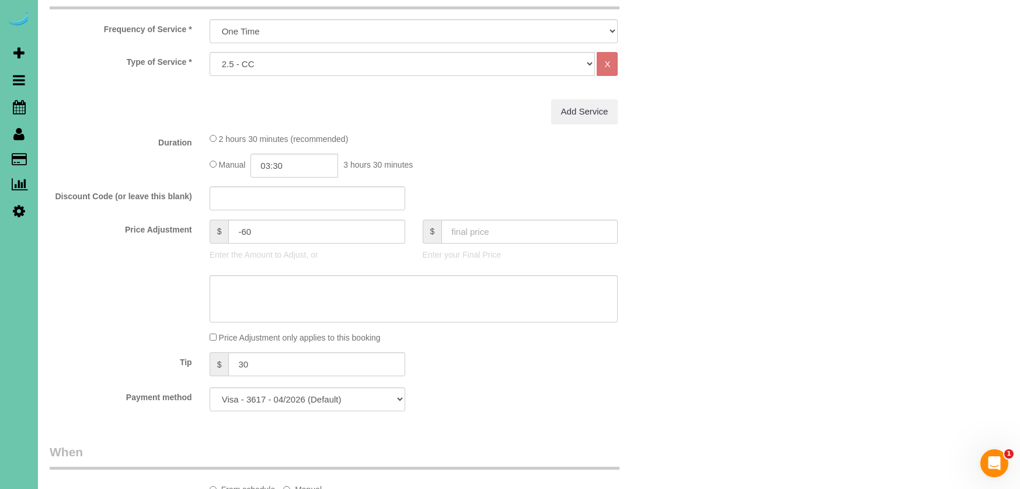
scroll to position [404, 0]
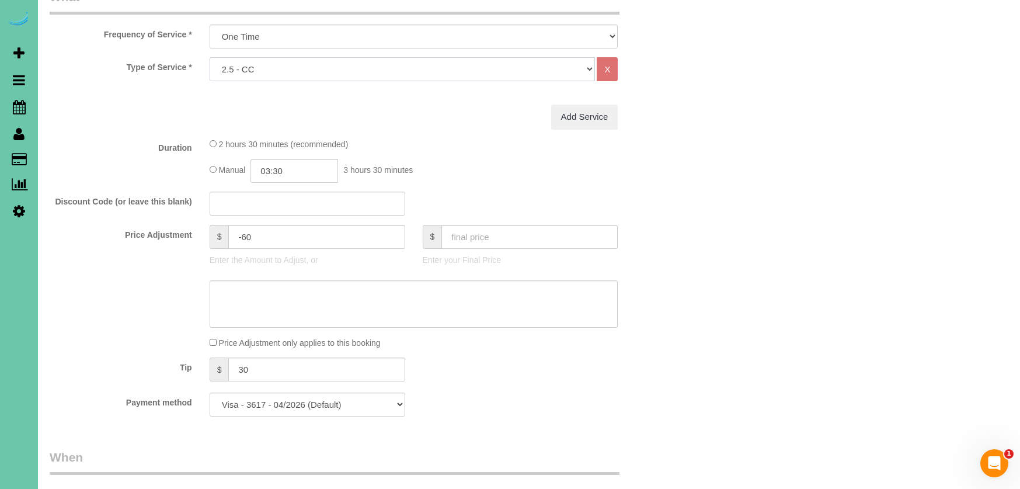
select select "28"
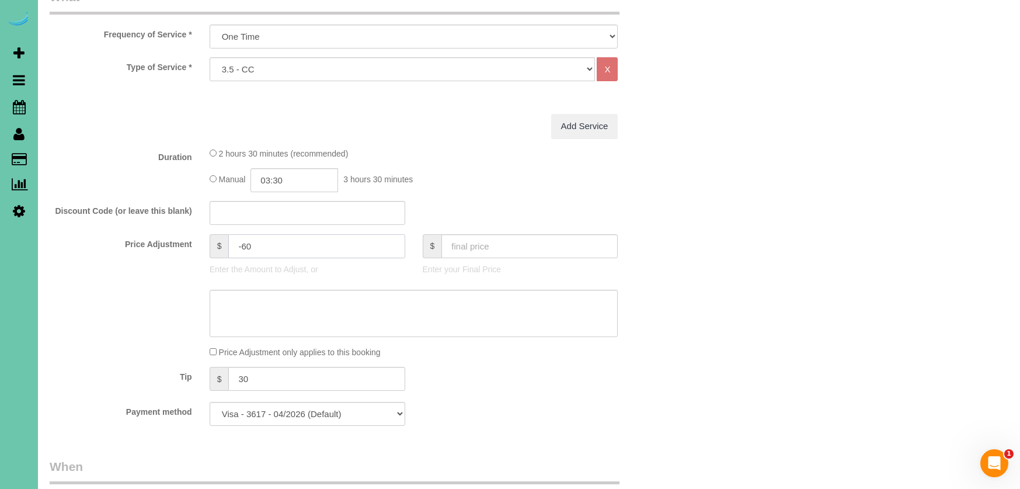
click at [256, 241] on input "-60" at bounding box center [316, 246] width 176 height 24
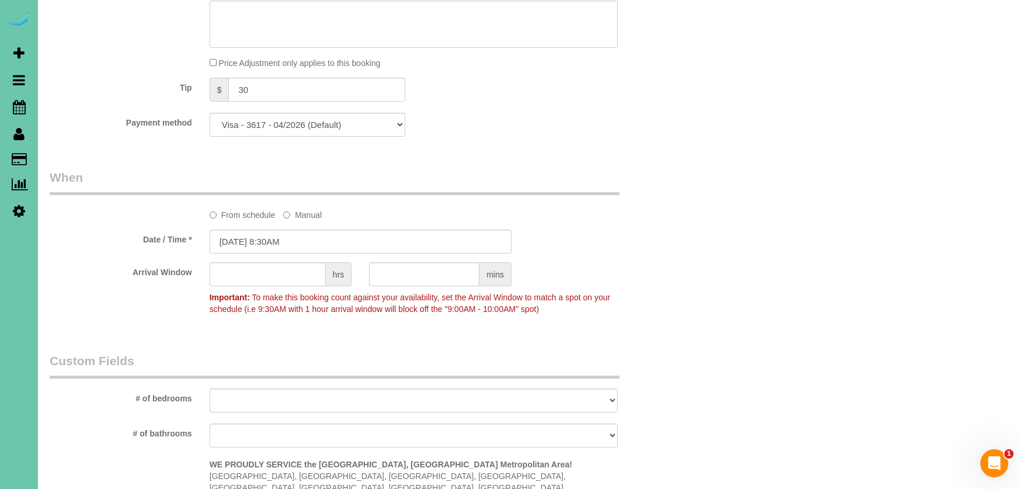
scroll to position [682, 0]
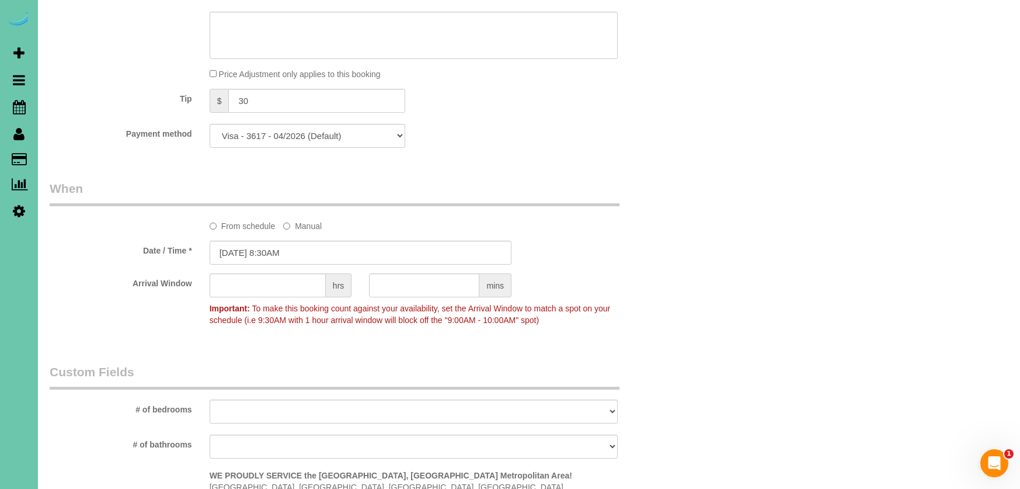
type input "-85"
drag, startPoint x: 232, startPoint y: 90, endPoint x: 176, endPoint y: 79, distance: 57.2
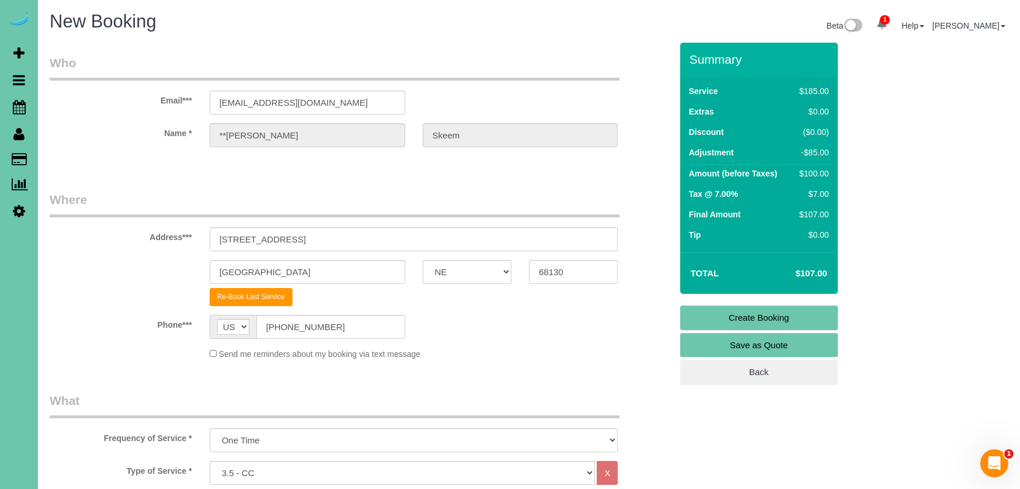
scroll to position [0, 0]
drag, startPoint x: 710, startPoint y: 317, endPoint x: 669, endPoint y: 308, distance: 41.7
click at [710, 317] on link "Create Booking" at bounding box center [759, 317] width 158 height 25
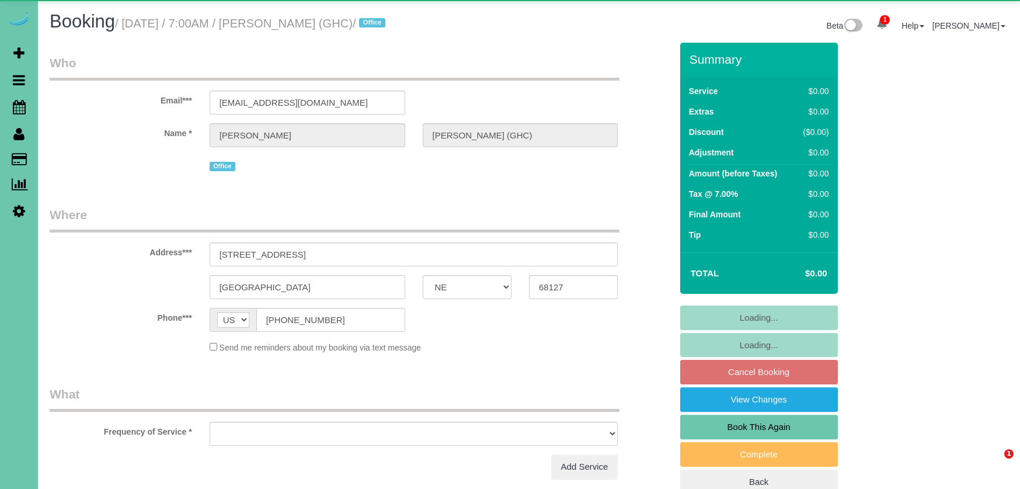
select select "NE"
select select "object:1064"
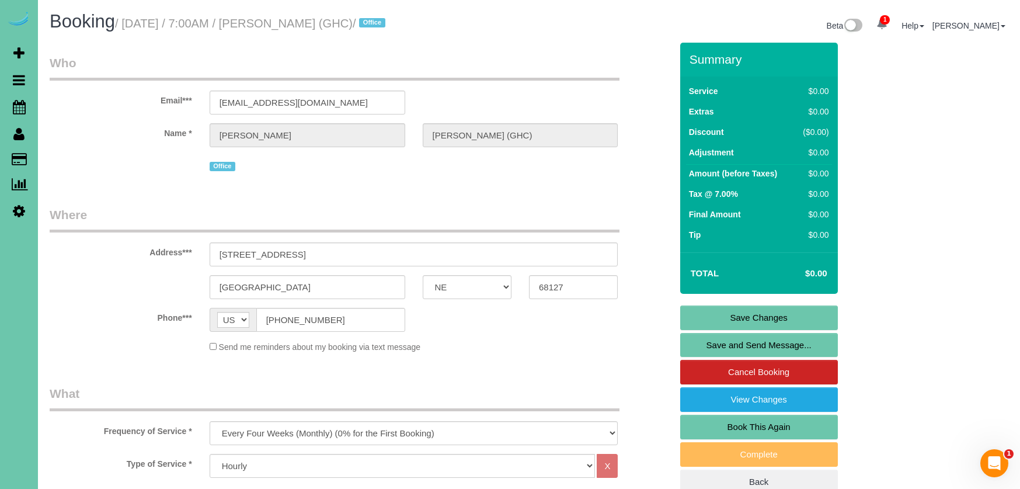
drag, startPoint x: 743, startPoint y: 424, endPoint x: 734, endPoint y: 423, distance: 9.4
click at [743, 424] on link "Book This Again" at bounding box center [759, 427] width 158 height 25
select select "NE"
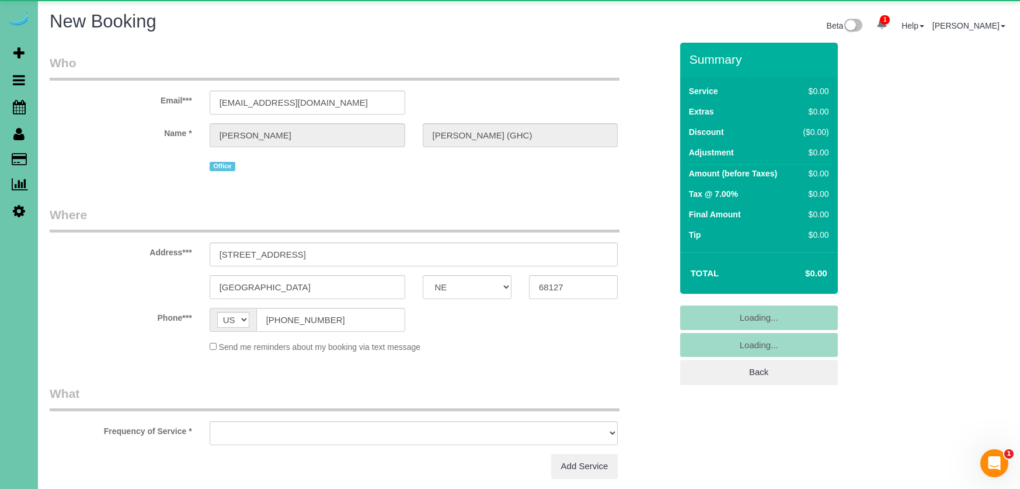
select select "string:fspay"
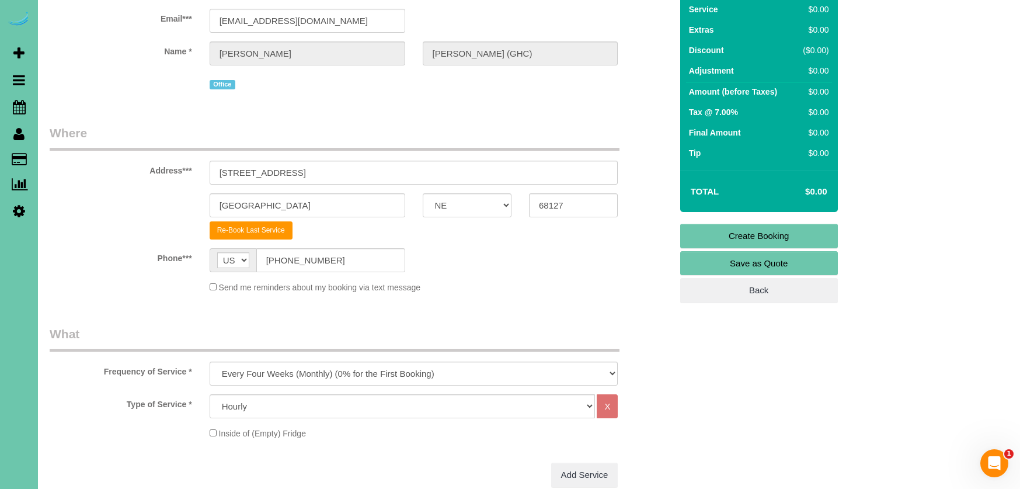
scroll to position [84, 0]
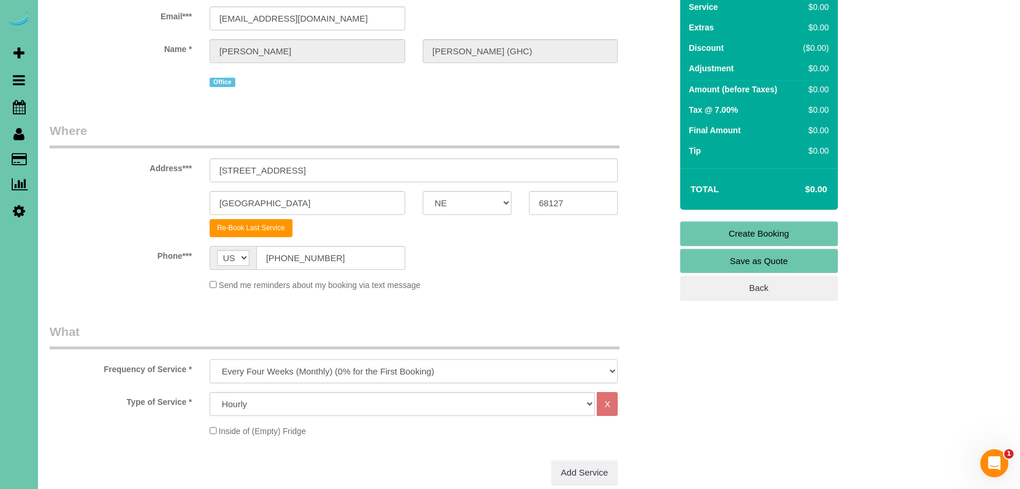
select select "object:1694"
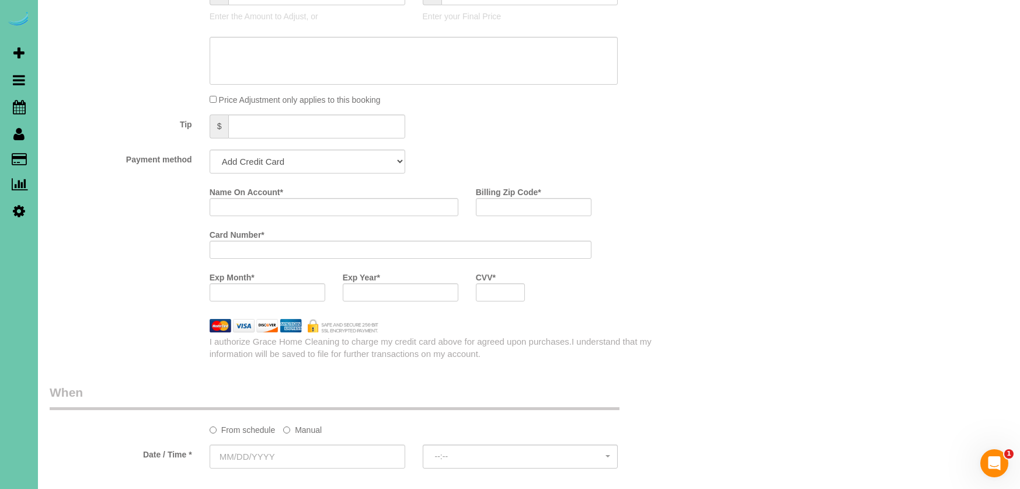
scroll to position [685, 0]
select select "string:check"
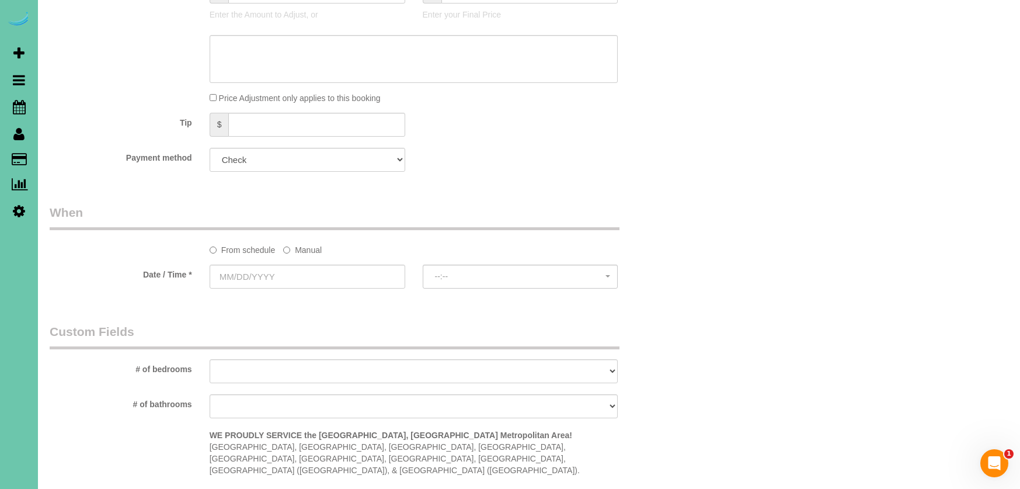
click at [310, 242] on label "Manual" at bounding box center [302, 248] width 39 height 16
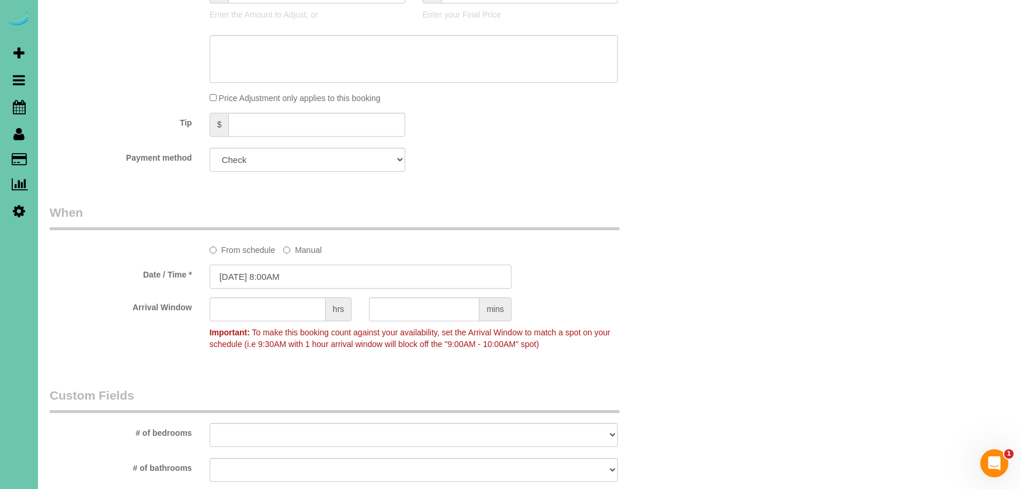
click at [304, 272] on input "[DATE] 8:00AM" at bounding box center [361, 277] width 302 height 24
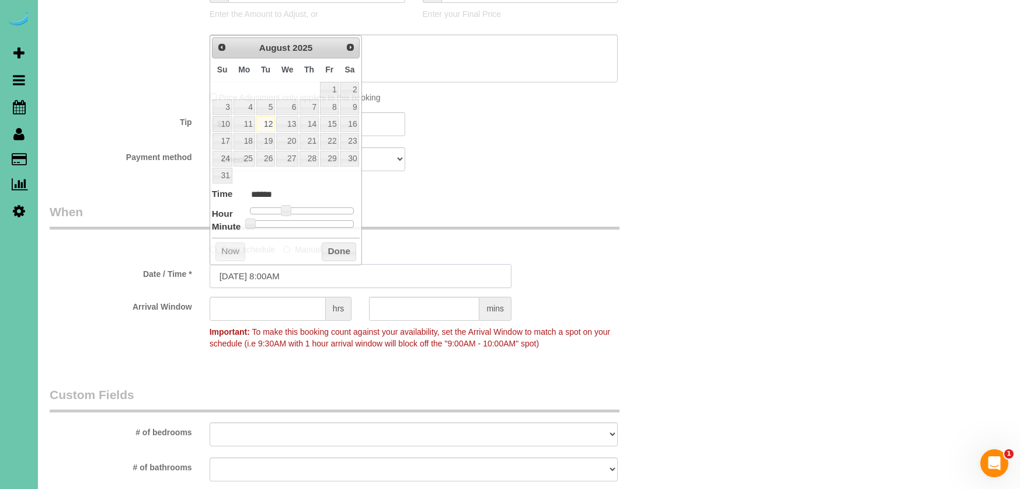
scroll to position [687, 0]
click at [290, 135] on link "20" at bounding box center [287, 139] width 22 height 16
type input "[DATE] 7:00AM"
type input "******"
click at [281, 205] on span at bounding box center [281, 208] width 11 height 11
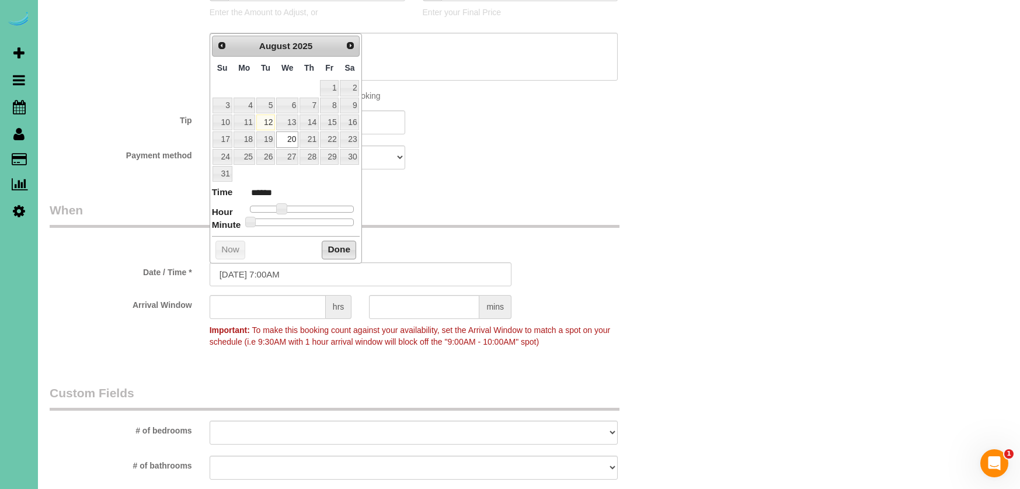
click at [339, 249] on button "Done" at bounding box center [339, 250] width 34 height 19
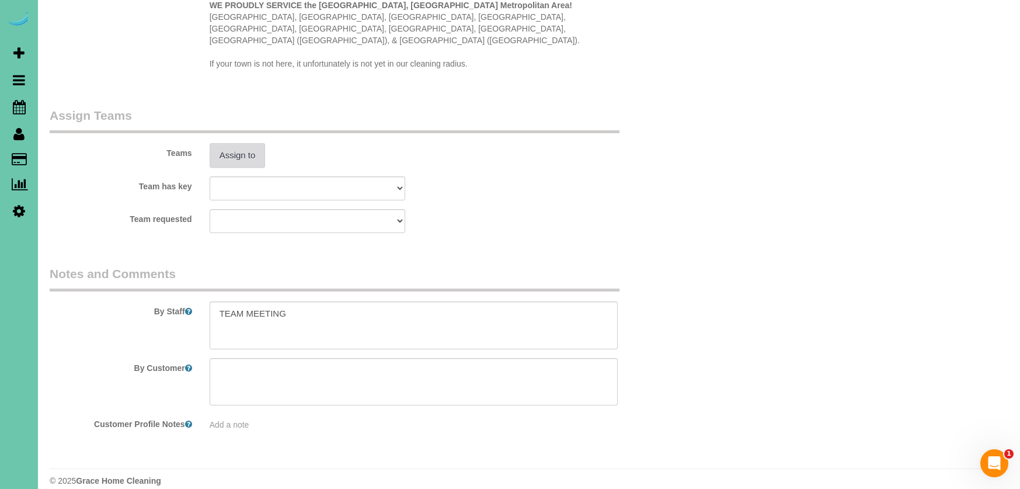
scroll to position [1178, 0]
click at [223, 144] on button "Assign to" at bounding box center [238, 156] width 56 height 25
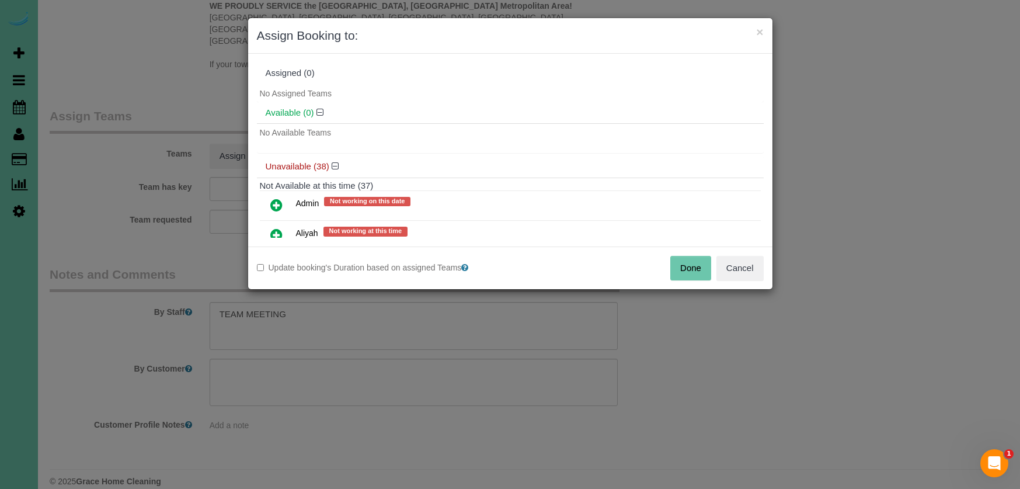
click at [279, 204] on icon at bounding box center [276, 205] width 12 height 14
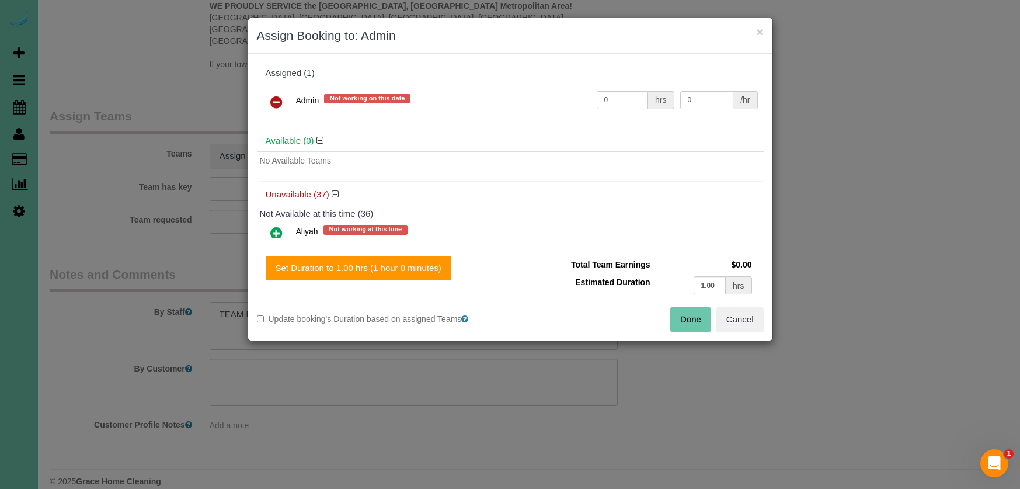
click at [279, 228] on icon at bounding box center [276, 233] width 12 height 14
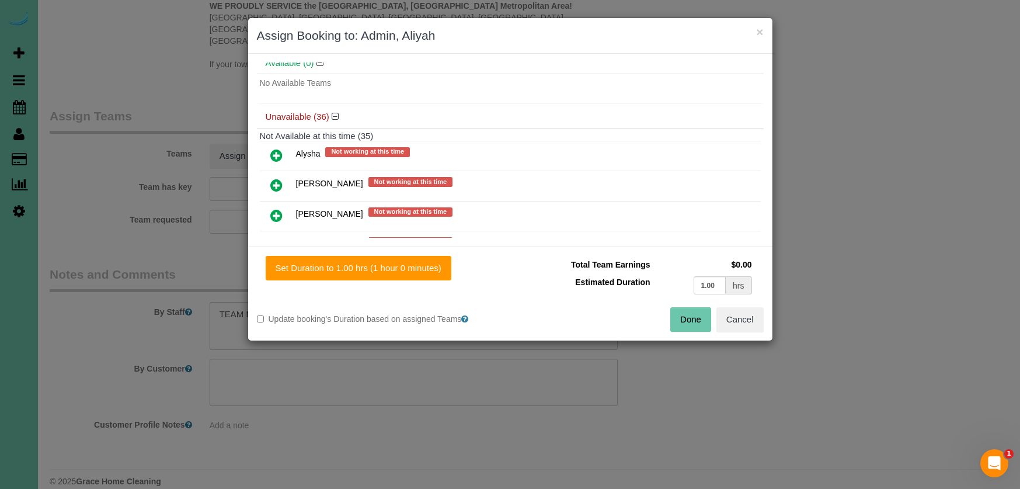
scroll to position [133, 0]
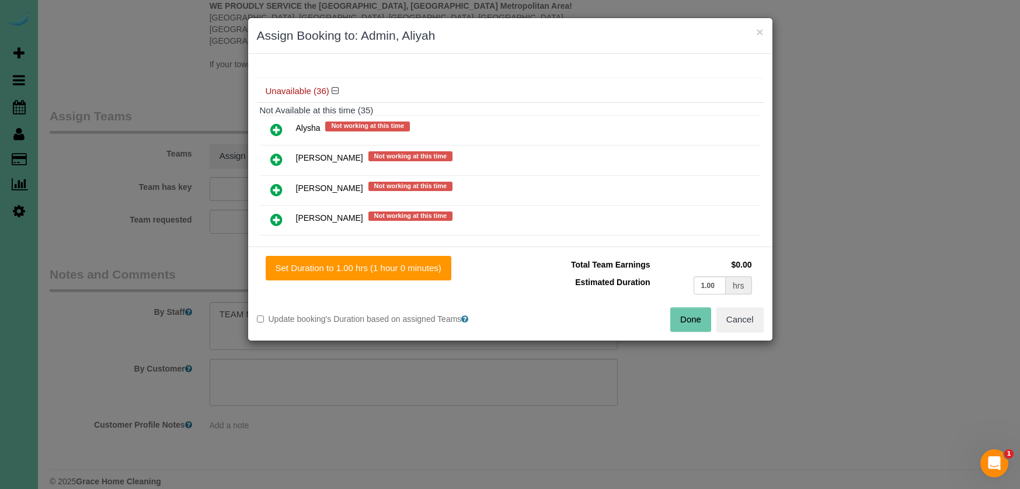
click at [274, 128] on icon at bounding box center [276, 130] width 12 height 14
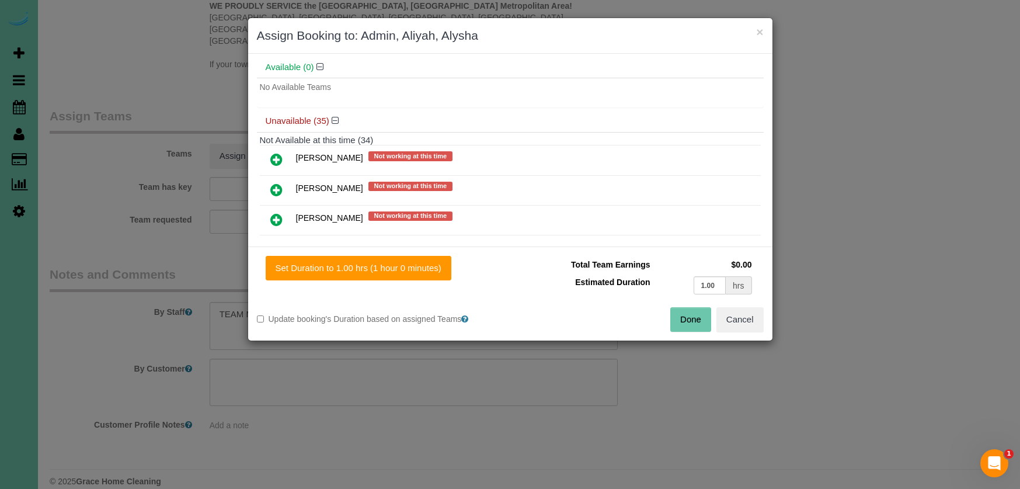
click at [277, 155] on icon at bounding box center [276, 159] width 12 height 14
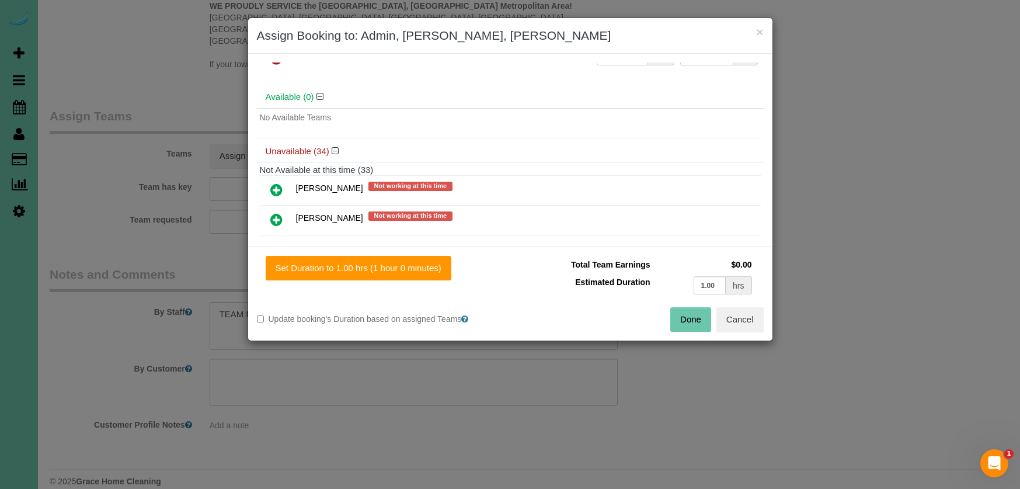
drag, startPoint x: 273, startPoint y: 185, endPoint x: 276, endPoint y: 211, distance: 26.5
click at [273, 185] on icon at bounding box center [276, 190] width 12 height 14
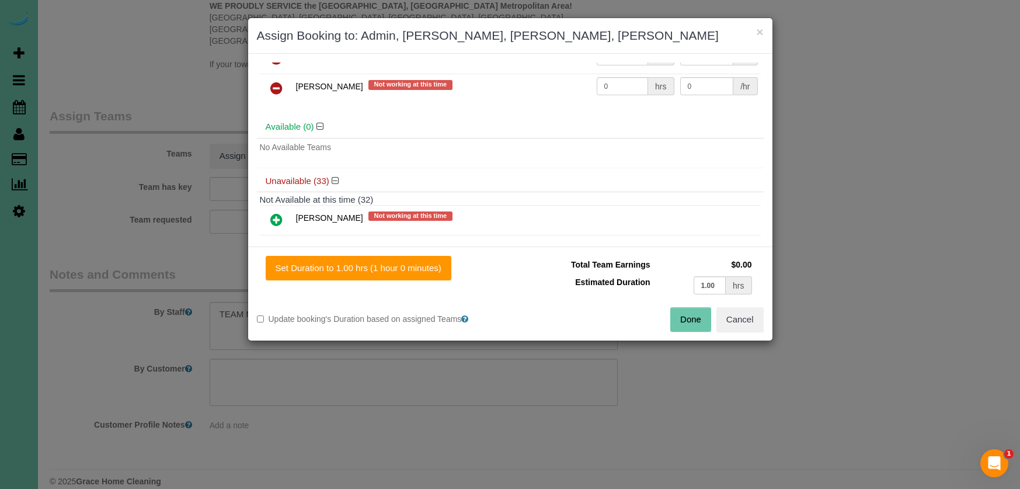
drag, startPoint x: 277, startPoint y: 221, endPoint x: 289, endPoint y: 192, distance: 32.2
click at [277, 221] on icon at bounding box center [276, 220] width 12 height 14
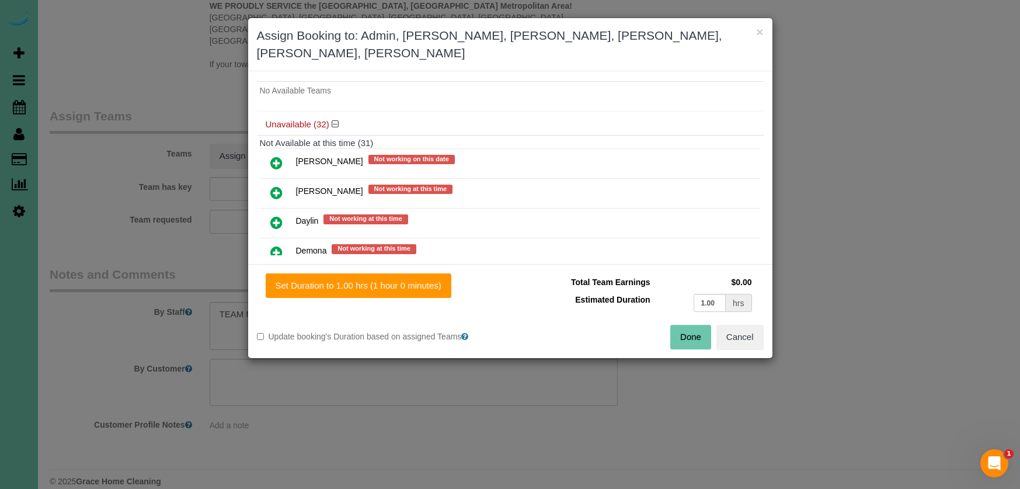
scroll to position [247, 0]
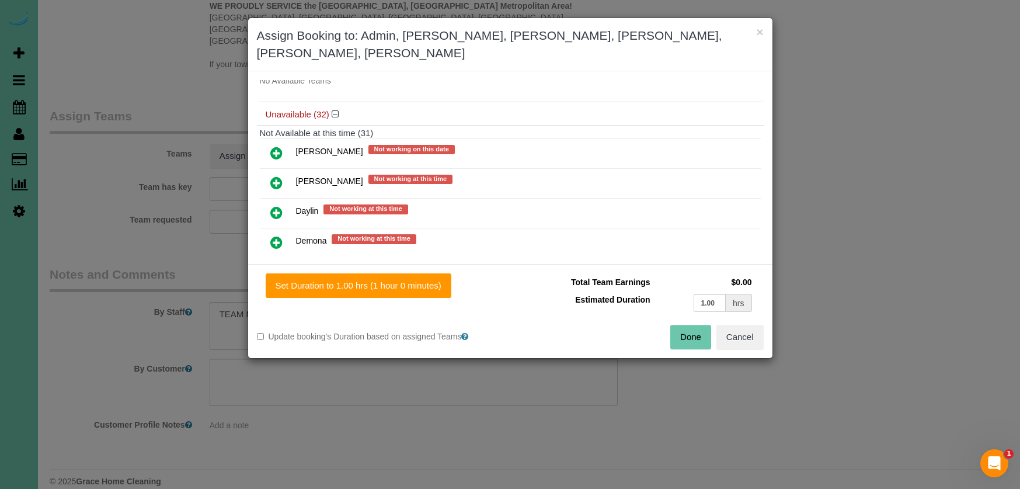
drag, startPoint x: 274, startPoint y: 131, endPoint x: 276, endPoint y: 152, distance: 21.6
click at [274, 146] on icon at bounding box center [276, 153] width 12 height 14
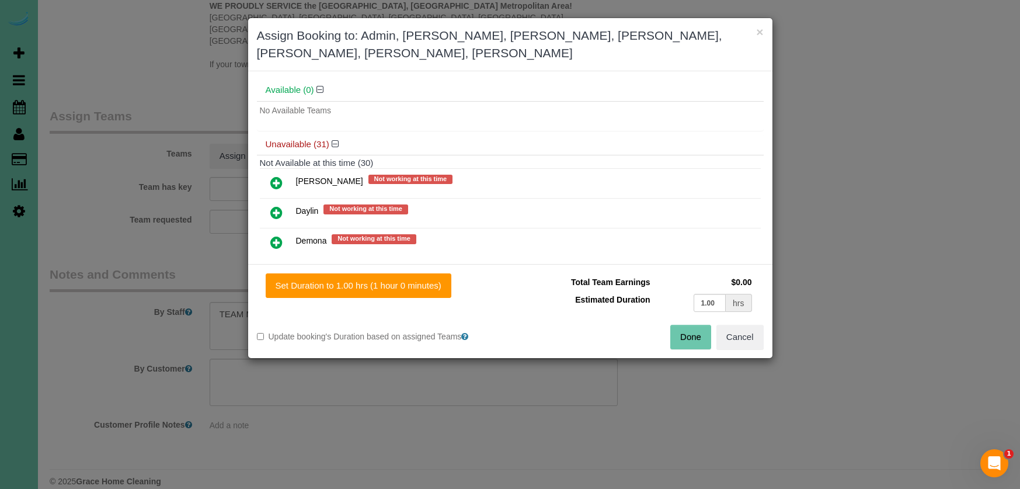
click at [276, 176] on icon at bounding box center [276, 183] width 12 height 14
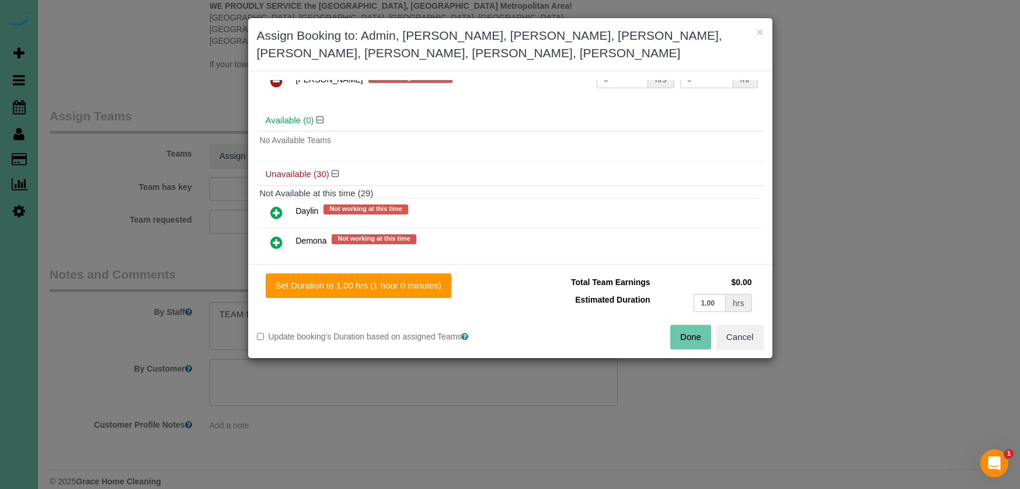
click at [278, 201] on link at bounding box center [276, 212] width 27 height 23
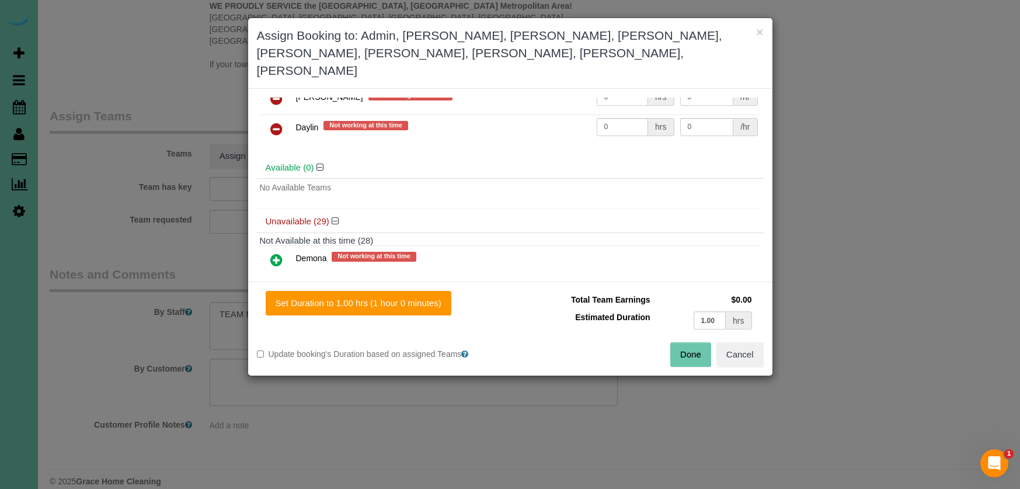
drag, startPoint x: 276, startPoint y: 221, endPoint x: 304, endPoint y: 166, distance: 61.4
click at [277, 253] on icon at bounding box center [276, 260] width 12 height 14
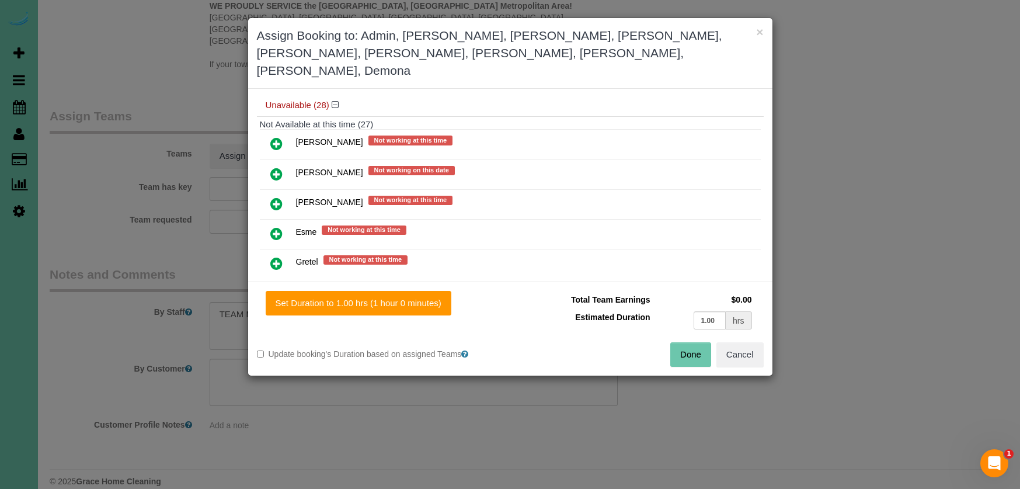
scroll to position [394, 0]
click at [278, 136] on icon at bounding box center [276, 143] width 12 height 14
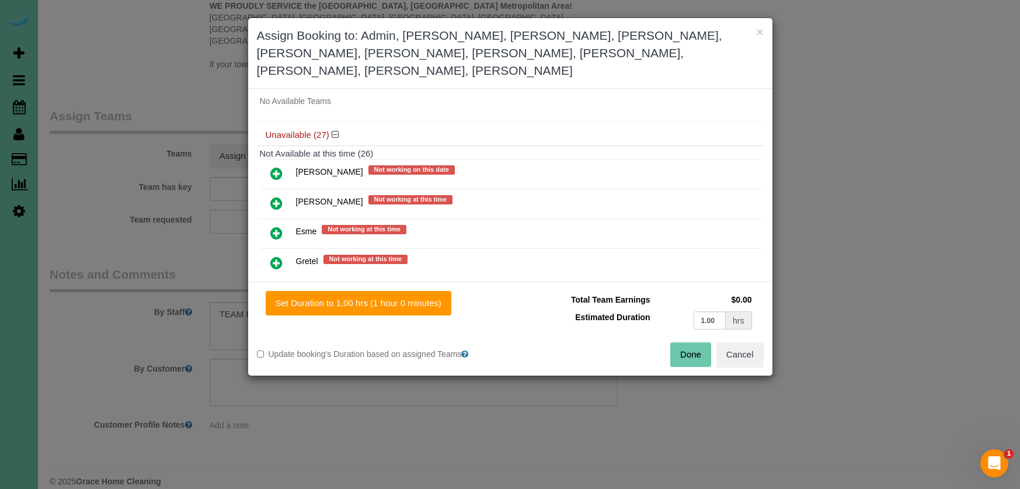
drag, startPoint x: 277, startPoint y: 150, endPoint x: 274, endPoint y: 162, distance: 11.9
click at [277, 166] on icon at bounding box center [276, 173] width 12 height 14
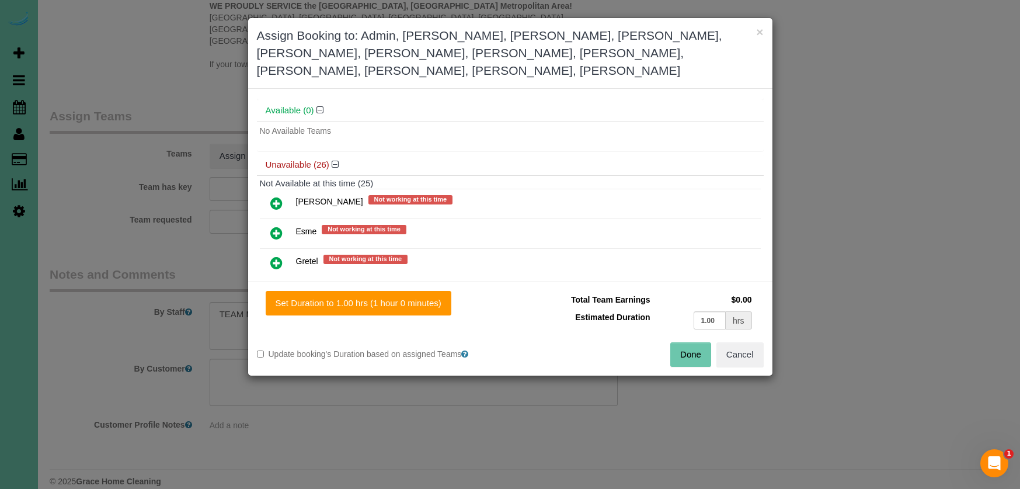
drag, startPoint x: 280, startPoint y: 179, endPoint x: 280, endPoint y: 187, distance: 8.2
click at [280, 196] on icon at bounding box center [276, 203] width 12 height 14
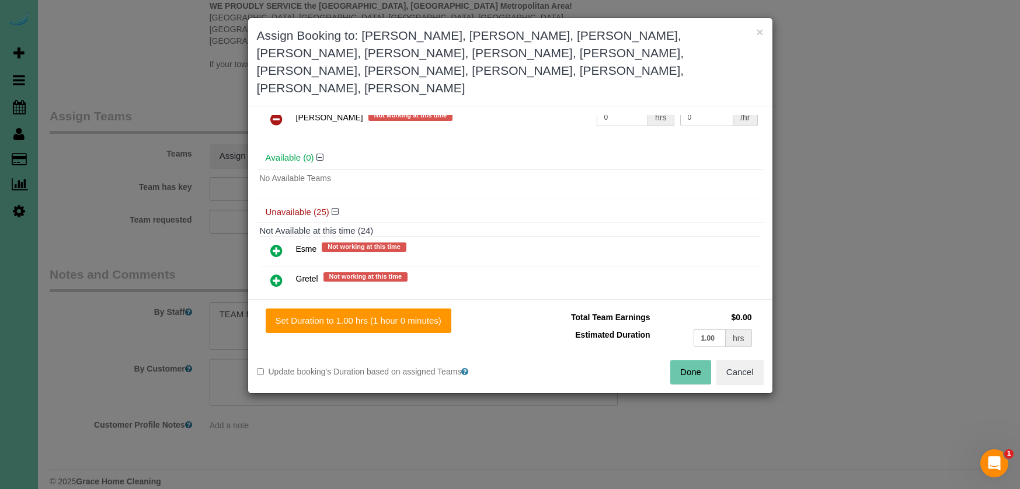
drag, startPoint x: 279, startPoint y: 211, endPoint x: 278, endPoint y: 232, distance: 20.5
click at [278, 244] on icon at bounding box center [276, 251] width 12 height 14
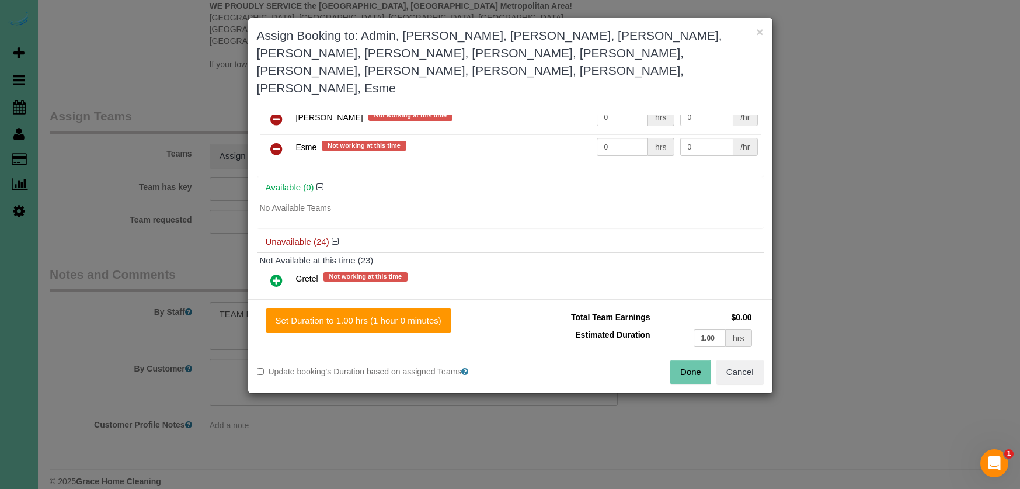
click at [274, 273] on icon at bounding box center [276, 280] width 12 height 14
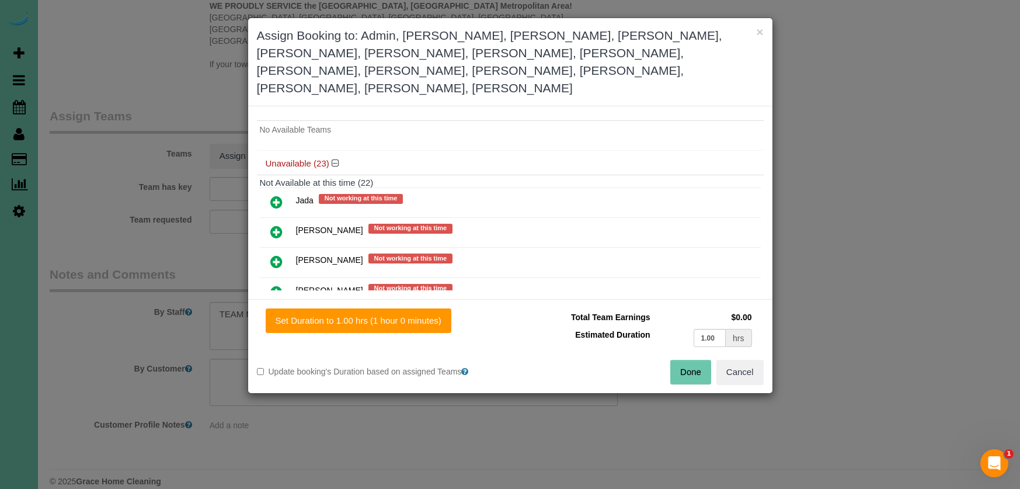
scroll to position [525, 0]
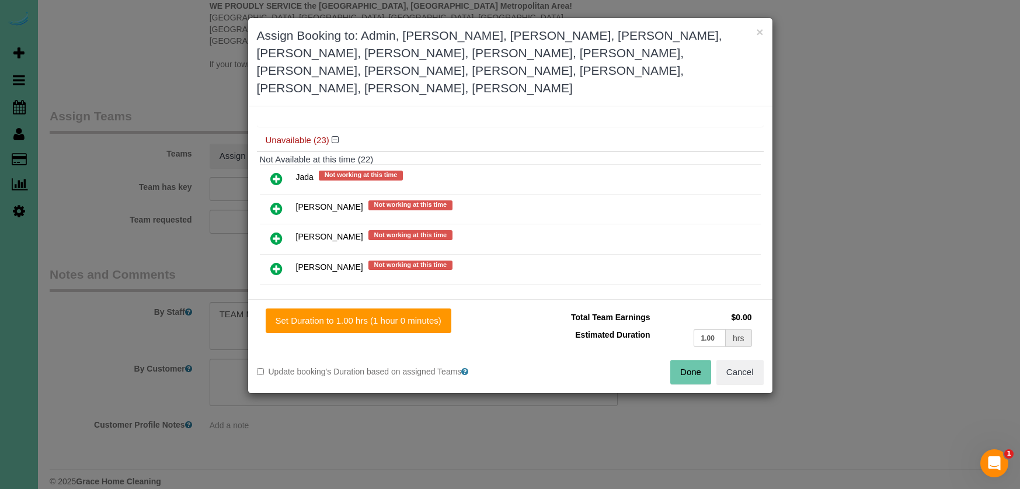
click at [273, 172] on icon at bounding box center [276, 179] width 12 height 14
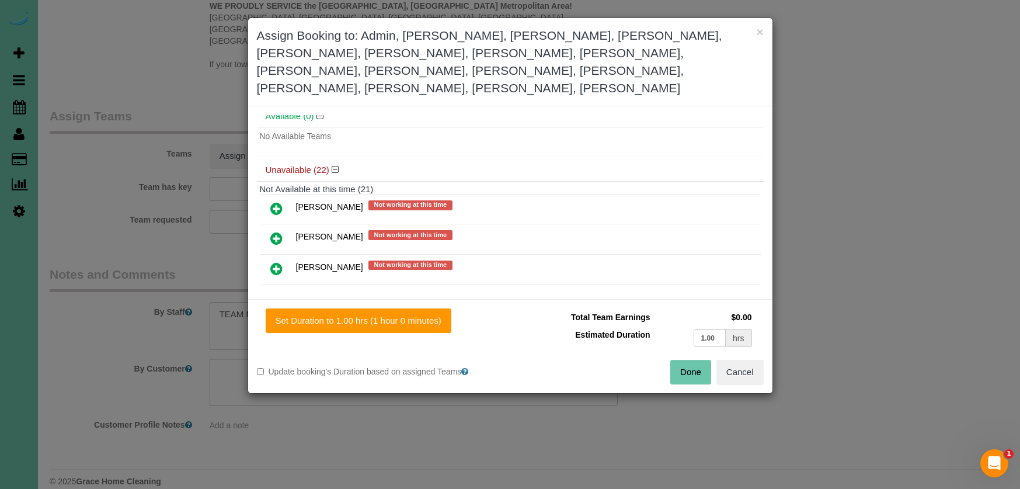
click at [274, 197] on link at bounding box center [276, 208] width 27 height 23
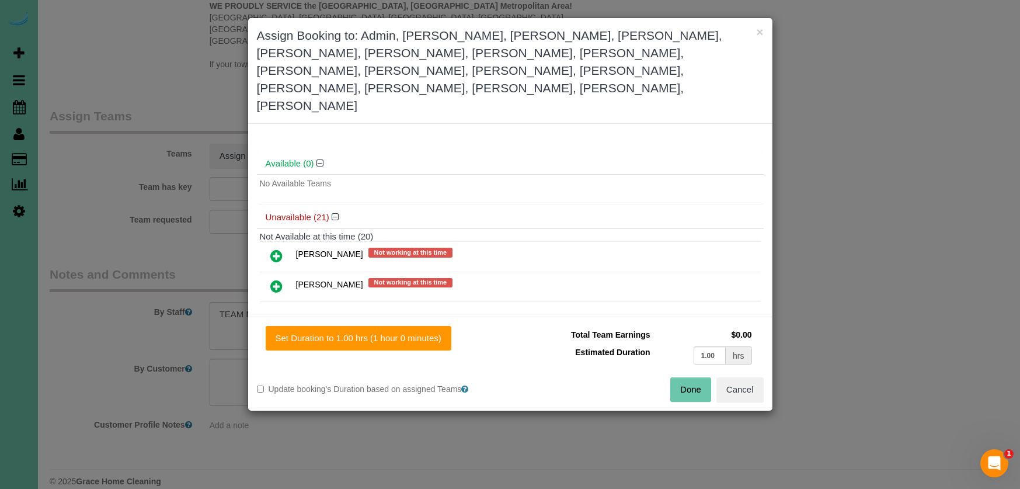
drag, startPoint x: 280, startPoint y: 198, endPoint x: 280, endPoint y: 207, distance: 9.4
click at [279, 249] on icon at bounding box center [276, 256] width 12 height 14
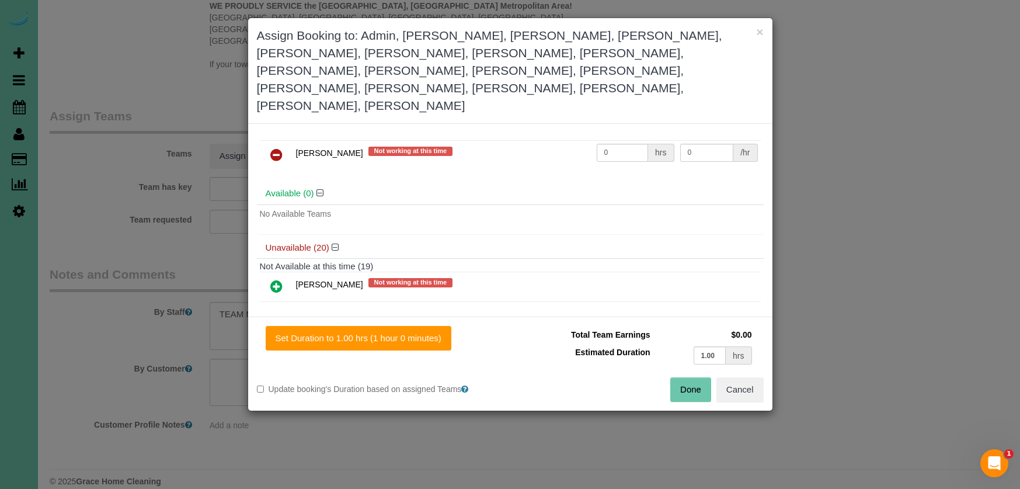
drag, startPoint x: 283, startPoint y: 228, endPoint x: 285, endPoint y: 221, distance: 6.8
click at [283, 275] on link at bounding box center [276, 286] width 27 height 23
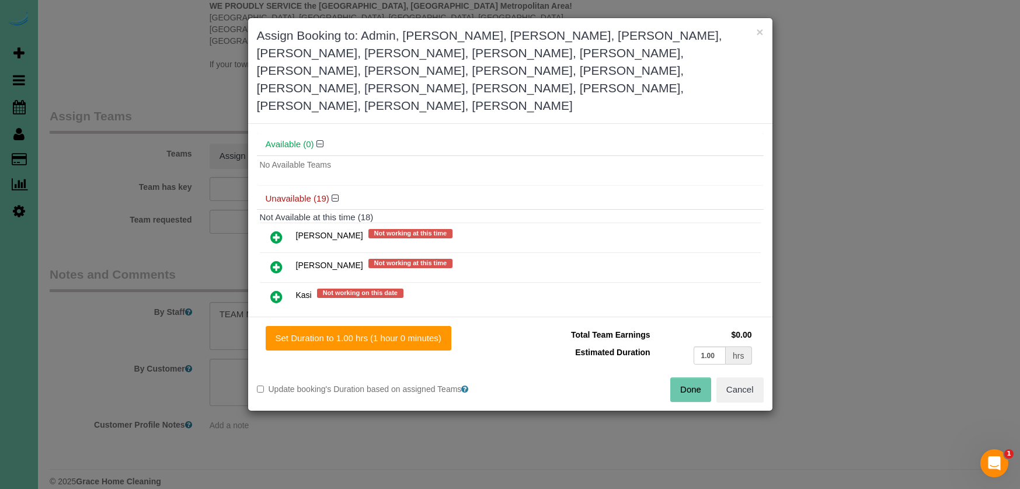
scroll to position [623, 0]
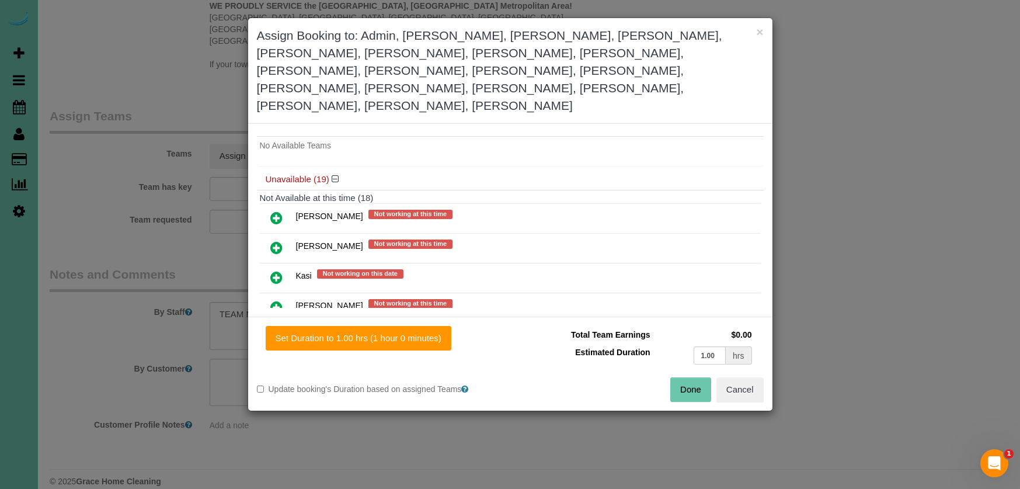
drag, startPoint x: 278, startPoint y: 162, endPoint x: 277, endPoint y: 180, distance: 18.1
click at [278, 211] on icon at bounding box center [276, 218] width 12 height 14
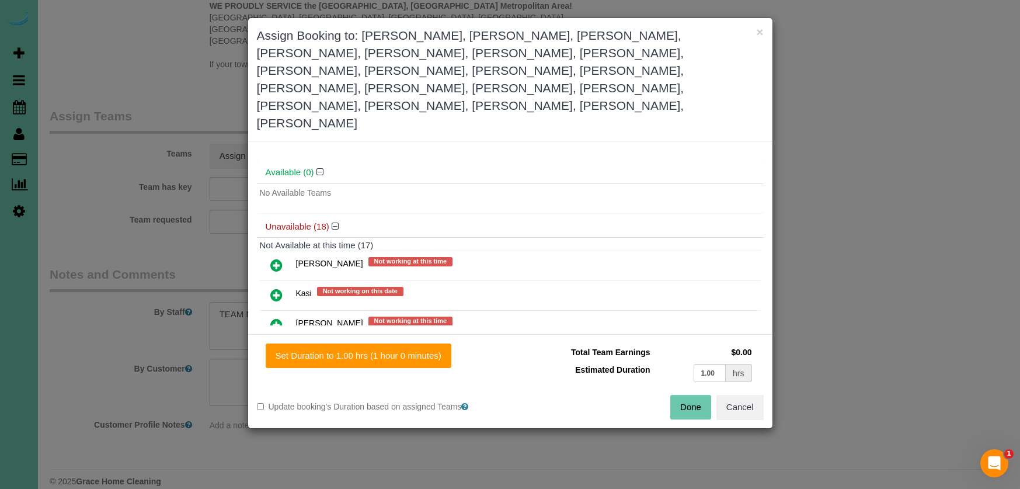
drag, startPoint x: 277, startPoint y: 184, endPoint x: 277, endPoint y: 194, distance: 9.9
click at [277, 258] on icon at bounding box center [276, 265] width 12 height 14
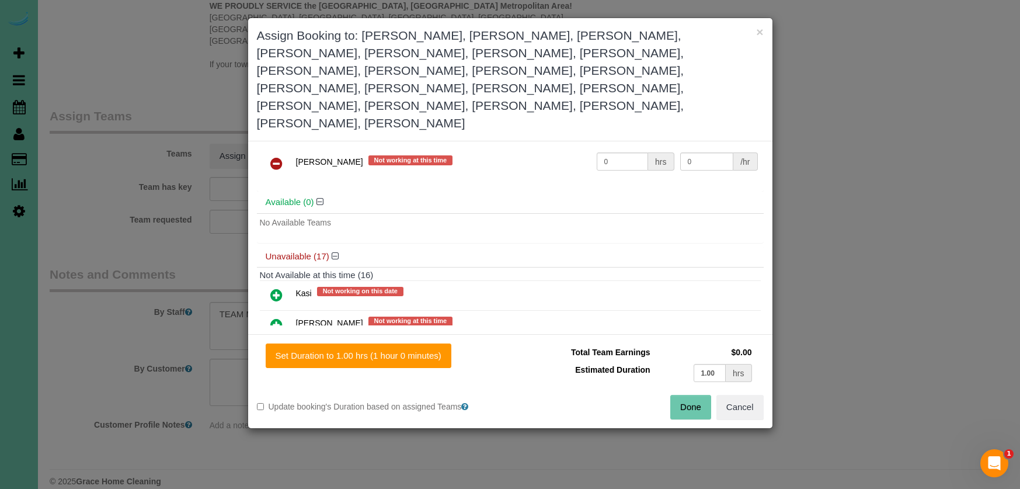
drag, startPoint x: 277, startPoint y: 234, endPoint x: 271, endPoint y: 224, distance: 12.3
click at [275, 288] on icon at bounding box center [276, 295] width 12 height 14
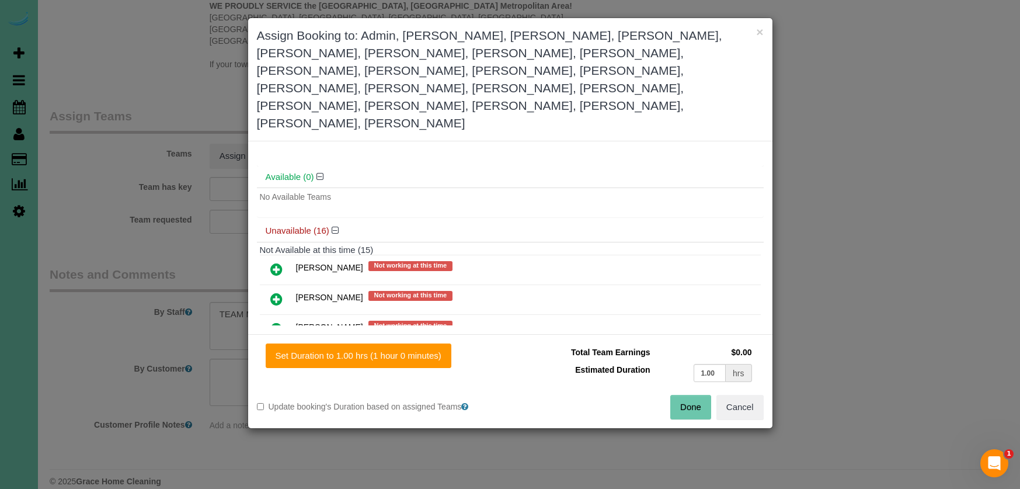
scroll to position [756, 0]
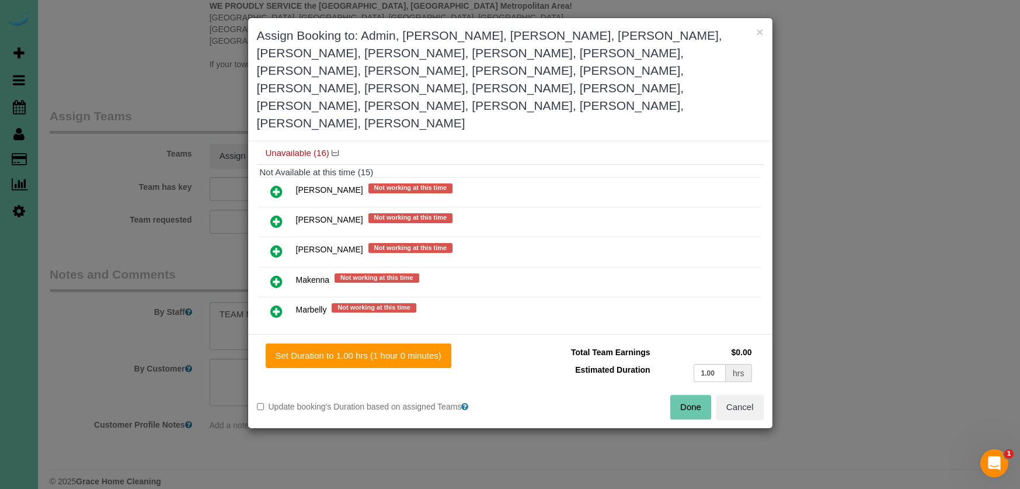
drag, startPoint x: 275, startPoint y: 130, endPoint x: 280, endPoint y: 157, distance: 27.4
click at [276, 185] on icon at bounding box center [276, 192] width 12 height 14
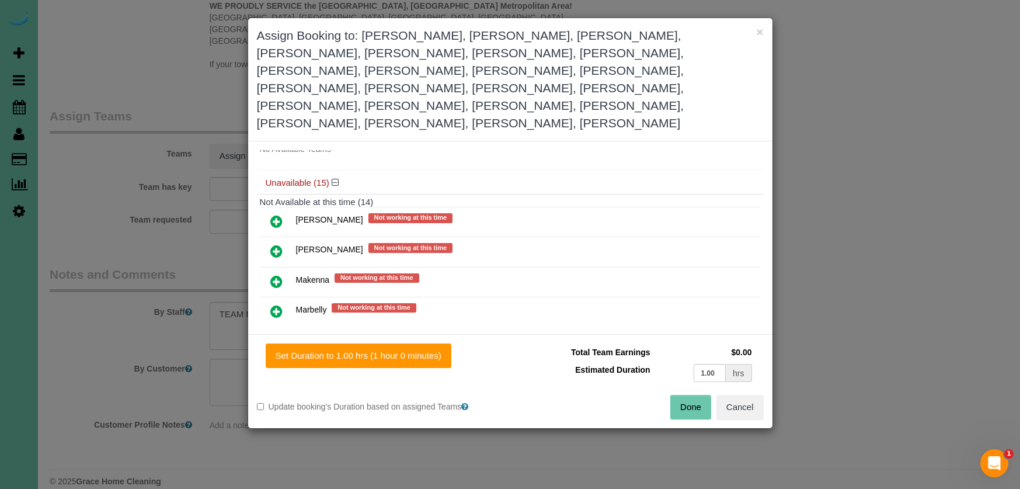
click at [279, 214] on icon at bounding box center [276, 221] width 12 height 14
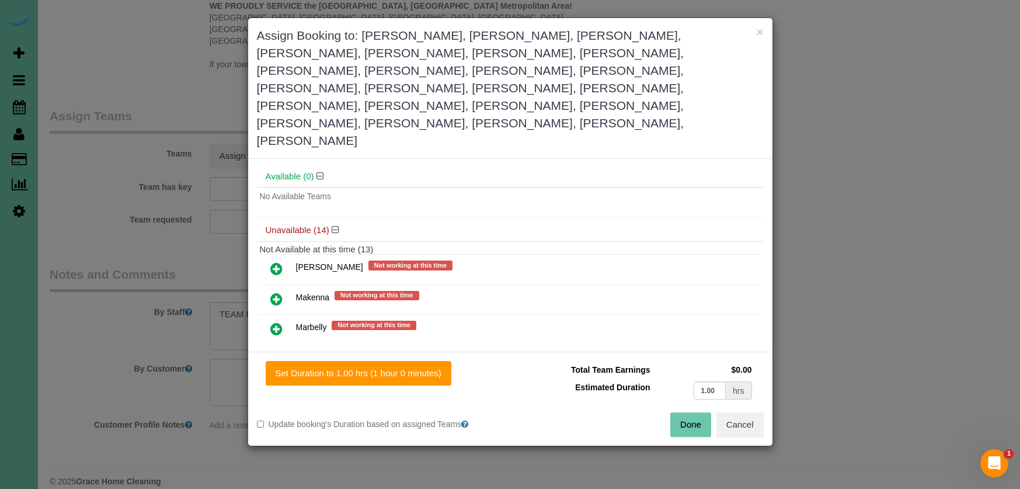
click at [275, 258] on link at bounding box center [276, 269] width 27 height 23
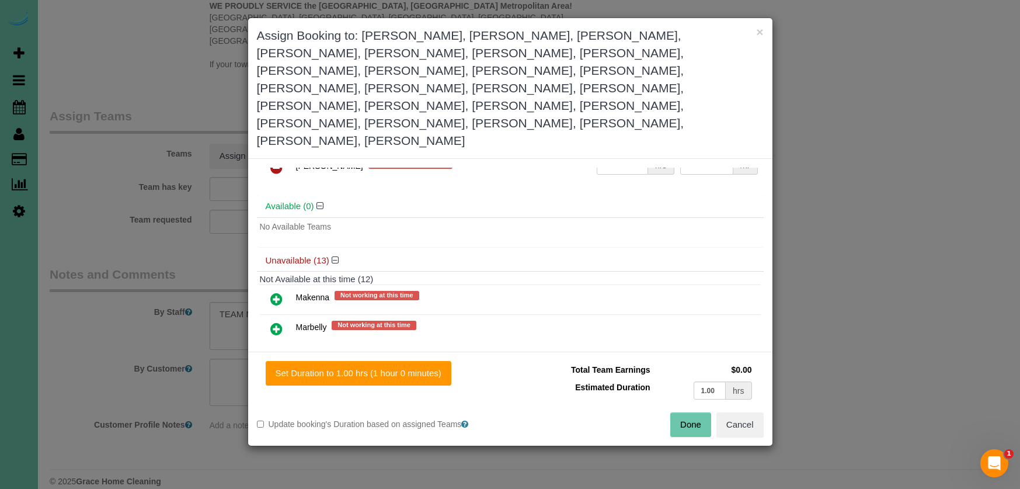
click at [276, 292] on icon at bounding box center [276, 299] width 12 height 14
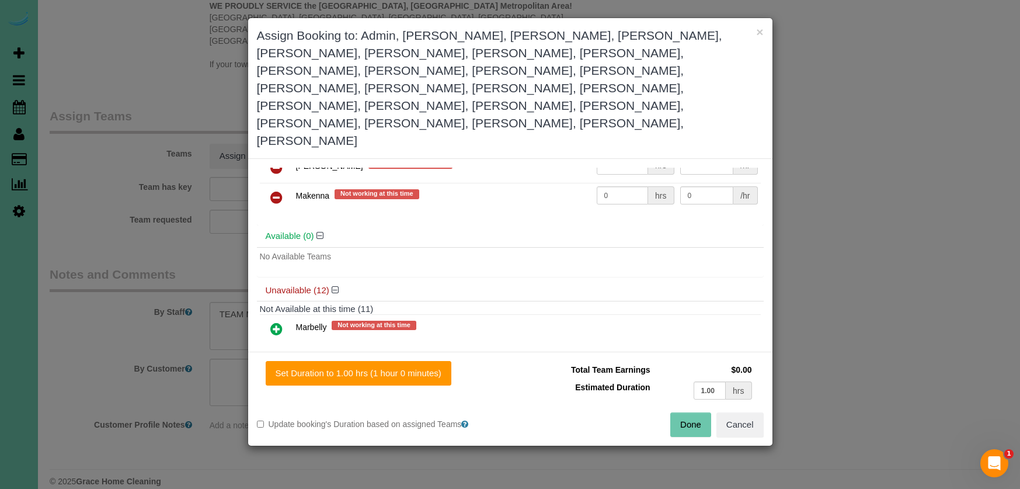
click at [276, 322] on icon at bounding box center [276, 329] width 12 height 14
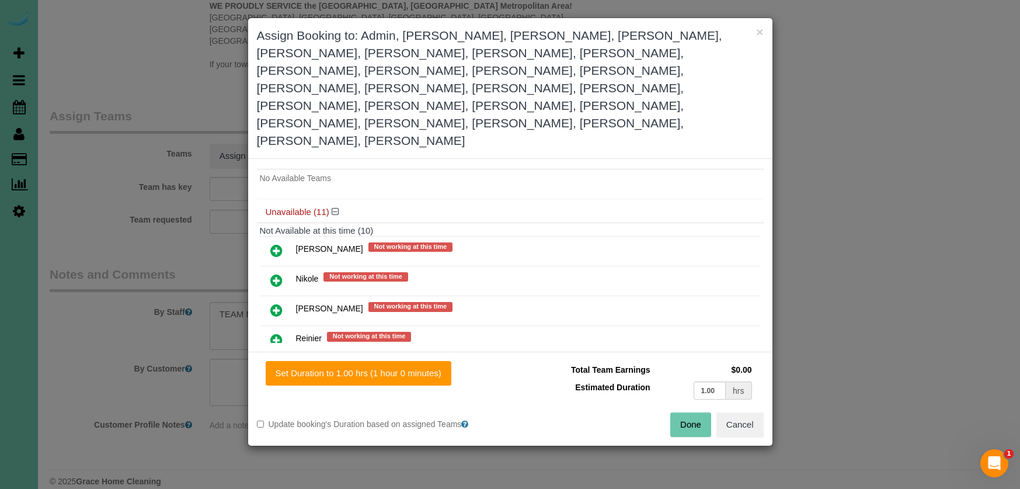
scroll to position [863, 0]
click at [279, 245] on icon at bounding box center [276, 252] width 12 height 14
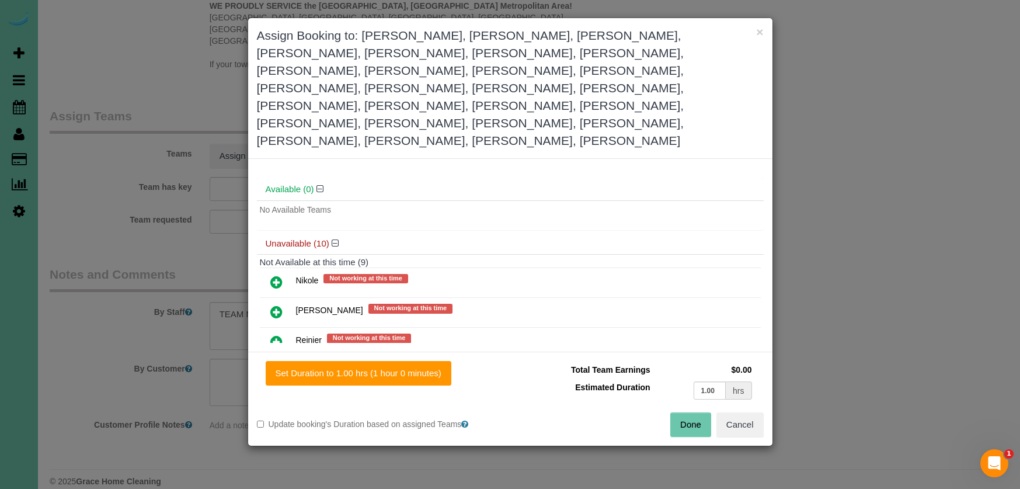
click at [278, 275] on icon at bounding box center [276, 282] width 12 height 14
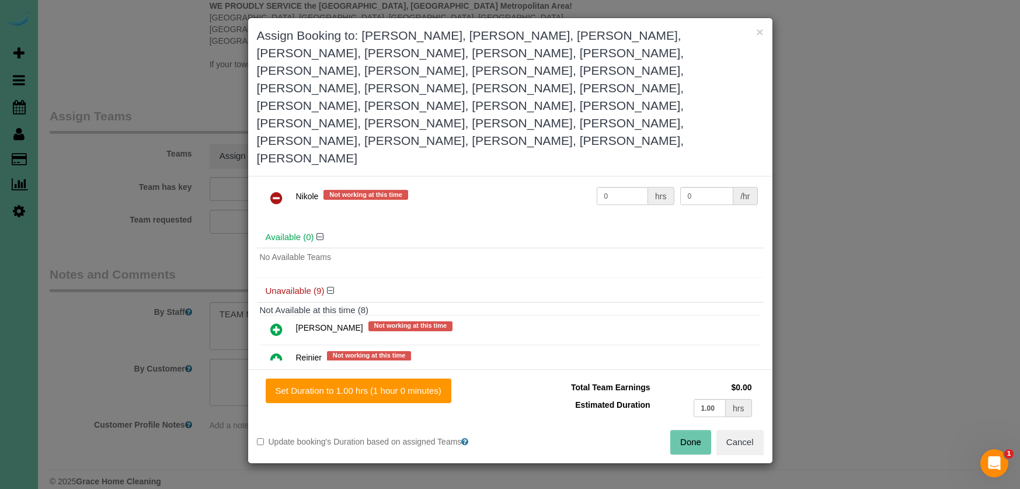
click at [275, 322] on icon at bounding box center [276, 329] width 12 height 14
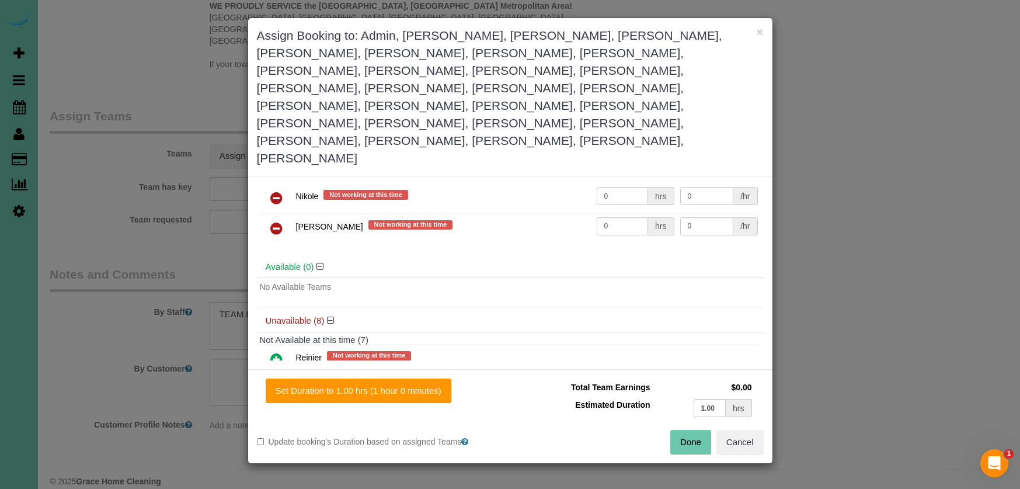
click at [278, 352] on icon at bounding box center [276, 359] width 12 height 14
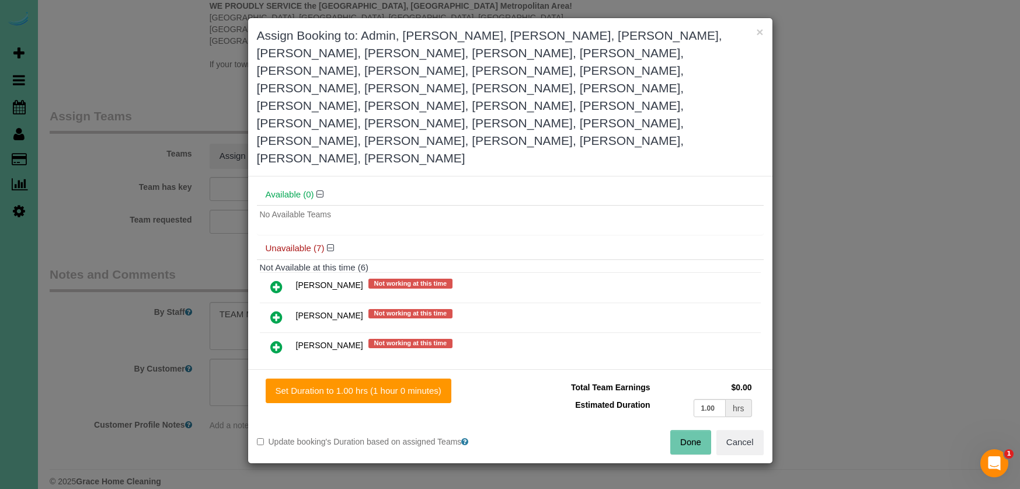
scroll to position [966, 0]
drag, startPoint x: 274, startPoint y: 184, endPoint x: 276, endPoint y: 205, distance: 21.1
click at [275, 279] on icon at bounding box center [276, 286] width 12 height 14
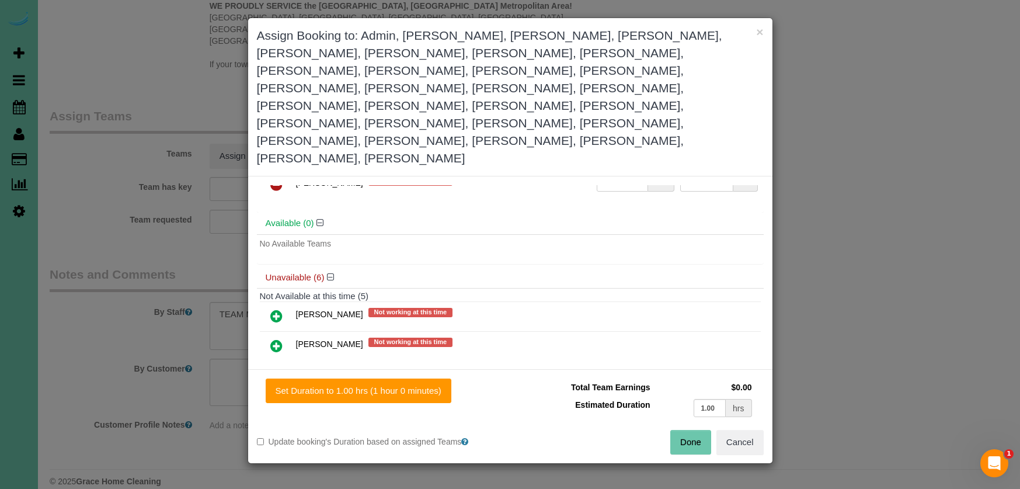
drag, startPoint x: 277, startPoint y: 214, endPoint x: 278, endPoint y: 234, distance: 19.3
click at [277, 291] on h4 "Not Available at this time (5)" at bounding box center [510, 296] width 501 height 10
click at [276, 309] on icon at bounding box center [276, 316] width 12 height 14
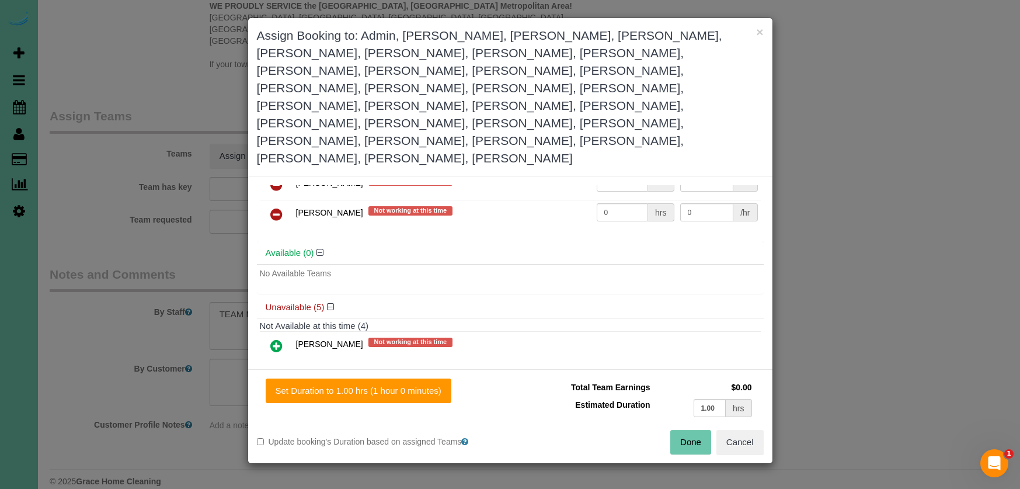
click at [279, 339] on icon at bounding box center [276, 346] width 12 height 14
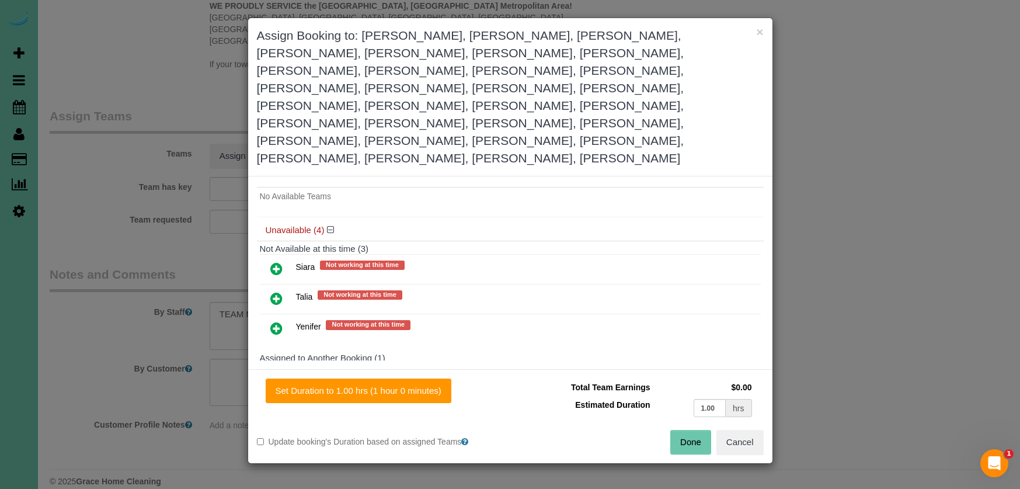
scroll to position [1085, 0]
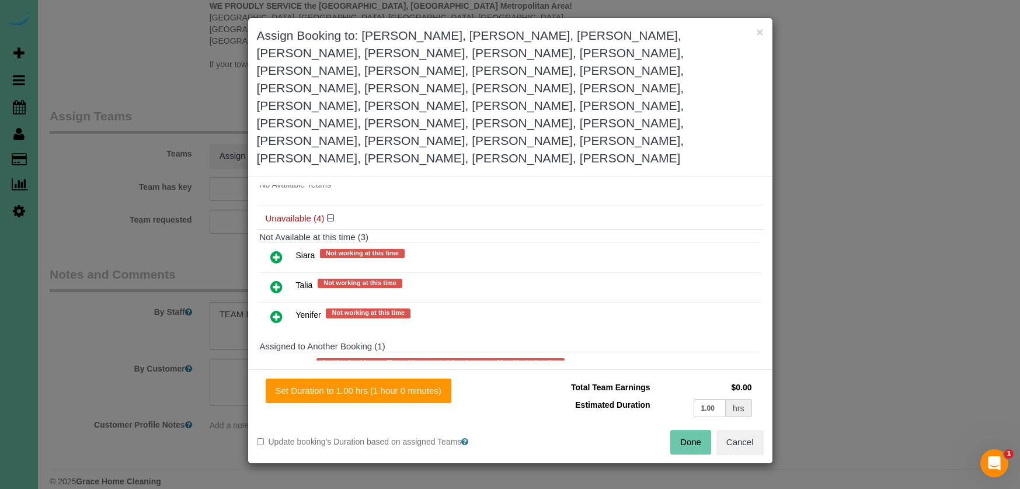
click at [276, 250] on icon at bounding box center [276, 257] width 12 height 14
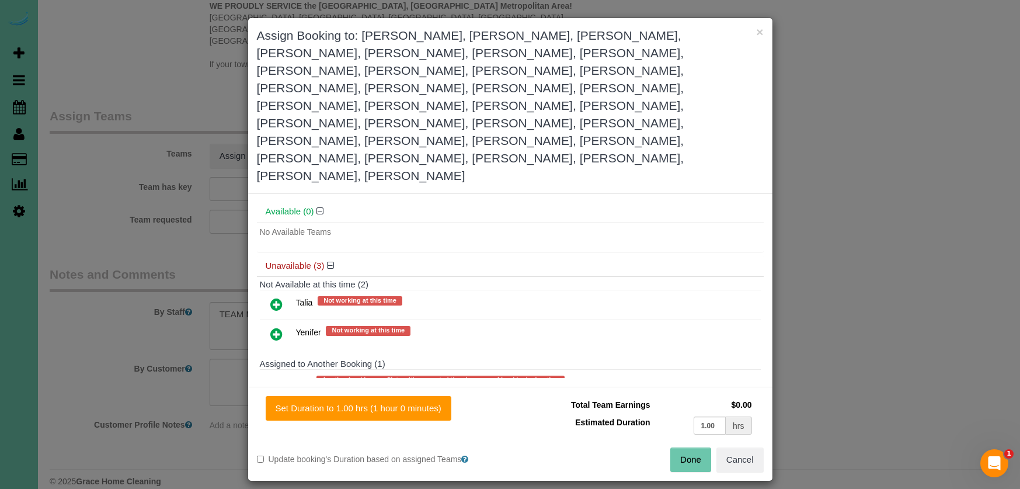
click at [274, 297] on icon at bounding box center [276, 304] width 12 height 14
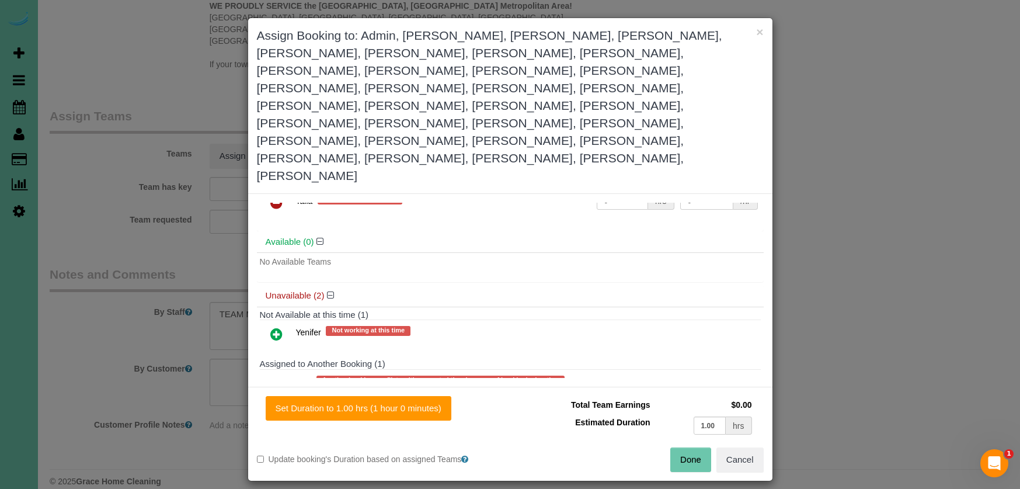
click at [274, 327] on icon at bounding box center [276, 334] width 12 height 14
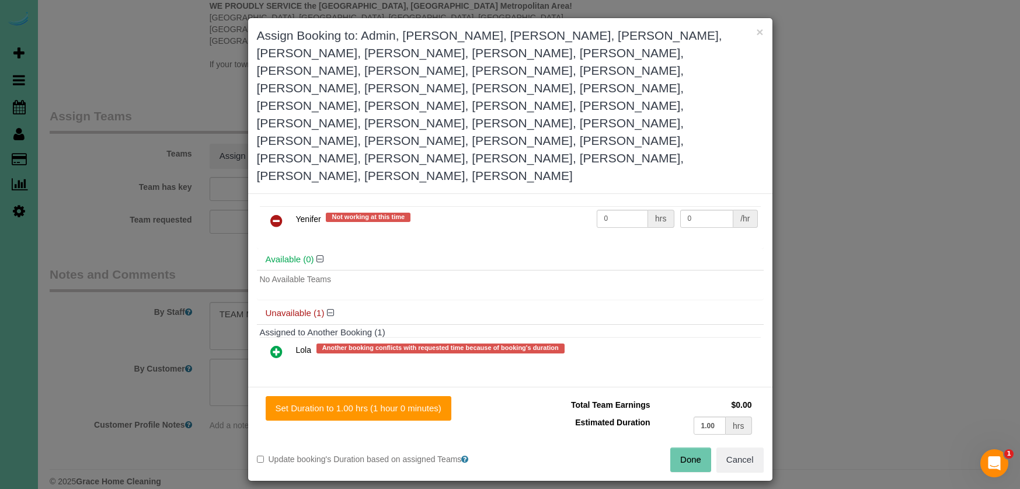
scroll to position [1096, 0]
drag, startPoint x: 273, startPoint y: 249, endPoint x: 266, endPoint y: 244, distance: 7.9
click at [272, 346] on icon at bounding box center [276, 353] width 12 height 14
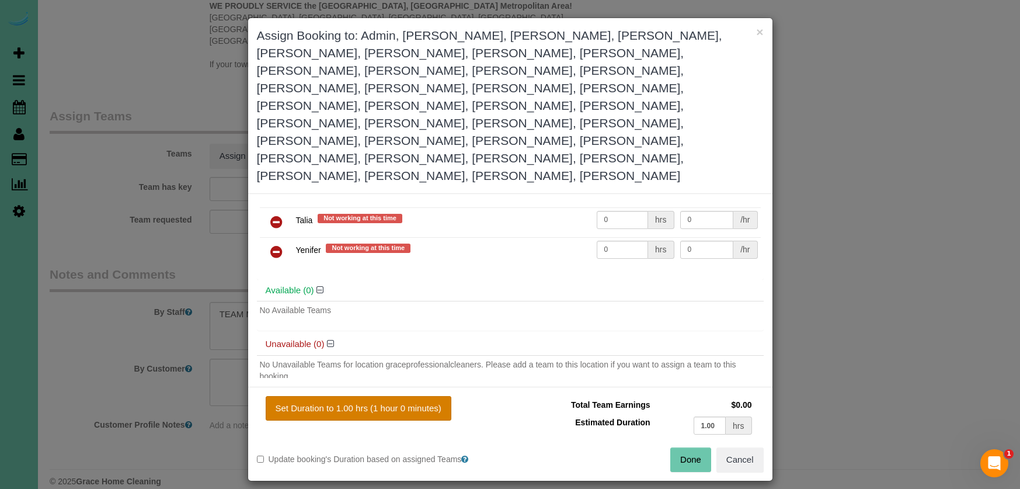
drag, startPoint x: 390, startPoint y: 339, endPoint x: 391, endPoint y: 328, distance: 11.7
click at [391, 387] on div "Set Duration to 1.00 hrs (1 hour 0 minutes) Total Team Earnings $0.00 Estimated…" at bounding box center [510, 434] width 524 height 94
drag, startPoint x: 392, startPoint y: 327, endPoint x: 482, endPoint y: 338, distance: 90.6
click at [395, 396] on button "Set Duration to 1.00 hrs (1 hour 0 minutes)" at bounding box center [359, 408] width 186 height 25
type input "1.00"
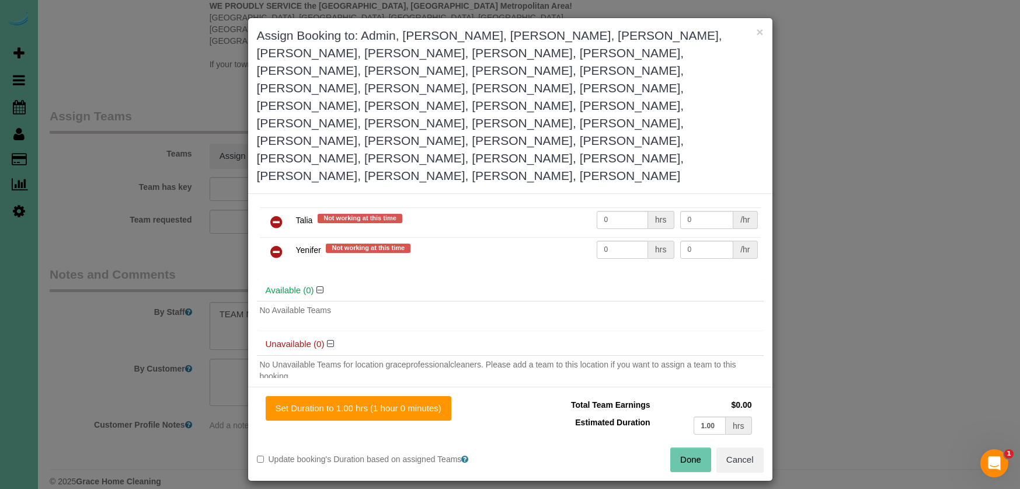
type input "1.00"
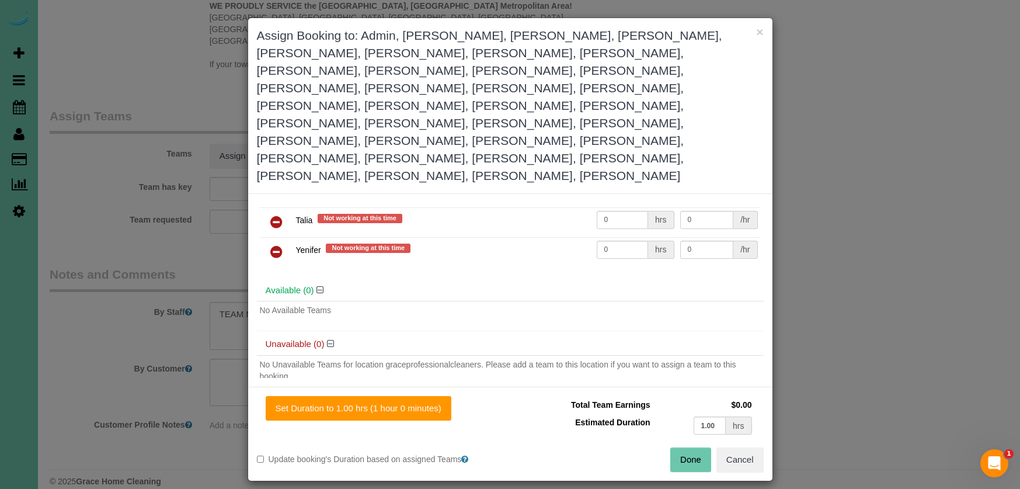
type input "1.00"
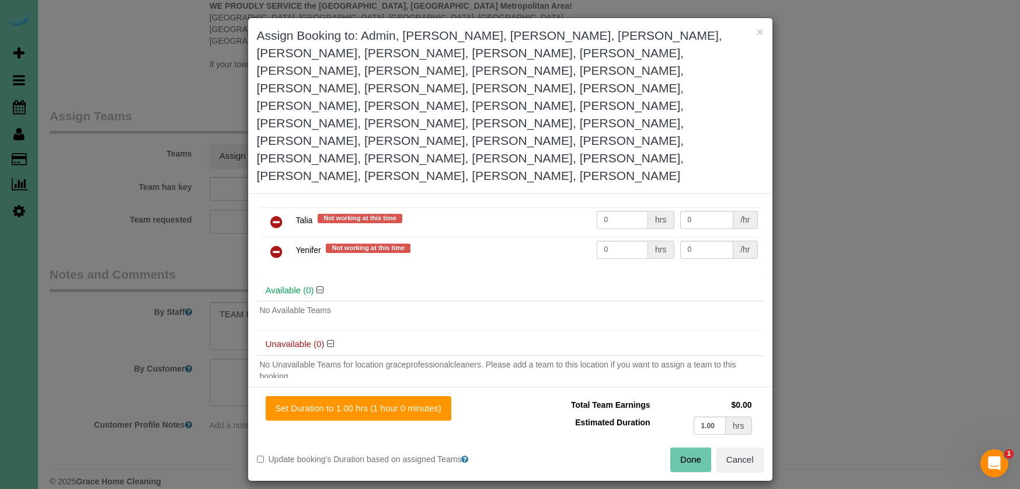
type input "1.00"
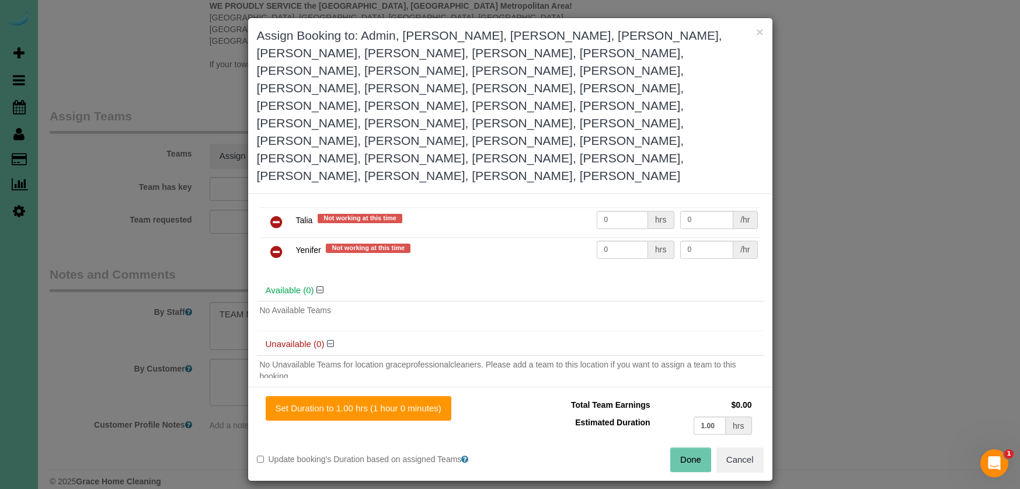
type input "1.00"
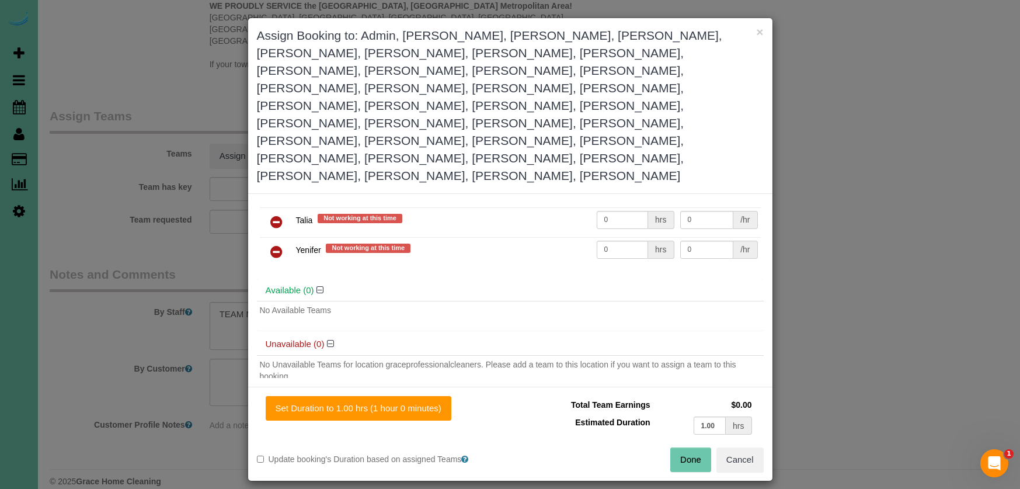
type input "1.00"
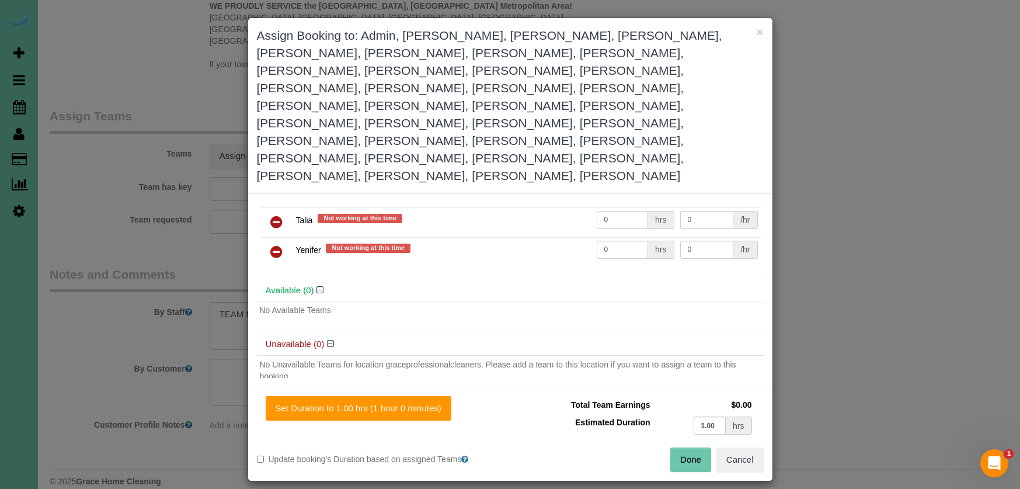
type input "1.00"
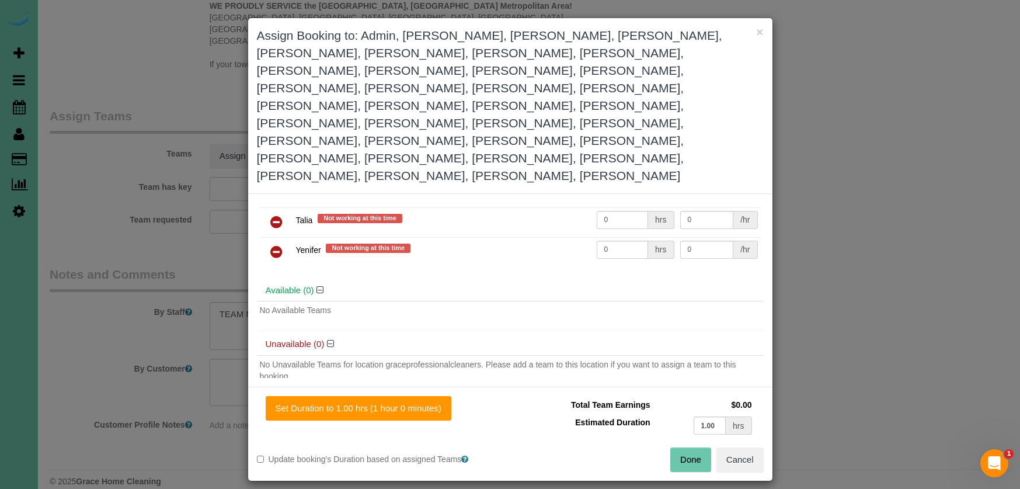
type input "1.00"
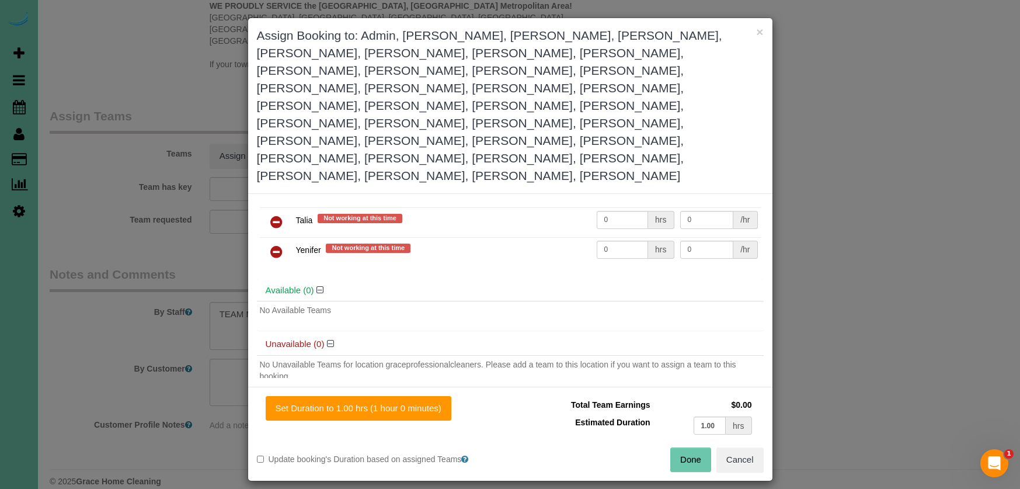
type input "1.00"
drag, startPoint x: 690, startPoint y: 368, endPoint x: 682, endPoint y: 365, distance: 8.7
click at [689, 447] on button "Done" at bounding box center [690, 459] width 41 height 25
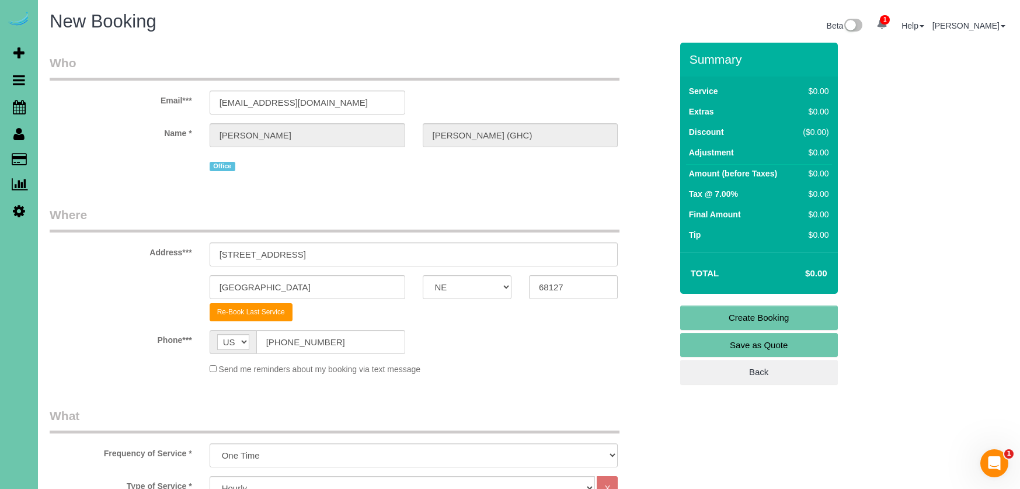
scroll to position [0, 0]
click at [740, 319] on link "Create Booking" at bounding box center [759, 317] width 158 height 25
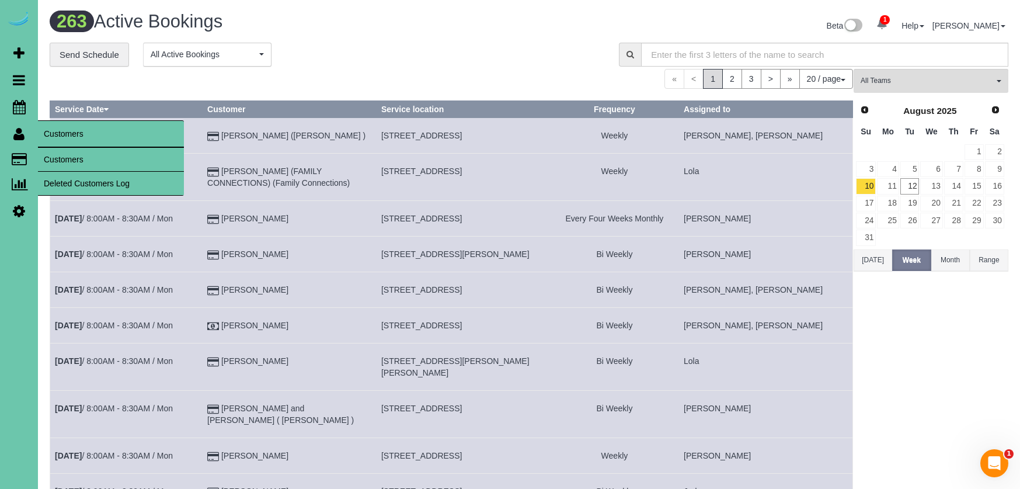
click at [64, 159] on link "Customers" at bounding box center [111, 159] width 146 height 23
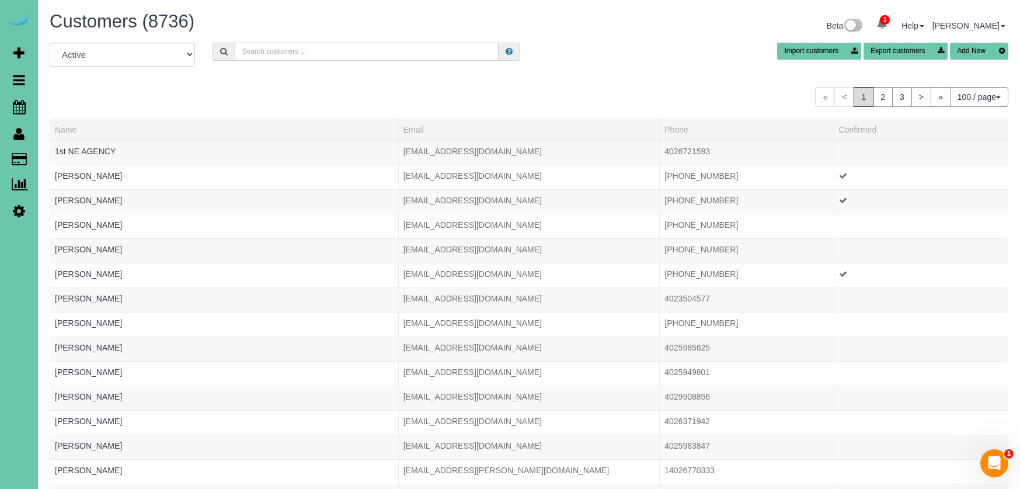
click at [305, 54] on input "text" at bounding box center [367, 52] width 264 height 18
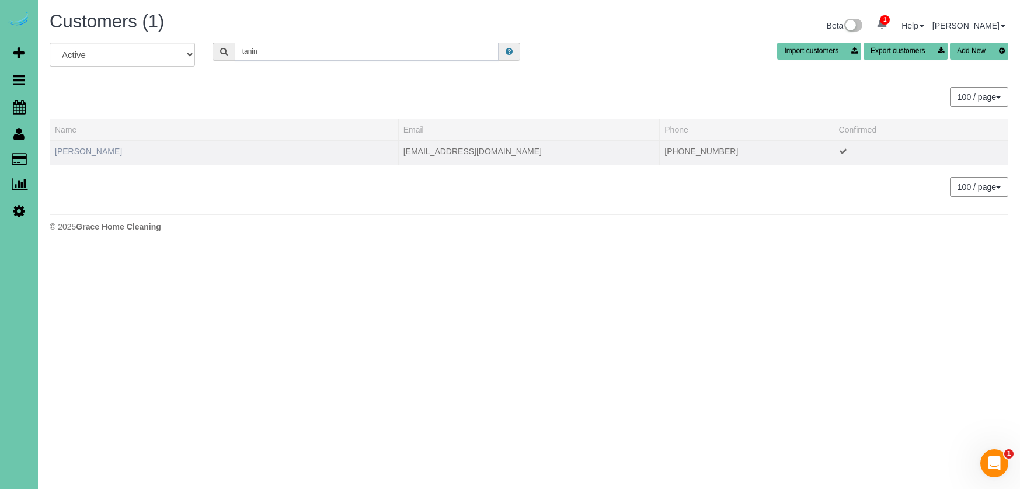
type input "tanin"
click at [86, 150] on link "Tanin Arkfeld" at bounding box center [88, 151] width 67 height 9
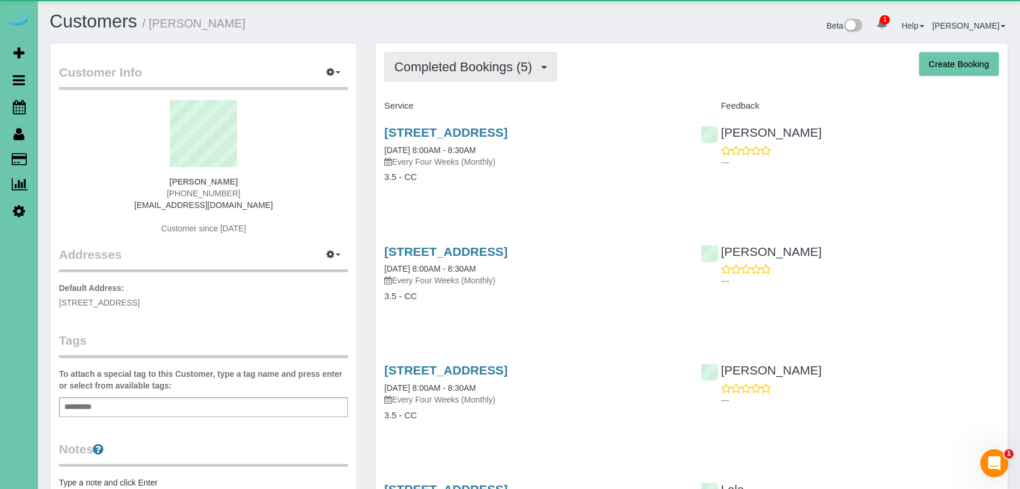
click at [440, 67] on span "Completed Bookings (5)" at bounding box center [466, 67] width 144 height 15
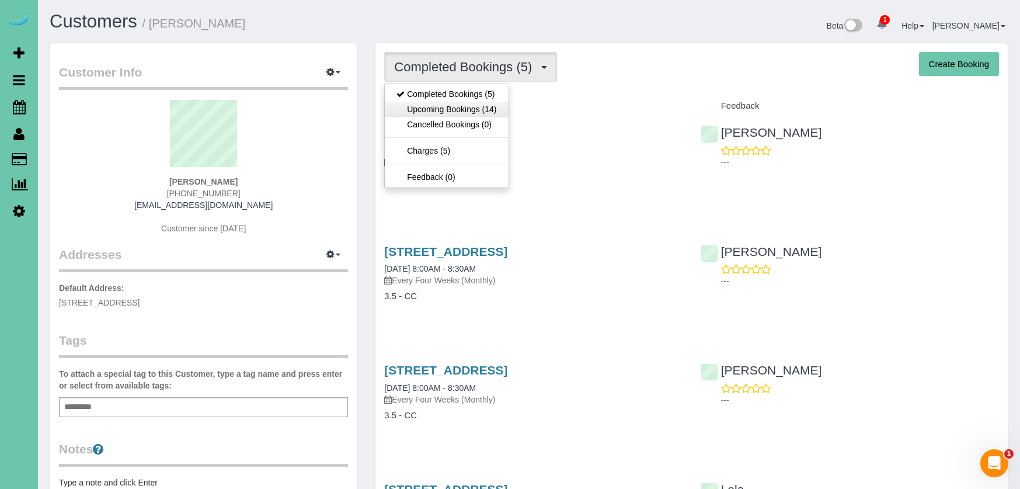
click at [447, 113] on link "Upcoming Bookings (14)" at bounding box center [446, 109] width 123 height 15
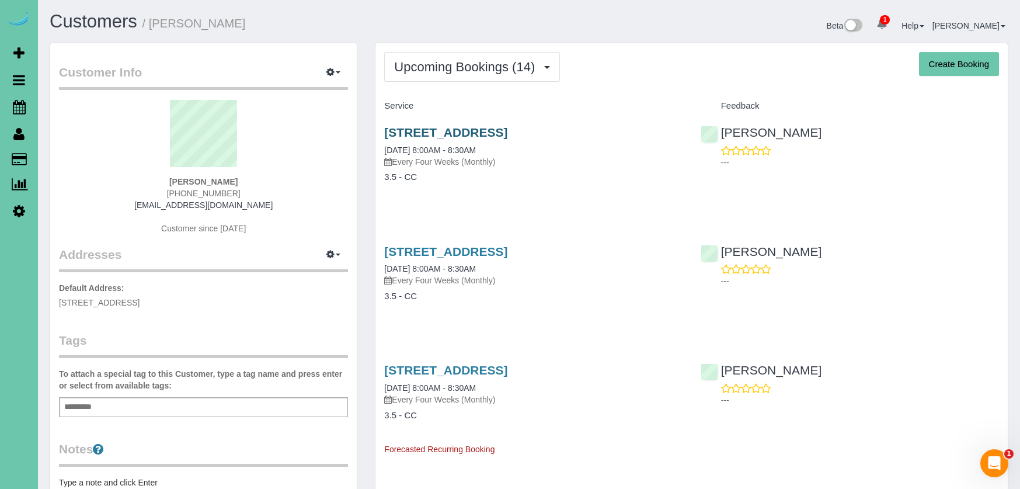
click at [433, 131] on link "617 South 93rd Avenue, Omaha, NE 68114" at bounding box center [445, 132] width 123 height 13
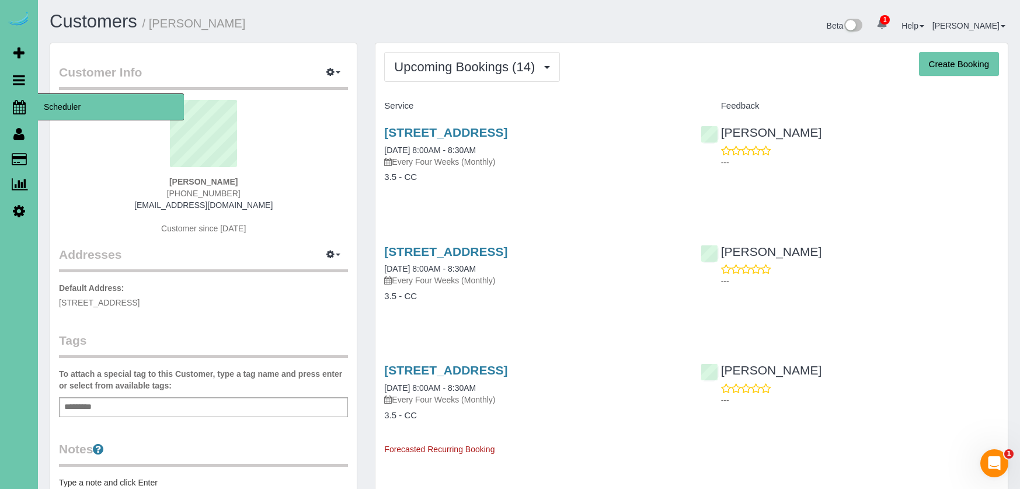
click at [21, 104] on icon at bounding box center [19, 107] width 13 height 14
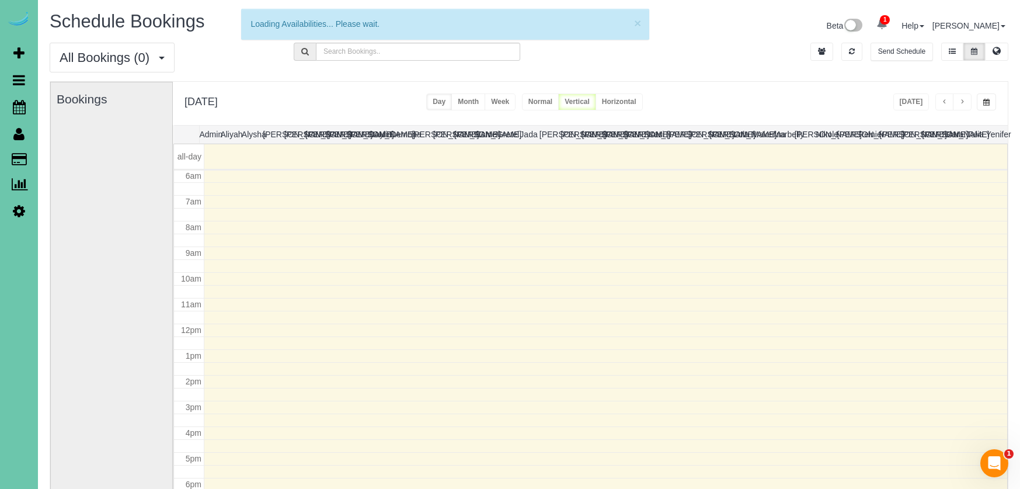
scroll to position [155, 0]
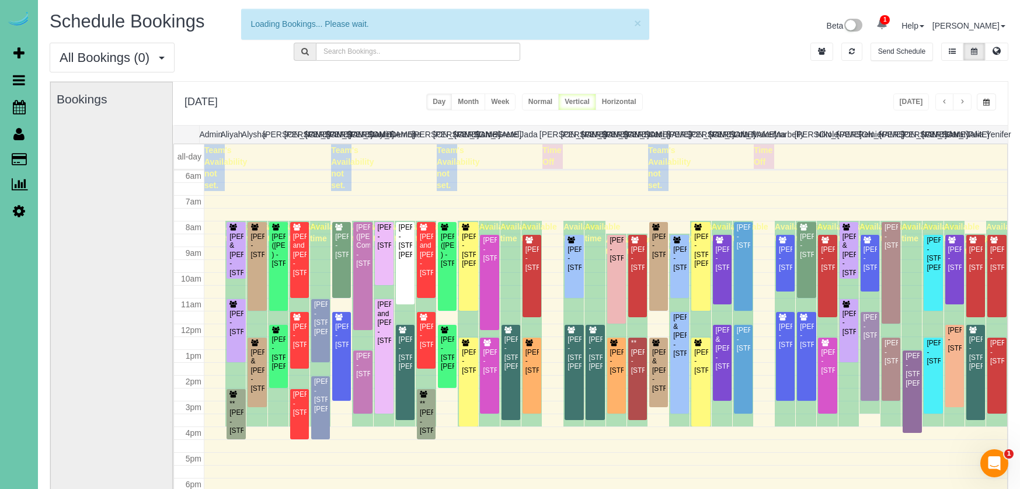
click at [988, 98] on button "button" at bounding box center [986, 101] width 19 height 17
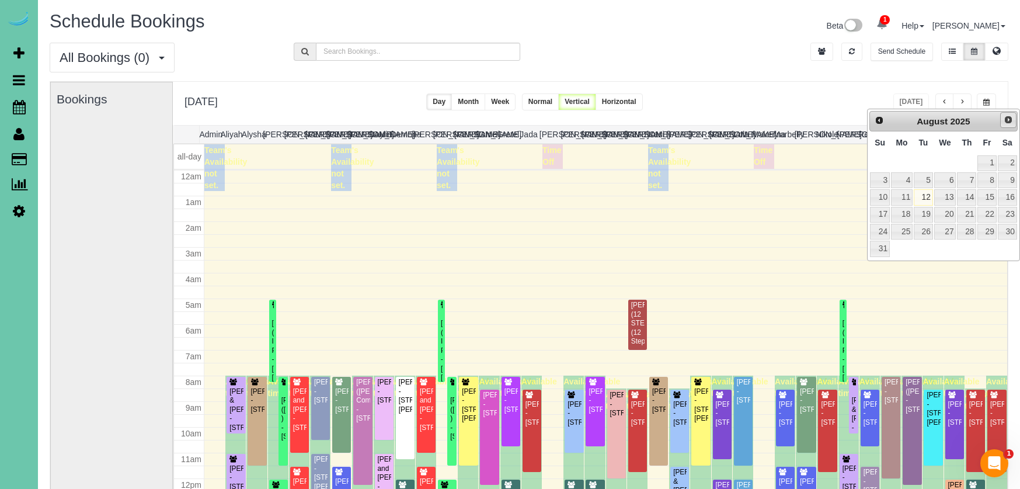
click at [1005, 117] on span "Next" at bounding box center [1008, 119] width 9 height 9
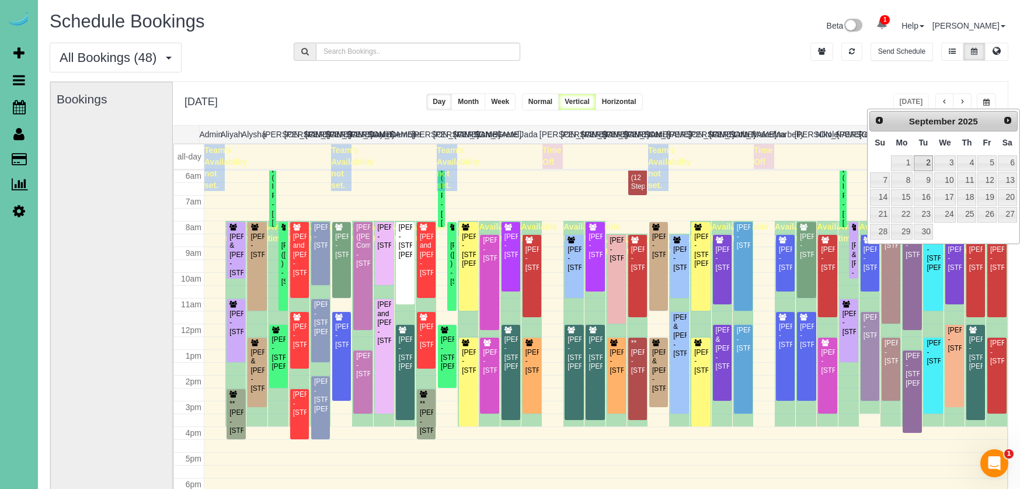
click at [927, 162] on link "2" at bounding box center [923, 163] width 19 height 16
type input "**********"
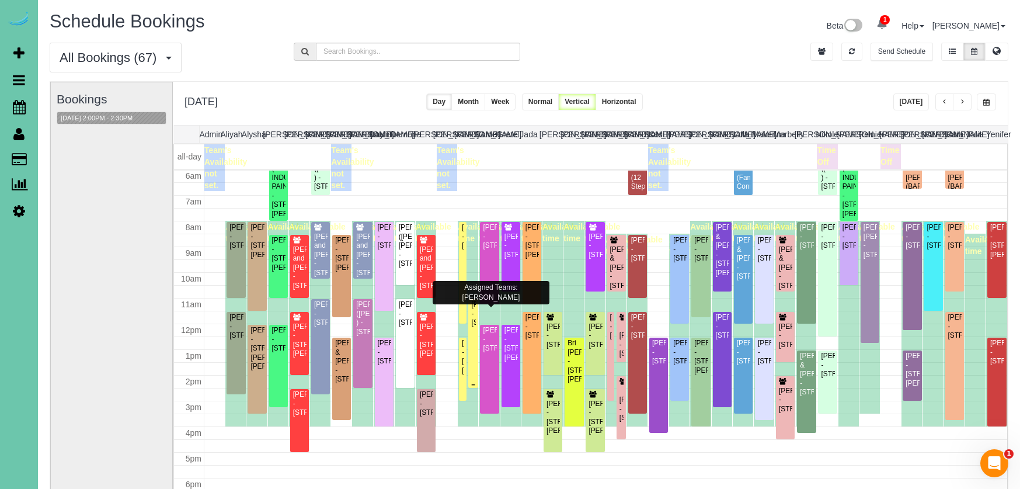
click at [474, 326] on div "Tanin Arkfeld - 617 South 93rd Avenue, Omaha, NE 68114" at bounding box center [473, 313] width 5 height 27
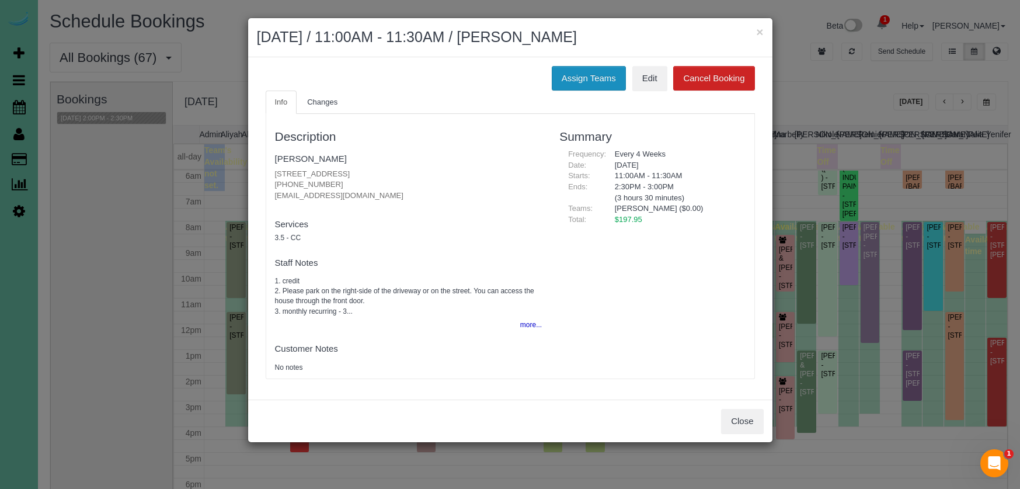
drag, startPoint x: 578, startPoint y: 91, endPoint x: 578, endPoint y: 82, distance: 8.2
click at [578, 91] on ul "Info Changes" at bounding box center [510, 103] width 489 height 24
click at [578, 82] on button "Assign Teams" at bounding box center [589, 78] width 74 height 25
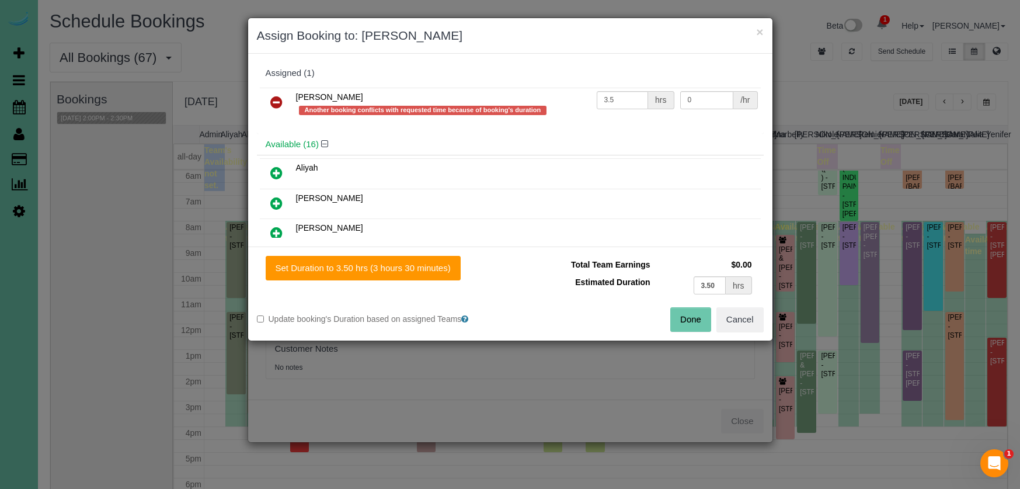
click at [278, 102] on icon at bounding box center [276, 102] width 12 height 14
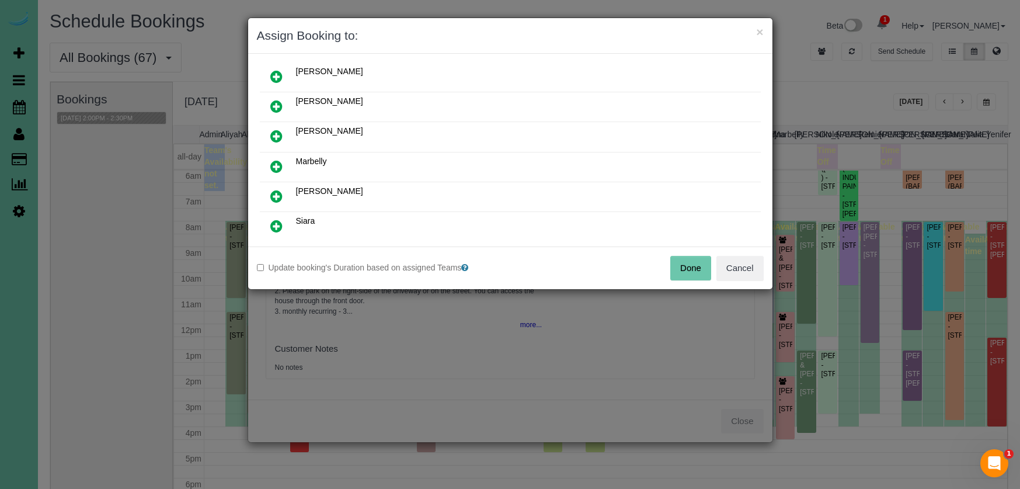
scroll to position [304, 0]
click at [273, 194] on icon at bounding box center [276, 196] width 12 height 14
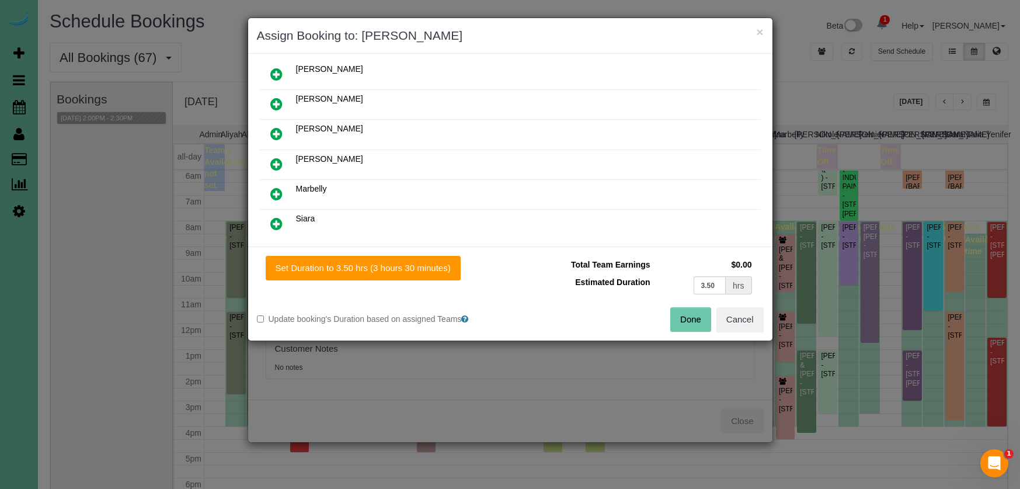
drag, startPoint x: 409, startPoint y: 272, endPoint x: 550, endPoint y: 307, distance: 145.2
click at [409, 272] on button "Set Duration to 3.50 hrs (3 hours 30 minutes)" at bounding box center [363, 268] width 195 height 25
type input "3.50"
click at [686, 318] on button "Done" at bounding box center [690, 319] width 41 height 25
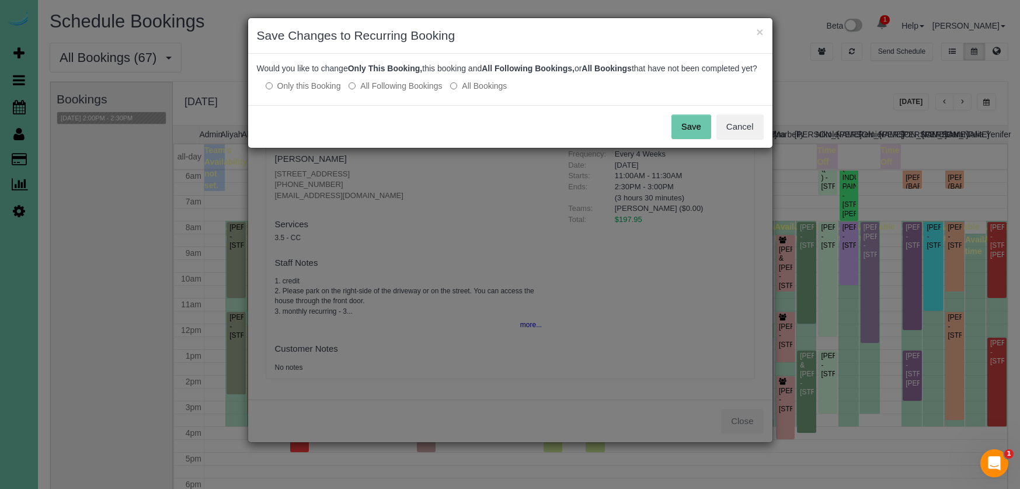
click at [682, 134] on button "Save" at bounding box center [692, 126] width 40 height 25
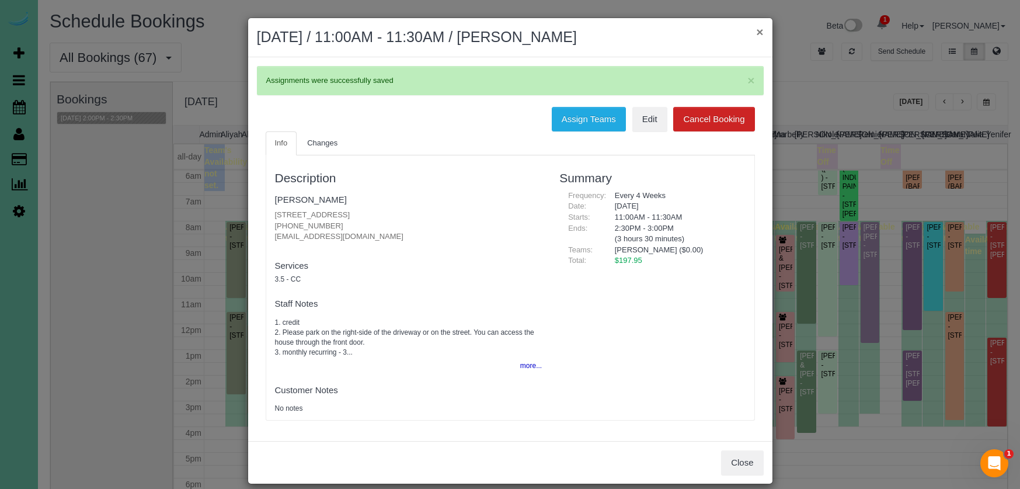
click at [761, 32] on button "×" at bounding box center [759, 32] width 7 height 12
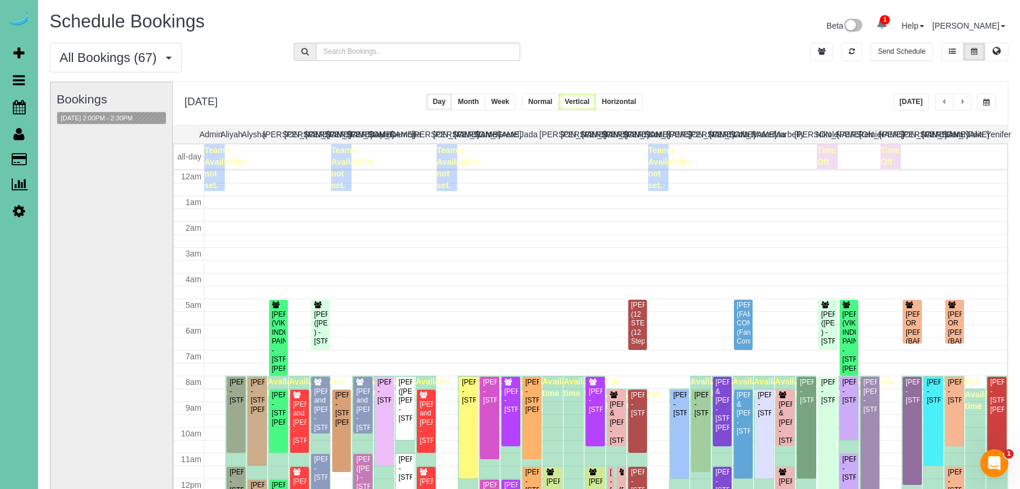
scroll to position [155, 0]
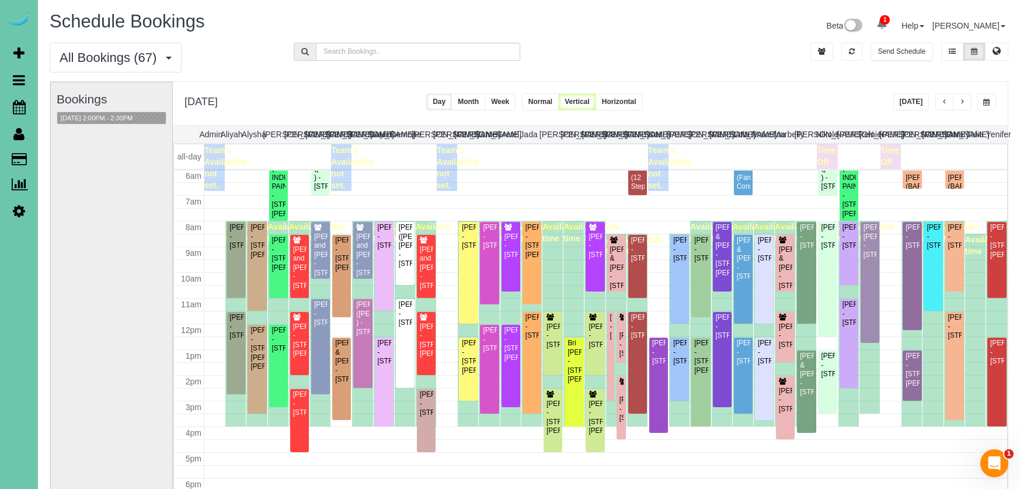
click at [913, 99] on button "Today" at bounding box center [912, 101] width 36 height 17
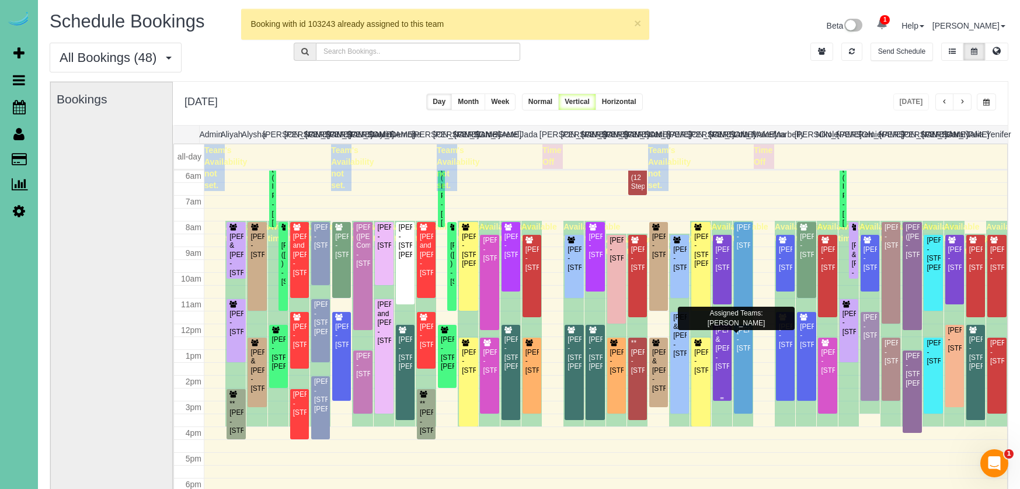
click at [725, 354] on div "Jeff & Janet Mclaughlin - 7931 S 151st Street, Omaha, NE 68138" at bounding box center [722, 348] width 14 height 45
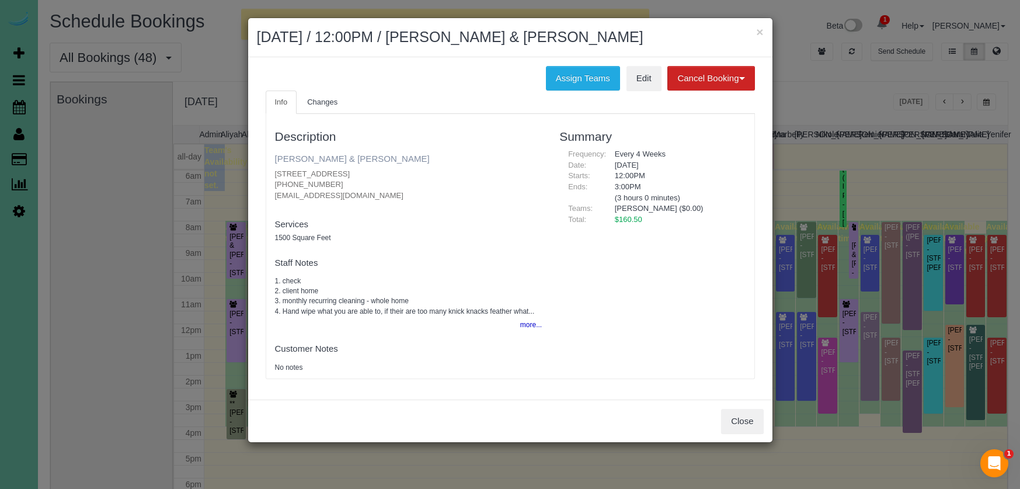
click at [356, 155] on link "[PERSON_NAME] & [PERSON_NAME]" at bounding box center [352, 159] width 155 height 10
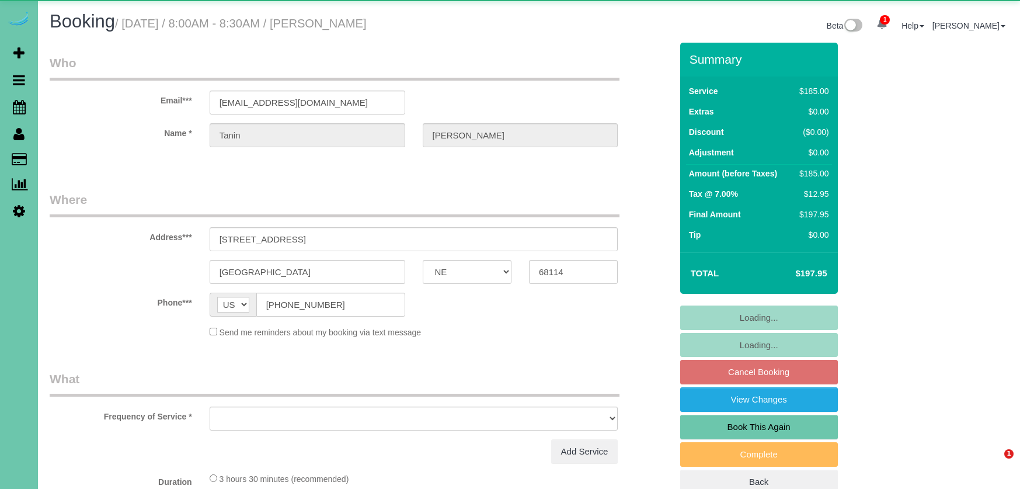
select select "NE"
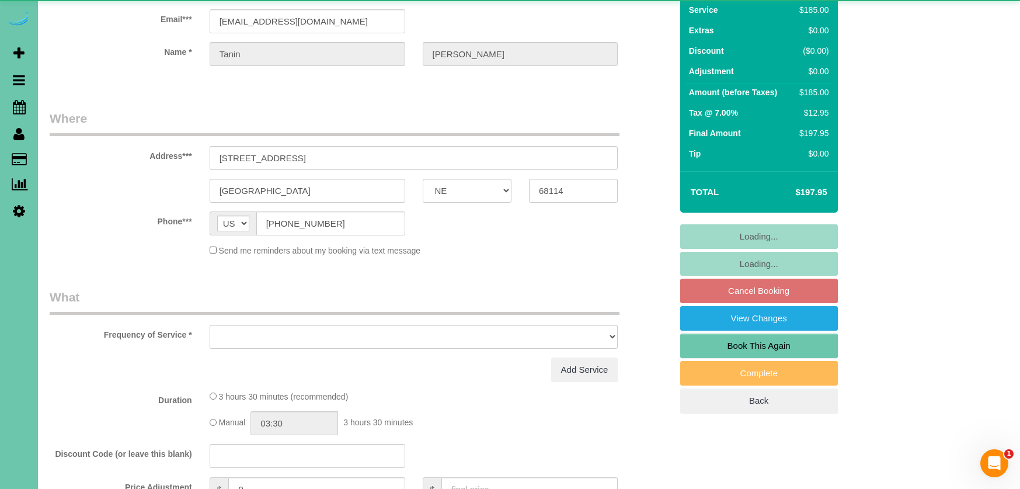
select select "object:645"
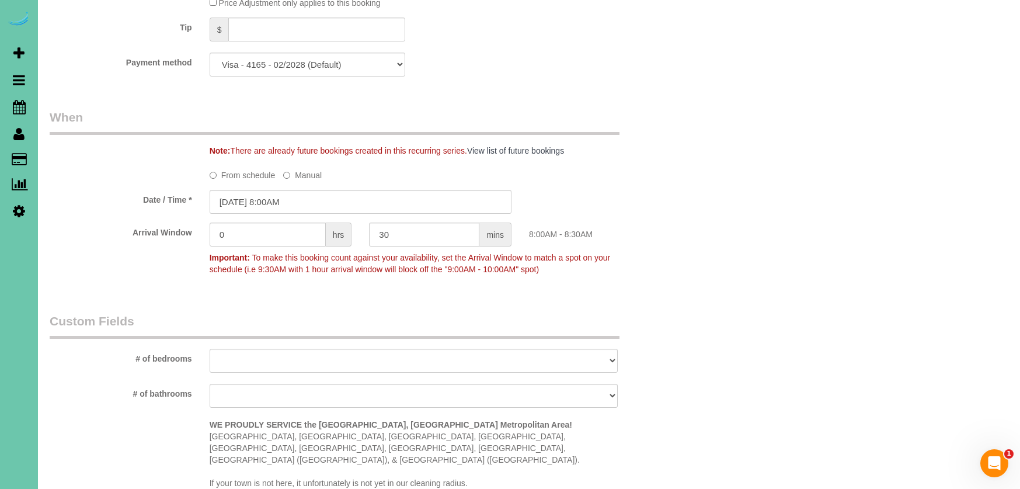
scroll to position [718, 0]
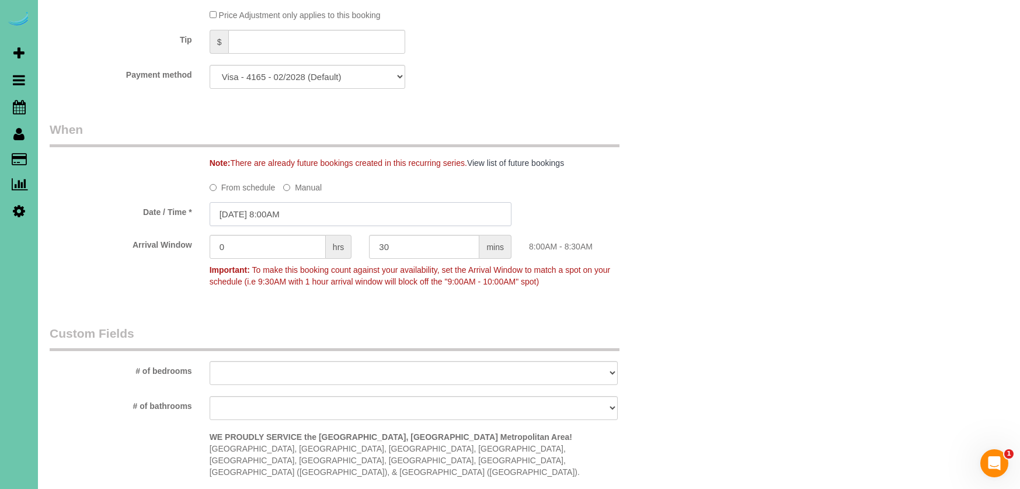
click at [255, 215] on input "[DATE] 8:00AM" at bounding box center [361, 214] width 302 height 24
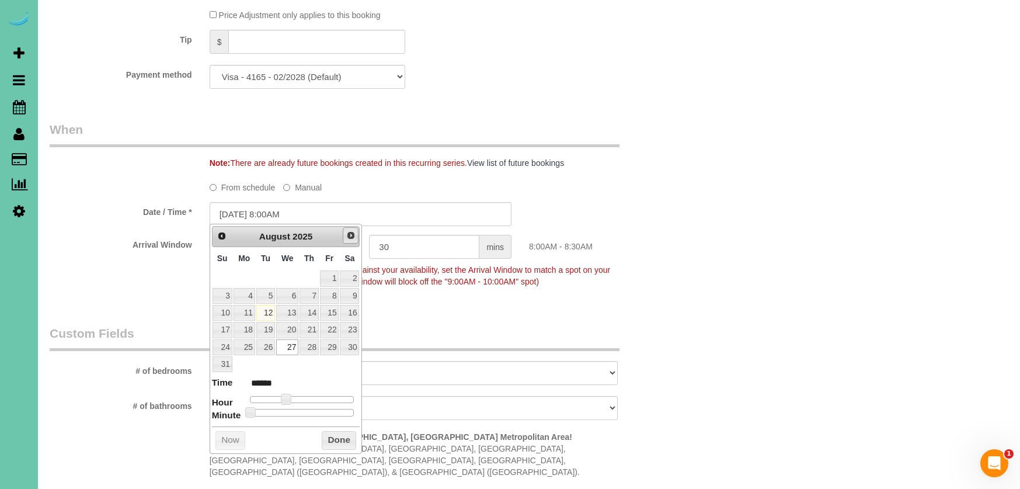
click at [349, 238] on span "Next" at bounding box center [350, 235] width 9 height 9
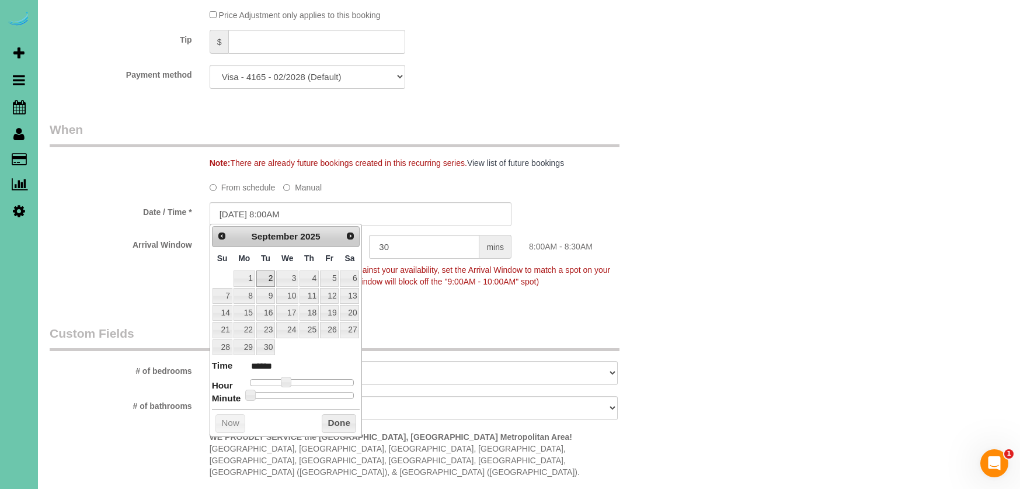
scroll to position [717, 1]
click at [258, 274] on link "2" at bounding box center [265, 280] width 19 height 16
type input "09/02/2025 9:00AM"
type input "******"
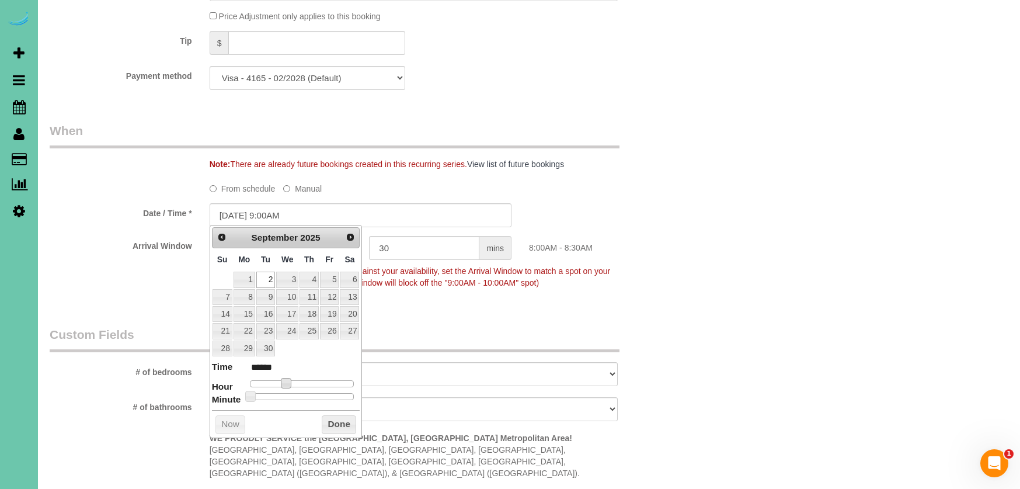
type input "09/02/2025 10:00AM"
type input "*******"
type input "09/02/2025 11:00AM"
type input "*******"
drag, startPoint x: 289, startPoint y: 381, endPoint x: 305, endPoint y: 381, distance: 16.9
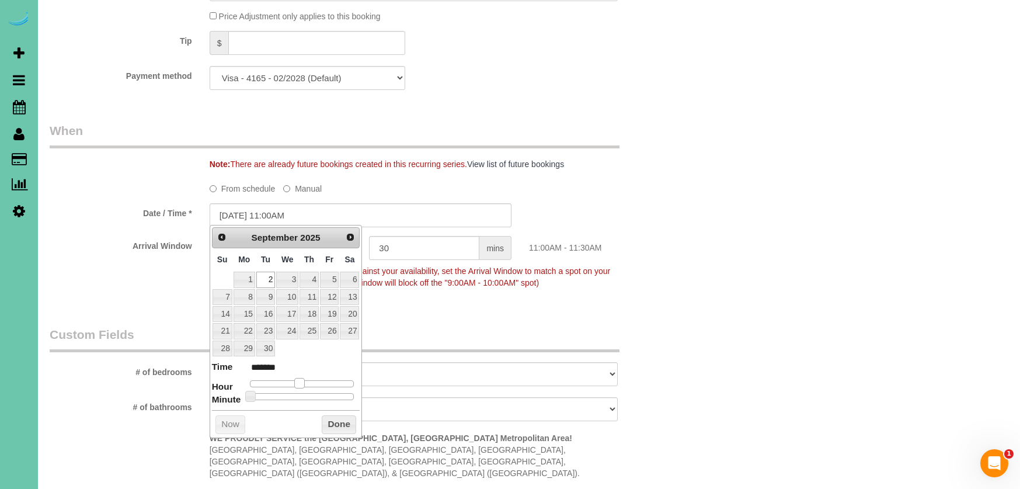
click at [304, 381] on span at bounding box center [299, 383] width 11 height 11
click at [512, 274] on p "Important: To make this booking count against your availability, set the Arriva…" at bounding box center [414, 275] width 426 height 26
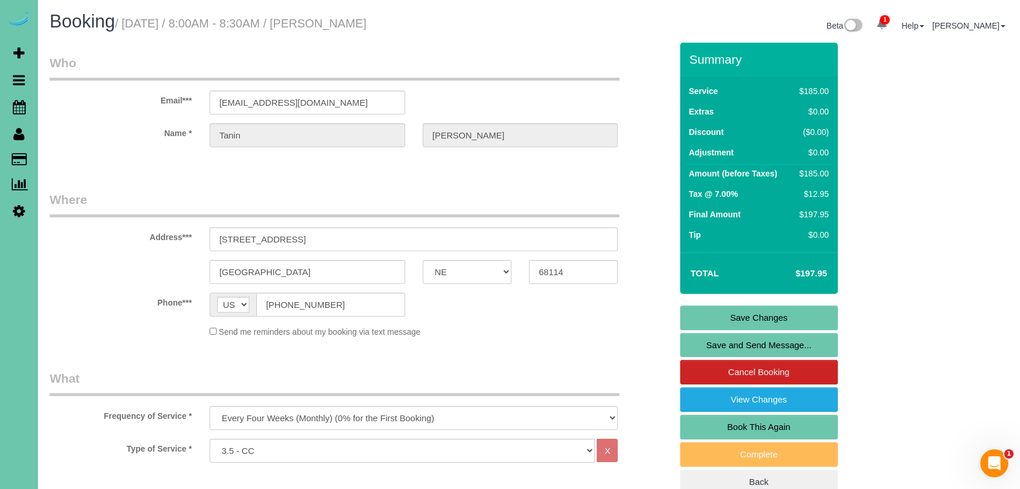
scroll to position [0, 0]
click at [697, 313] on link "Save Changes" at bounding box center [759, 317] width 158 height 25
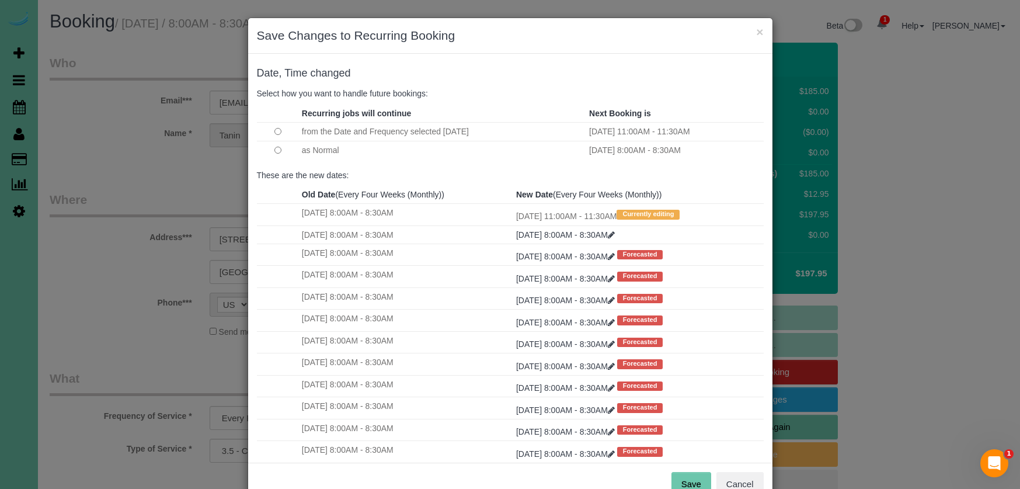
click at [689, 477] on button "Save" at bounding box center [692, 484] width 40 height 25
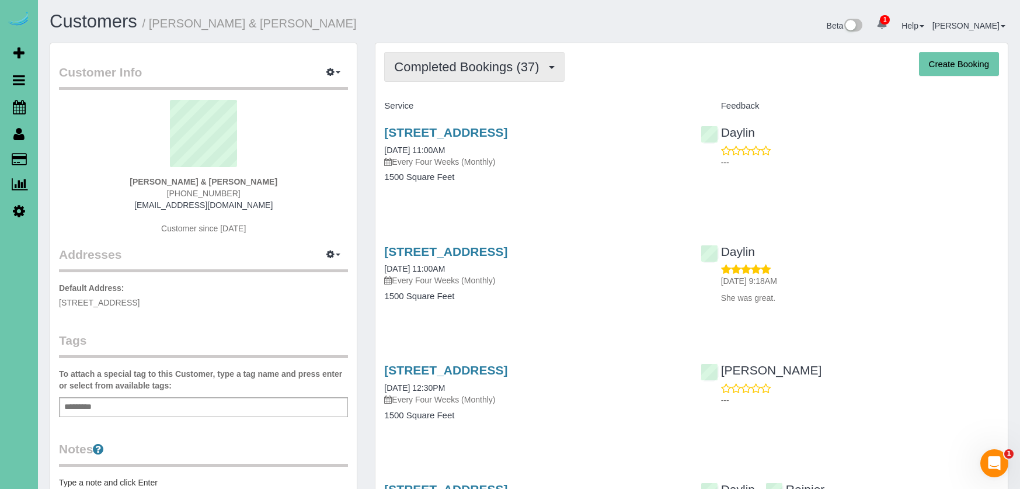
drag, startPoint x: 440, startPoint y: 71, endPoint x: 447, endPoint y: 106, distance: 35.1
click at [440, 71] on span "Completed Bookings (37)" at bounding box center [469, 67] width 151 height 15
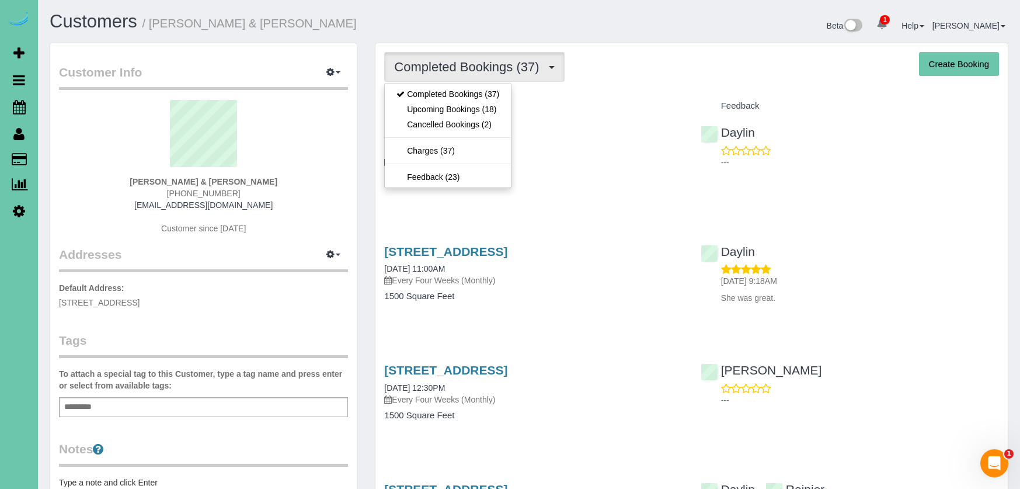
click at [472, 114] on link "Upcoming Bookings (18)" at bounding box center [448, 109] width 126 height 15
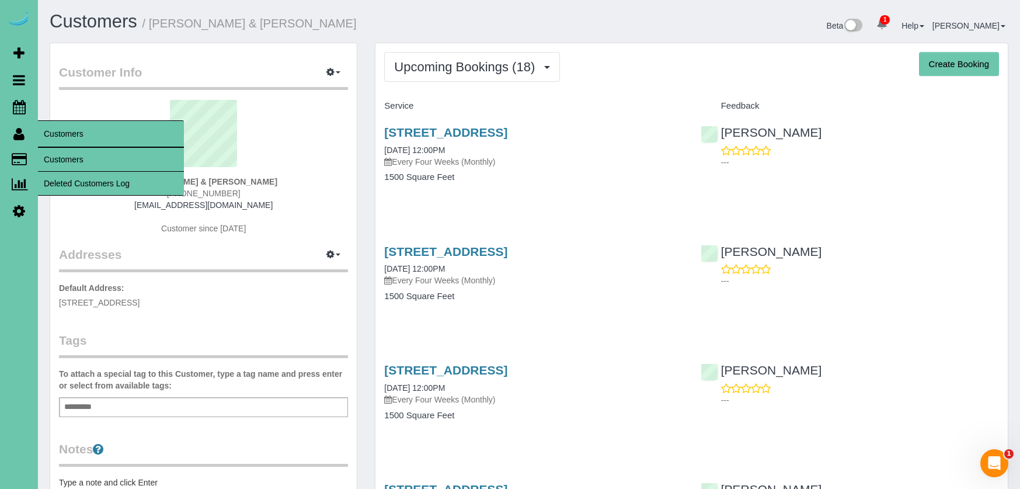
drag, startPoint x: 68, startPoint y: 153, endPoint x: 60, endPoint y: 162, distance: 12.4
click at [68, 153] on link "Customers" at bounding box center [111, 159] width 146 height 23
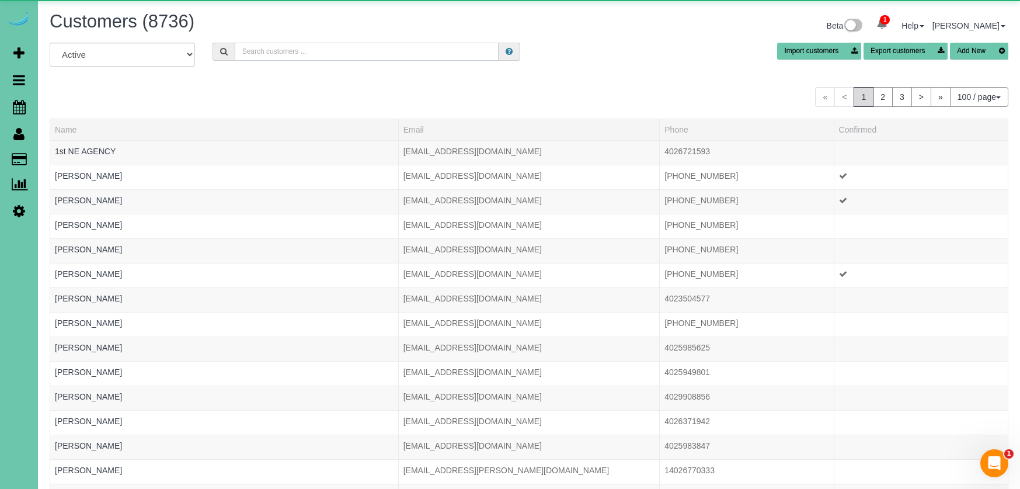
click at [267, 55] on input "text" at bounding box center [367, 52] width 264 height 18
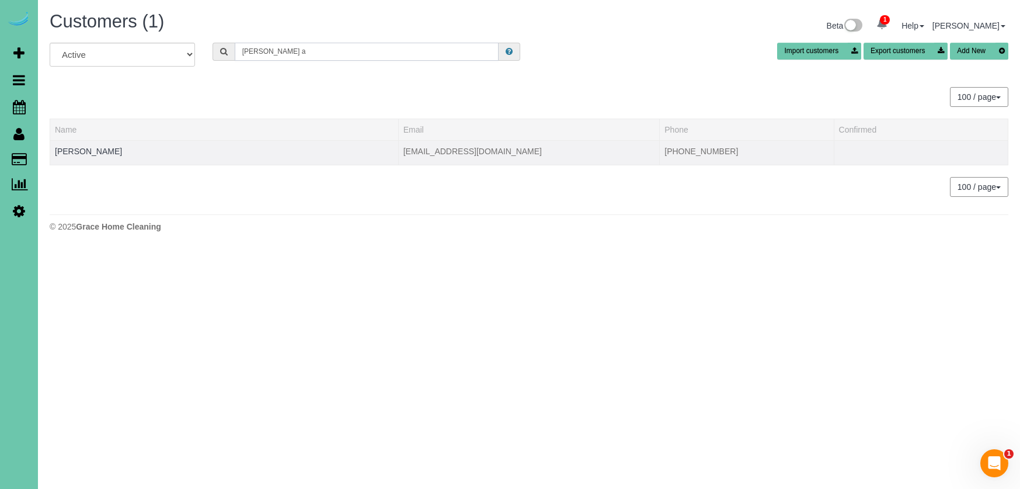
type input "[PERSON_NAME] a"
click at [80, 158] on div at bounding box center [224, 158] width 339 height 3
click at [83, 152] on link "[PERSON_NAME]" at bounding box center [88, 151] width 67 height 9
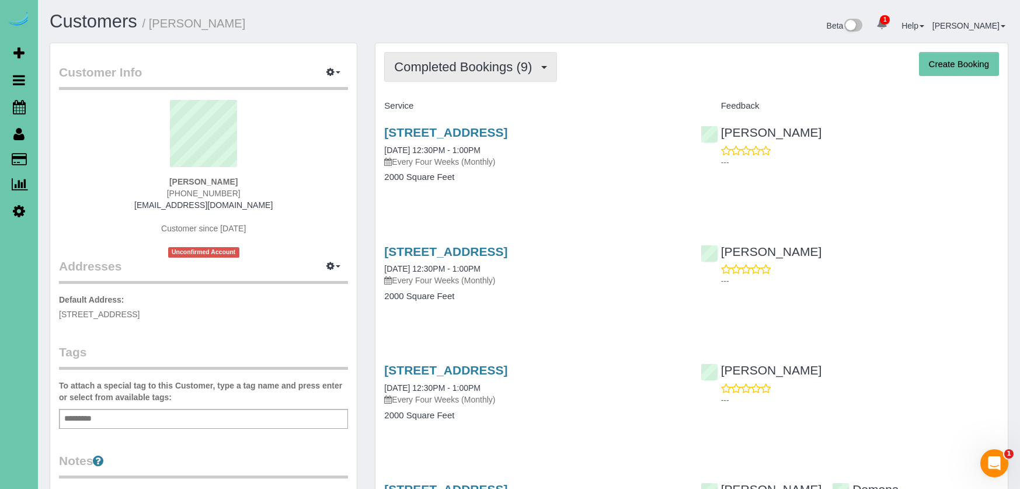
click at [455, 61] on span "Completed Bookings (9)" at bounding box center [466, 67] width 144 height 15
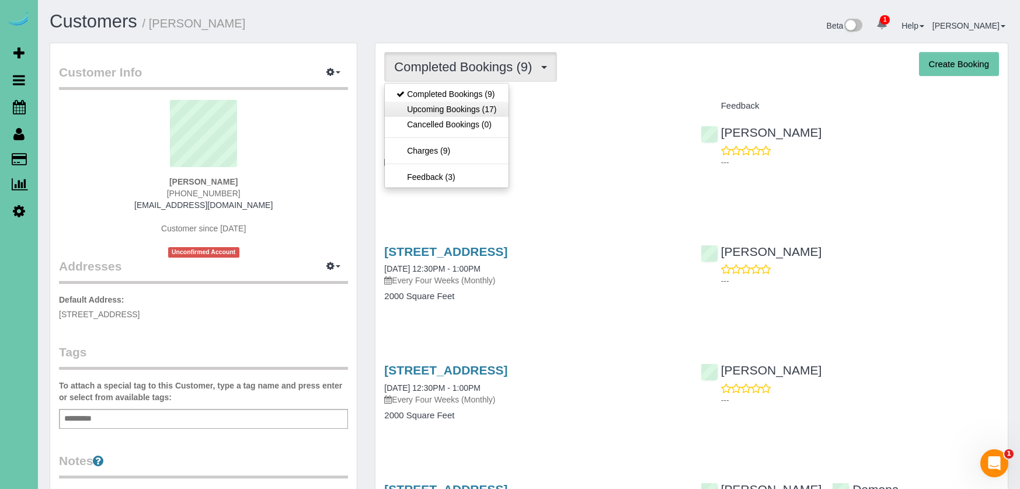
click at [449, 111] on link "Upcoming Bookings (17)" at bounding box center [446, 109] width 123 height 15
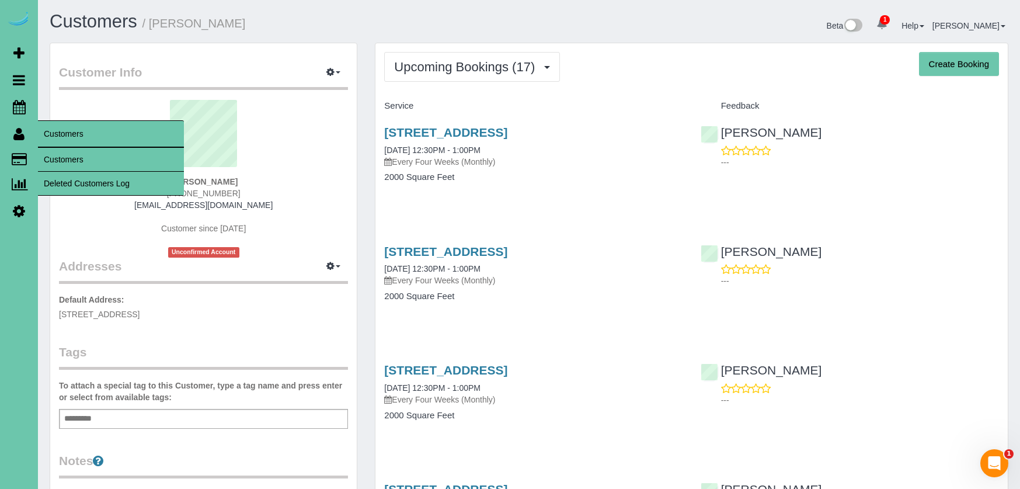
click at [60, 159] on link "Customers" at bounding box center [111, 159] width 146 height 23
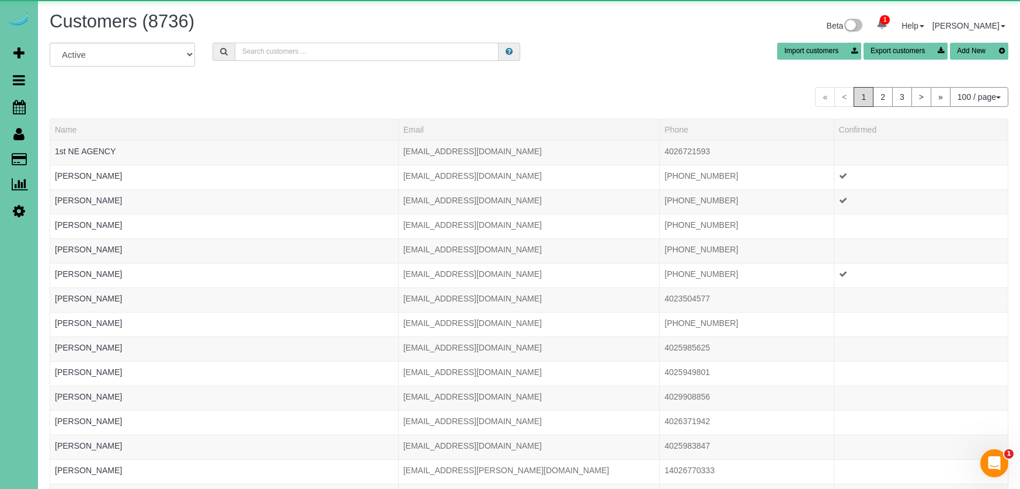
click at [281, 57] on input "text" at bounding box center [367, 52] width 264 height 18
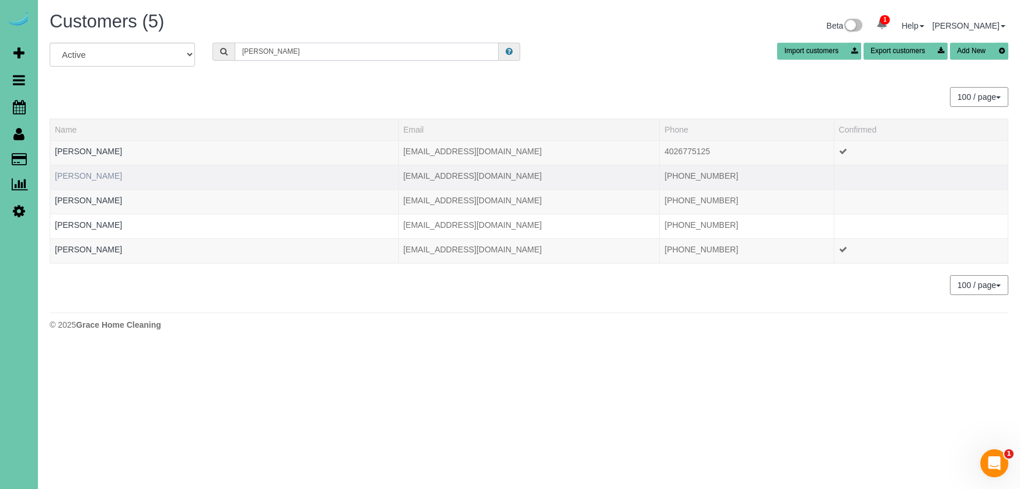
type input "[PERSON_NAME]"
click at [86, 175] on link "[PERSON_NAME]" at bounding box center [88, 175] width 67 height 9
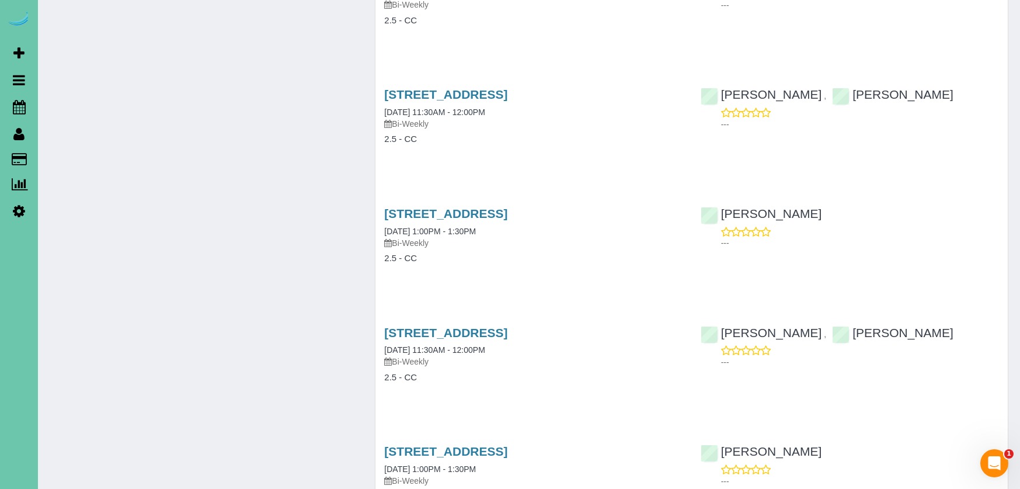
scroll to position [2653, 0]
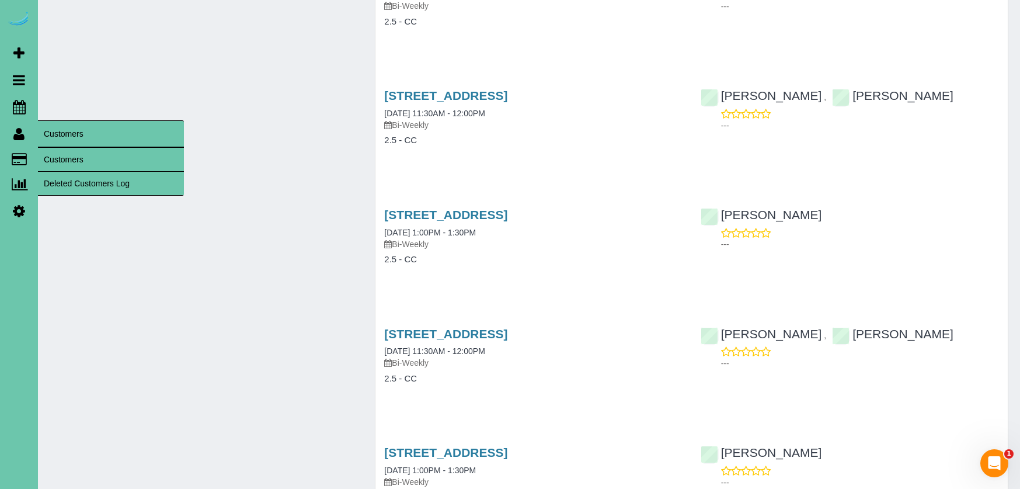
click at [62, 161] on link "Customers" at bounding box center [111, 159] width 146 height 23
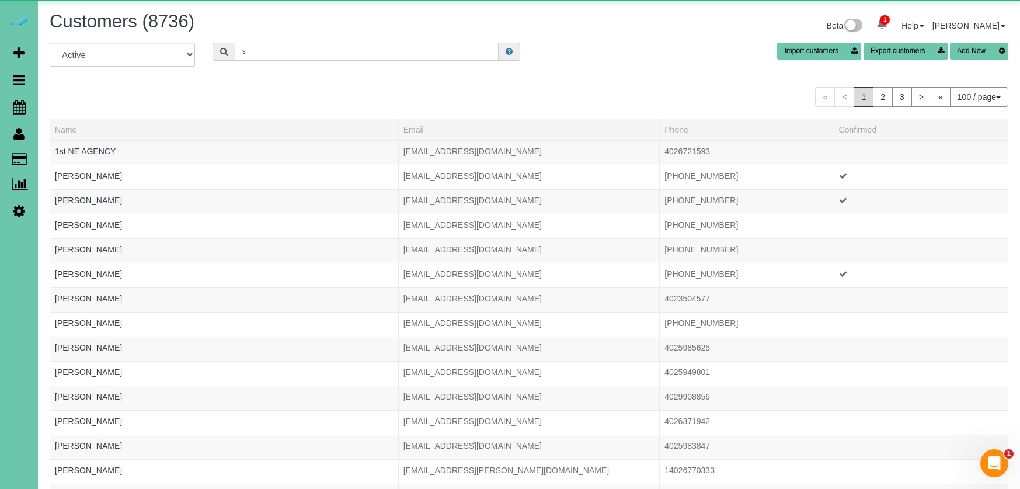
click at [266, 56] on input "s" at bounding box center [367, 52] width 264 height 18
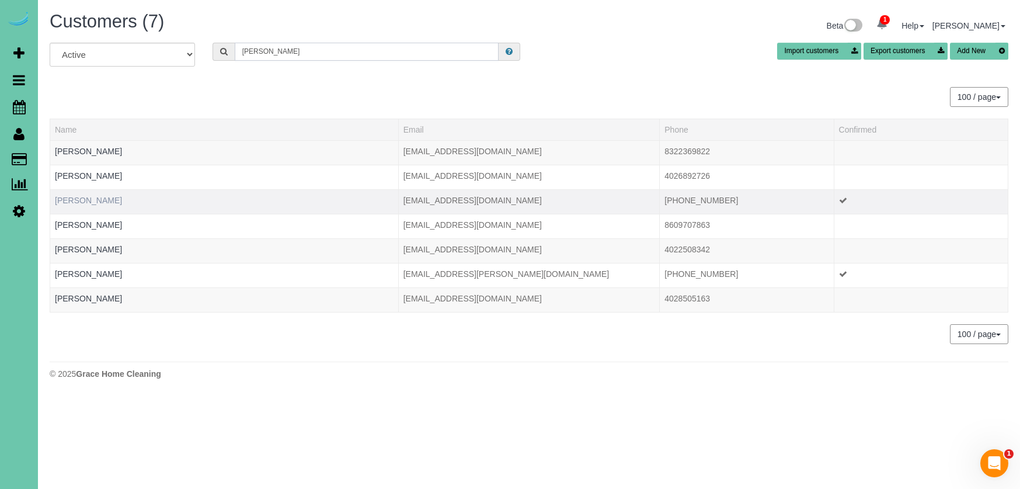
type input "[PERSON_NAME]"
click at [92, 201] on link "[PERSON_NAME]" at bounding box center [88, 200] width 67 height 9
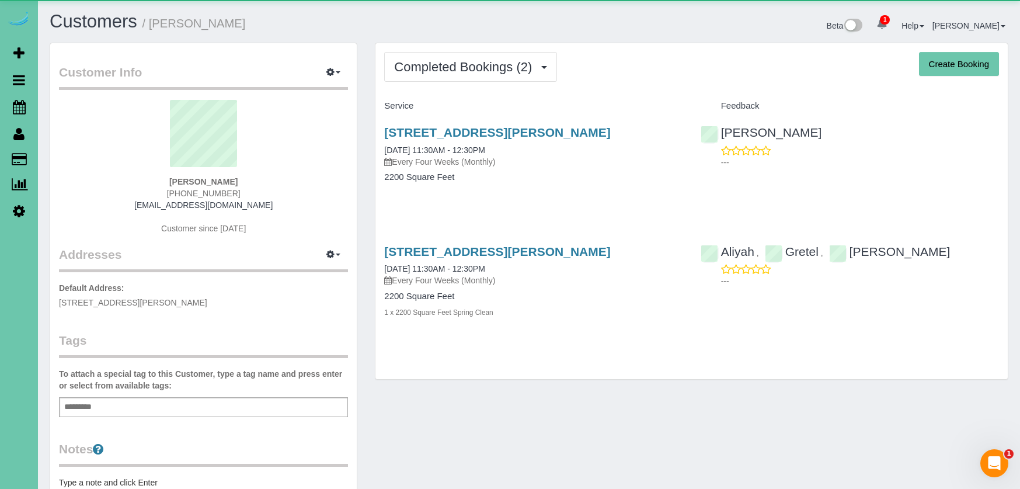
drag, startPoint x: 447, startPoint y: 77, endPoint x: 450, endPoint y: 99, distance: 23.0
click at [447, 77] on button "Completed Bookings (2)" at bounding box center [470, 67] width 173 height 30
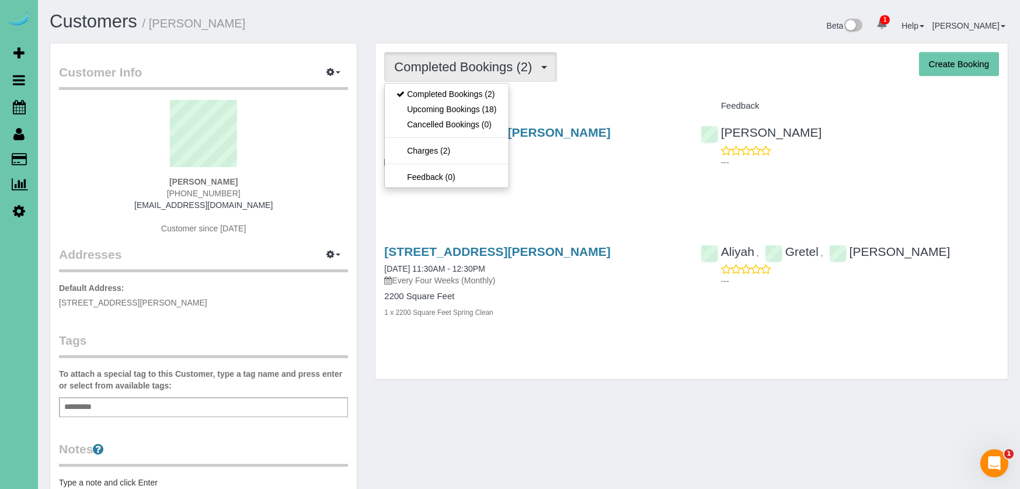
click at [447, 114] on link "Upcoming Bookings (18)" at bounding box center [446, 109] width 123 height 15
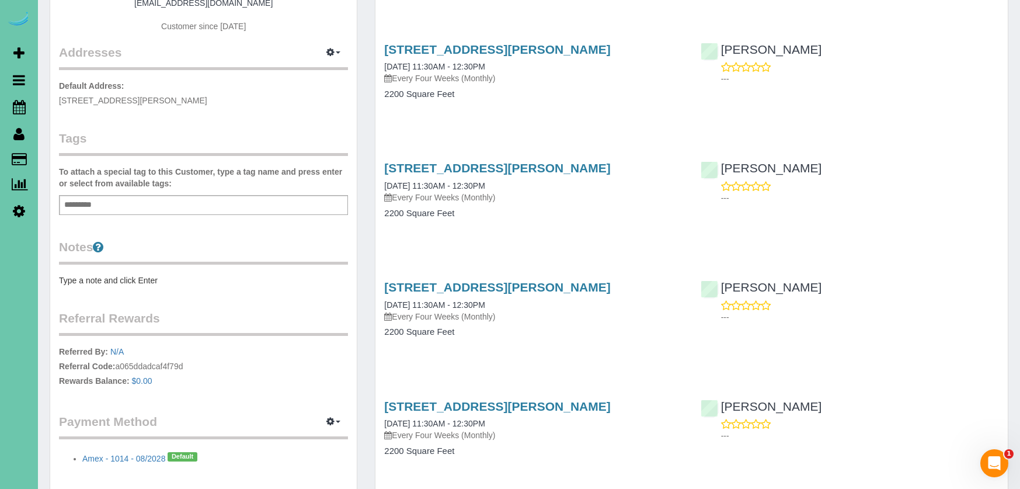
scroll to position [203, 0]
